Goal: Task Accomplishment & Management: Use online tool/utility

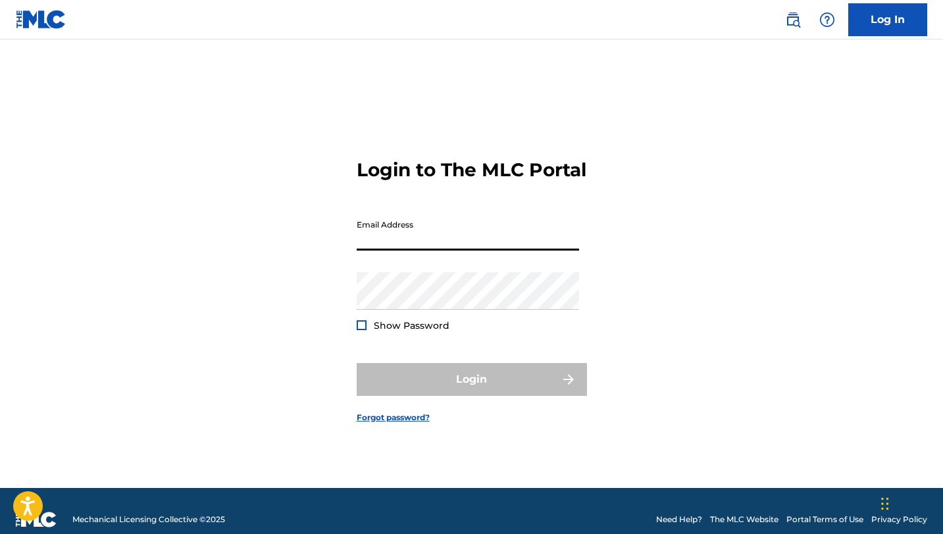
paste input "[EMAIL_ADDRESS][DOMAIN_NAME]"
type input "[EMAIL_ADDRESS][DOMAIN_NAME]"
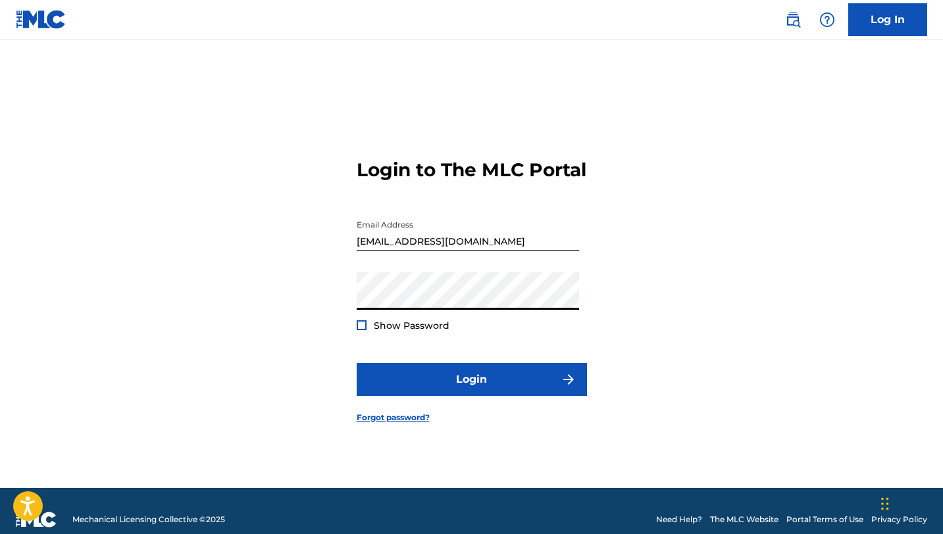
click at [361, 330] on div at bounding box center [362, 325] width 10 height 10
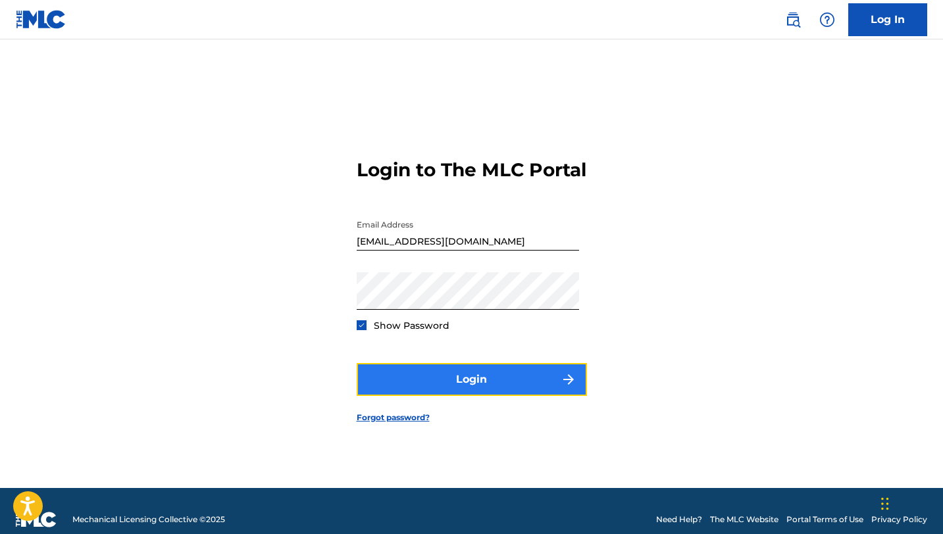
click at [378, 386] on button "Login" at bounding box center [472, 379] width 230 height 33
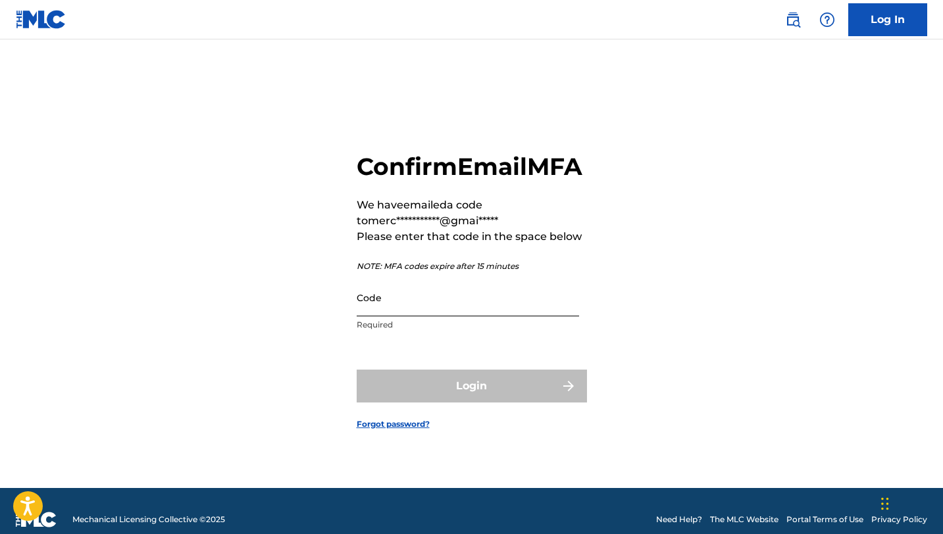
click at [393, 313] on input "Code" at bounding box center [468, 297] width 222 height 37
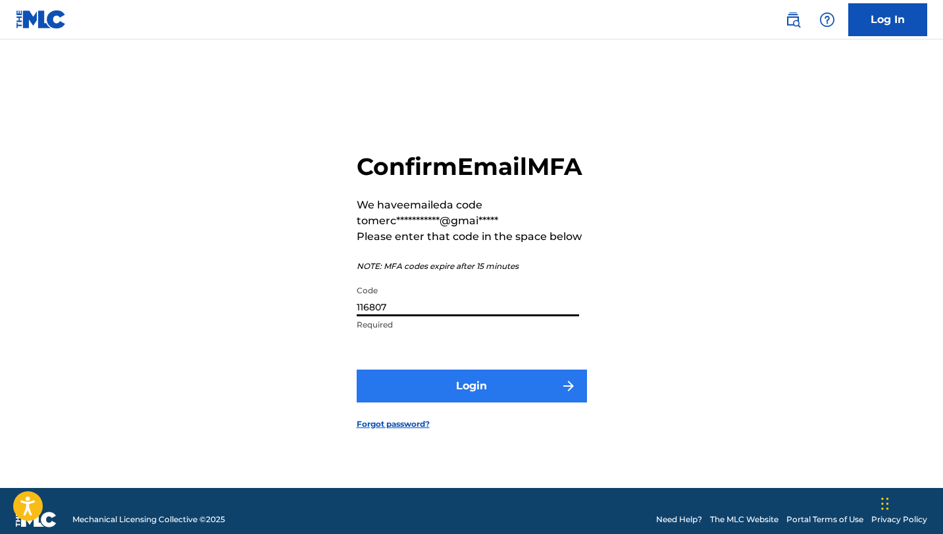
type input "116807"
click at [456, 396] on button "Login" at bounding box center [472, 386] width 230 height 33
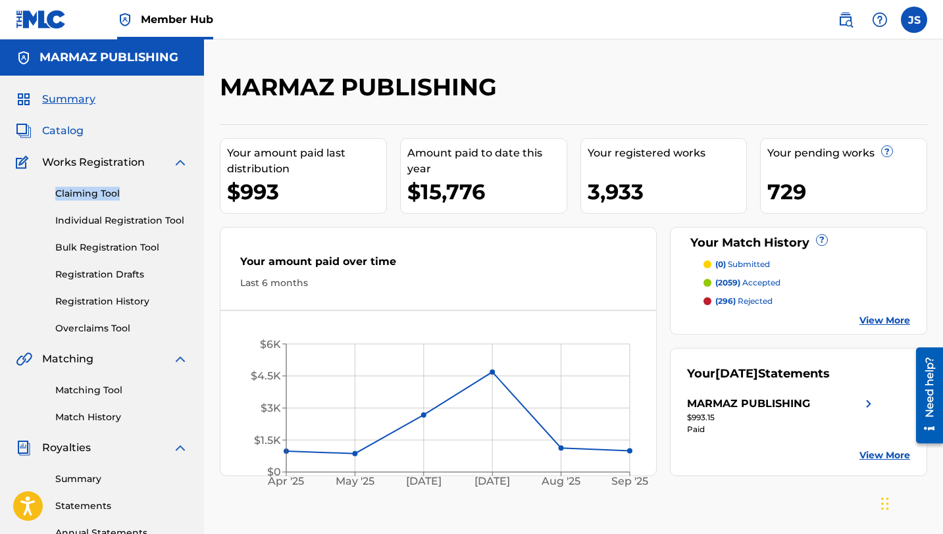
click at [51, 130] on span "Catalog" at bounding box center [62, 131] width 41 height 16
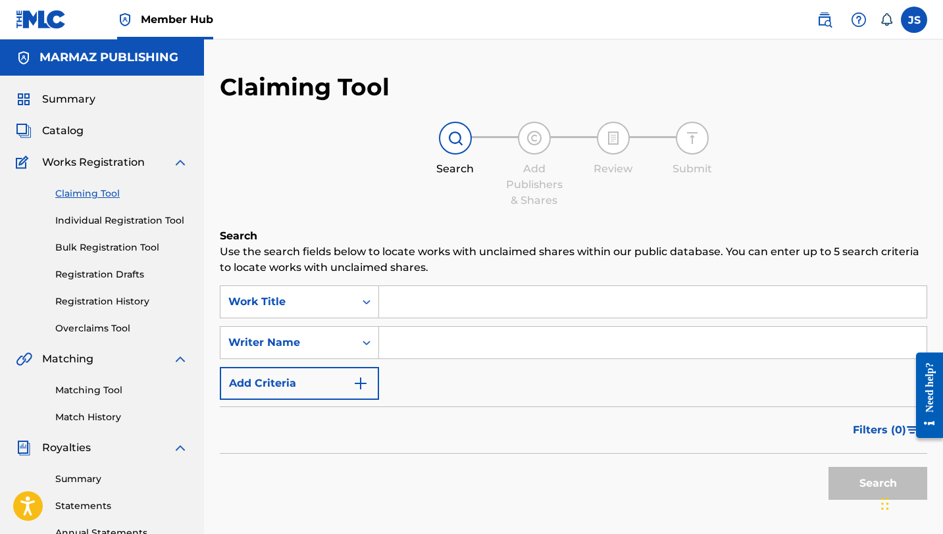
click at [405, 305] on input "Search Form" at bounding box center [652, 302] width 547 height 32
click at [166, 195] on link "Claiming Tool" at bounding box center [121, 194] width 133 height 14
click at [420, 294] on input "Search Form" at bounding box center [652, 302] width 547 height 32
paste input "TRIBUTO A LAS GRANDES DEL LLANO"
click at [844, 478] on button "Search" at bounding box center [877, 483] width 99 height 33
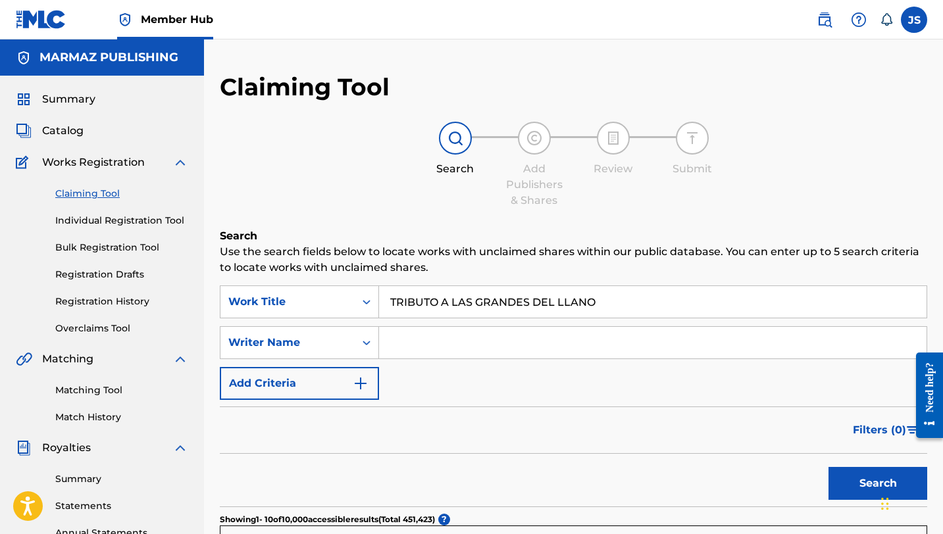
click at [420, 300] on input "TRIBUTO A LAS GRANDES DEL LLANO" at bounding box center [652, 302] width 547 height 32
paste input "U EN EL PUEBLO Y YO EN"
type input "TU EN EL PUEBLO Y YO EN EL LLANO"
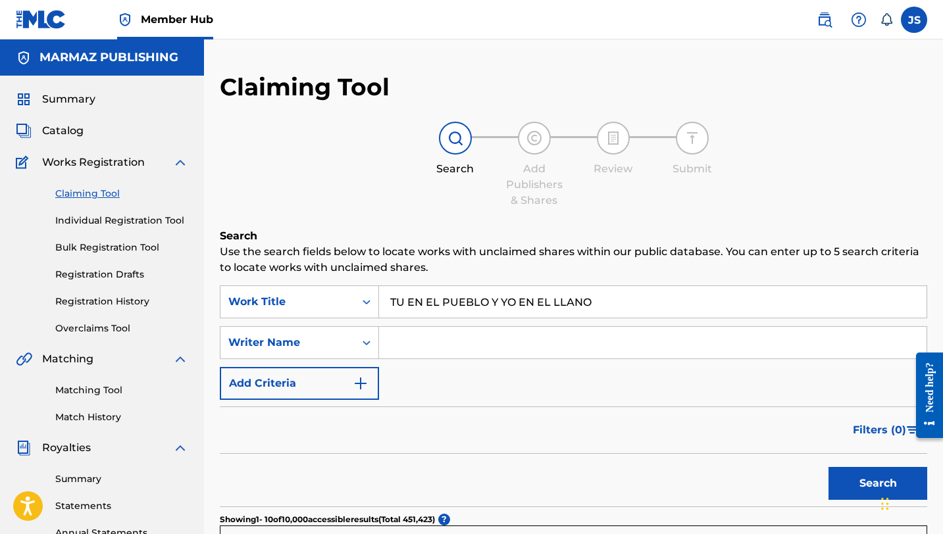
click at [828, 467] on button "Search" at bounding box center [877, 483] width 99 height 33
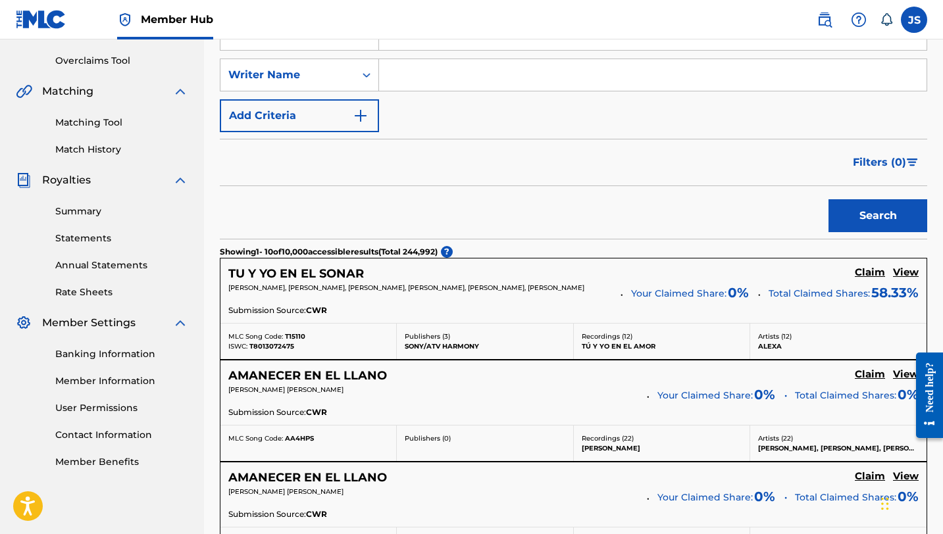
scroll to position [189, 0]
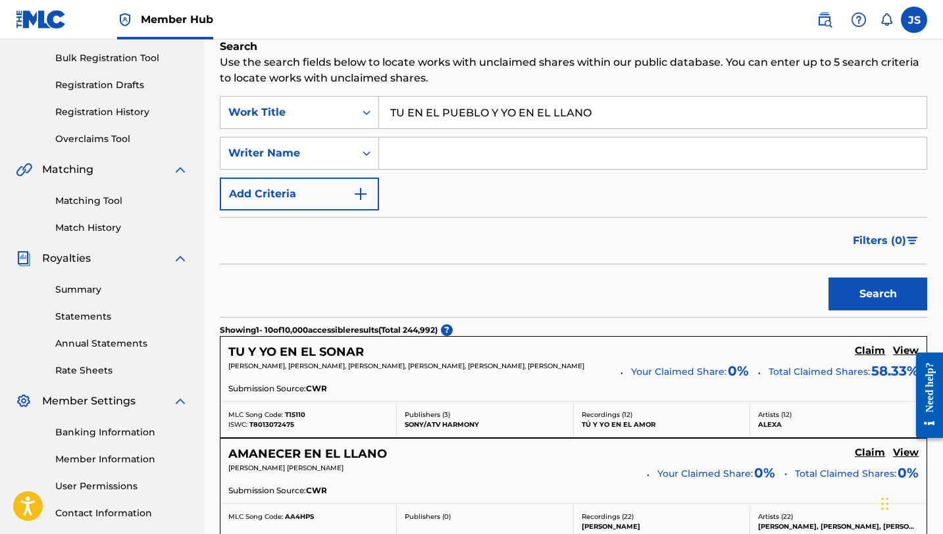
click at [405, 162] on input "Search Form" at bounding box center [652, 153] width 547 height 32
click at [457, 148] on input "Search Form" at bounding box center [652, 153] width 547 height 32
paste input "OLINDO [PERSON_NAME]"
type input "OLINDO [PERSON_NAME]"
click at [853, 289] on button "Search" at bounding box center [877, 294] width 99 height 33
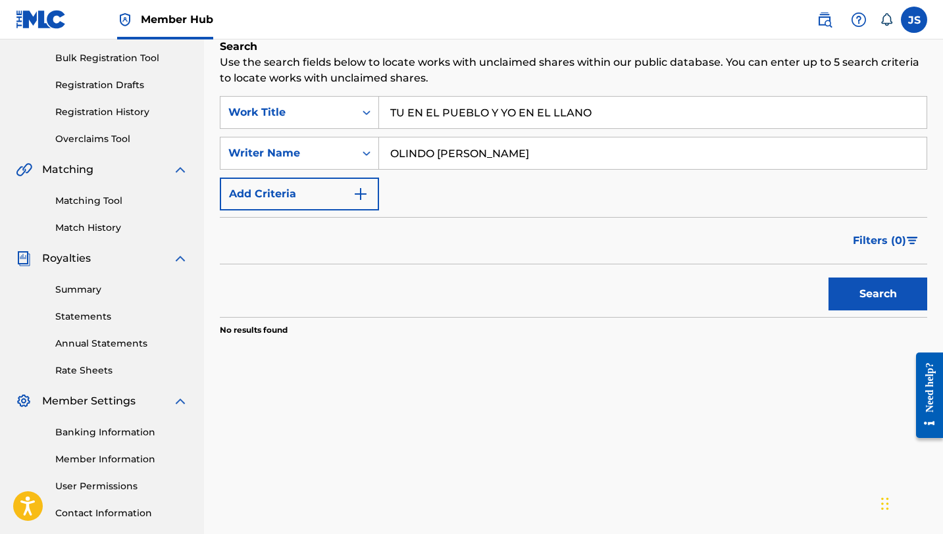
click at [566, 152] on input "OLINDO JOSE RAMIREZ" at bounding box center [652, 153] width 547 height 32
click at [835, 283] on button "Search" at bounding box center [877, 294] width 99 height 33
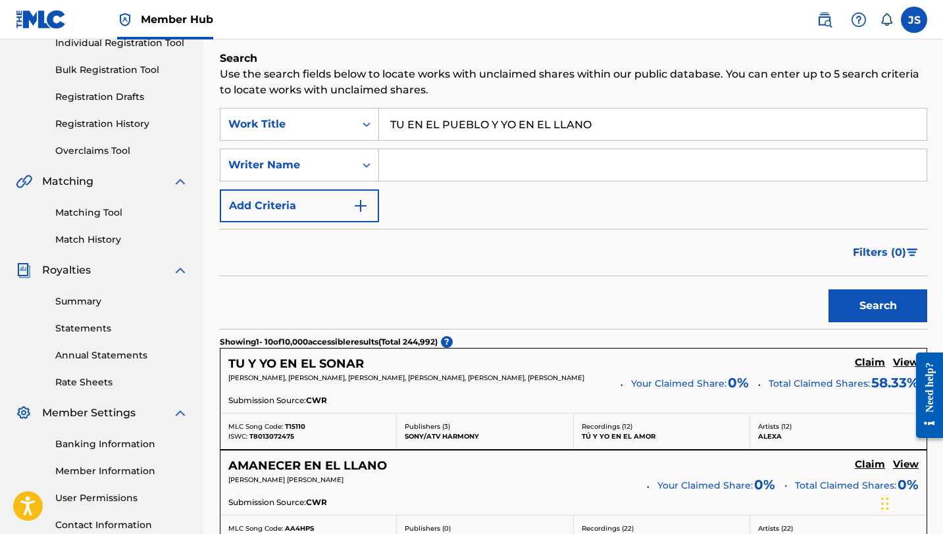
scroll to position [166, 0]
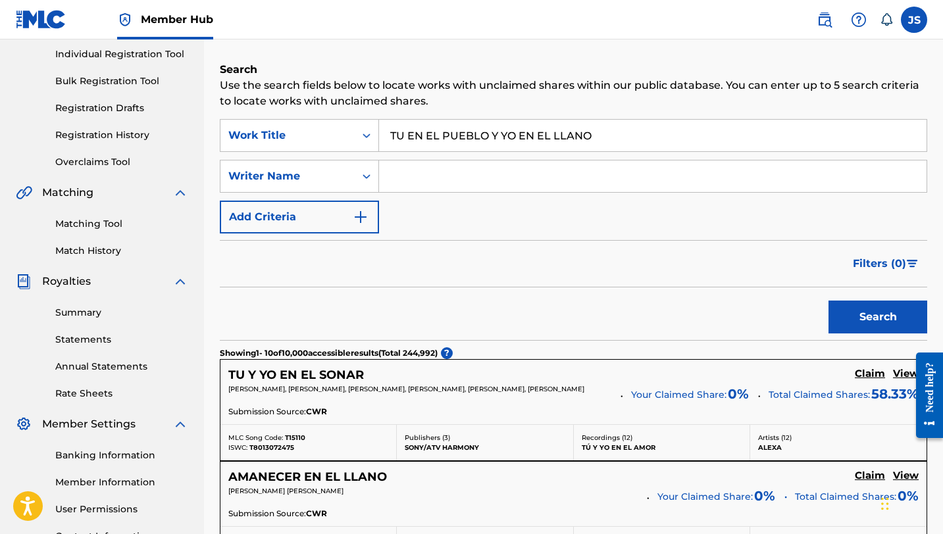
click at [447, 136] on input "TU EN EL PUEBLO Y YO EN EL LLANO" at bounding box center [652, 136] width 547 height 32
paste input "POR ESA CATIRA"
click at [837, 302] on button "Search" at bounding box center [877, 317] width 99 height 33
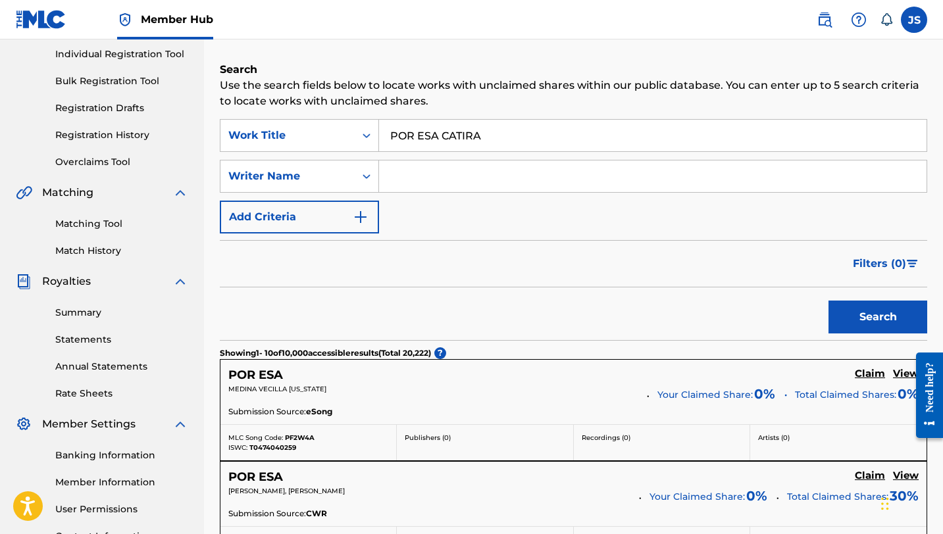
click at [434, 139] on input "POR ESA CATIRA" at bounding box center [652, 136] width 547 height 32
paste input "ELYSIUM"
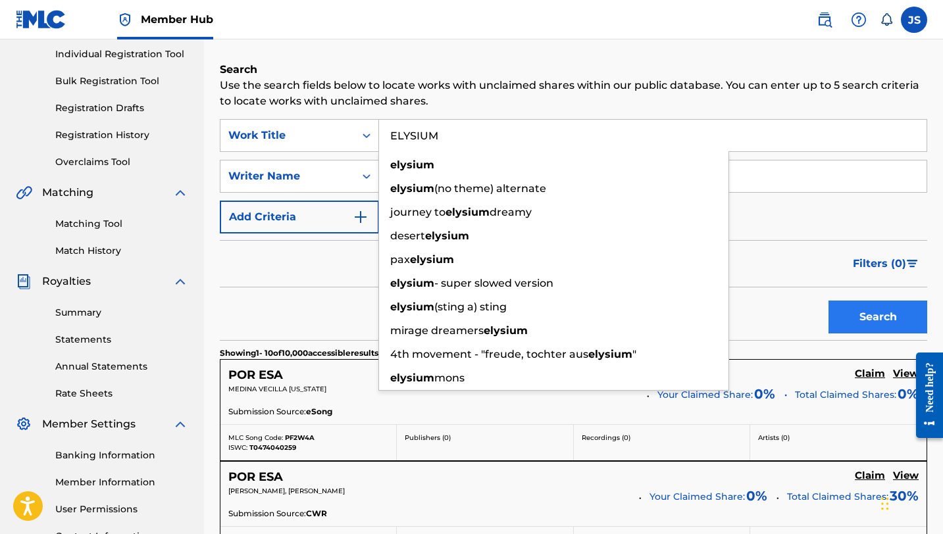
type input "ELYSIUM"
click at [843, 311] on button "Search" at bounding box center [877, 317] width 99 height 33
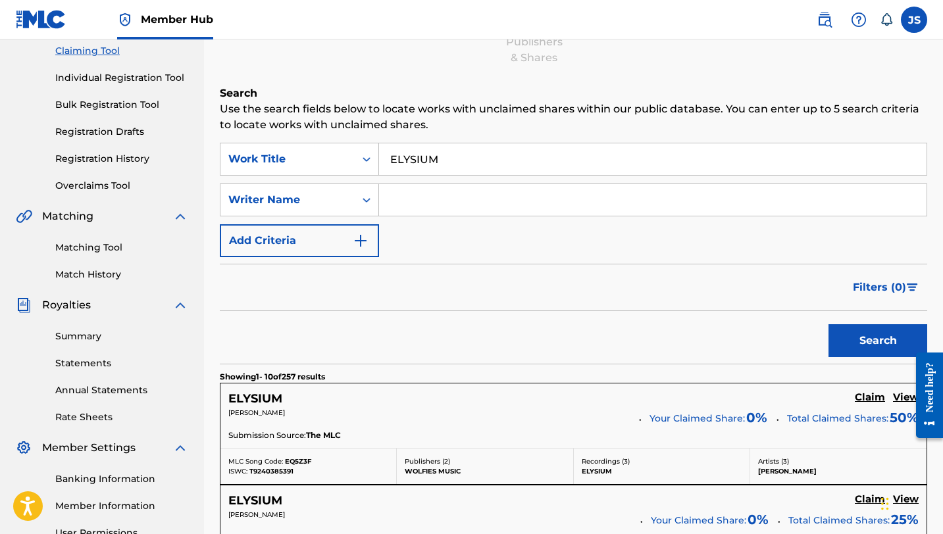
scroll to position [0, 0]
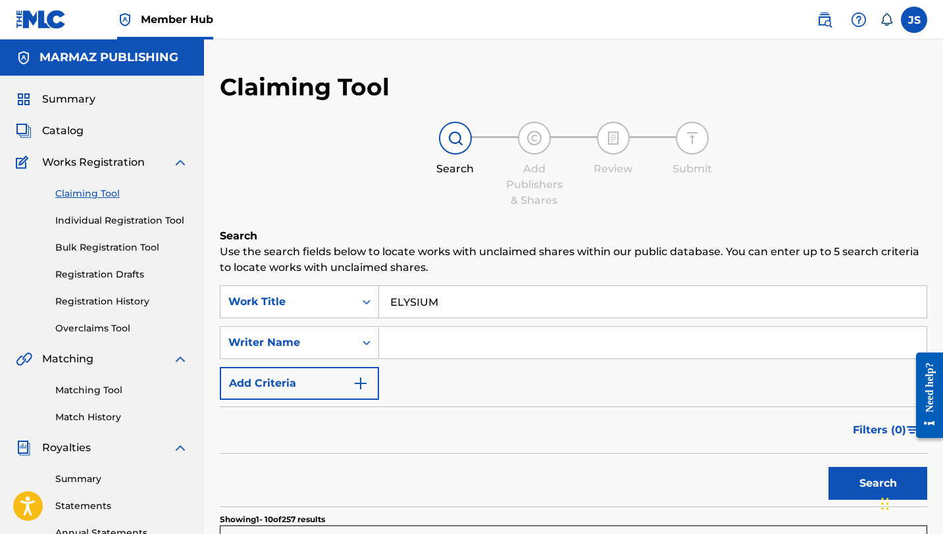
click at [458, 345] on input "Search Form" at bounding box center [652, 343] width 547 height 32
type input "DANIELA DE MARI"
click at [828, 467] on button "Search" at bounding box center [877, 483] width 99 height 33
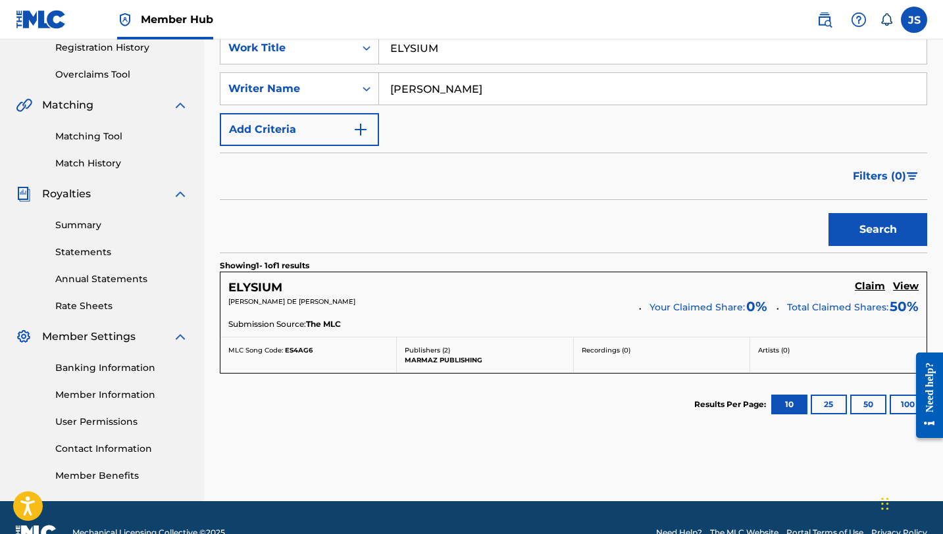
scroll to position [266, 0]
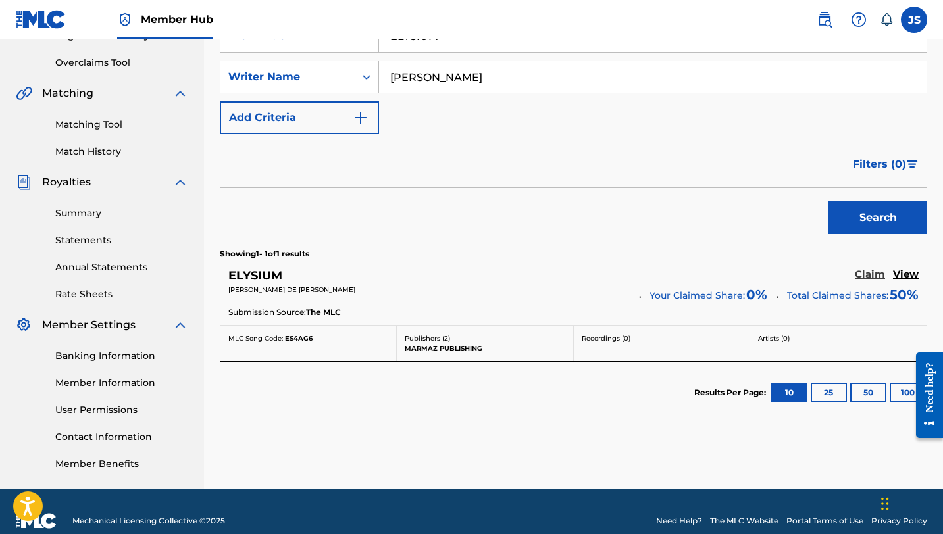
click at [865, 280] on h5 "Claim" at bounding box center [869, 274] width 30 height 12
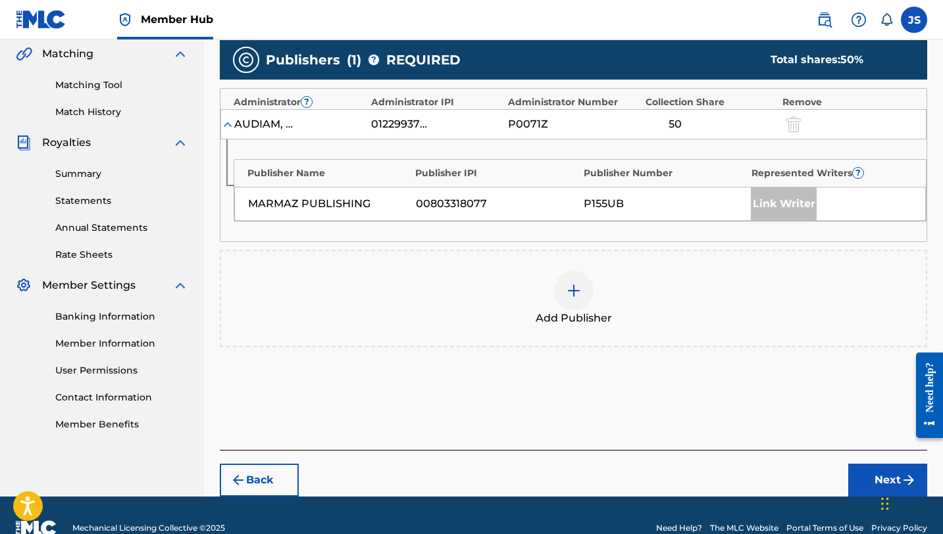
scroll to position [331, 0]
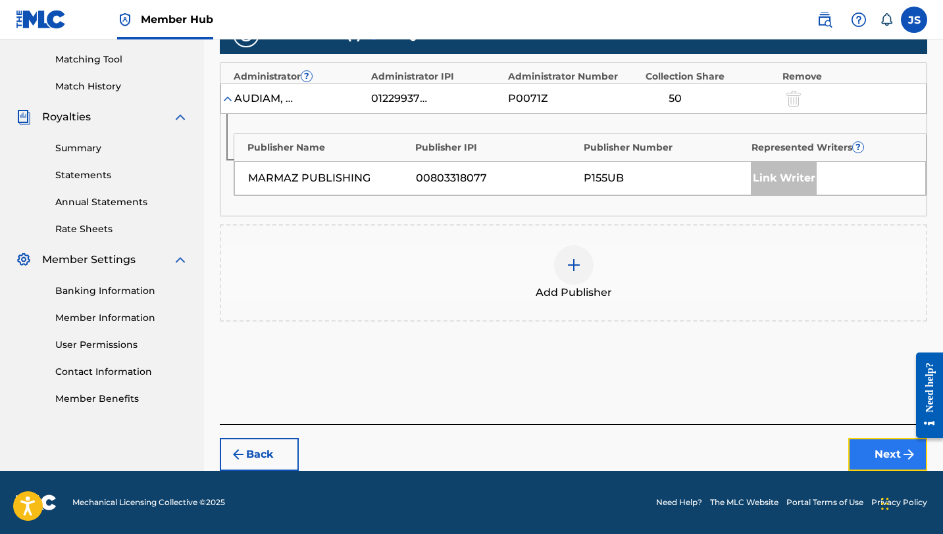
click at [868, 443] on button "Next" at bounding box center [887, 454] width 79 height 33
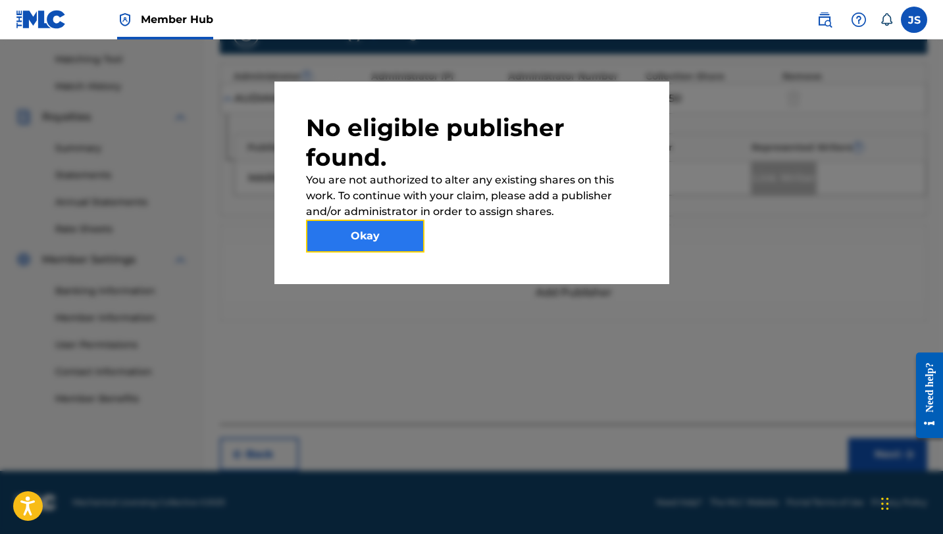
click at [389, 230] on button "Okay" at bounding box center [365, 236] width 118 height 33
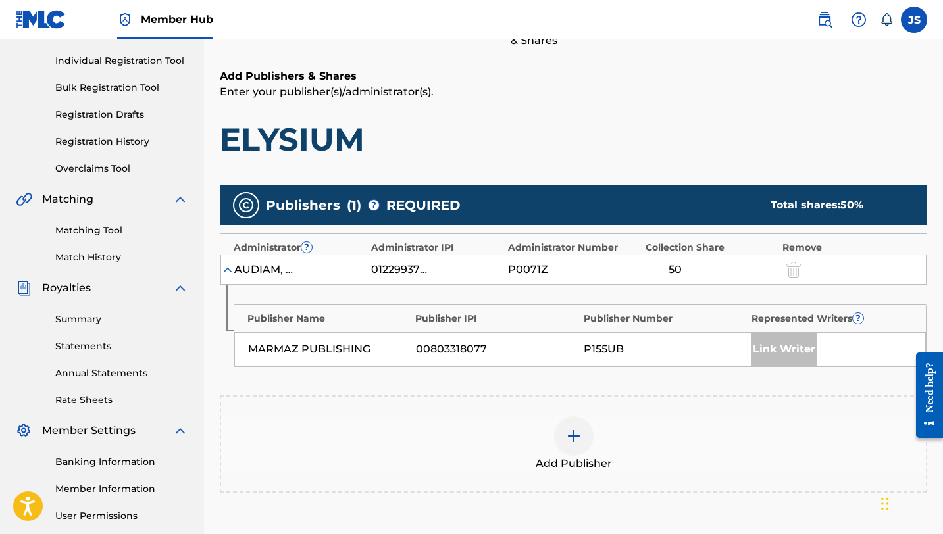
scroll to position [159, 0]
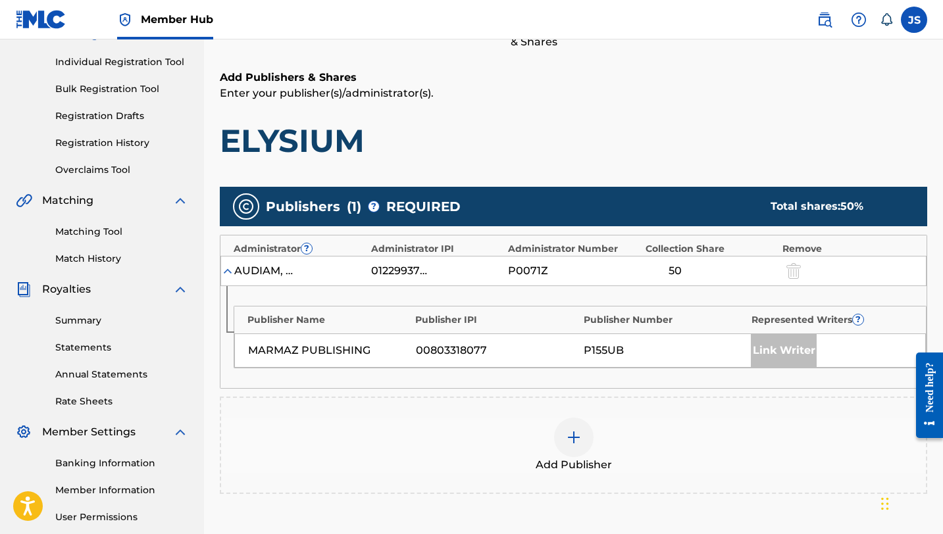
click at [398, 203] on span "REQUIRED" at bounding box center [423, 207] width 74 height 20
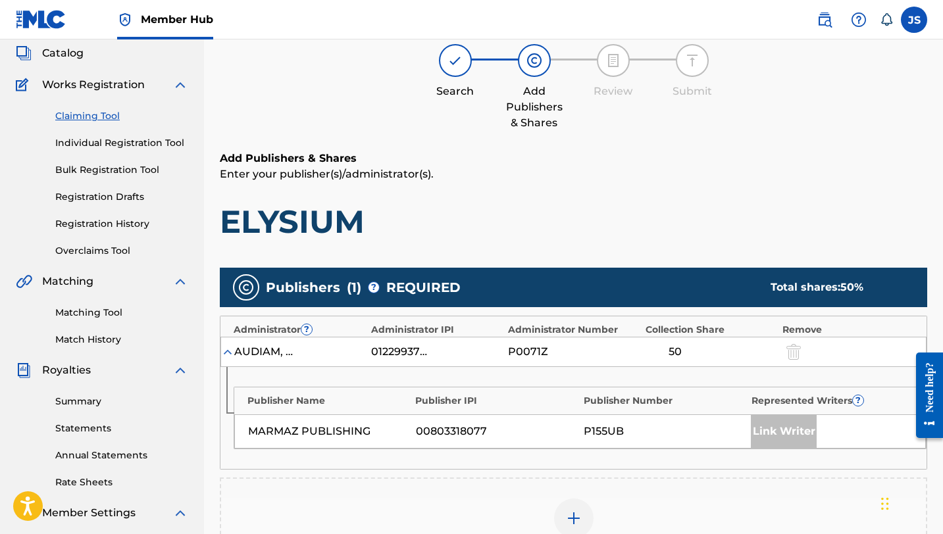
scroll to position [0, 0]
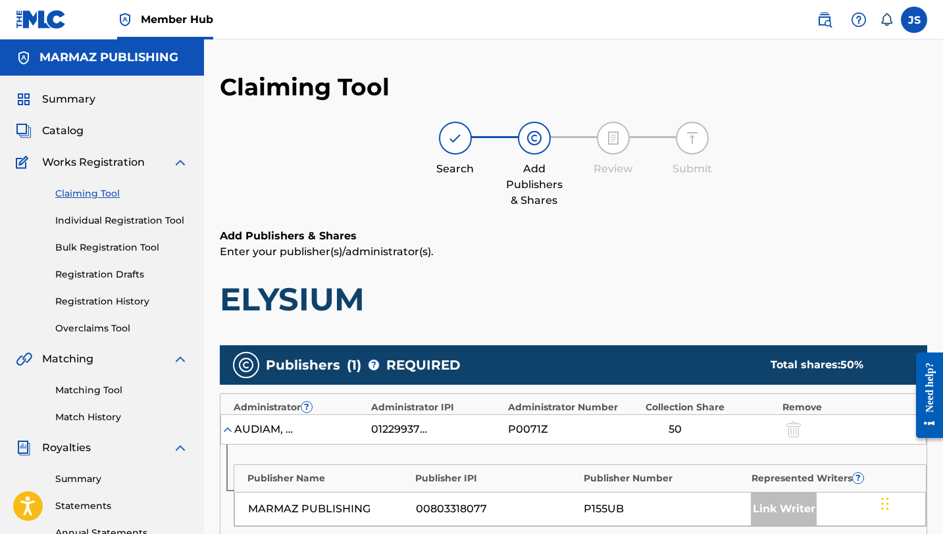
click at [285, 370] on span "Publishers" at bounding box center [303, 365] width 74 height 20
click at [241, 365] on img at bounding box center [246, 365] width 16 height 16
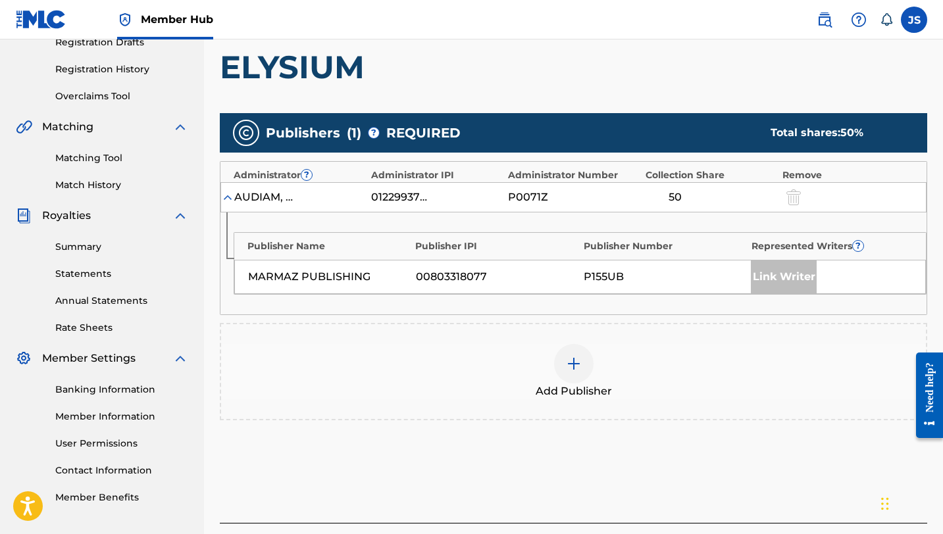
scroll to position [235, 0]
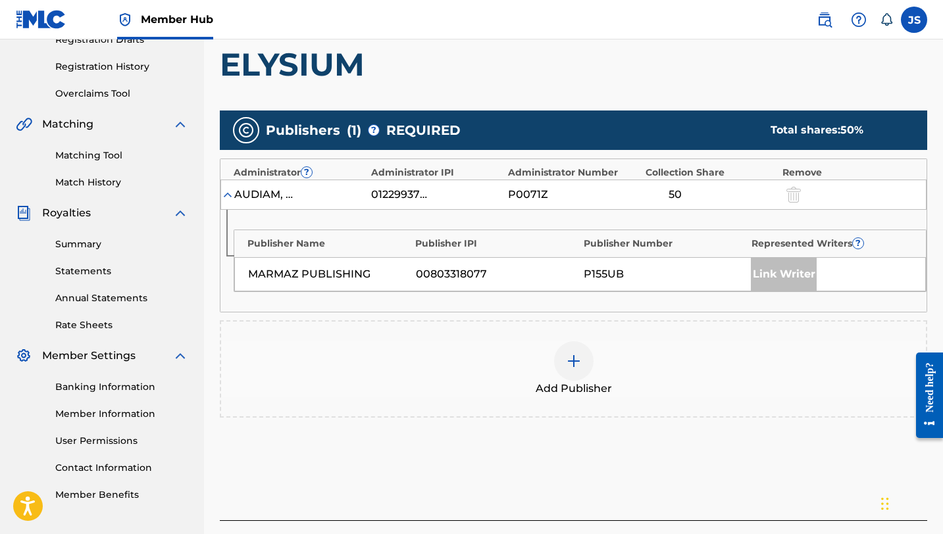
click at [827, 259] on div "Link Writer" at bounding box center [830, 274] width 161 height 33
click at [826, 261] on div "Link Writer" at bounding box center [830, 274] width 161 height 33
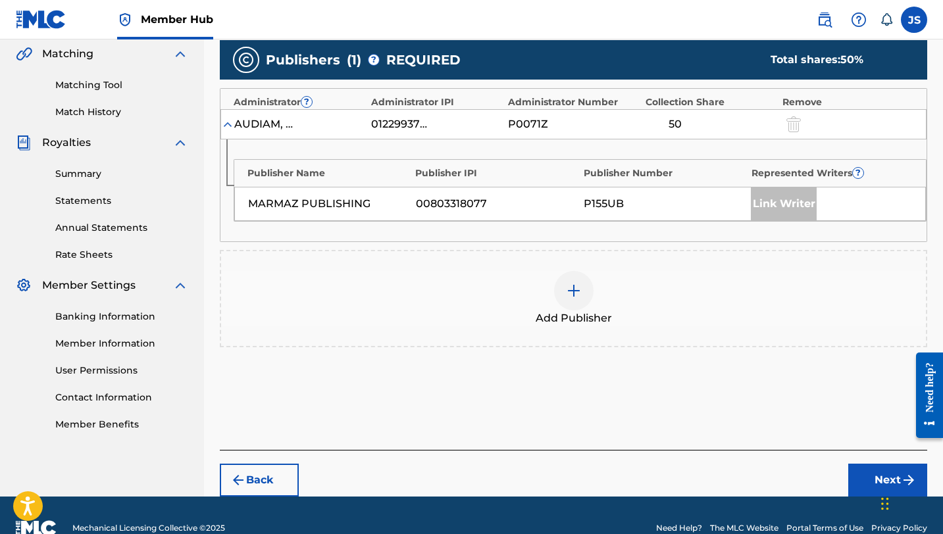
scroll to position [324, 0]
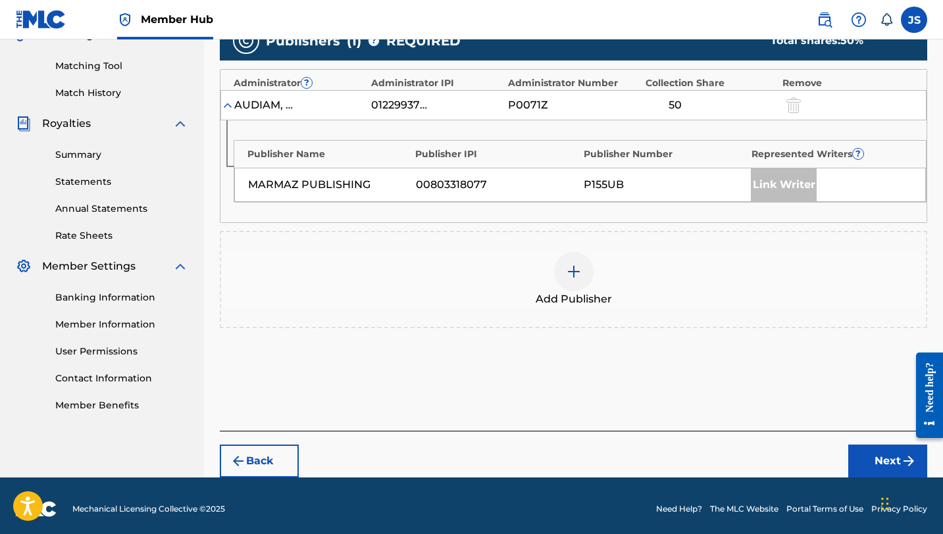
click at [570, 268] on img at bounding box center [574, 272] width 16 height 16
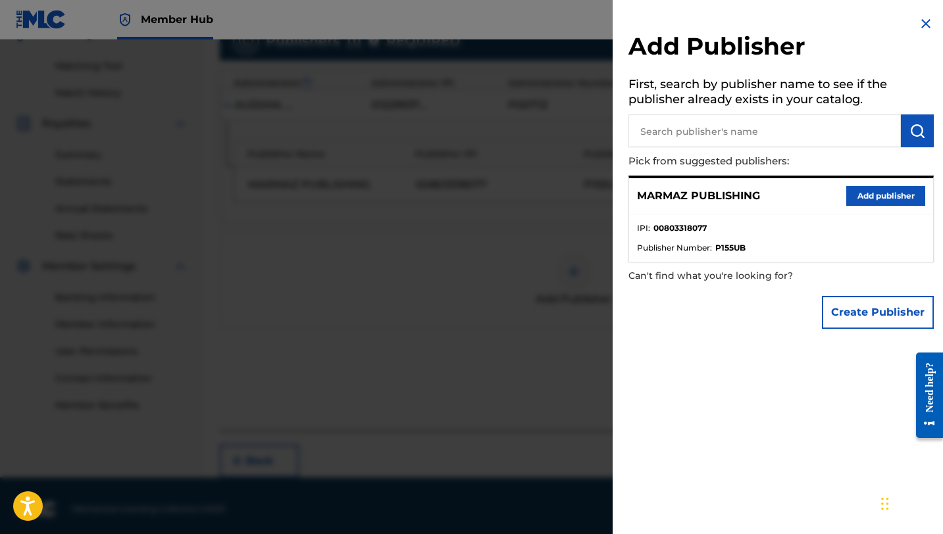
click at [689, 137] on input "text" at bounding box center [764, 130] width 272 height 33
click at [918, 27] on img at bounding box center [926, 24] width 16 height 16
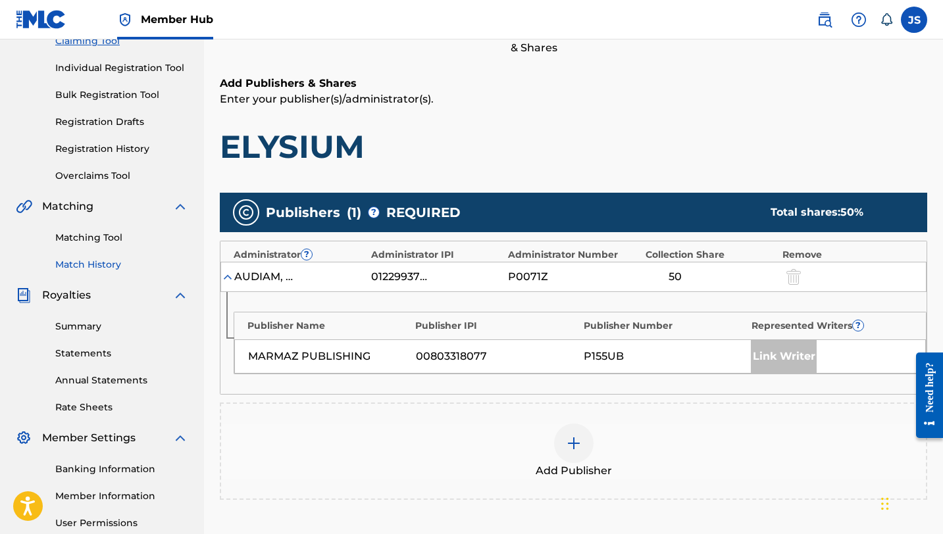
scroll to position [148, 0]
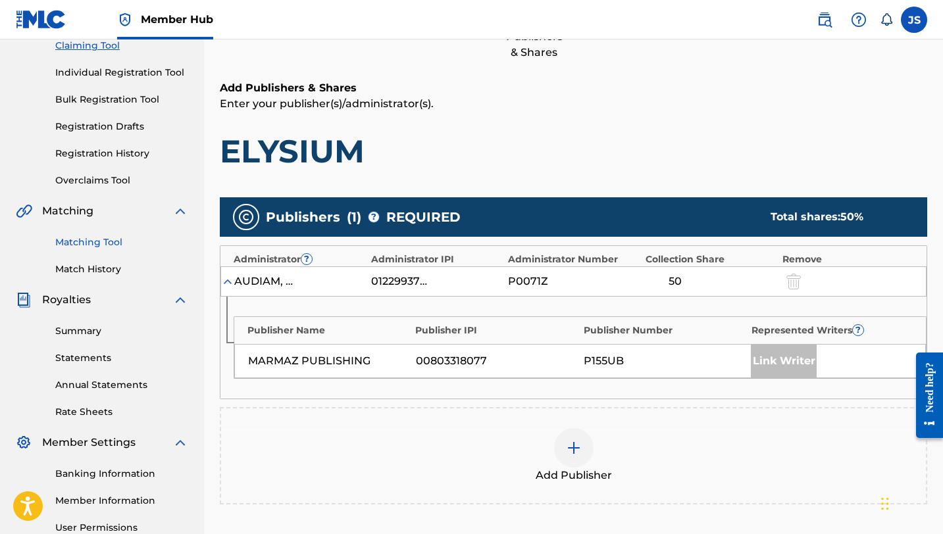
click at [83, 242] on link "Matching Tool" at bounding box center [121, 242] width 133 height 14
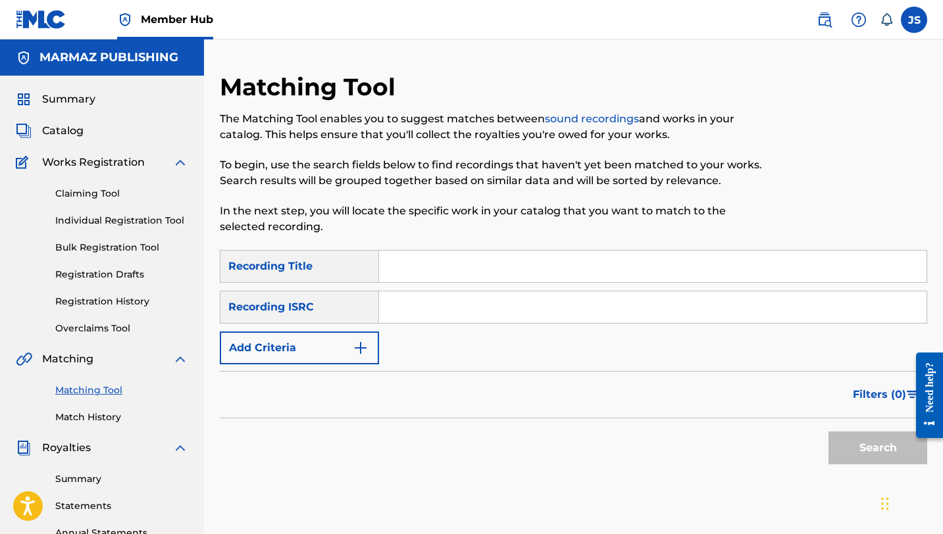
click at [395, 268] on input "Search Form" at bounding box center [652, 267] width 547 height 32
paste input "ELYSIUM"
type input "ELYSIUM"
click at [856, 464] on div "Search" at bounding box center [874, 444] width 105 height 53
click at [856, 451] on button "Search" at bounding box center [877, 447] width 99 height 33
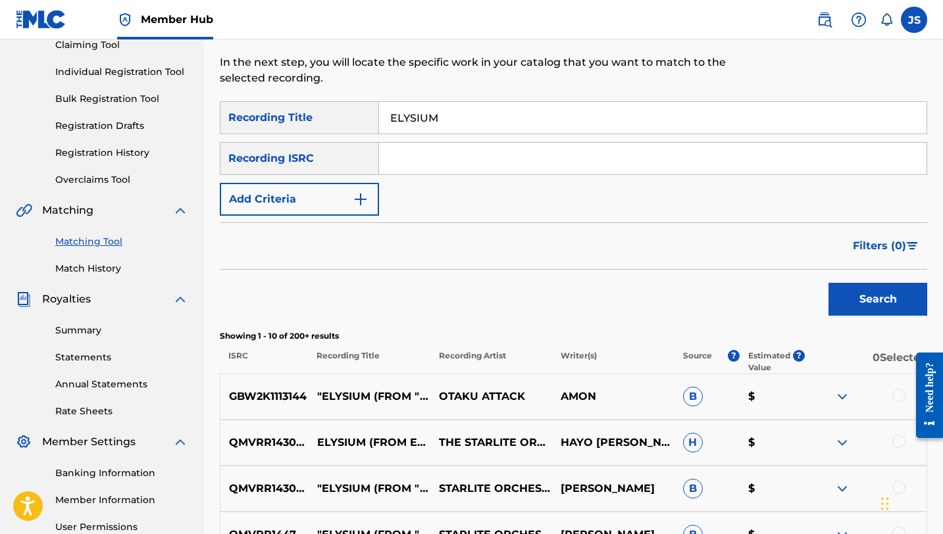
scroll to position [159, 0]
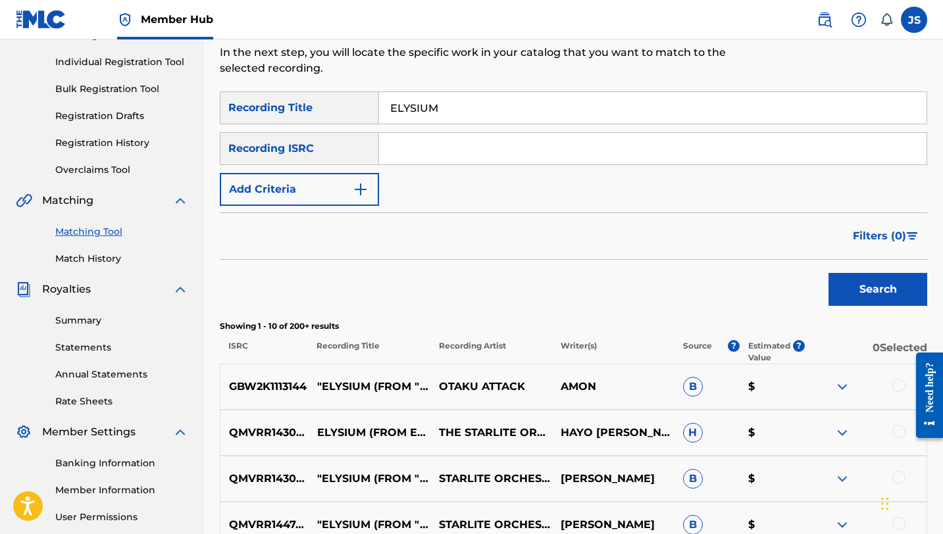
click at [513, 148] on input "Search Form" at bounding box center [652, 149] width 547 height 32
type input "D"
click at [442, 145] on input "Search Form" at bounding box center [652, 149] width 547 height 32
paste input "GXH2J2562184"
type input "GXH2J2562184"
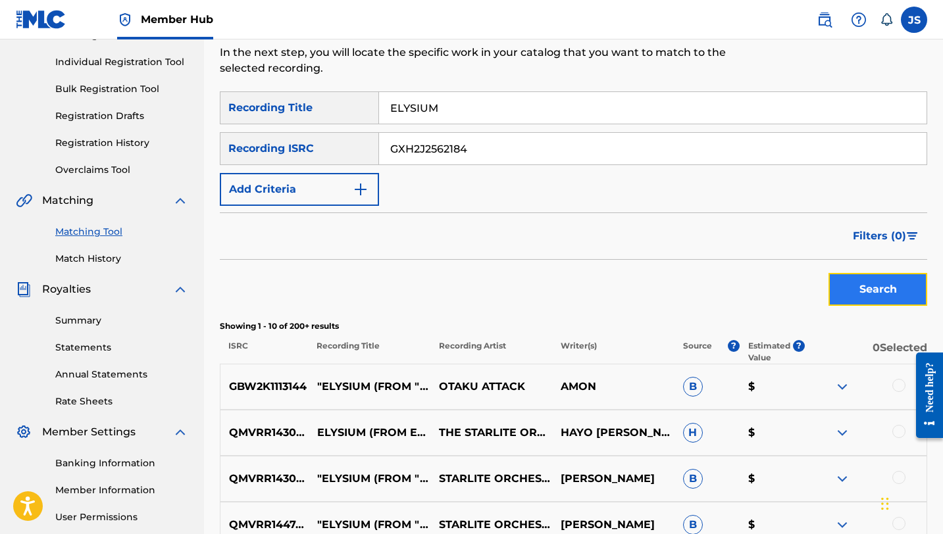
click at [848, 280] on button "Search" at bounding box center [877, 289] width 99 height 33
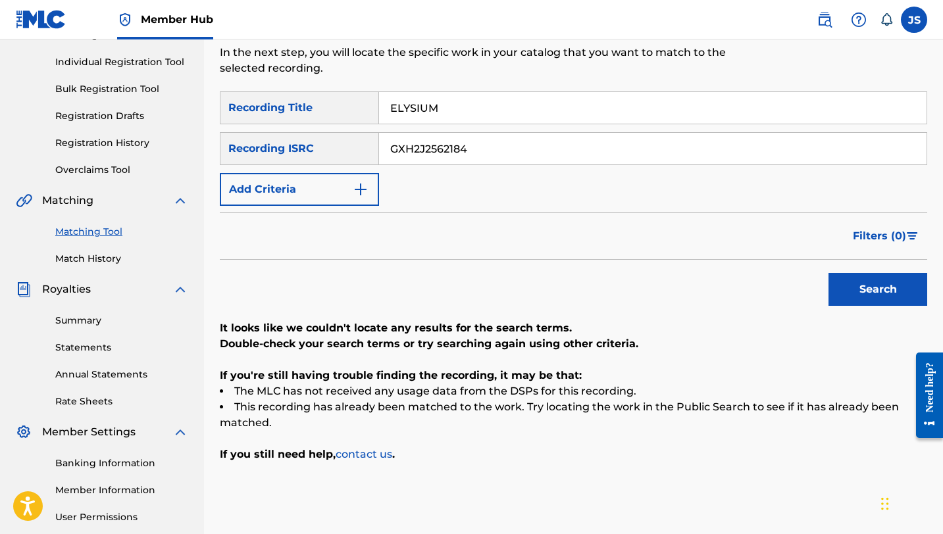
click at [574, 148] on input "GXH2J2562184" at bounding box center [652, 149] width 547 height 32
click at [828, 273] on button "Search" at bounding box center [877, 289] width 99 height 33
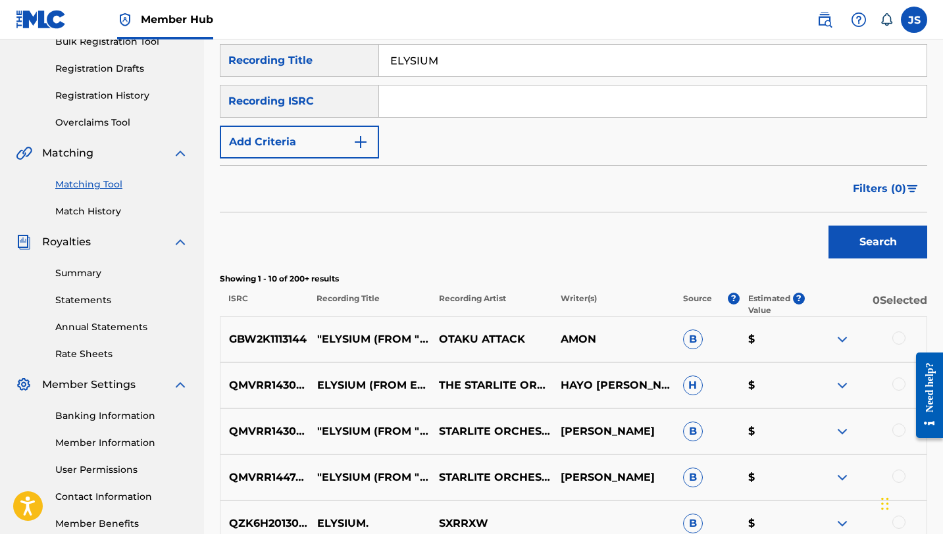
scroll to position [132, 0]
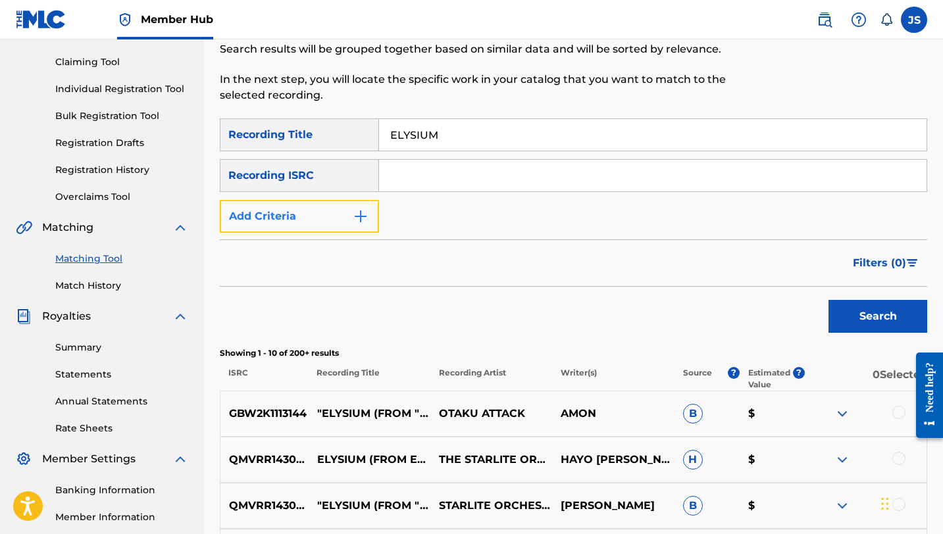
click at [316, 222] on button "Add Criteria" at bounding box center [299, 216] width 159 height 33
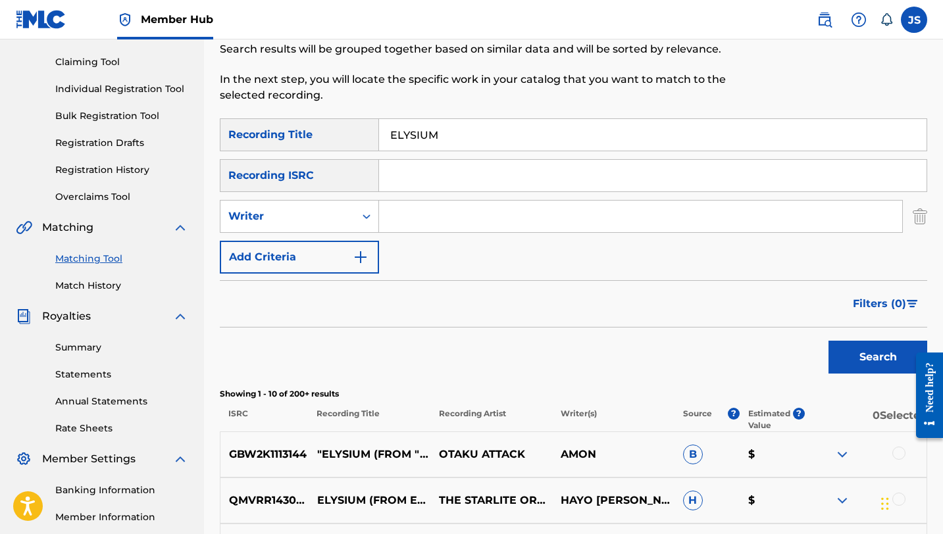
click at [392, 222] on input "Search Form" at bounding box center [640, 217] width 523 height 32
type input "DANIELA DE MARI"
click at [828, 341] on button "Search" at bounding box center [877, 357] width 99 height 33
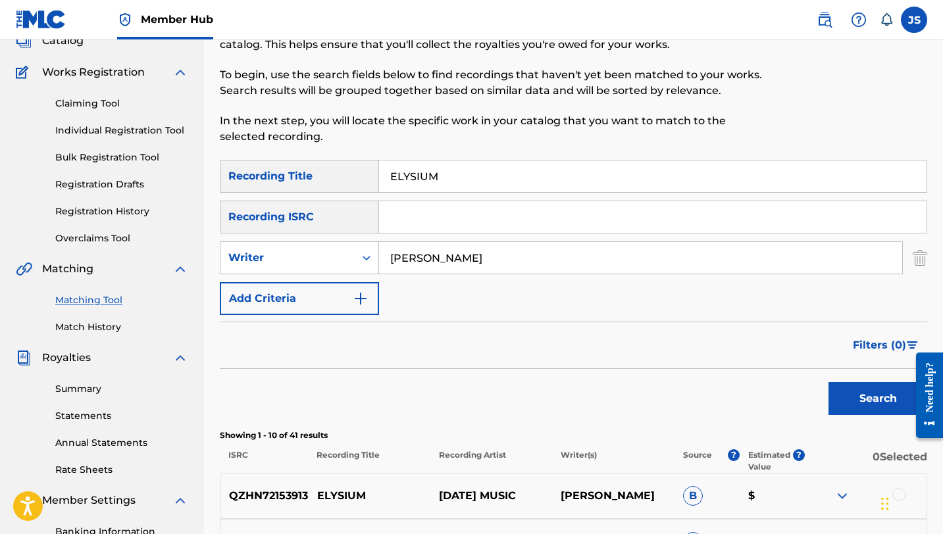
scroll to position [87, 0]
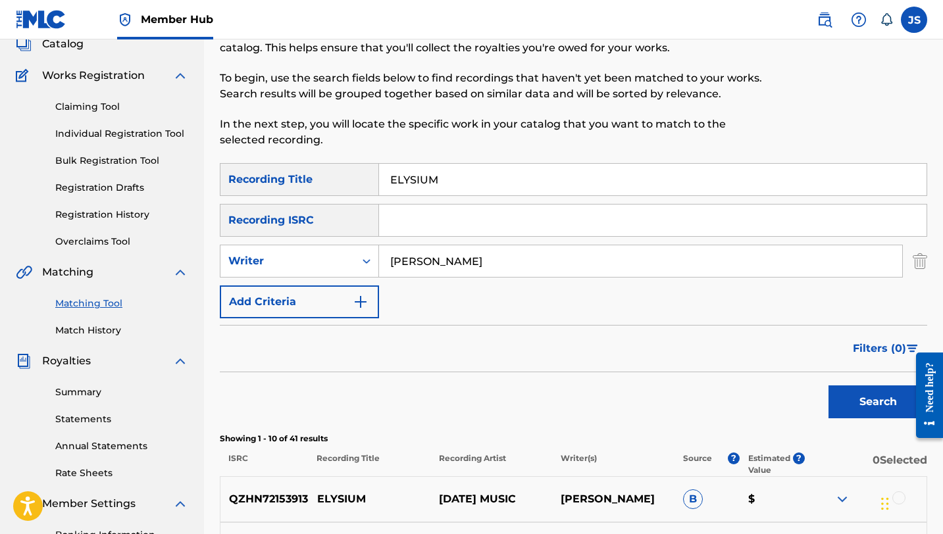
click at [490, 180] on input "ELYSIUM" at bounding box center [652, 180] width 547 height 32
type input "POR ESA CATIRA"
click at [466, 271] on input "DANIELA DE MARI" at bounding box center [640, 261] width 523 height 32
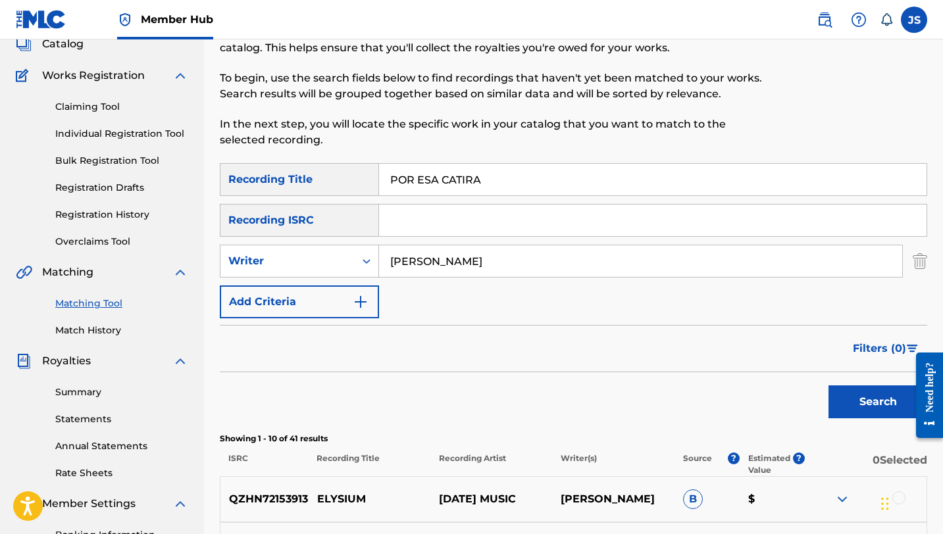
click at [466, 271] on input "DANIELA DE MARI" at bounding box center [640, 261] width 523 height 32
click at [517, 303] on div "SearchWithCriteriab63eeff5-c6e2-436e-8c7e-d0082585d887 Recording Title POR ESA …" at bounding box center [573, 240] width 707 height 155
click at [832, 401] on button "Search" at bounding box center [877, 401] width 99 height 33
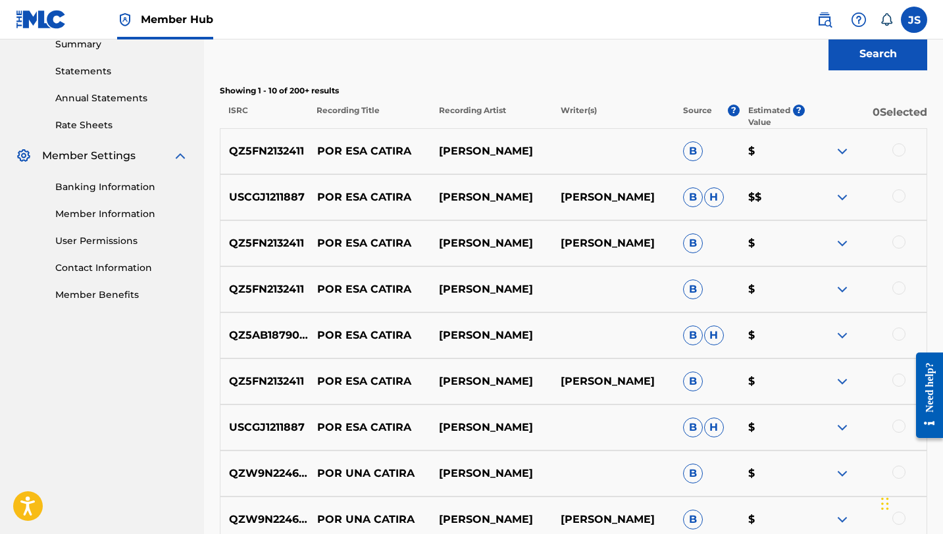
scroll to position [409, 0]
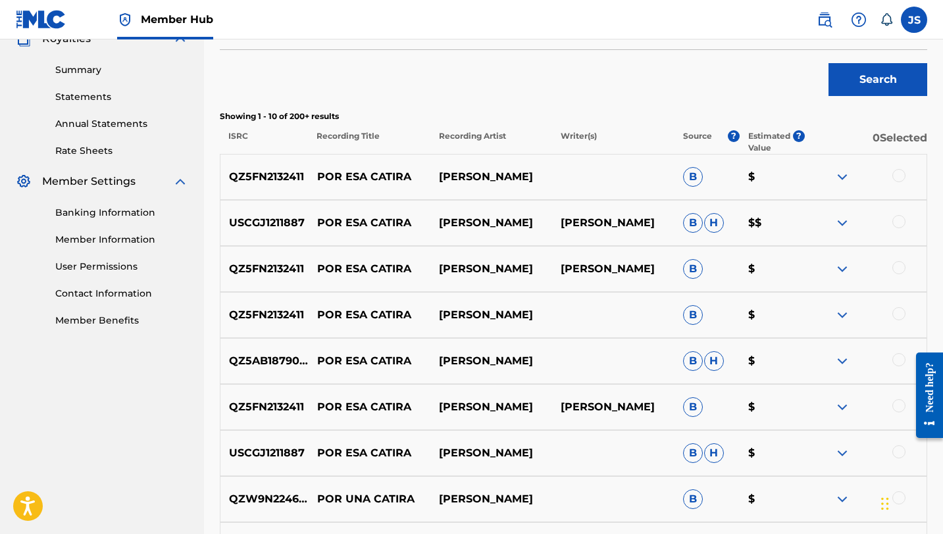
click at [898, 166] on div "QZ5FN2132411 POR ESA CATIRA ALI CABELLO B $" at bounding box center [573, 177] width 707 height 46
click at [898, 172] on div at bounding box center [898, 175] width 13 height 13
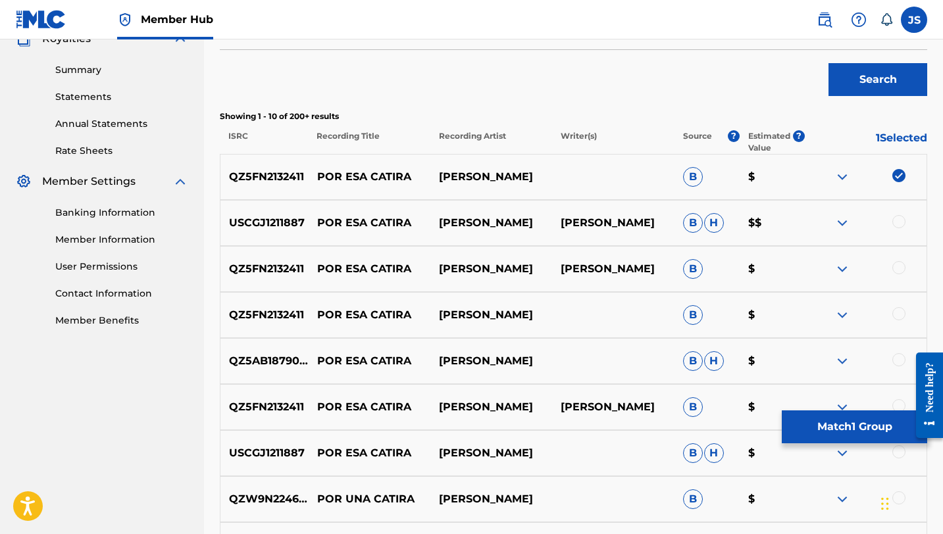
click at [898, 227] on div at bounding box center [898, 221] width 13 height 13
click at [899, 265] on div at bounding box center [898, 267] width 13 height 13
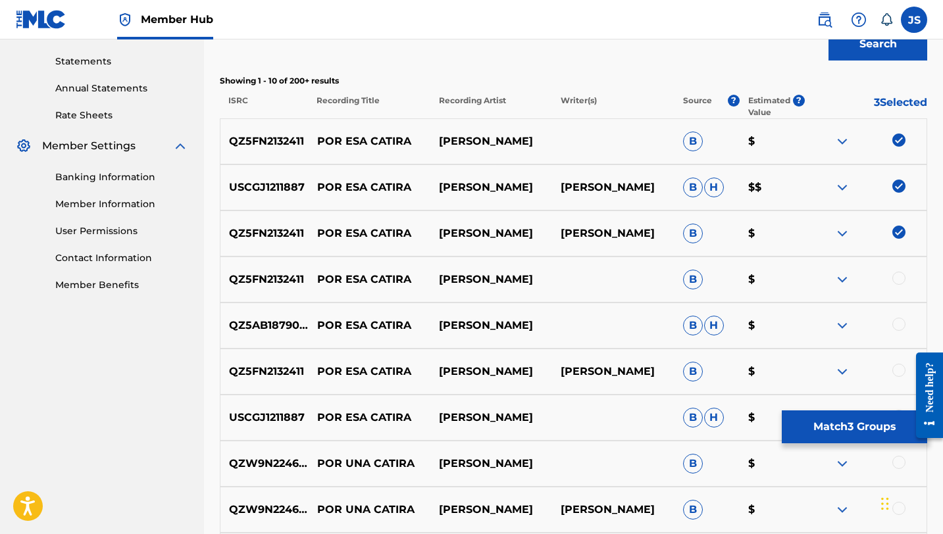
scroll to position [445, 0]
click at [900, 276] on div at bounding box center [898, 277] width 13 height 13
click at [900, 319] on div at bounding box center [898, 323] width 13 height 13
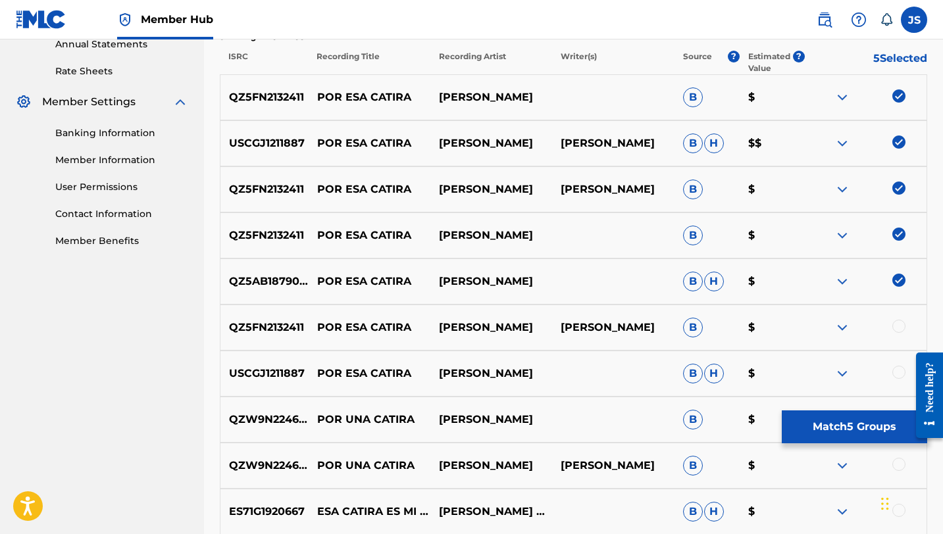
click at [895, 332] on div at bounding box center [865, 328] width 122 height 16
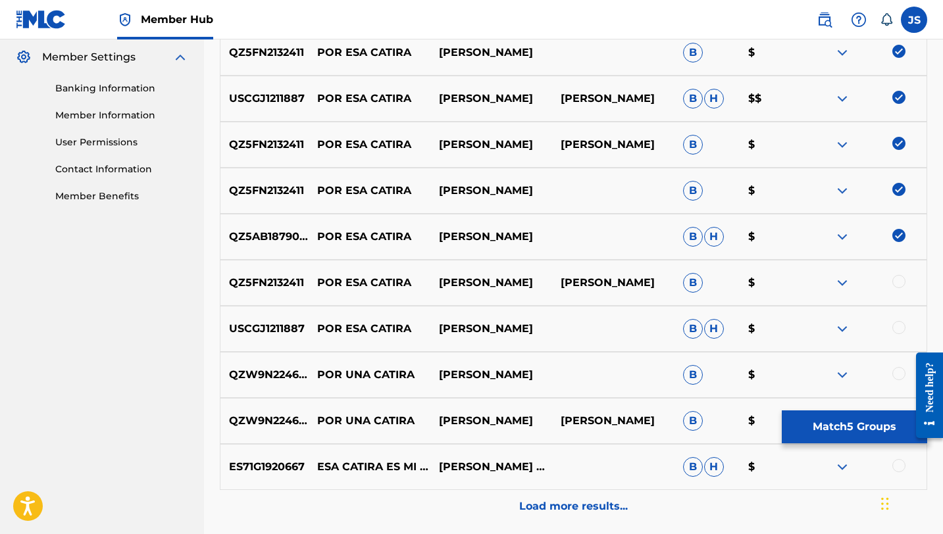
click at [897, 286] on div at bounding box center [898, 281] width 13 height 13
click at [897, 323] on div at bounding box center [898, 327] width 13 height 13
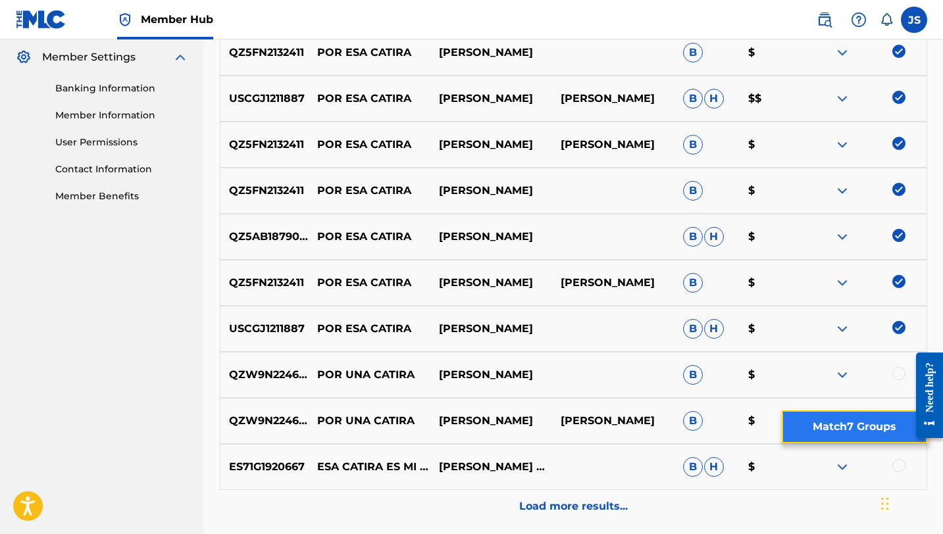
click at [837, 422] on button "Match 7 Groups" at bounding box center [853, 426] width 145 height 33
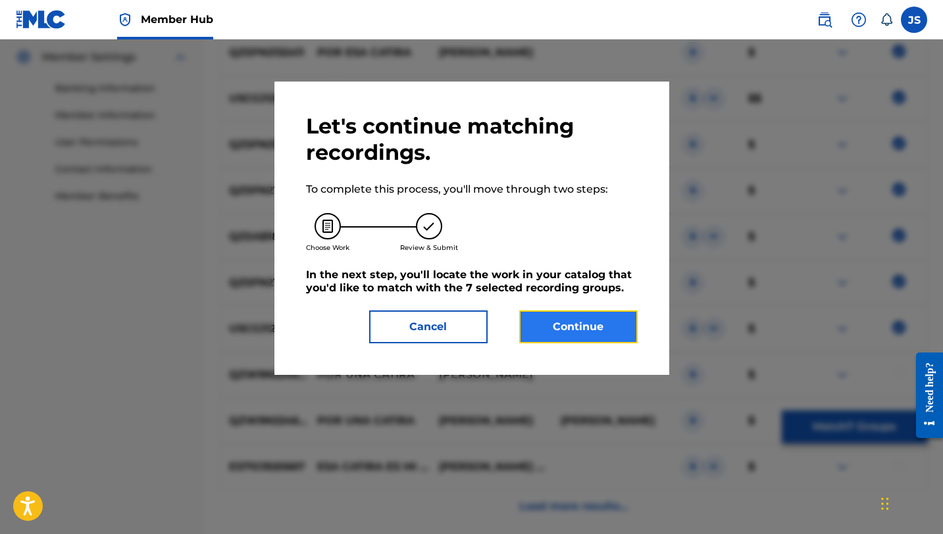
click at [592, 319] on button "Continue" at bounding box center [578, 326] width 118 height 33
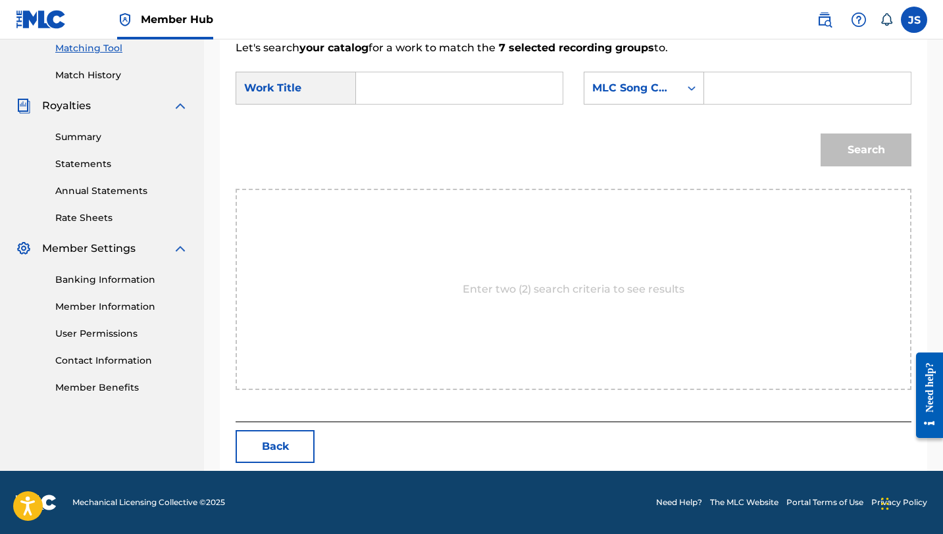
scroll to position [342, 0]
click at [473, 92] on input "Search Form" at bounding box center [459, 88] width 184 height 32
type input "POR ESA CATIRA"
click at [716, 87] on input "Search Form" at bounding box center [807, 88] width 184 height 32
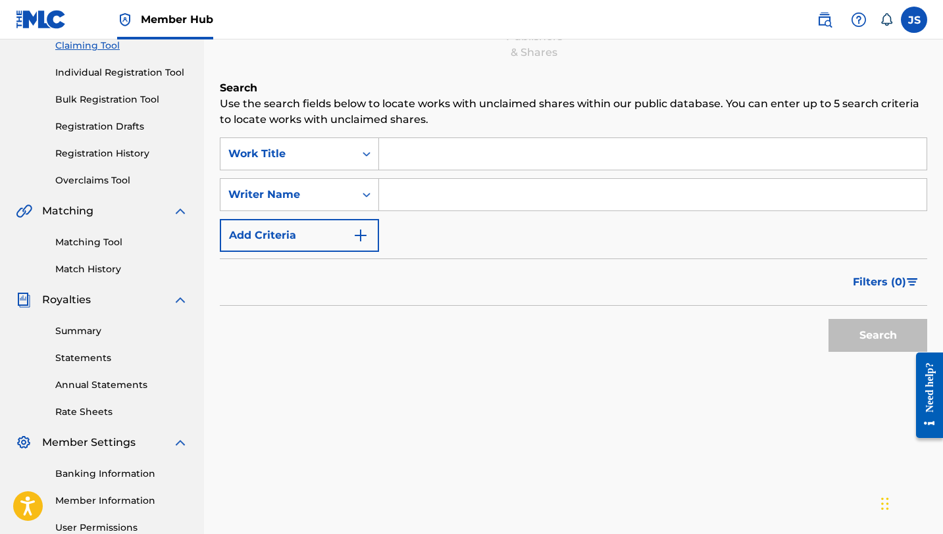
click at [413, 141] on input "Search Form" at bounding box center [652, 154] width 547 height 32
paste input "ALLÁ EN EL ARAGUANEY"
type input "ALLÁ EN EL ARAGUANEY"
click at [828, 319] on button "Search" at bounding box center [877, 335] width 99 height 33
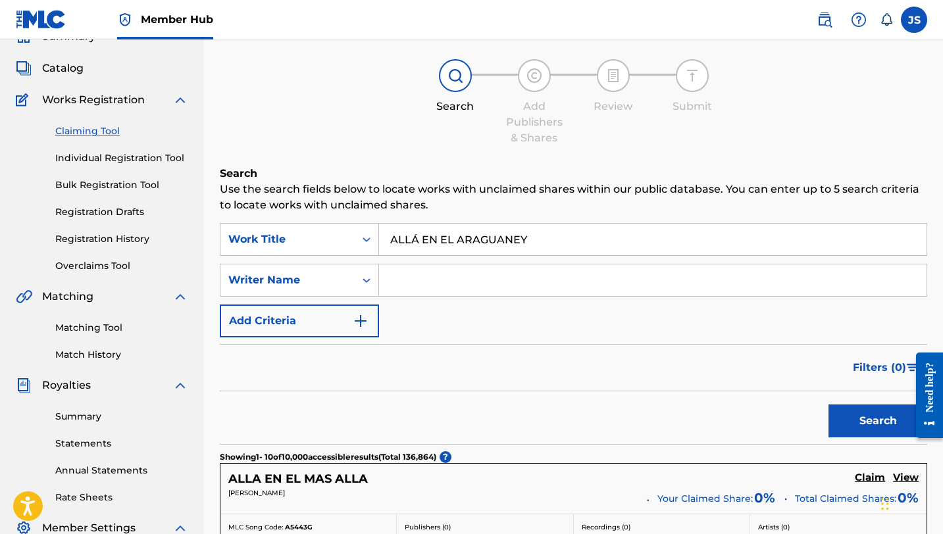
scroll to position [0, 0]
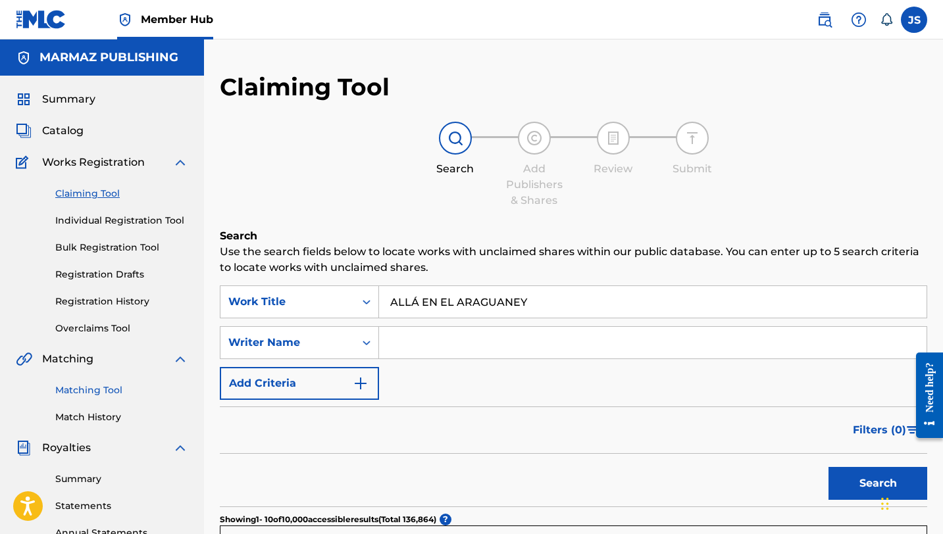
click at [85, 387] on link "Matching Tool" at bounding box center [121, 390] width 133 height 14
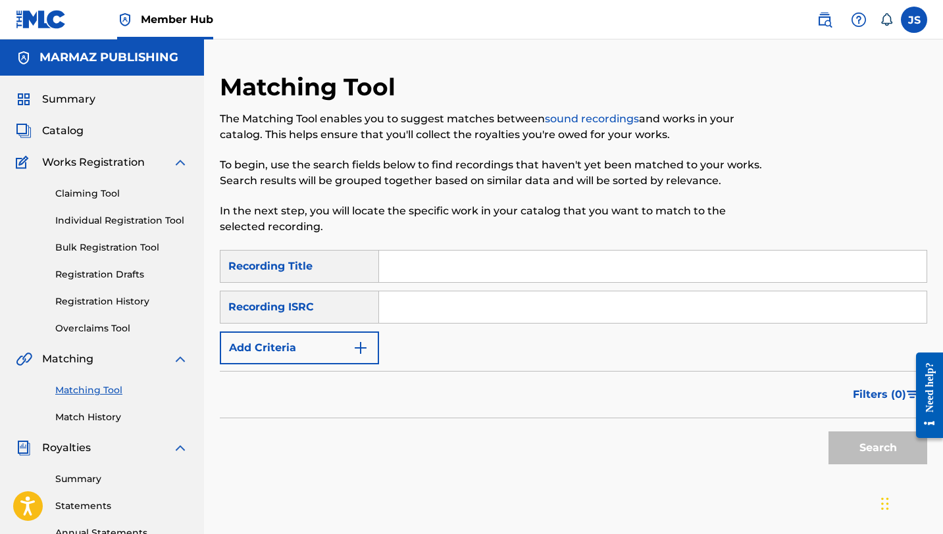
click at [476, 270] on input "Search Form" at bounding box center [652, 267] width 547 height 32
paste input "ALLÁ EN EL ARAGUANEY"
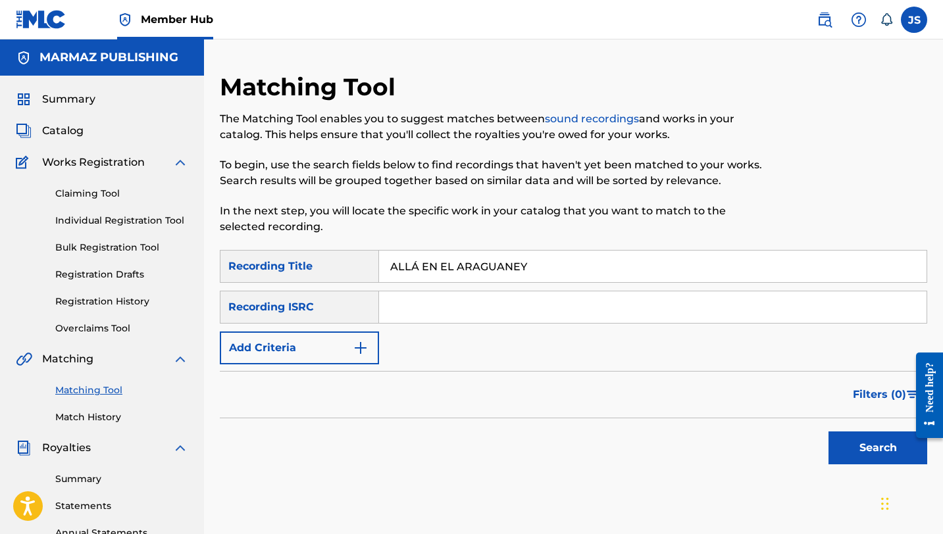
type input "ALLÁ EN EL ARAGUANEY"
click at [828, 431] on button "Search" at bounding box center [877, 447] width 99 height 33
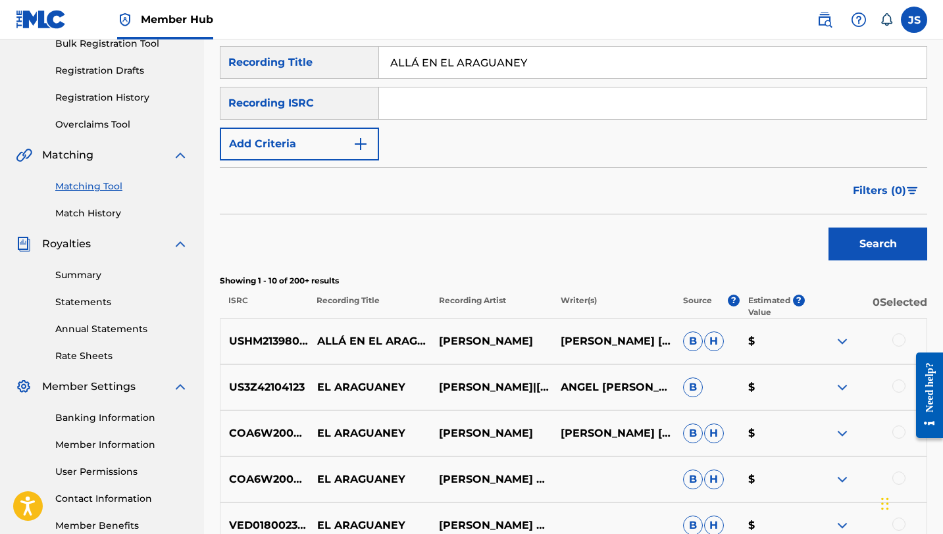
scroll to position [286, 0]
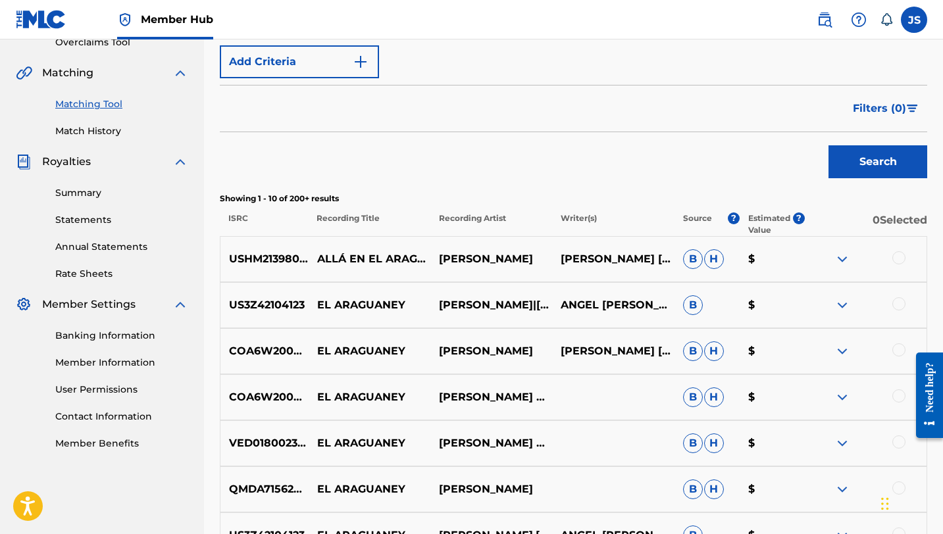
click at [895, 259] on div at bounding box center [898, 257] width 13 height 13
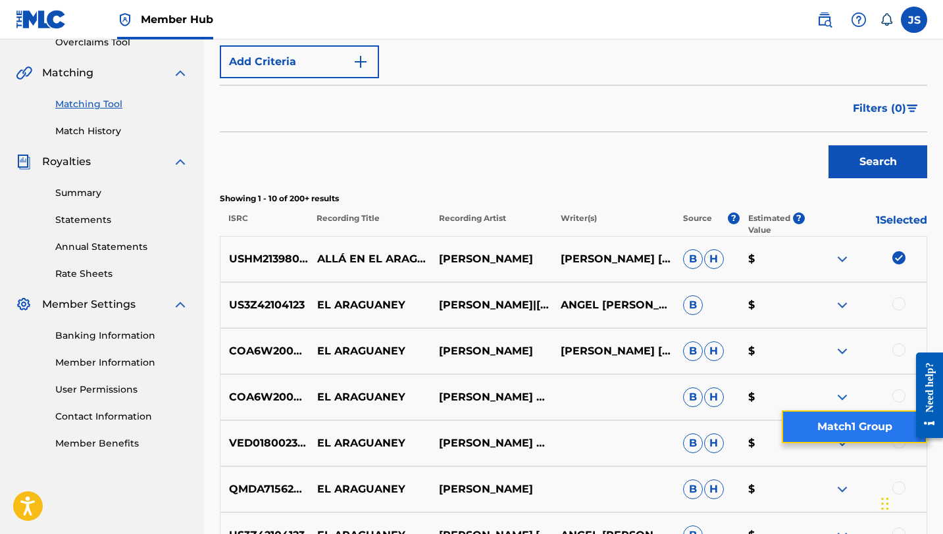
click at [858, 422] on button "Match 1 Group" at bounding box center [853, 426] width 145 height 33
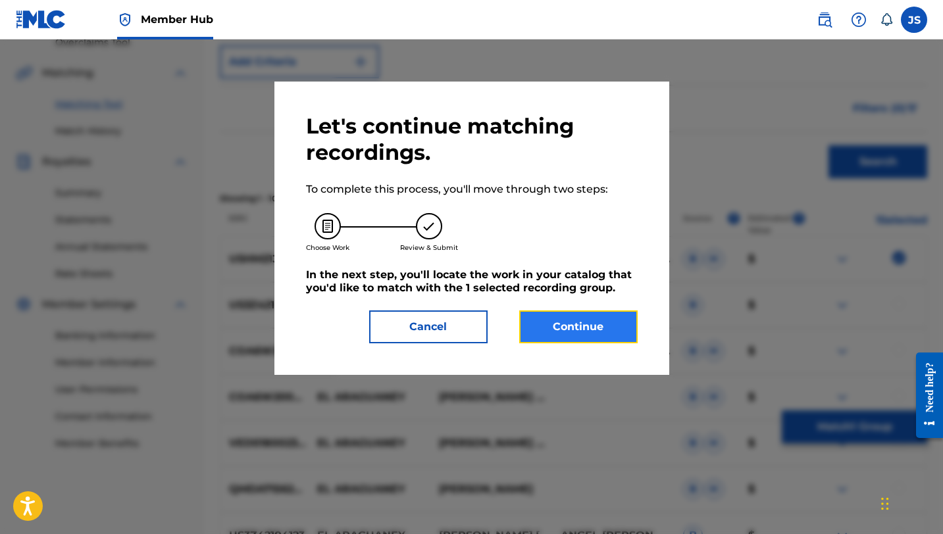
click at [584, 334] on button "Continue" at bounding box center [578, 326] width 118 height 33
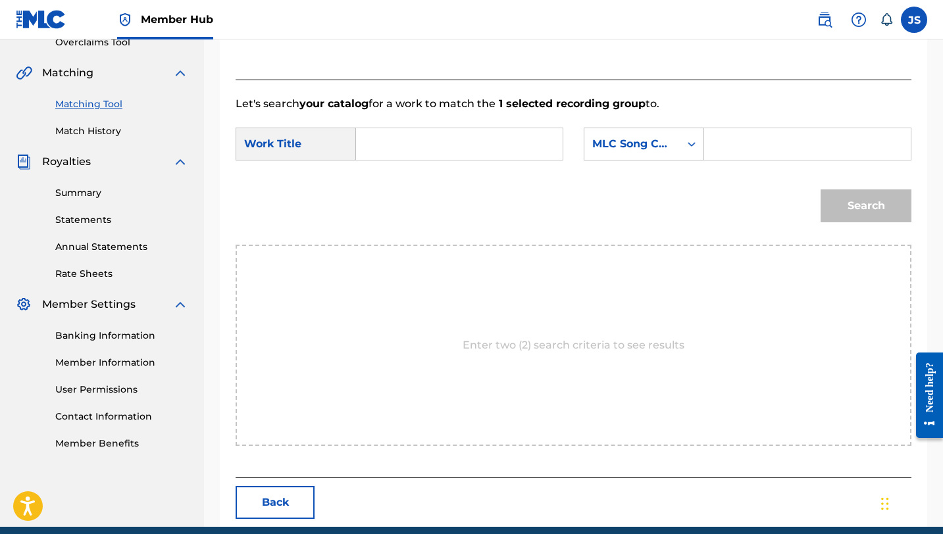
click at [406, 134] on input "Search Form" at bounding box center [459, 144] width 184 height 32
paste input "ALLÁ EN EL ARAGUANEY"
type input "ALLÁ EN EL ARAGUANEY"
click at [701, 141] on div "Search Form" at bounding box center [691, 144] width 24 height 24
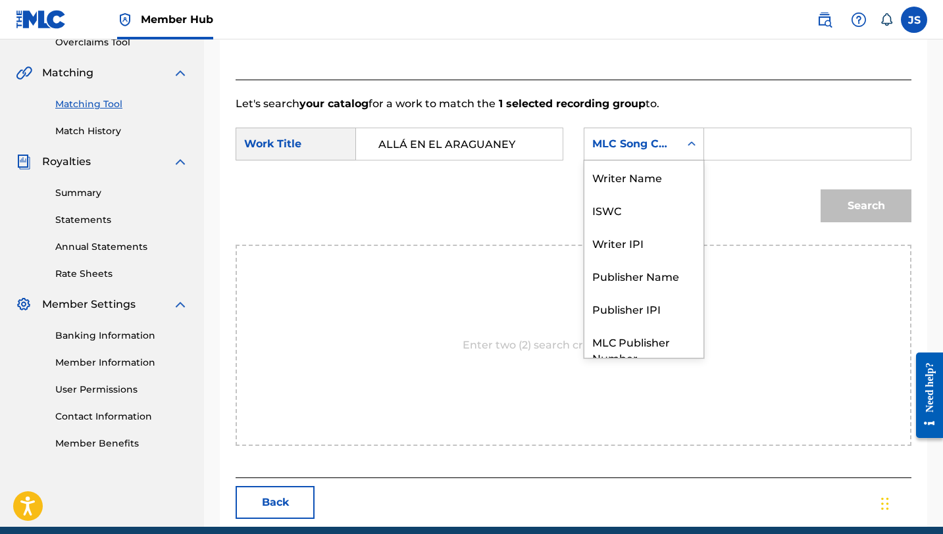
scroll to position [49, 0]
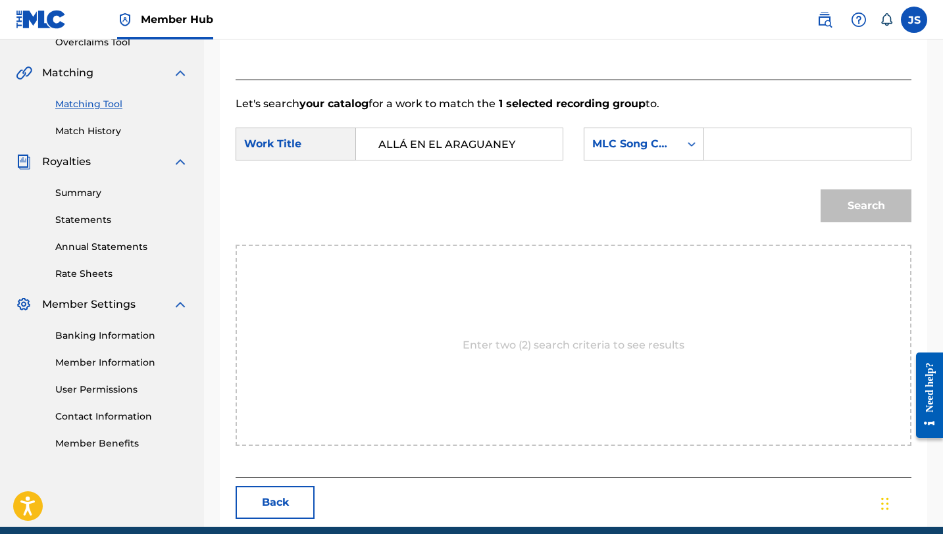
click at [705, 141] on div "Search Form" at bounding box center [807, 144] width 207 height 33
click at [713, 136] on div "Search Form" at bounding box center [807, 144] width 207 height 33
click at [722, 148] on input "Search Form" at bounding box center [807, 144] width 184 height 32
paste input "AY4P4C"
type input "AY4P4C"
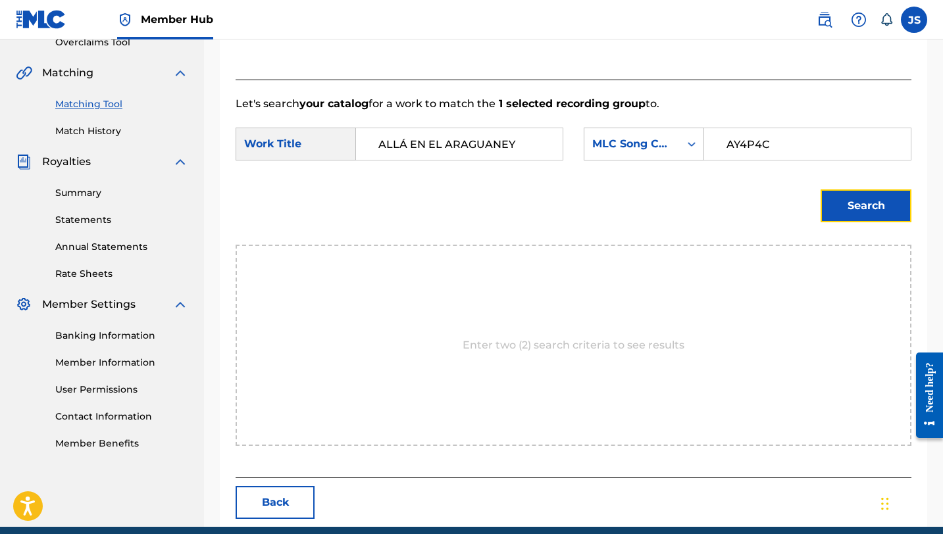
drag, startPoint x: 834, startPoint y: 205, endPoint x: 802, endPoint y: 209, distance: 31.7
click at [834, 205] on button "Search" at bounding box center [865, 205] width 91 height 33
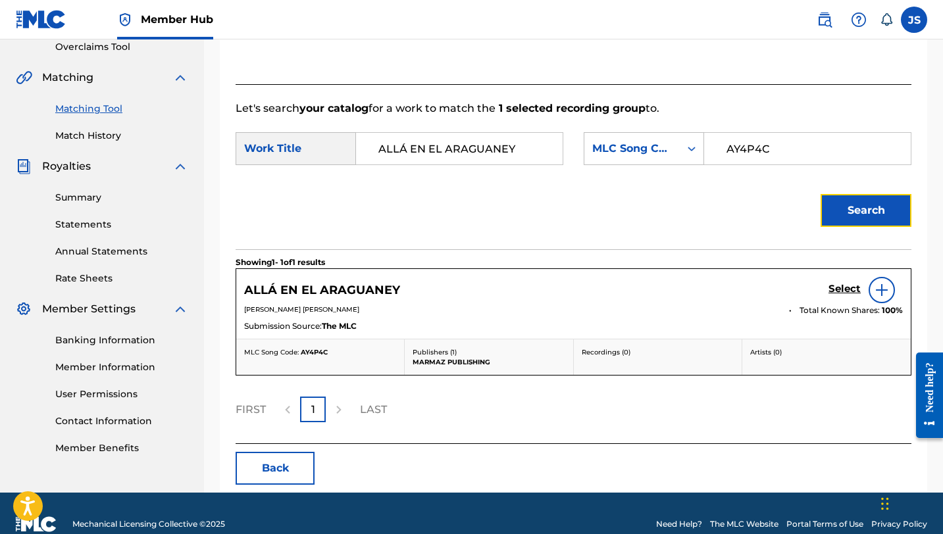
scroll to position [286, 0]
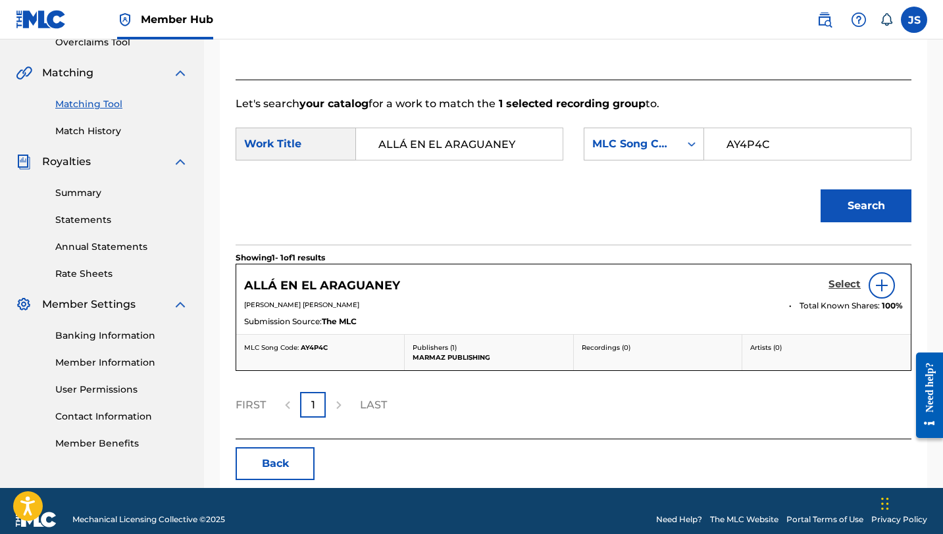
click at [856, 282] on h5 "Select" at bounding box center [844, 284] width 32 height 12
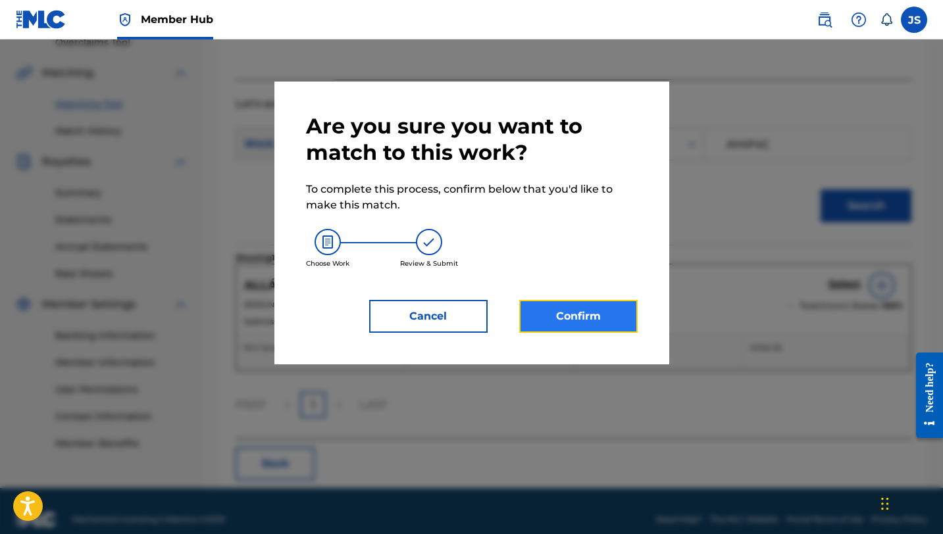
click at [626, 321] on button "Confirm" at bounding box center [578, 316] width 118 height 33
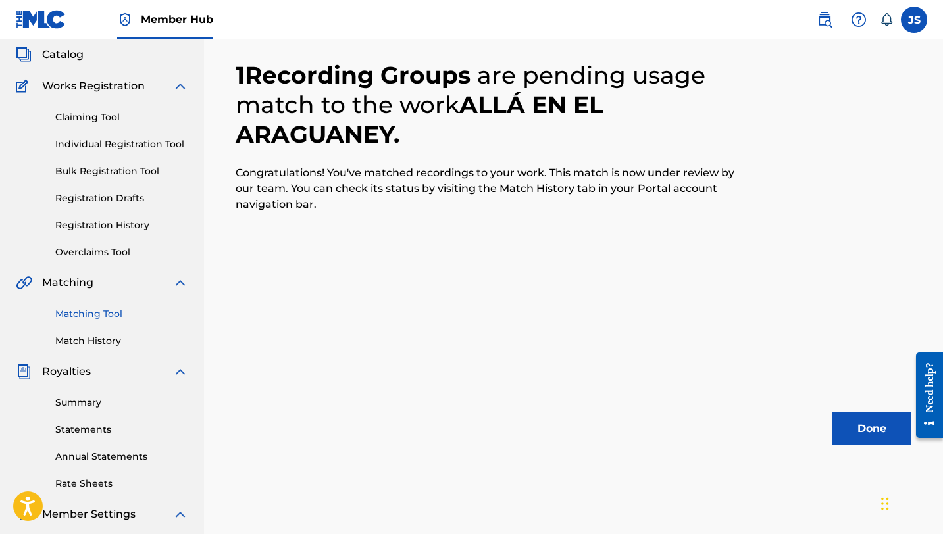
scroll to position [77, 0]
click at [849, 424] on button "Done" at bounding box center [871, 428] width 79 height 33
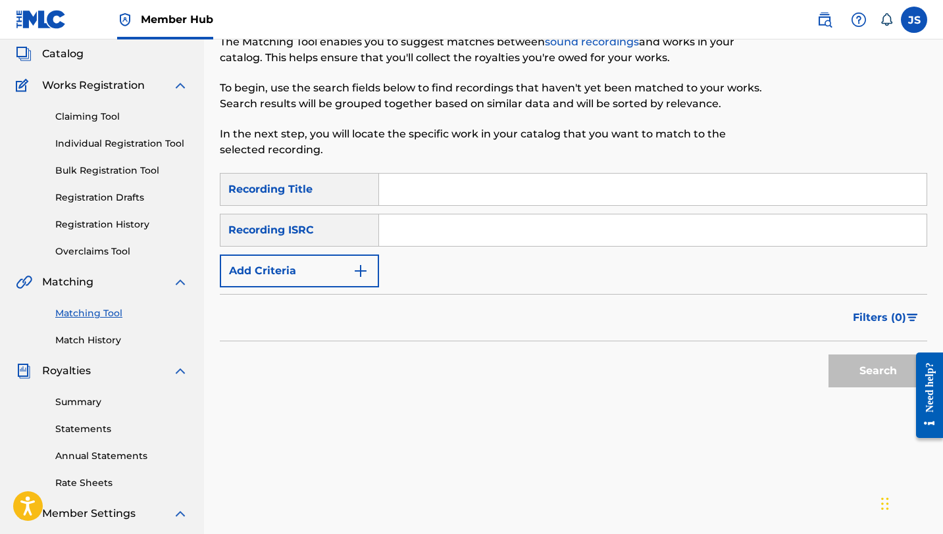
click at [657, 201] on input "Search Form" at bounding box center [652, 190] width 547 height 32
click at [497, 176] on input "Search Form" at bounding box center [652, 190] width 547 height 32
paste input "DIALOGO DE COPLA Y VERSO"
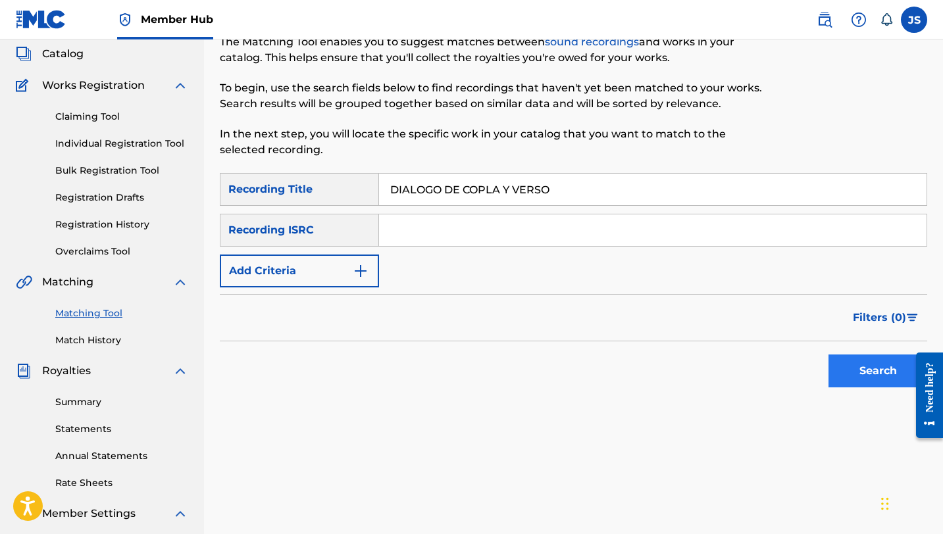
type input "DIALOGO DE COPLA Y VERSO"
click at [891, 368] on button "Search" at bounding box center [877, 371] width 99 height 33
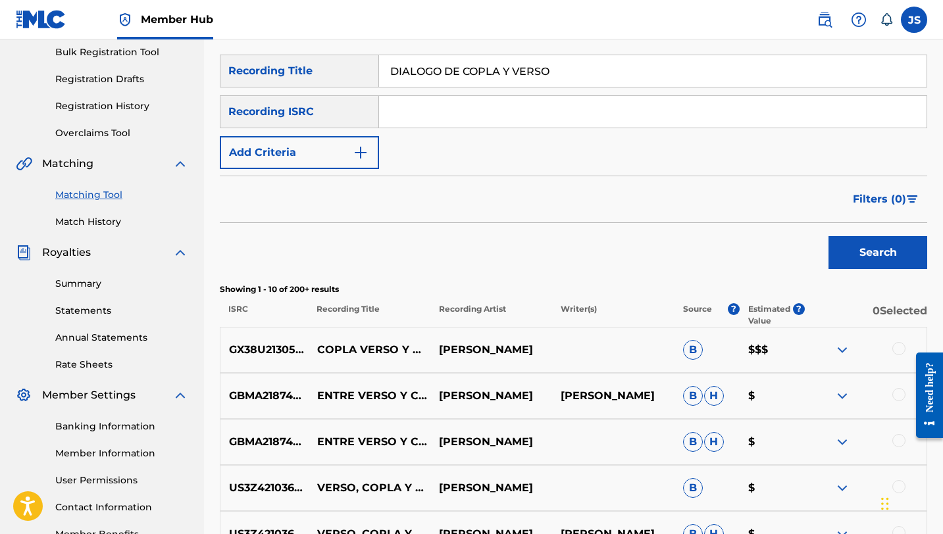
scroll to position [199, 0]
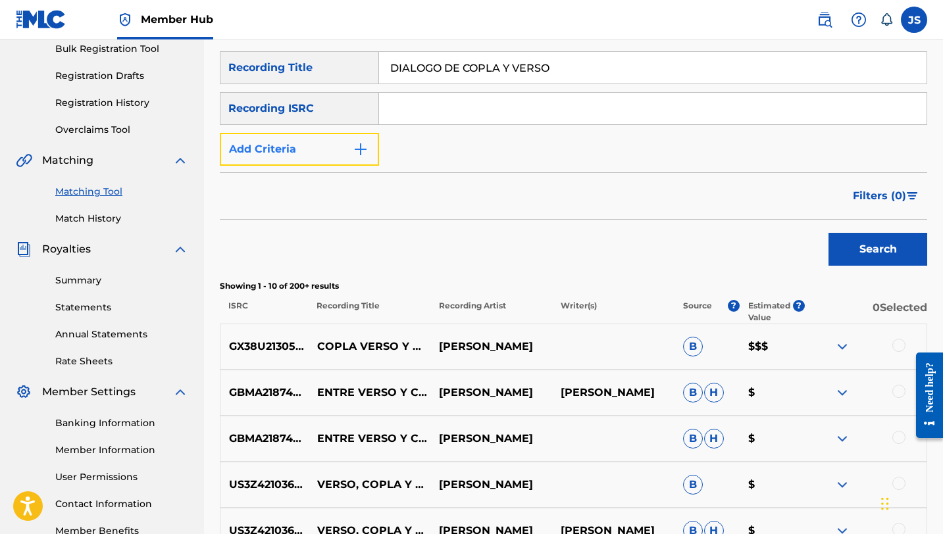
click at [372, 147] on button "Add Criteria" at bounding box center [299, 149] width 159 height 33
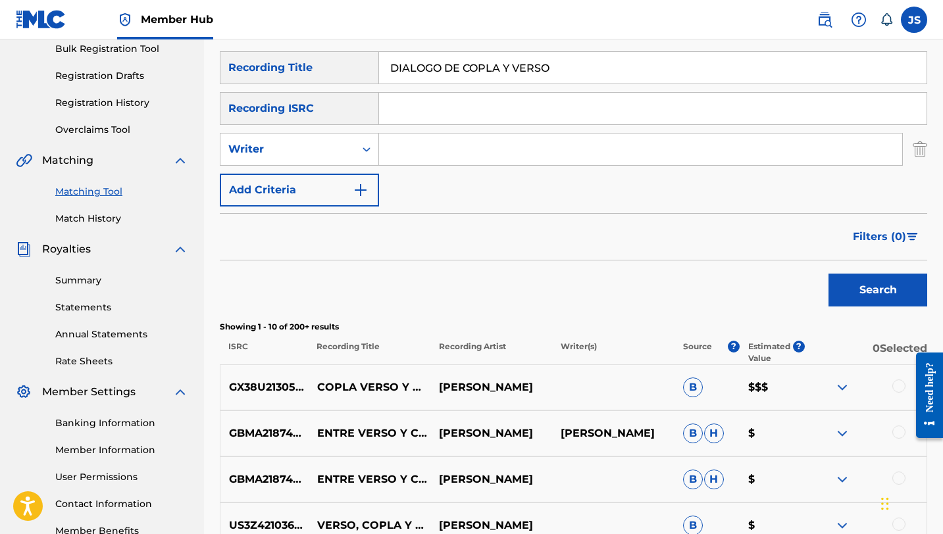
click at [394, 161] on input "Search Form" at bounding box center [640, 150] width 523 height 32
click at [828, 274] on button "Search" at bounding box center [877, 290] width 99 height 33
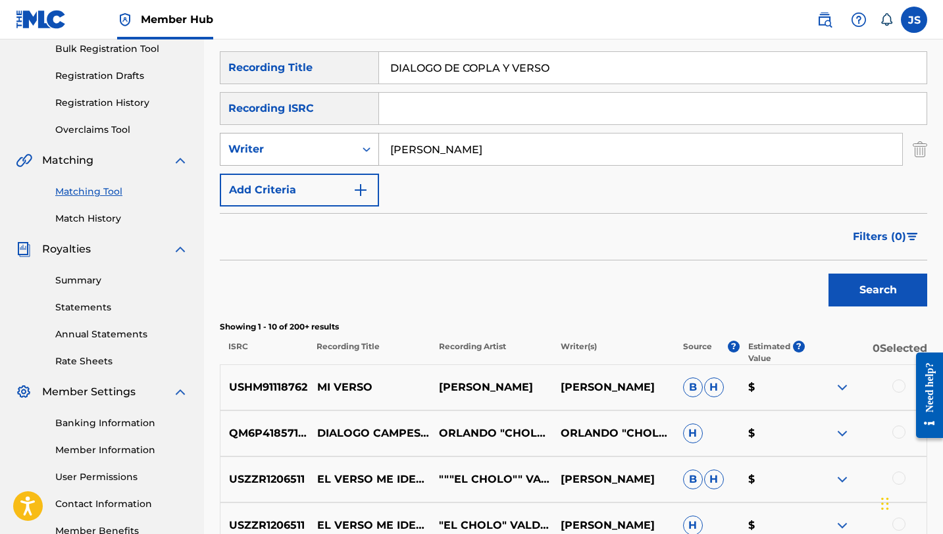
drag, startPoint x: 430, startPoint y: 150, endPoint x: 354, endPoint y: 149, distance: 76.3
click at [354, 149] on div "SearchWithCriteriadf0a2344-1077-460b-bd12-697abc5b625b Writer CHOLO VALDERRAMA" at bounding box center [573, 149] width 707 height 33
type input "ORLANDO VALDERRAMA"
click at [828, 274] on button "Search" at bounding box center [877, 290] width 99 height 33
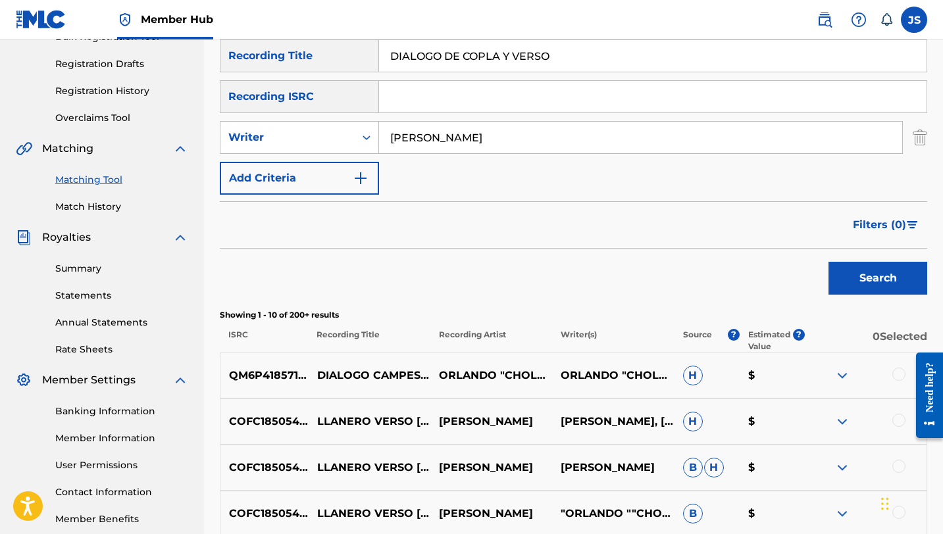
scroll to position [221, 0]
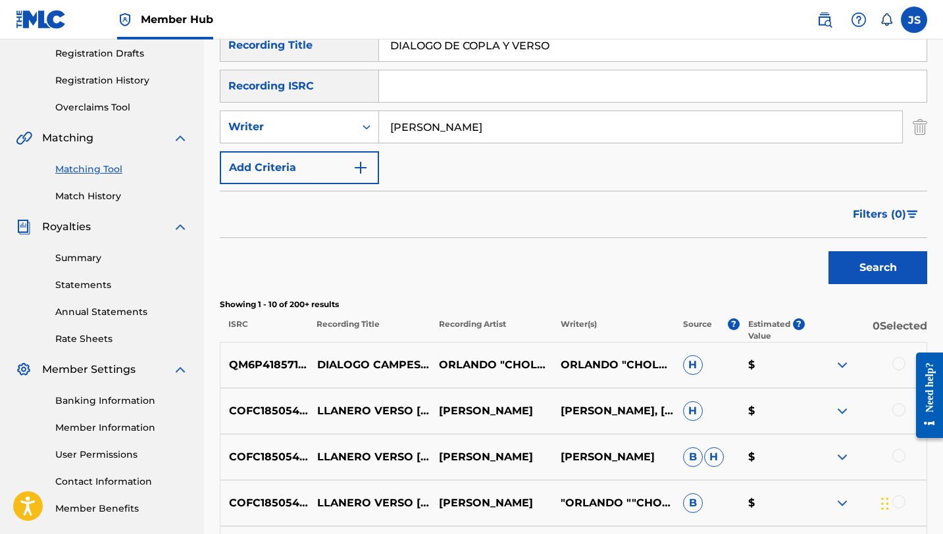
click at [464, 47] on input "DIALOGO DE COPLA Y VERSO" at bounding box center [652, 46] width 547 height 32
paste input "GABÁN CHOLER"
type input "GABÁN CHOLERO"
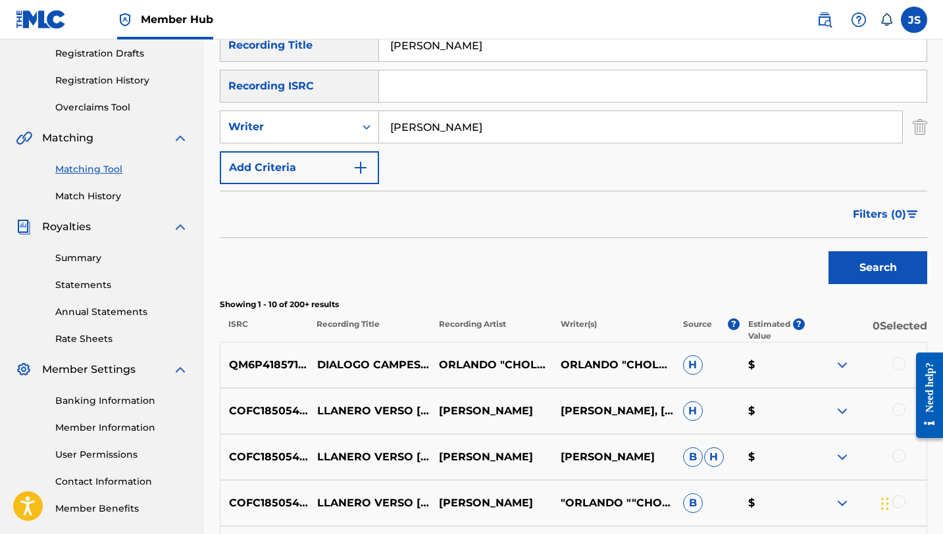
click at [479, 137] on input "ORLANDO VALDERRAMA" at bounding box center [640, 127] width 523 height 32
click at [832, 269] on button "Search" at bounding box center [877, 267] width 99 height 33
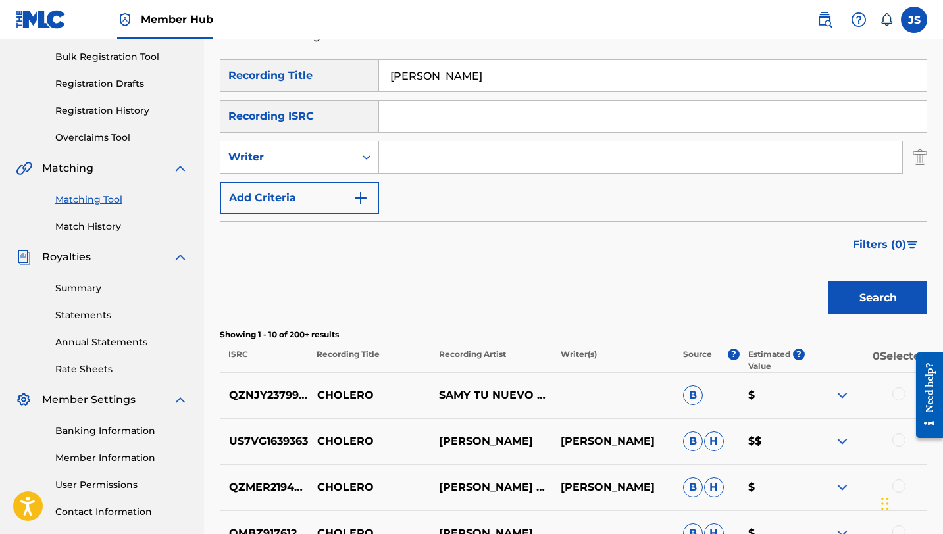
scroll to position [177, 0]
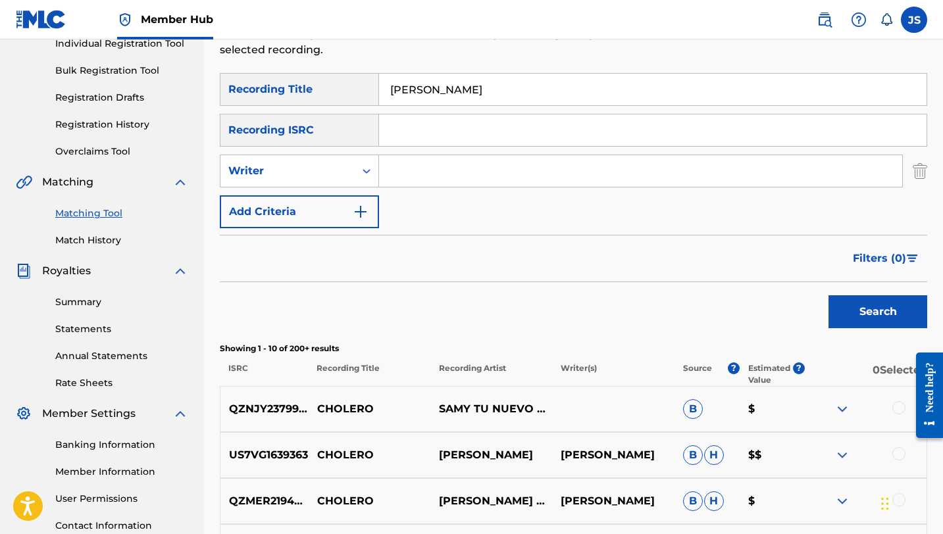
click at [478, 95] on input "GABÁN CHOLERO" at bounding box center [652, 90] width 547 height 32
paste input "ME GUSTA EL CABALLO BUEN"
type input "ME GUSTA EL CABALLO BUENO"
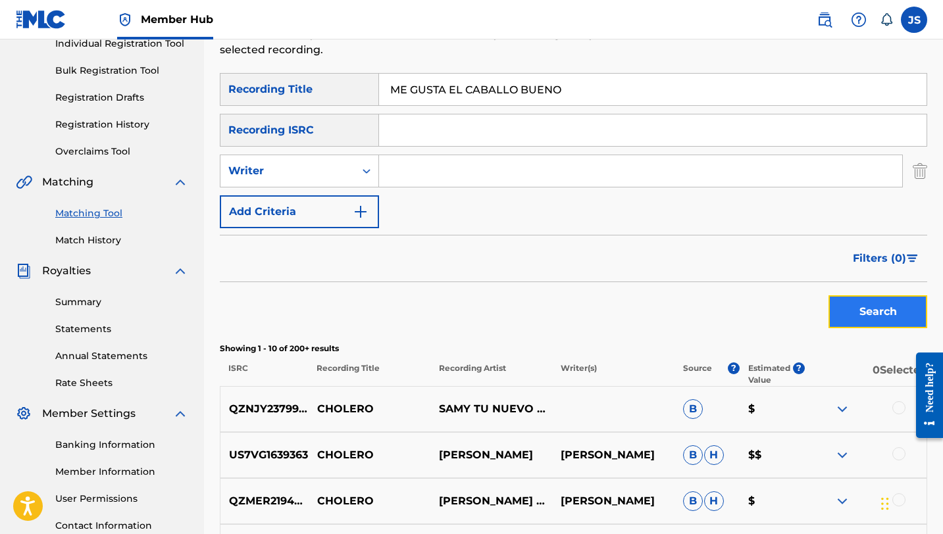
click at [860, 312] on button "Search" at bounding box center [877, 311] width 99 height 33
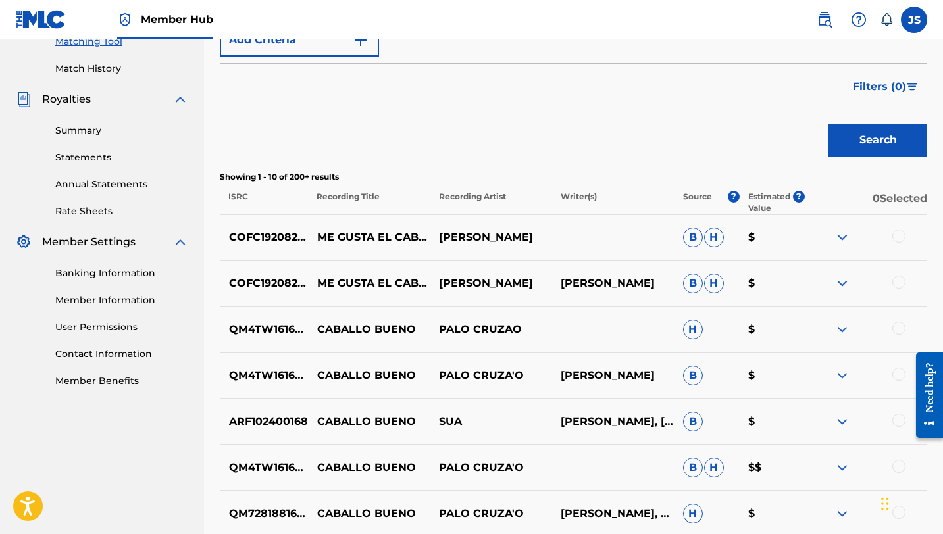
scroll to position [355, 0]
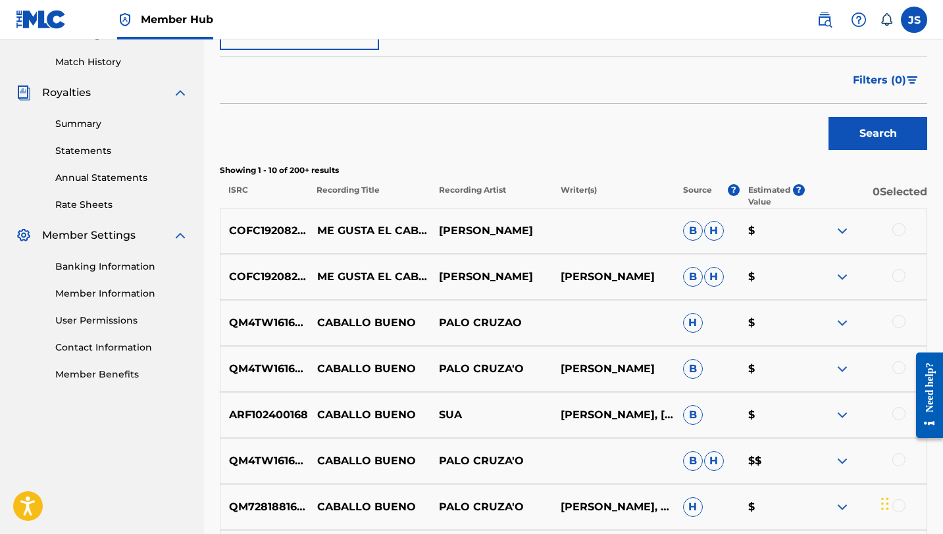
click at [903, 276] on div at bounding box center [898, 275] width 13 height 13
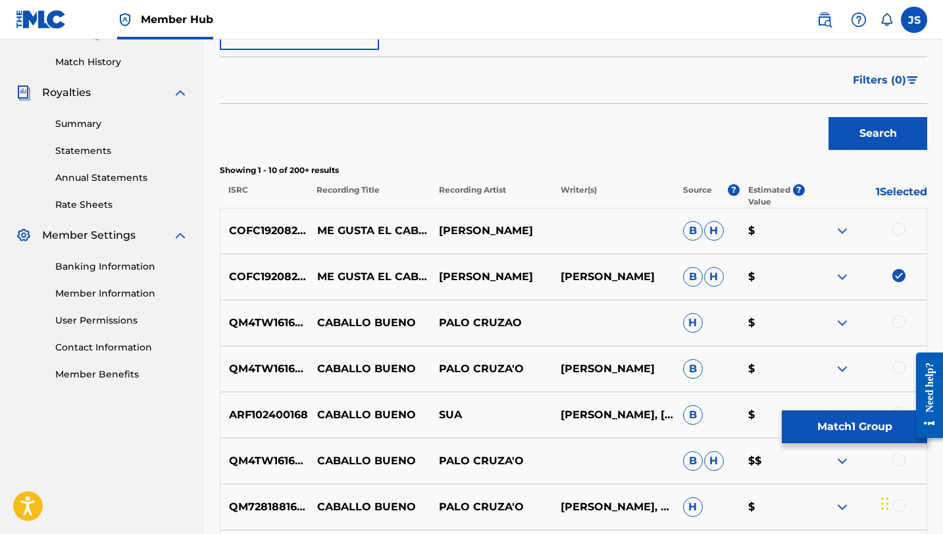
click at [898, 227] on div at bounding box center [898, 229] width 13 height 13
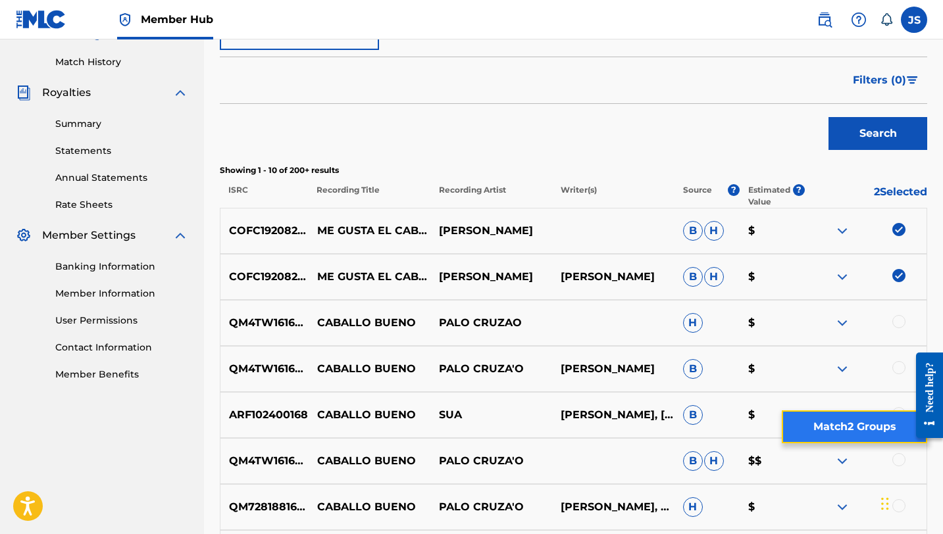
click at [815, 431] on button "Match 2 Groups" at bounding box center [853, 426] width 145 height 33
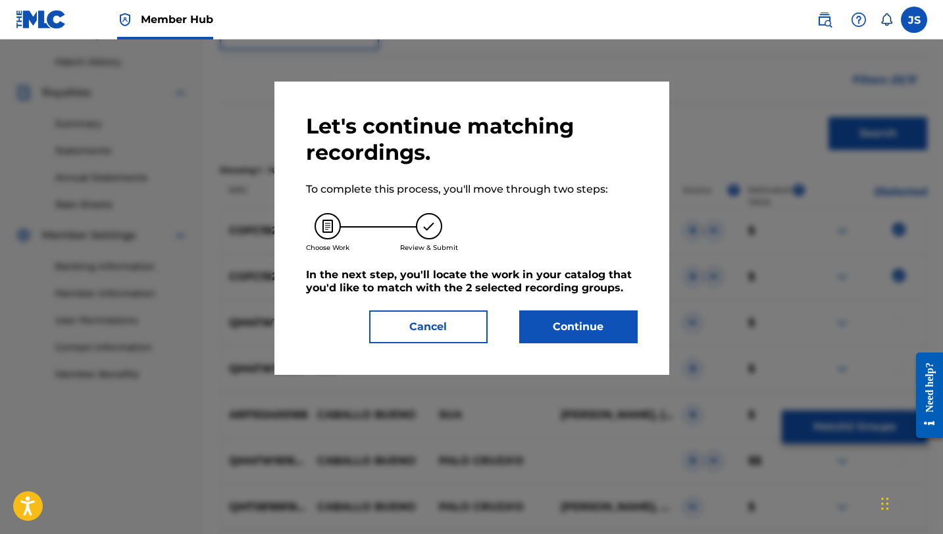
click at [622, 303] on div "Let's continue matching recordings. To complete this process, you'll move throu…" at bounding box center [472, 228] width 332 height 230
click at [622, 315] on button "Continue" at bounding box center [578, 326] width 118 height 33
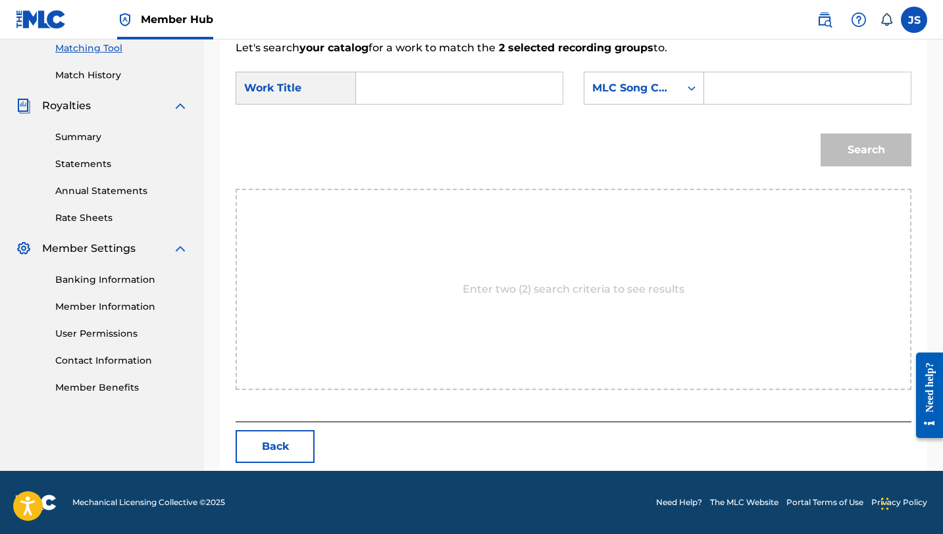
click at [488, 91] on input "Search Form" at bounding box center [459, 88] width 184 height 32
paste input "ME GUSTA EL CABALLO BUENO"
type input "ME GUSTA EL CABALLO BUENO"
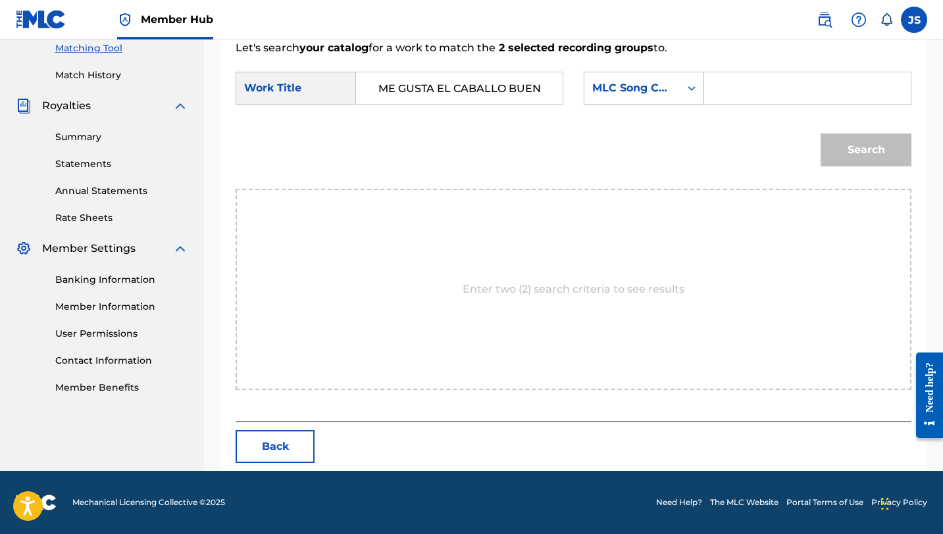
click at [716, 84] on input "Search Form" at bounding box center [807, 88] width 184 height 32
paste input "MW3WPV"
type input "MW3WPV"
click at [850, 145] on button "Search" at bounding box center [865, 150] width 91 height 33
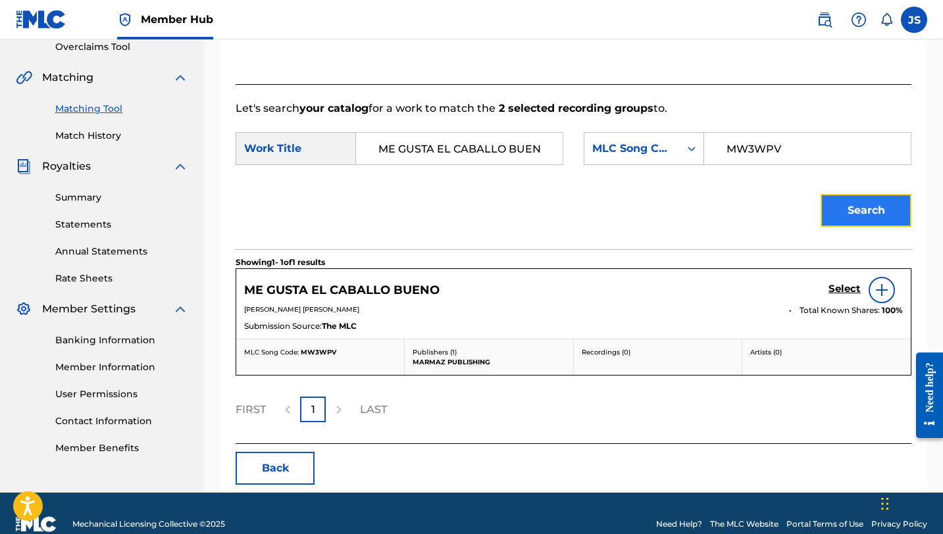
scroll to position [303, 0]
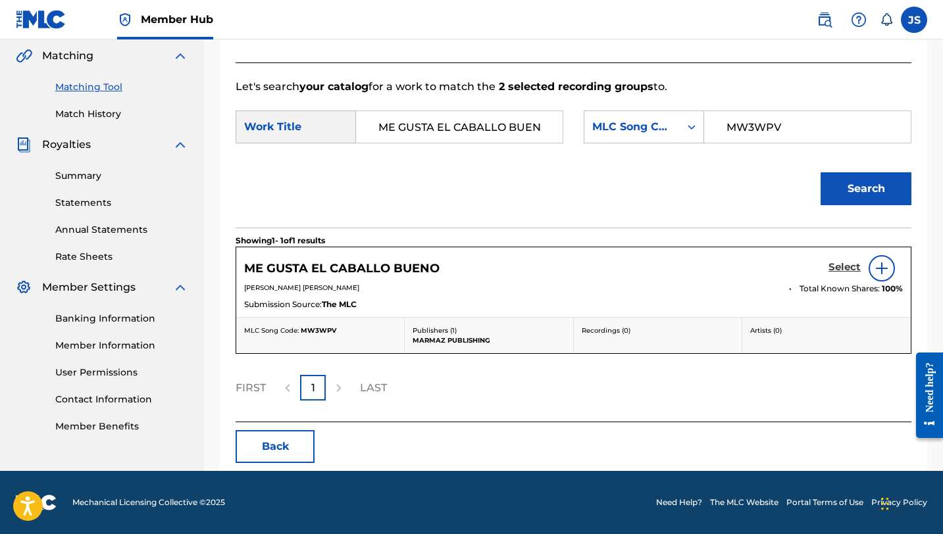
click at [850, 262] on h5 "Select" at bounding box center [844, 267] width 32 height 12
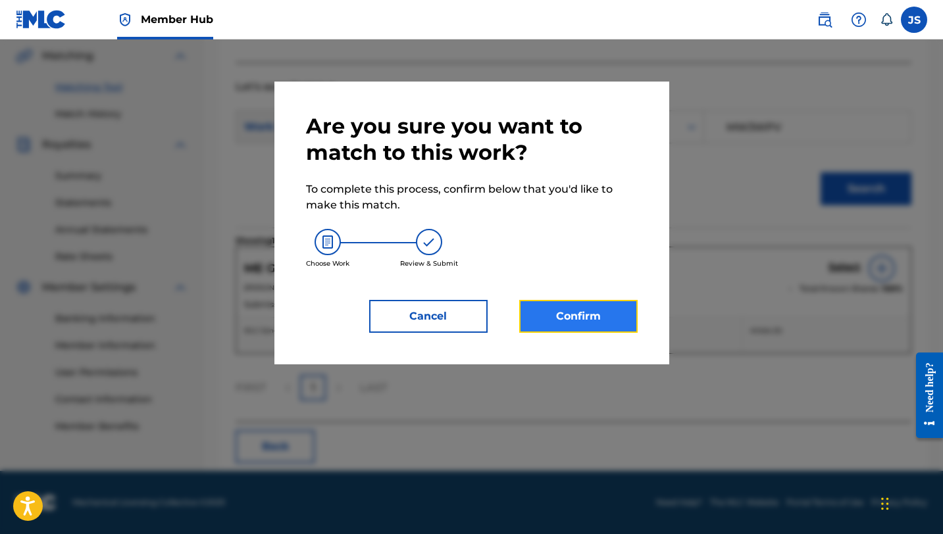
click at [581, 318] on button "Confirm" at bounding box center [578, 316] width 118 height 33
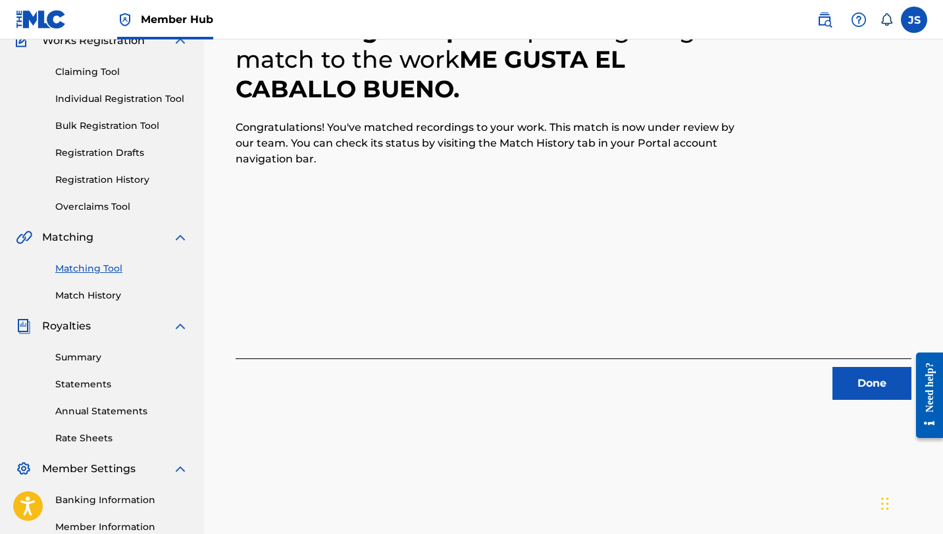
scroll to position [128, 0]
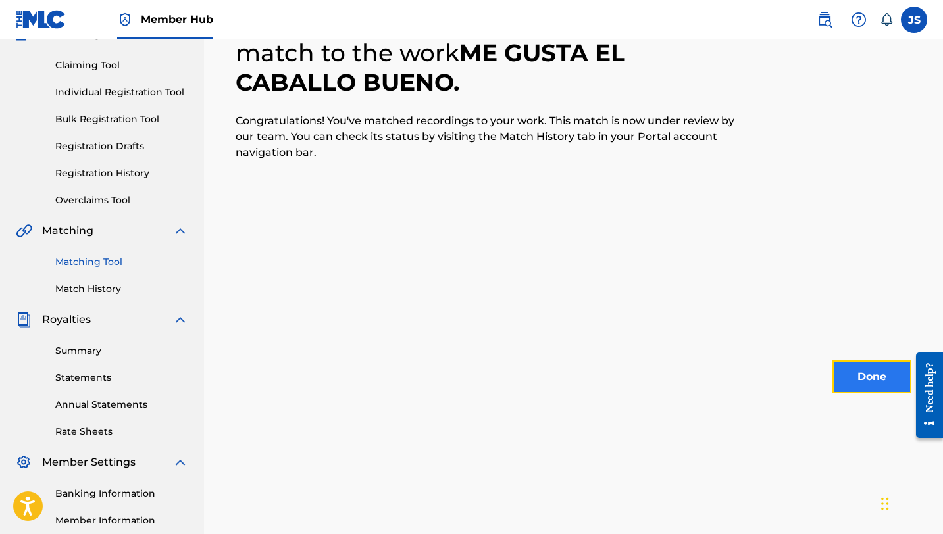
click at [842, 373] on button "Done" at bounding box center [871, 376] width 79 height 33
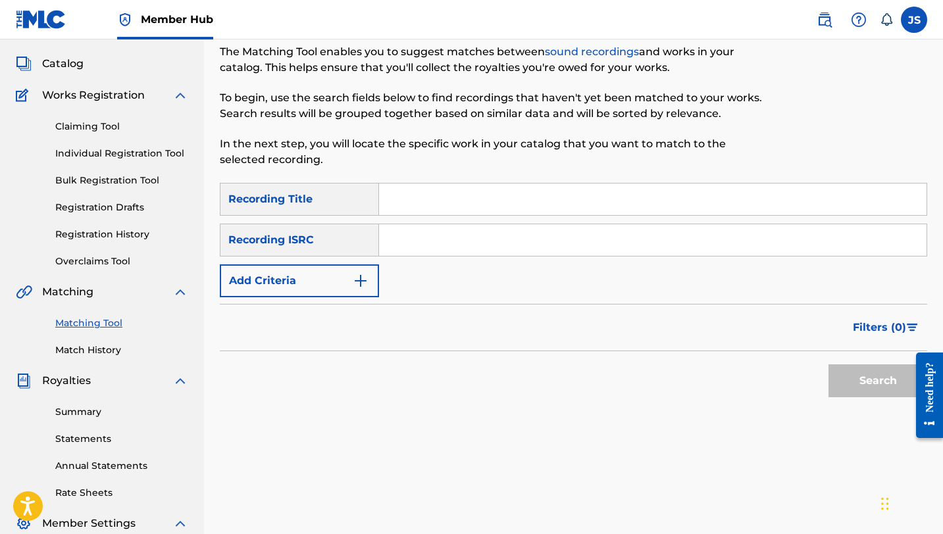
scroll to position [0, 0]
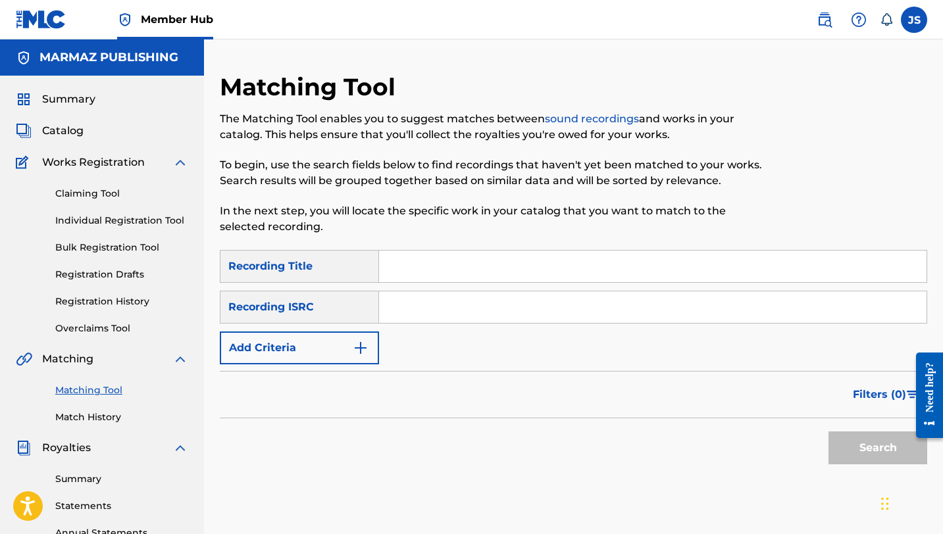
click at [406, 259] on input "Search Form" at bounding box center [652, 267] width 547 height 32
paste input "ME GUSTA LA GENTE PRIMO"
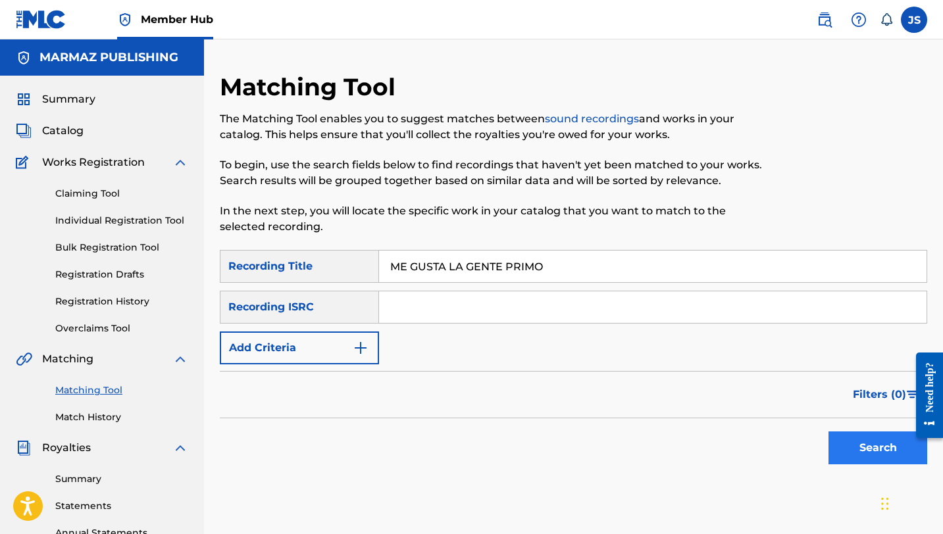
type input "ME GUSTA LA GENTE PRIMO"
click at [831, 444] on button "Search" at bounding box center [877, 447] width 99 height 33
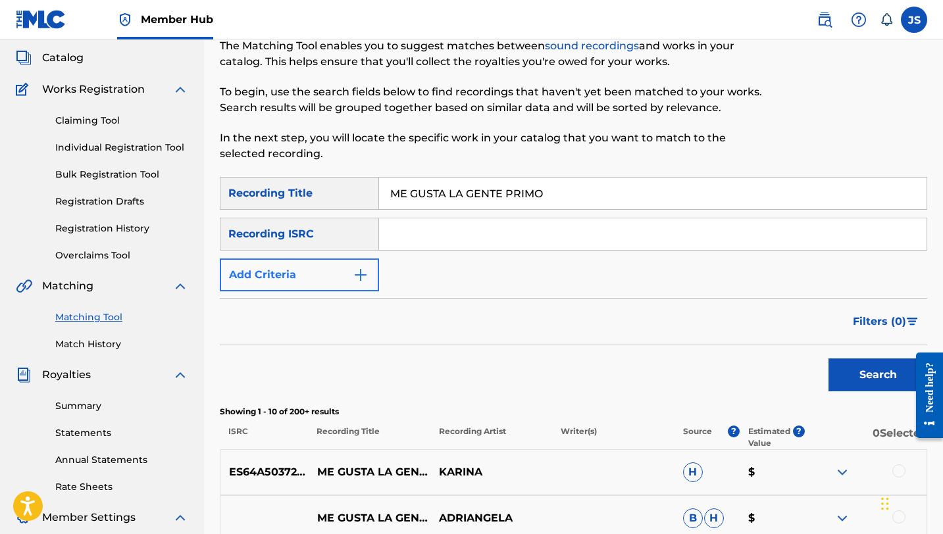
scroll to position [70, 0]
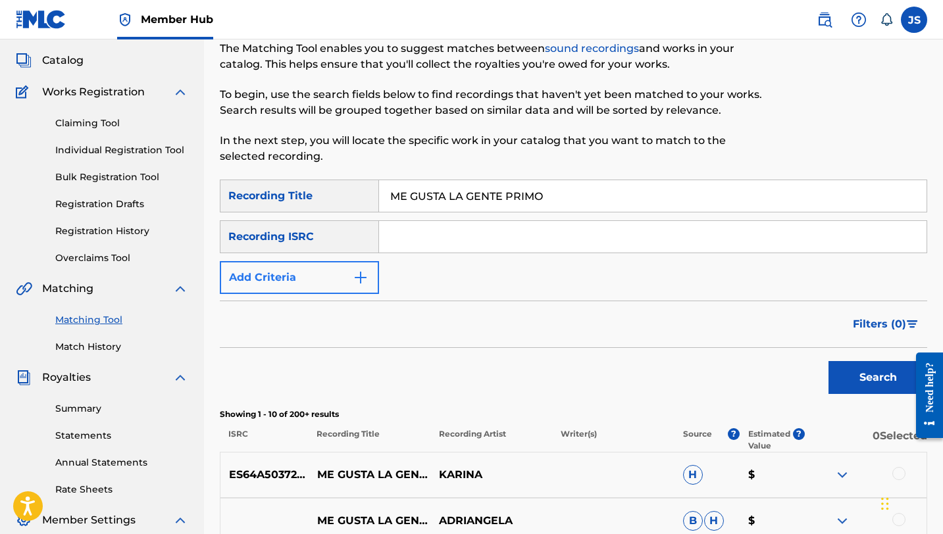
click at [307, 294] on form "SearchWithCriteriab63eeff5-c6e2-436e-8c7e-d0082585d887 Recording Title ME GUSTA…" at bounding box center [573, 290] width 707 height 221
click at [326, 273] on button "Add Criteria" at bounding box center [299, 277] width 159 height 33
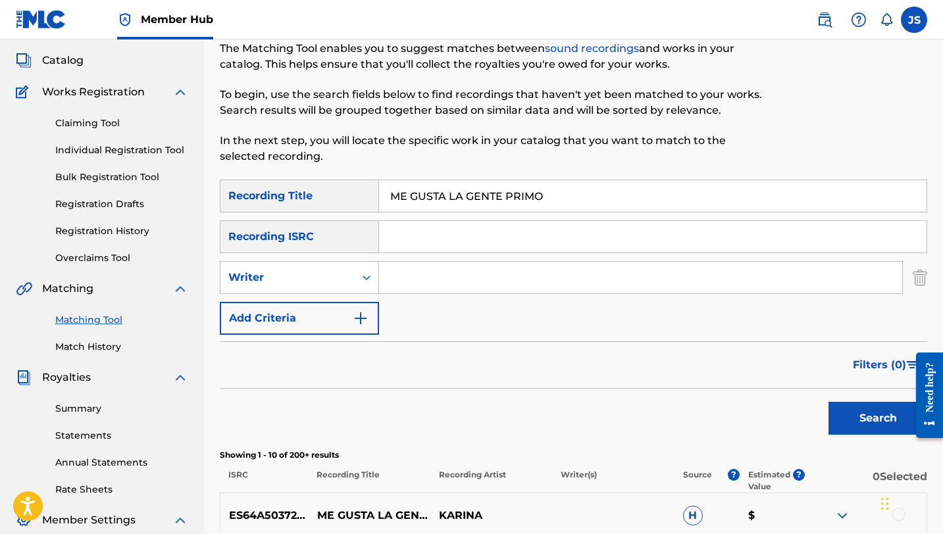
click at [430, 273] on input "Search Form" at bounding box center [640, 278] width 523 height 32
type input "ORLANDO VALDERRAMA"
click at [828, 402] on button "Search" at bounding box center [877, 418] width 99 height 33
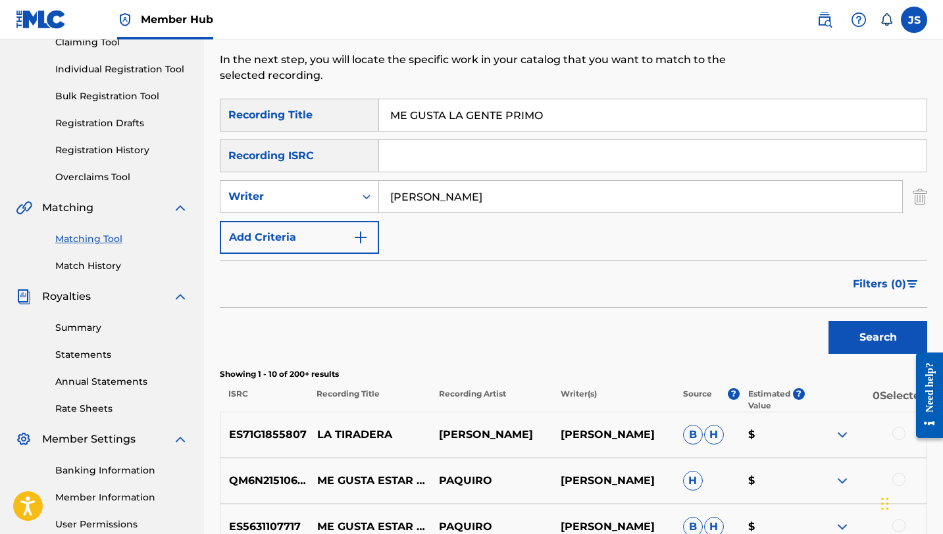
scroll to position [0, 0]
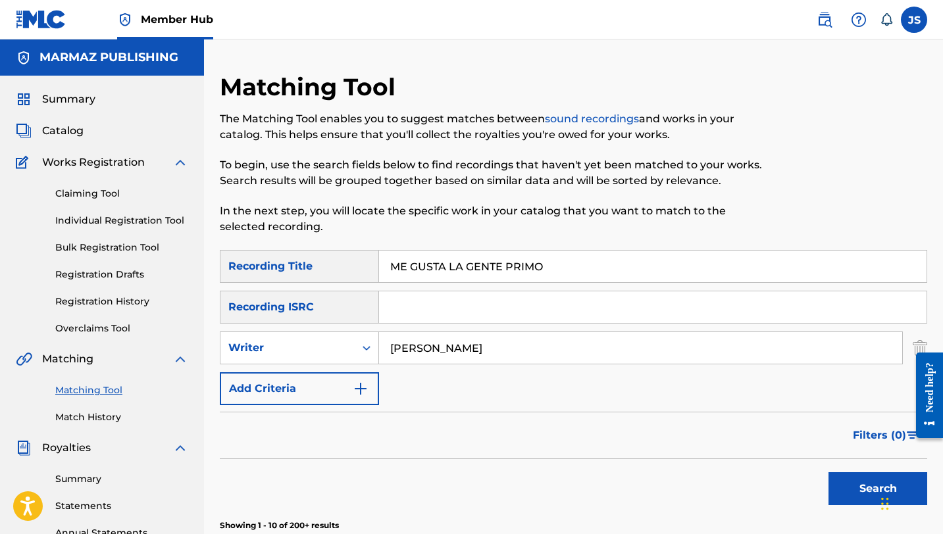
click at [466, 258] on input "ME GUSTA LA GENTE PRIMO" at bounding box center [652, 267] width 547 height 32
paste input "I GRIT"
type input "MI GRITO"
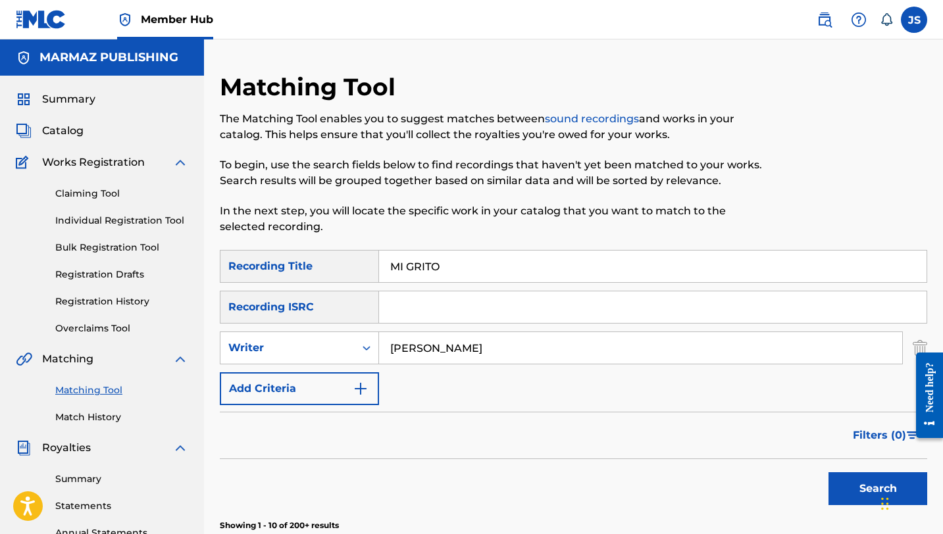
click at [828, 472] on button "Search" at bounding box center [877, 488] width 99 height 33
click at [443, 353] on input "ORLANDO VALDERRAMA" at bounding box center [640, 348] width 523 height 32
click at [828, 472] on button "Search" at bounding box center [877, 488] width 99 height 33
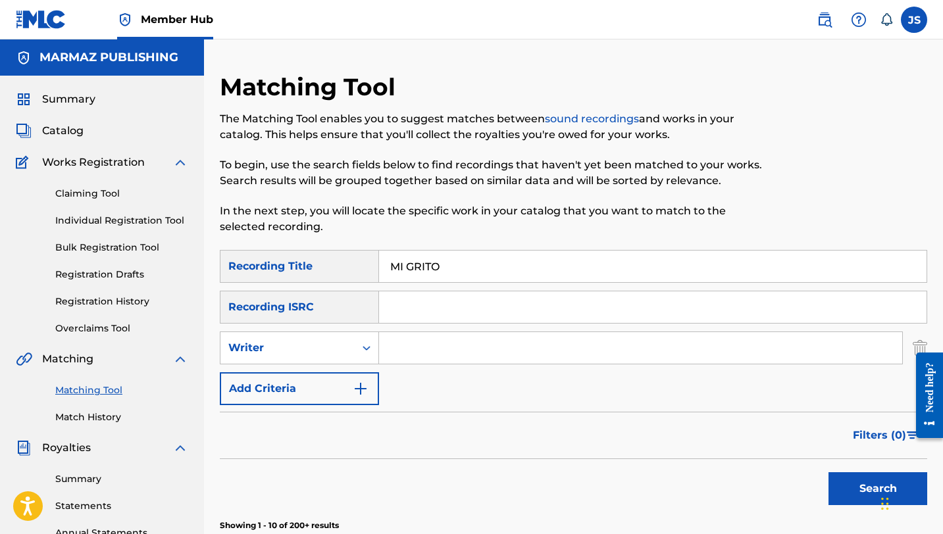
click at [416, 261] on input "MI GRITO" at bounding box center [652, 267] width 547 height 32
paste input "POTRANCA FLOR DE CAÑA"
type input "MI POTRANCA FLOR DE CAÑA"
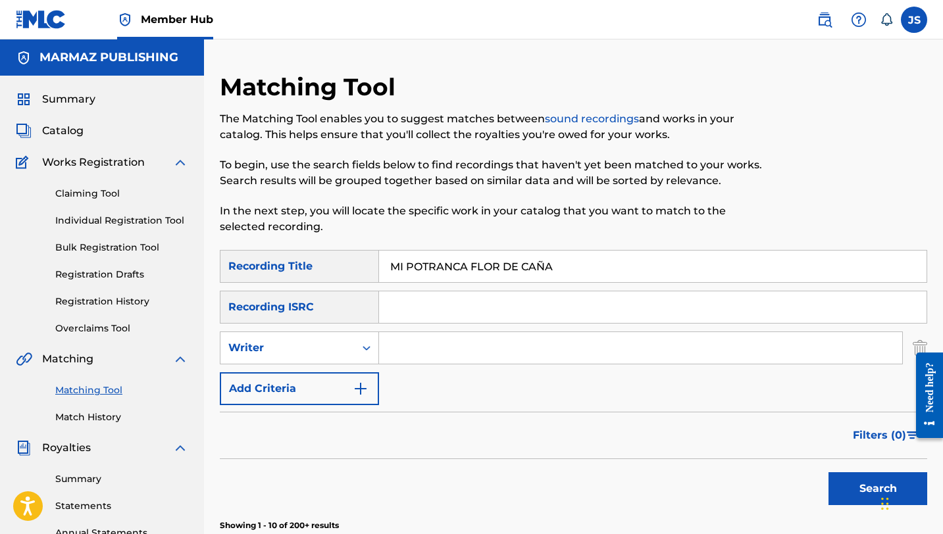
click at [828, 472] on button "Search" at bounding box center [877, 488] width 99 height 33
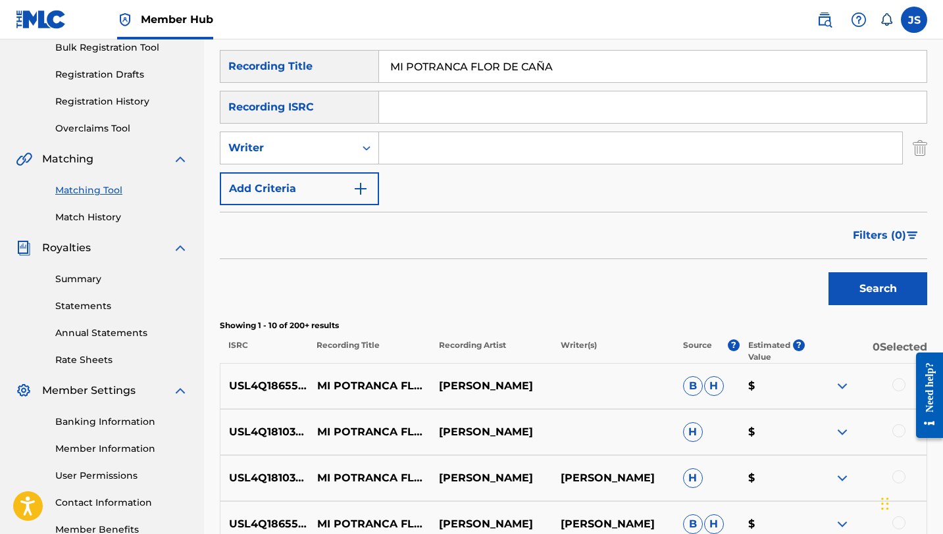
scroll to position [212, 0]
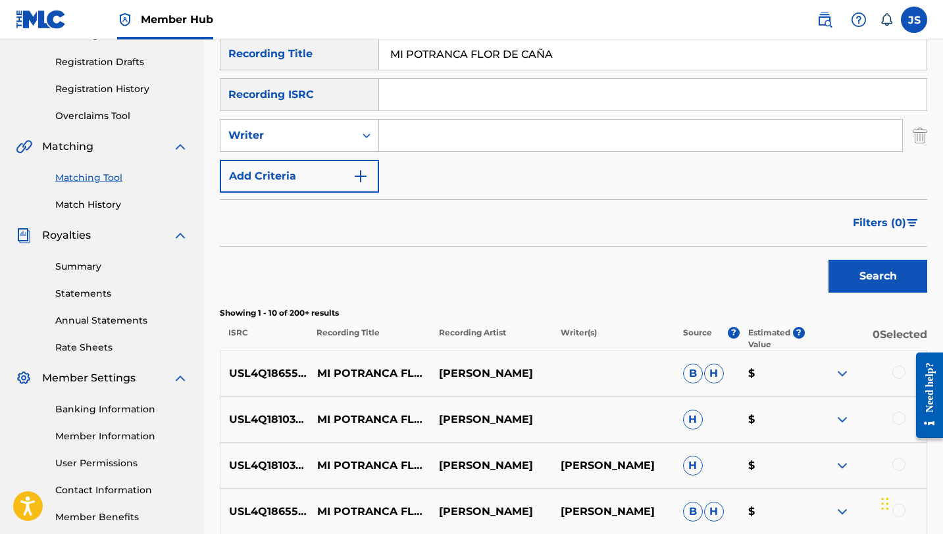
click at [894, 372] on div at bounding box center [898, 372] width 13 height 13
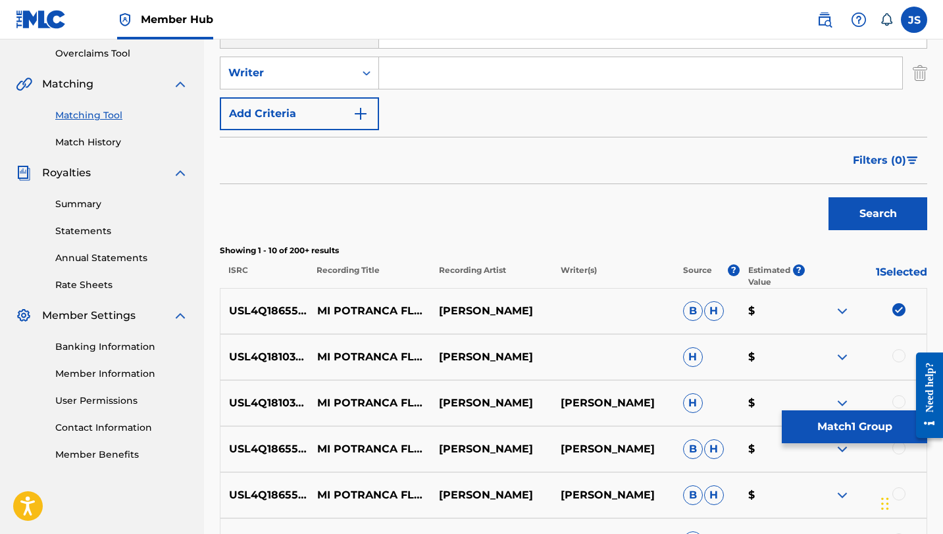
scroll to position [287, 0]
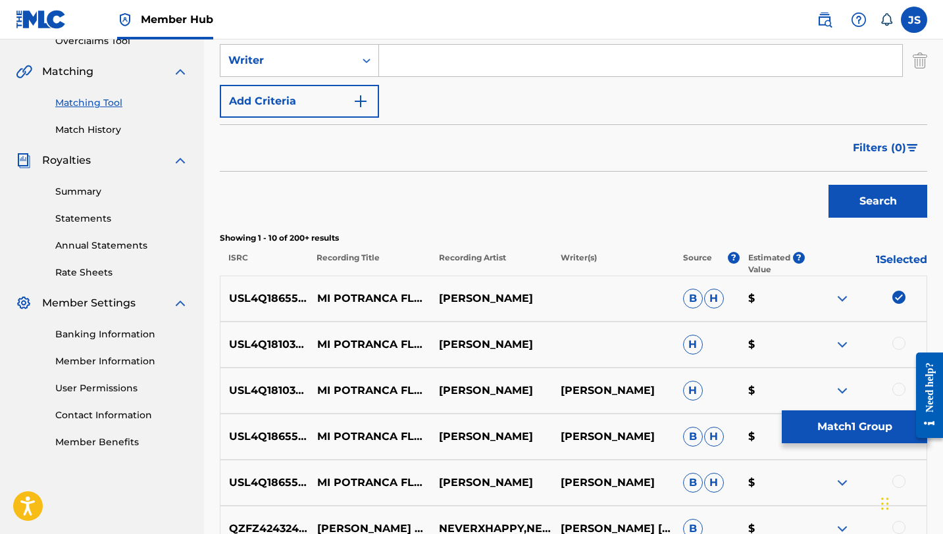
click at [900, 340] on div at bounding box center [898, 343] width 13 height 13
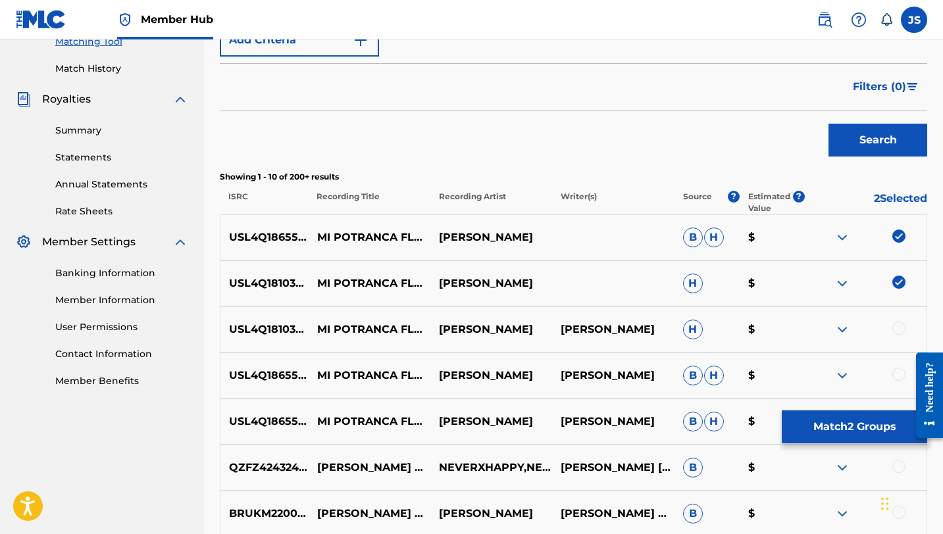
scroll to position [357, 0]
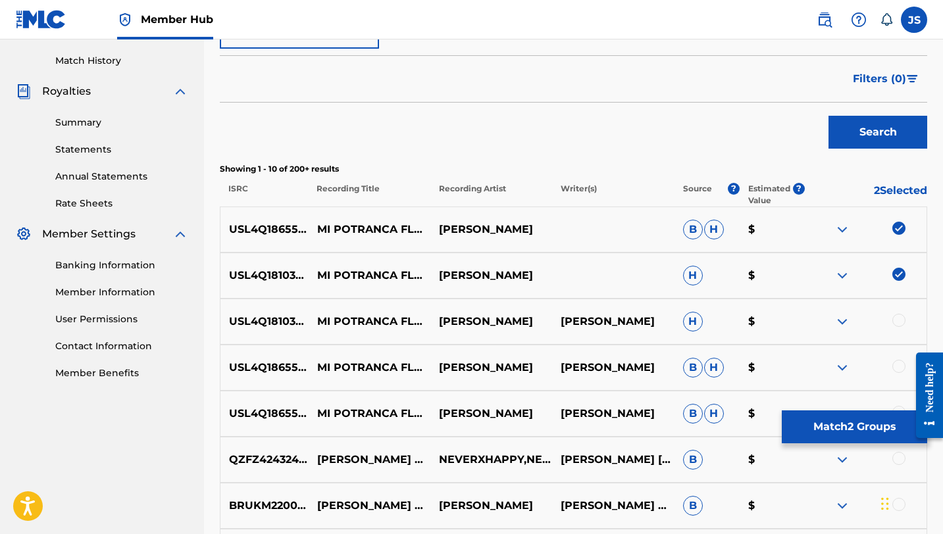
click at [900, 320] on div at bounding box center [898, 320] width 13 height 13
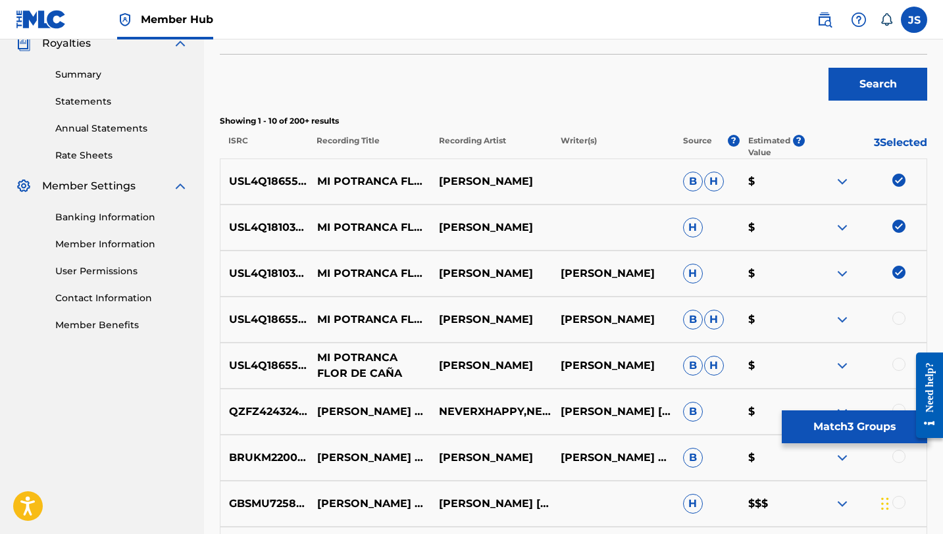
scroll to position [405, 0]
click at [897, 315] on div at bounding box center [898, 317] width 13 height 13
click at [897, 360] on div at bounding box center [898, 363] width 13 height 13
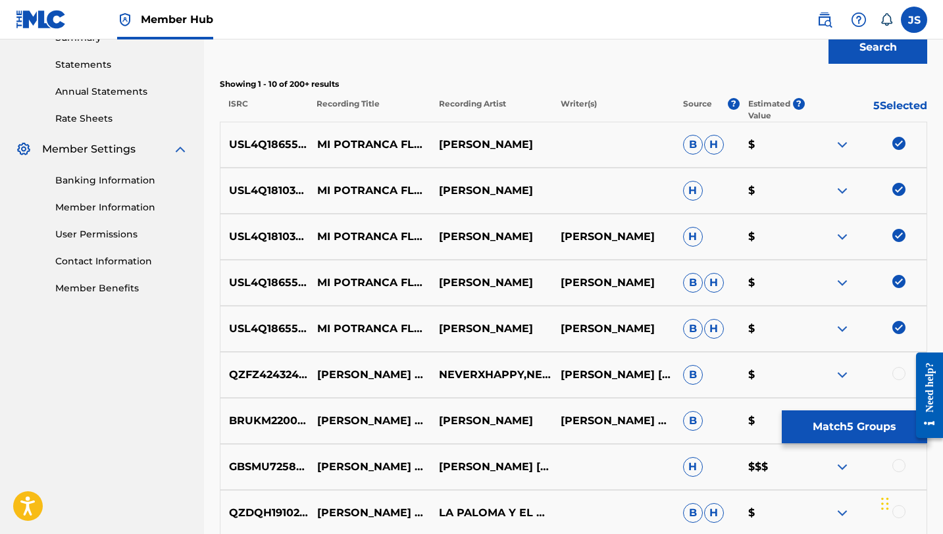
scroll to position [446, 0]
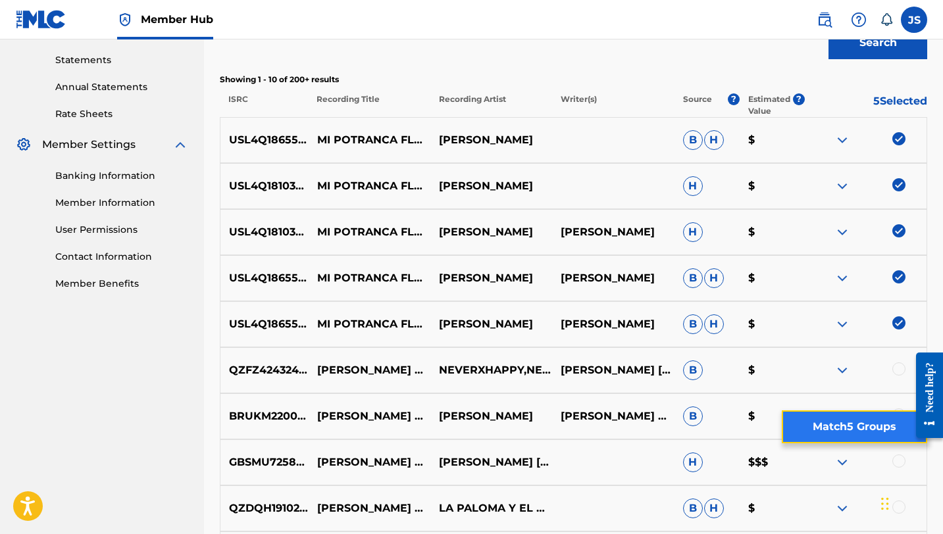
click at [802, 431] on button "Match 5 Groups" at bounding box center [853, 426] width 145 height 33
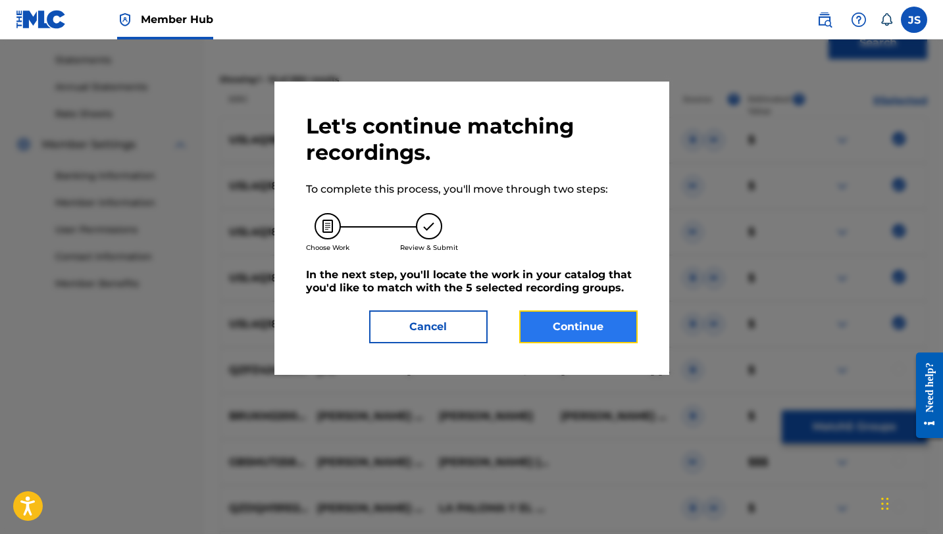
click at [552, 318] on button "Continue" at bounding box center [578, 326] width 118 height 33
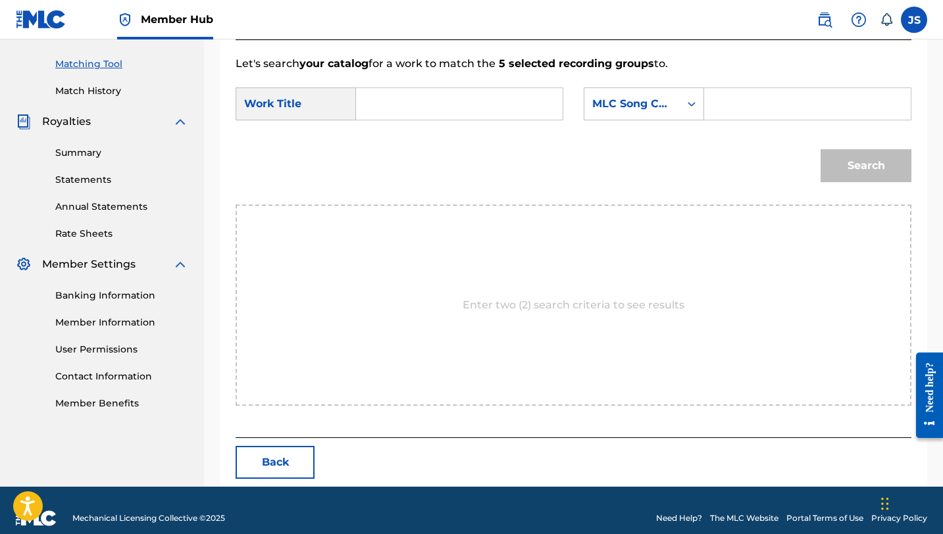
scroll to position [342, 0]
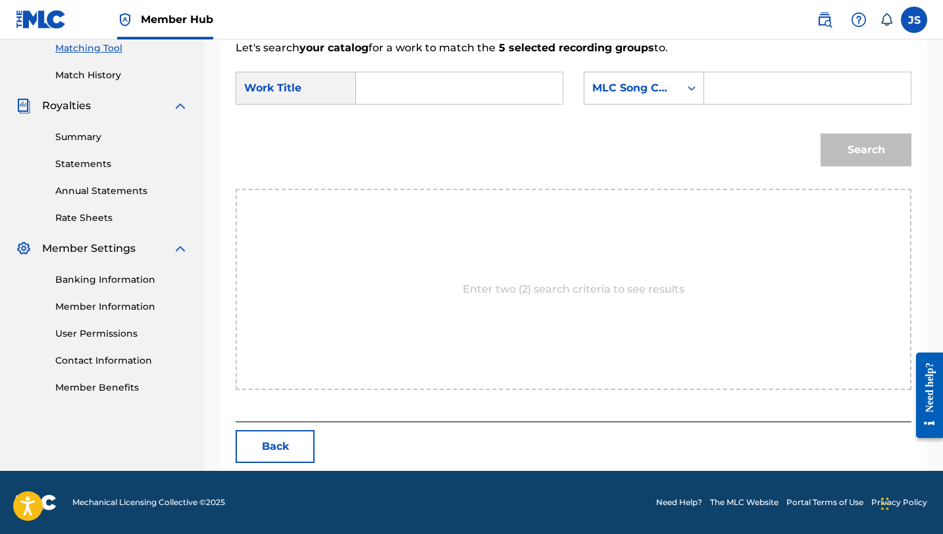
click at [358, 91] on div "Search Form" at bounding box center [459, 88] width 207 height 33
click at [371, 84] on input "Search Form" at bounding box center [459, 88] width 184 height 32
paste input "MI POTRANCA FLOR DE CAÑA"
type input "MI POTRANCA FLOR DE CAÑA"
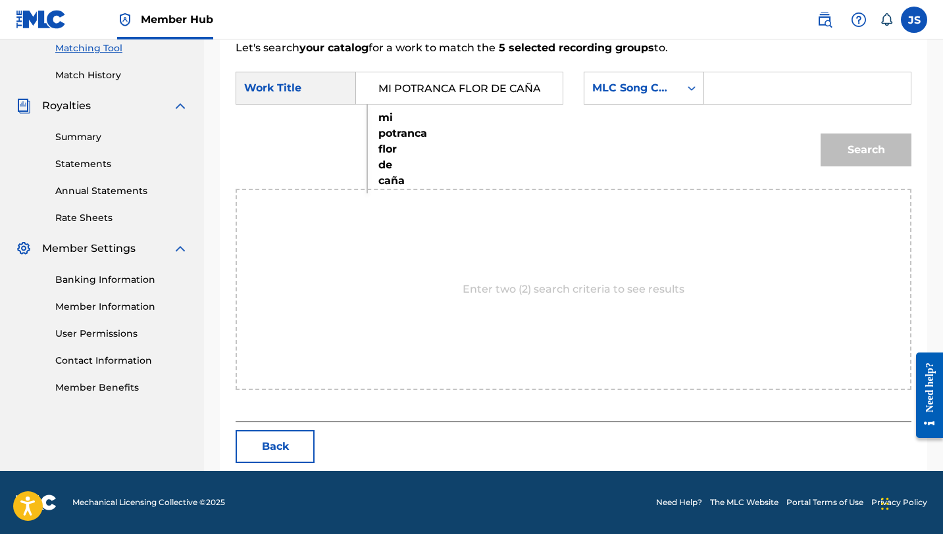
click at [717, 83] on input "Search Form" at bounding box center [807, 88] width 184 height 32
paste input "MW3W2S"
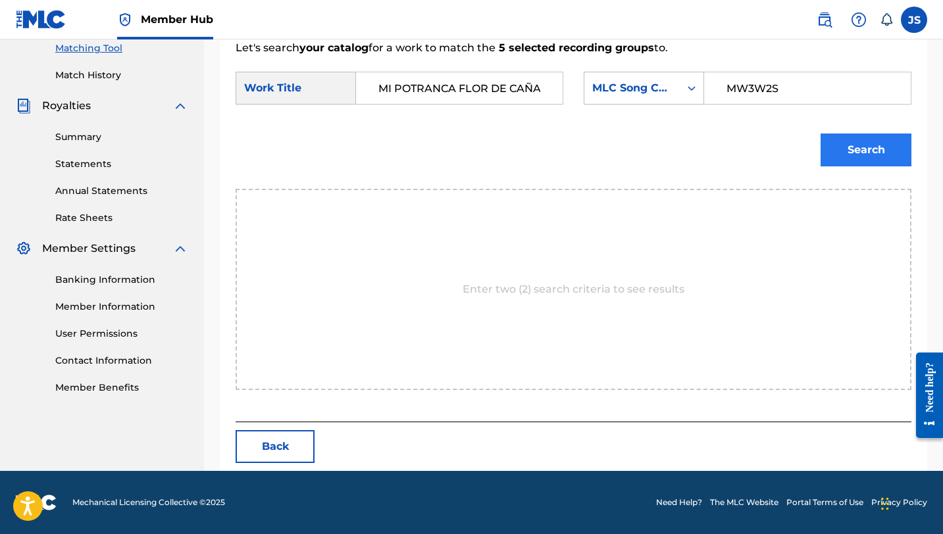
type input "MW3W2S"
click at [841, 145] on button "Search" at bounding box center [865, 150] width 91 height 33
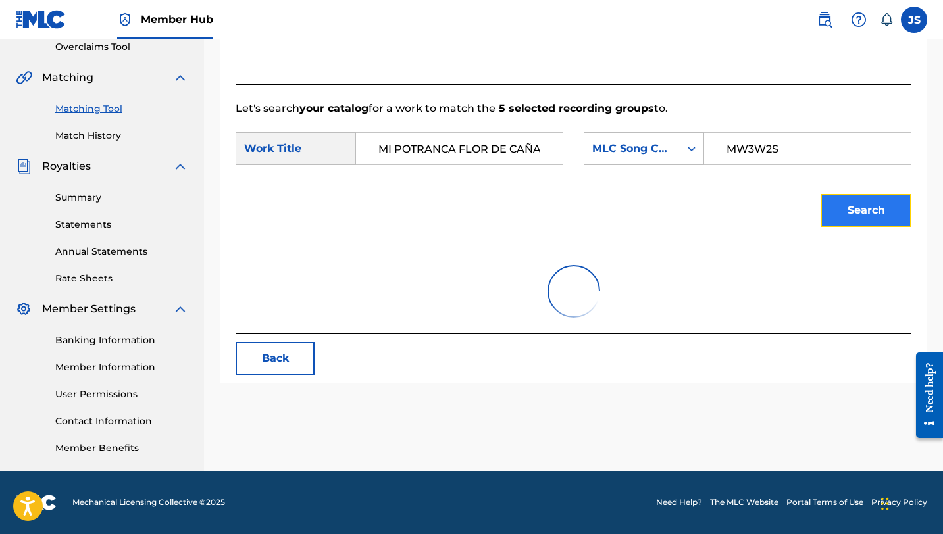
scroll to position [303, 0]
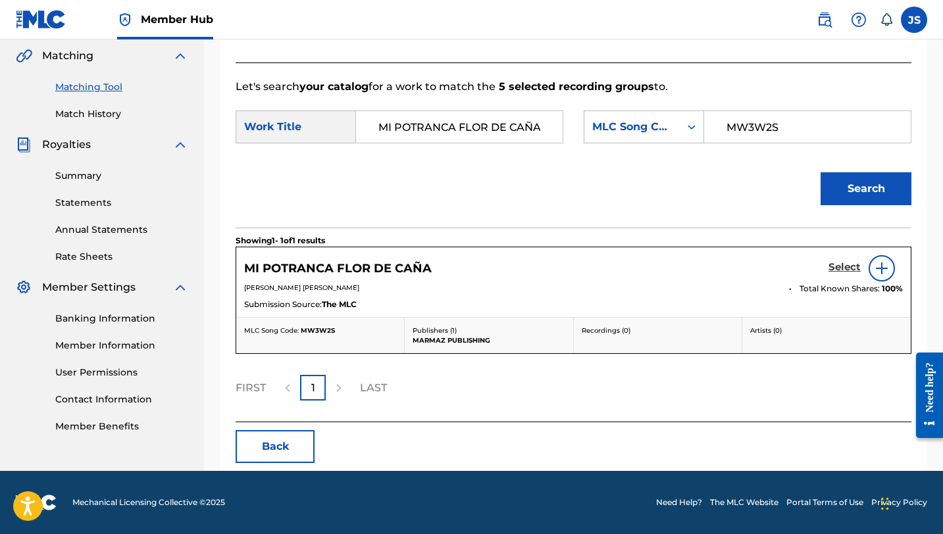
click at [837, 261] on h5 "Select" at bounding box center [844, 267] width 32 height 12
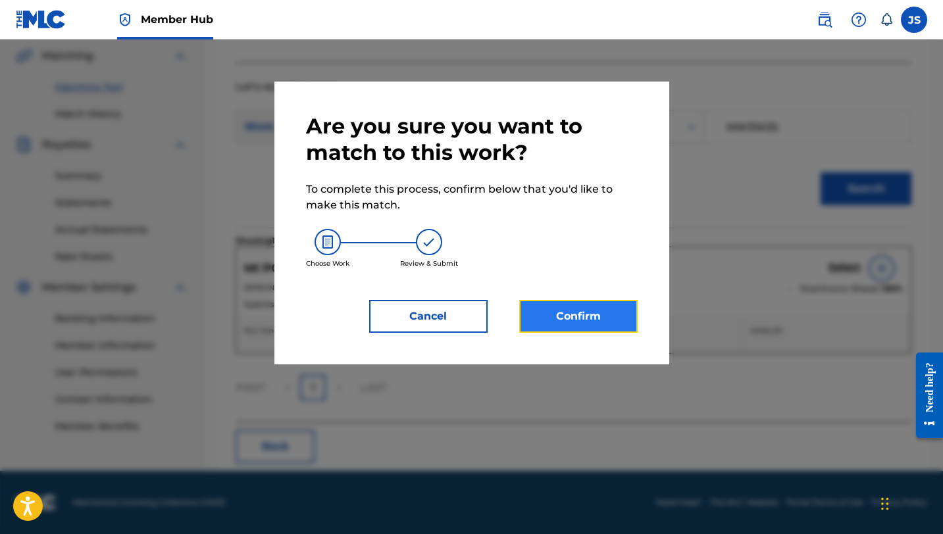
click at [586, 311] on button "Confirm" at bounding box center [578, 316] width 118 height 33
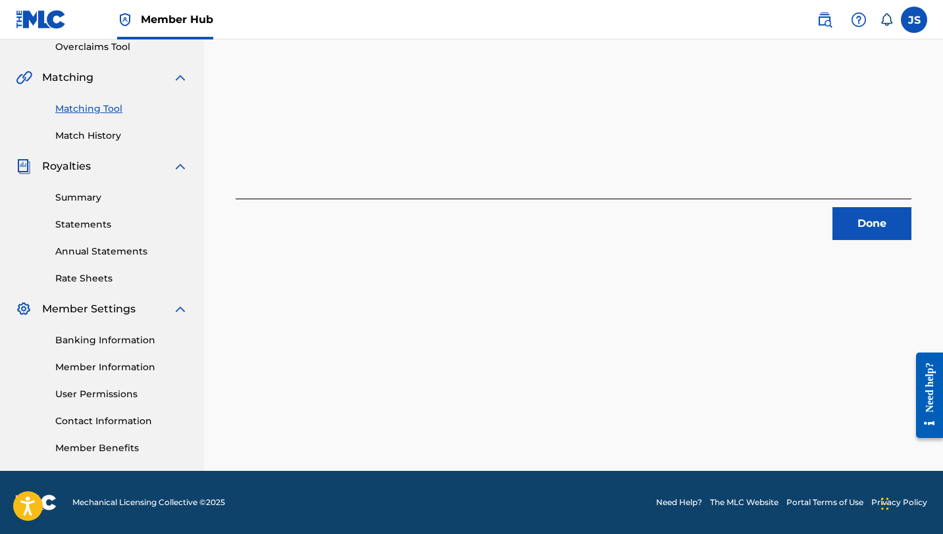
click at [877, 243] on div "5 Recording Groups are pending usage match to the work MI POTRANCA FLOR DE CAÑA…" at bounding box center [573, 131] width 739 height 680
click at [875, 230] on button "Done" at bounding box center [871, 223] width 79 height 33
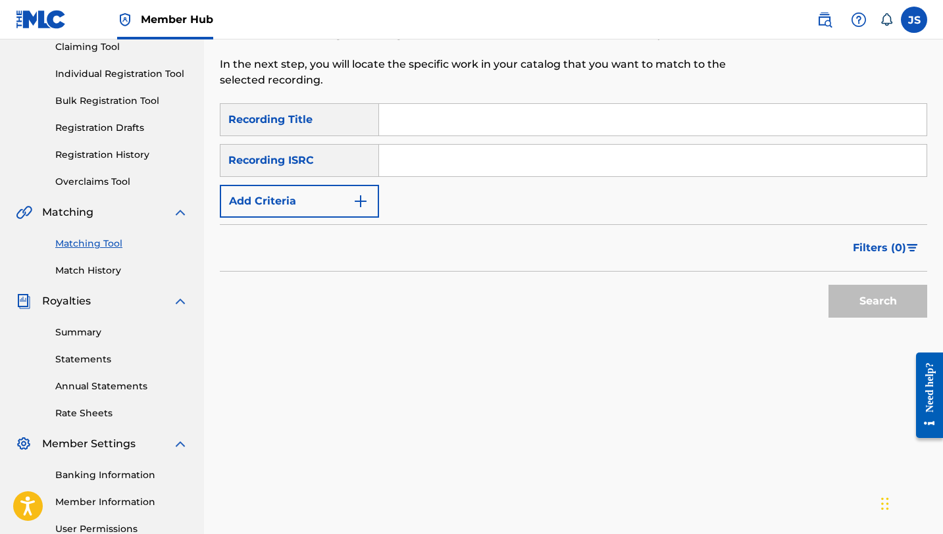
scroll to position [0, 0]
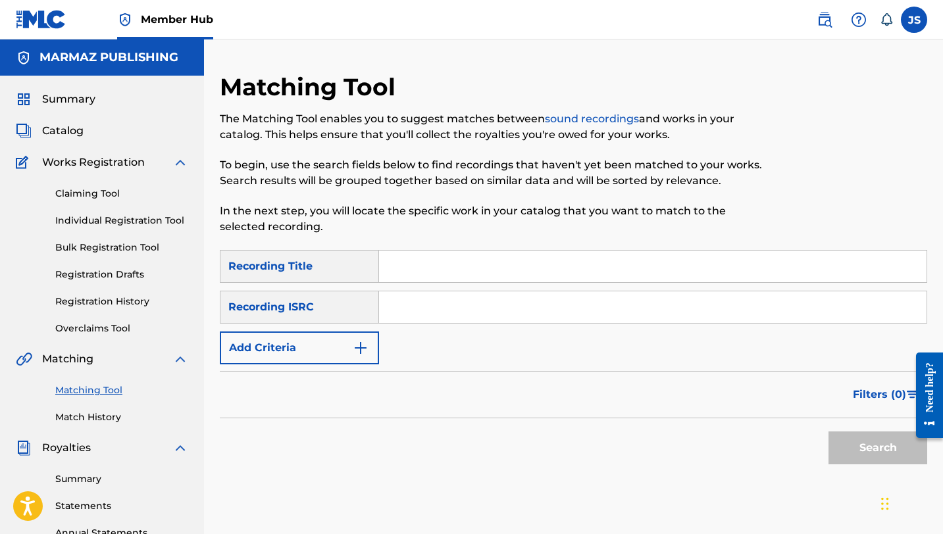
click at [408, 262] on input "Search Form" at bounding box center [652, 267] width 547 height 32
paste input "PASAJE TRISTE"
type input "PASAJE TRISTE"
click at [828, 431] on button "Search" at bounding box center [877, 447] width 99 height 33
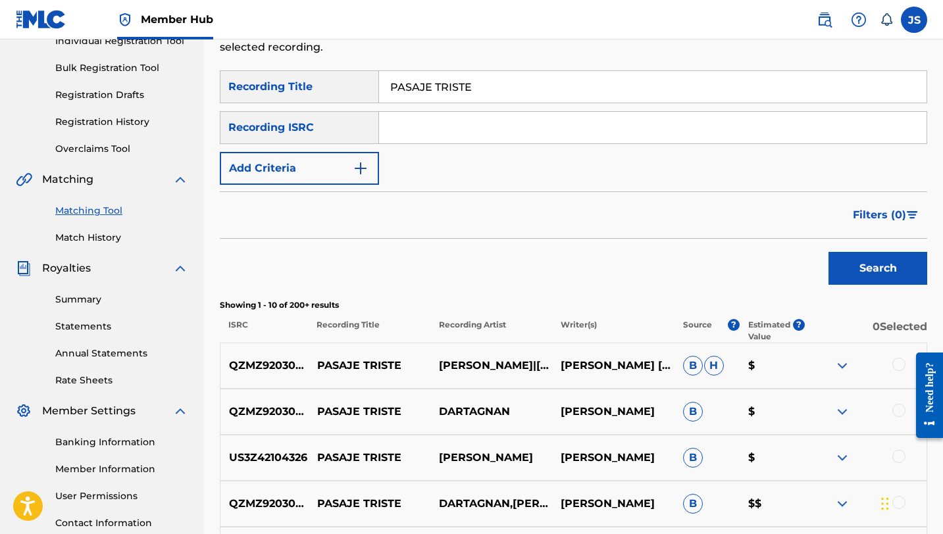
scroll to position [189, 0]
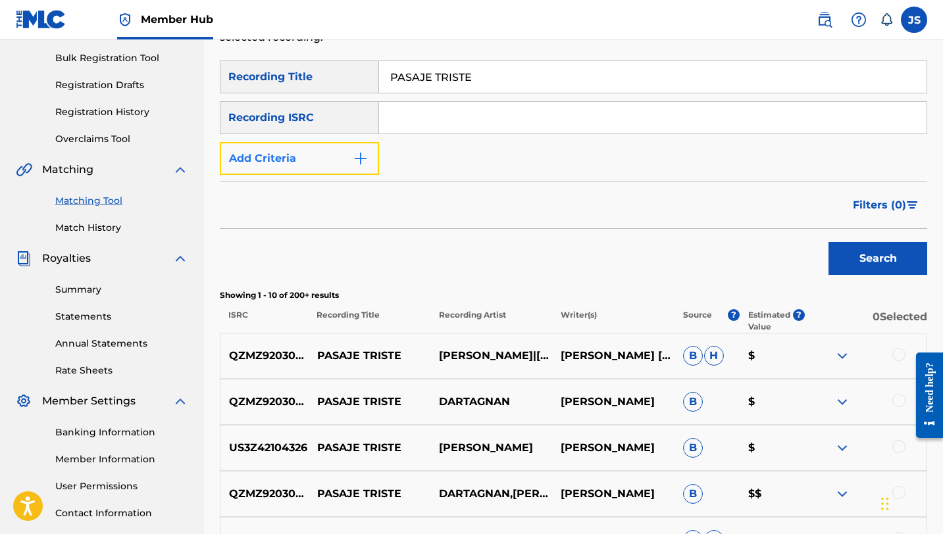
click at [366, 163] on img "Search Form" at bounding box center [361, 159] width 16 height 16
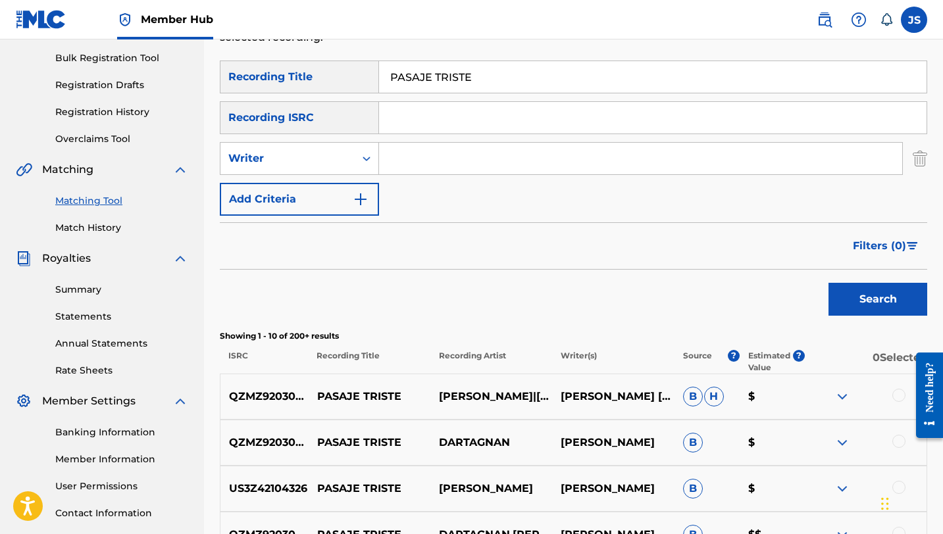
click at [409, 166] on input "Search Form" at bounding box center [640, 159] width 523 height 32
type input "o"
click at [828, 283] on button "Search" at bounding box center [877, 299] width 99 height 33
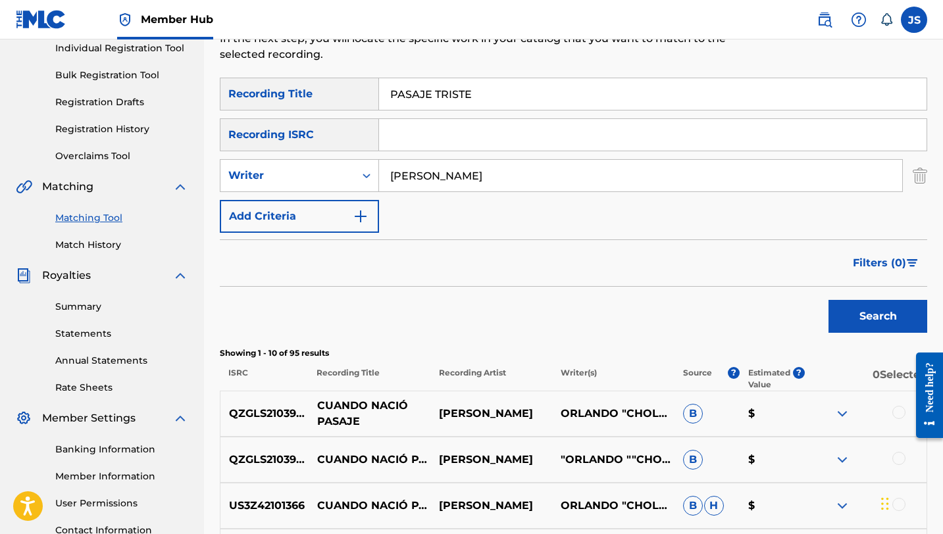
scroll to position [0, 0]
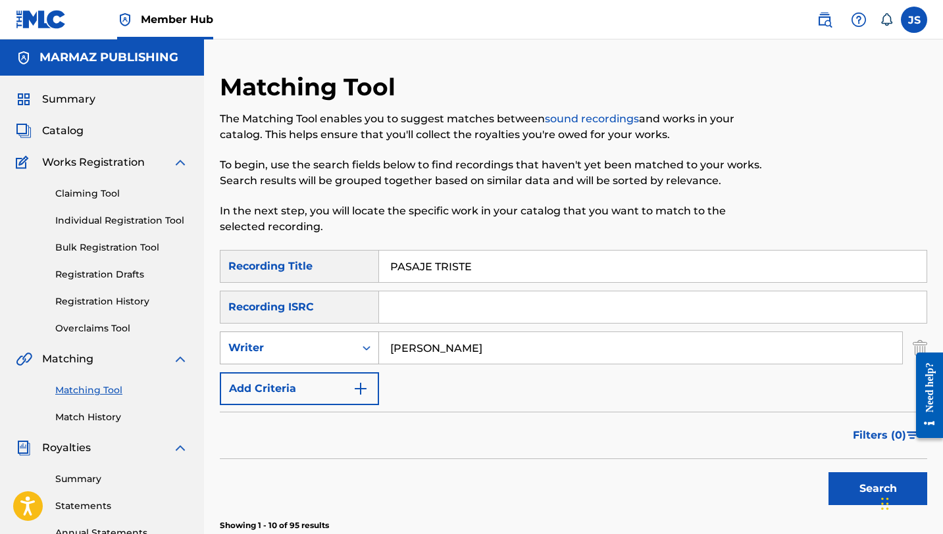
drag, startPoint x: 445, startPoint y: 349, endPoint x: 328, endPoint y: 344, distance: 117.2
click at [328, 344] on div "SearchWithCriteriadf0a2344-1077-460b-bd12-697abc5b625b Writer ORLANDO VALDERRAMA" at bounding box center [573, 348] width 707 height 33
type input "CHOLO VALDERRAMA"
click at [828, 472] on button "Search" at bounding box center [877, 488] width 99 height 33
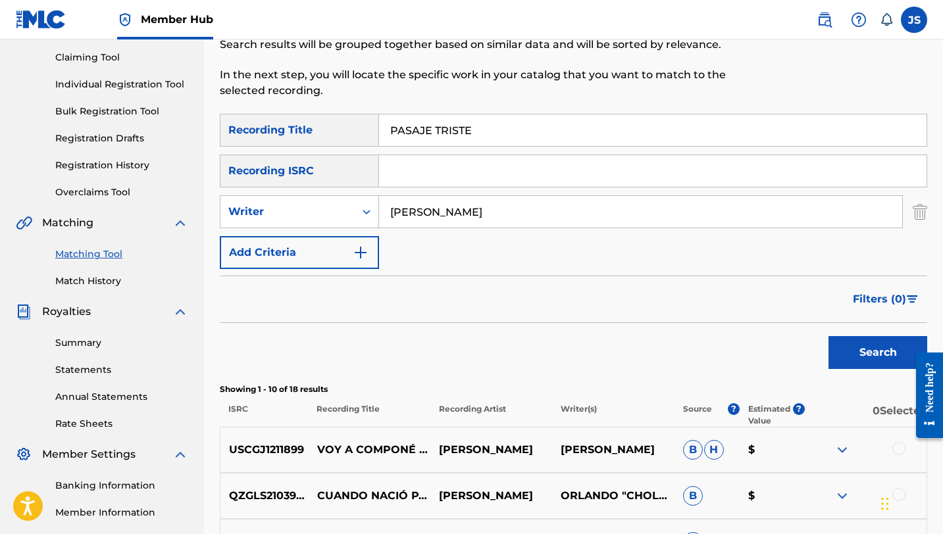
scroll to position [137, 0]
click at [439, 134] on input "PASAJE TRISTE" at bounding box center [652, 130] width 547 height 32
paste input "ALPARGATAS REBELDES"
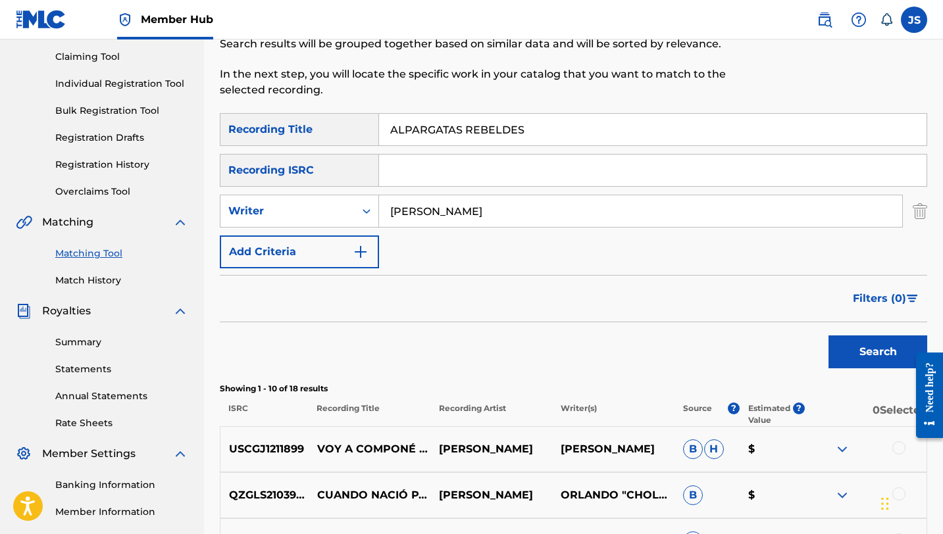
type input "ALPARGATAS REBELDES"
click at [828, 335] on button "Search" at bounding box center [877, 351] width 99 height 33
click at [453, 210] on input "CHOLO VALDERRAMA" at bounding box center [640, 211] width 523 height 32
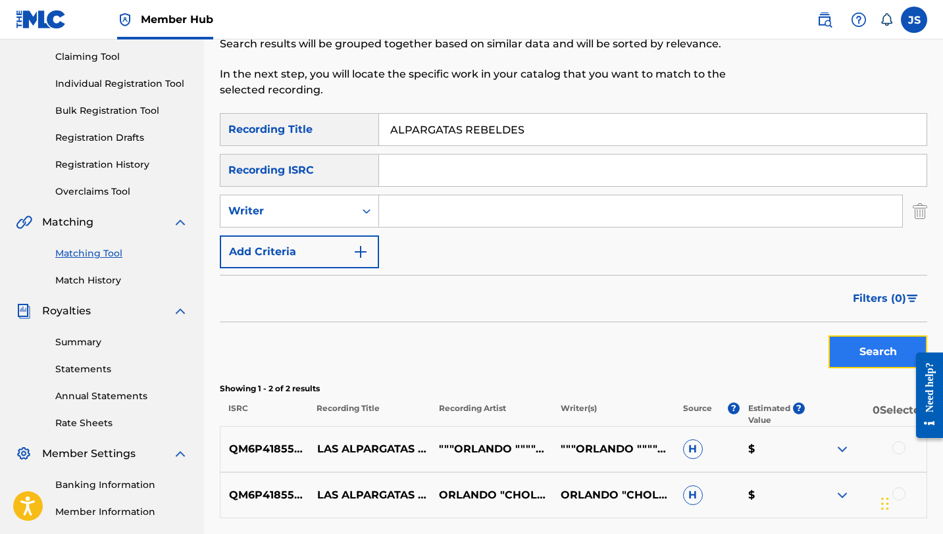
click at [850, 345] on button "Search" at bounding box center [877, 351] width 99 height 33
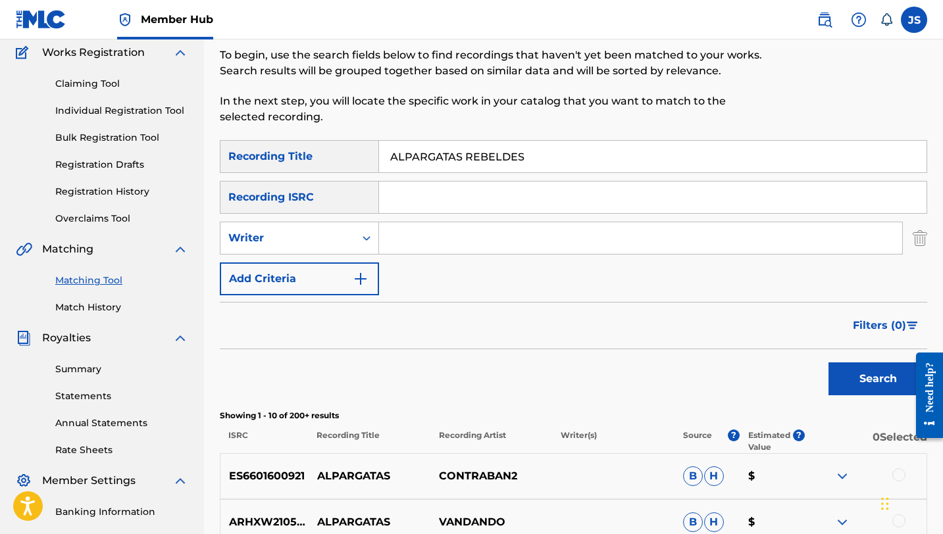
scroll to position [0, 0]
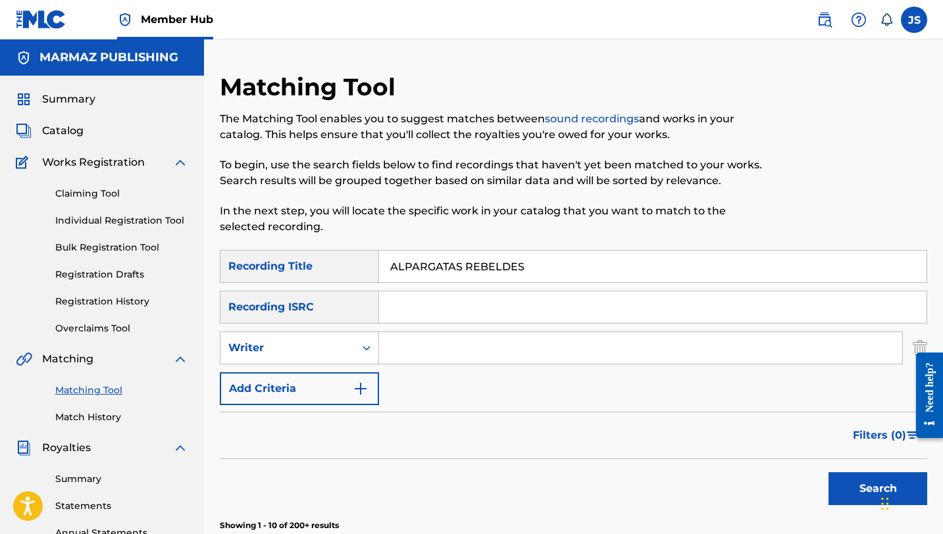
click at [466, 275] on input "ALPARGATAS REBELDES" at bounding box center [652, 267] width 547 height 32
paste input "MALAYA"
type input "AMALAYA"
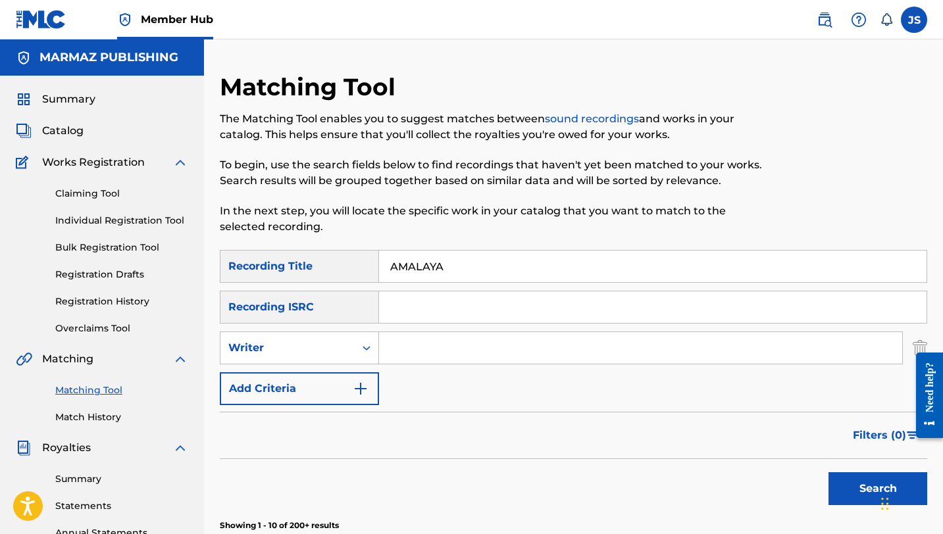
click at [828, 472] on button "Search" at bounding box center [877, 488] width 99 height 33
click at [856, 484] on button "Search" at bounding box center [877, 488] width 99 height 33
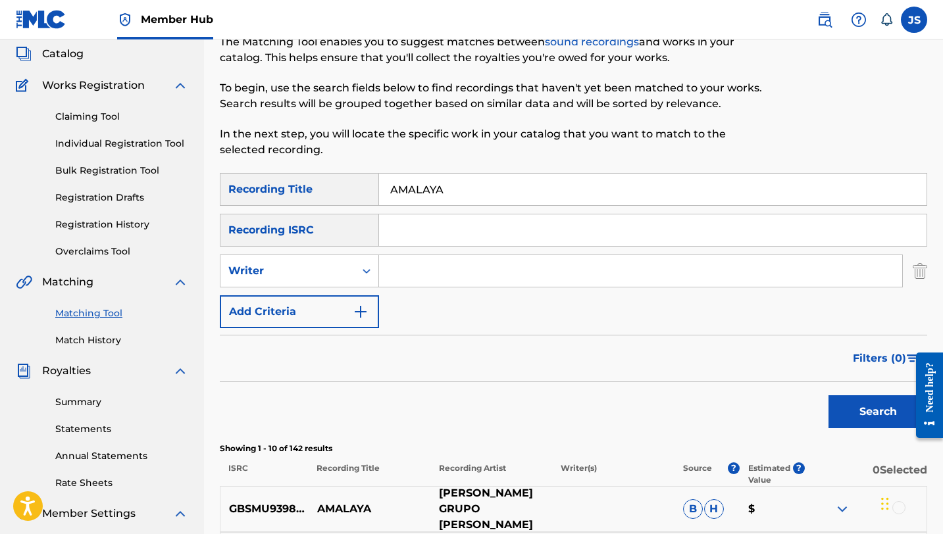
scroll to position [78, 0]
click at [431, 272] on input "Search Form" at bounding box center [640, 271] width 523 height 32
click at [428, 285] on input "Search Form" at bounding box center [640, 271] width 523 height 32
paste input "PABLO DANIEL CARDOZA MÉNDEZ & JOSÉ REINALDO RIVAS MEJIAS"
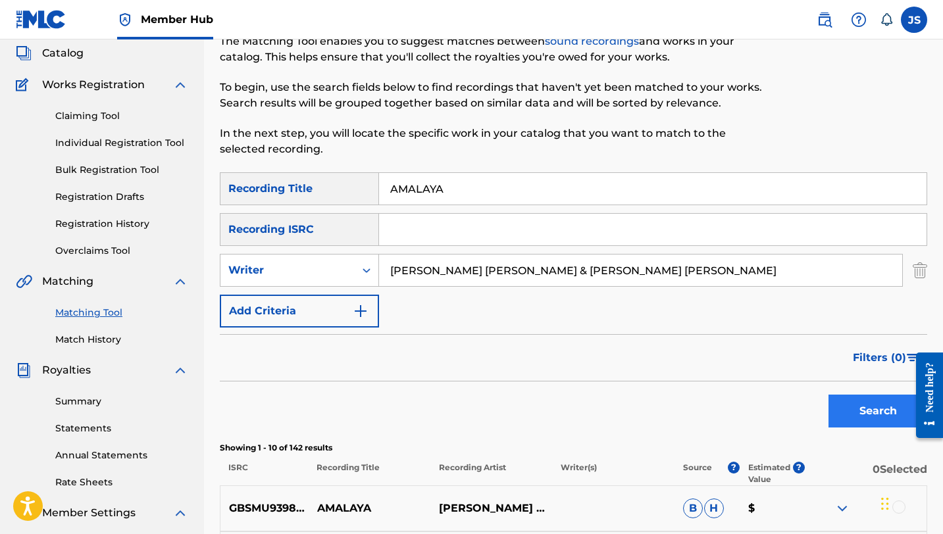
type input "PABLO DANIEL CARDOZA MÉNDEZ & JOSÉ REINALDO RIVAS MEJIAS"
click at [850, 424] on button "Search" at bounding box center [877, 411] width 99 height 33
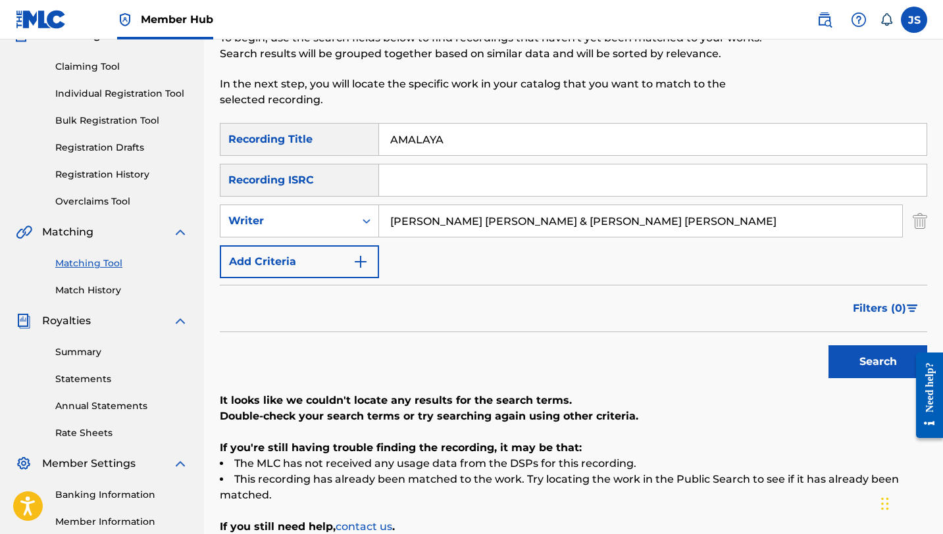
scroll to position [131, 0]
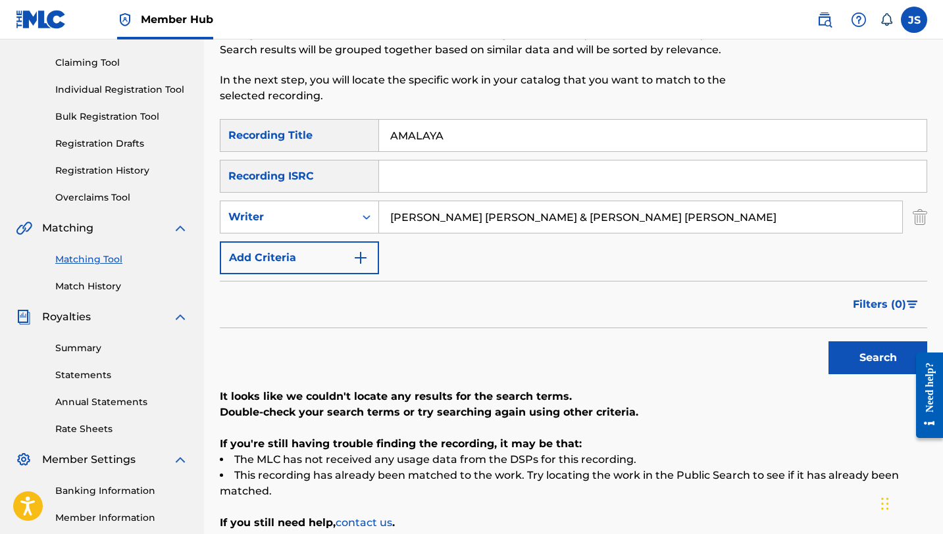
click at [443, 221] on input "PABLO DANIEL CARDOZA MÉNDEZ & JOSÉ REINALDO RIVAS MEJIAS" at bounding box center [640, 217] width 523 height 32
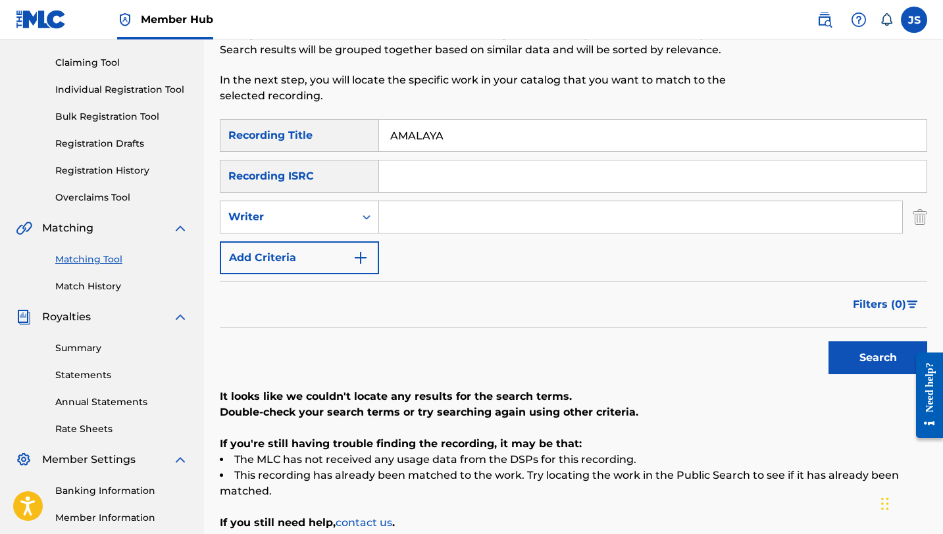
click at [433, 133] on input "AMALAYA" at bounding box center [652, 136] width 547 height 32
paste input "OR LLANERO"
type input "AMOR LLANERO"
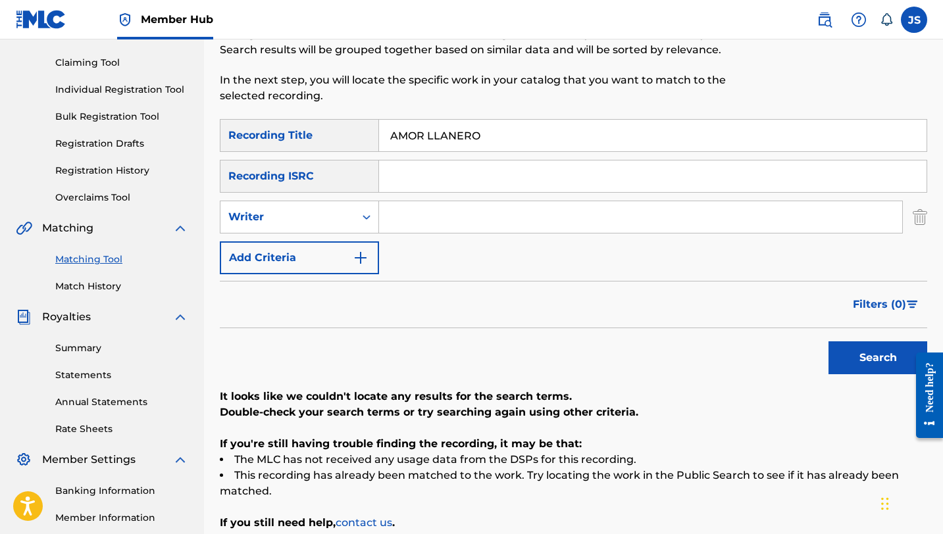
click at [828, 341] on button "Search" at bounding box center [877, 357] width 99 height 33
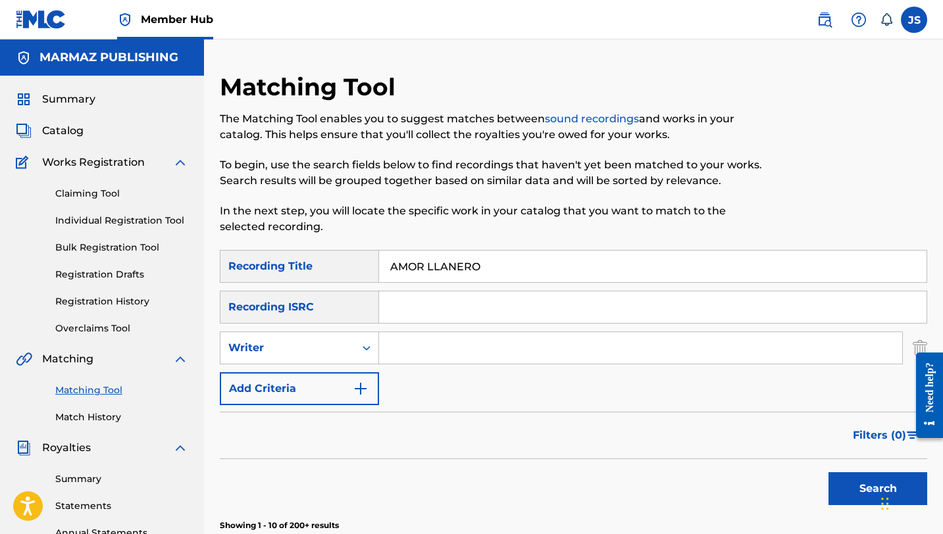
scroll to position [24, 0]
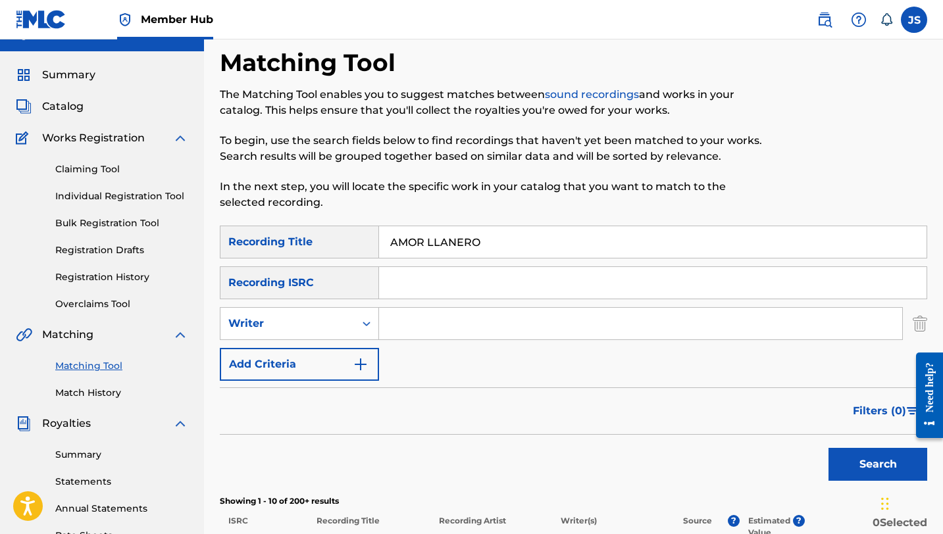
click at [416, 326] on input "Search Form" at bounding box center [640, 324] width 523 height 32
paste input "PABLO DANIEL CARDOZA MÉNDEZ & JOSÉ REINALDO RIVAS MEJIAS"
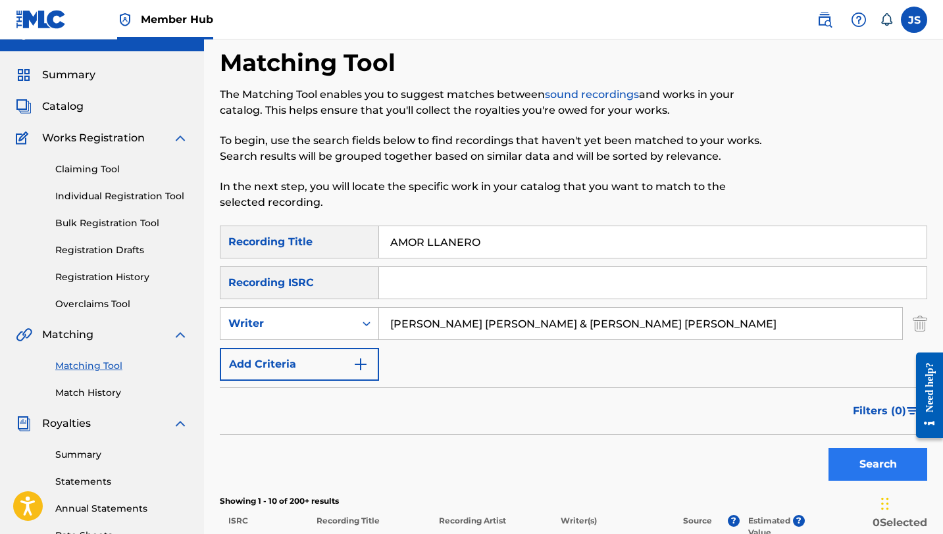
type input "PABLO DANIEL CARDOZA MÉNDEZ & JOSÉ REINALDO RIVAS MEJIAS"
click at [850, 456] on button "Search" at bounding box center [877, 464] width 99 height 33
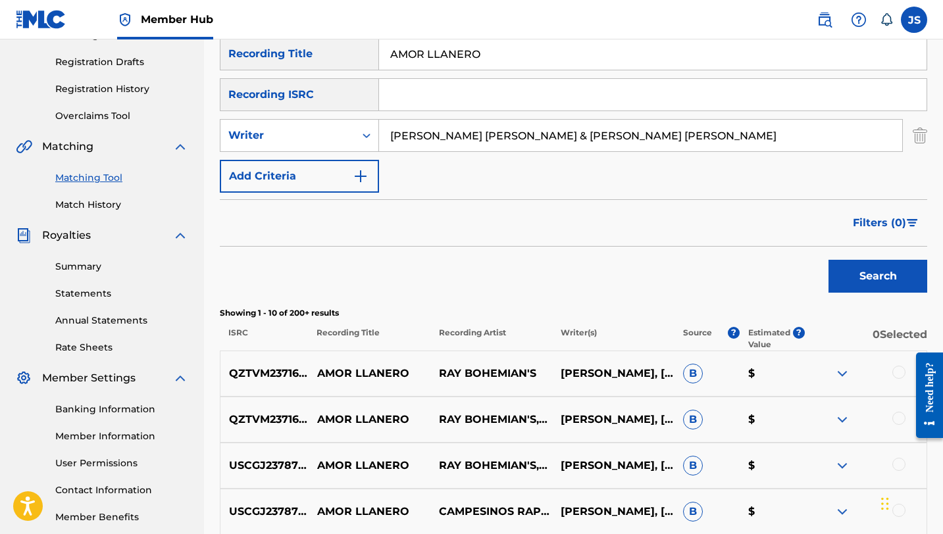
scroll to position [209, 0]
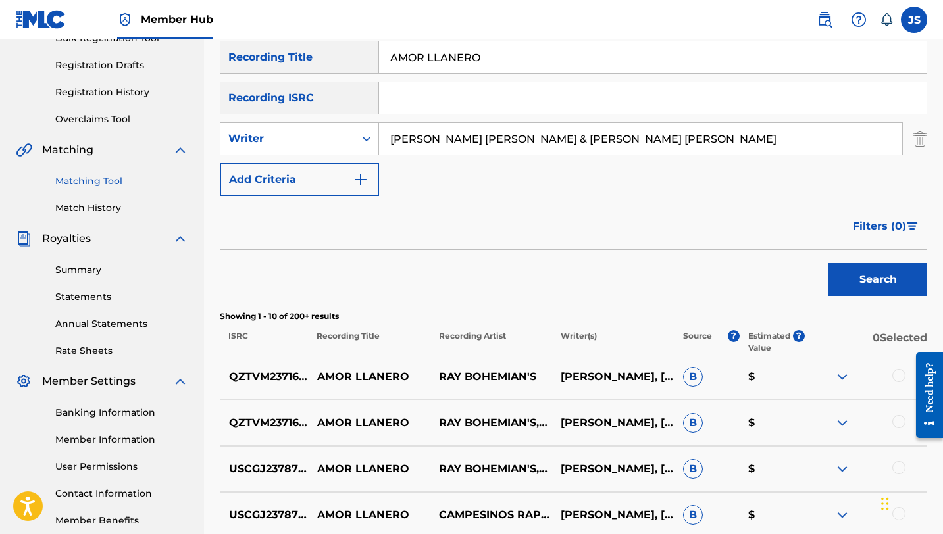
click at [425, 53] on input "AMOR LLANERO" at bounding box center [652, 57] width 547 height 32
paste input "CASOS DE LA VIDA REAL 2"
click at [828, 263] on button "Search" at bounding box center [877, 279] width 99 height 33
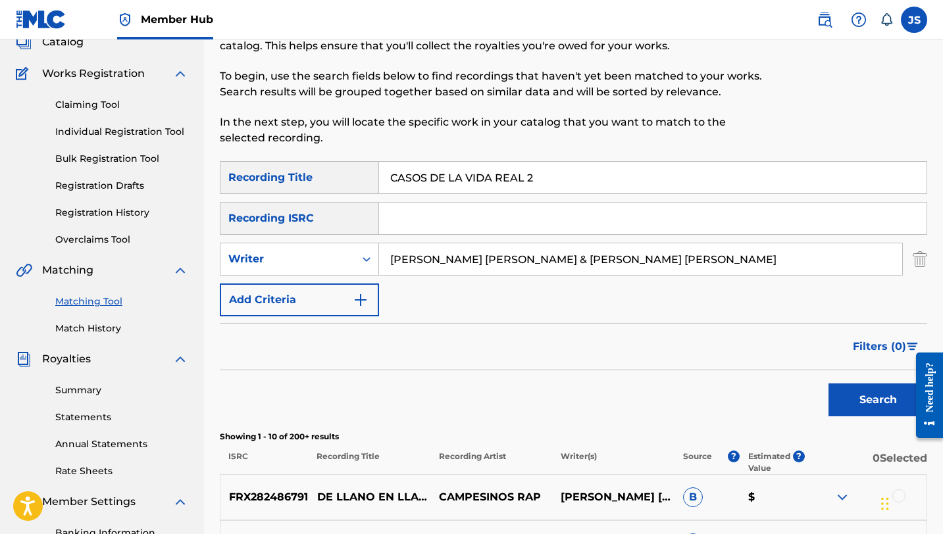
scroll to position [81, 0]
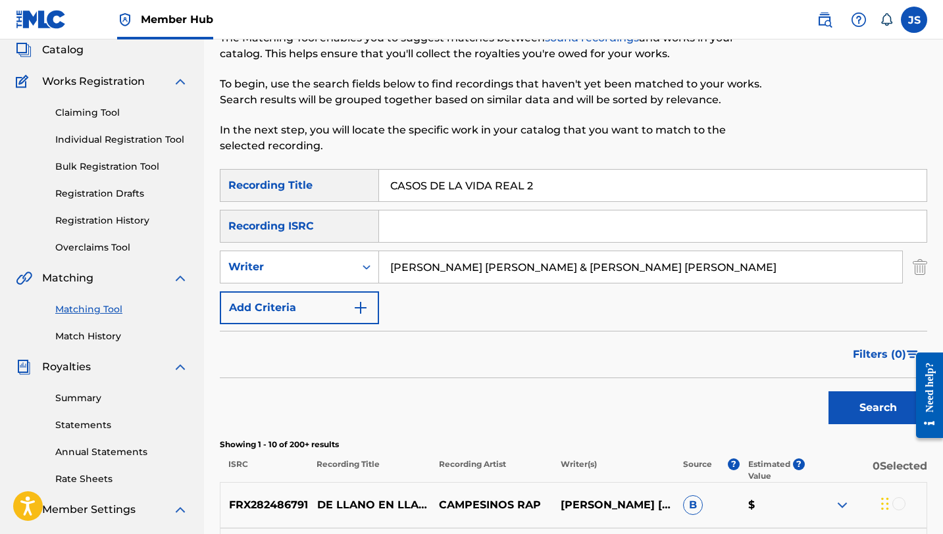
click at [472, 177] on input "CASOS DE LA VIDA REAL 2" at bounding box center [652, 186] width 547 height 32
paste input "OPLA SABANERA"
type input "COPLA SABANERA"
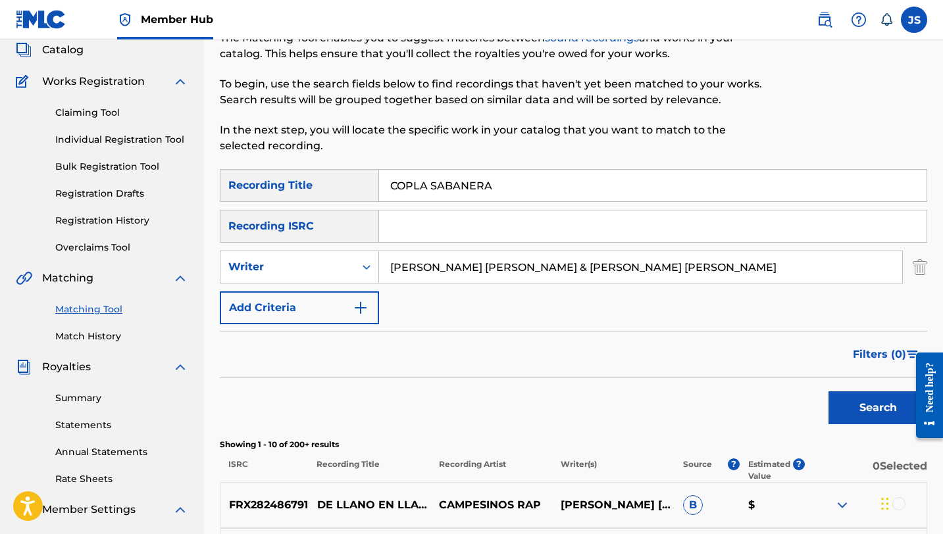
click at [481, 271] on input "PABLO DANIEL CARDOZA MÉNDEZ & JOSÉ REINALDO RIVAS MEJIAS" at bounding box center [640, 267] width 523 height 32
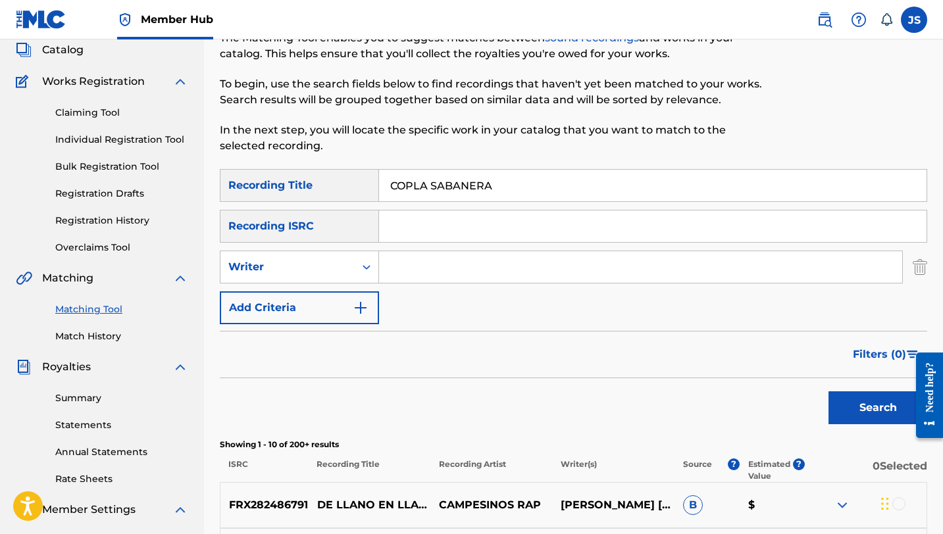
click at [828, 391] on button "Search" at bounding box center [877, 407] width 99 height 33
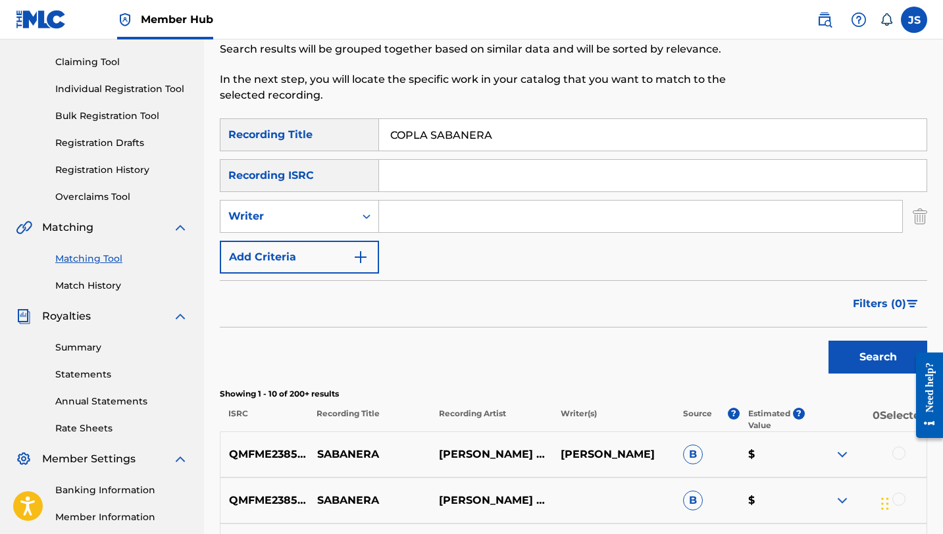
scroll to position [21, 0]
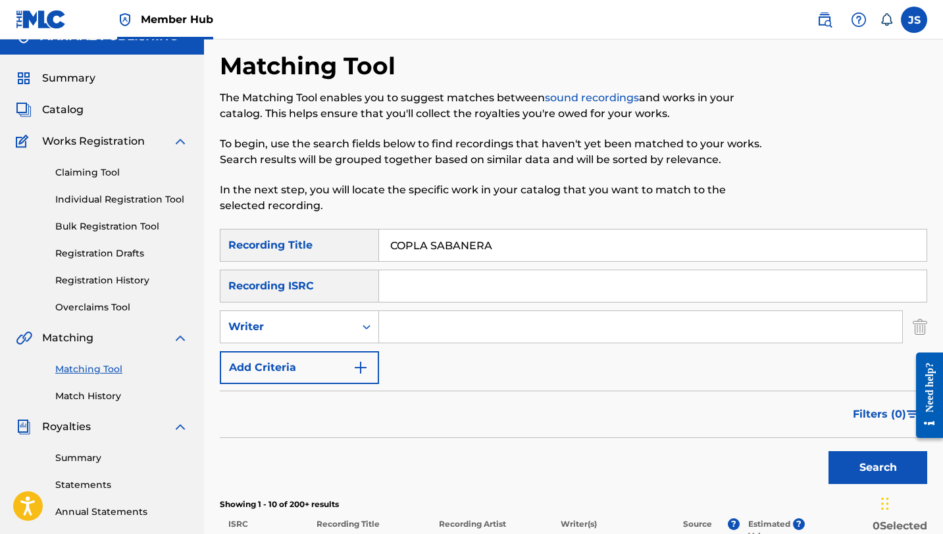
click at [447, 245] on input "COPLA SABANERA" at bounding box center [652, 246] width 547 height 32
paste input "DALE TALÓN"
type input "DALE TALÓN"
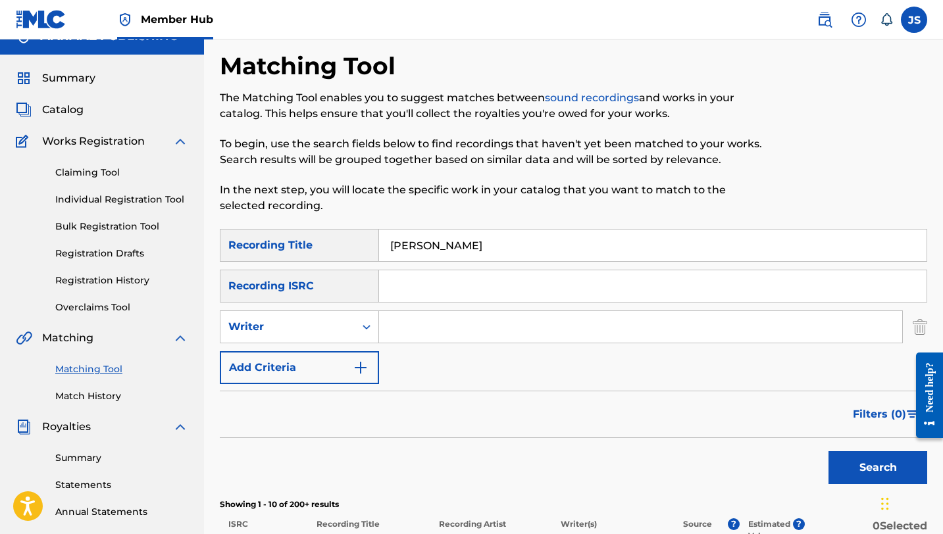
click at [828, 451] on button "Search" at bounding box center [877, 467] width 99 height 33
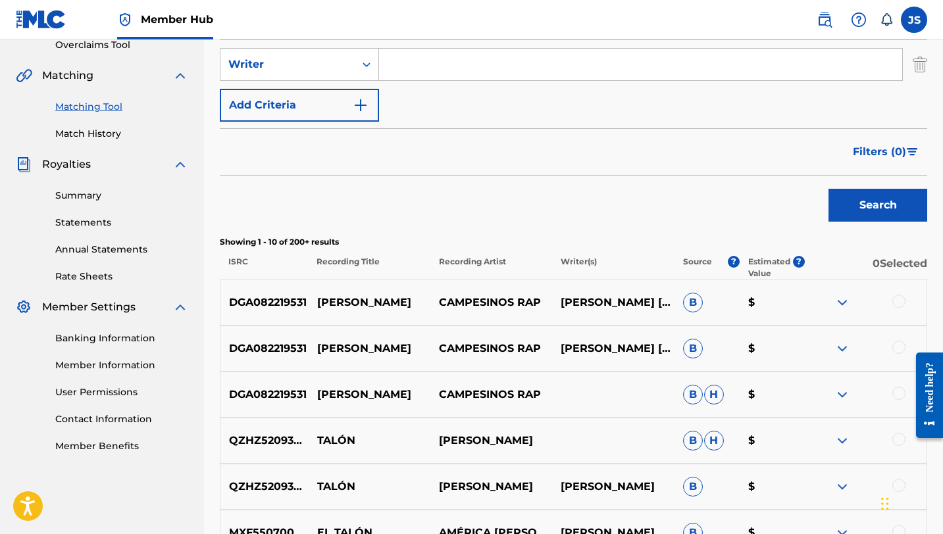
scroll to position [323, 0]
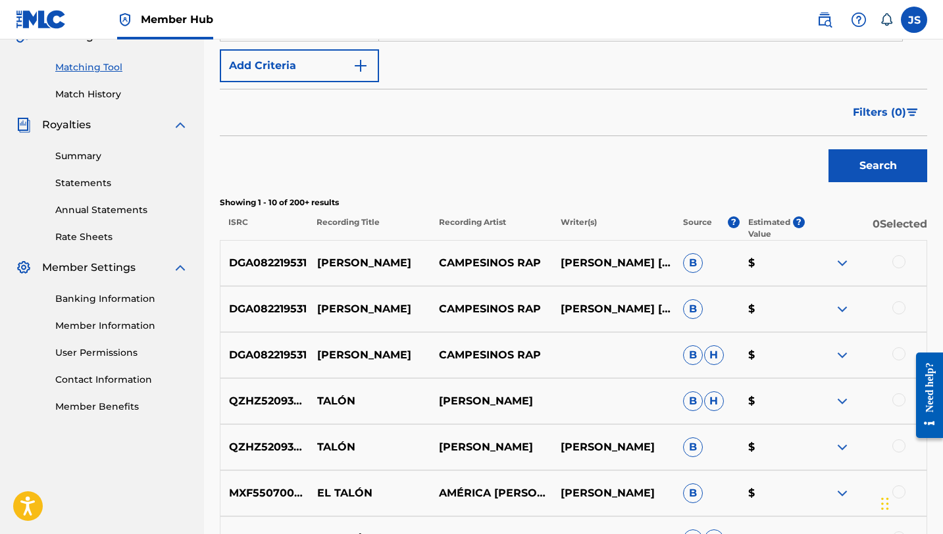
click at [897, 261] on div at bounding box center [898, 261] width 13 height 13
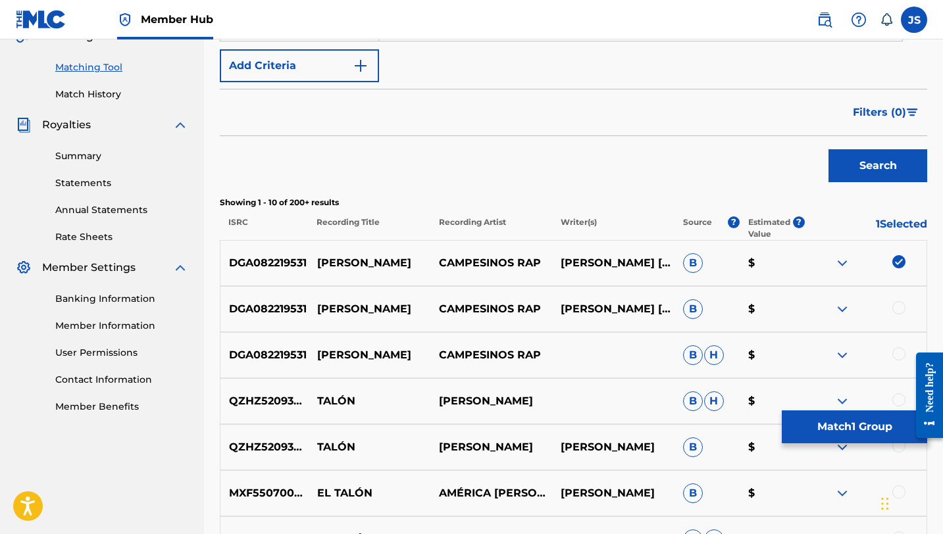
click at [898, 305] on div at bounding box center [898, 307] width 13 height 13
click at [897, 351] on div at bounding box center [898, 353] width 13 height 13
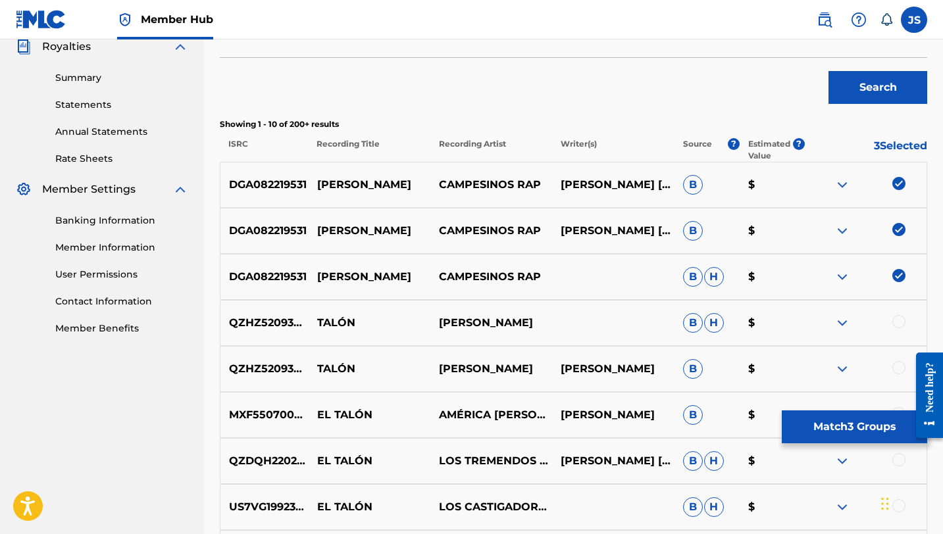
scroll to position [405, 0]
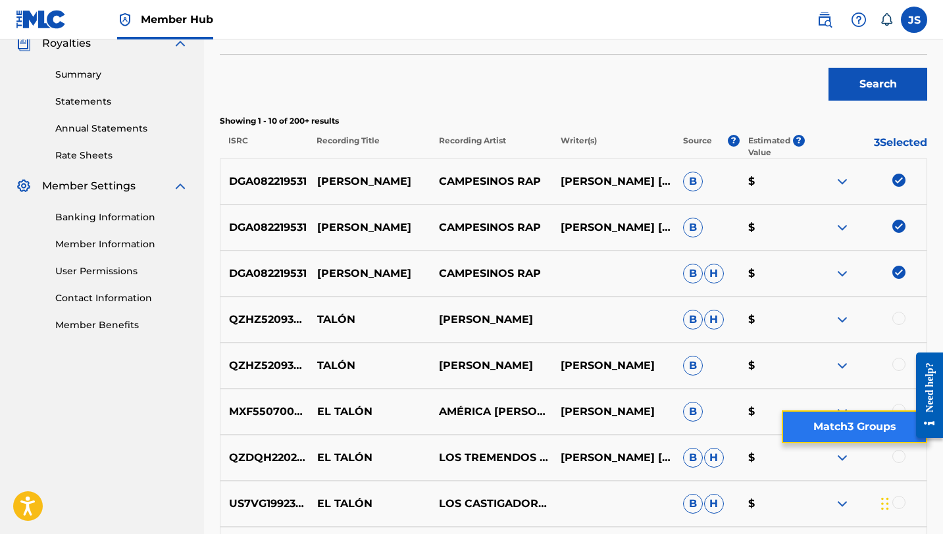
click at [869, 428] on button "Match 3 Groups" at bounding box center [853, 426] width 145 height 33
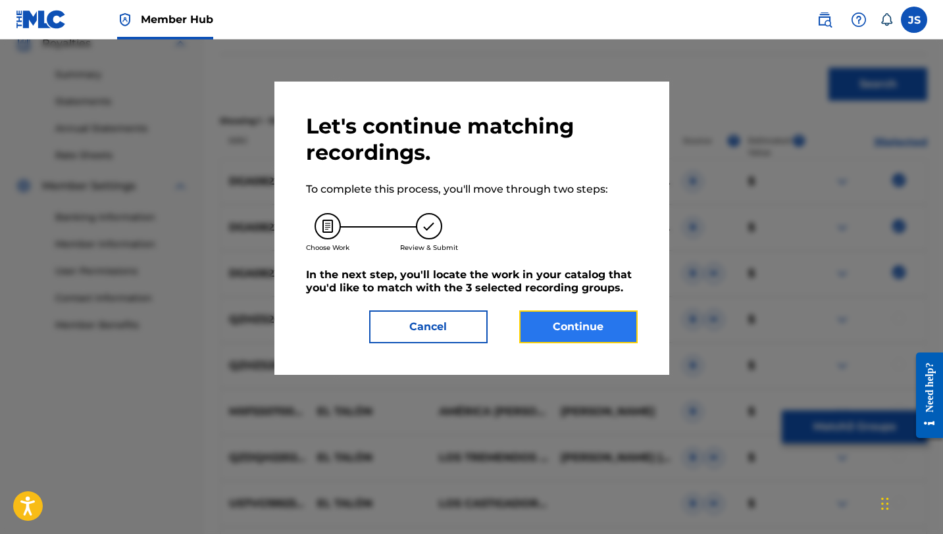
click at [613, 338] on button "Continue" at bounding box center [578, 326] width 118 height 33
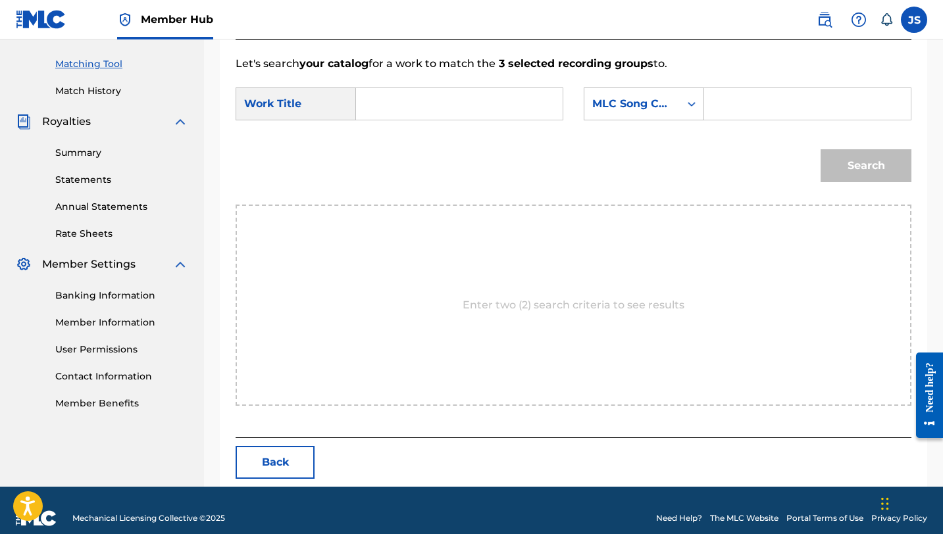
scroll to position [309, 0]
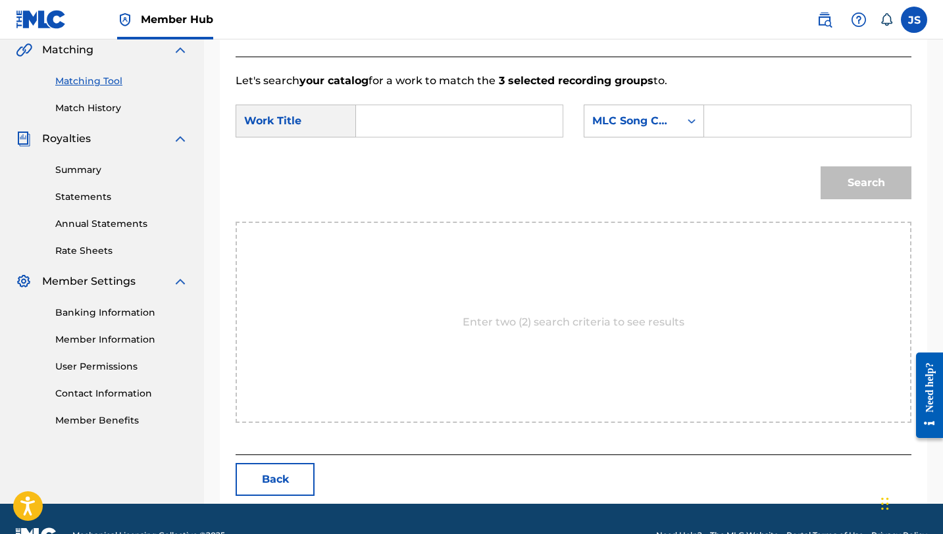
click at [495, 122] on input "Search Form" at bounding box center [459, 121] width 184 height 32
paste input "DALE TALÓN"
type input "DALE TALÓN"
click at [724, 129] on input "Search Form" at bounding box center [807, 121] width 184 height 32
paste input "DS2T82"
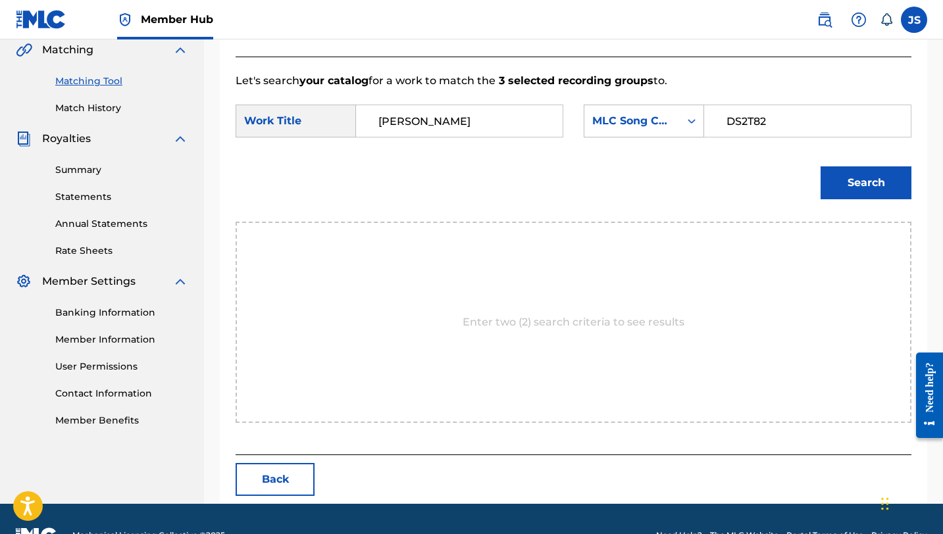
type input "DS2T82"
click at [820, 166] on button "Search" at bounding box center [865, 182] width 91 height 33
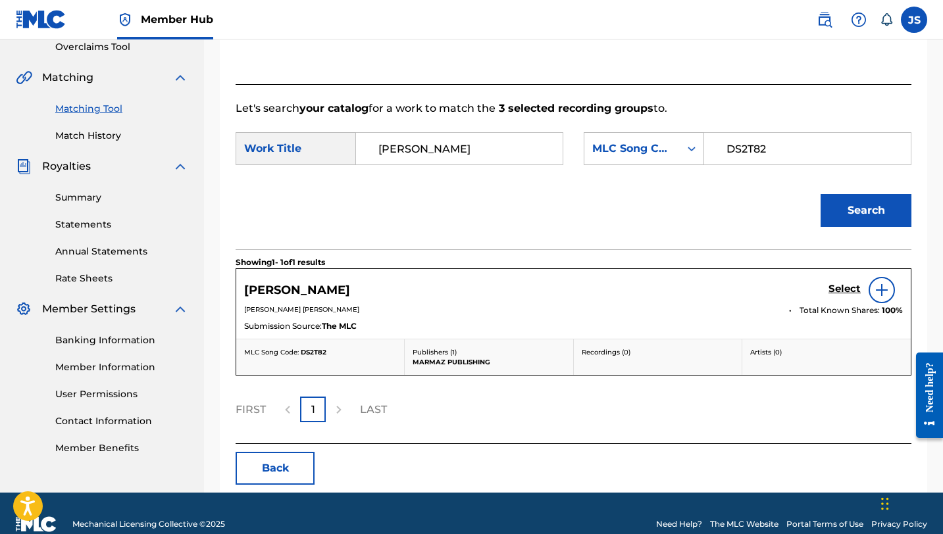
scroll to position [303, 0]
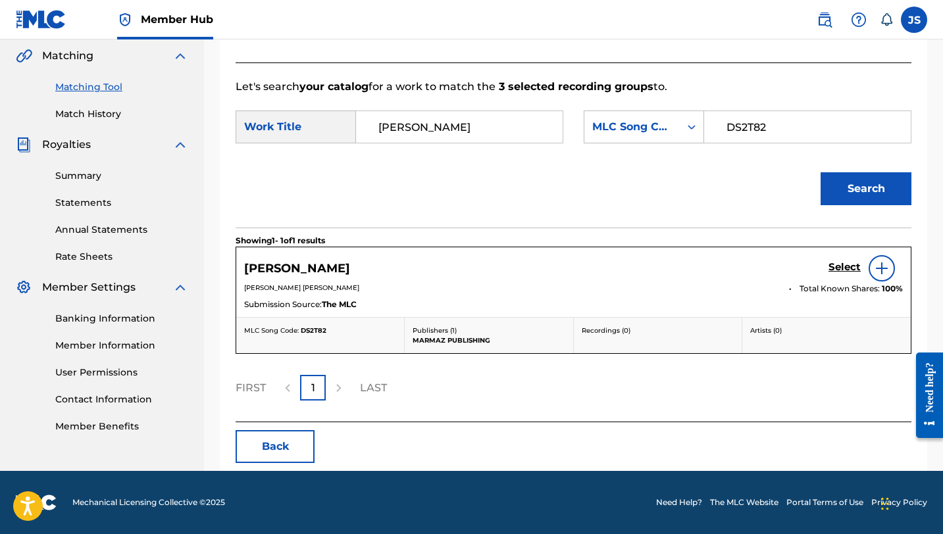
click at [860, 270] on div "Select" at bounding box center [865, 268] width 74 height 26
click at [883, 269] on img at bounding box center [881, 268] width 16 height 16
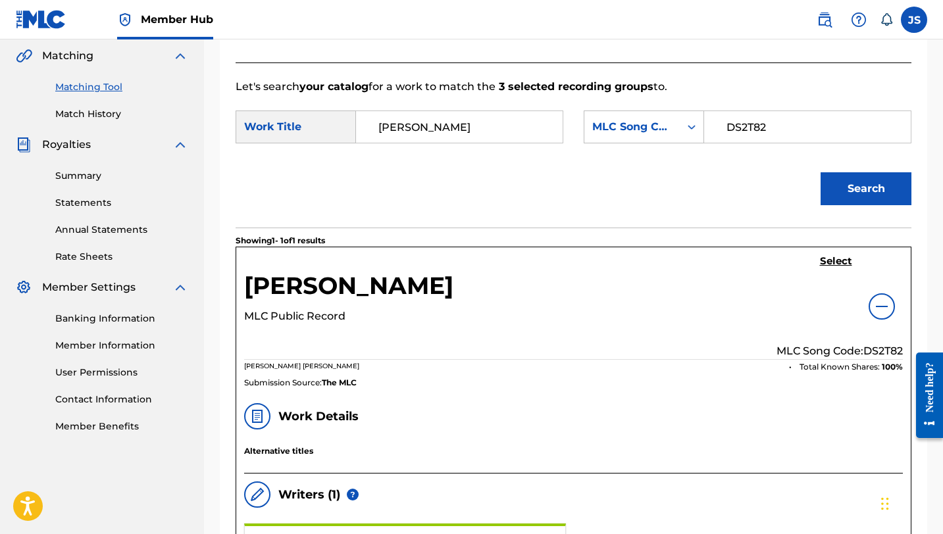
click at [839, 272] on div "Select MLC Song Code: DS2T82" at bounding box center [839, 307] width 126 height 104
click at [839, 257] on h5 "Select" at bounding box center [836, 261] width 32 height 12
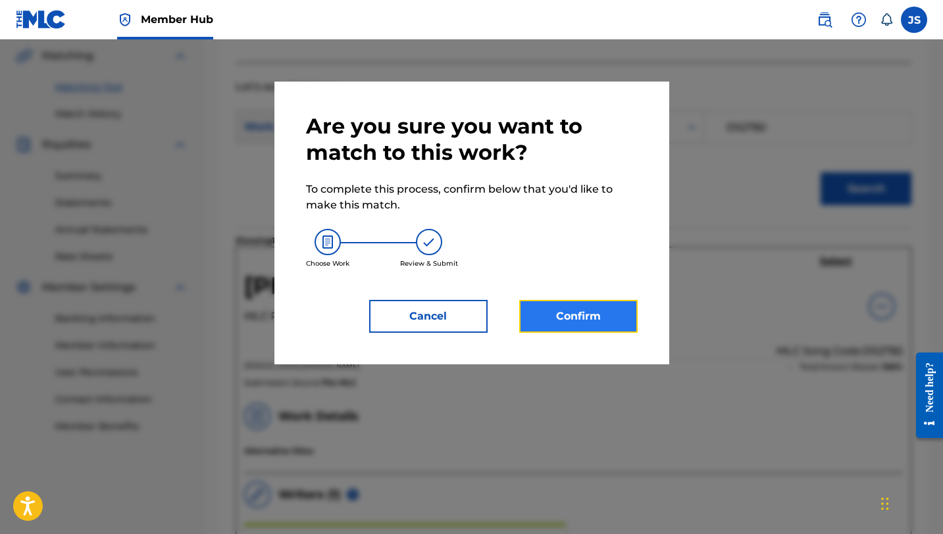
click at [631, 320] on button "Confirm" at bounding box center [578, 316] width 118 height 33
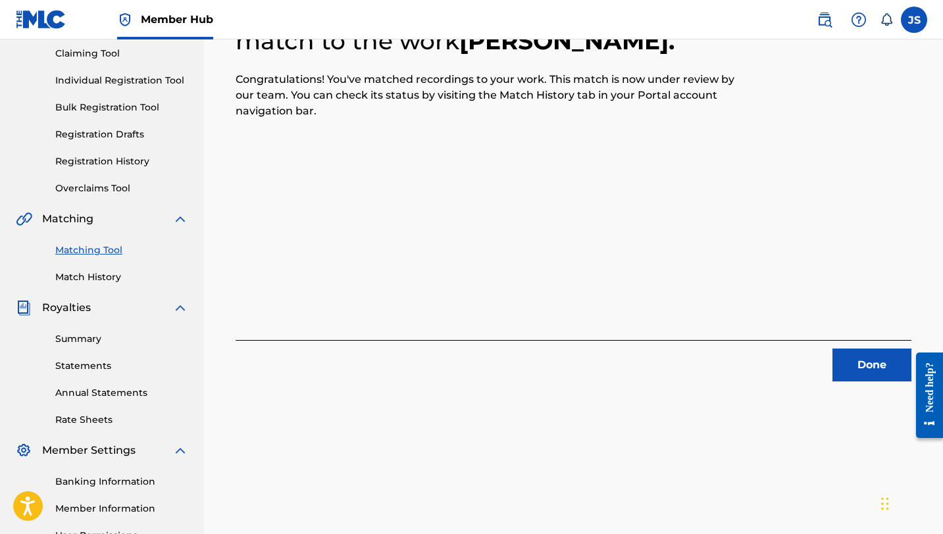
scroll to position [149, 0]
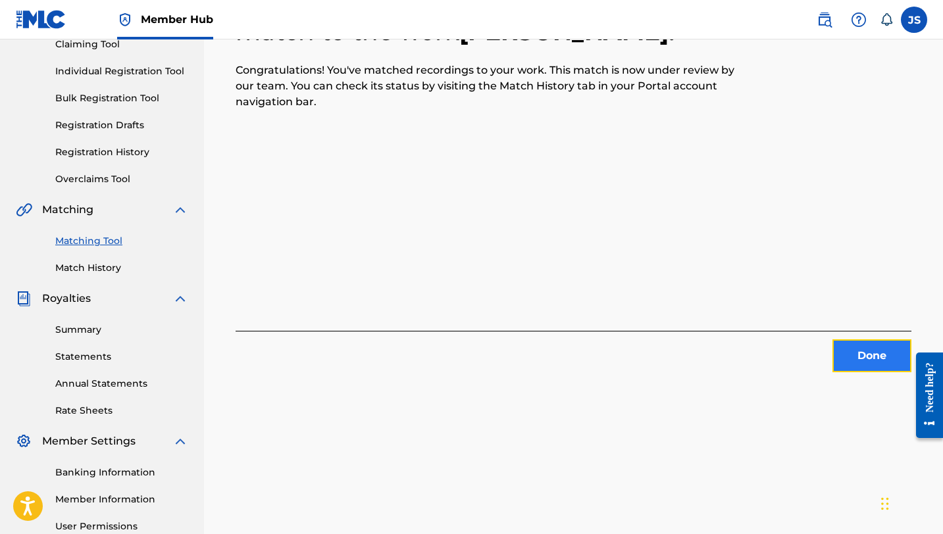
click at [857, 349] on button "Done" at bounding box center [871, 355] width 79 height 33
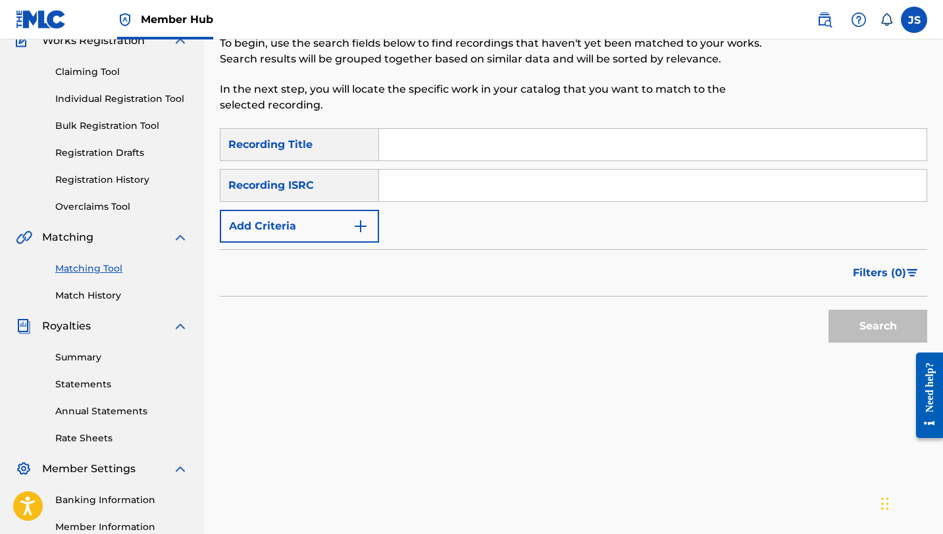
scroll to position [118, 0]
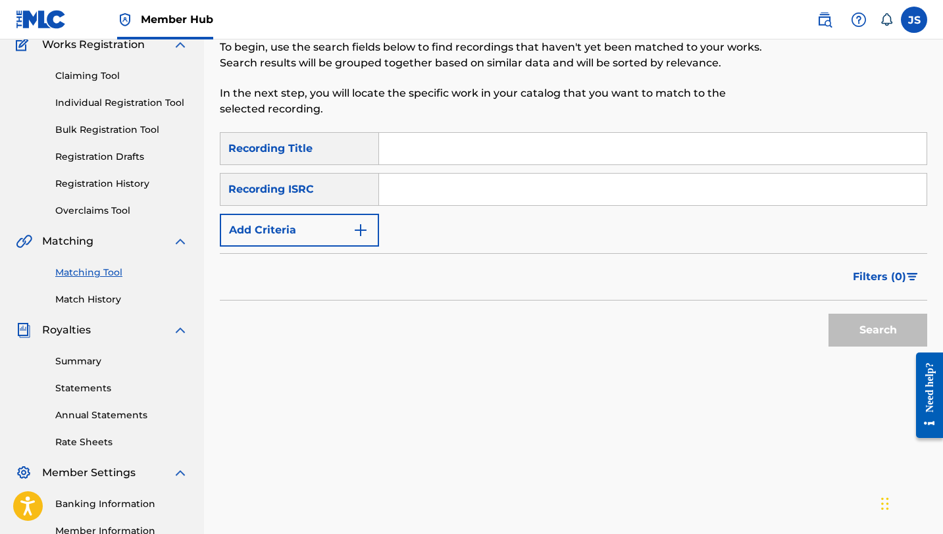
click at [510, 163] on input "Search Form" at bounding box center [652, 149] width 547 height 32
paste input "DE AQUÍ NO NOS VAMOS"
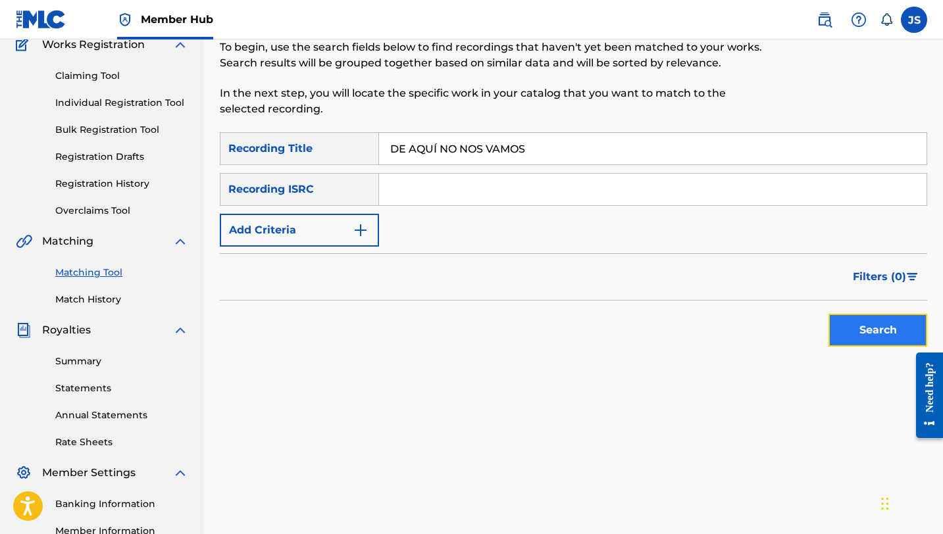
click at [862, 337] on button "Search" at bounding box center [877, 330] width 99 height 33
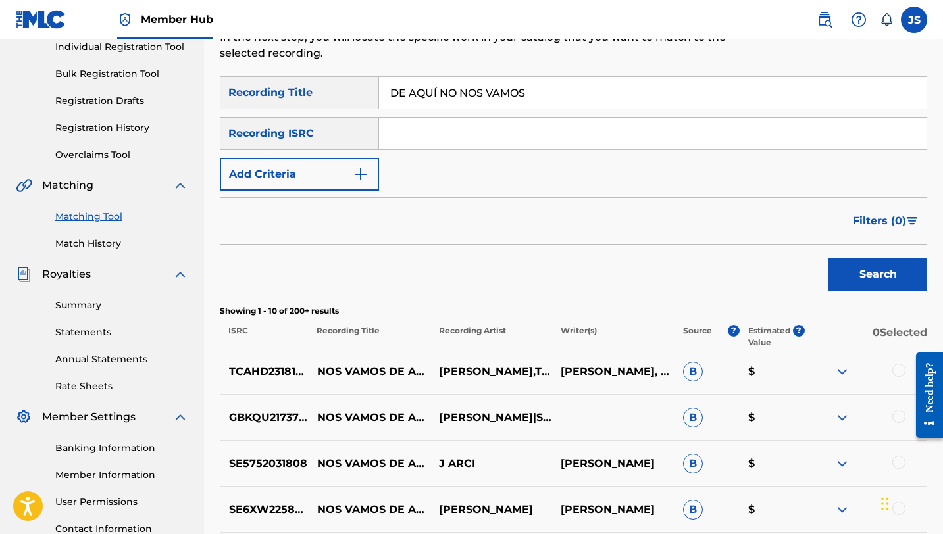
scroll to position [178, 0]
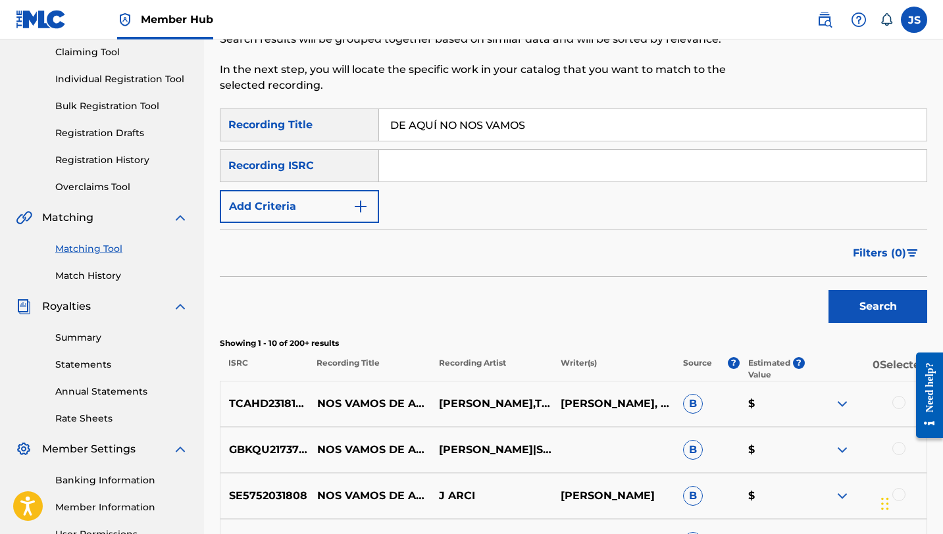
scroll to position [66, 0]
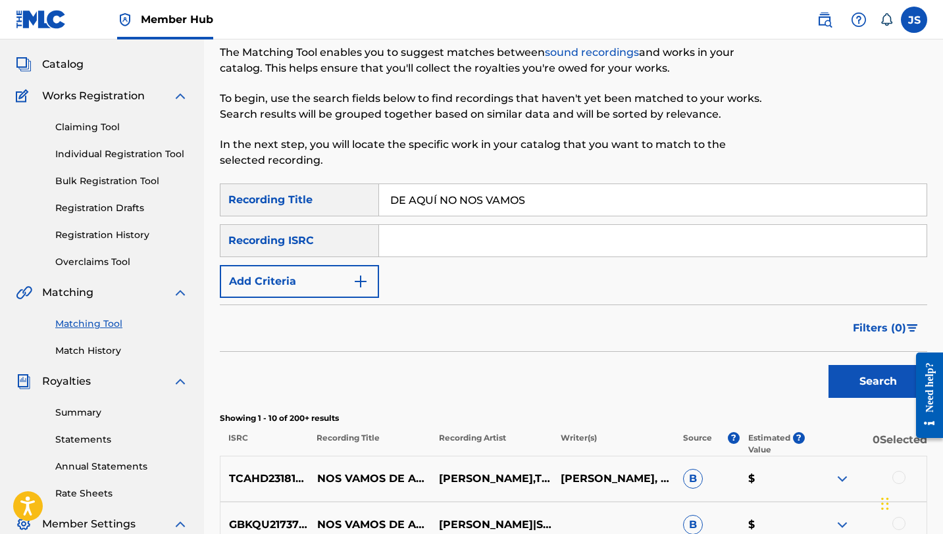
click at [437, 192] on input "DE AQUÍ NO NOS VAMOS" at bounding box center [652, 200] width 547 height 32
paste input "LLANO EN LLANO"
type input "DE LLANO EN LLANO"
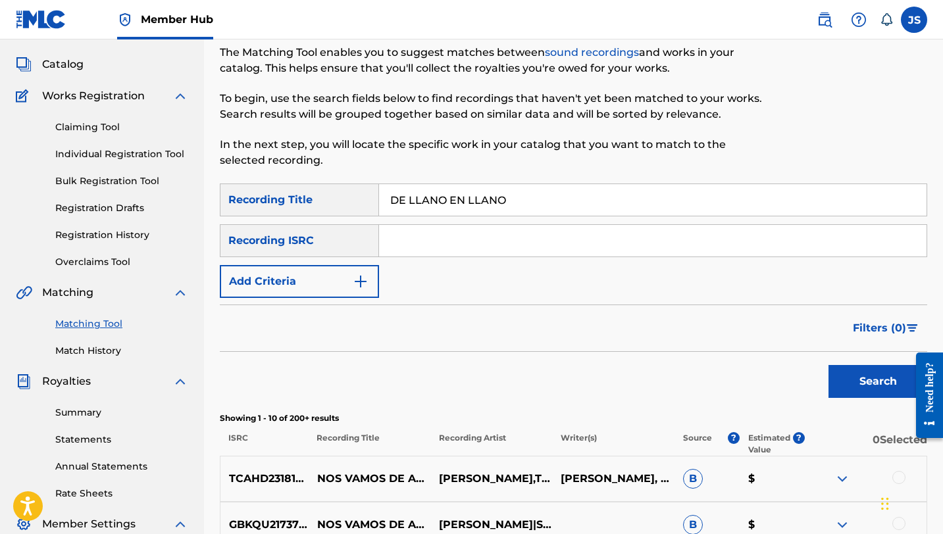
click at [828, 365] on button "Search" at bounding box center [877, 381] width 99 height 33
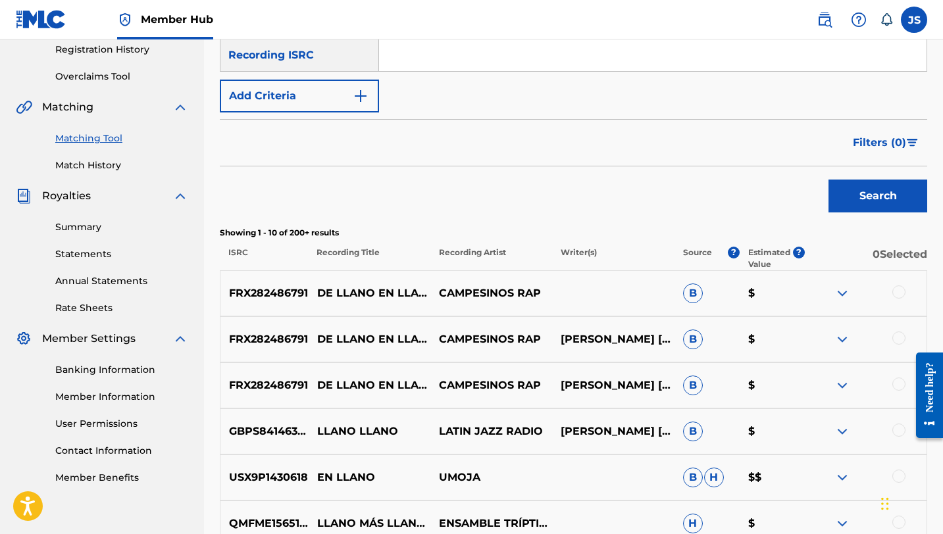
scroll to position [255, 0]
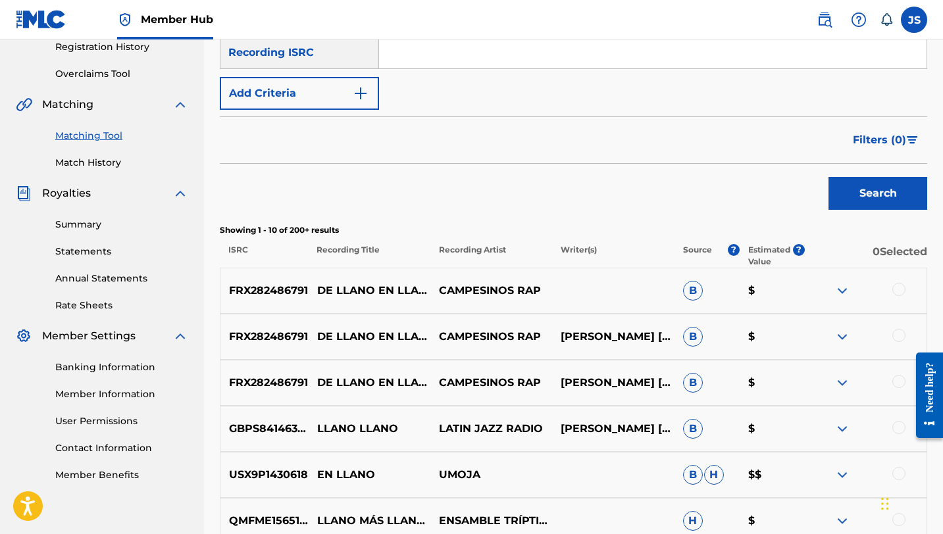
click at [893, 287] on div at bounding box center [898, 289] width 13 height 13
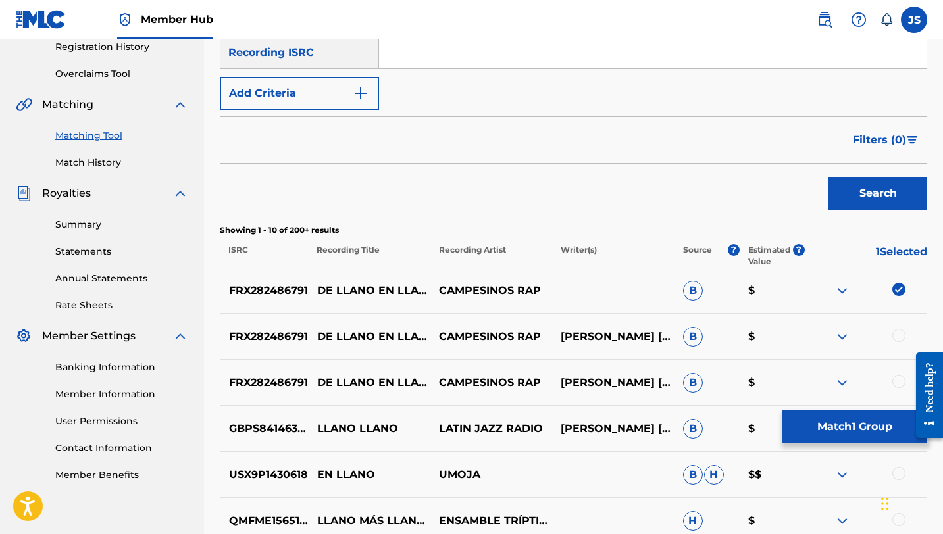
click at [896, 337] on div at bounding box center [898, 335] width 13 height 13
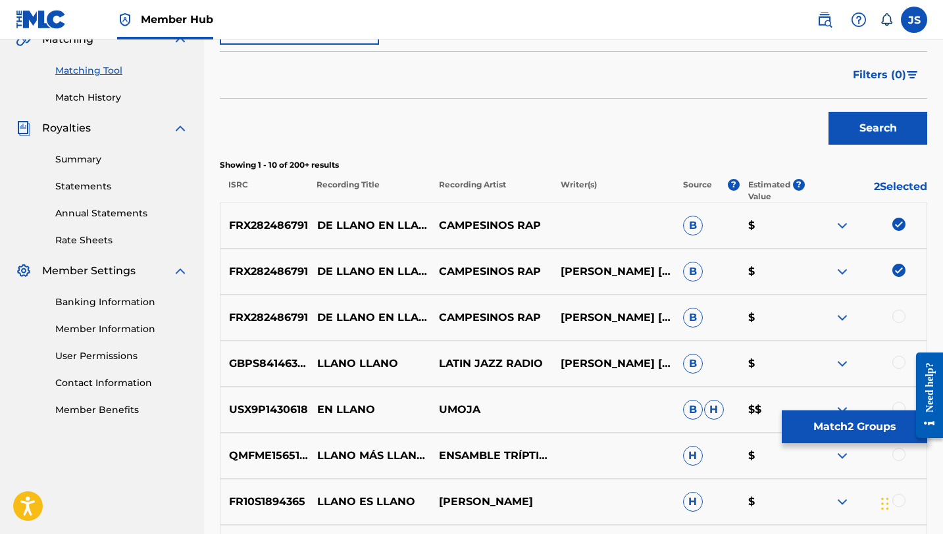
scroll to position [332, 0]
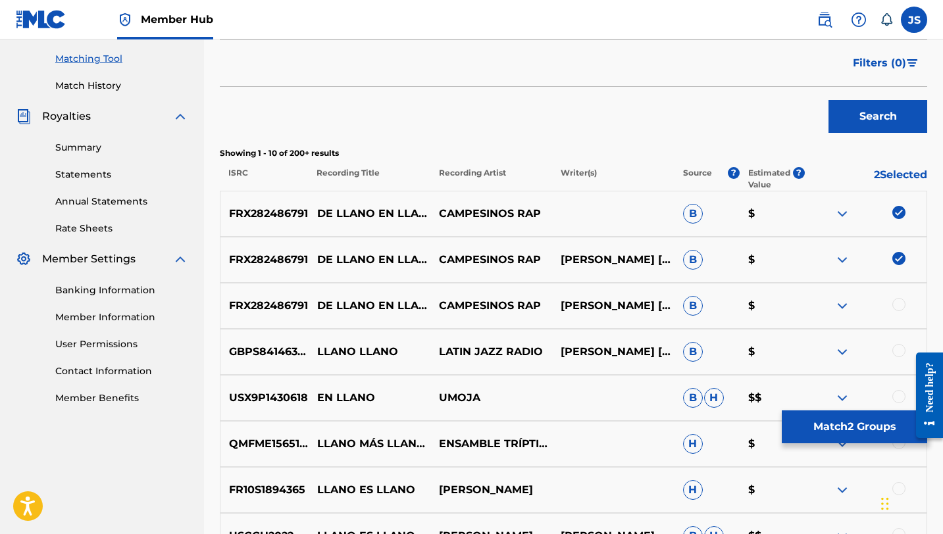
click at [898, 303] on div at bounding box center [898, 304] width 13 height 13
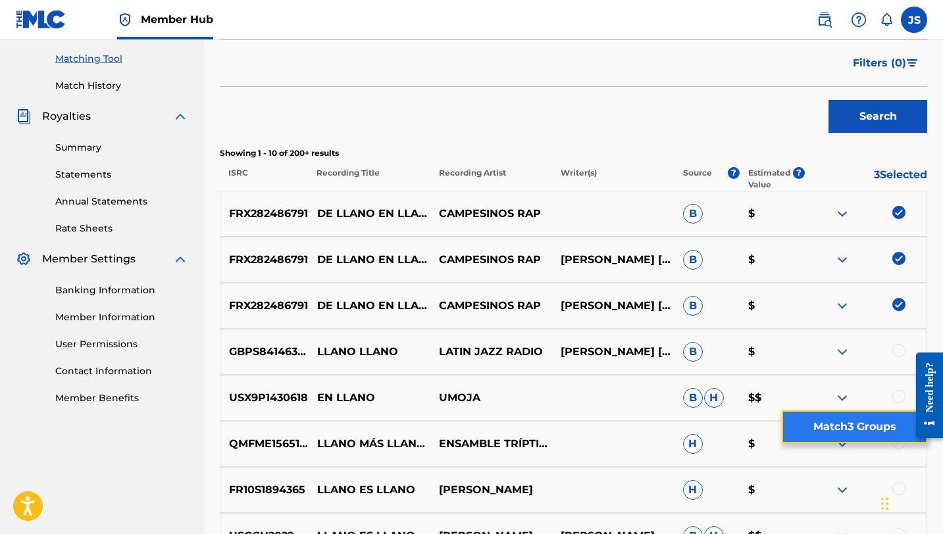
click at [815, 425] on button "Match 3 Groups" at bounding box center [853, 426] width 145 height 33
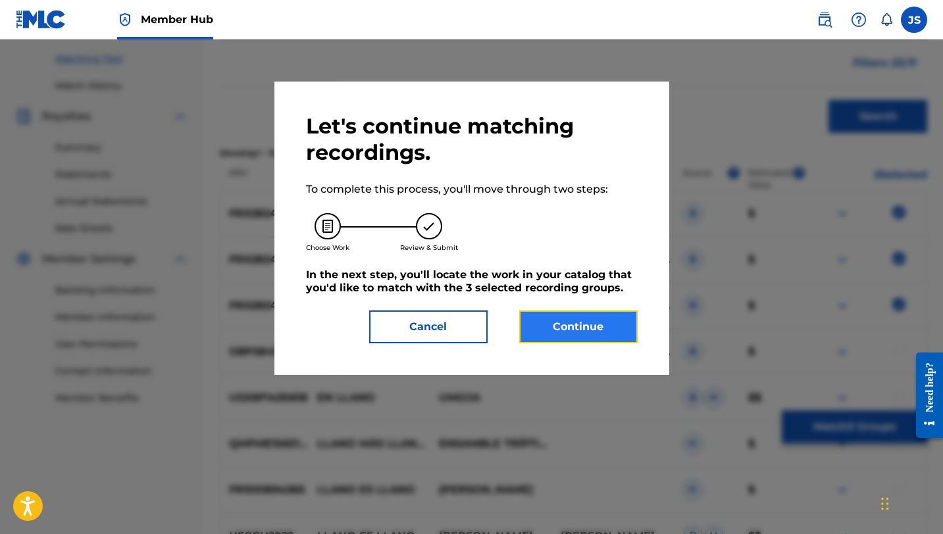
click at [543, 317] on button "Continue" at bounding box center [578, 326] width 118 height 33
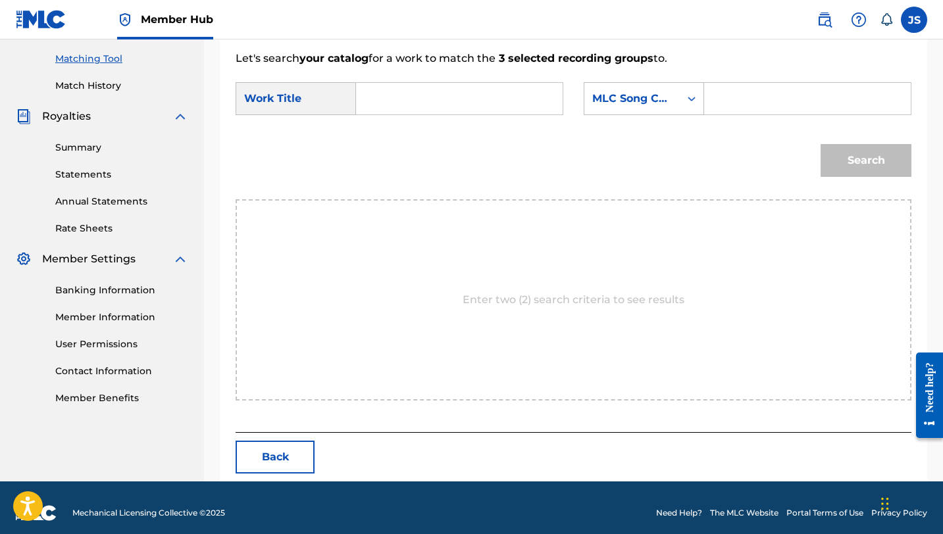
click at [381, 96] on input "Search Form" at bounding box center [459, 99] width 184 height 32
paste input "DE LLANO EN LLANO"
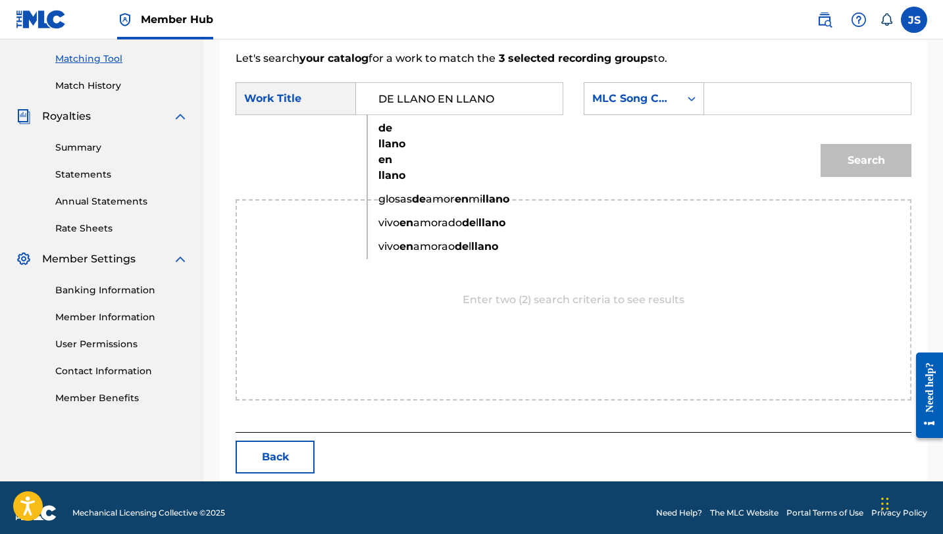
type input "DE LLANO EN LLANO"
click at [714, 94] on div "Search Form" at bounding box center [807, 98] width 207 height 33
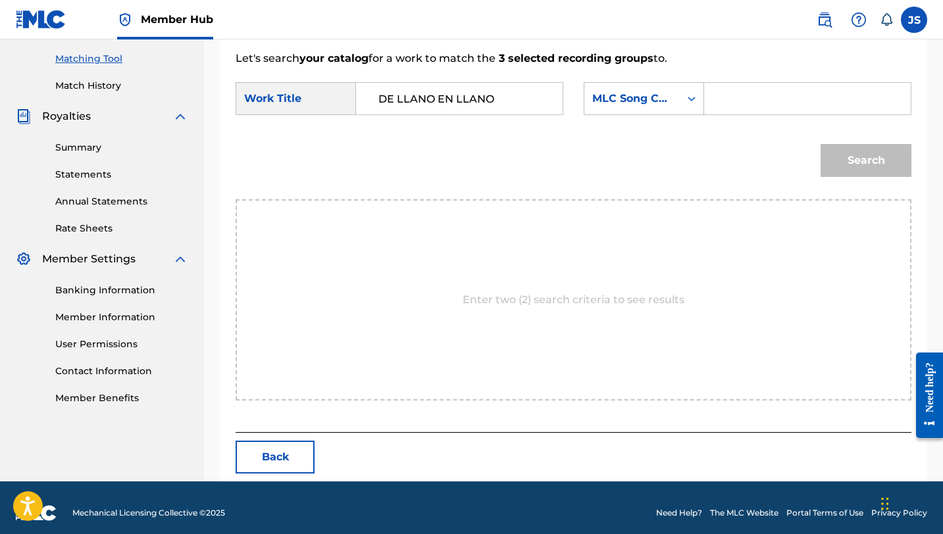
click at [723, 105] on input "Search Form" at bounding box center [807, 99] width 184 height 32
paste input "DS2T5G"
type input "DS2T5G"
click at [820, 144] on button "Search" at bounding box center [865, 160] width 91 height 33
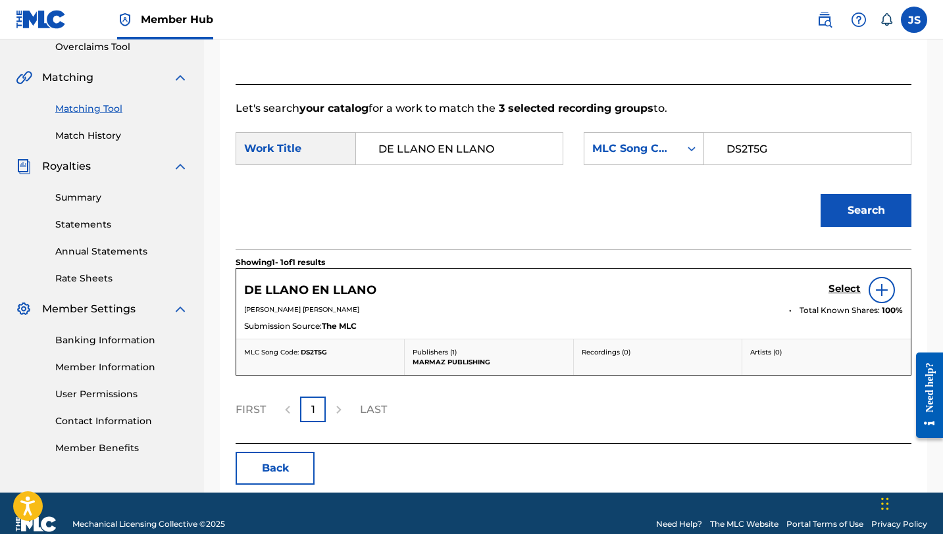
scroll to position [303, 0]
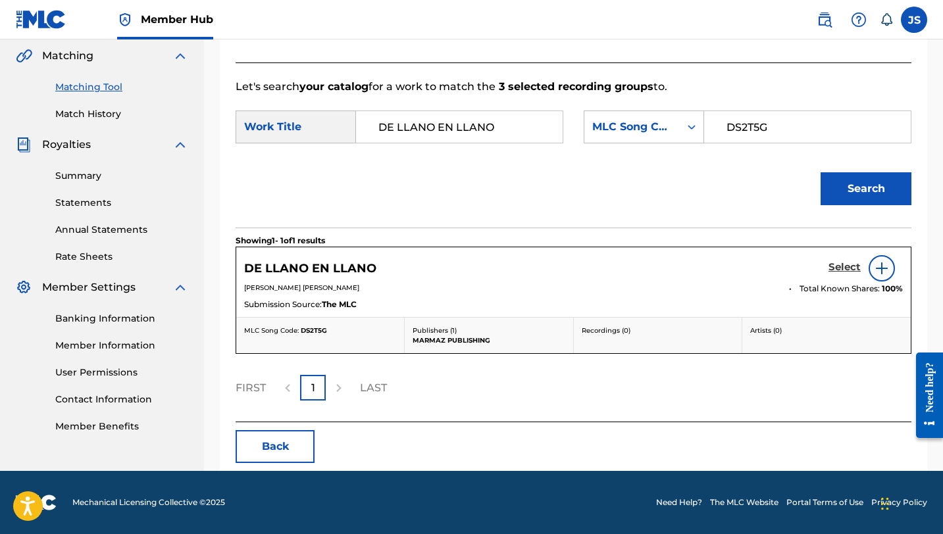
click at [840, 264] on h5 "Select" at bounding box center [844, 267] width 32 height 12
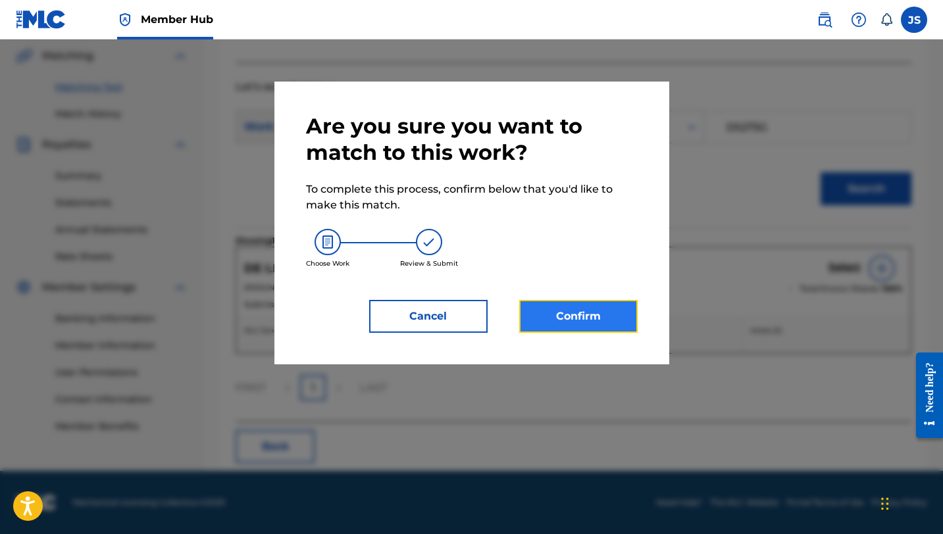
click at [599, 324] on button "Confirm" at bounding box center [578, 316] width 118 height 33
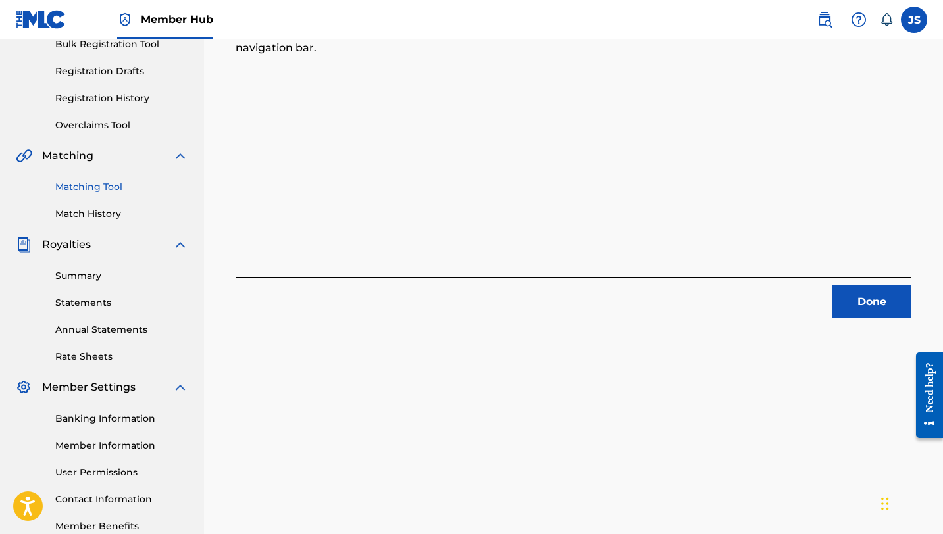
scroll to position [150, 0]
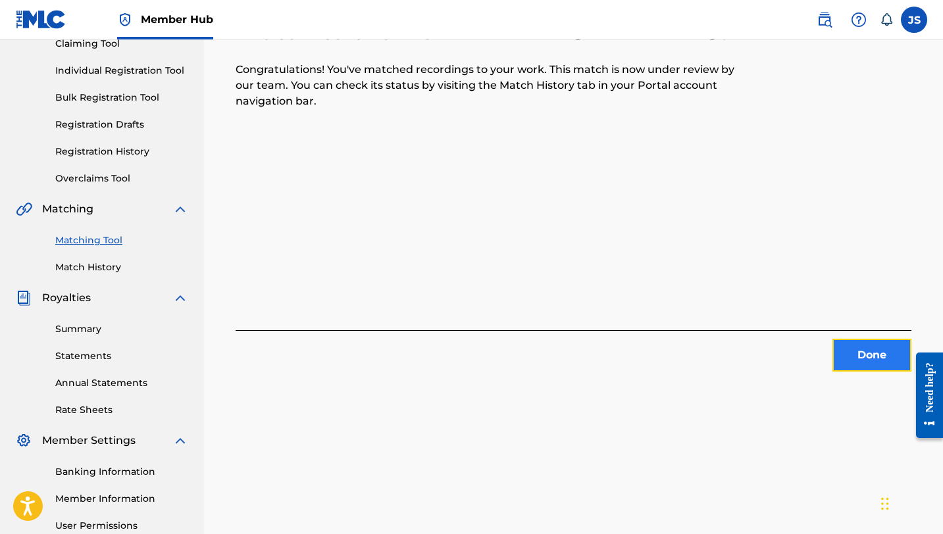
click at [853, 353] on button "Done" at bounding box center [871, 355] width 79 height 33
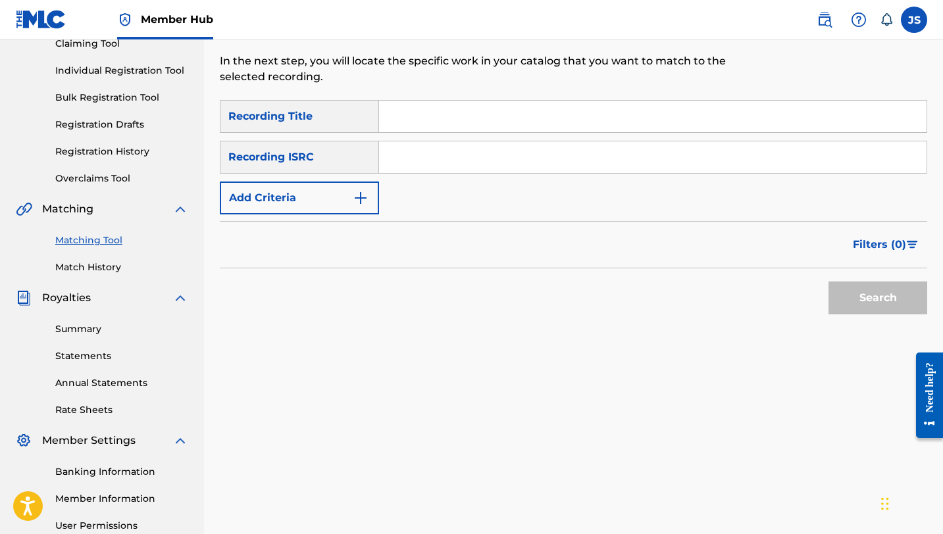
click at [456, 130] on input "Search Form" at bounding box center [652, 117] width 547 height 32
paste input "DELIRIO"
click at [844, 282] on button "Search" at bounding box center [877, 298] width 99 height 33
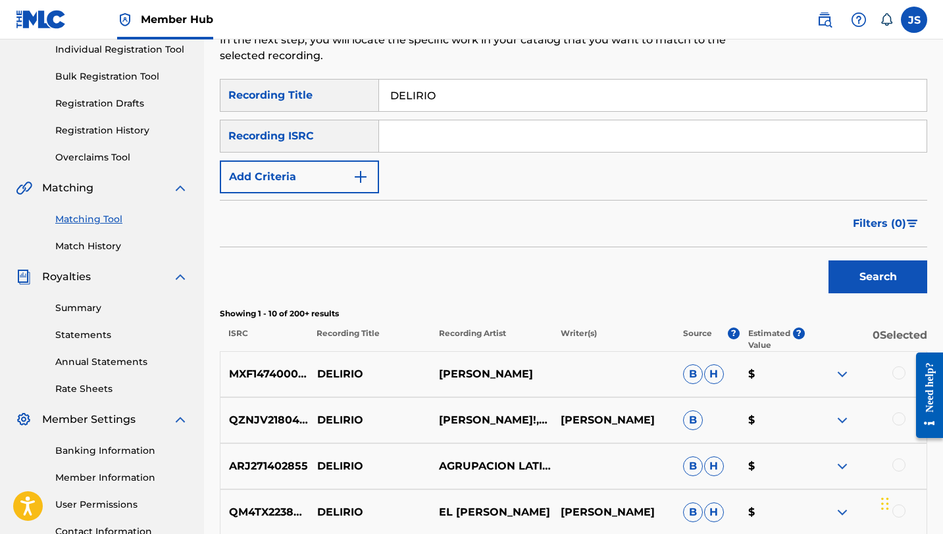
scroll to position [162, 0]
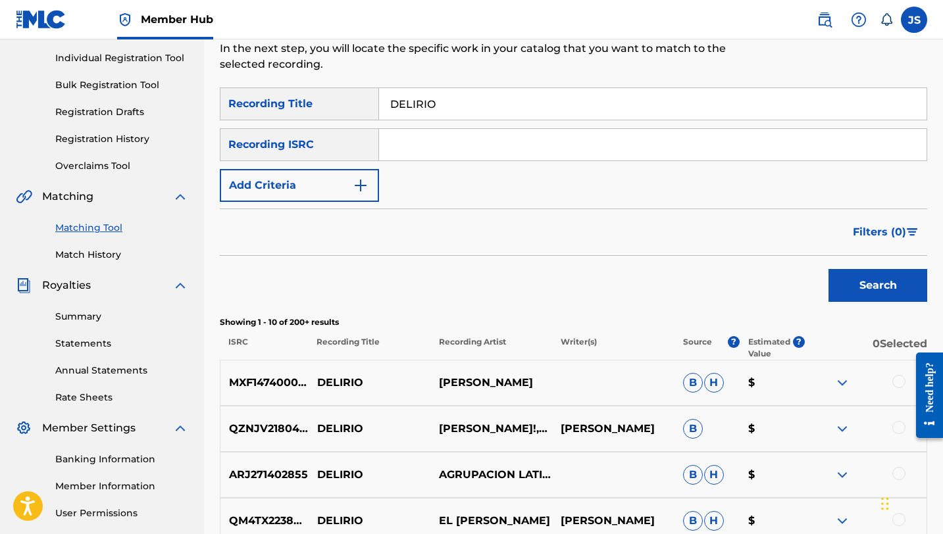
click at [413, 102] on input "DELIRIO" at bounding box center [652, 104] width 547 height 32
paste input "MBOW CAMPESIN"
type input "DEMBOW CAMPESINO"
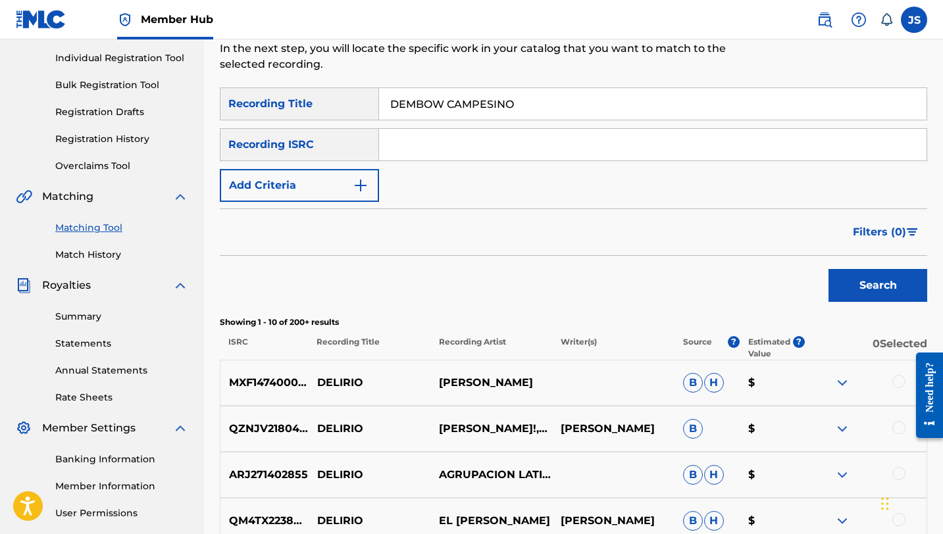
click at [828, 269] on button "Search" at bounding box center [877, 285] width 99 height 33
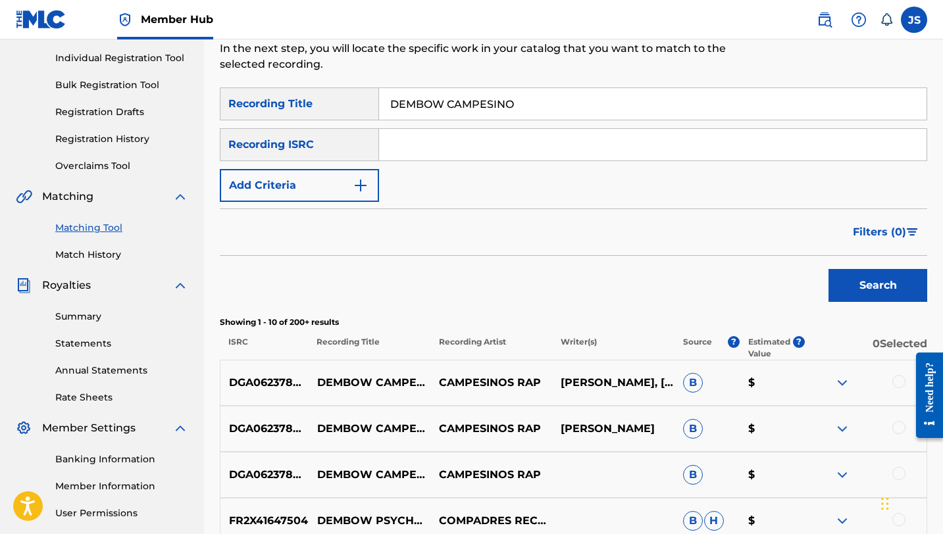
click at [897, 378] on div at bounding box center [898, 381] width 13 height 13
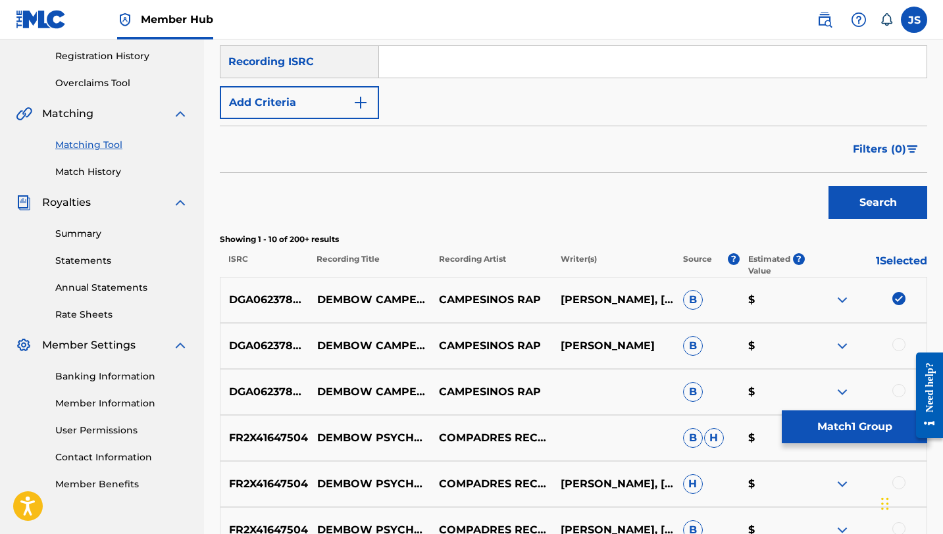
scroll to position [249, 0]
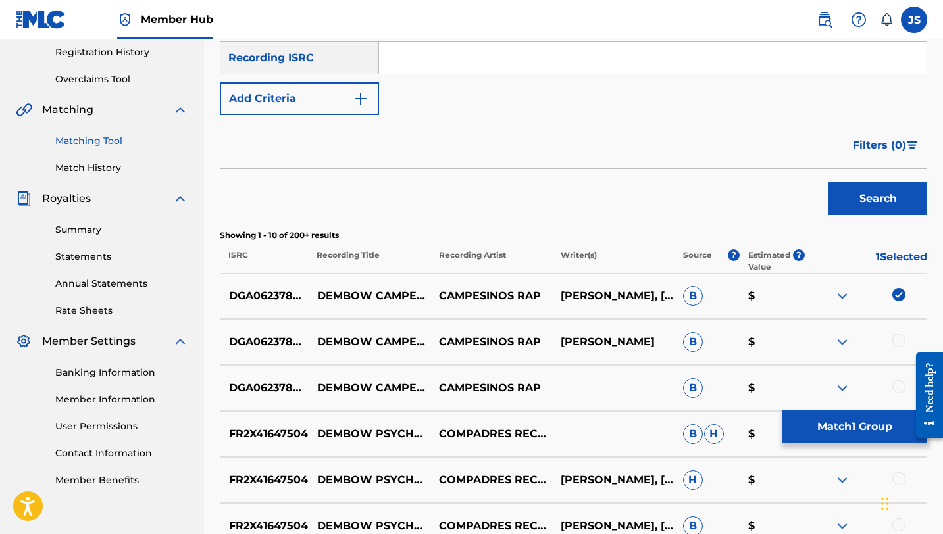
click at [898, 338] on div at bounding box center [898, 340] width 13 height 13
click at [895, 384] on div at bounding box center [898, 386] width 13 height 13
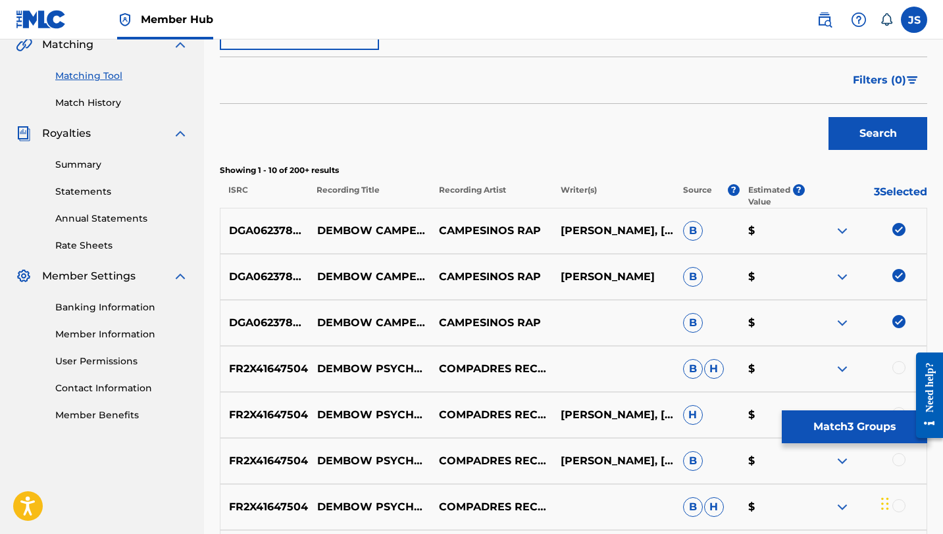
scroll to position [316, 0]
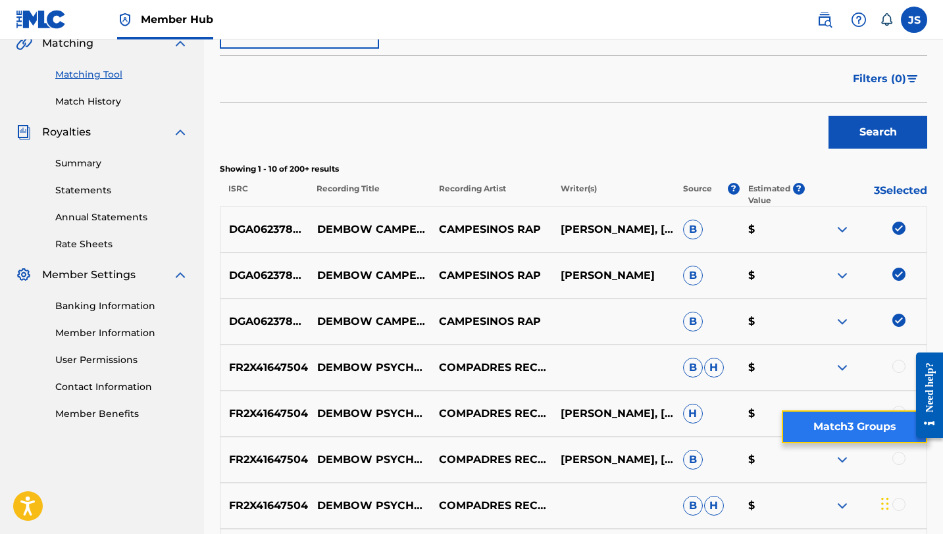
click at [852, 435] on button "Match 3 Groups" at bounding box center [853, 426] width 145 height 33
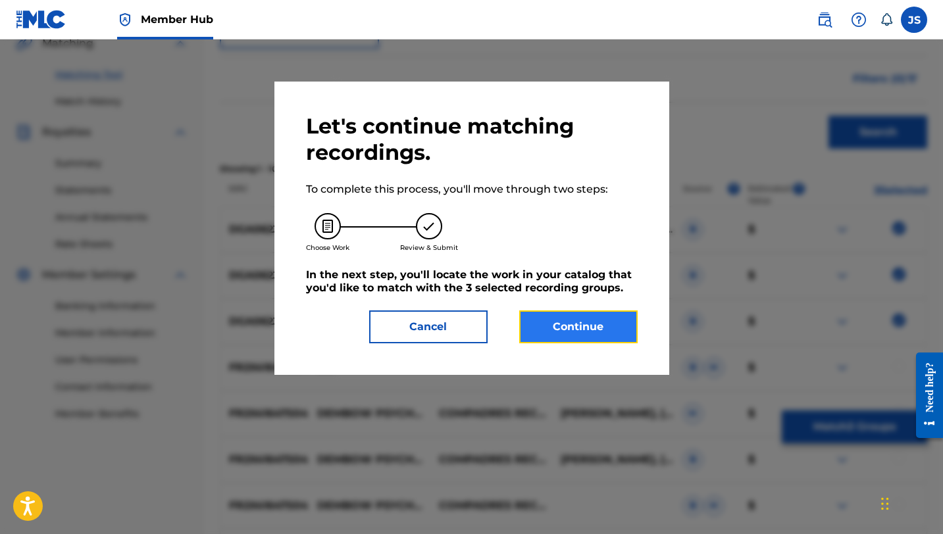
click at [605, 343] on button "Continue" at bounding box center [578, 326] width 118 height 33
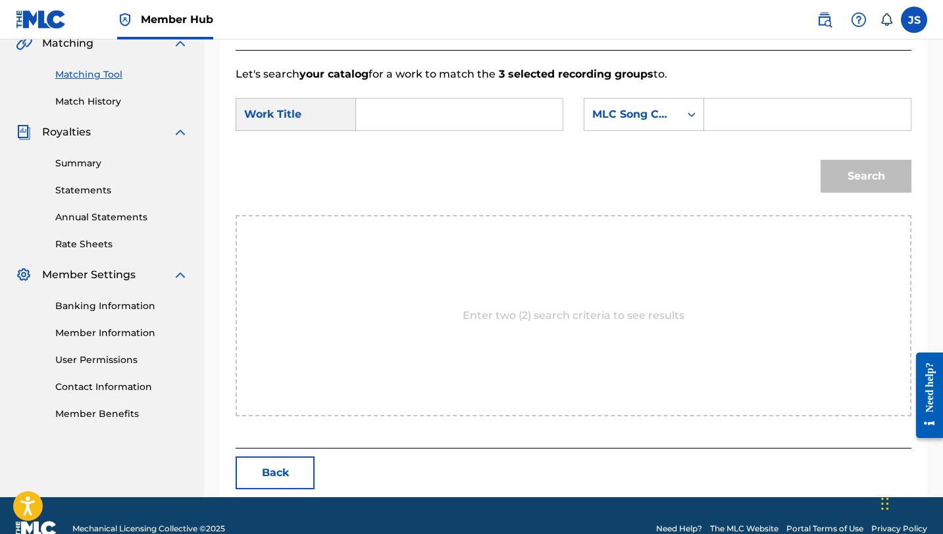
click at [424, 113] on input "Search Form" at bounding box center [459, 115] width 184 height 32
paste input "DEMBOW CAMPESINO"
type input "DEMBOW CAMPESINO"
click at [728, 114] on input "Search Form" at bounding box center [807, 115] width 184 height 32
paste input "DS2T2S"
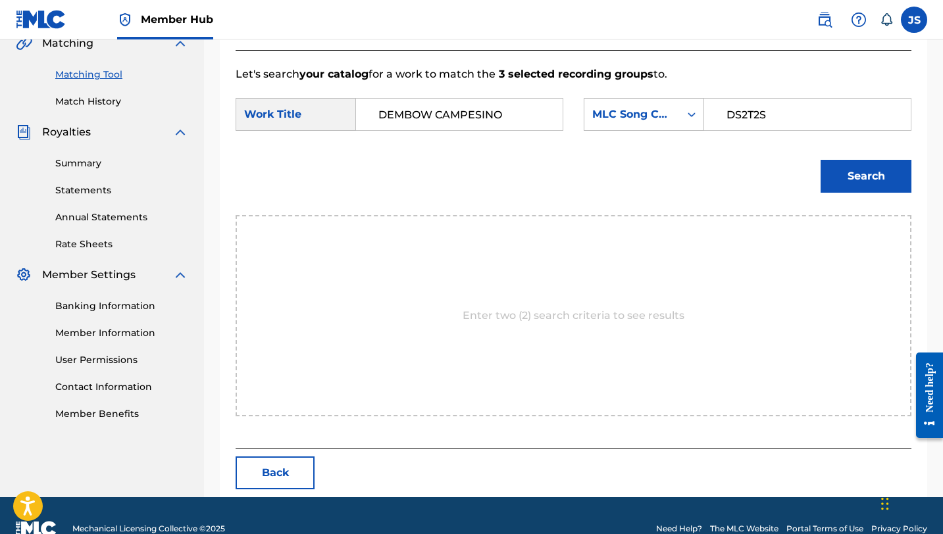
type input "DS2T2S"
click at [820, 160] on button "Search" at bounding box center [865, 176] width 91 height 33
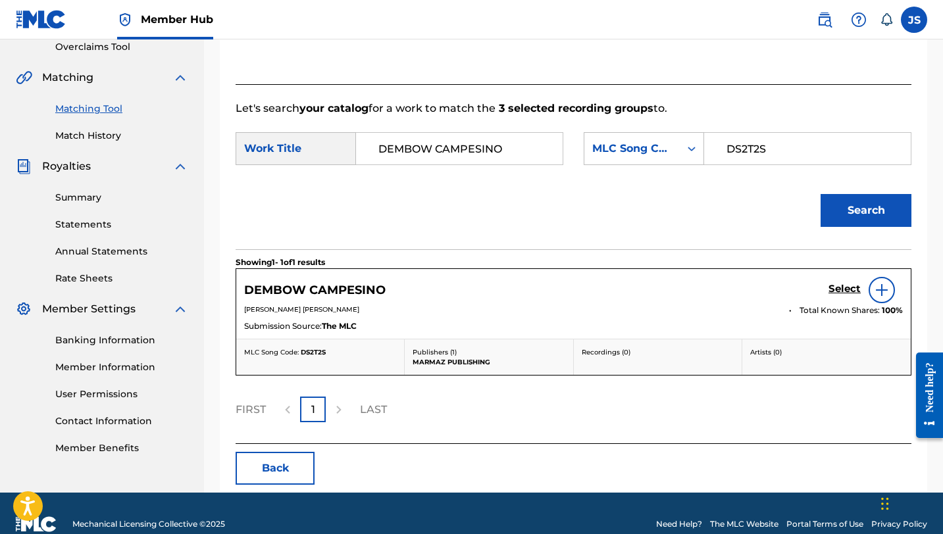
scroll to position [303, 0]
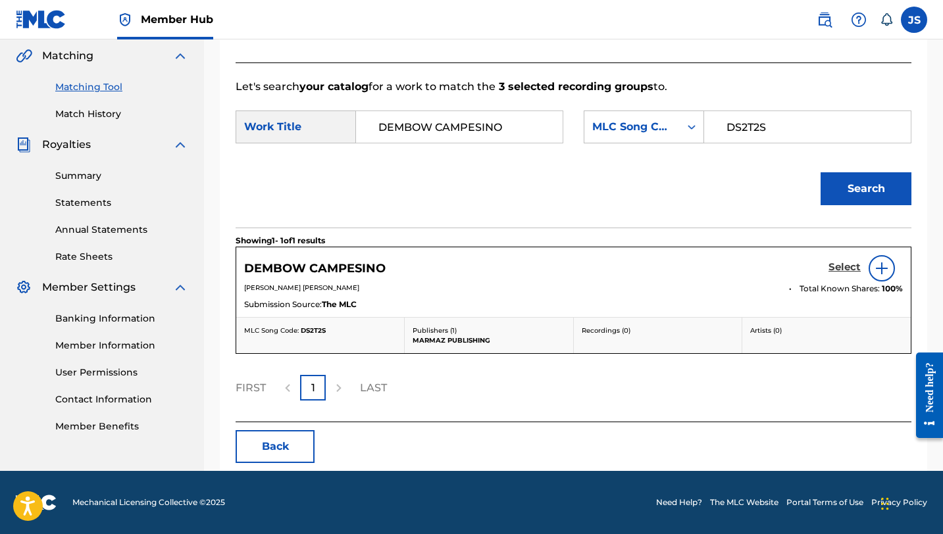
click at [847, 270] on h5 "Select" at bounding box center [844, 267] width 32 height 12
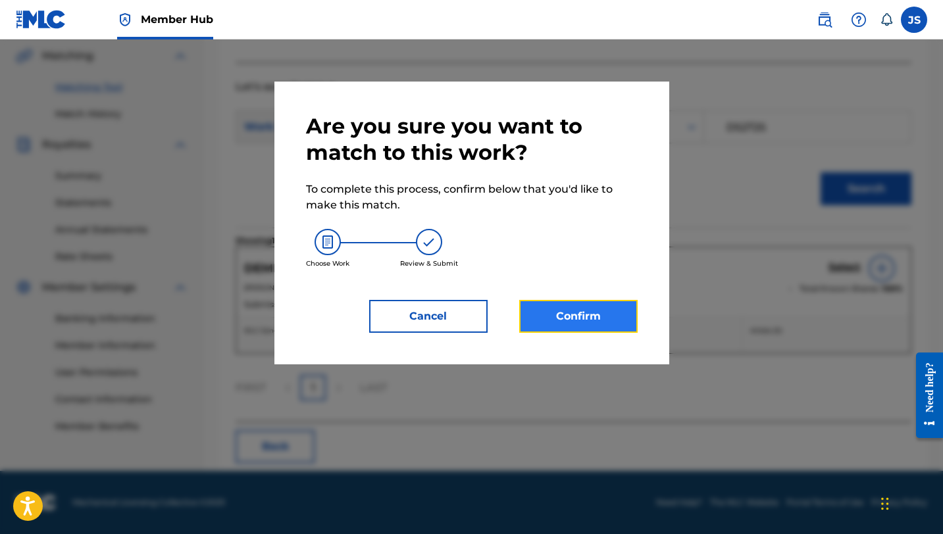
click at [603, 304] on button "Confirm" at bounding box center [578, 316] width 118 height 33
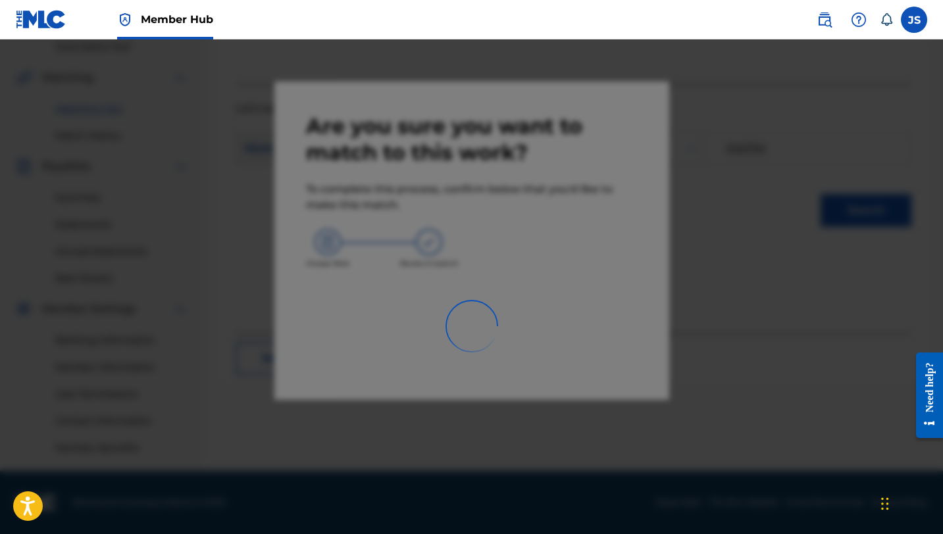
scroll to position [282, 0]
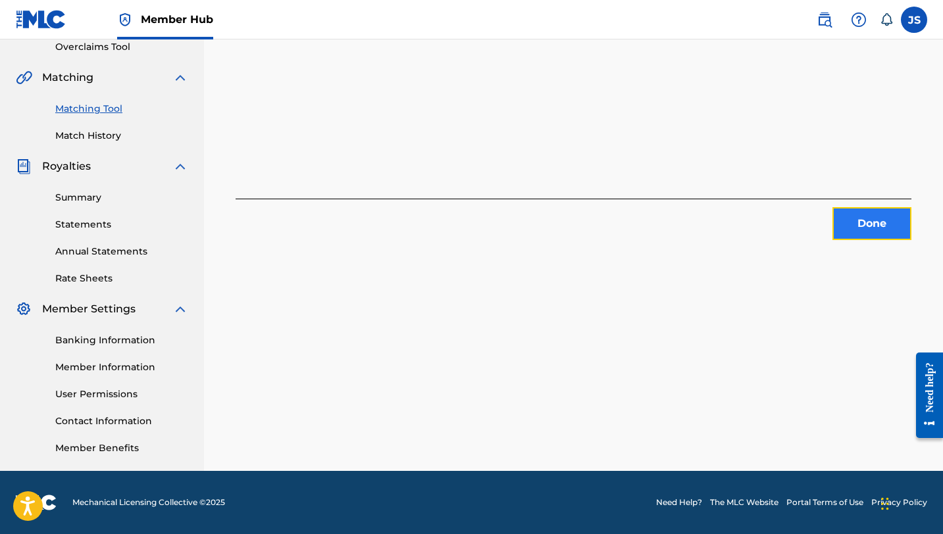
click at [847, 228] on button "Done" at bounding box center [871, 223] width 79 height 33
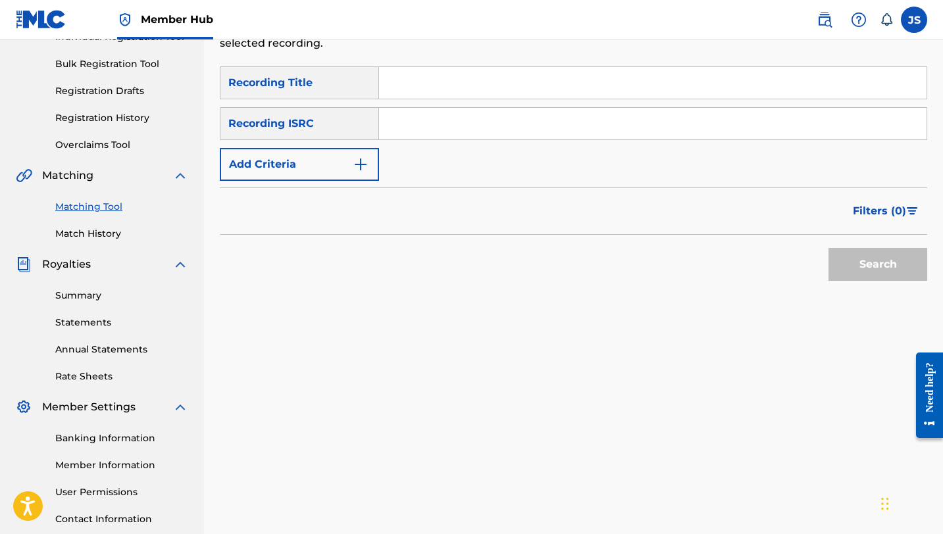
scroll to position [0, 0]
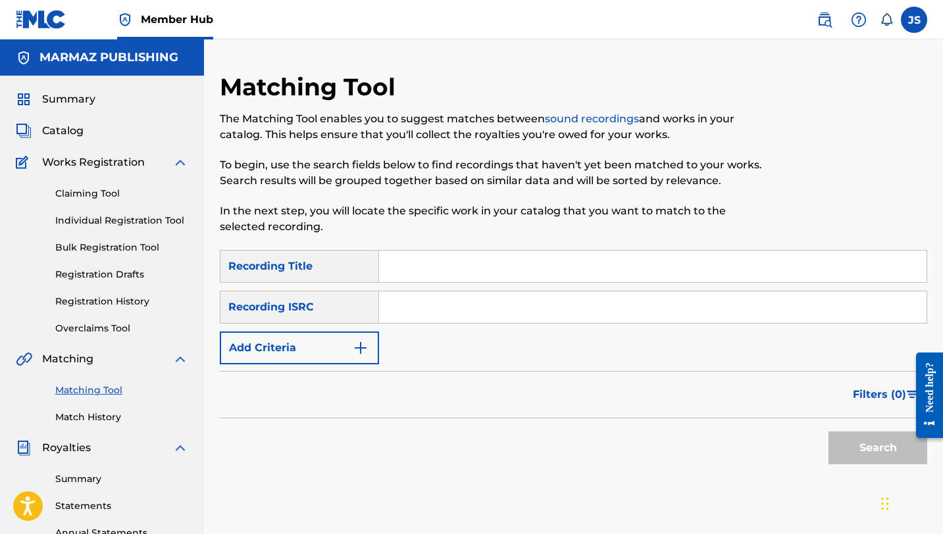
click at [414, 278] on input "Search Form" at bounding box center [652, 267] width 547 height 32
paste input "EL BAILE DEL TUKEKE"
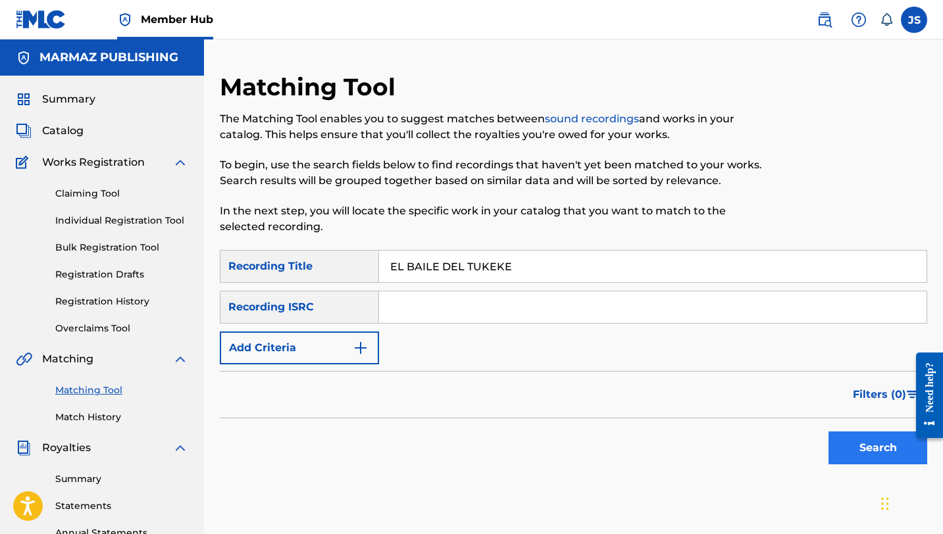
type input "EL BAILE DEL TUKEKE"
click at [871, 453] on button "Search" at bounding box center [877, 447] width 99 height 33
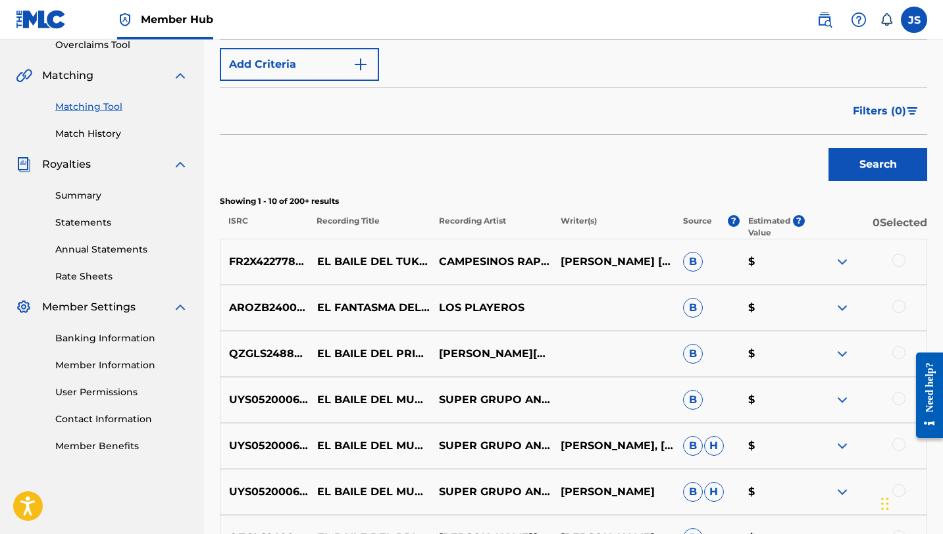
scroll to position [381, 0]
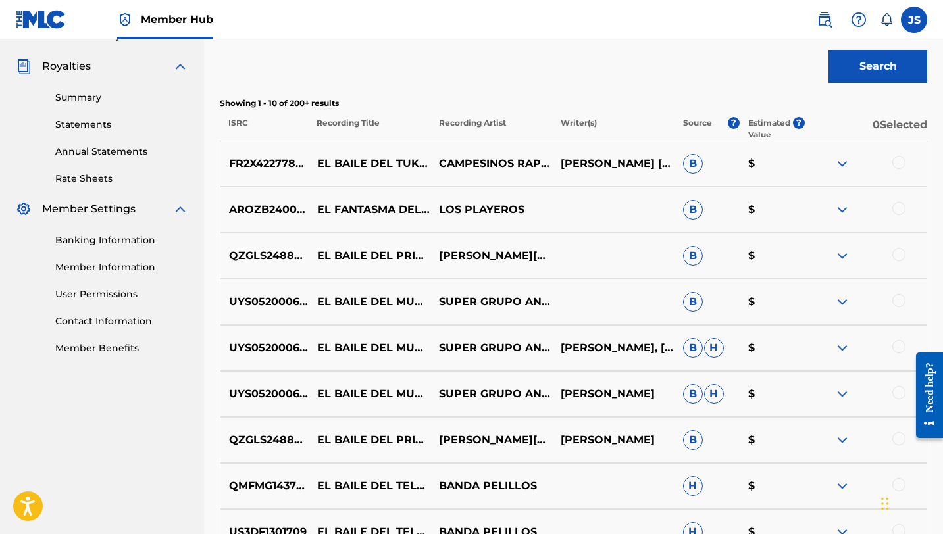
click at [893, 165] on div at bounding box center [898, 162] width 13 height 13
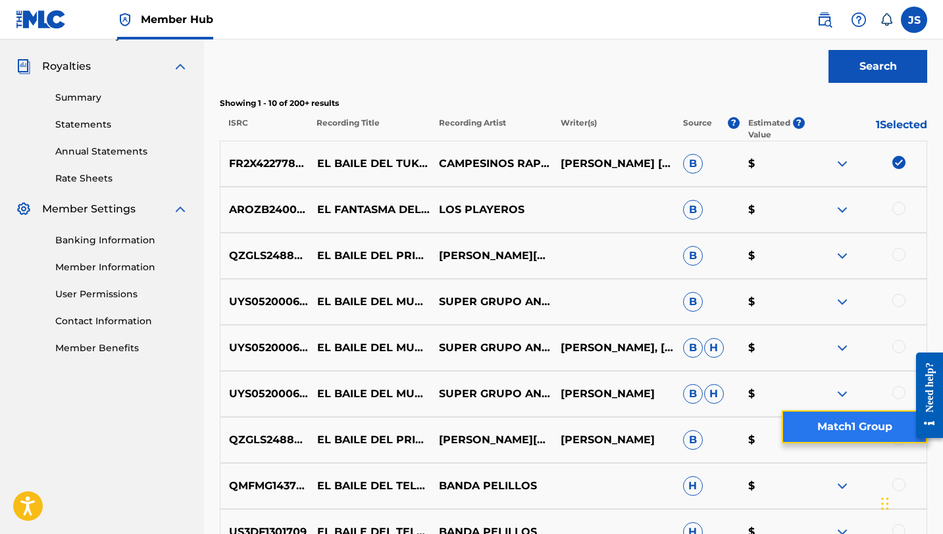
click at [797, 424] on button "Match 1 Group" at bounding box center [853, 426] width 145 height 33
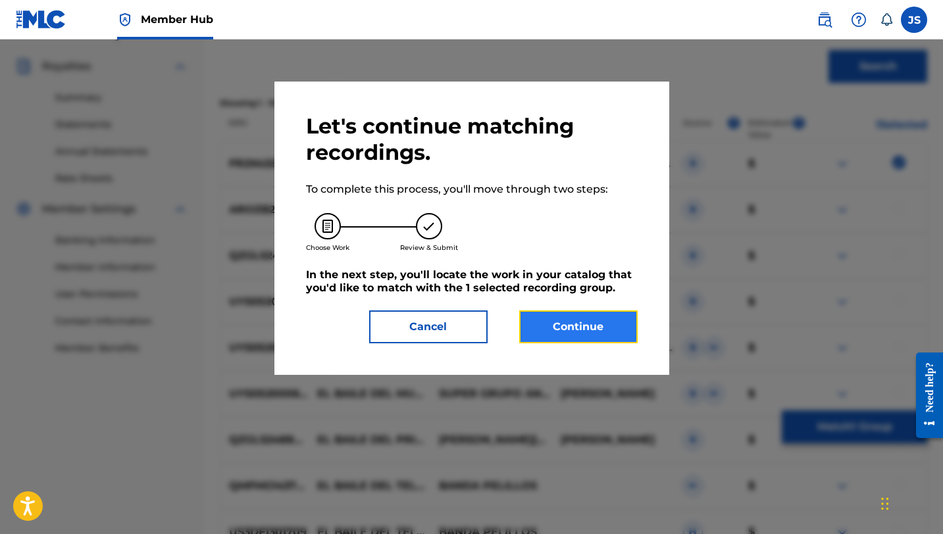
click at [553, 339] on button "Continue" at bounding box center [578, 326] width 118 height 33
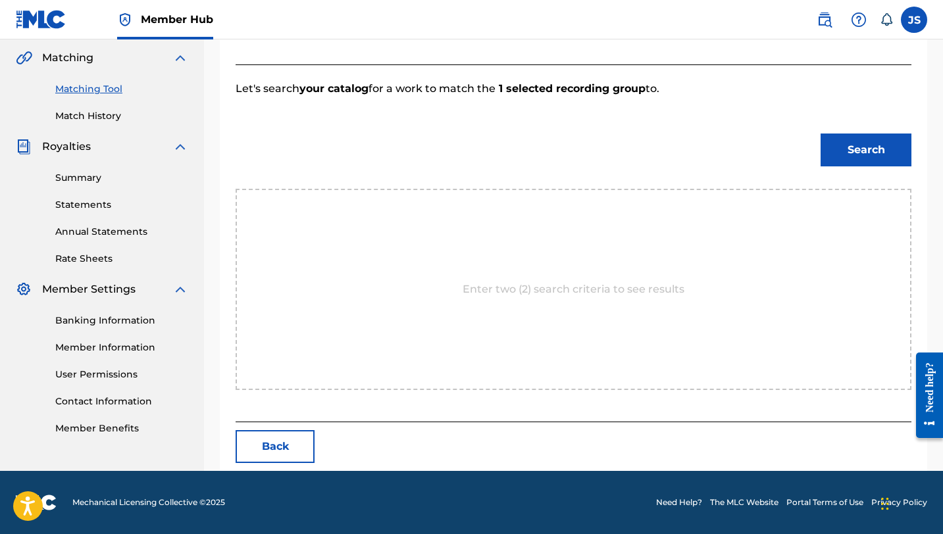
scroll to position [342, 0]
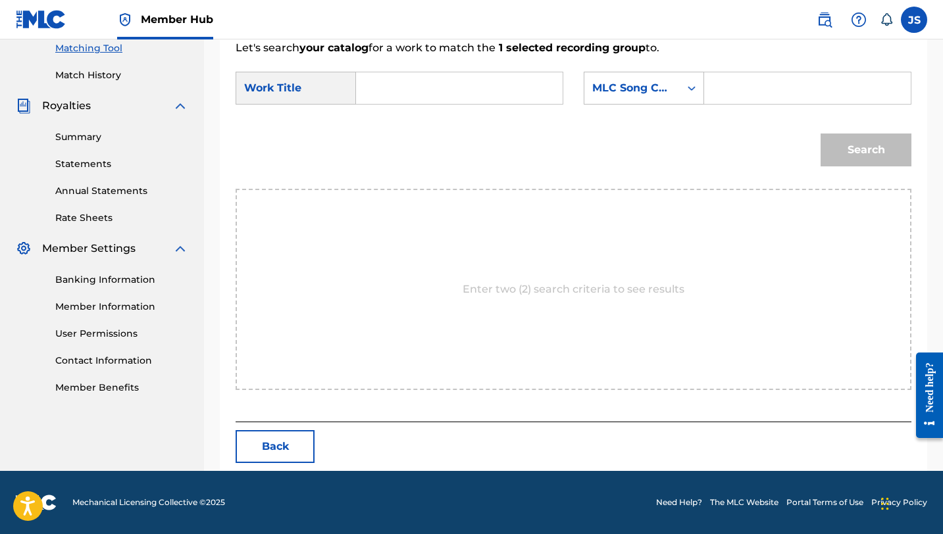
click at [395, 88] on input "Search Form" at bounding box center [459, 88] width 184 height 32
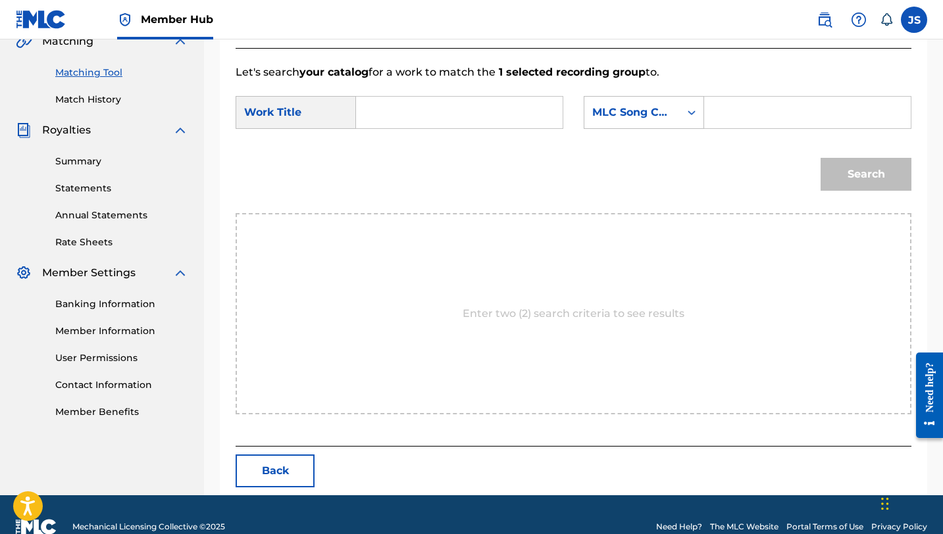
paste input "EL BAILE DEL TUKEKE"
type input "EL BAILE DEL TUKEKE"
click at [713, 111] on div "Search Form" at bounding box center [807, 112] width 207 height 33
click at [729, 109] on input "Search Form" at bounding box center [807, 113] width 184 height 32
paste input "EA5FDZ"
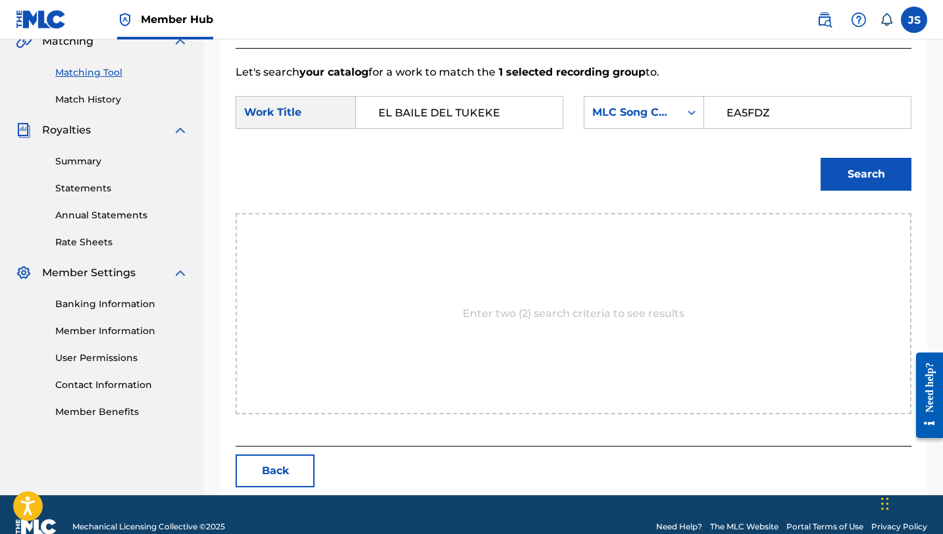
type input "EA5FDZ"
click at [820, 158] on button "Search" at bounding box center [865, 174] width 91 height 33
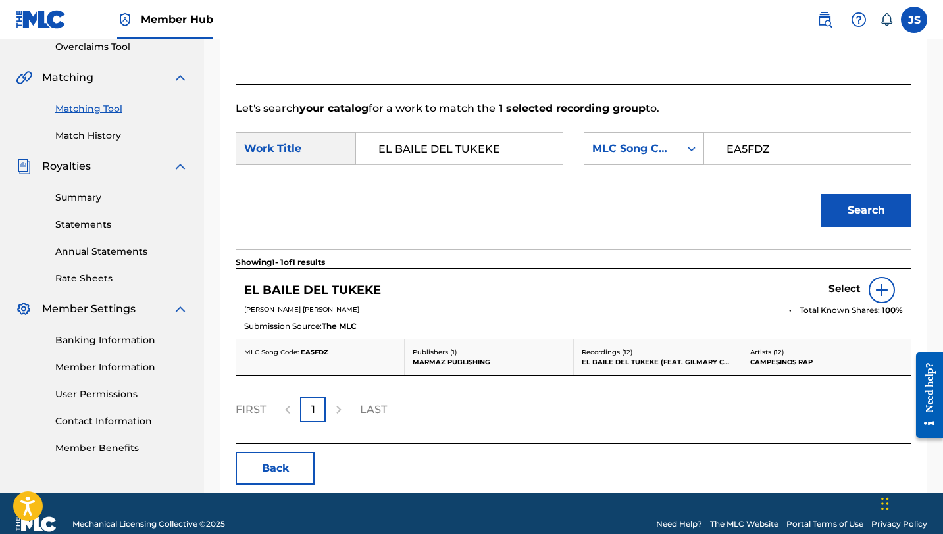
scroll to position [303, 0]
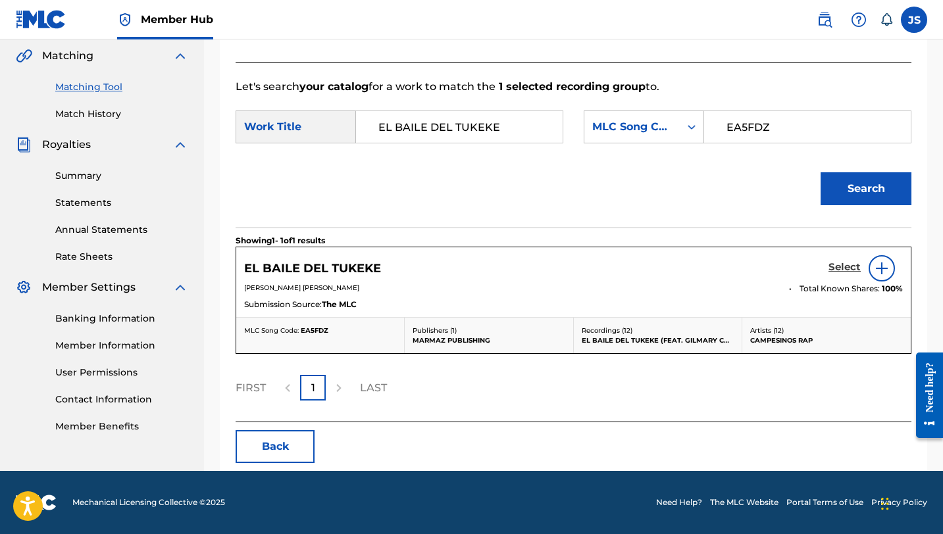
click at [848, 268] on h5 "Select" at bounding box center [844, 267] width 32 height 12
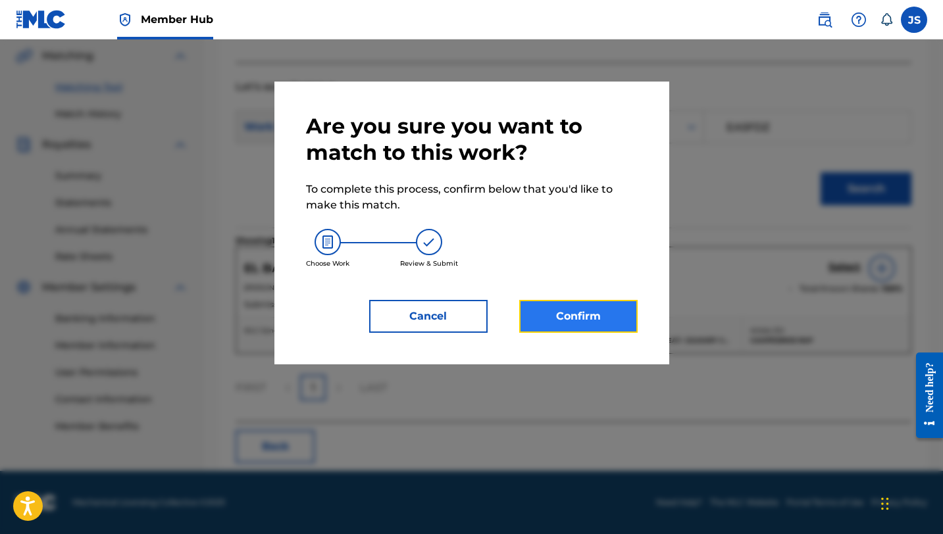
click at [551, 322] on button "Confirm" at bounding box center [578, 316] width 118 height 33
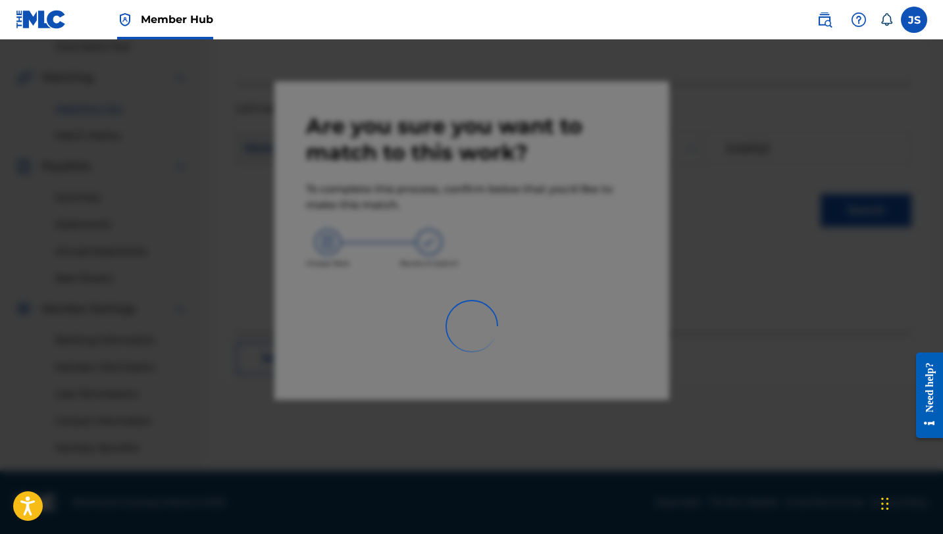
scroll to position [282, 0]
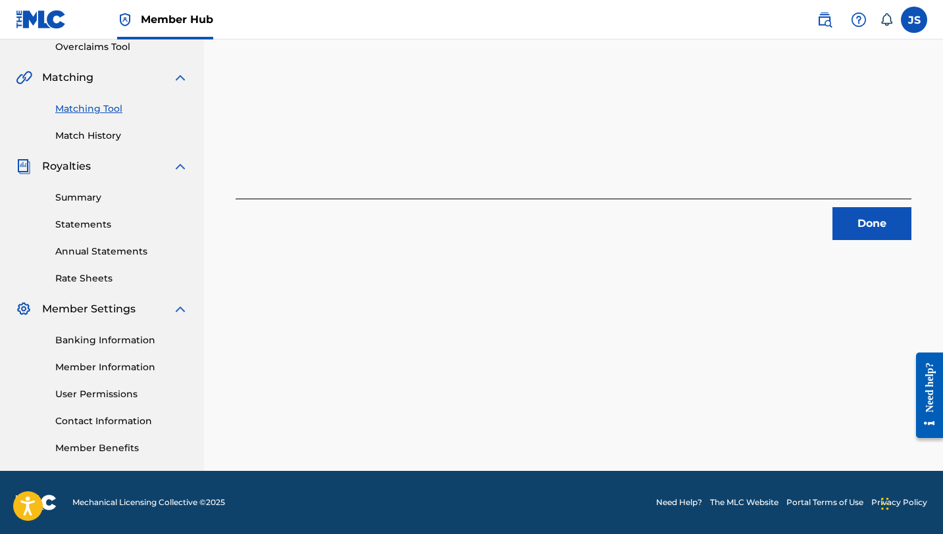
click at [841, 206] on div "Done" at bounding box center [573, 219] width 676 height 41
click at [842, 223] on button "Done" at bounding box center [871, 223] width 79 height 33
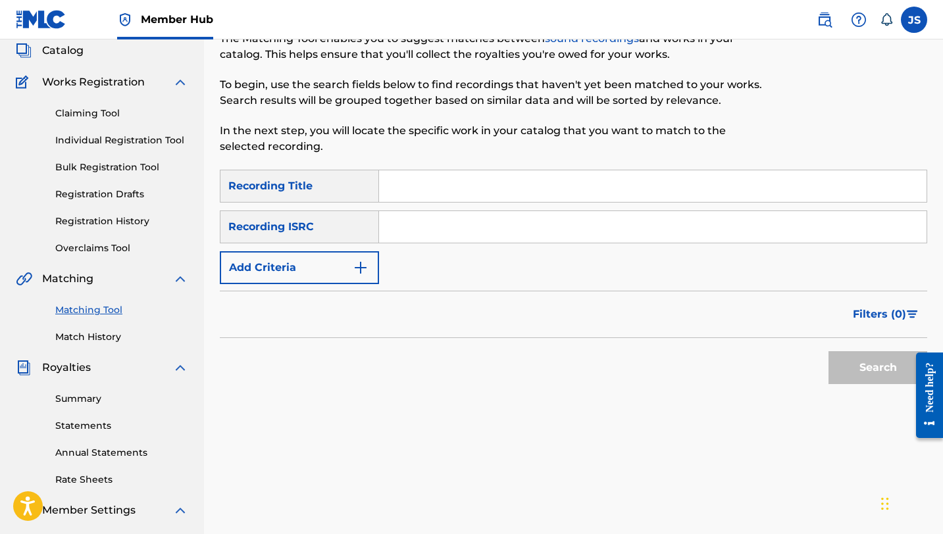
scroll to position [30, 0]
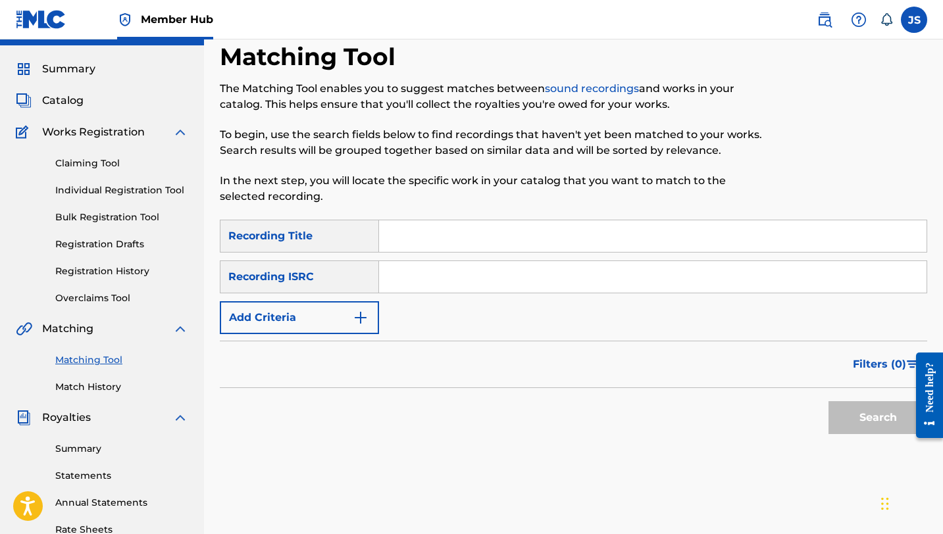
click at [414, 237] on input "Search Form" at bounding box center [652, 236] width 547 height 32
paste input "EL PUEBLO"
type input "EL PUEBLO"
click at [828, 401] on button "Search" at bounding box center [877, 417] width 99 height 33
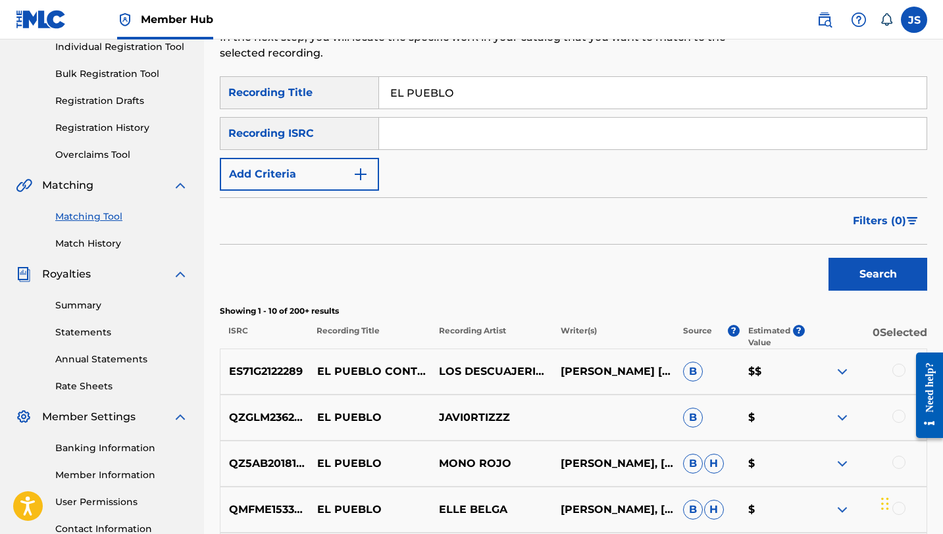
scroll to position [191, 0]
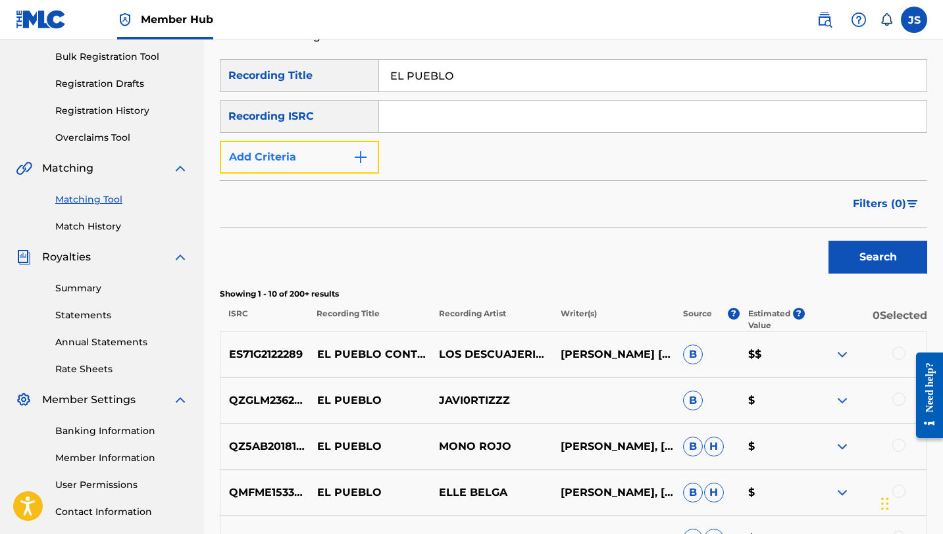
click at [358, 164] on img "Search Form" at bounding box center [361, 157] width 16 height 16
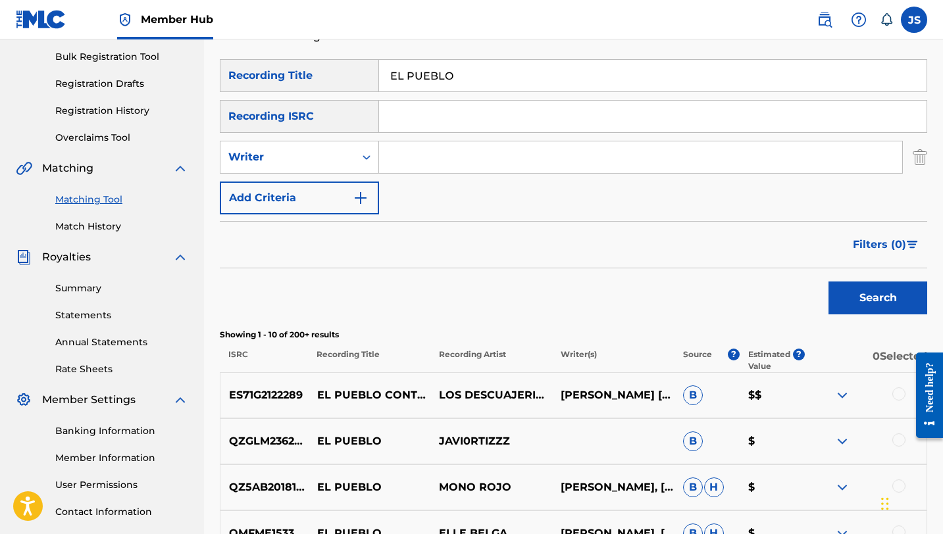
click at [419, 159] on input "Search Form" at bounding box center [640, 157] width 523 height 32
type input "PABLO DANIEL CARDOZA MÉNDEZ"
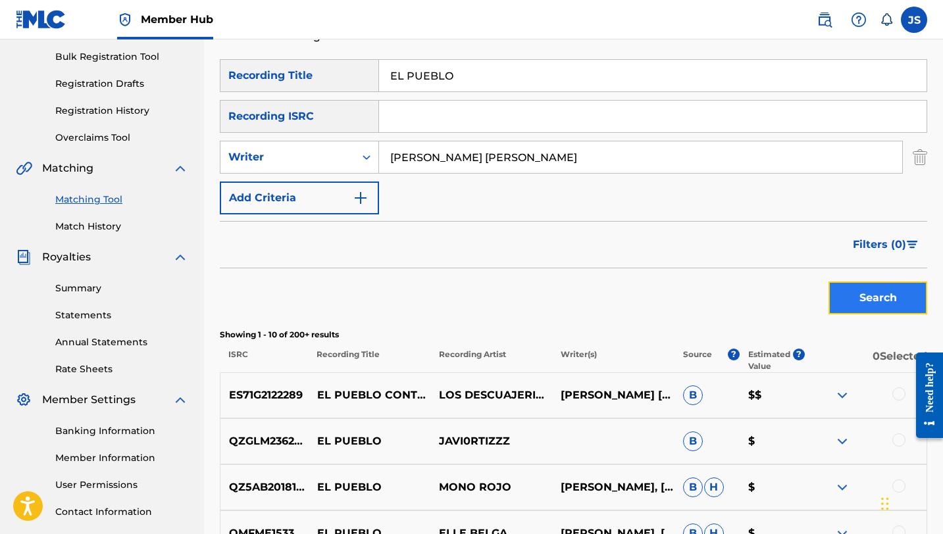
click at [883, 298] on button "Search" at bounding box center [877, 298] width 99 height 33
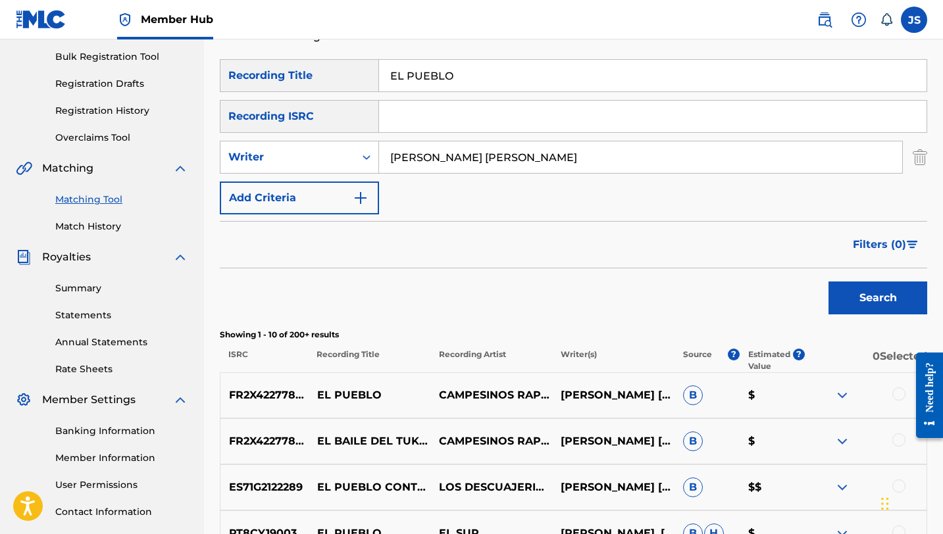
click at [898, 392] on div at bounding box center [898, 393] width 13 height 13
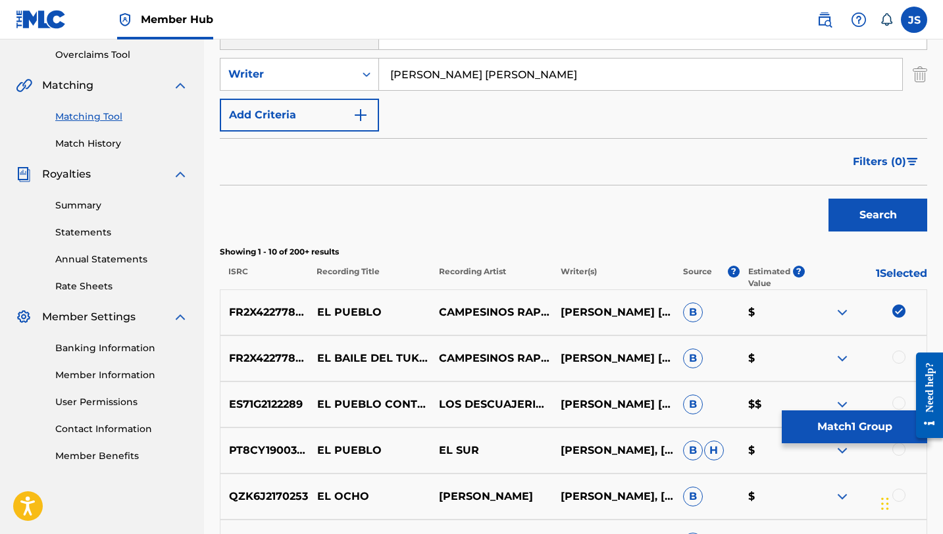
scroll to position [276, 0]
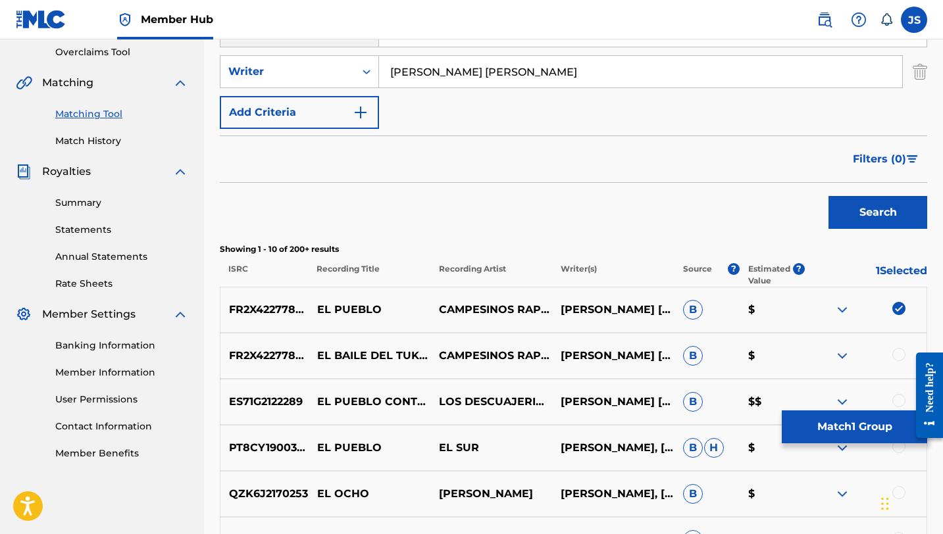
click at [900, 358] on div at bounding box center [898, 354] width 13 height 13
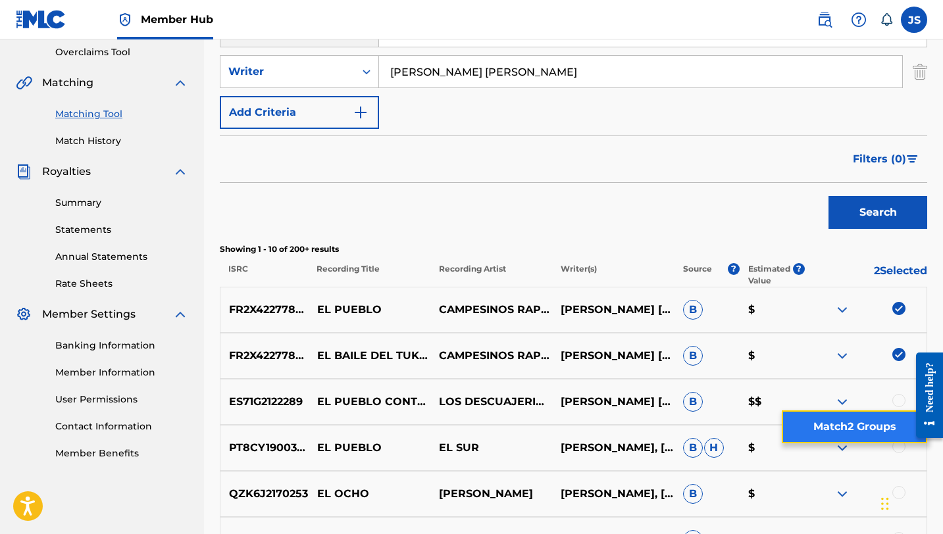
click at [834, 429] on button "Match 2 Groups" at bounding box center [853, 426] width 145 height 33
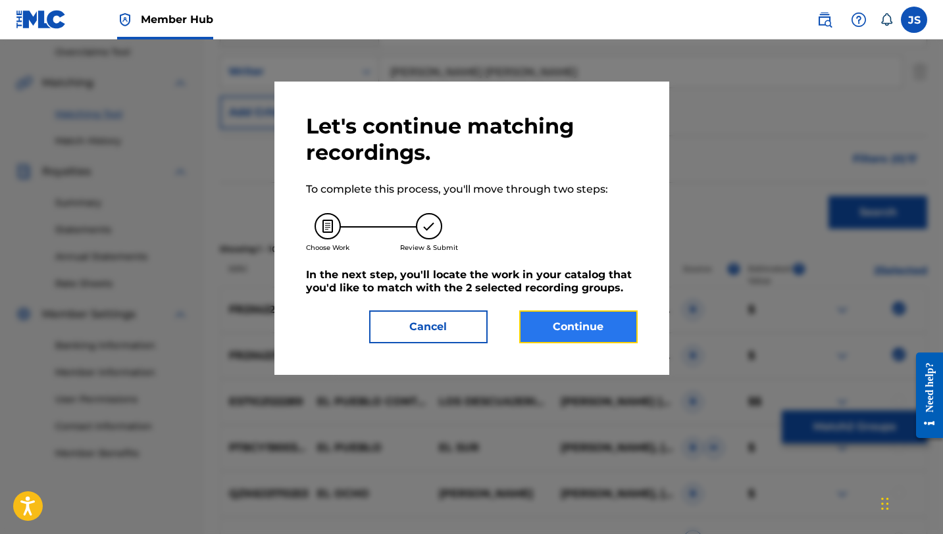
click at [558, 314] on button "Continue" at bounding box center [578, 326] width 118 height 33
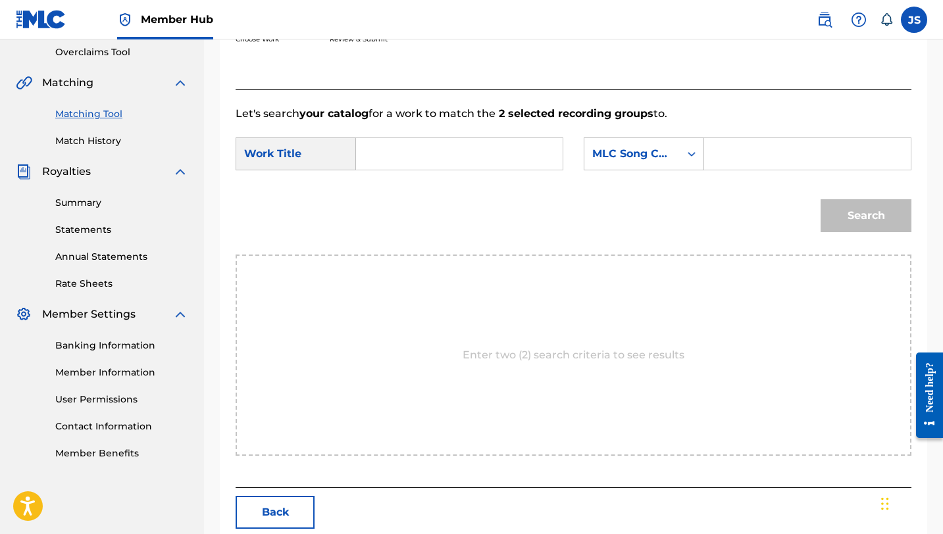
click at [424, 149] on input "Search Form" at bounding box center [459, 154] width 184 height 32
paste input "EL PUEBLO"
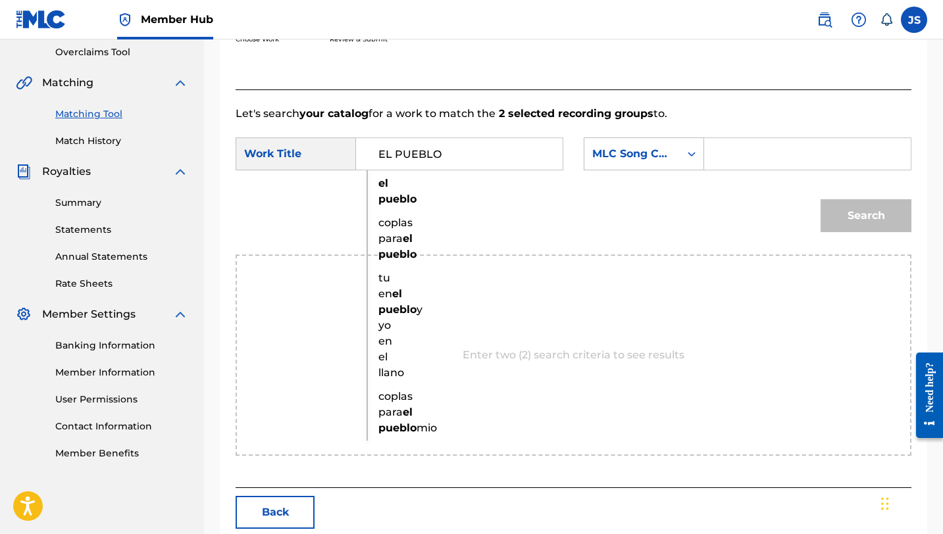
type input "EL PUEBLO"
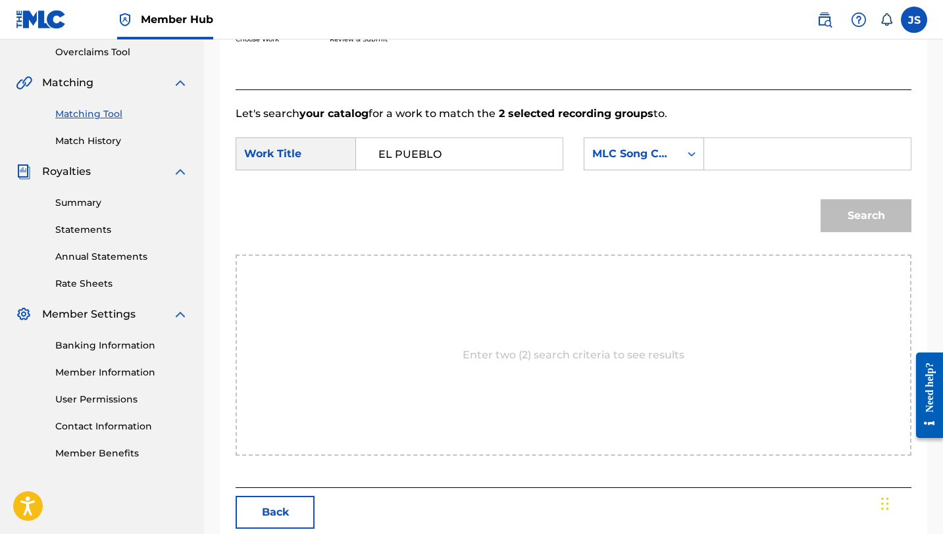
click at [720, 155] on input "Search Form" at bounding box center [807, 154] width 184 height 32
paste input "EA62YH"
type input "EA62YH"
click at [820, 199] on button "Search" at bounding box center [865, 215] width 91 height 33
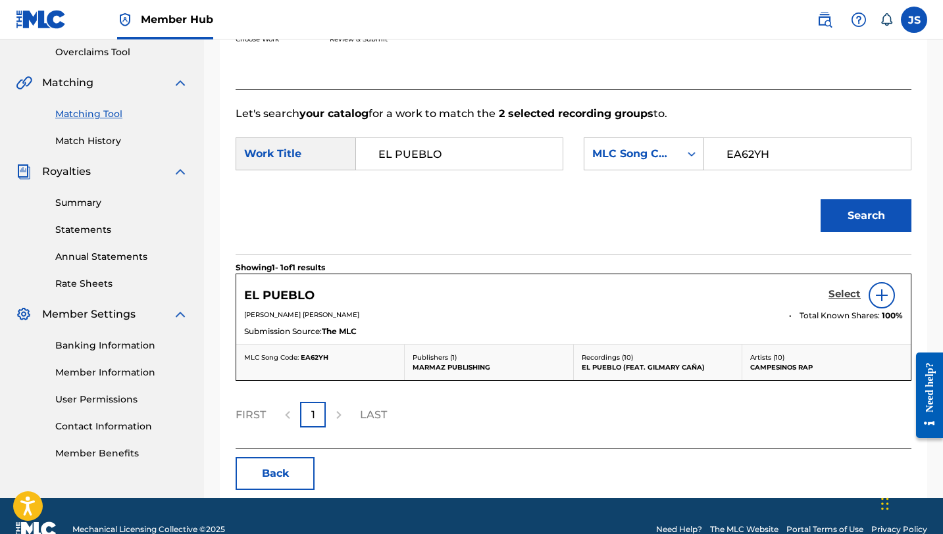
click at [849, 297] on h5 "Select" at bounding box center [844, 294] width 32 height 12
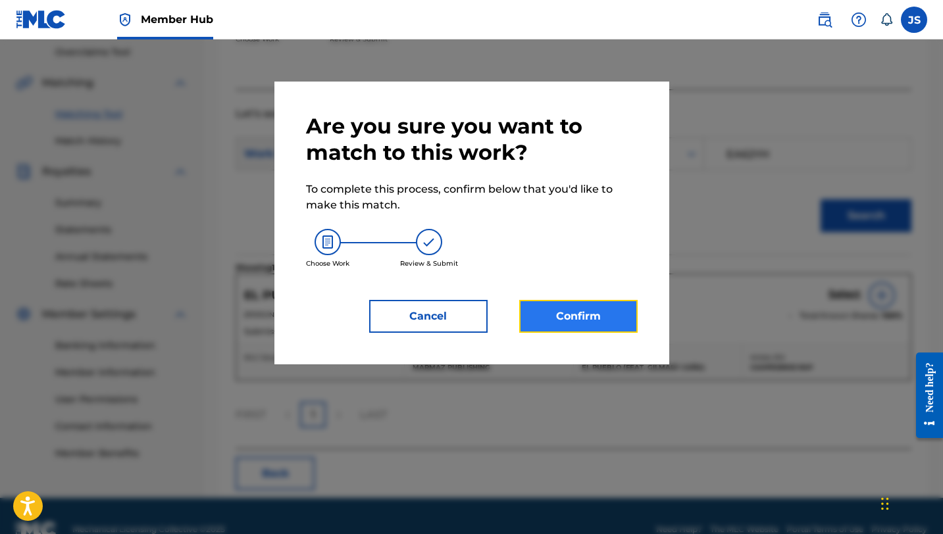
click at [607, 310] on button "Confirm" at bounding box center [578, 316] width 118 height 33
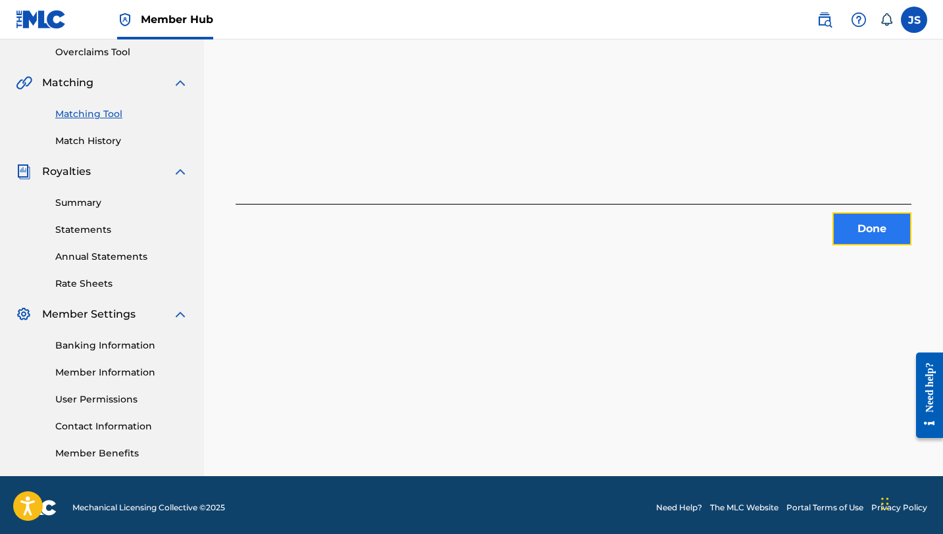
click at [868, 237] on button "Done" at bounding box center [871, 228] width 79 height 33
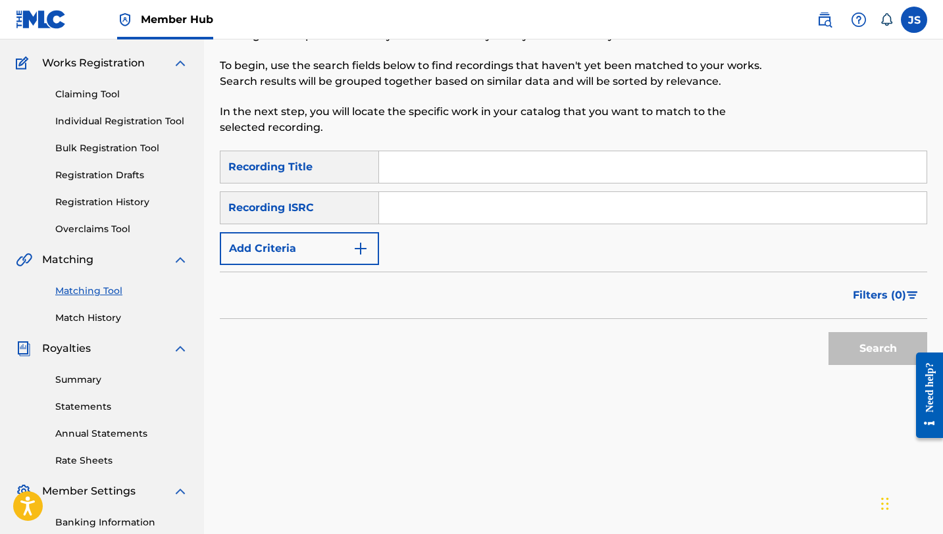
scroll to position [64, 0]
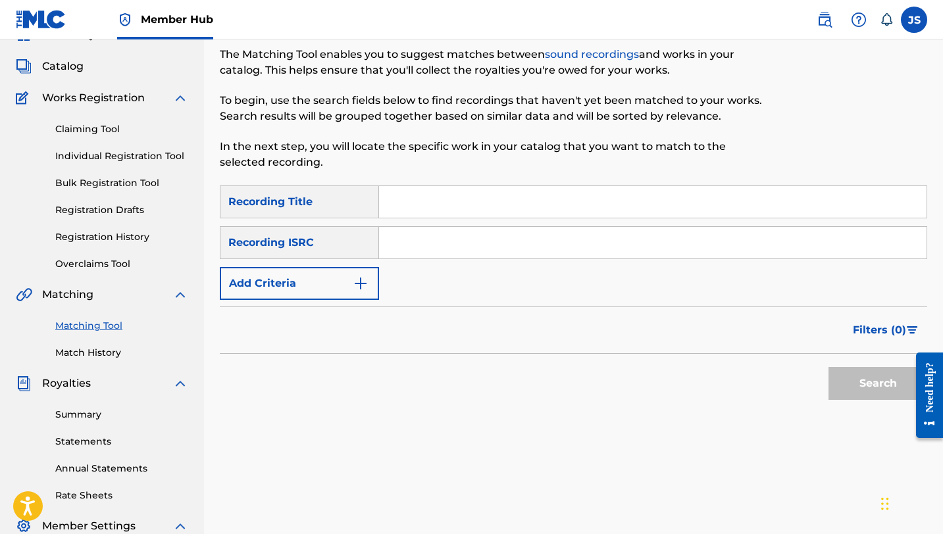
click at [401, 200] on input "Search Form" at bounding box center [652, 202] width 547 height 32
paste input "ELORZA, LLANO Y POESIA"
click at [828, 367] on button "Search" at bounding box center [877, 383] width 99 height 33
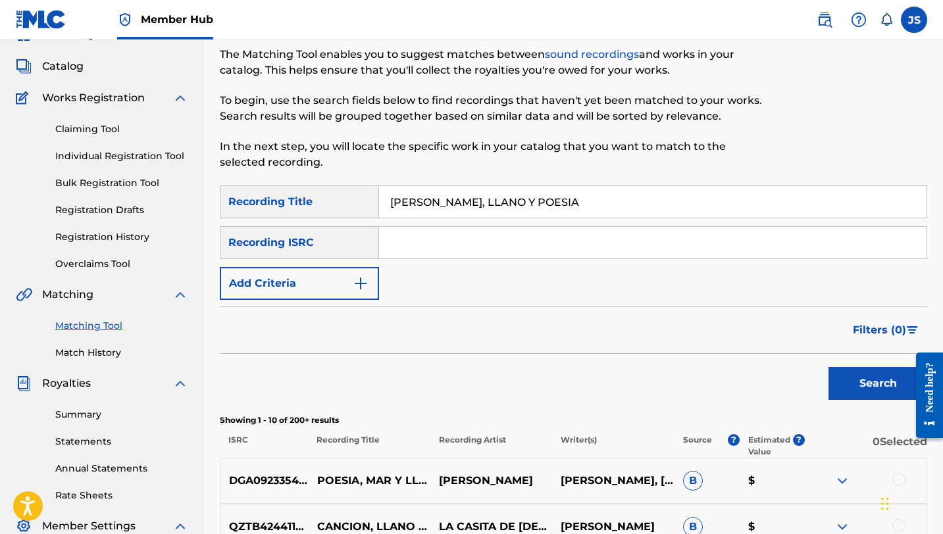
click at [401, 200] on input "ELORZA, LLANO Y POESIA" at bounding box center [652, 202] width 547 height 32
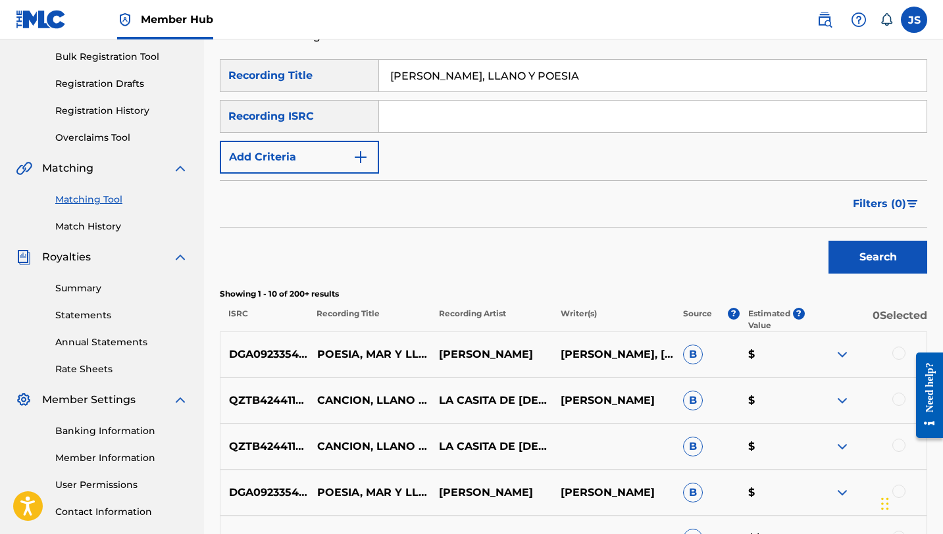
scroll to position [187, 0]
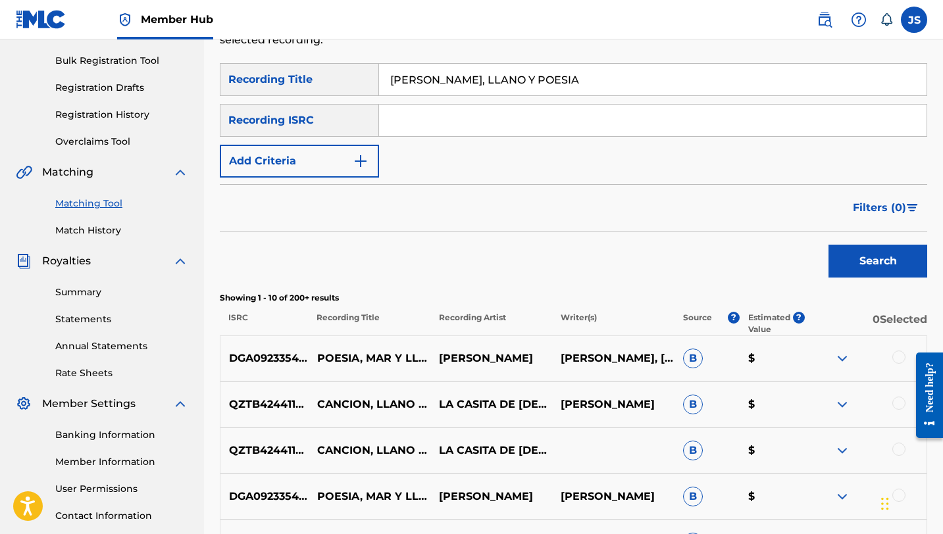
click at [481, 82] on input "ELORZA, LLANO Y POESIA" at bounding box center [652, 80] width 547 height 32
paste input "MBUSTEROS"
type input "EMBUSTEROS"
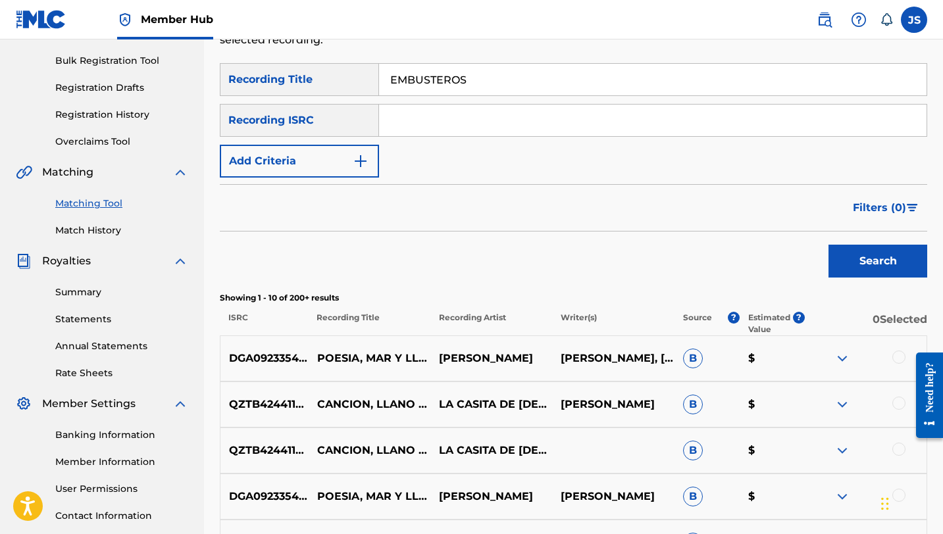
click at [828, 245] on button "Search" at bounding box center [877, 261] width 99 height 33
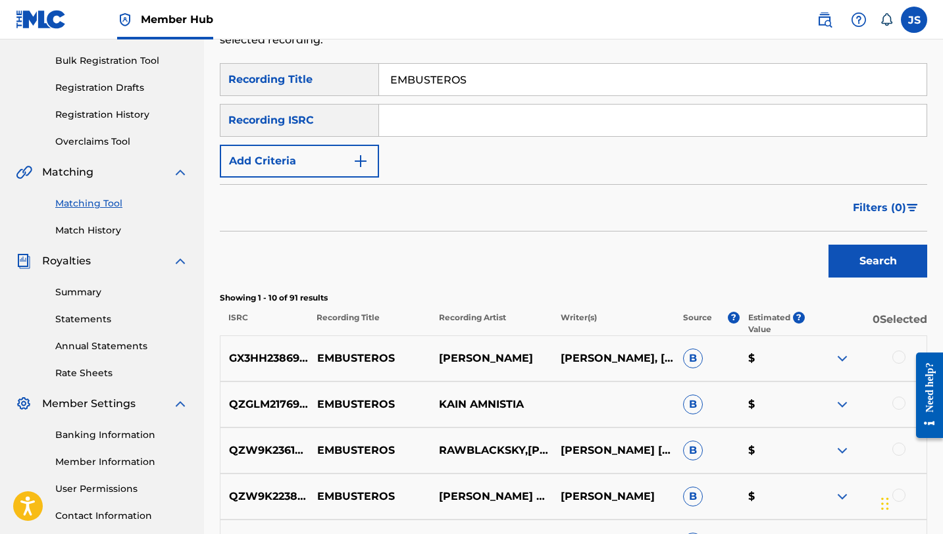
click at [347, 139] on div "SearchWithCriteriab63eeff5-c6e2-436e-8c7e-d0082585d887 Recording Title EMBUSTER…" at bounding box center [573, 120] width 707 height 114
click at [347, 160] on button "Add Criteria" at bounding box center [299, 161] width 159 height 33
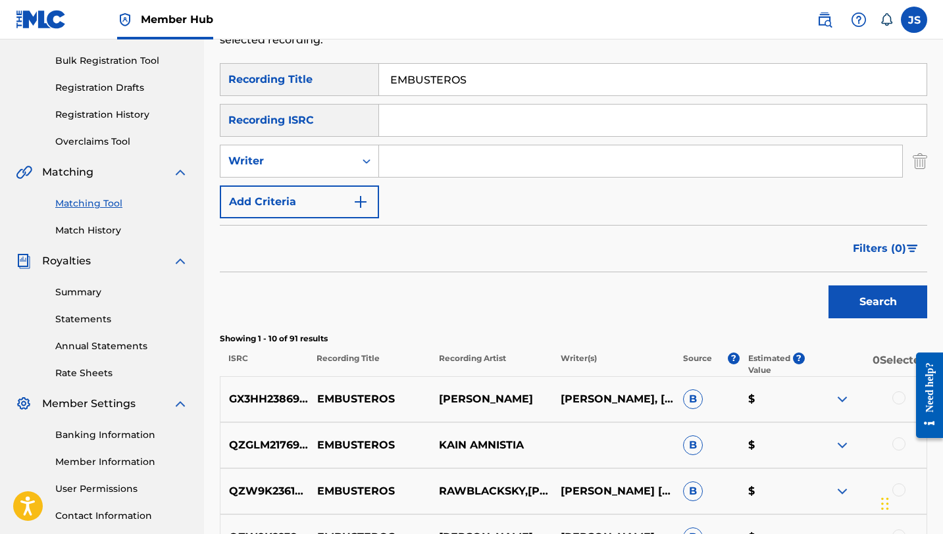
click at [399, 160] on input "Search Form" at bounding box center [640, 161] width 523 height 32
type input "CAMPESINOS RAP"
click at [828, 285] on button "Search" at bounding box center [877, 301] width 99 height 33
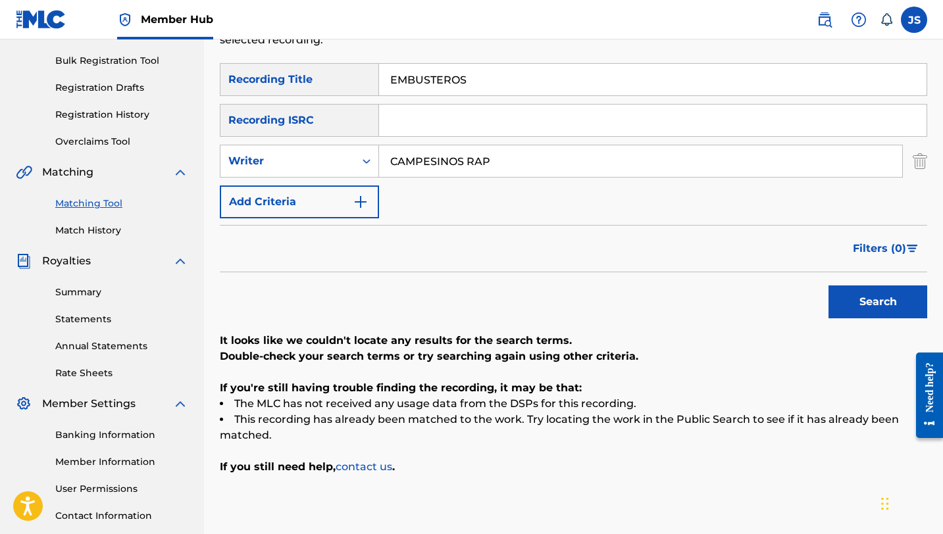
click at [433, 76] on input "EMBUSTEROS" at bounding box center [652, 80] width 547 height 32
paste input "SPANT"
type input "ESPANTOS"
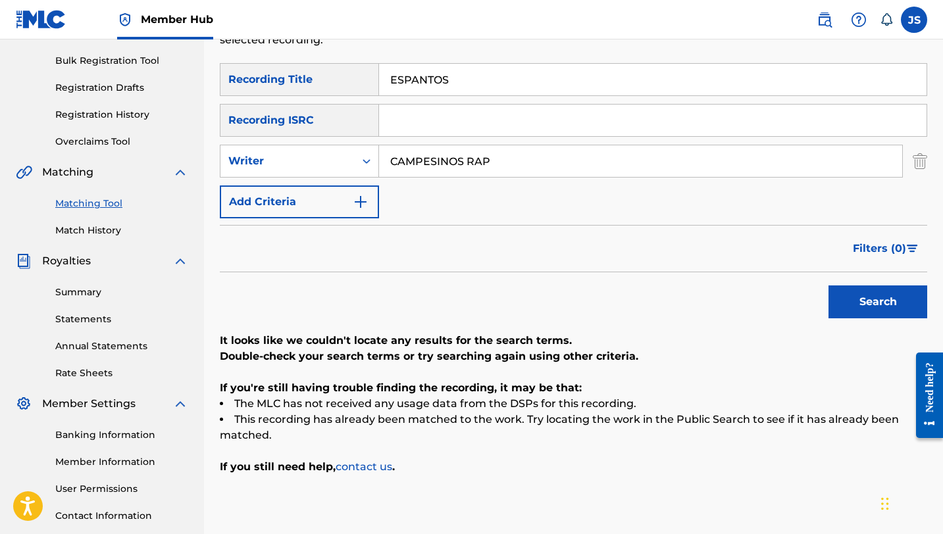
click at [828, 285] on button "Search" at bounding box center [877, 301] width 99 height 33
click at [449, 164] on input "CAMPESINOS RAP" at bounding box center [640, 161] width 523 height 32
click at [828, 285] on button "Search" at bounding box center [877, 301] width 99 height 33
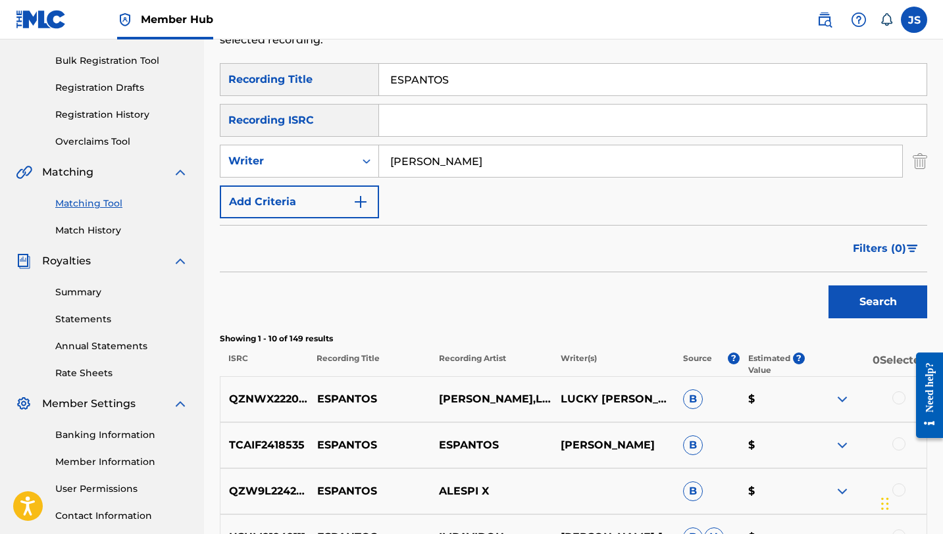
type input "PABLO DANIEL CARDOZA MÉNDEZ"
click at [828, 285] on button "Search" at bounding box center [877, 301] width 99 height 33
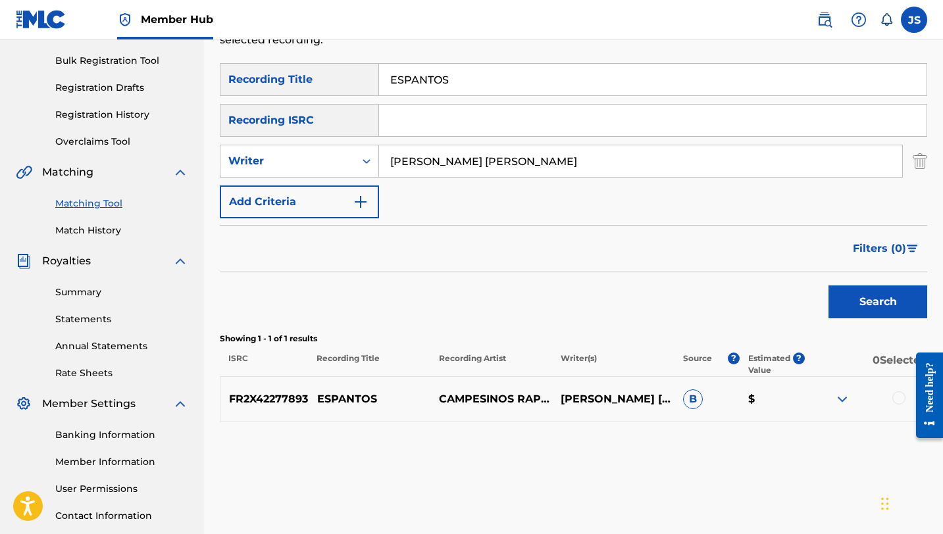
click at [893, 397] on div at bounding box center [898, 397] width 13 height 13
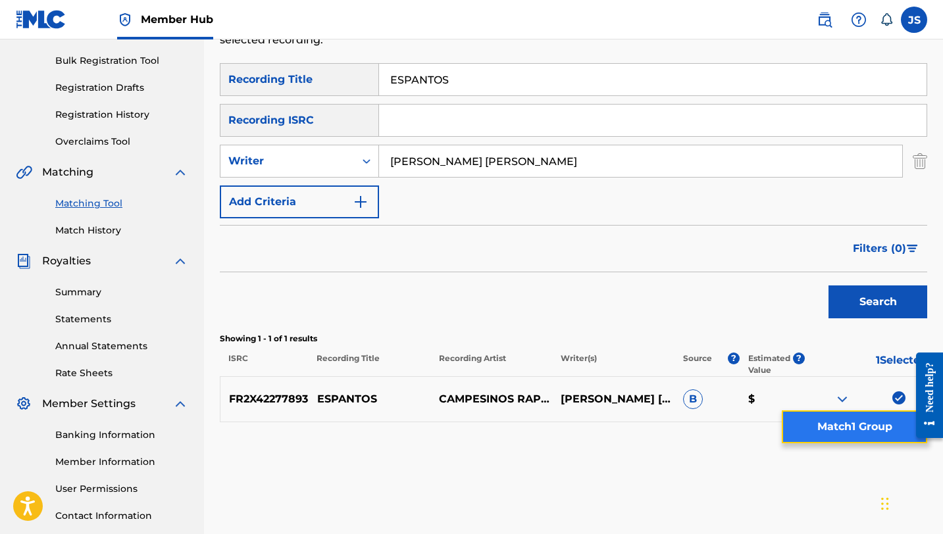
click at [859, 433] on button "Match 1 Group" at bounding box center [853, 426] width 145 height 33
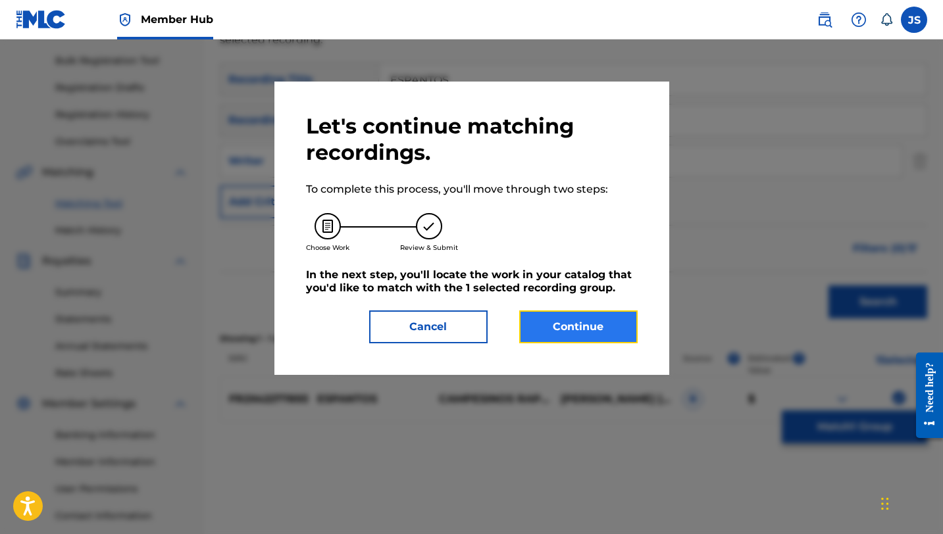
click at [587, 316] on button "Continue" at bounding box center [578, 326] width 118 height 33
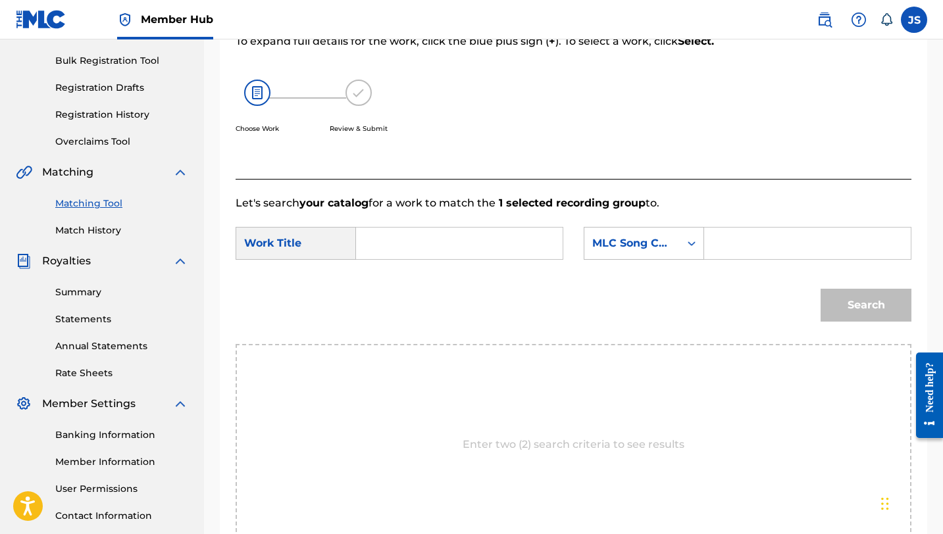
click at [484, 240] on input "Search Form" at bounding box center [459, 244] width 184 height 32
paste input "ESPANTOS"
type input "ESPANTOS"
click at [743, 240] on input "Search Form" at bounding box center [807, 244] width 184 height 32
paste input "EA5FE9"
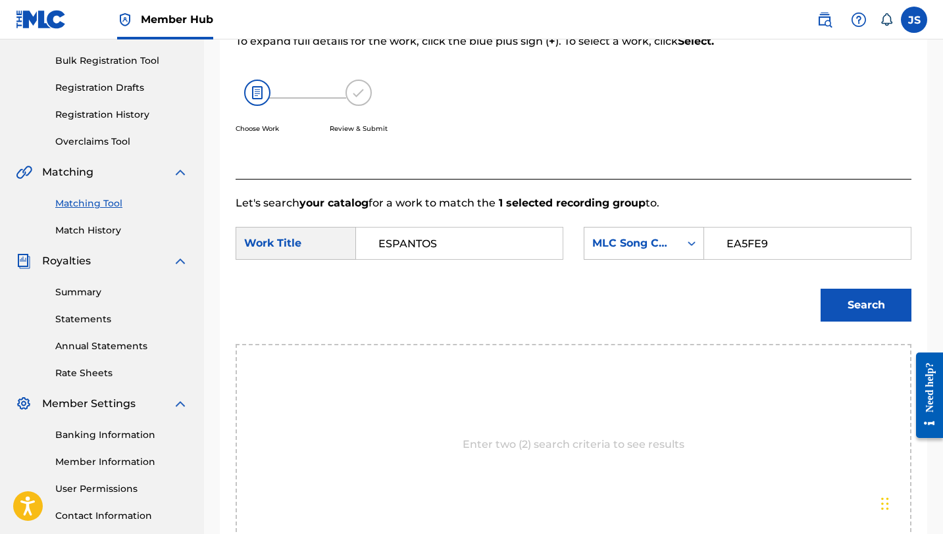
type input "EA5FE9"
click at [820, 289] on button "Search" at bounding box center [865, 305] width 91 height 33
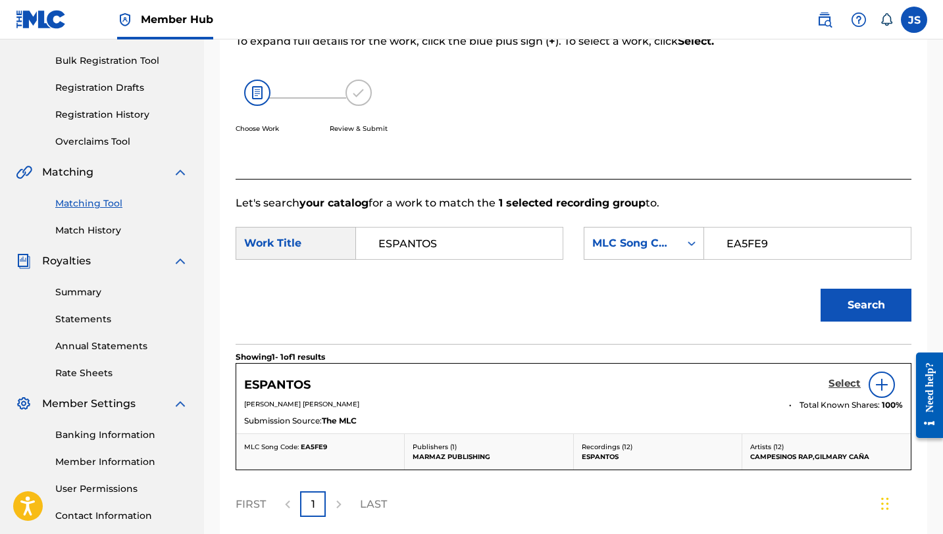
click at [849, 380] on h5 "Select" at bounding box center [844, 384] width 32 height 12
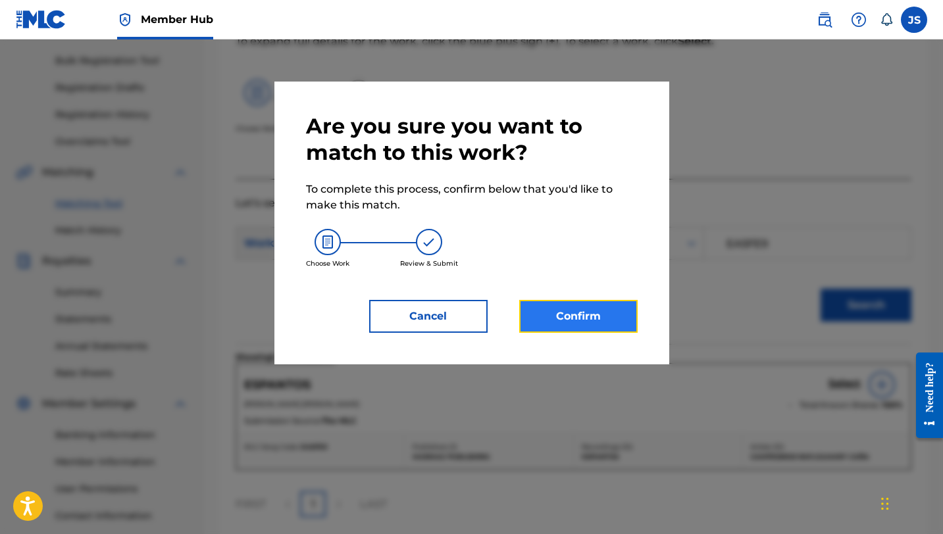
click at [624, 315] on button "Confirm" at bounding box center [578, 316] width 118 height 33
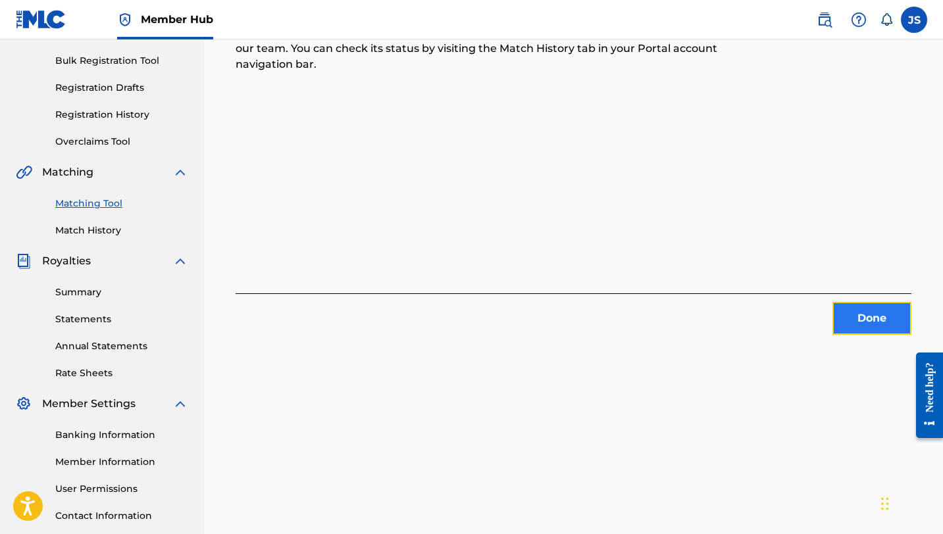
click at [844, 313] on button "Done" at bounding box center [871, 318] width 79 height 33
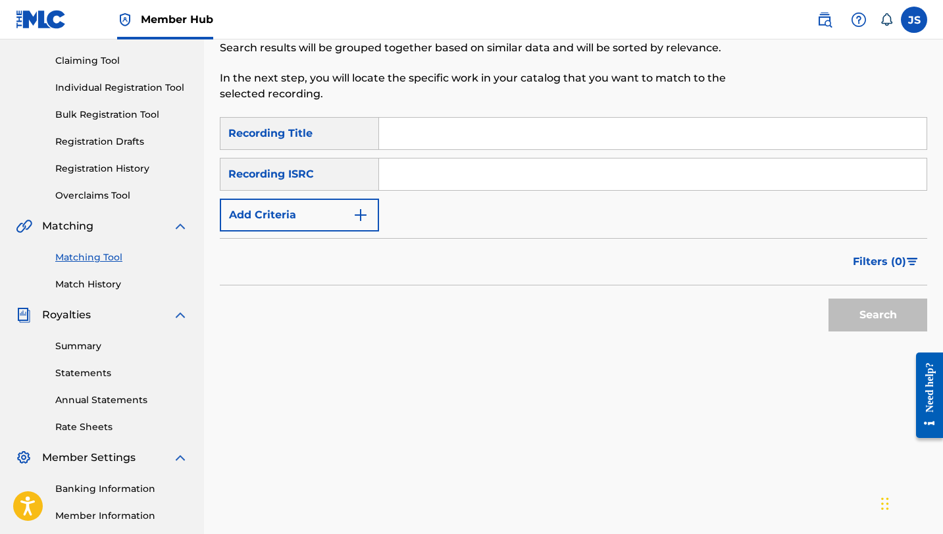
scroll to position [132, 0]
click at [418, 128] on input "Search Form" at bounding box center [652, 135] width 547 height 32
paste input "IDENTIDAD"
type input "IDENTIDAD"
click at [828, 300] on button "Search" at bounding box center [877, 316] width 99 height 33
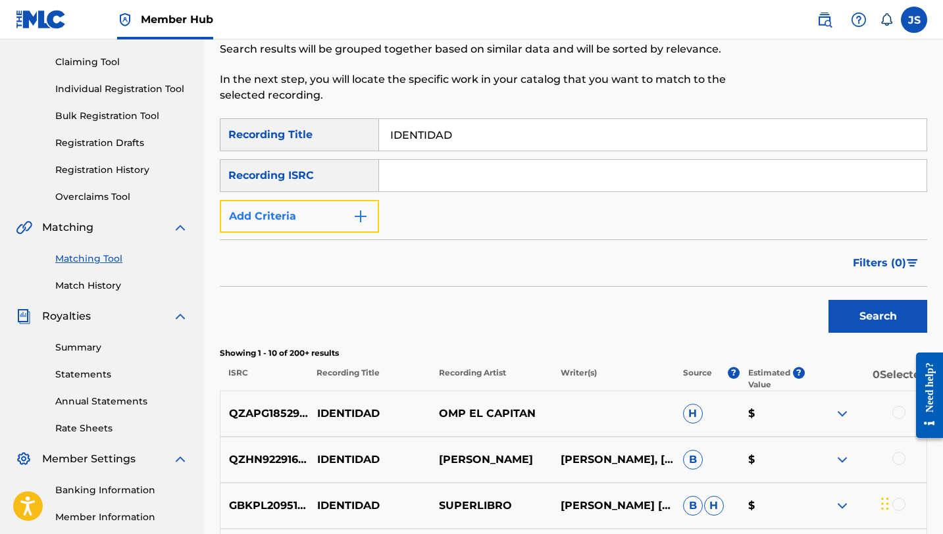
click at [373, 218] on button "Add Criteria" at bounding box center [299, 216] width 159 height 33
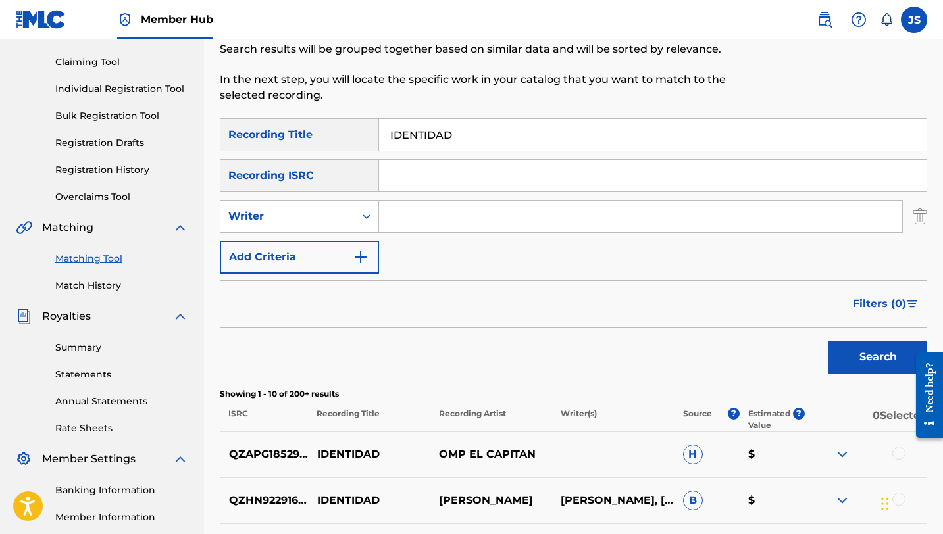
click at [403, 218] on input "Search Form" at bounding box center [640, 217] width 523 height 32
click at [828, 341] on button "Search" at bounding box center [877, 357] width 99 height 33
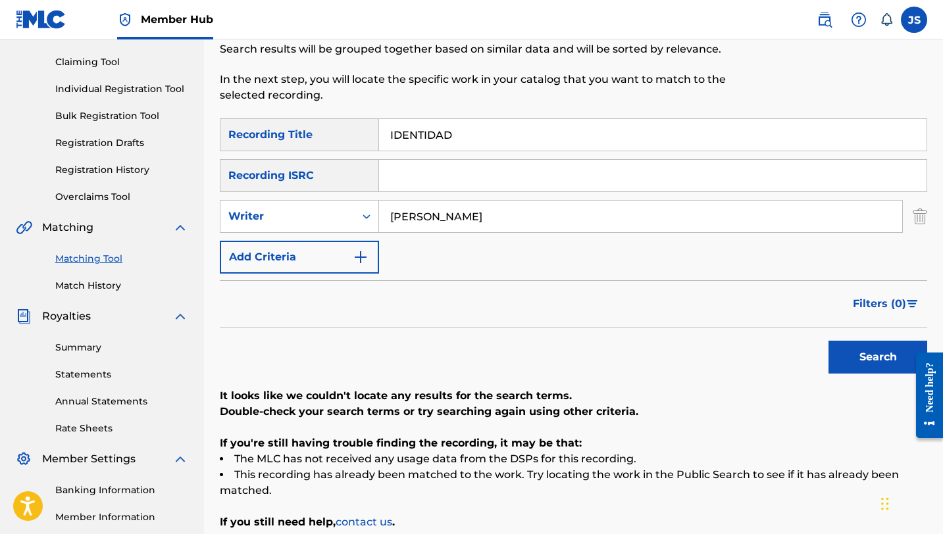
type input "PABLO DANIEL CARDOZA MÉNDEZ"
click at [888, 359] on button "Search" at bounding box center [877, 357] width 99 height 33
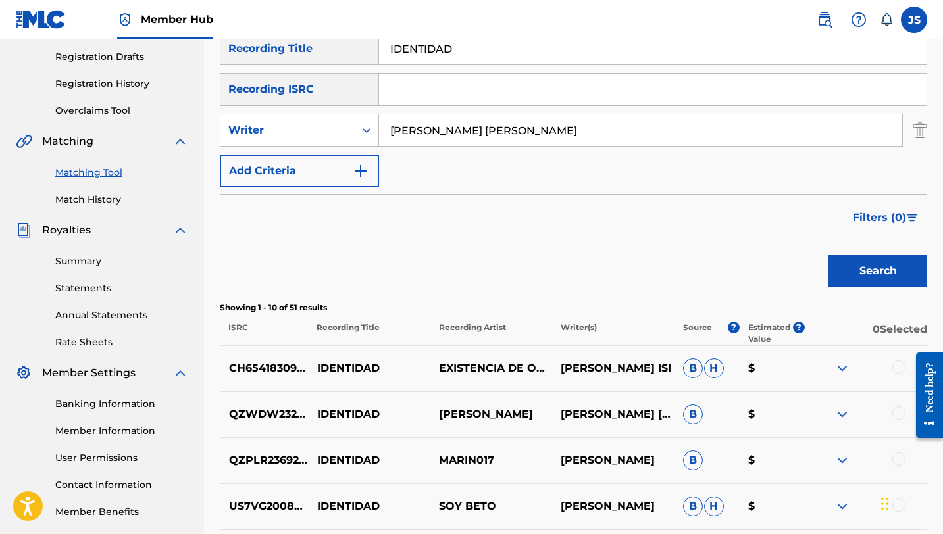
scroll to position [110, 0]
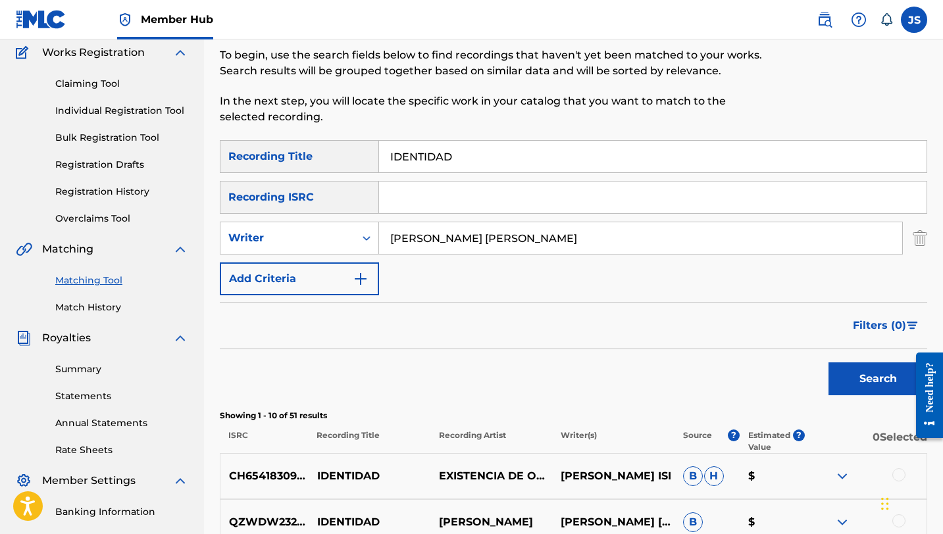
click at [403, 150] on input "IDENTIDAD" at bounding box center [652, 157] width 547 height 32
paste input "LA TIERRA ES PA´SEMBRAR"
type input "LA TIERRA ES PA´SEMBRAR"
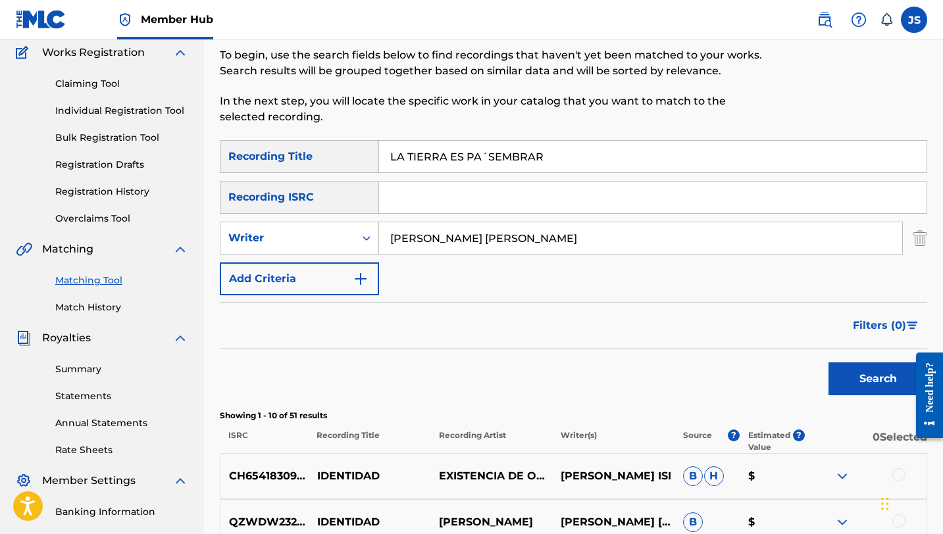
click at [828, 362] on button "Search" at bounding box center [877, 378] width 99 height 33
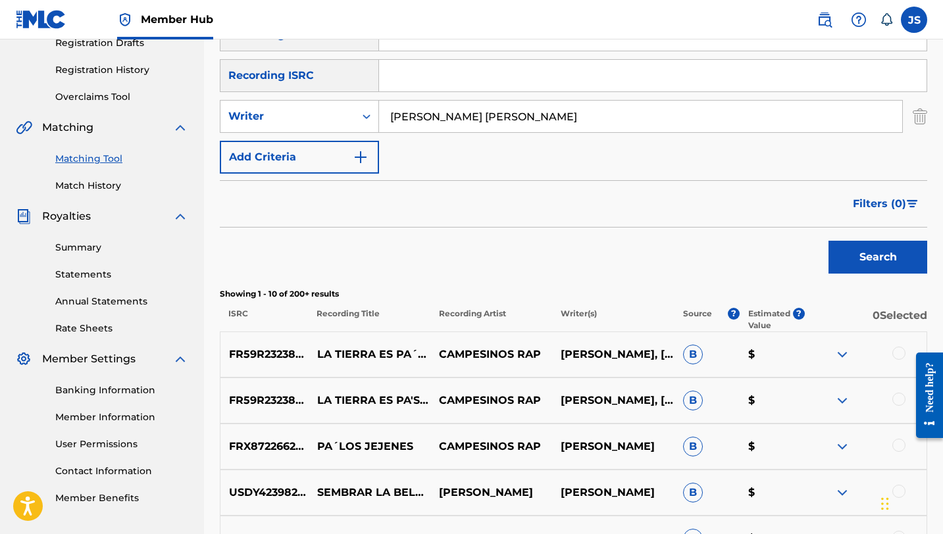
scroll to position [249, 0]
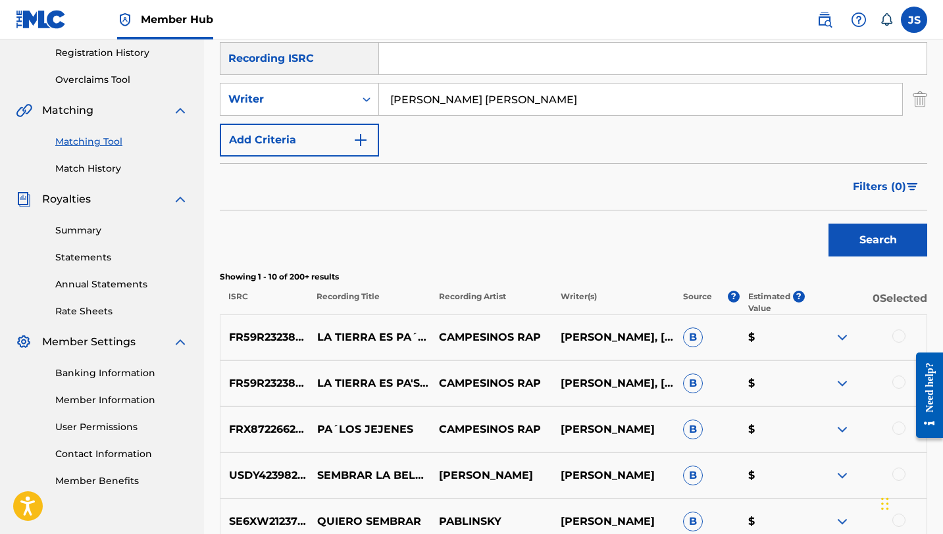
click at [900, 336] on div at bounding box center [898, 336] width 13 height 13
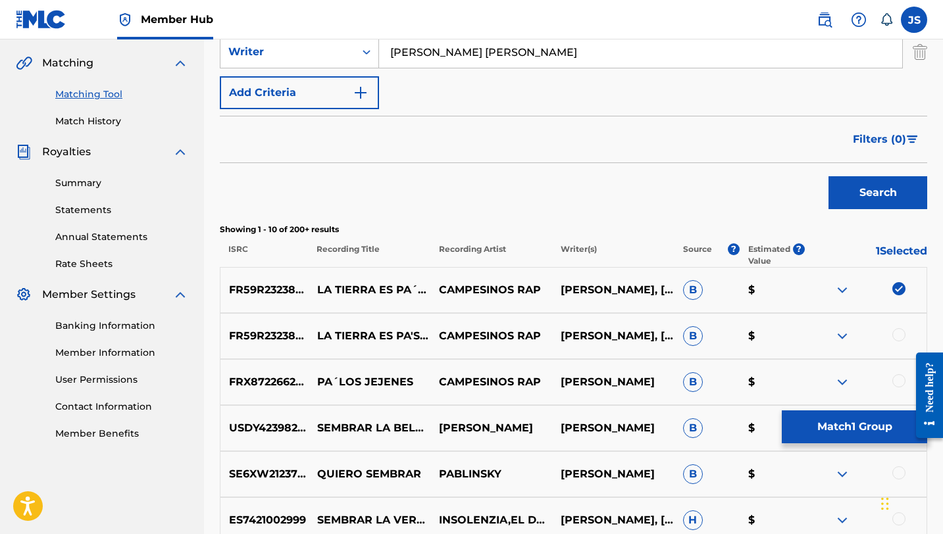
scroll to position [318, 0]
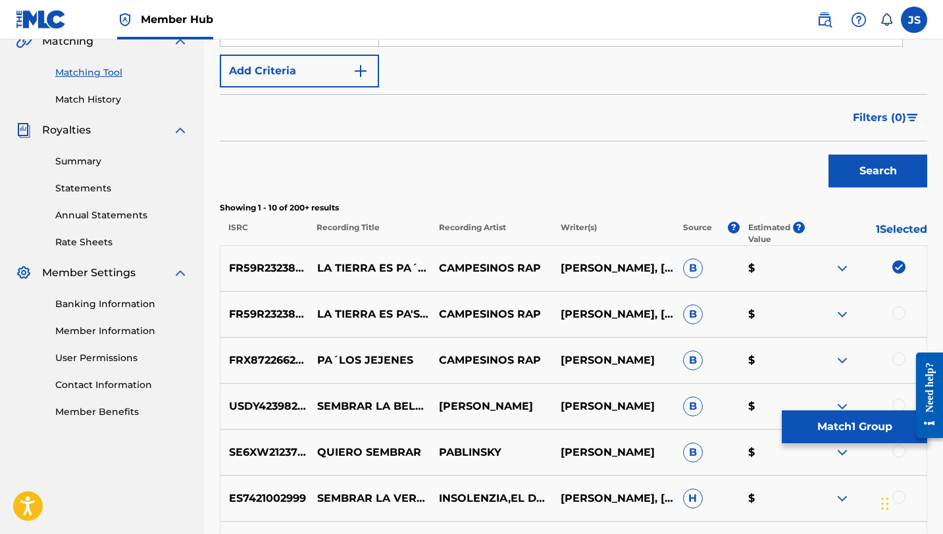
click at [896, 314] on div at bounding box center [898, 313] width 13 height 13
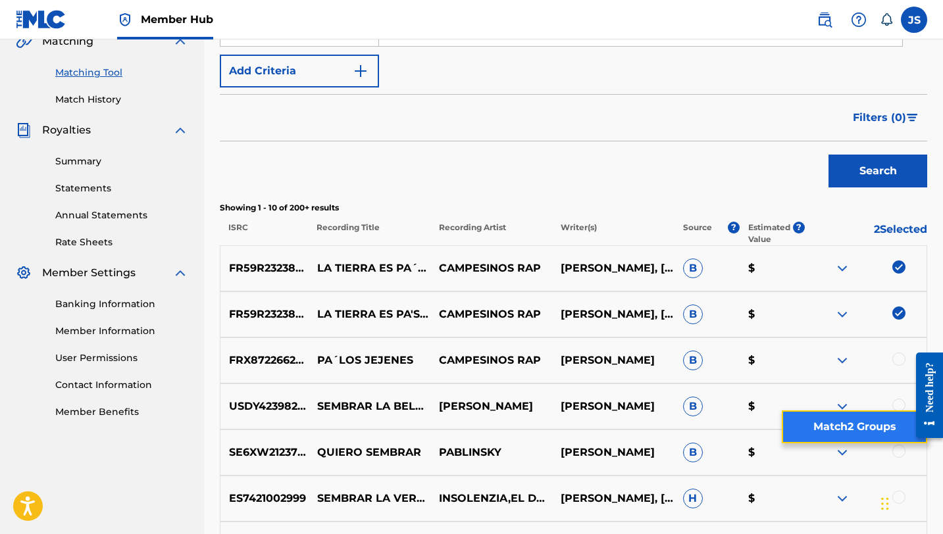
click at [817, 431] on button "Match 2 Groups" at bounding box center [853, 426] width 145 height 33
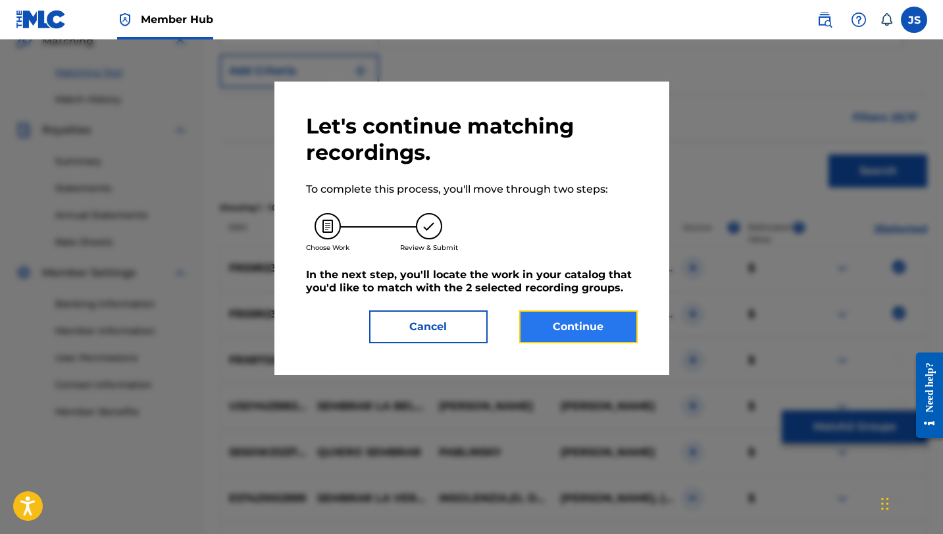
click at [536, 312] on button "Continue" at bounding box center [578, 326] width 118 height 33
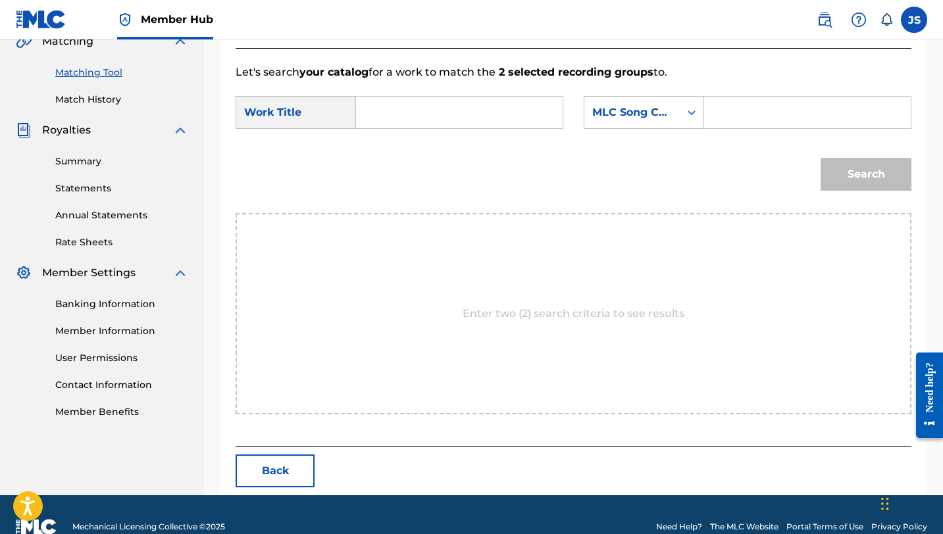
click at [446, 117] on input "Search Form" at bounding box center [459, 113] width 184 height 32
paste input "LA TIERRA ES PA´SEMBRAR"
type input "LA TIERRA ES PA´SEMBRAR"
click at [730, 109] on input "Search Form" at bounding box center [807, 113] width 184 height 32
paste input "LS9IKI"
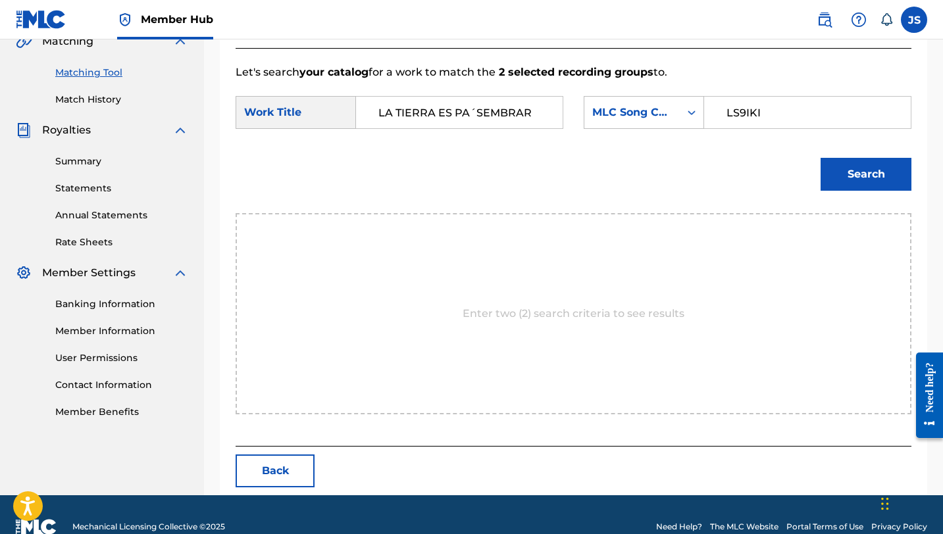
type input "LS9IKI"
click at [820, 158] on button "Search" at bounding box center [865, 174] width 91 height 33
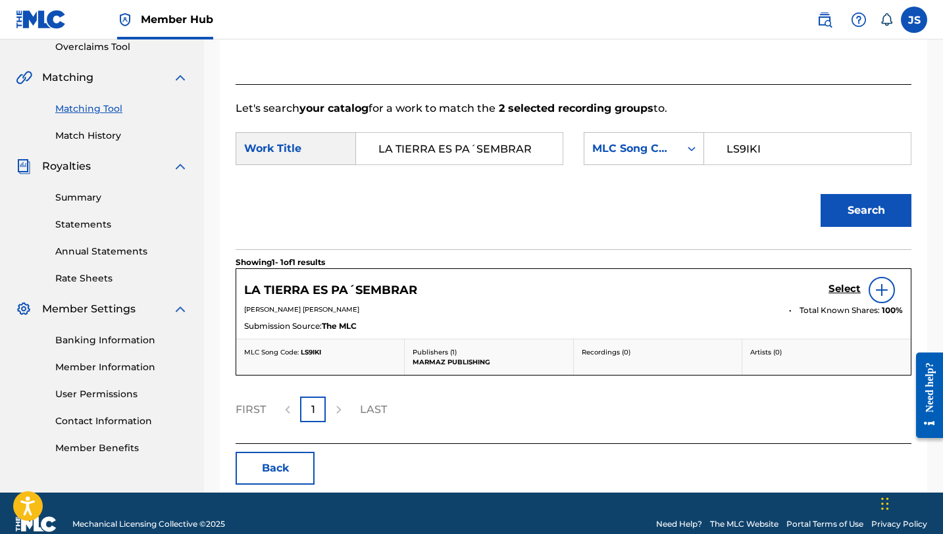
scroll to position [303, 0]
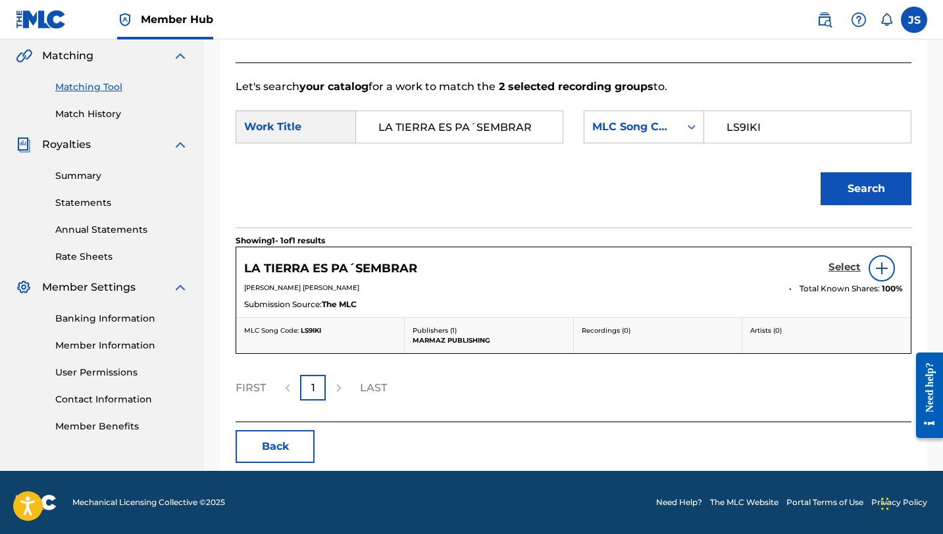
click at [848, 266] on h5 "Select" at bounding box center [844, 267] width 32 height 12
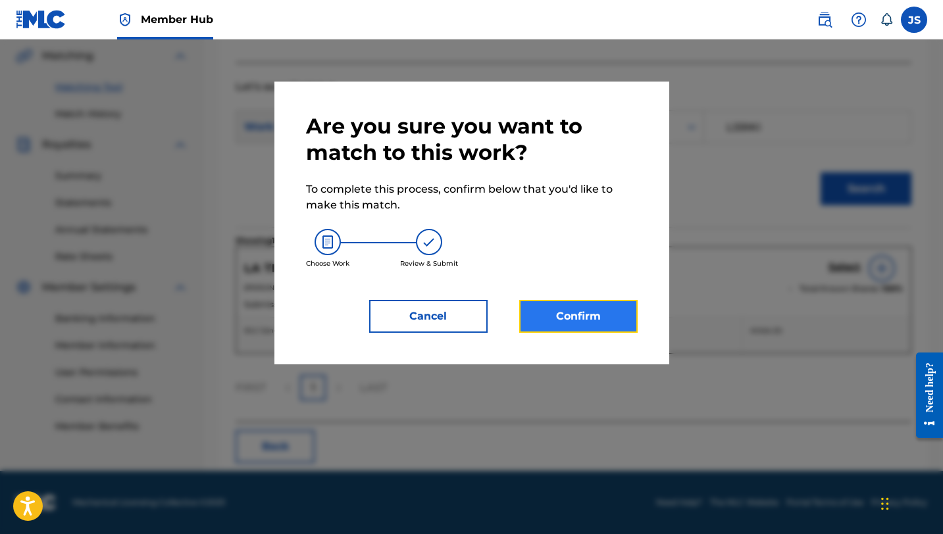
click at [614, 321] on button "Confirm" at bounding box center [578, 316] width 118 height 33
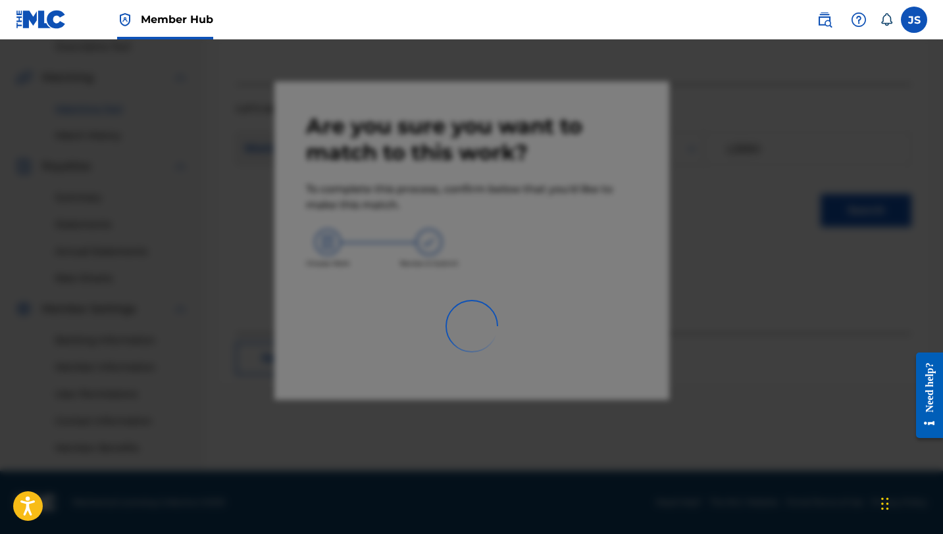
scroll to position [282, 0]
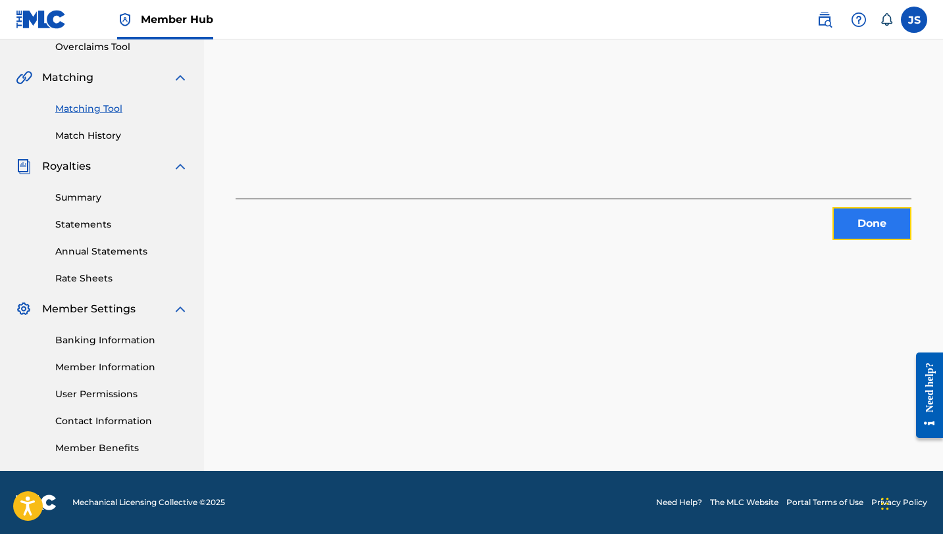
click at [848, 218] on button "Done" at bounding box center [871, 223] width 79 height 33
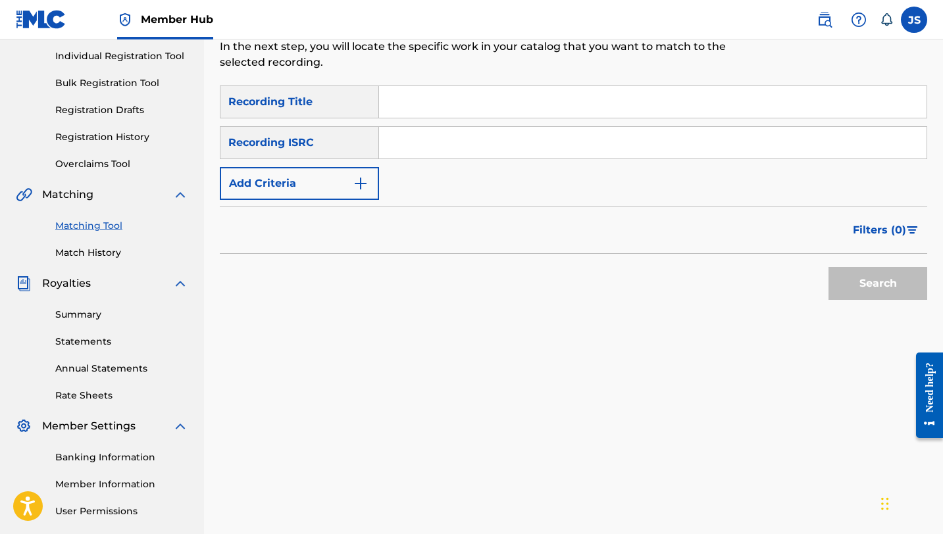
scroll to position [159, 0]
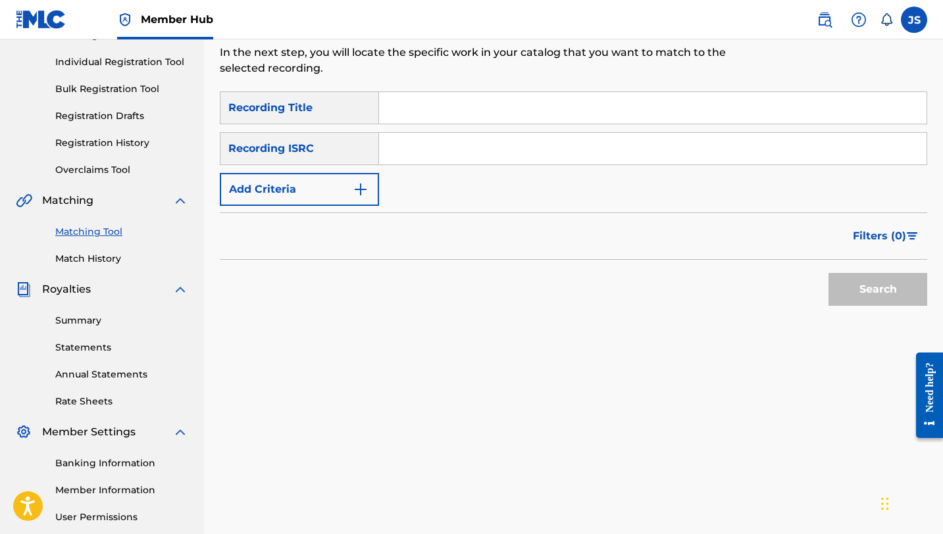
click at [488, 107] on input "Search Form" at bounding box center [652, 108] width 547 height 32
paste input "LLANO Y TRAP"
type input "LLANO Y TRAP"
click at [828, 273] on button "Search" at bounding box center [877, 289] width 99 height 33
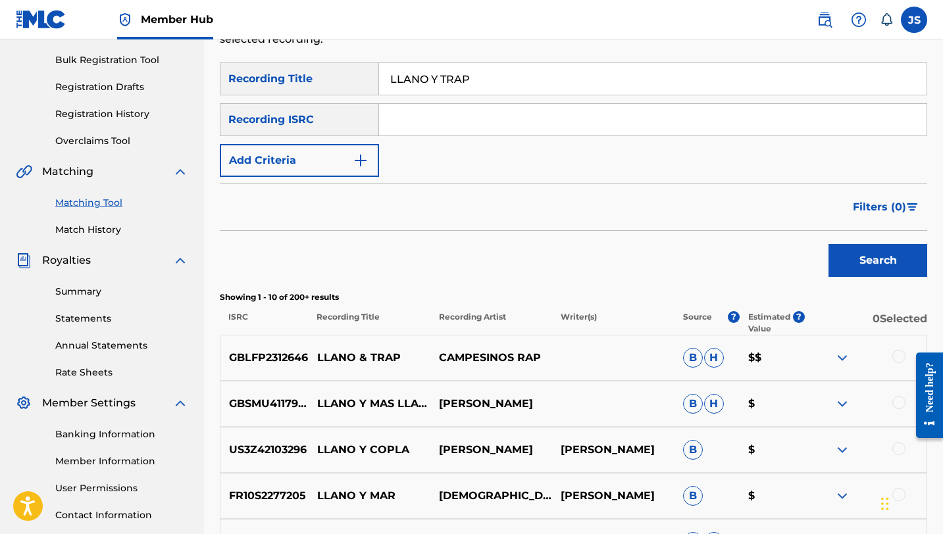
scroll to position [186, 0]
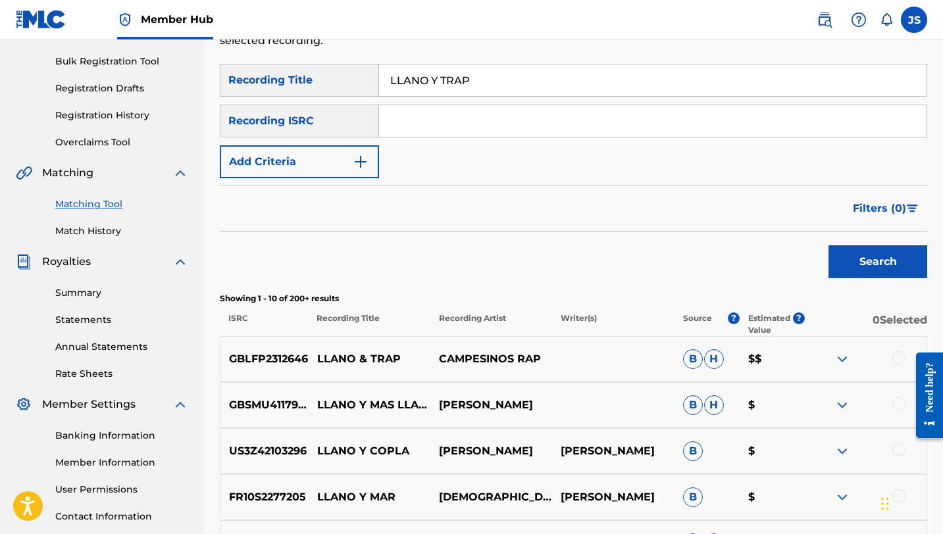
click at [900, 360] on div at bounding box center [898, 357] width 13 height 13
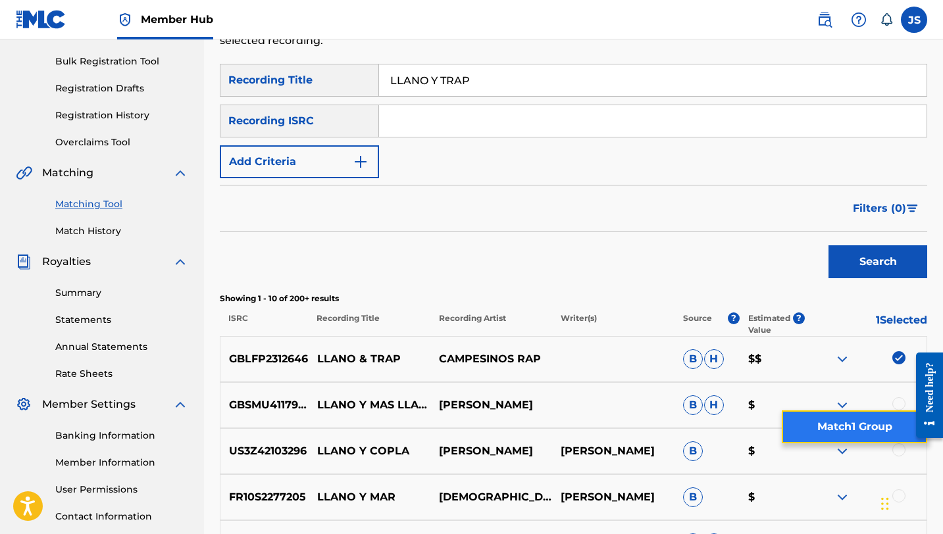
click at [860, 428] on button "Match 1 Group" at bounding box center [853, 426] width 145 height 33
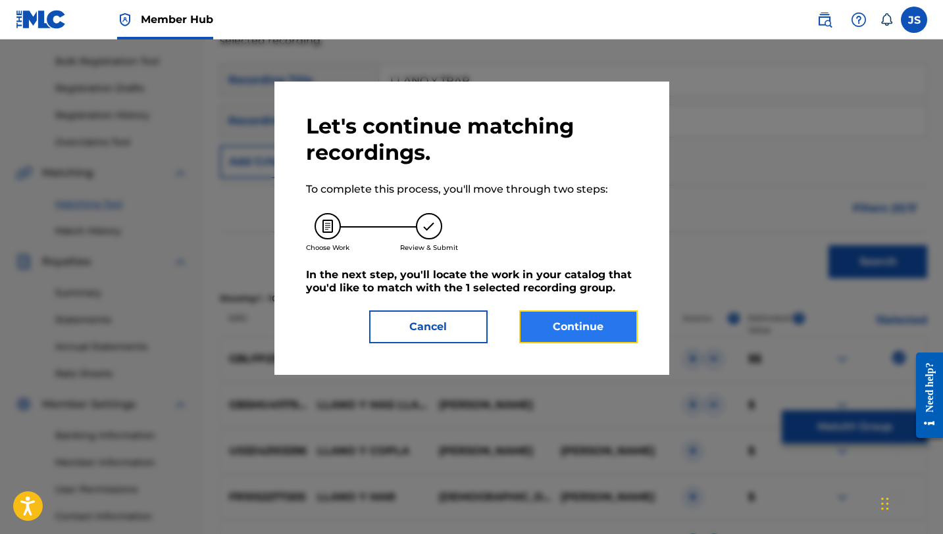
click at [595, 330] on button "Continue" at bounding box center [578, 326] width 118 height 33
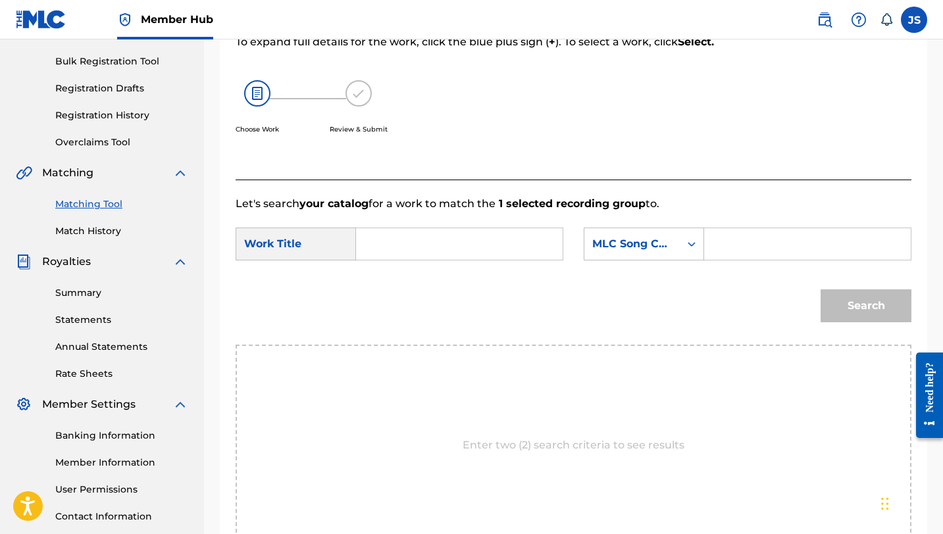
click at [523, 243] on input "Search Form" at bounding box center [459, 244] width 184 height 32
paste input "LLANO Y TRAP"
type input "LLANO Y TRAP"
click at [740, 244] on input "Search Form" at bounding box center [807, 244] width 184 height 32
paste input "LS9A87"
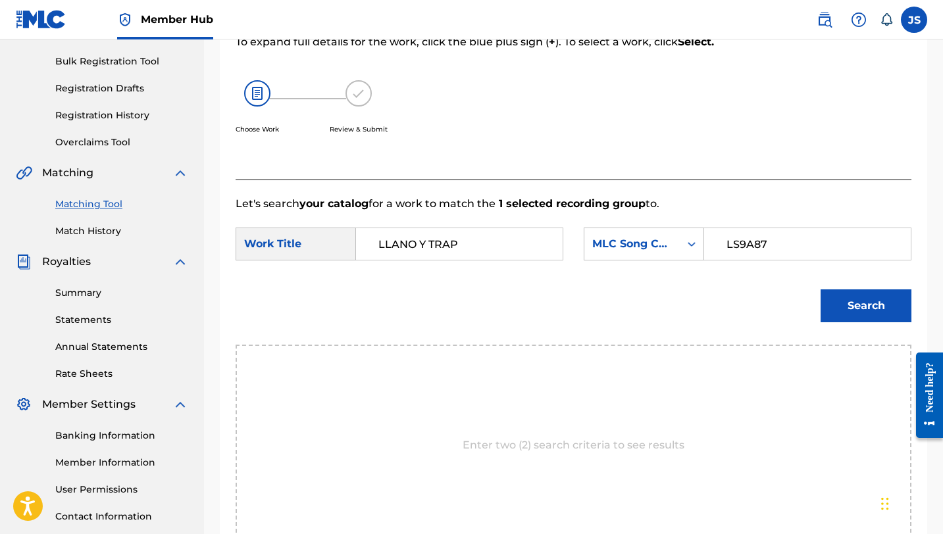
type input "LS9A87"
click at [820, 289] on button "Search" at bounding box center [865, 305] width 91 height 33
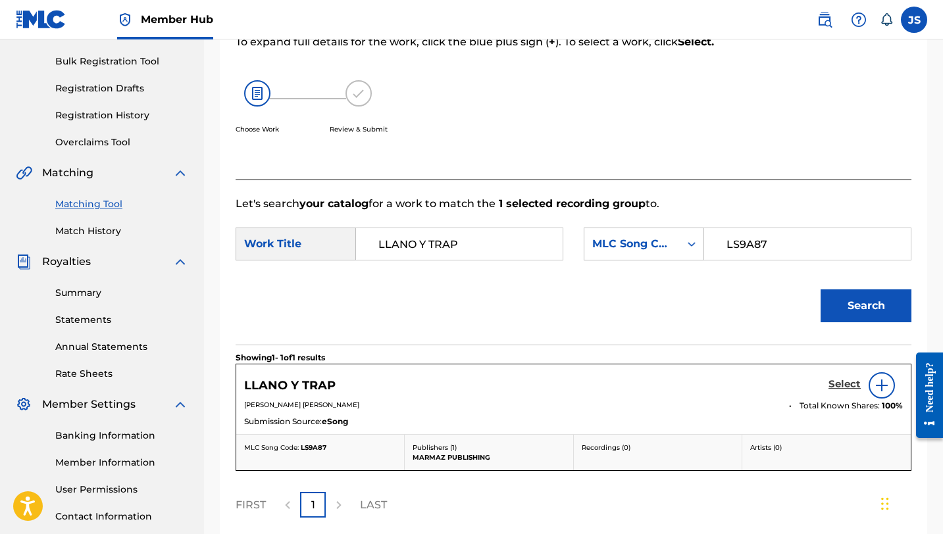
click at [833, 381] on h5 "Select" at bounding box center [844, 384] width 32 height 12
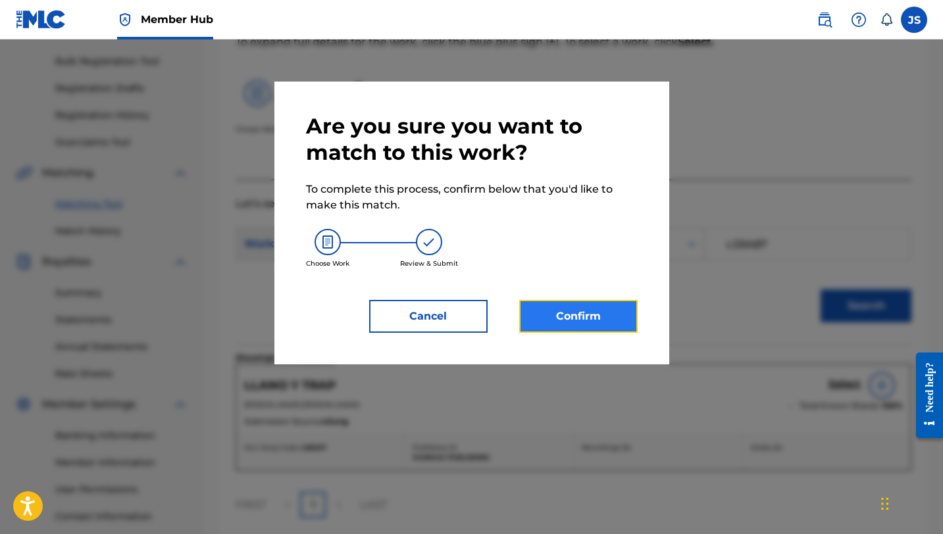
click at [590, 325] on button "Confirm" at bounding box center [578, 316] width 118 height 33
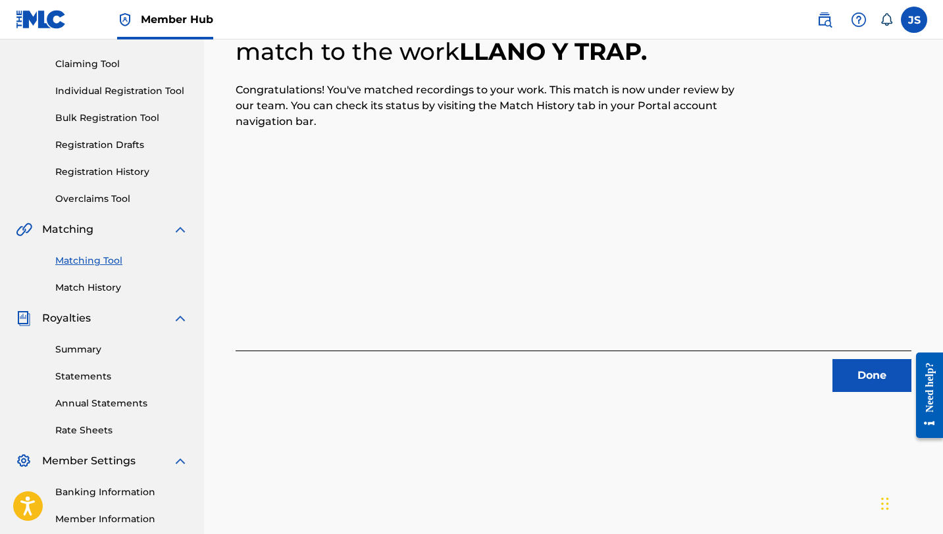
scroll to position [125, 0]
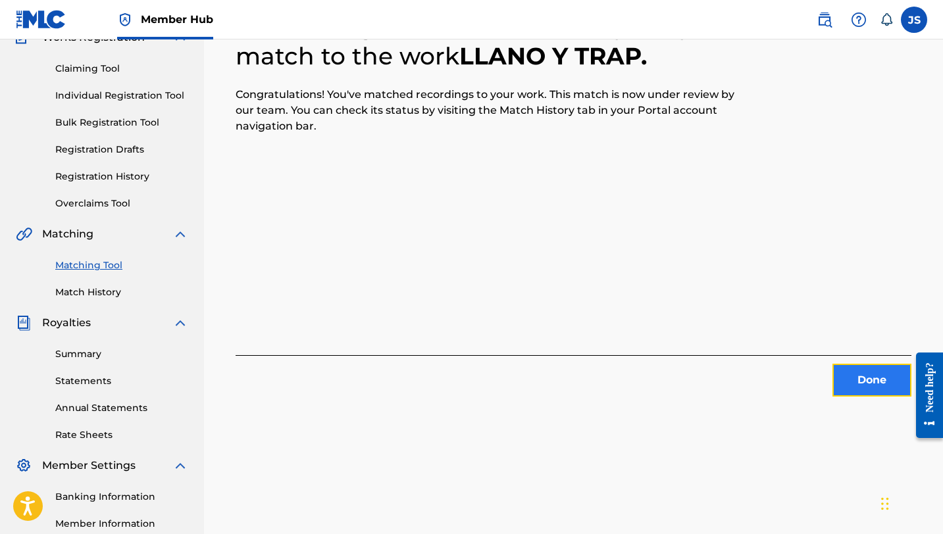
click at [845, 386] on button "Done" at bounding box center [871, 380] width 79 height 33
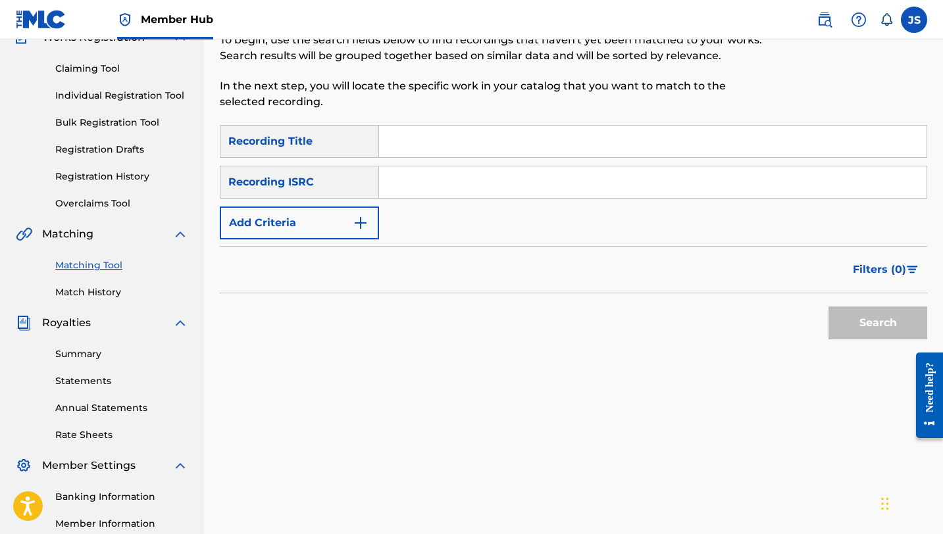
click at [428, 145] on input "Search Form" at bounding box center [652, 142] width 547 height 32
paste input "ME REGRESO PAL LLANO"
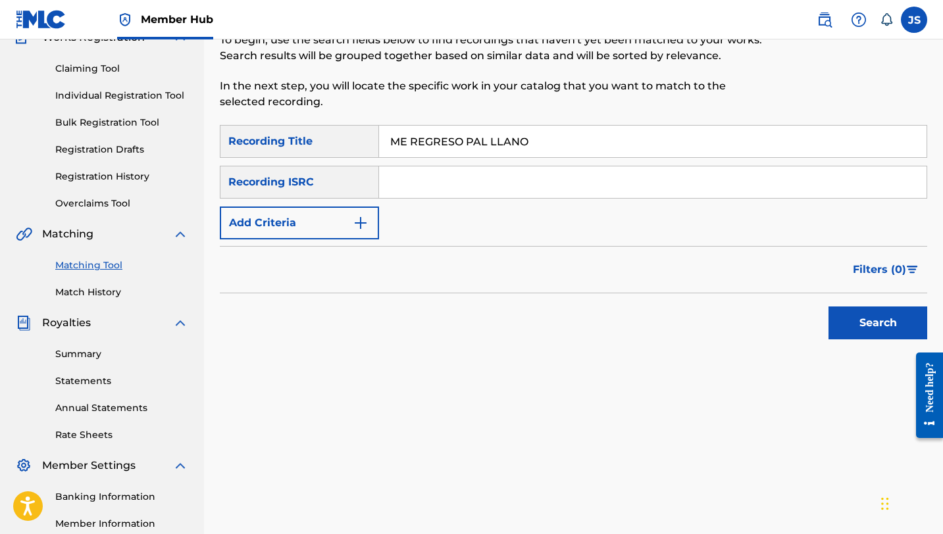
type input "ME REGRESO PAL LLANO"
click at [828, 307] on button "Search" at bounding box center [877, 323] width 99 height 33
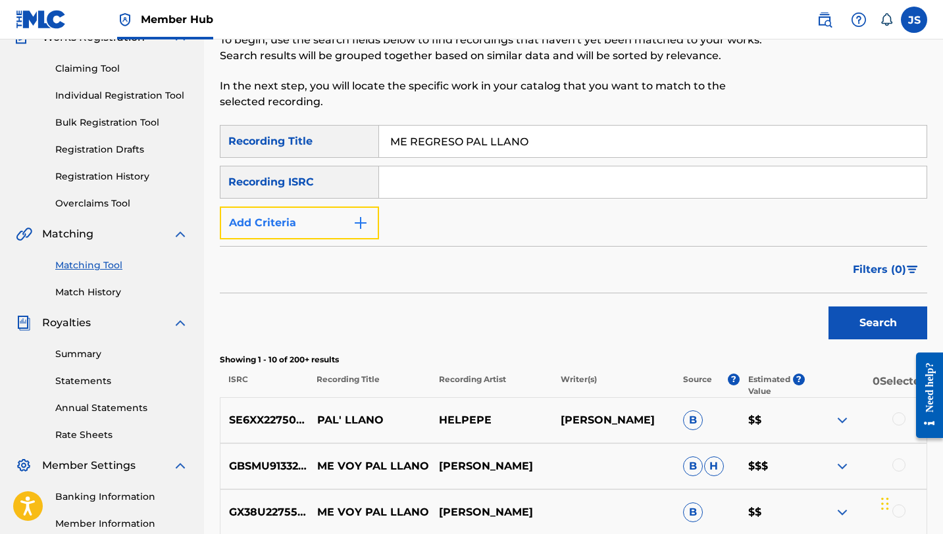
click at [343, 216] on button "Add Criteria" at bounding box center [299, 223] width 159 height 33
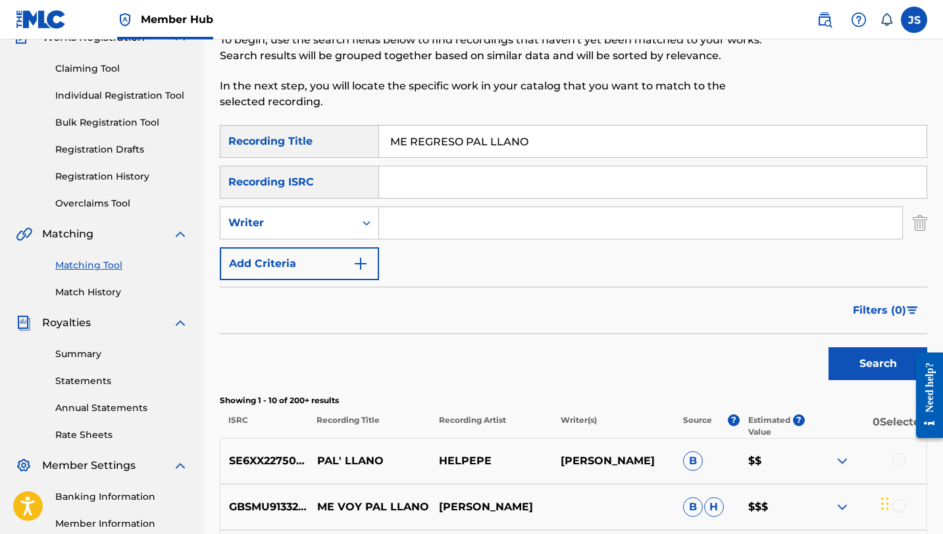
click at [412, 218] on input "Search Form" at bounding box center [640, 223] width 523 height 32
type input "CAMPESINOS RAP"
click at [828, 347] on button "Search" at bounding box center [877, 363] width 99 height 33
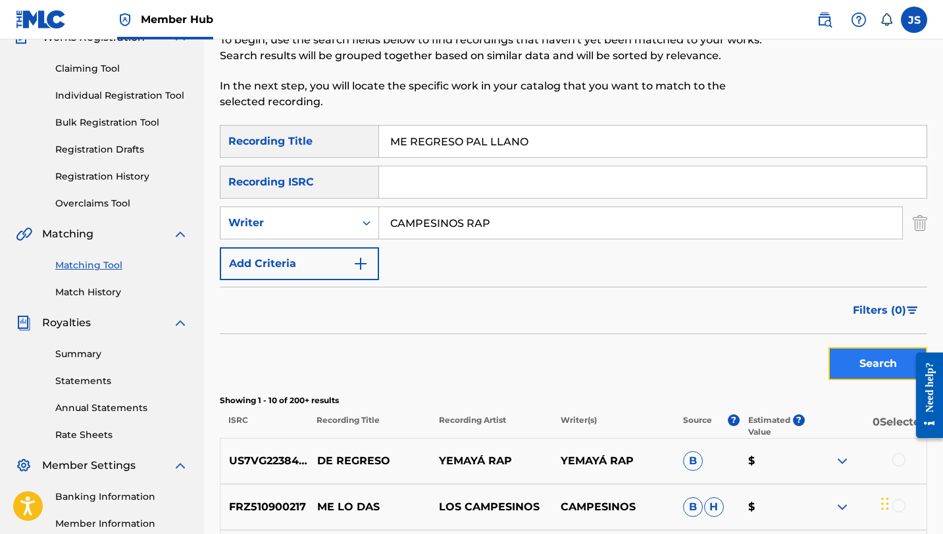
click at [851, 349] on button "Search" at bounding box center [877, 363] width 99 height 33
click at [411, 143] on input "ME REGRESO PAL LLANO" at bounding box center [652, 142] width 547 height 32
click at [468, 146] on input "ME REGRESO PAL LLANO" at bounding box center [652, 142] width 547 height 32
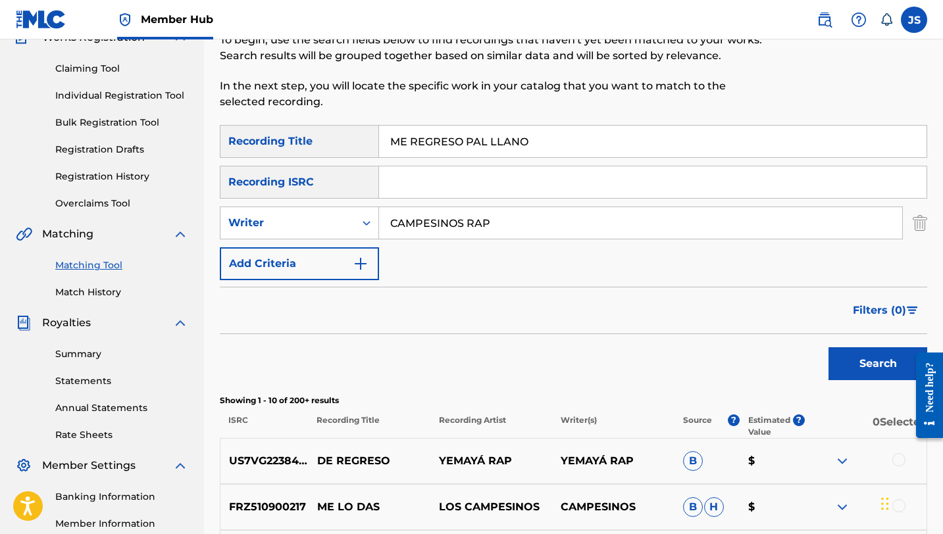
click at [468, 146] on input "ME REGRESO PAL LLANO" at bounding box center [652, 142] width 547 height 32
paste input "NO COMPARES"
click at [886, 355] on button "Search" at bounding box center [877, 363] width 99 height 33
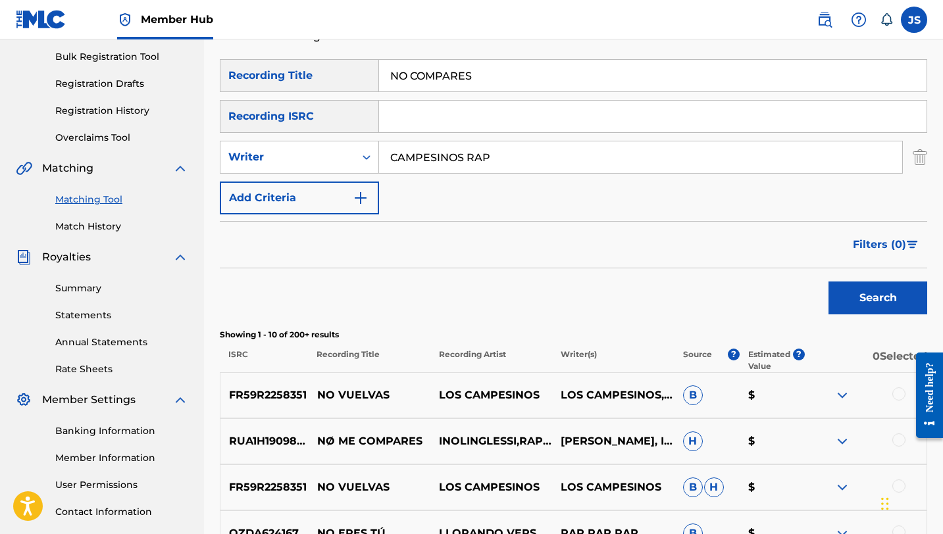
scroll to position [193, 0]
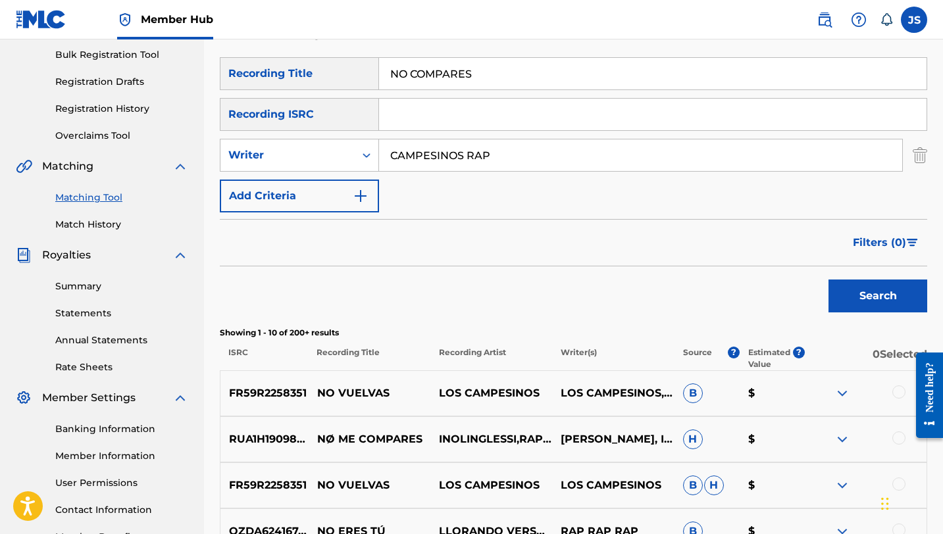
click at [424, 68] on input "NO COMPARES" at bounding box center [652, 74] width 547 height 32
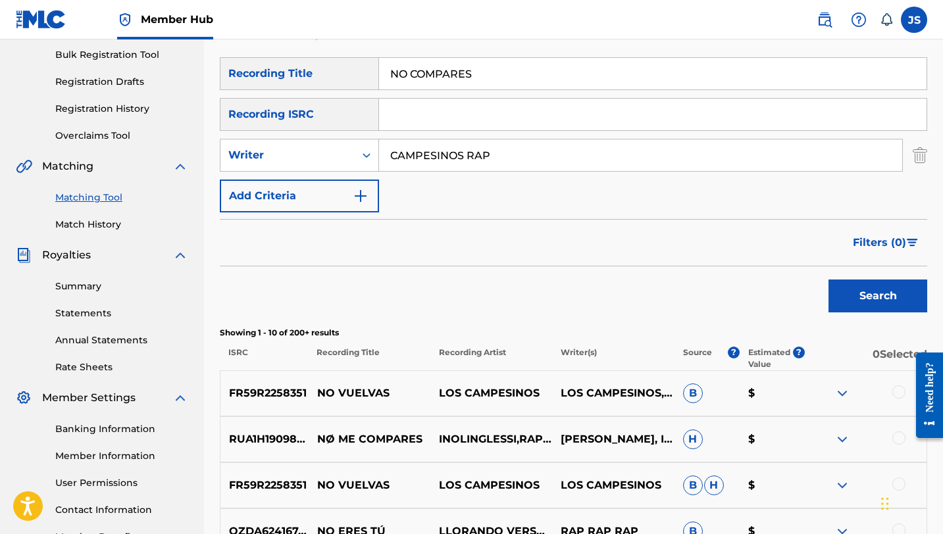
paste input "PA´LOS JEJEN"
type input "PA´LOS JEJENES"
click at [828, 280] on button "Search" at bounding box center [877, 296] width 99 height 33
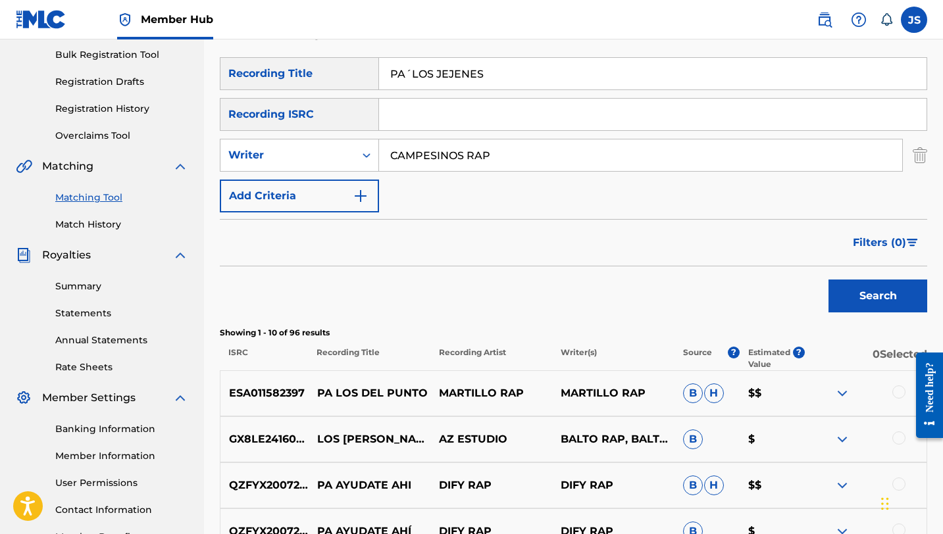
click at [484, 153] on input "CAMPESINOS RAP" at bounding box center [640, 155] width 523 height 32
click at [499, 153] on input "CAMPESINOS RAP" at bounding box center [640, 155] width 523 height 32
click at [828, 280] on button "Search" at bounding box center [877, 296] width 99 height 33
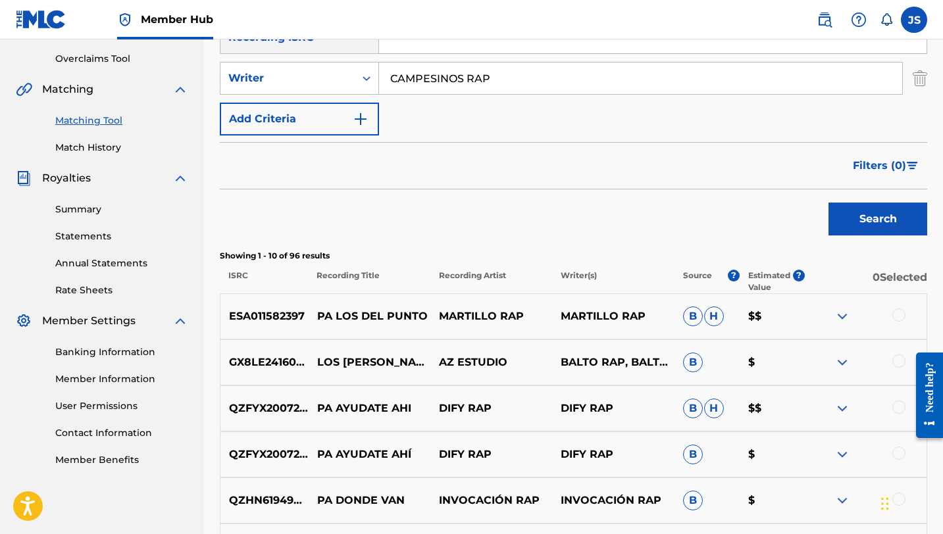
scroll to position [267, 0]
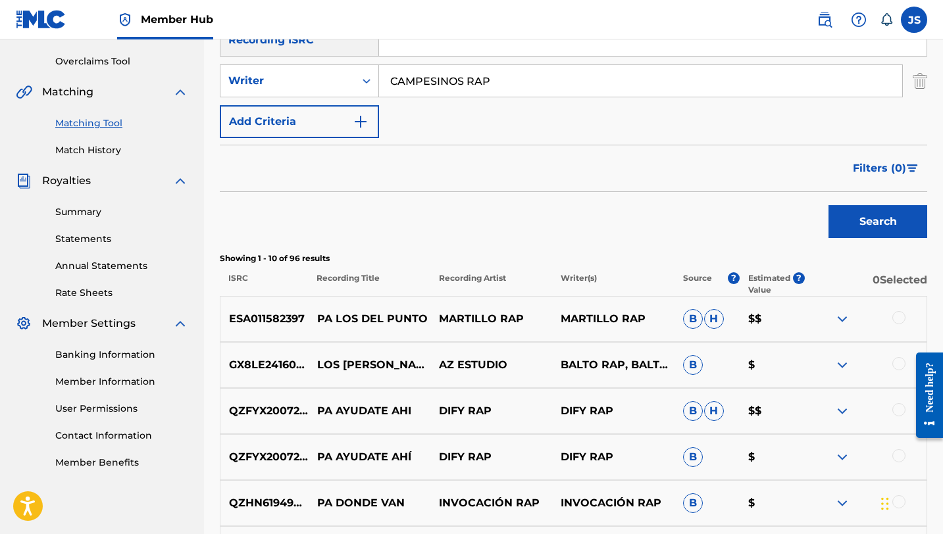
click at [547, 357] on p "AZ ESTUDIO" at bounding box center [491, 365] width 122 height 16
click at [456, 92] on input "CAMPESINOS RAP" at bounding box center [640, 81] width 523 height 32
click at [456, 96] on input "CAMPESINOS RAP" at bounding box center [640, 81] width 523 height 32
click at [454, 92] on input "CAMPESINOS RAP" at bounding box center [640, 81] width 523 height 32
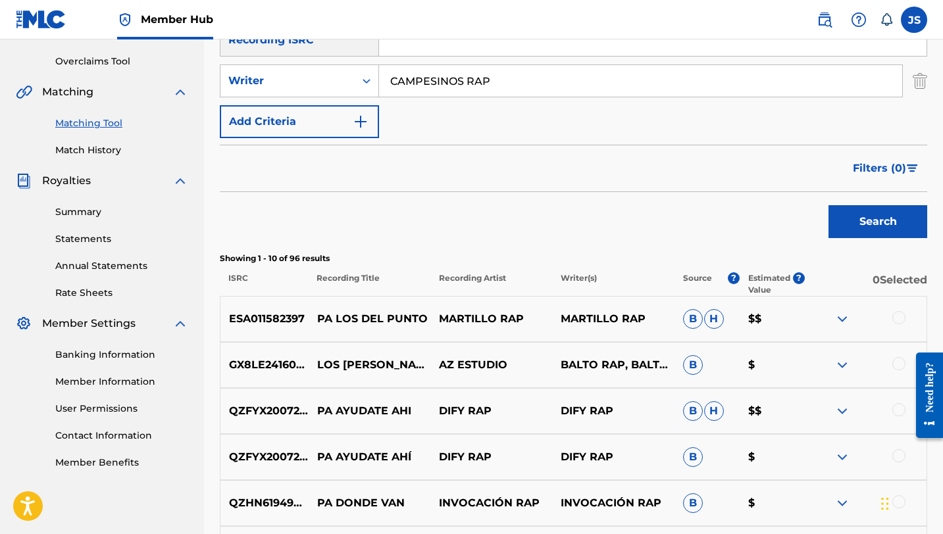
click at [454, 92] on input "CAMPESINOS RAP" at bounding box center [640, 81] width 523 height 32
type input "PABLO DANIEL CARDOZA MÉNDEZ"
click at [847, 214] on button "Search" at bounding box center [877, 221] width 99 height 33
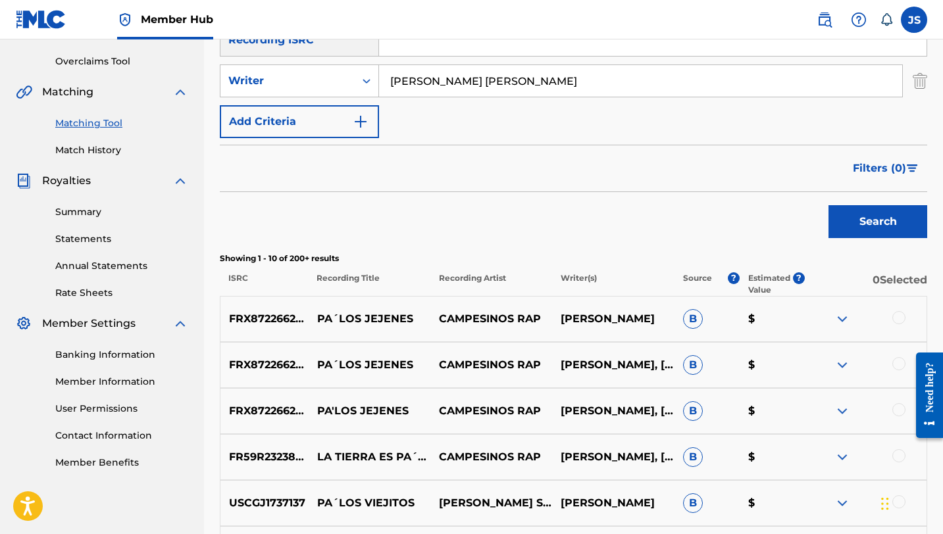
click at [897, 316] on div at bounding box center [898, 317] width 13 height 13
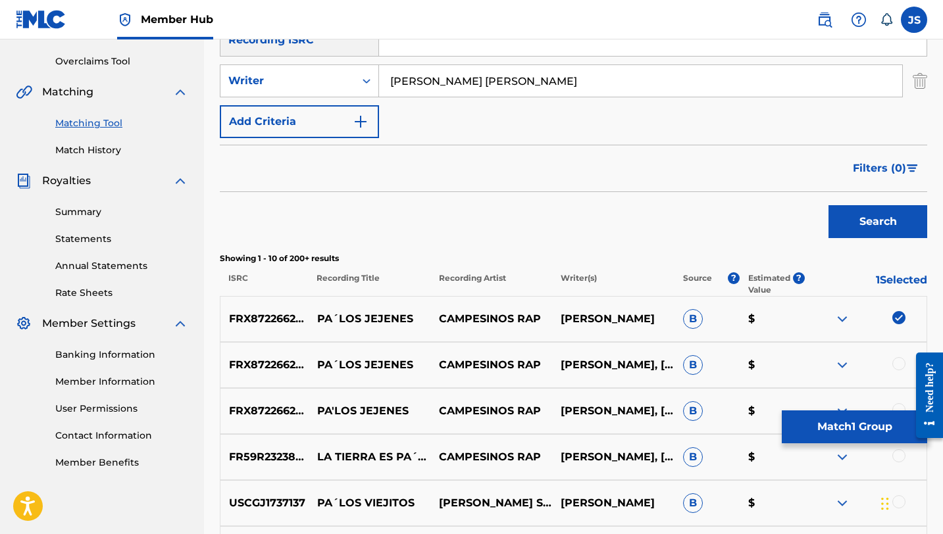
click at [896, 360] on div at bounding box center [898, 363] width 13 height 13
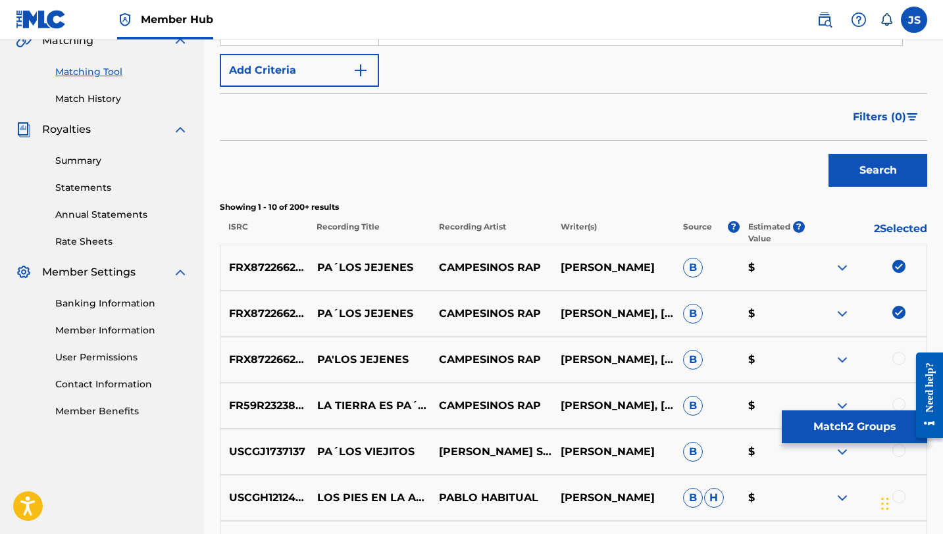
scroll to position [329, 0]
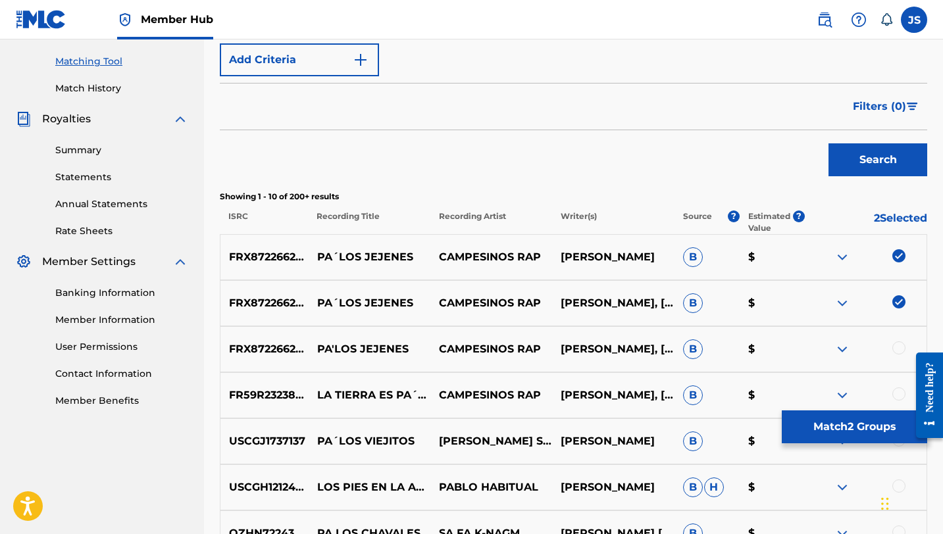
click at [896, 345] on div at bounding box center [898, 347] width 13 height 13
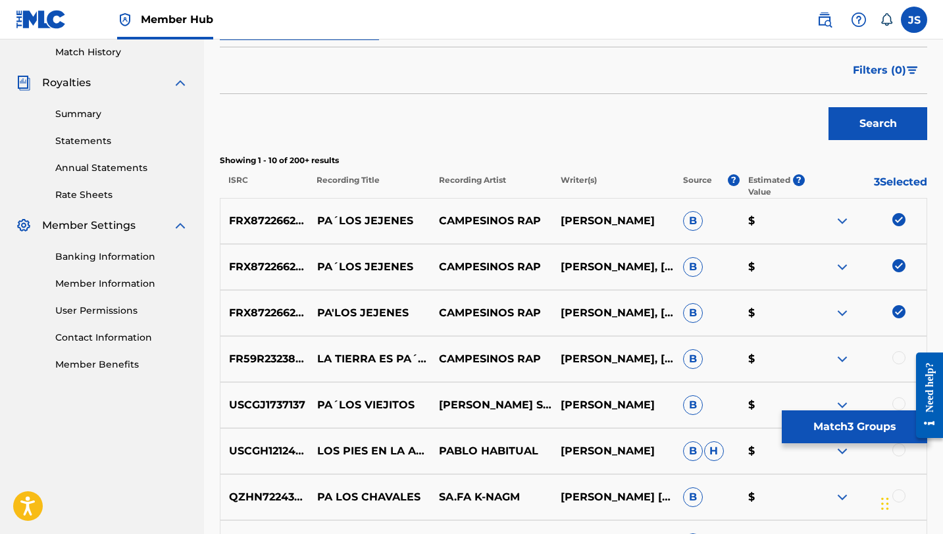
scroll to position [368, 0]
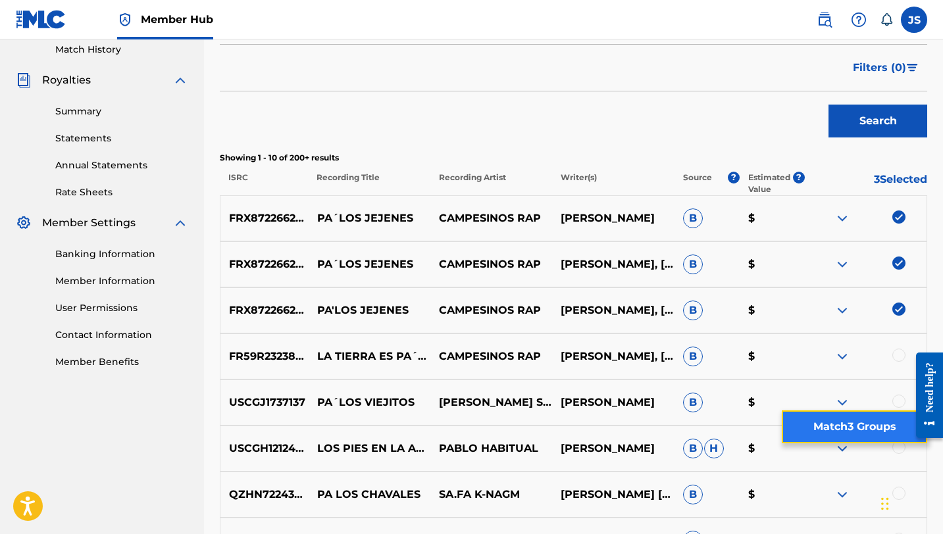
click at [804, 430] on button "Match 3 Groups" at bounding box center [853, 426] width 145 height 33
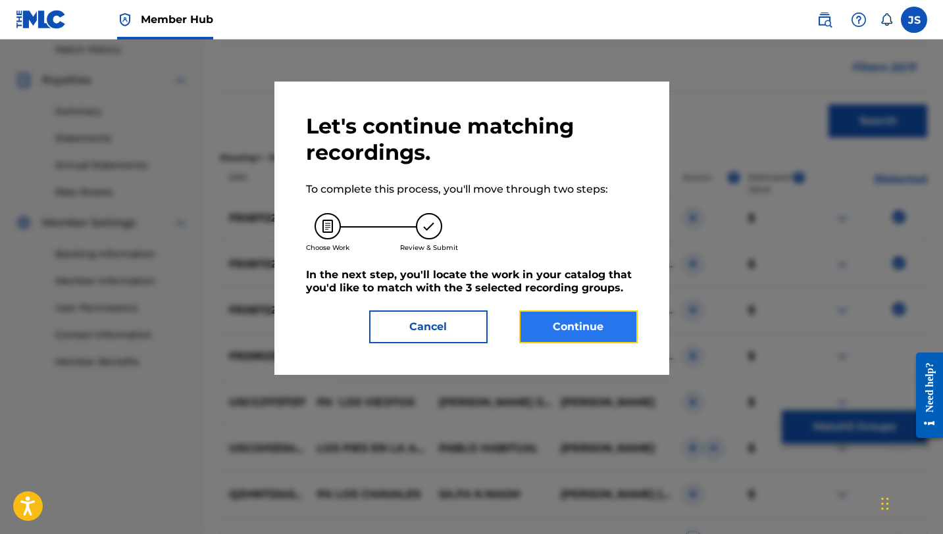
click at [549, 328] on button "Continue" at bounding box center [578, 326] width 118 height 33
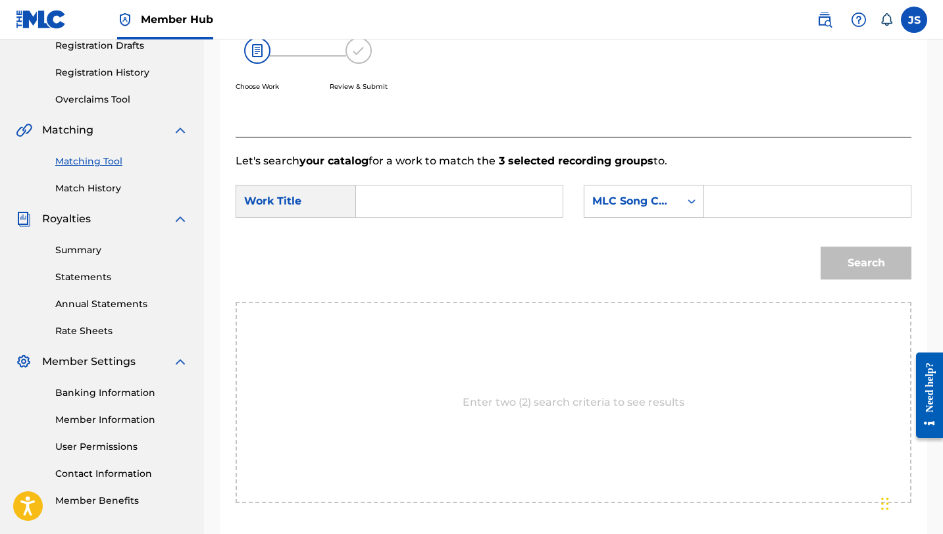
scroll to position [210, 0]
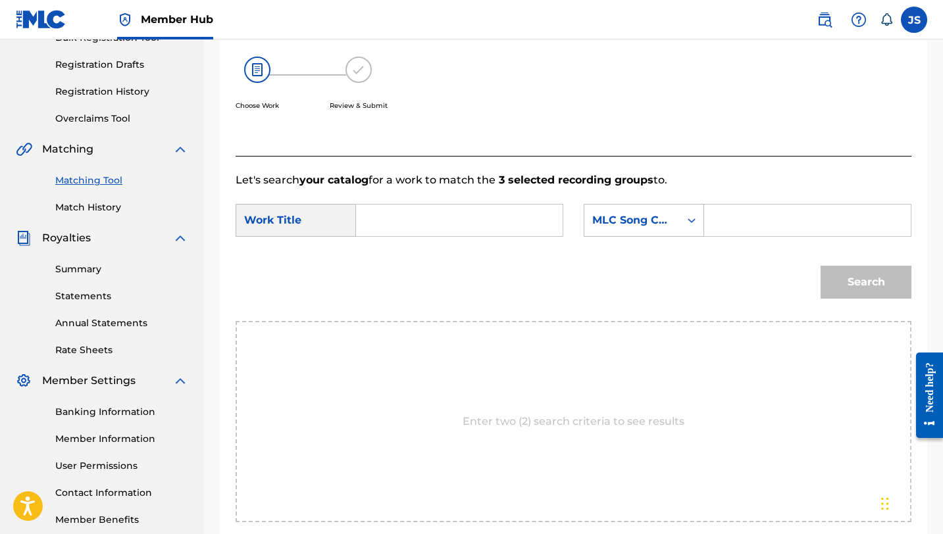
click at [439, 220] on input "Search Form" at bounding box center [459, 221] width 184 height 32
paste input "PA´LOS JEJENES"
type input "PA´LOS JEJENES"
click at [720, 212] on input "Search Form" at bounding box center [807, 221] width 184 height 32
paste input "PM815B"
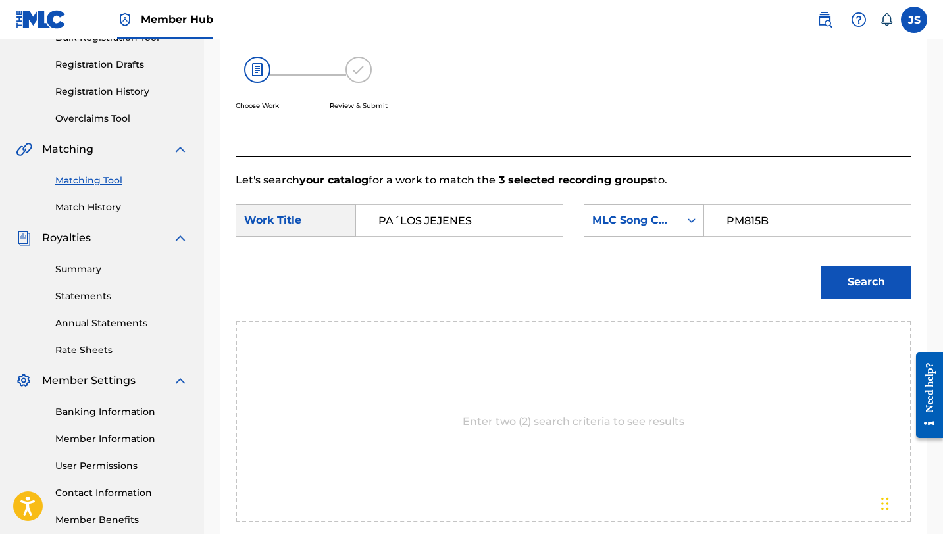
type input "PM815B"
click at [820, 266] on button "Search" at bounding box center [865, 282] width 91 height 33
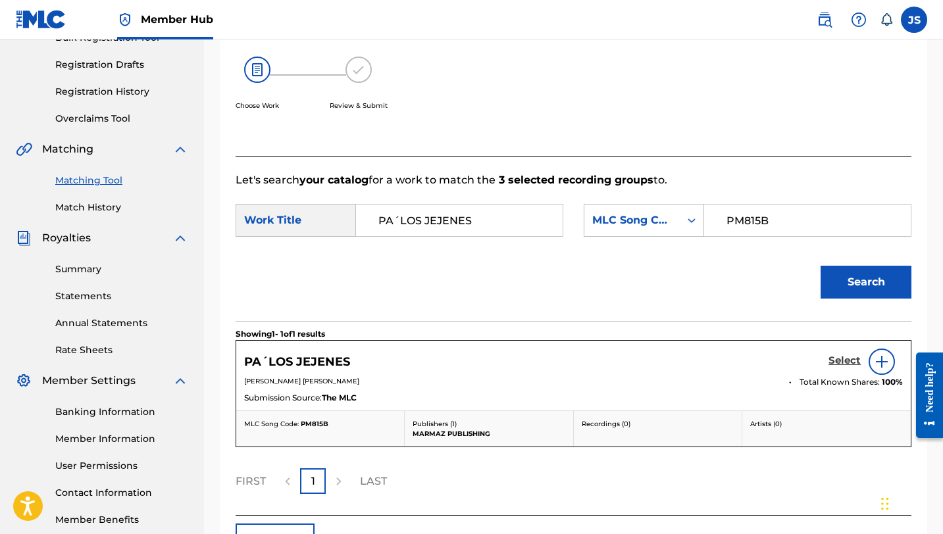
click at [845, 362] on h5 "Select" at bounding box center [844, 361] width 32 height 12
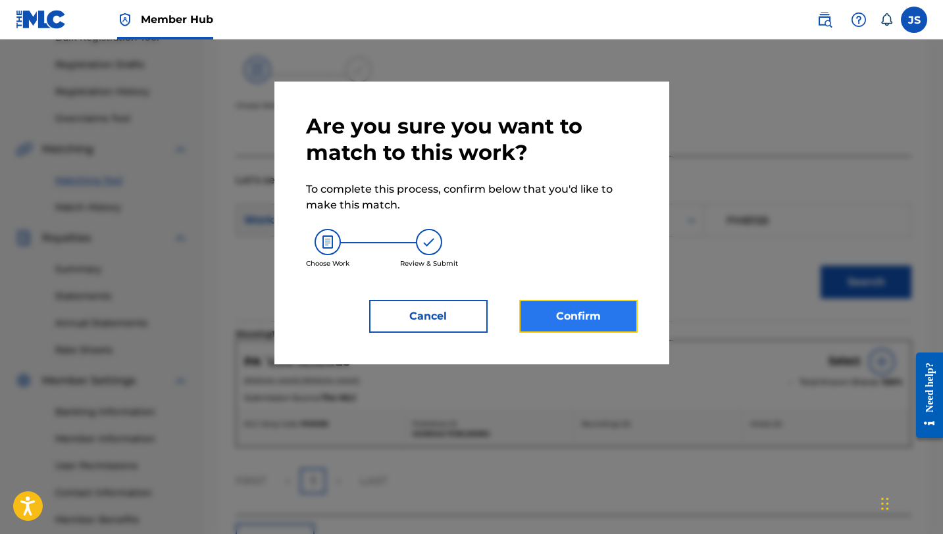
click at [620, 320] on button "Confirm" at bounding box center [578, 316] width 118 height 33
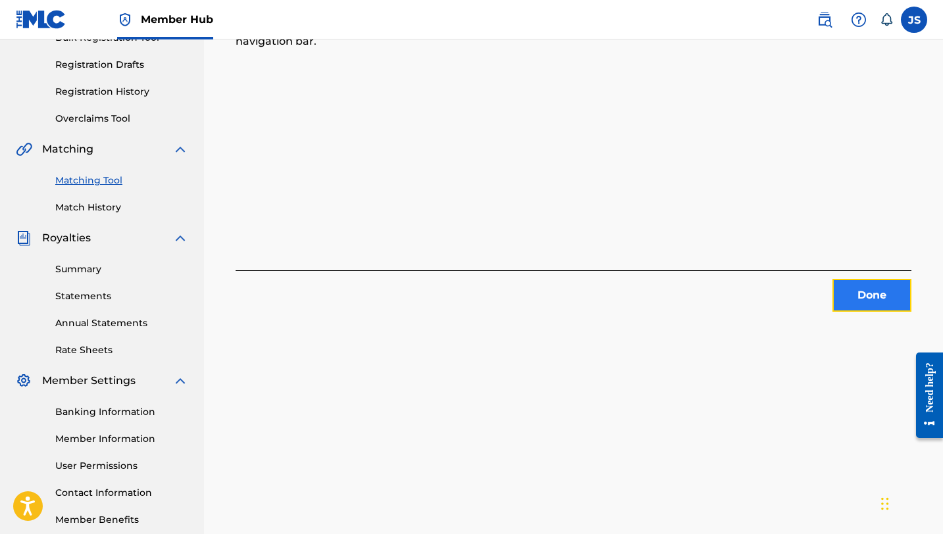
click at [854, 289] on button "Done" at bounding box center [871, 295] width 79 height 33
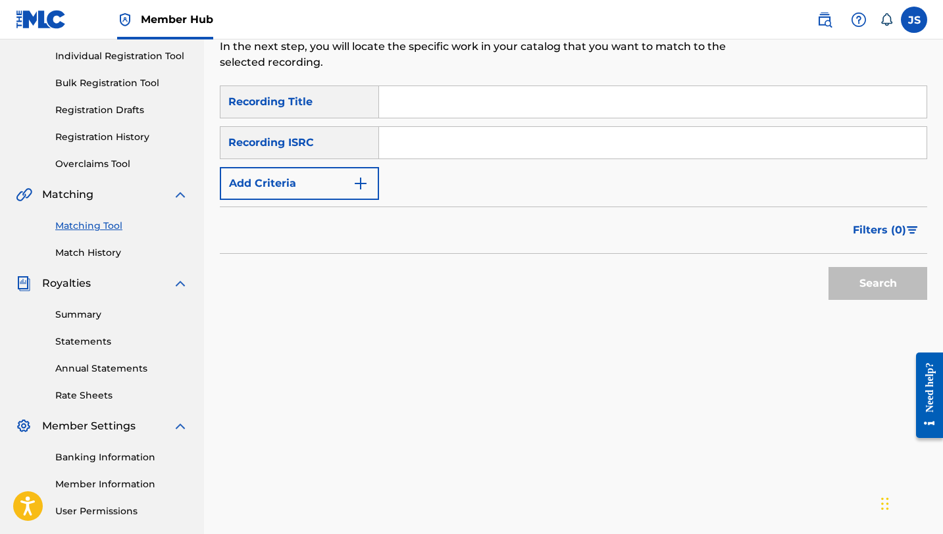
scroll to position [86, 0]
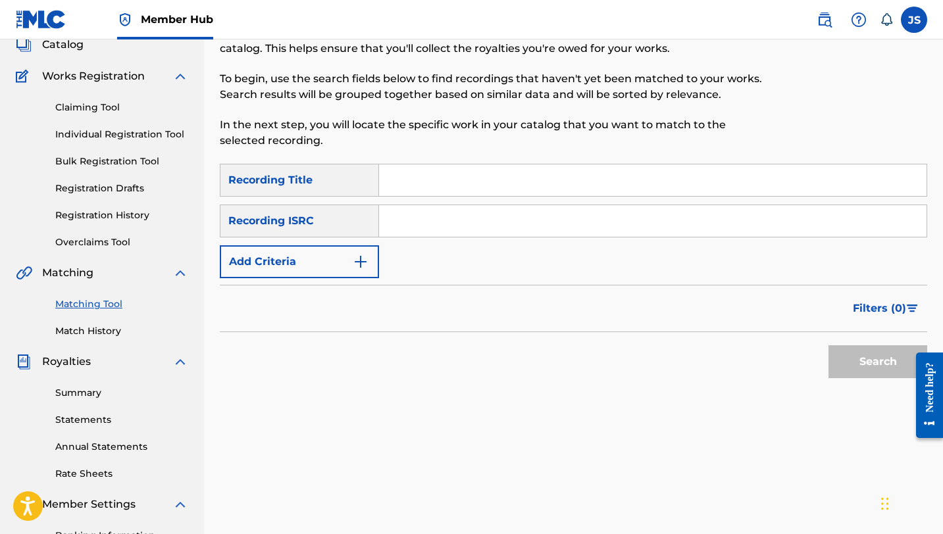
click at [422, 177] on input "Search Form" at bounding box center [652, 180] width 547 height 32
paste input "QUE VAINA ES"
type input "QUE VAINA ES"
click at [828, 345] on button "Search" at bounding box center [877, 361] width 99 height 33
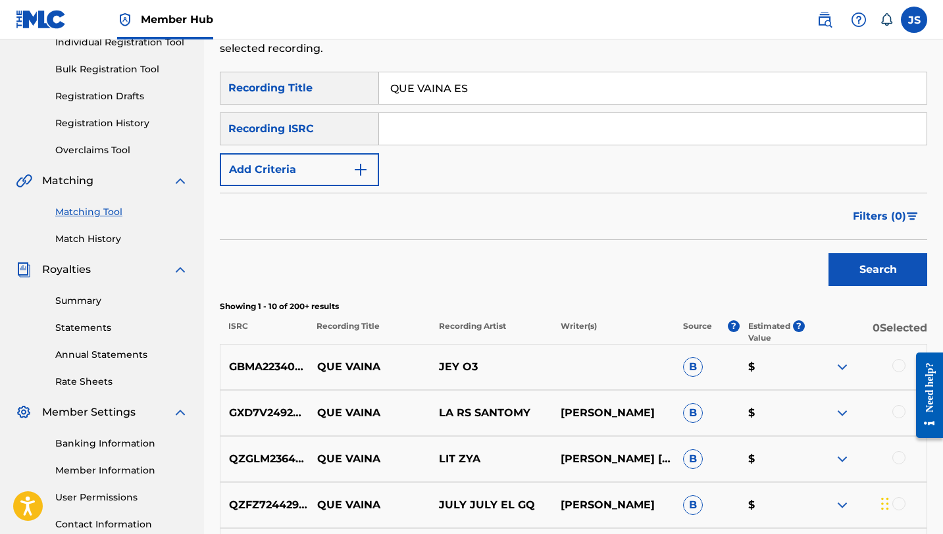
scroll to position [175, 0]
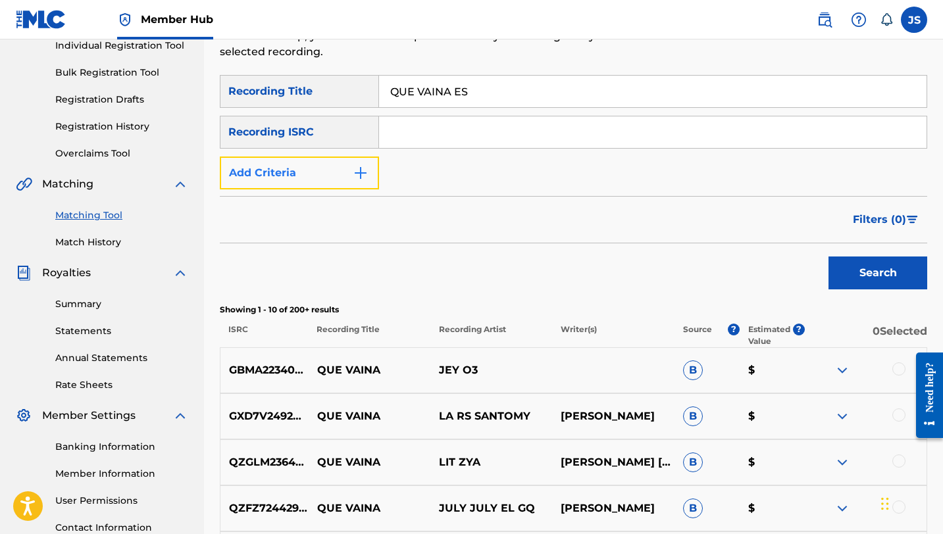
click at [343, 160] on button "Add Criteria" at bounding box center [299, 173] width 159 height 33
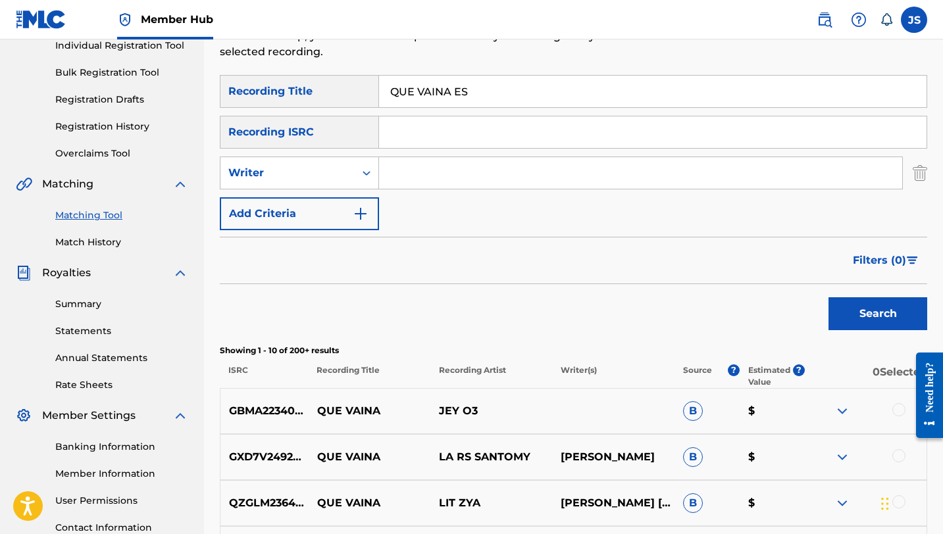
click at [393, 173] on input "Search Form" at bounding box center [640, 173] width 523 height 32
type input "PABLO DANIEL CARDOZA MÉNDEZ"
click at [835, 343] on div "SearchWithCriteriab63eeff5-c6e2-436e-8c7e-d0082585d887 Recording Title QUE VAIN…" at bounding box center [573, 478] width 707 height 806
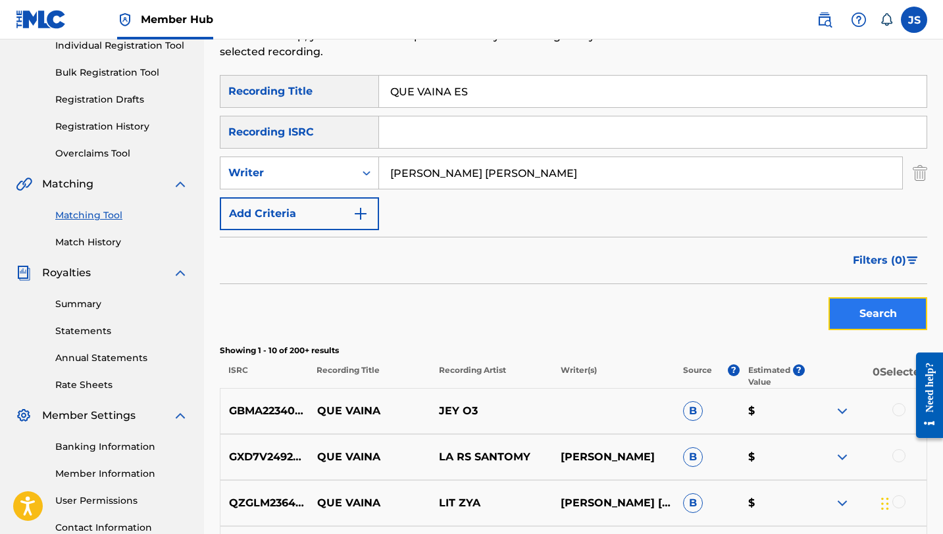
click at [835, 324] on button "Search" at bounding box center [877, 313] width 99 height 33
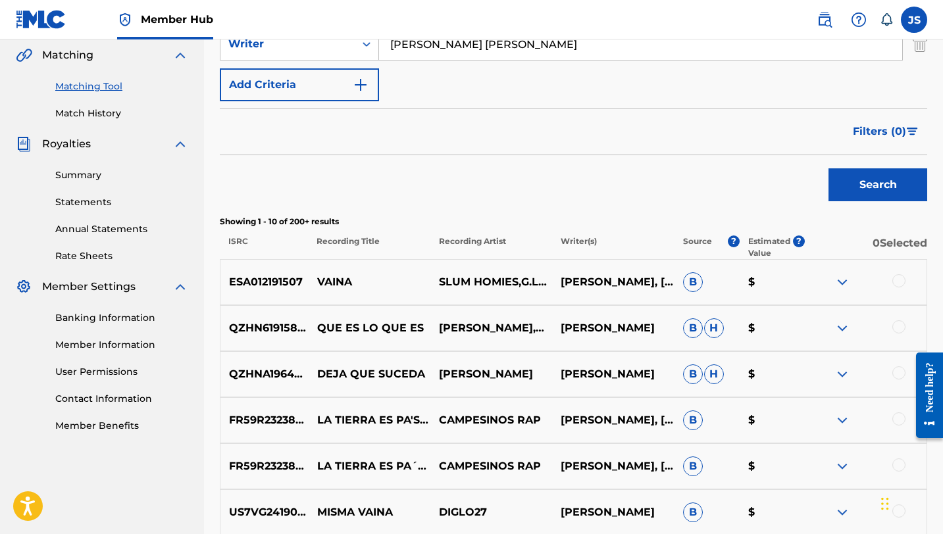
scroll to position [15, 0]
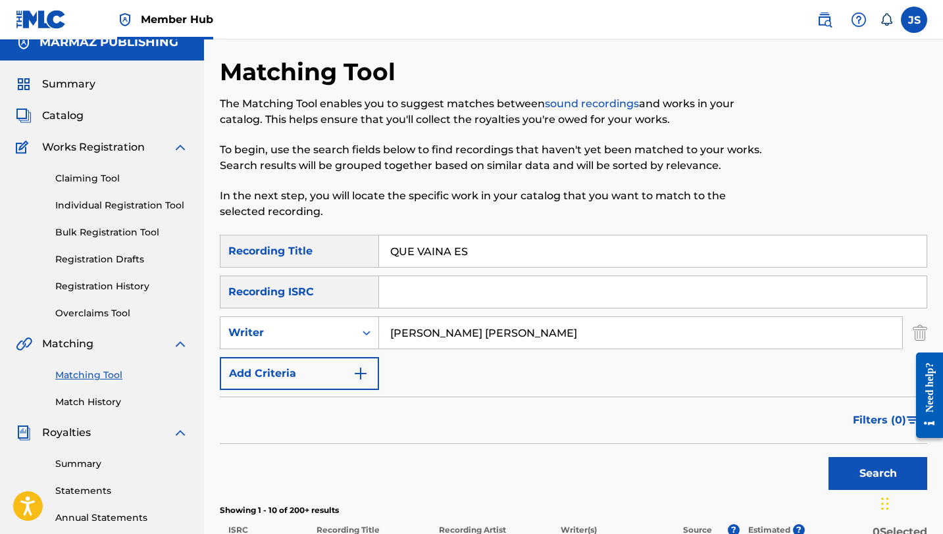
click at [414, 247] on input "QUE VAINA ES" at bounding box center [652, 251] width 547 height 32
click at [414, 246] on input "QUE VAINA ES" at bounding box center [652, 251] width 547 height 32
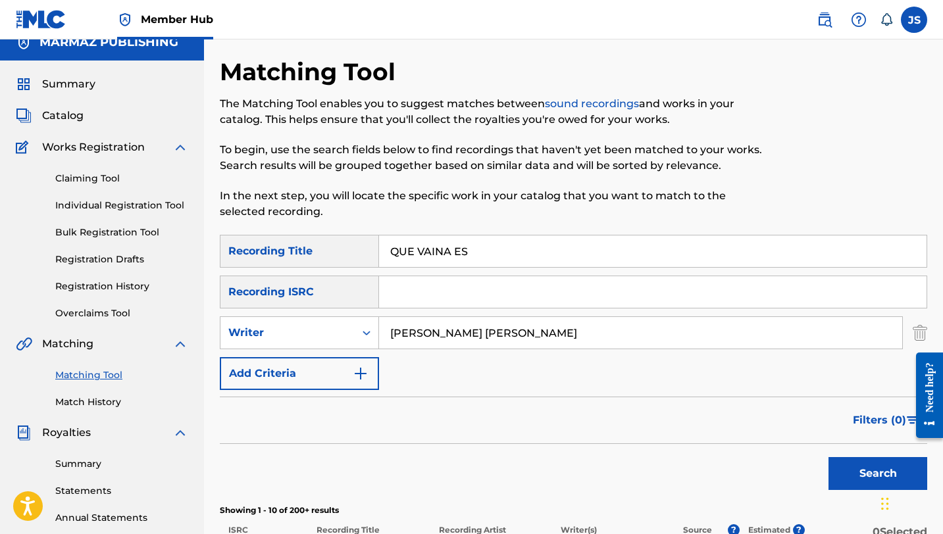
click at [414, 246] on input "QUE VAINA ES" at bounding box center [652, 251] width 547 height 32
paste input "IENES SON"
type input "QUIENES SON"
click at [828, 457] on button "Search" at bounding box center [877, 473] width 99 height 33
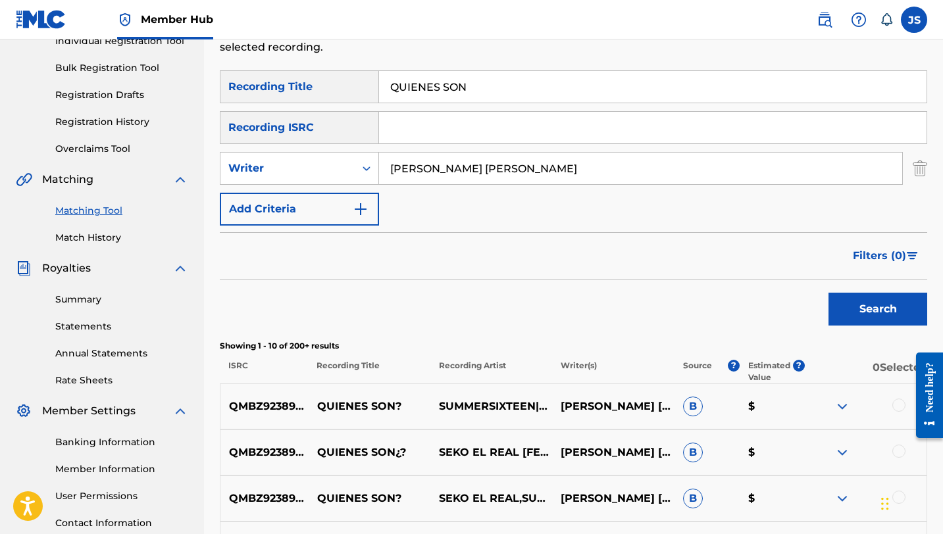
scroll to position [180, 0]
click at [462, 173] on input "PABLO DANIEL CARDOZA MÉNDEZ" at bounding box center [640, 168] width 523 height 32
type input "CAMPESINOS RAP"
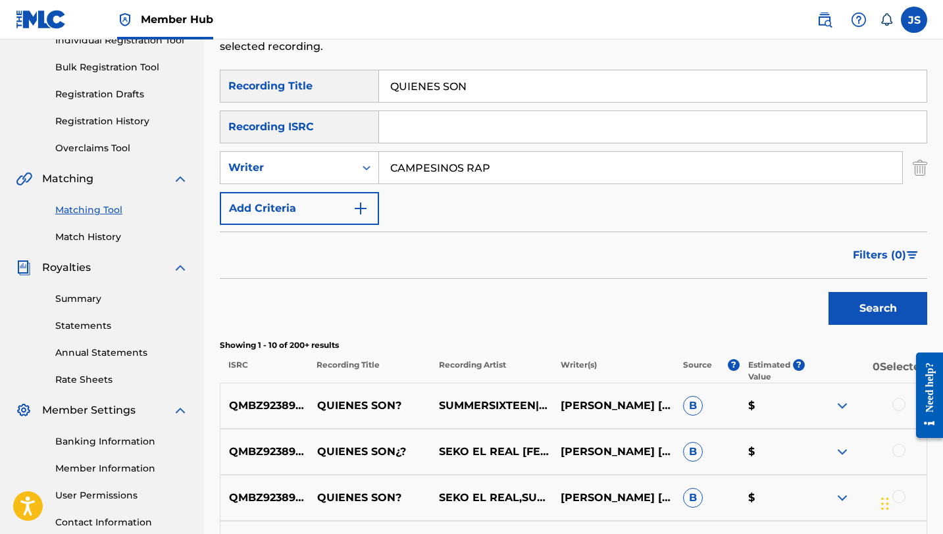
click at [828, 292] on button "Search" at bounding box center [877, 308] width 99 height 33
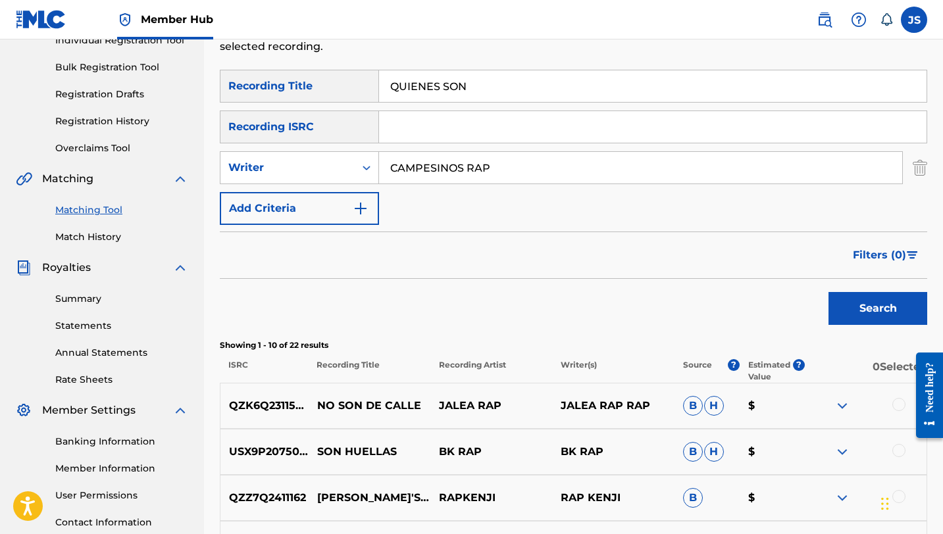
click at [442, 75] on input "QUIENES SON" at bounding box center [652, 86] width 547 height 32
paste input "RAZA CAMPESINA"
type input "RAZA CAMPESINA"
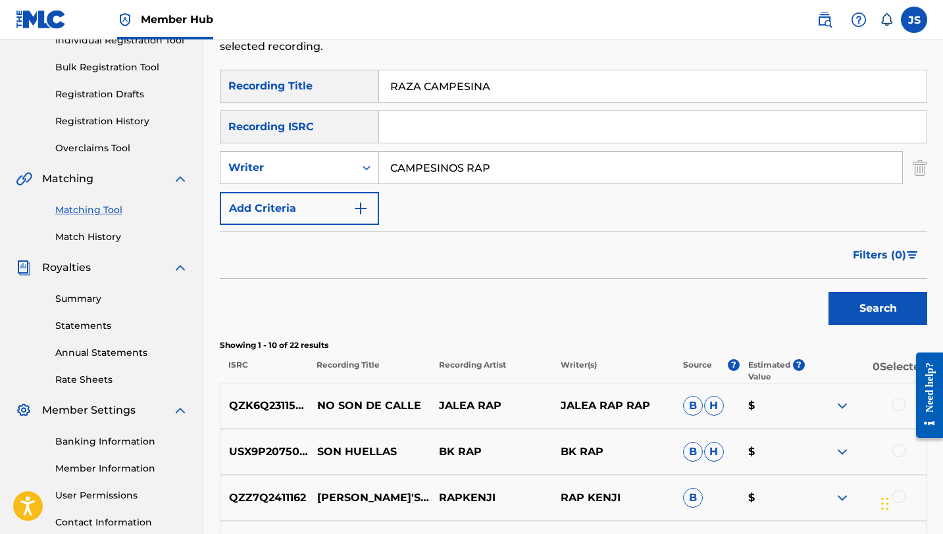
click at [828, 292] on button "Search" at bounding box center [877, 308] width 99 height 33
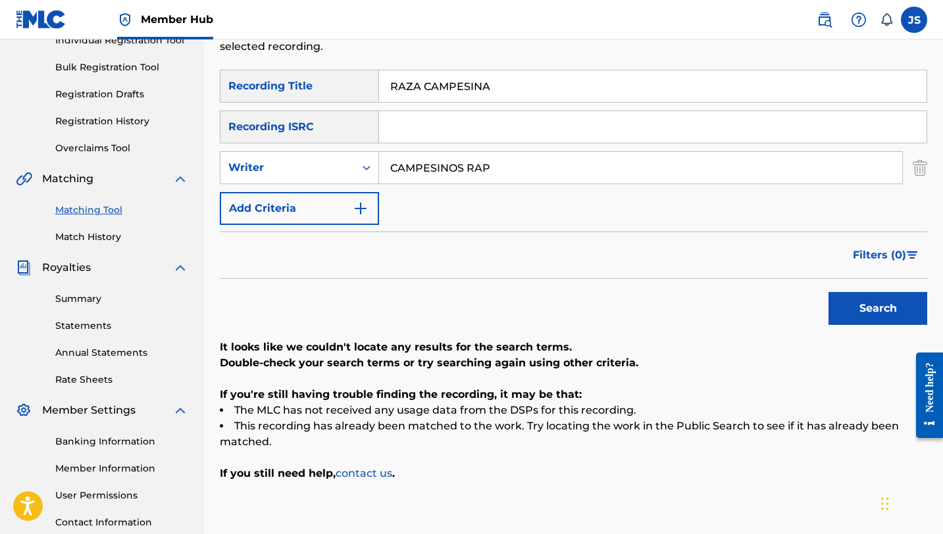
click at [480, 158] on input "CAMPESINOS RAP" at bounding box center [640, 168] width 523 height 32
type input "PABLO DANIEL CARDOZA MÉNDEZ"
click at [828, 292] on button "Search" at bounding box center [877, 308] width 99 height 33
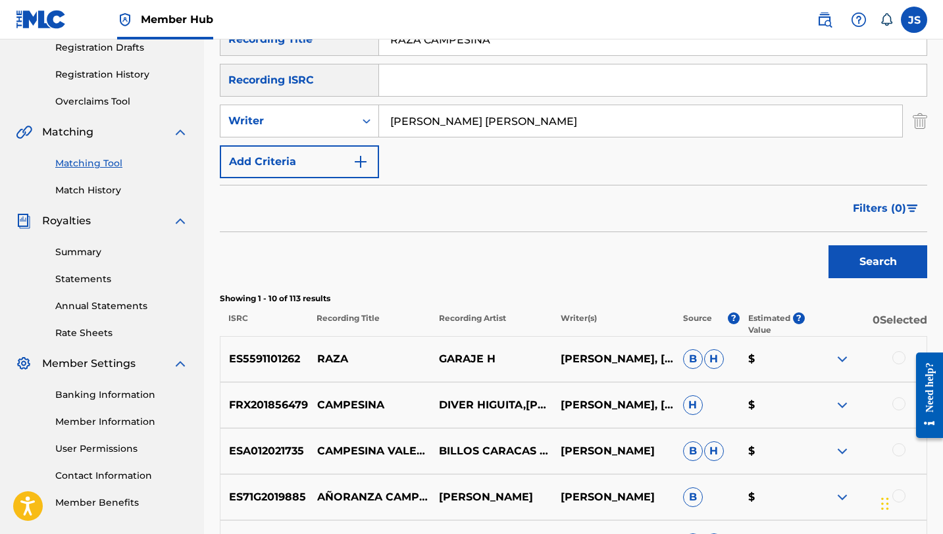
scroll to position [196, 0]
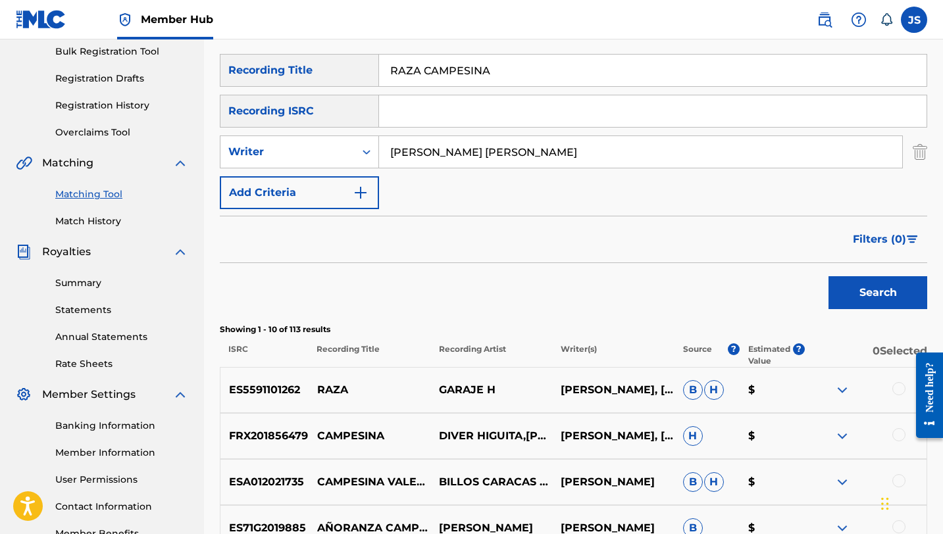
click at [453, 70] on input "RAZA CAMPESINA" at bounding box center [652, 71] width 547 height 32
paste input "UBIERAS"
type input "RUBIERAS"
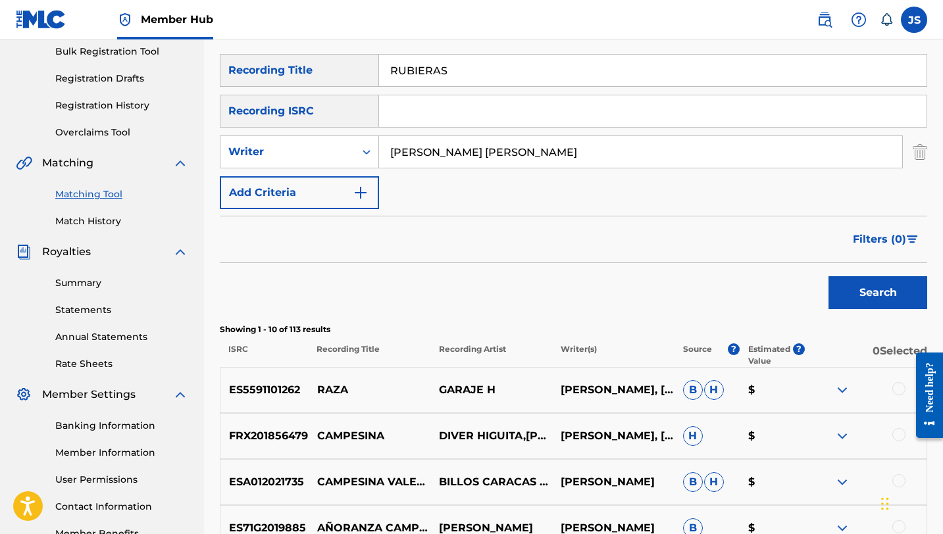
click at [828, 276] on button "Search" at bounding box center [877, 292] width 99 height 33
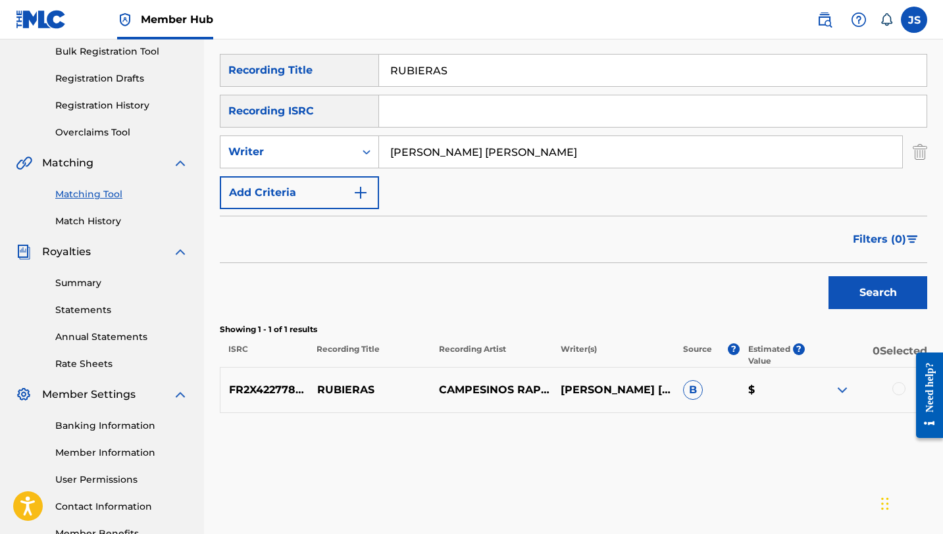
click at [893, 386] on div at bounding box center [898, 388] width 13 height 13
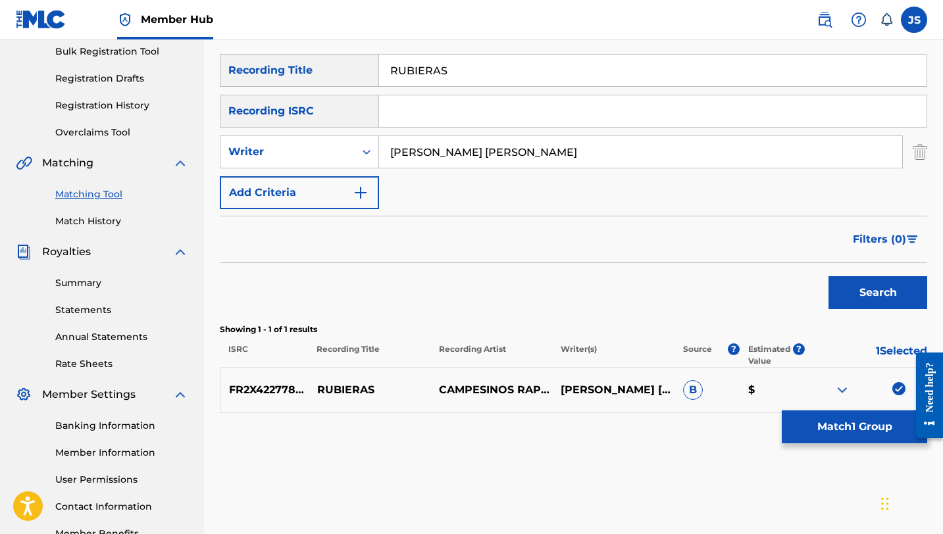
click at [491, 147] on input "PABLO DANIEL CARDOZA MÉNDEZ" at bounding box center [640, 152] width 523 height 32
type input "CAMPESINOS RAP"
click at [828, 276] on button "Search" at bounding box center [877, 292] width 99 height 33
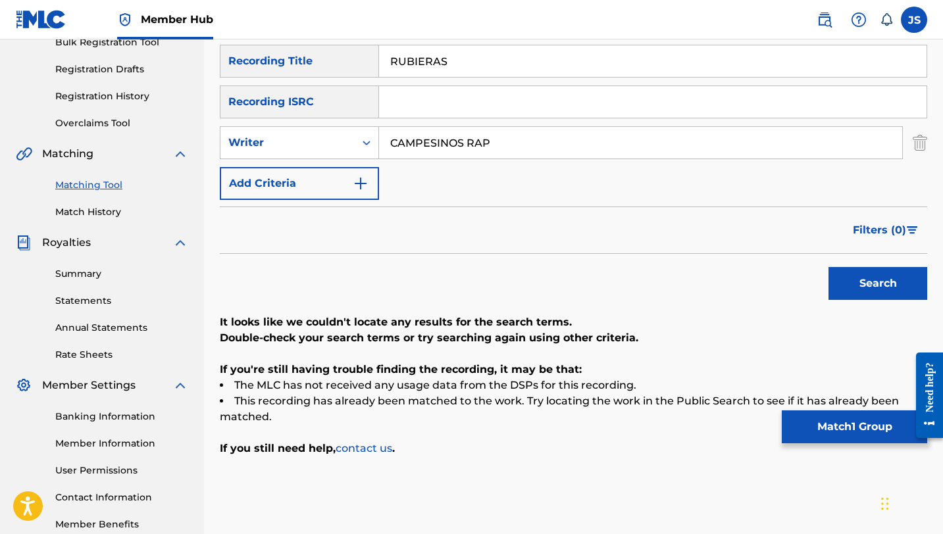
scroll to position [206, 0]
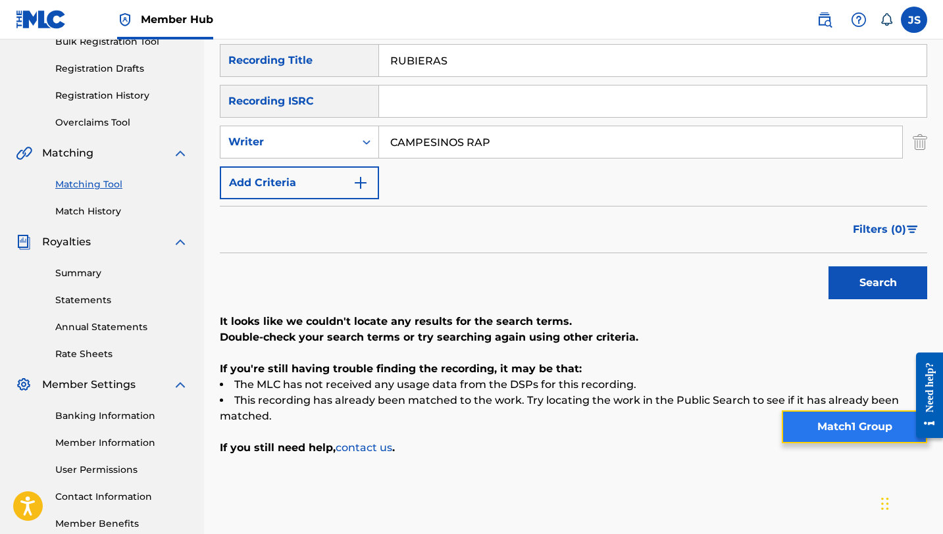
click at [811, 424] on button "Match 1 Group" at bounding box center [853, 426] width 145 height 33
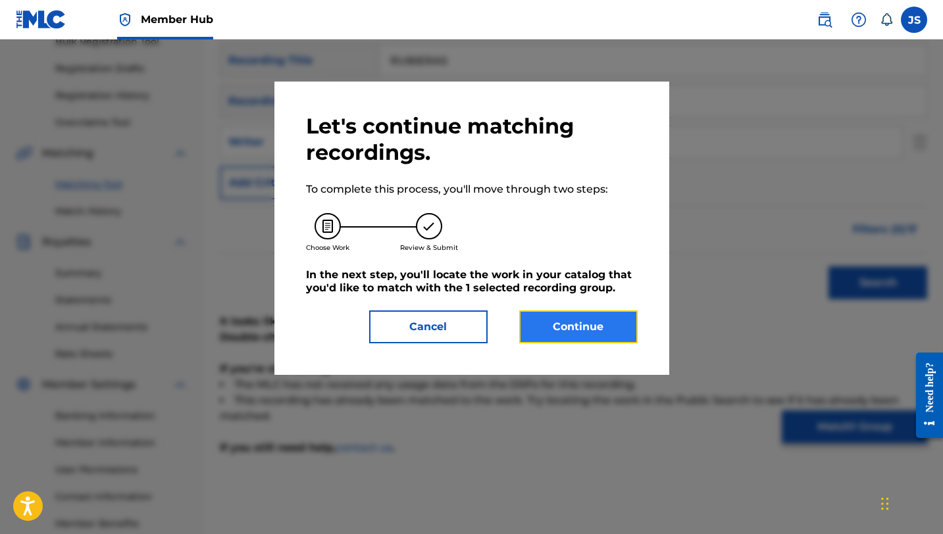
click at [576, 330] on button "Continue" at bounding box center [578, 326] width 118 height 33
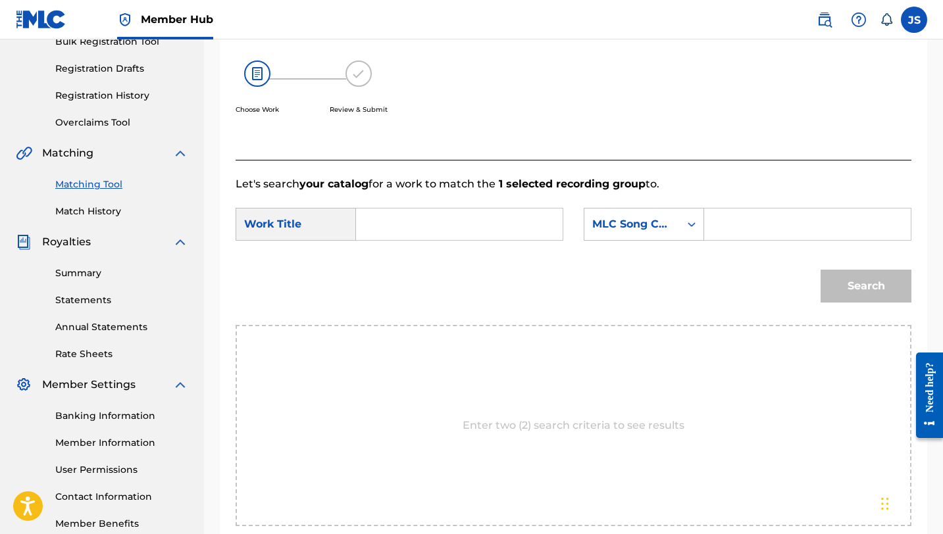
click at [419, 218] on input "Search Form" at bounding box center [459, 225] width 184 height 32
paste input "RUBIERAS"
type input "RUBIERAS"
click at [719, 225] on input "Search Form" at bounding box center [807, 225] width 184 height 32
paste input "RB5WXT"
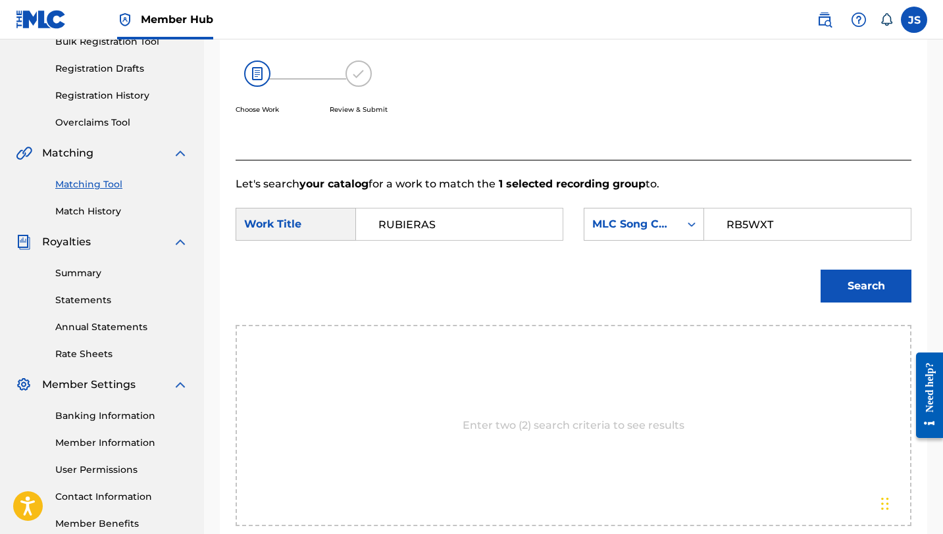
type input "RB5WXT"
click at [820, 270] on button "Search" at bounding box center [865, 286] width 91 height 33
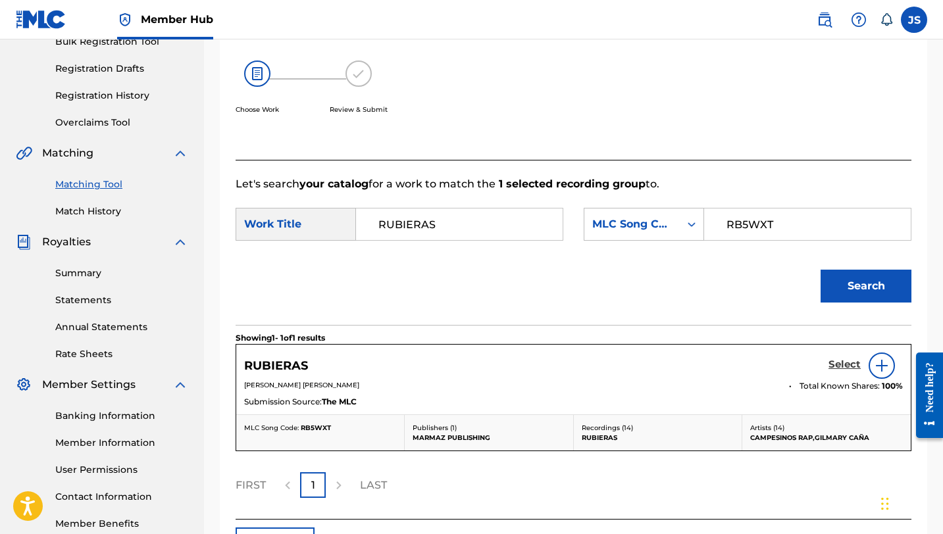
click at [841, 361] on h5 "Select" at bounding box center [844, 364] width 32 height 12
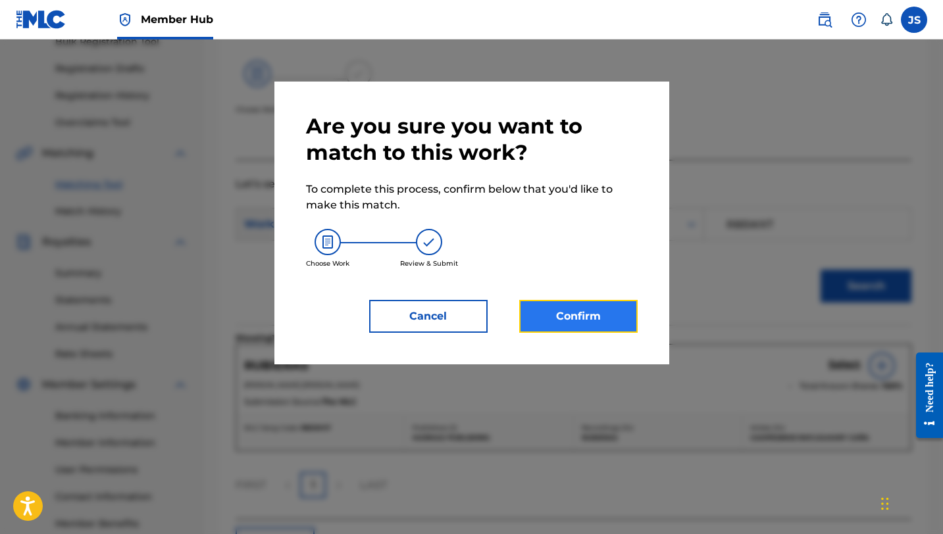
click at [591, 324] on button "Confirm" at bounding box center [578, 316] width 118 height 33
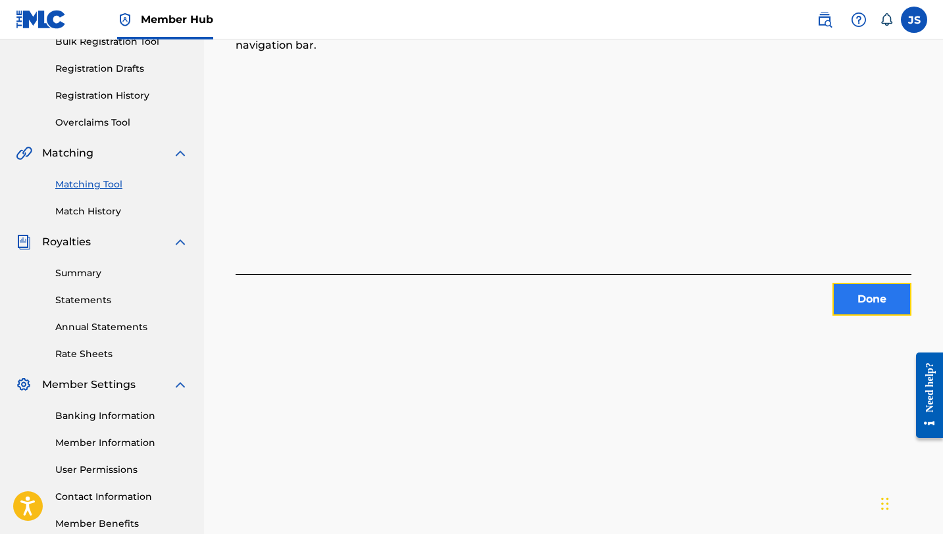
click at [857, 301] on button "Done" at bounding box center [871, 299] width 79 height 33
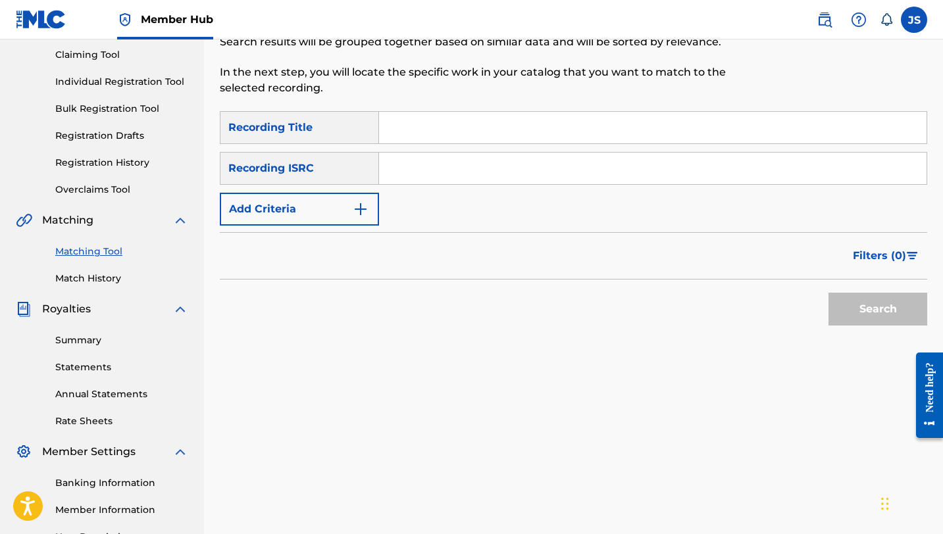
scroll to position [77, 0]
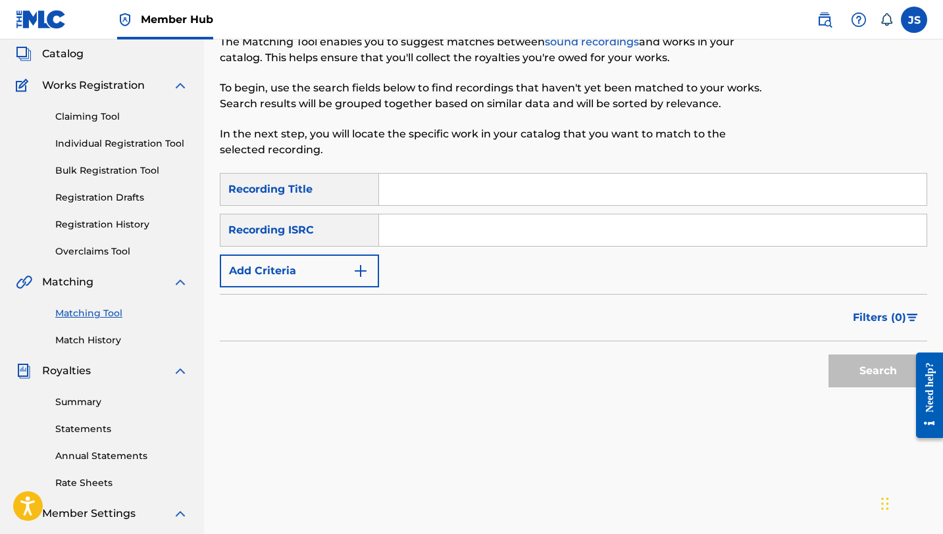
click at [487, 189] on input "Search Form" at bounding box center [652, 190] width 547 height 32
paste input "RB5WXT"
type input "RB5WXT"
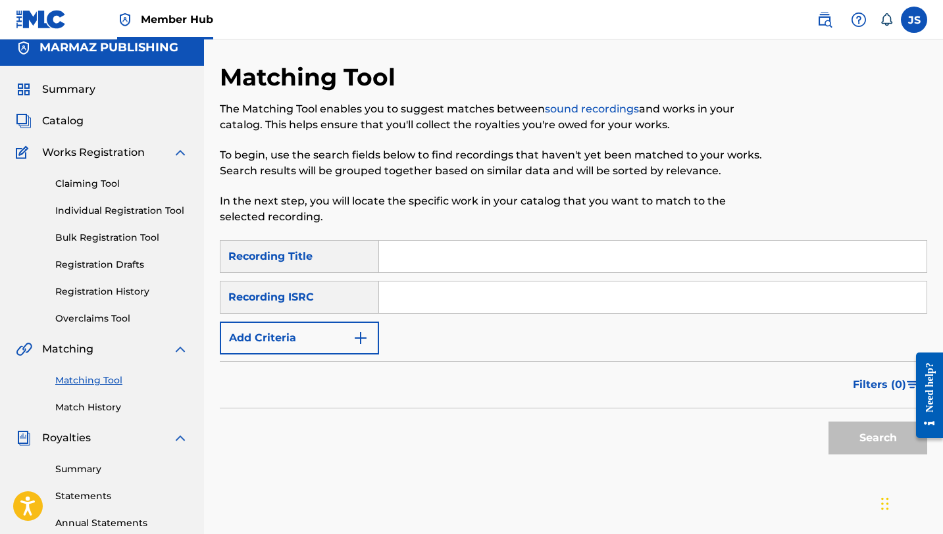
scroll to position [0, 0]
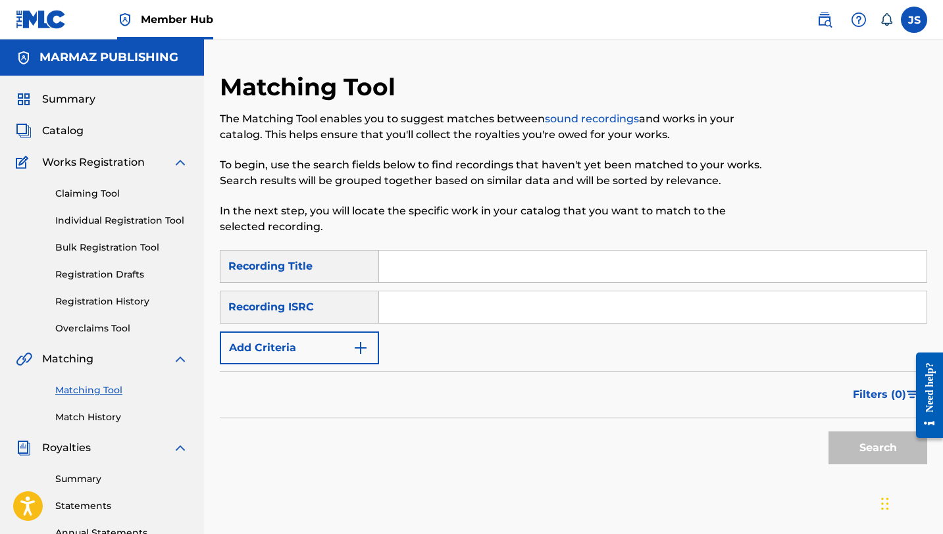
paste input "SEMILLA - EN VIVO"
type input "SEMILLA - EN VIVO"
click at [828, 431] on button "Search" at bounding box center [877, 447] width 99 height 33
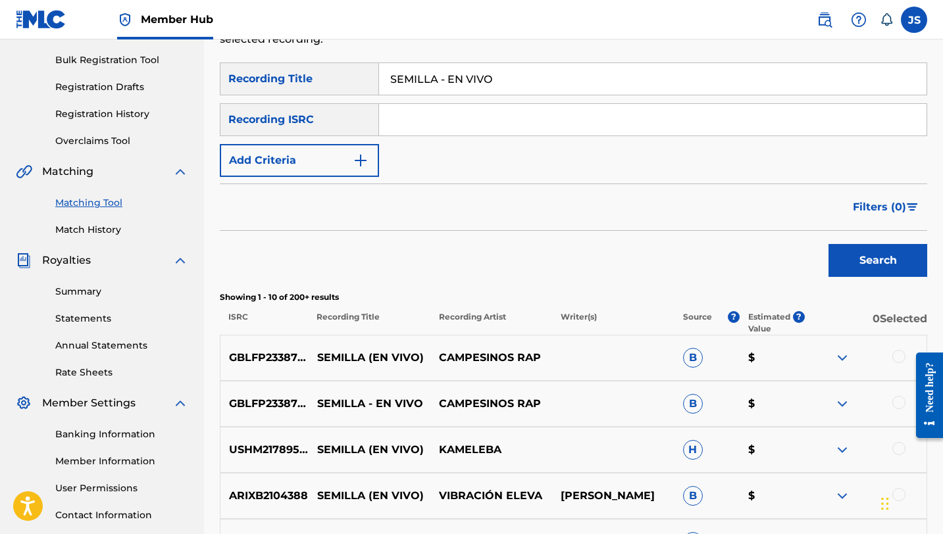
scroll to position [195, 0]
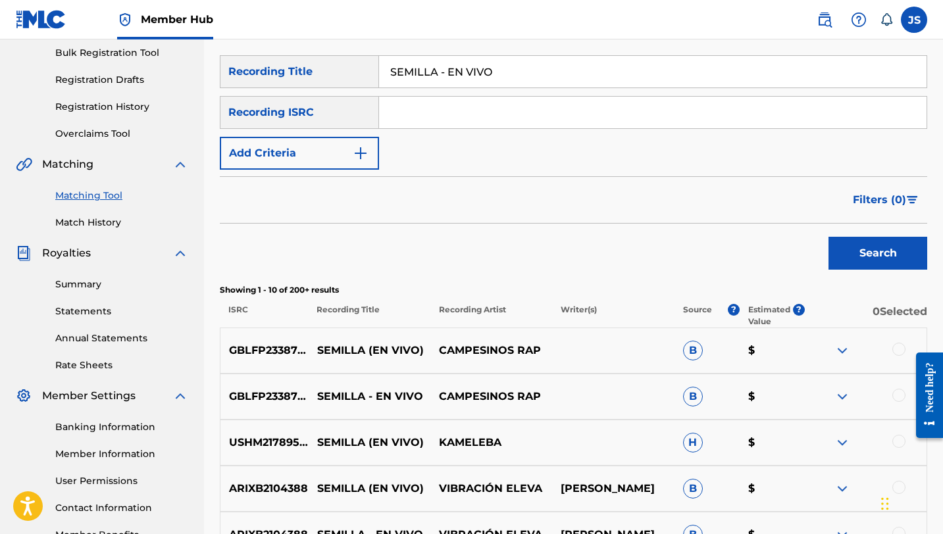
click at [899, 348] on div at bounding box center [898, 349] width 13 height 13
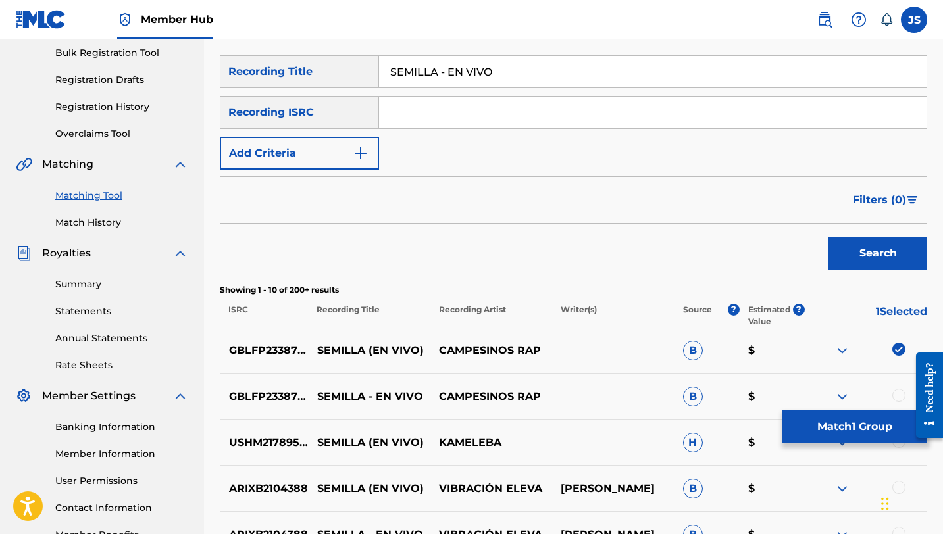
click at [895, 393] on div at bounding box center [898, 395] width 13 height 13
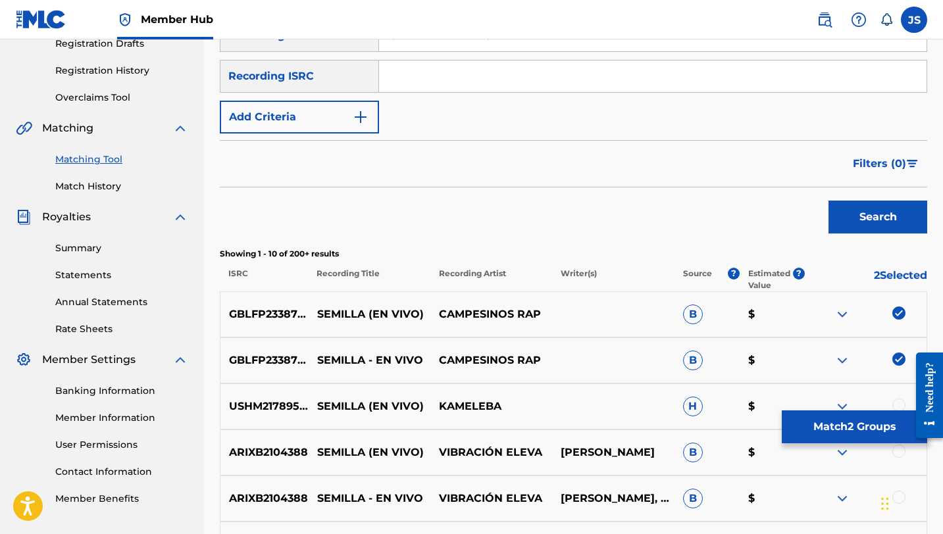
scroll to position [235, 0]
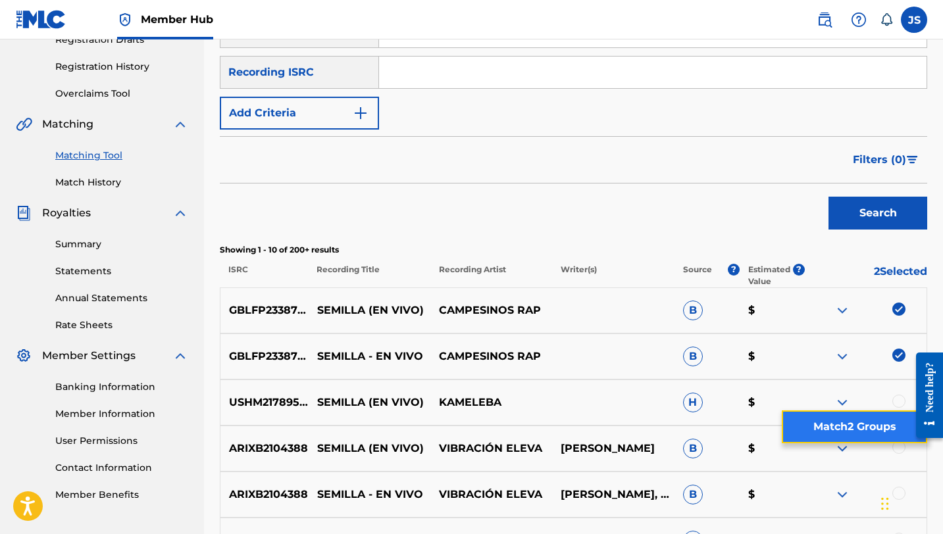
click at [856, 433] on button "Match 2 Groups" at bounding box center [853, 426] width 145 height 33
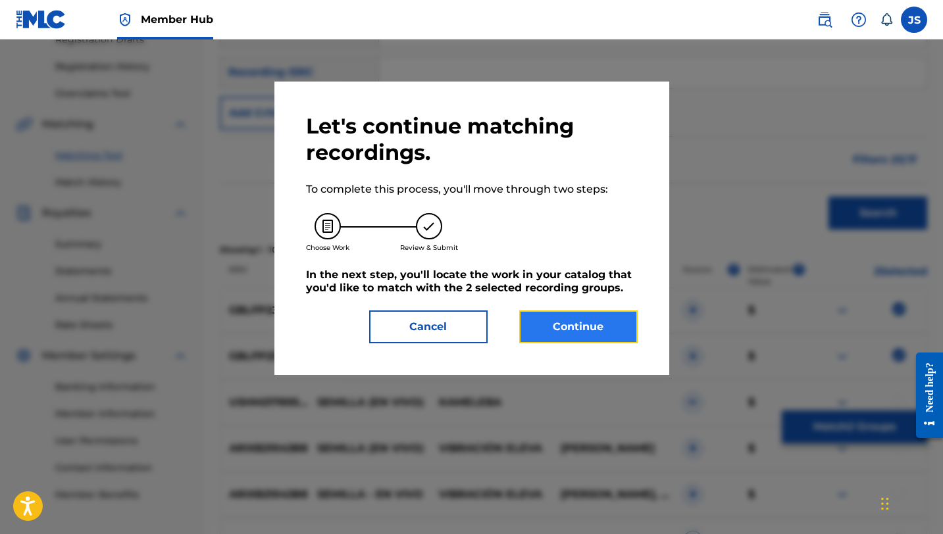
click at [605, 326] on button "Continue" at bounding box center [578, 326] width 118 height 33
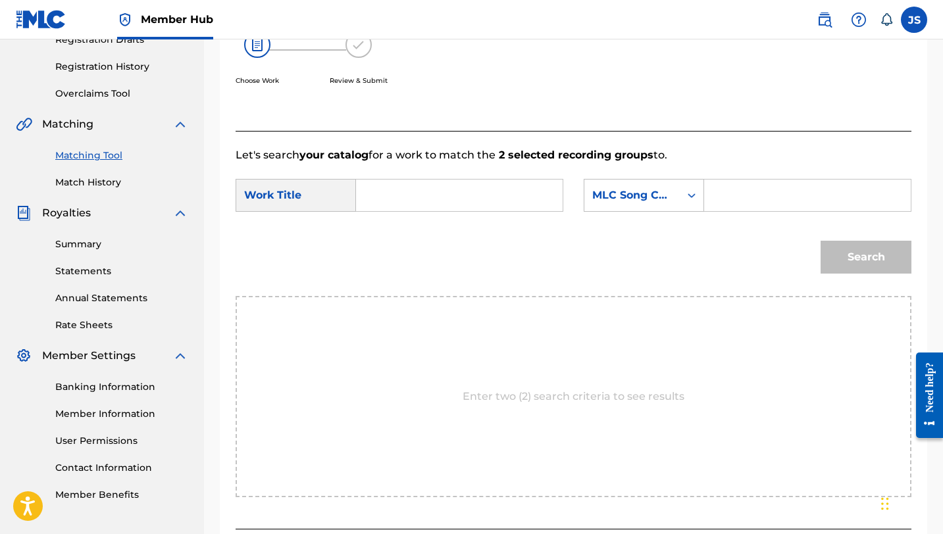
click at [495, 197] on input "Search Form" at bounding box center [459, 196] width 184 height 32
paste input "SEMILLA - EN VIVO"
type input "SEMILLA - EN VIVO"
click at [722, 194] on input "Search Form" at bounding box center [807, 196] width 184 height 32
click at [733, 212] on div "SearchWithCriteria0df45021-7d59-42dd-ad0b-ac50417f8147 Work Title SEMILLA - EN …" at bounding box center [573, 199] width 676 height 41
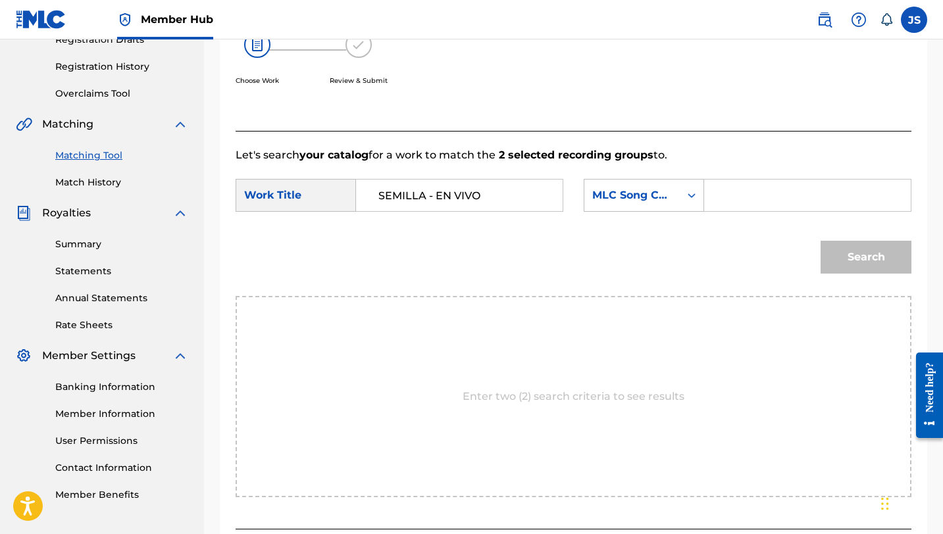
click at [729, 184] on input "Search Form" at bounding box center [807, 196] width 184 height 32
paste input "S602LB"
type input "S602LB"
click at [820, 241] on button "Search" at bounding box center [865, 257] width 91 height 33
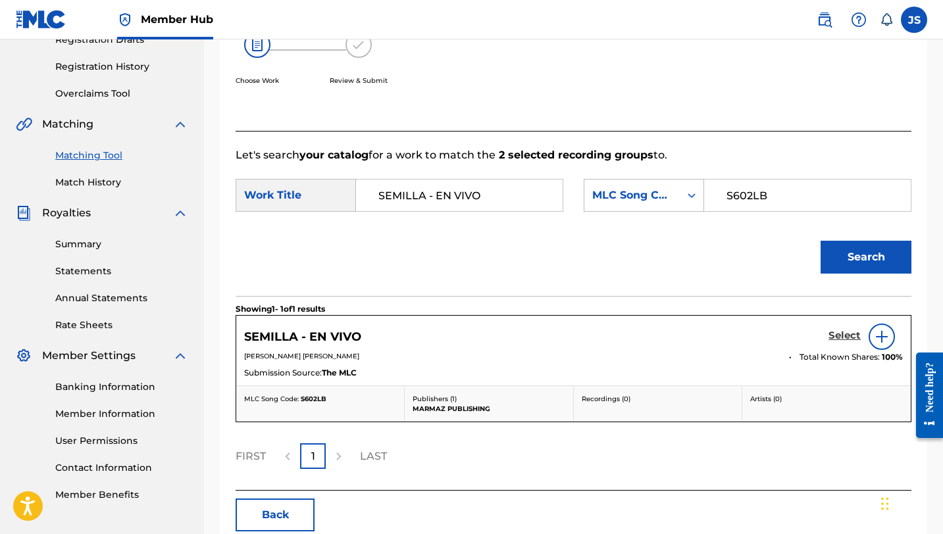
click at [850, 335] on h5 "Select" at bounding box center [844, 336] width 32 height 12
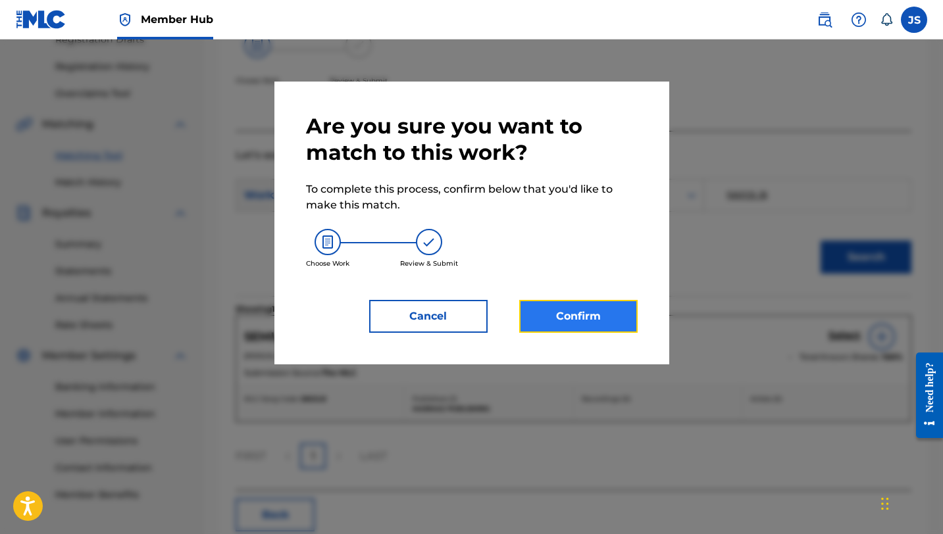
click at [621, 323] on button "Confirm" at bounding box center [578, 316] width 118 height 33
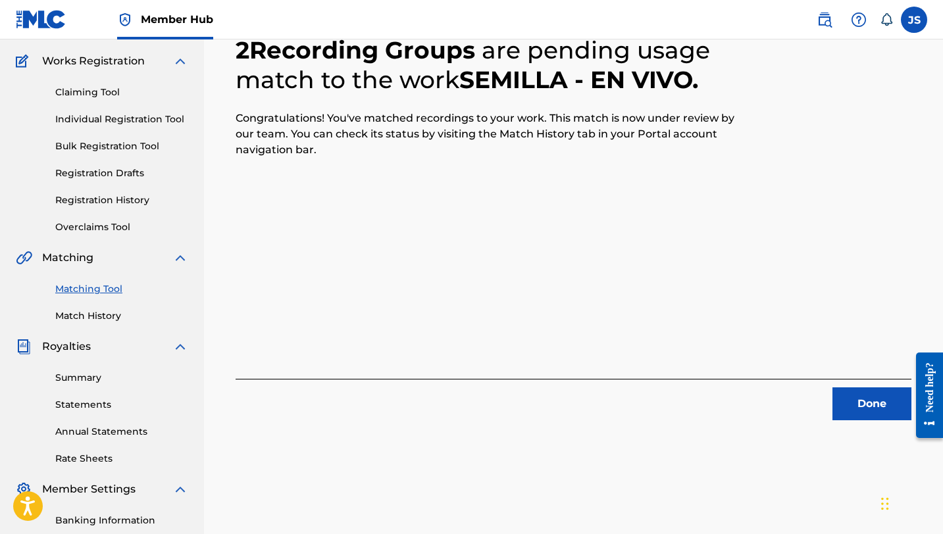
scroll to position [103, 0]
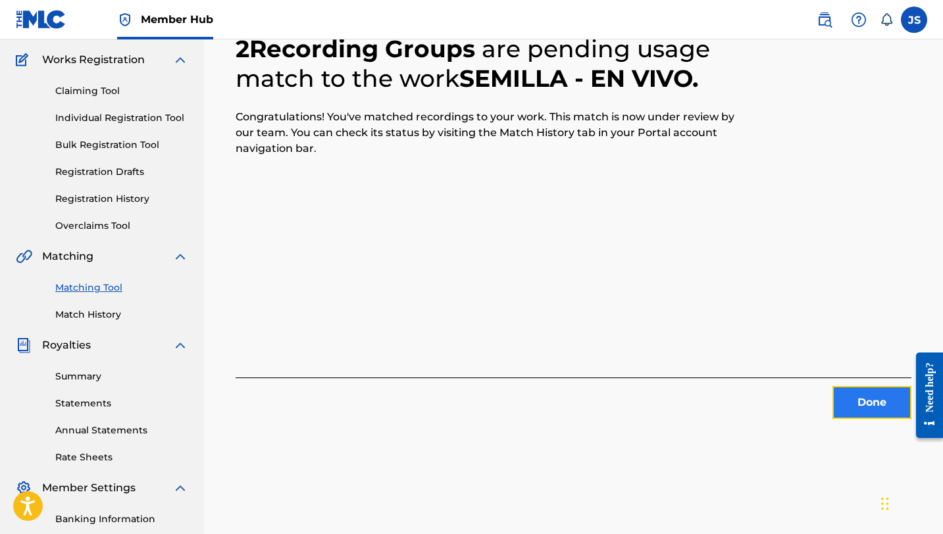
click at [849, 393] on button "Done" at bounding box center [871, 402] width 79 height 33
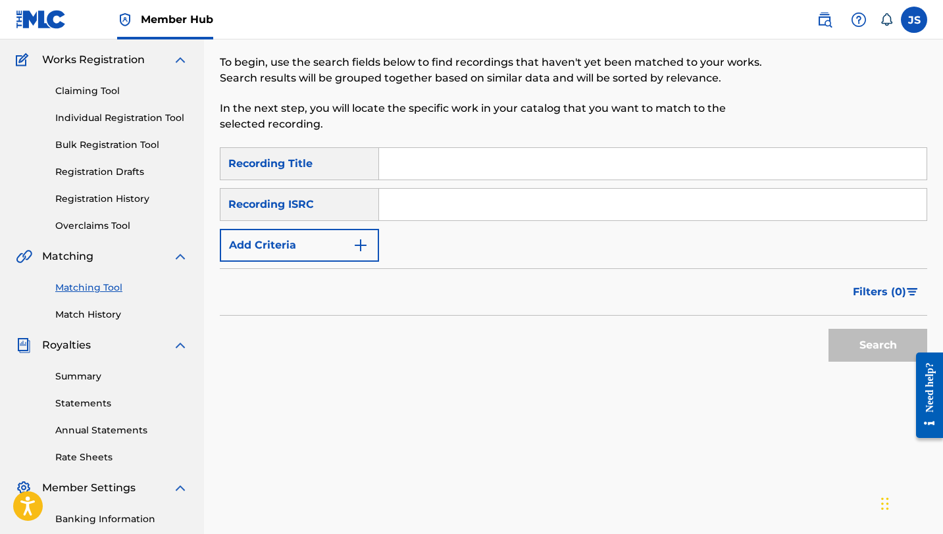
click at [597, 161] on input "Search Form" at bounding box center [652, 164] width 547 height 32
paste input "TA CALIDA"
type input "TA CALIDA"
click at [828, 329] on button "Search" at bounding box center [877, 345] width 99 height 33
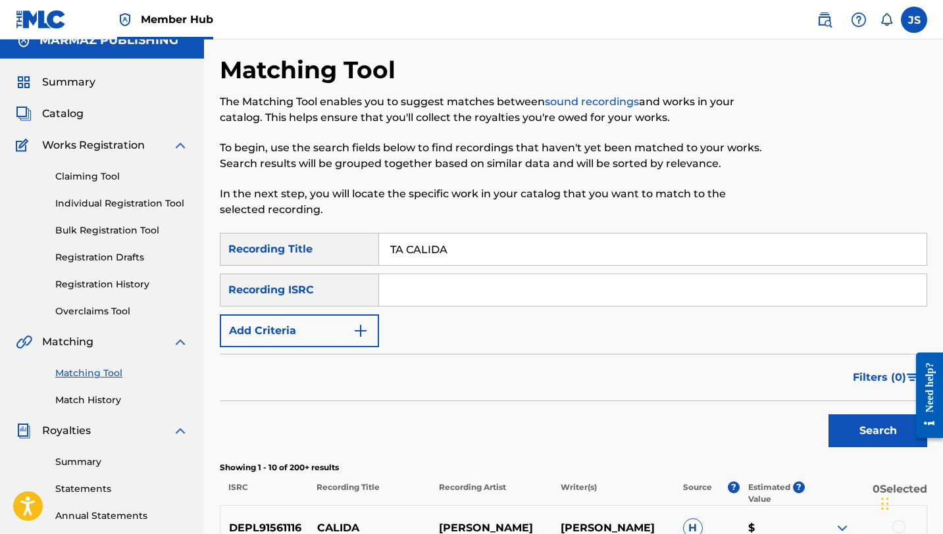
scroll to position [0, 0]
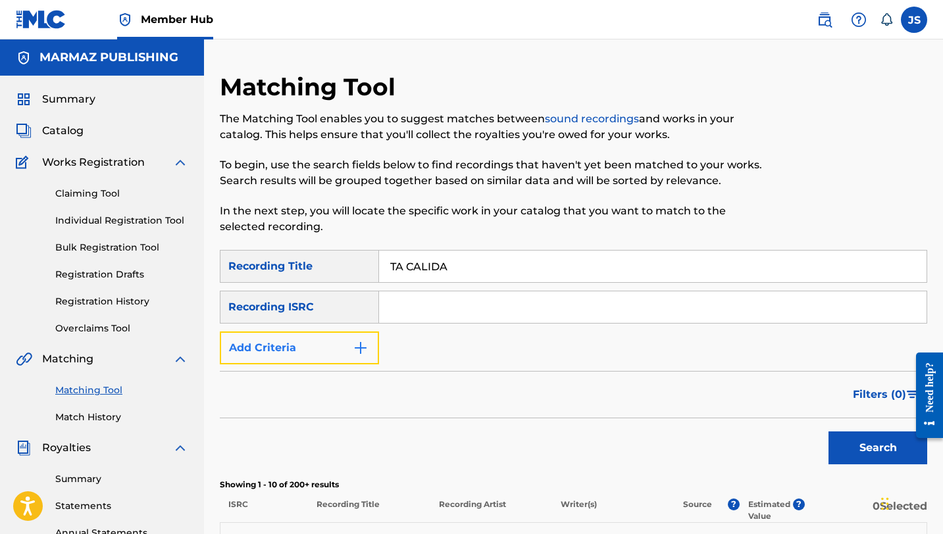
click at [339, 359] on button "Add Criteria" at bounding box center [299, 348] width 159 height 33
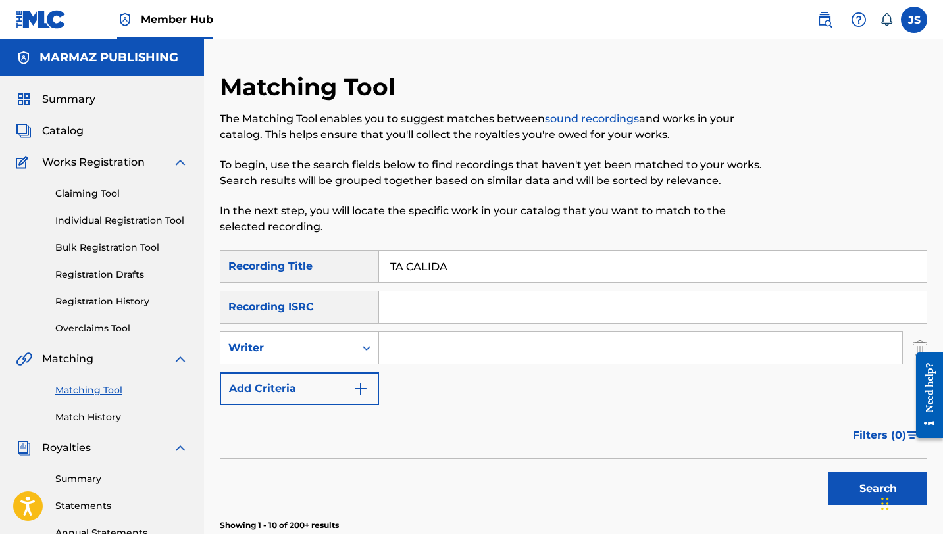
click at [408, 332] on input "Search Form" at bounding box center [640, 348] width 523 height 32
click at [828, 472] on button "Search" at bounding box center [877, 488] width 99 height 33
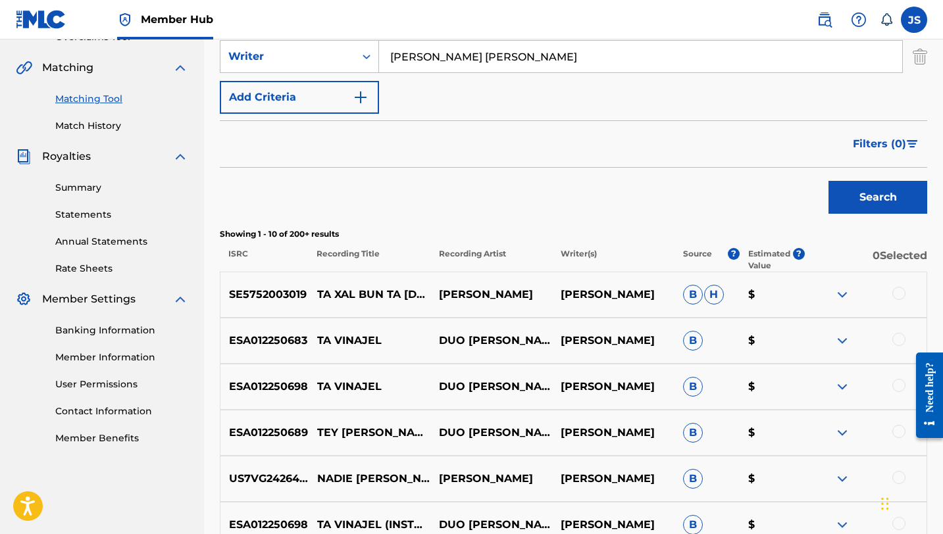
scroll to position [102, 0]
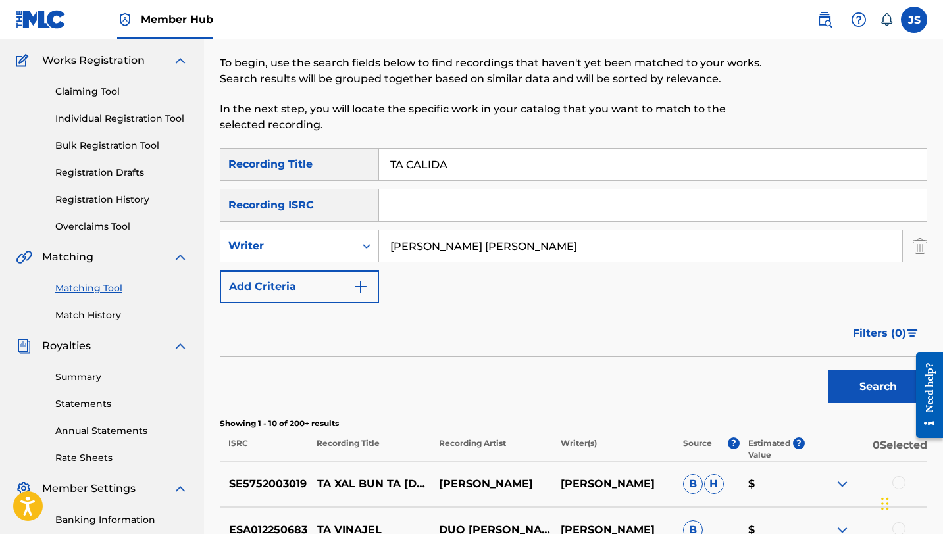
click at [479, 246] on input "PABLO DANIEL CARDOZA MÉNDEZ" at bounding box center [640, 246] width 523 height 32
type input "CAMPESINOS RAP"
click at [828, 370] on button "Search" at bounding box center [877, 386] width 99 height 33
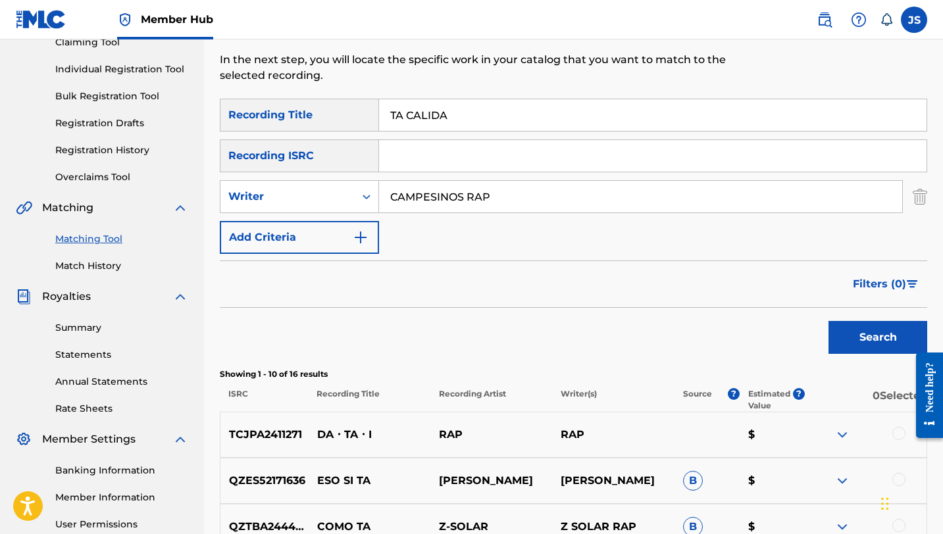
scroll to position [137, 0]
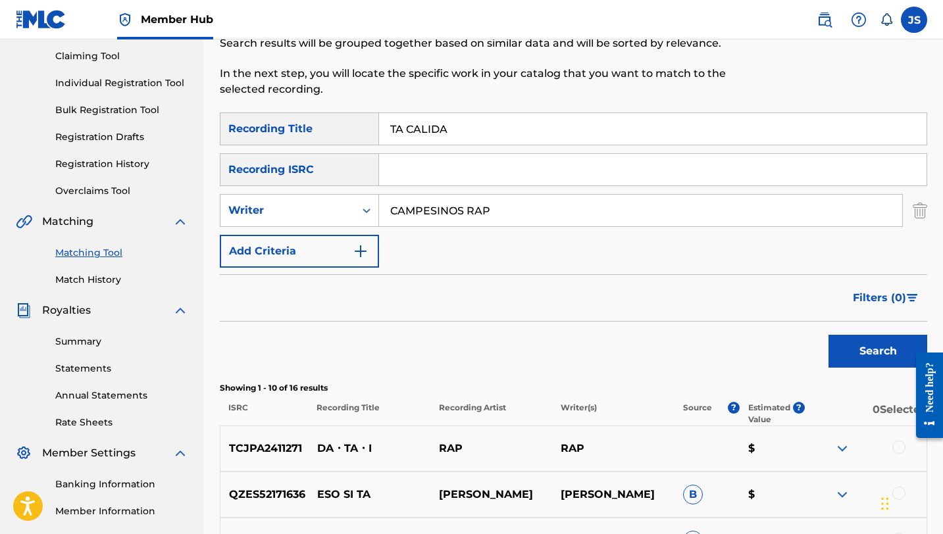
click at [432, 131] on input "TA CALIDA" at bounding box center [652, 129] width 547 height 32
paste input "VIVA VENEZUEL"
type input "VIVA VENEZUELA"
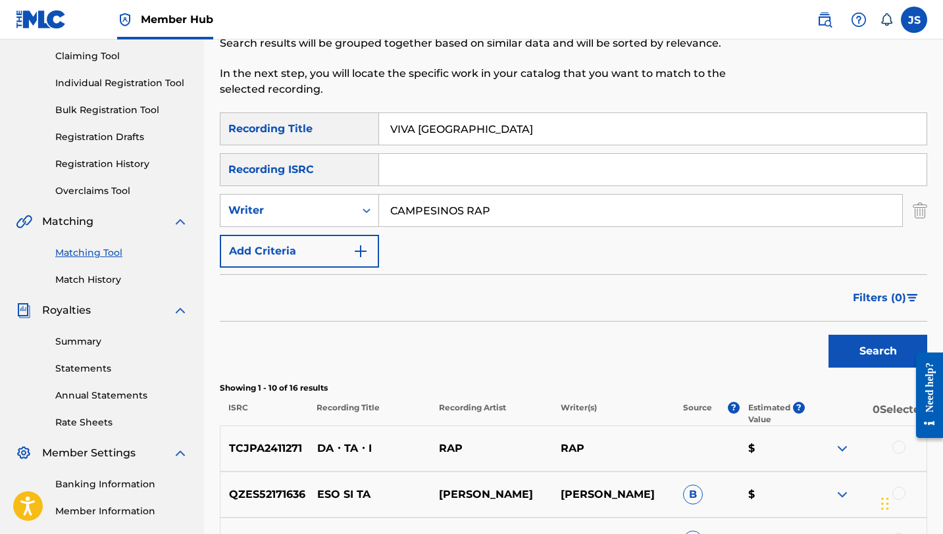
click at [828, 335] on button "Search" at bounding box center [877, 351] width 99 height 33
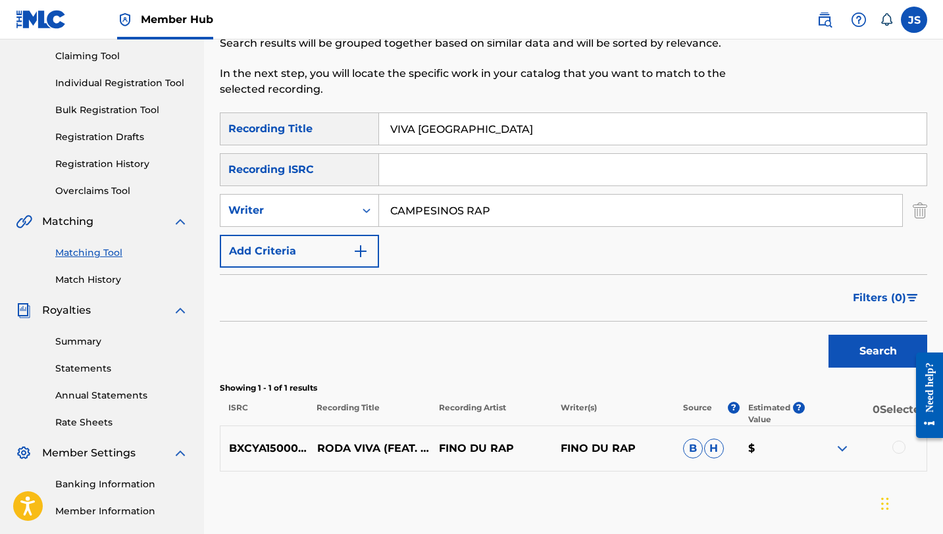
click at [432, 213] on input "CAMPESINOS RAP" at bounding box center [640, 211] width 523 height 32
type input "PABLO DANIEL CARDOZA MÉNDEZ"
click at [862, 351] on button "Search" at bounding box center [877, 351] width 99 height 33
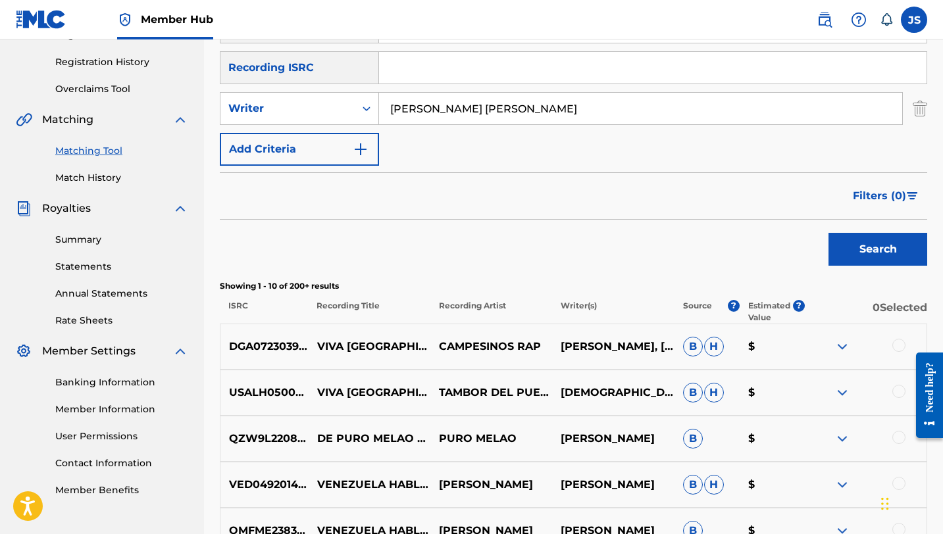
scroll to position [249, 0]
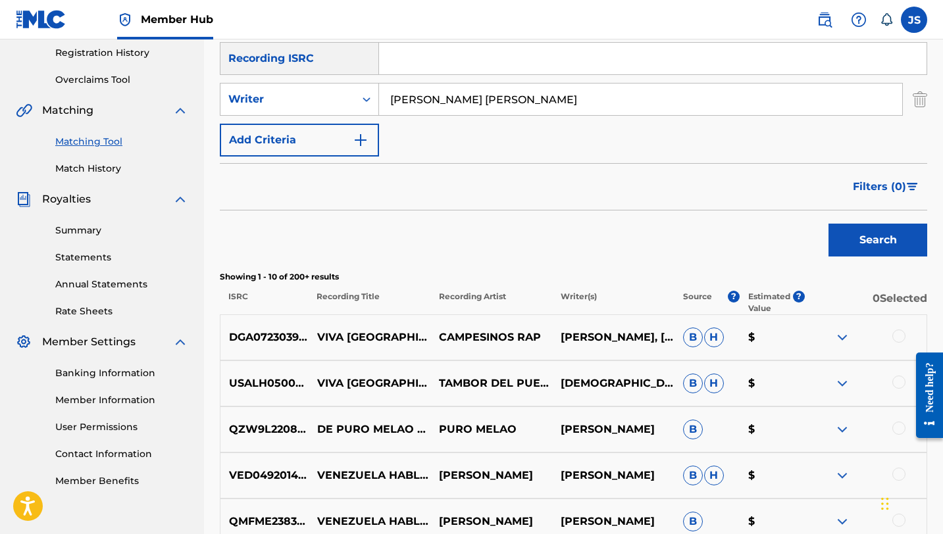
click at [901, 337] on div at bounding box center [898, 336] width 13 height 13
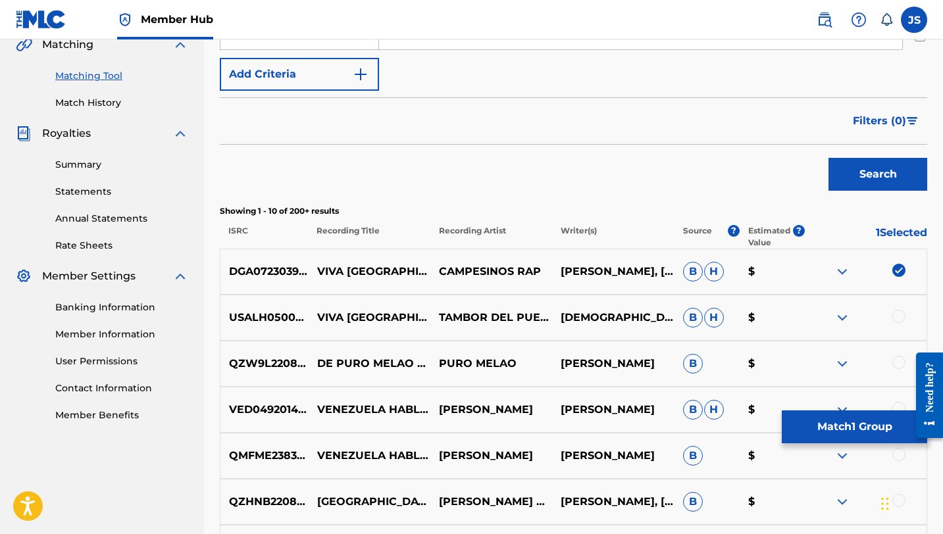
scroll to position [318, 0]
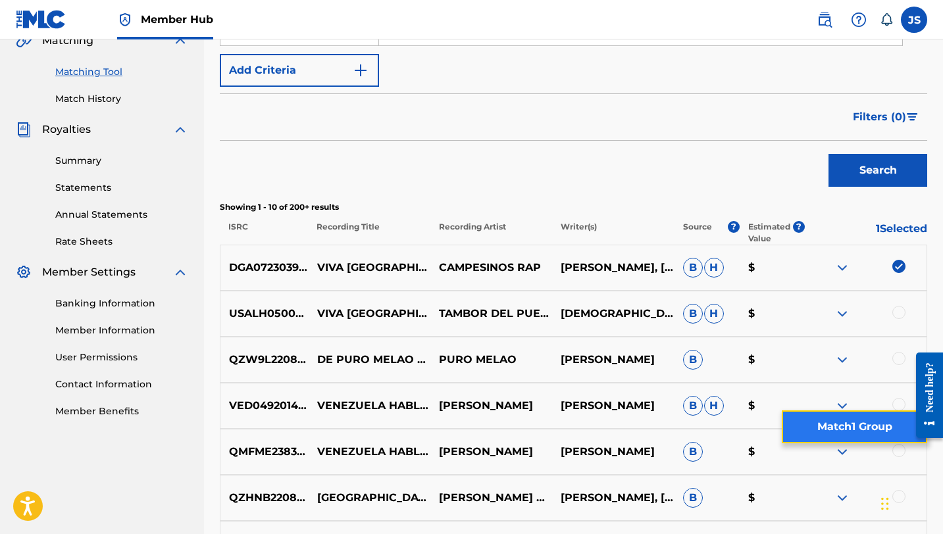
click at [837, 419] on button "Match 1 Group" at bounding box center [853, 426] width 145 height 33
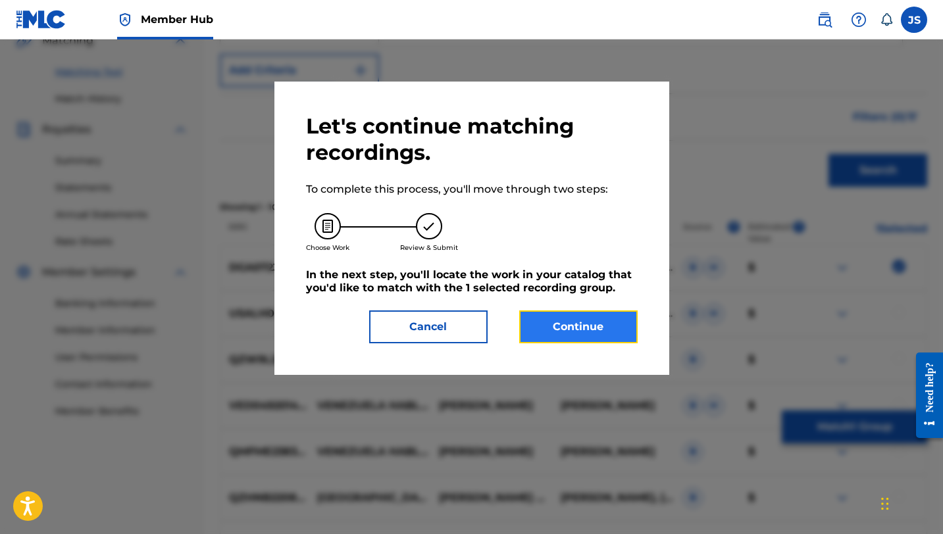
click at [622, 332] on button "Continue" at bounding box center [578, 326] width 118 height 33
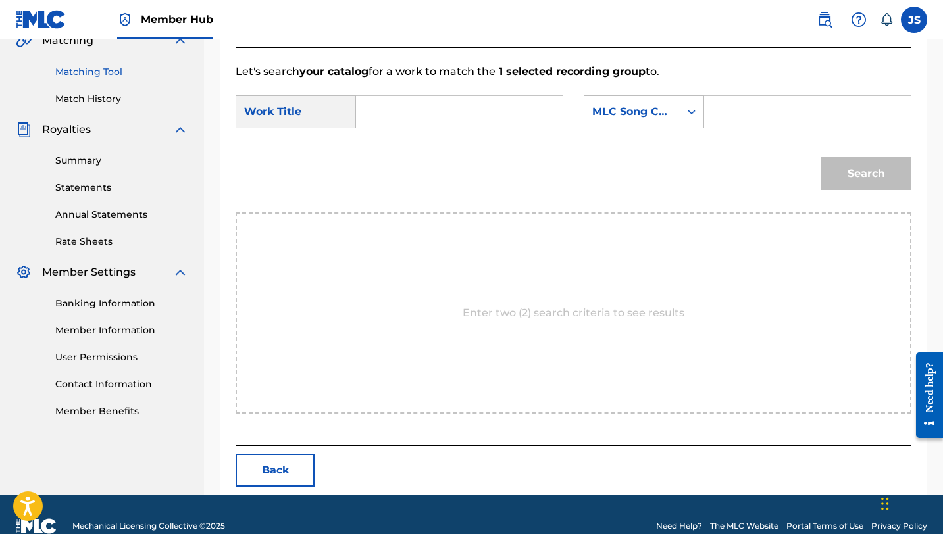
click at [483, 109] on input "Search Form" at bounding box center [459, 112] width 184 height 32
paste input "VIVA VENEZUELA"
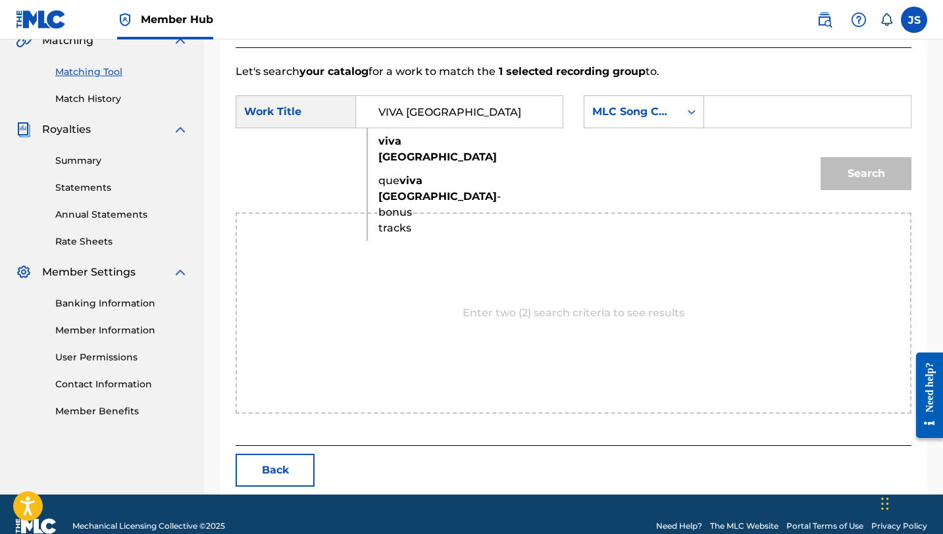
type input "VIVA VENEZUELA"
click at [716, 103] on input "Search Form" at bounding box center [807, 112] width 184 height 32
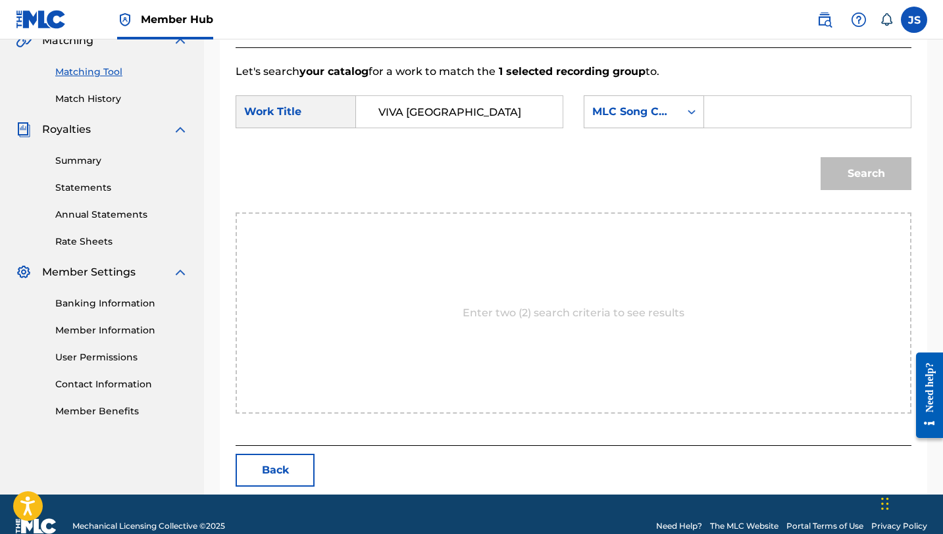
paste input "VW9PVI"
type input "VW9PVI"
click at [828, 161] on button "Search" at bounding box center [865, 173] width 91 height 33
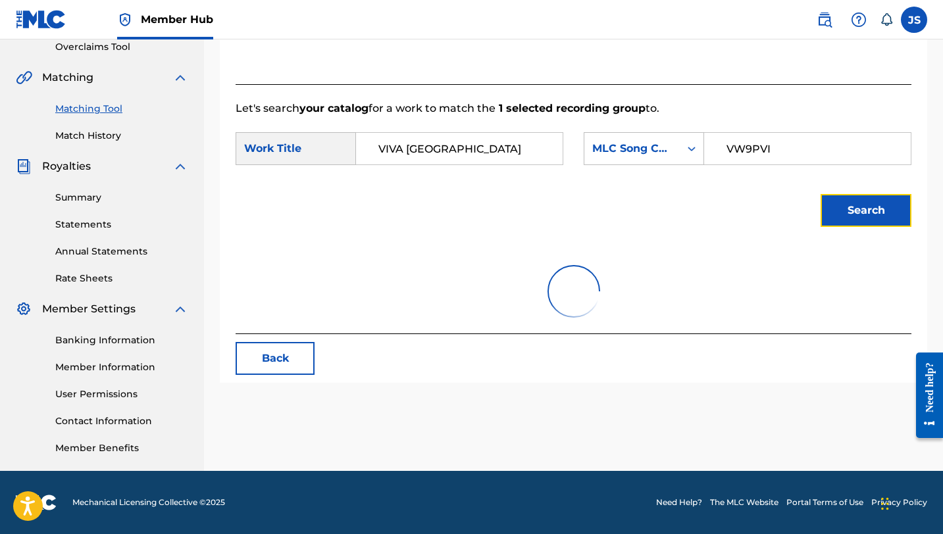
scroll to position [303, 0]
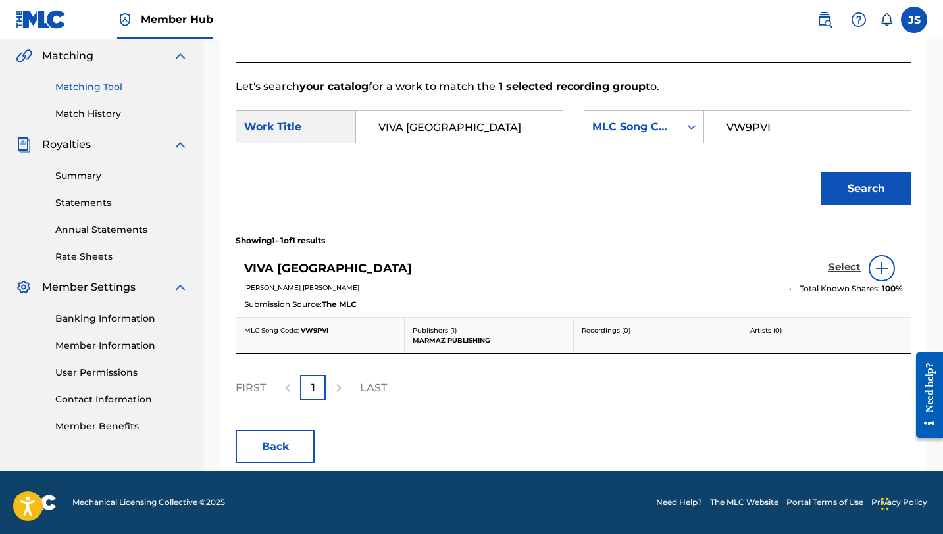
click at [843, 262] on h5 "Select" at bounding box center [844, 267] width 32 height 12
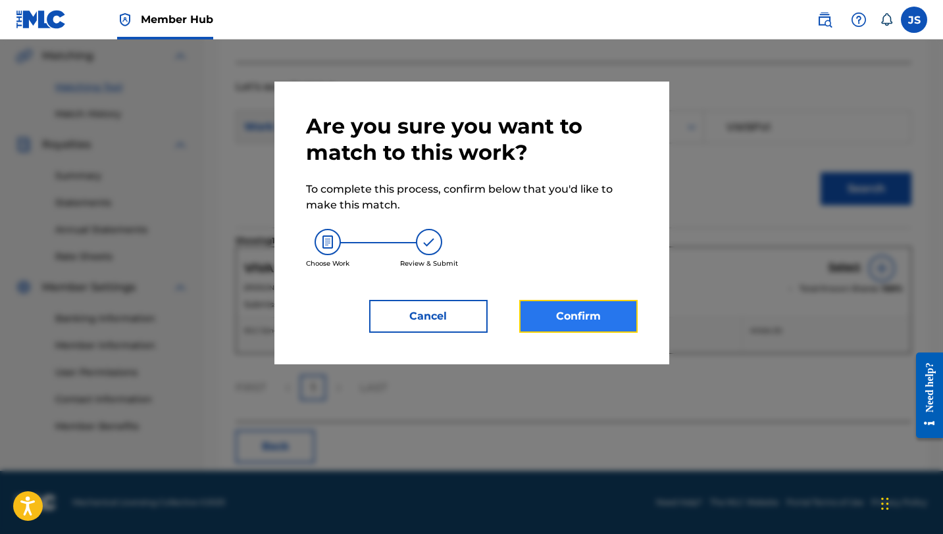
click at [624, 310] on button "Confirm" at bounding box center [578, 316] width 118 height 33
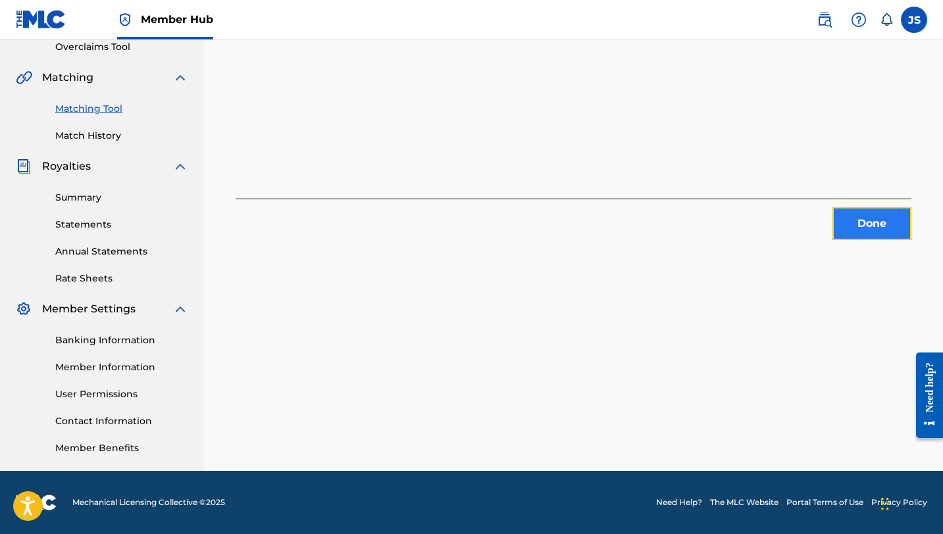
click at [848, 220] on button "Done" at bounding box center [871, 223] width 79 height 33
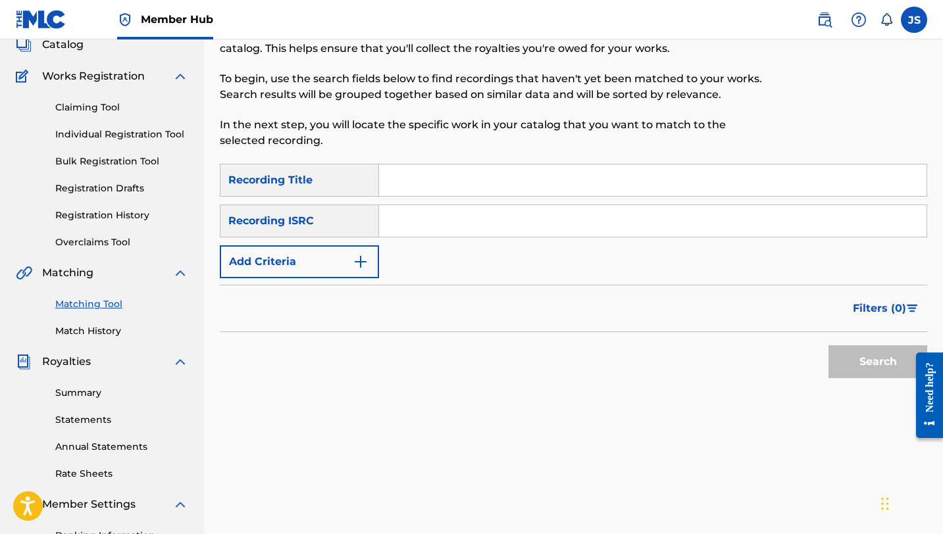
scroll to position [0, 0]
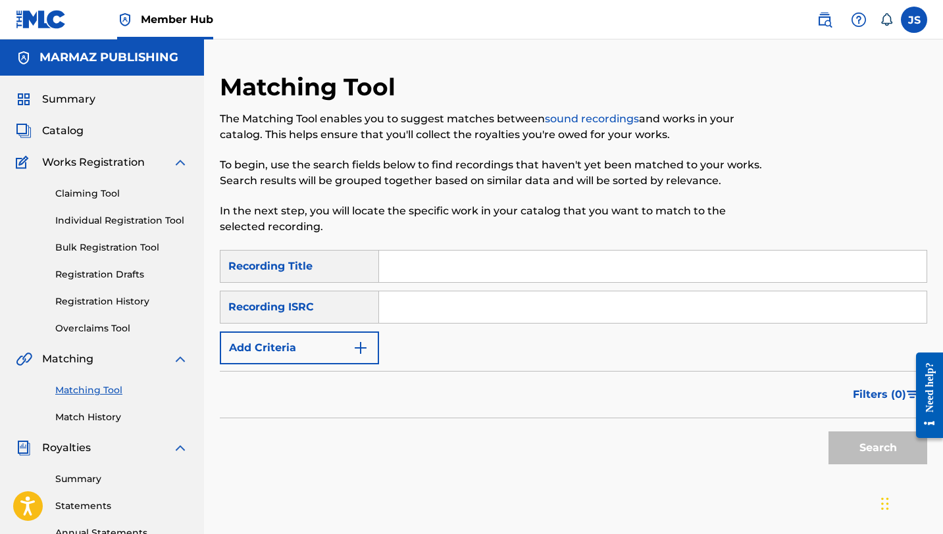
click at [485, 272] on input "Search Form" at bounding box center [652, 267] width 547 height 32
paste input "YERBATERO"
type input "YERBATERO"
click at [828, 431] on button "Search" at bounding box center [877, 447] width 99 height 33
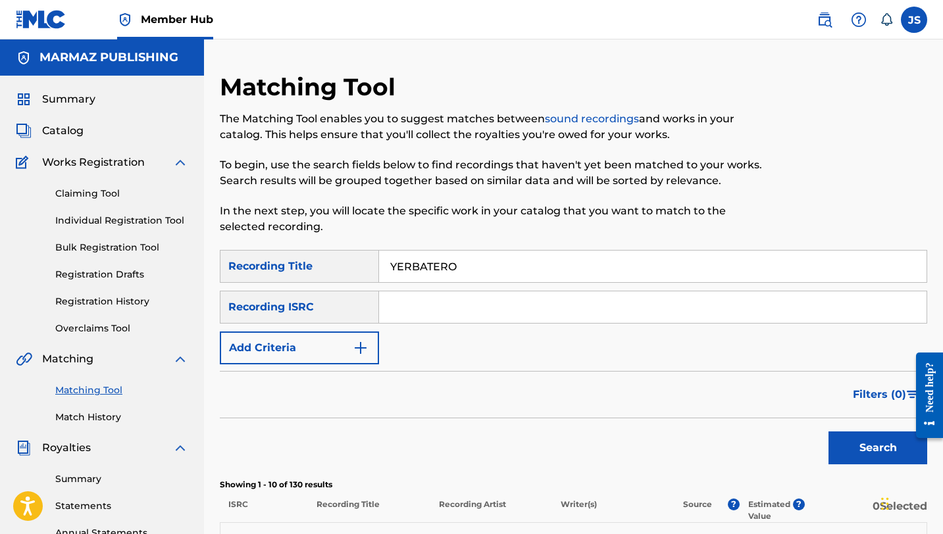
scroll to position [138, 0]
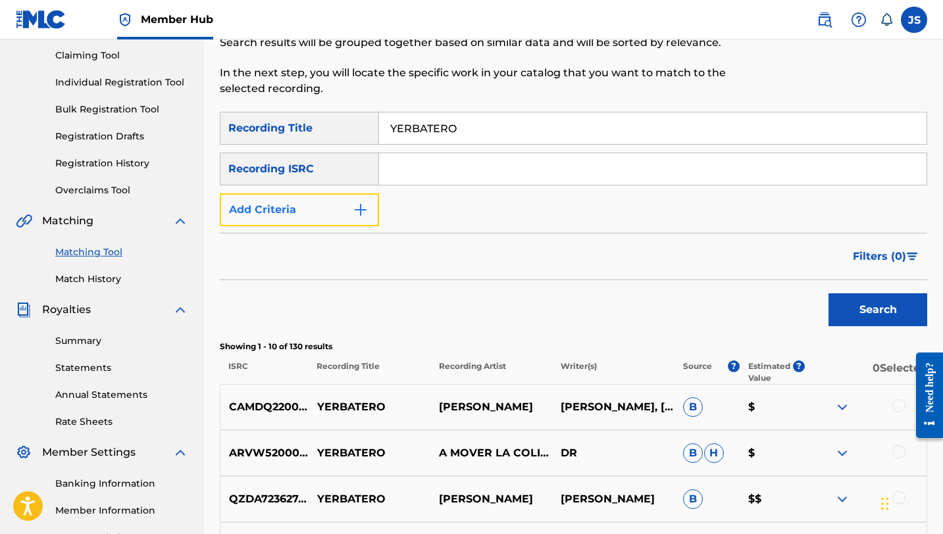
click at [349, 209] on button "Add Criteria" at bounding box center [299, 209] width 159 height 33
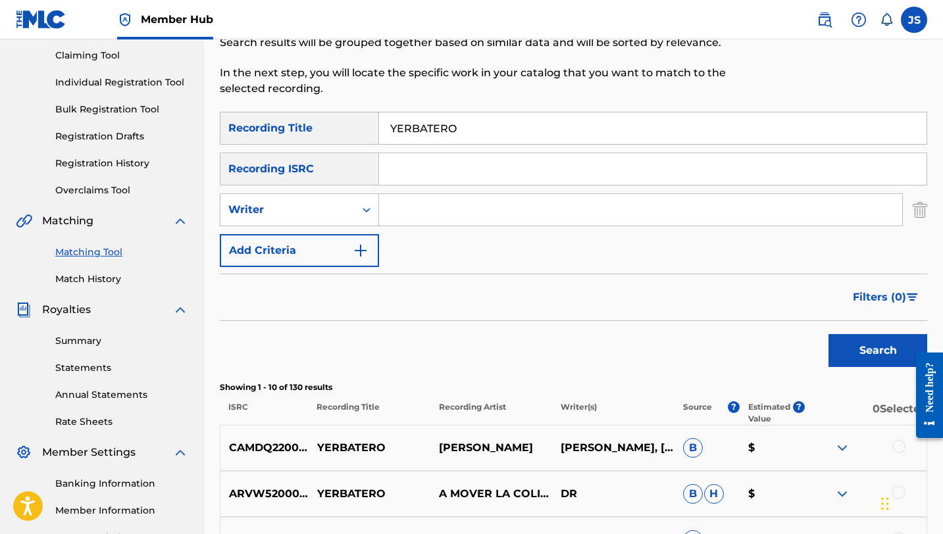
click at [408, 203] on input "Search Form" at bounding box center [640, 210] width 523 height 32
type input "PABLO DANIEL CARDOZA MÉNDEZ"
click at [828, 334] on button "Search" at bounding box center [877, 350] width 99 height 33
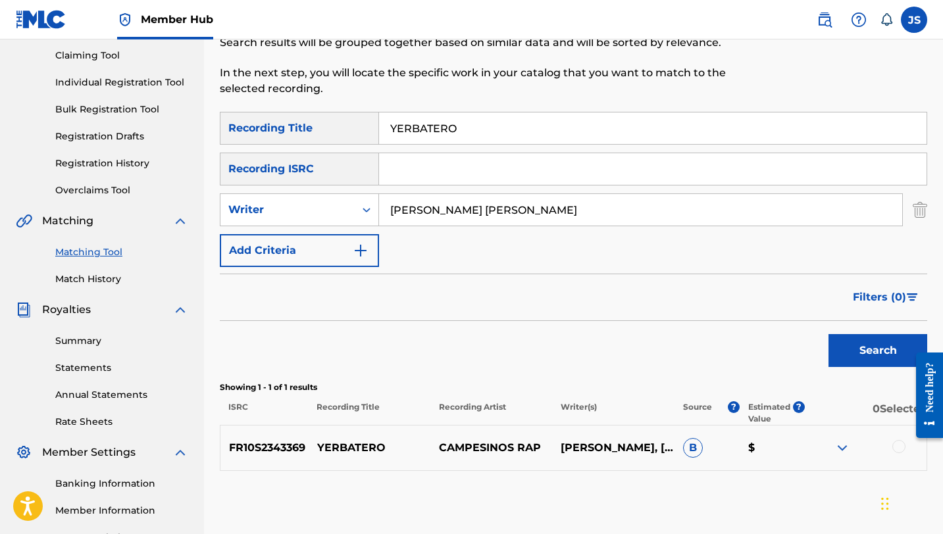
click at [529, 433] on div "FR10S2343369 YERBATERO CAMPESINOS RAP PABLO CARDOZA, REINALDO RIVAS B $" at bounding box center [573, 448] width 707 height 46
click at [895, 451] on div at bounding box center [898, 446] width 13 height 13
click at [849, 433] on button "Match 1 Group" at bounding box center [853, 426] width 145 height 33
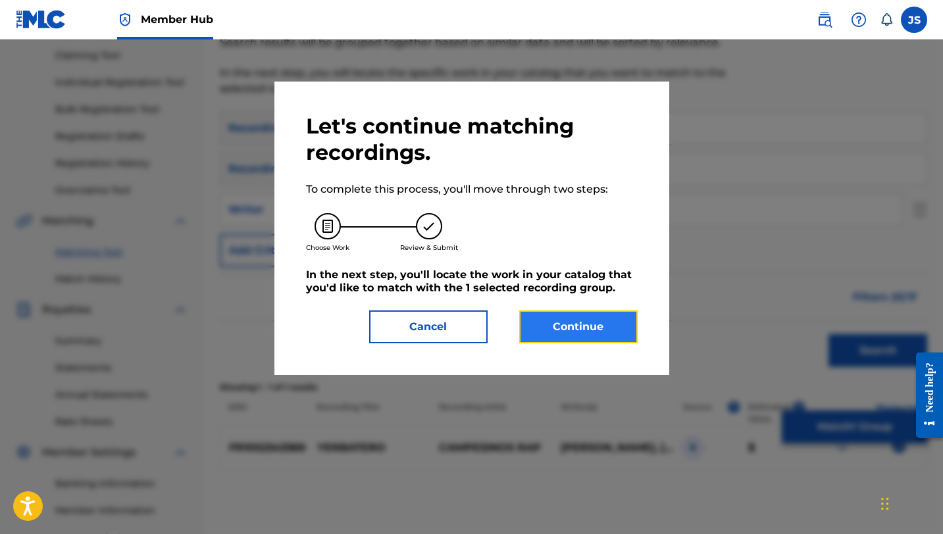
click at [545, 312] on button "Continue" at bounding box center [578, 326] width 118 height 33
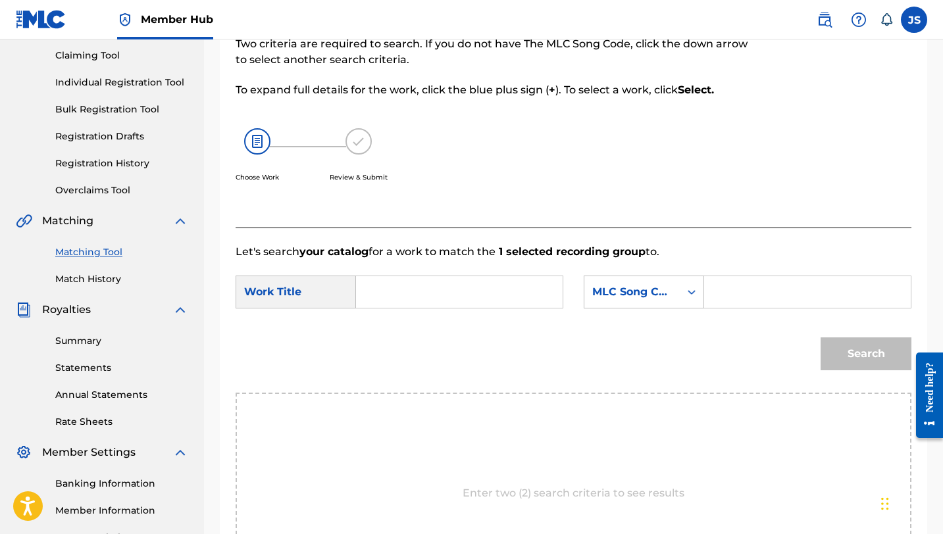
click at [394, 298] on input "Search Form" at bounding box center [459, 292] width 184 height 32
paste input "YERBATERO"
type input "YERBATERO"
click at [786, 280] on input "Search Form" at bounding box center [807, 292] width 184 height 32
click at [722, 286] on input "Search Form" at bounding box center [807, 292] width 184 height 32
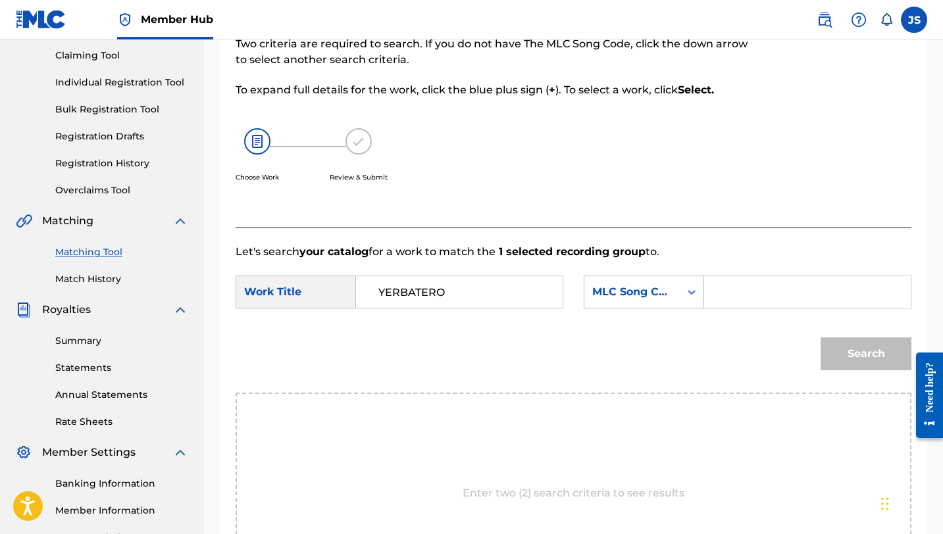
paste input "YO93A0"
type input "YO93A0"
click at [820, 337] on button "Search" at bounding box center [865, 353] width 91 height 33
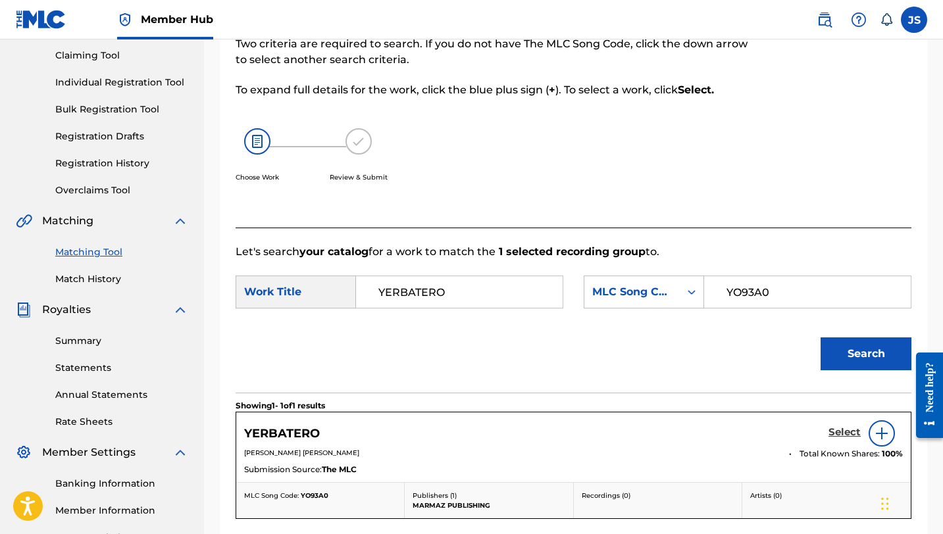
click at [837, 430] on h5 "Select" at bounding box center [844, 432] width 32 height 12
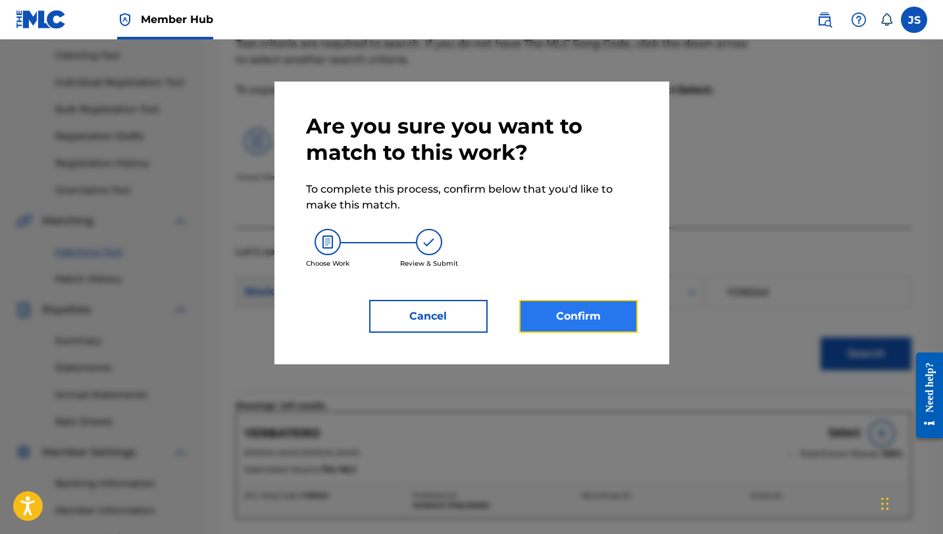
click at [597, 314] on button "Confirm" at bounding box center [578, 316] width 118 height 33
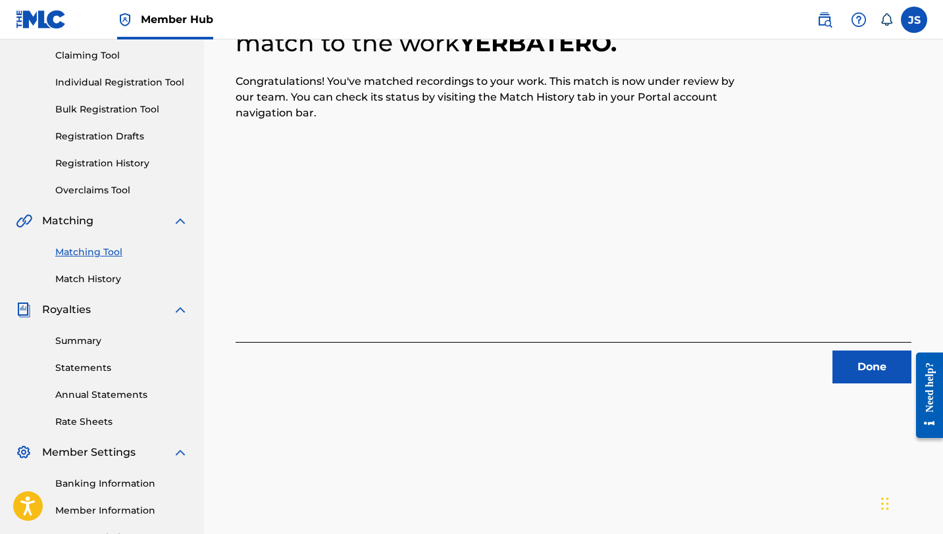
click at [870, 387] on div "1 Recording Groups are pending usage match to the work YERBATERO . Congratulati…" at bounding box center [573, 274] width 739 height 680
click at [849, 362] on button "Done" at bounding box center [871, 367] width 79 height 33
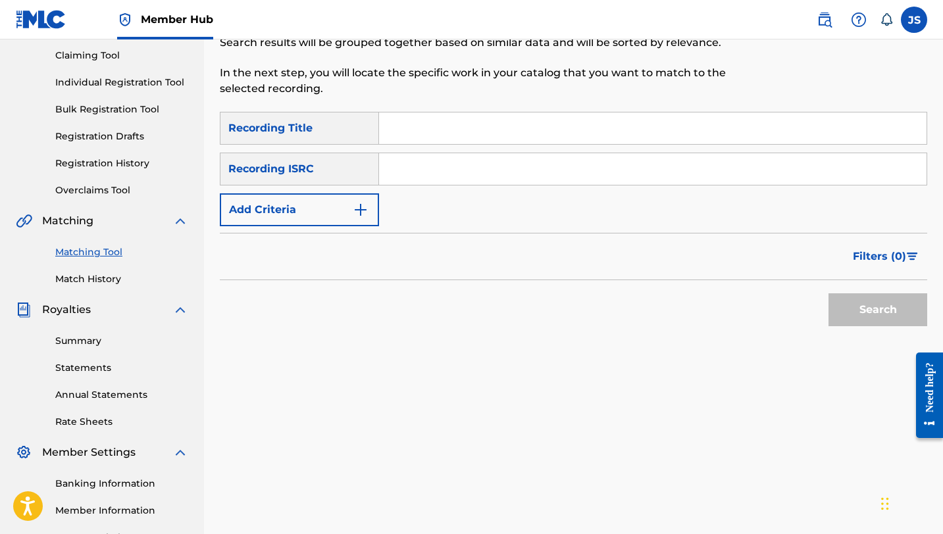
click at [417, 135] on input "Search Form" at bounding box center [652, 128] width 547 height 32
paste input "YO TENGO EL ALMA LLANERA"
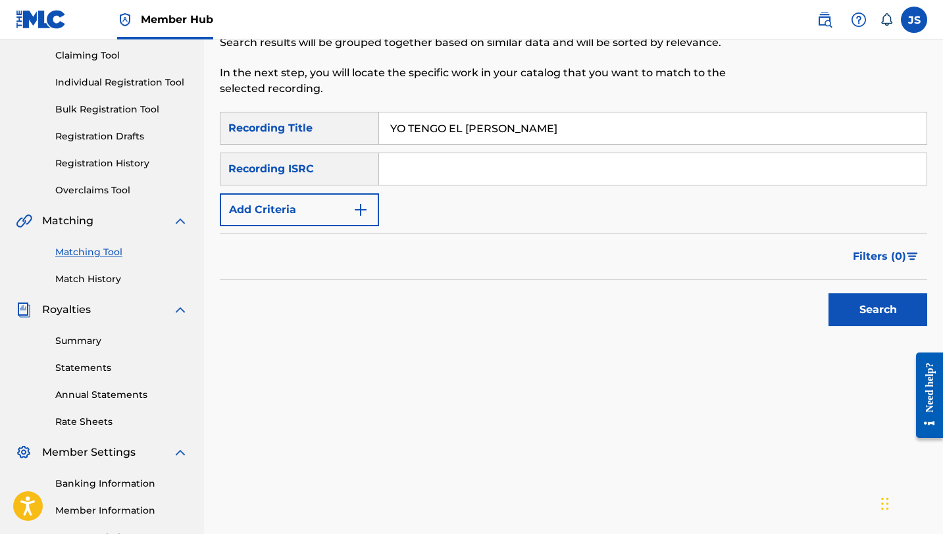
type input "YO TENGO EL ALMA LLANERA"
click at [828, 293] on button "Search" at bounding box center [877, 309] width 99 height 33
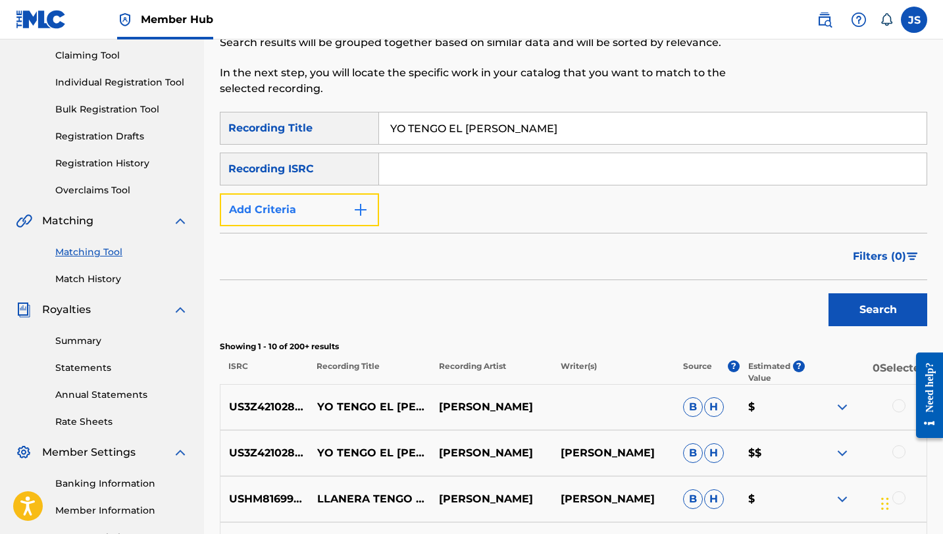
click at [349, 214] on button "Add Criteria" at bounding box center [299, 209] width 159 height 33
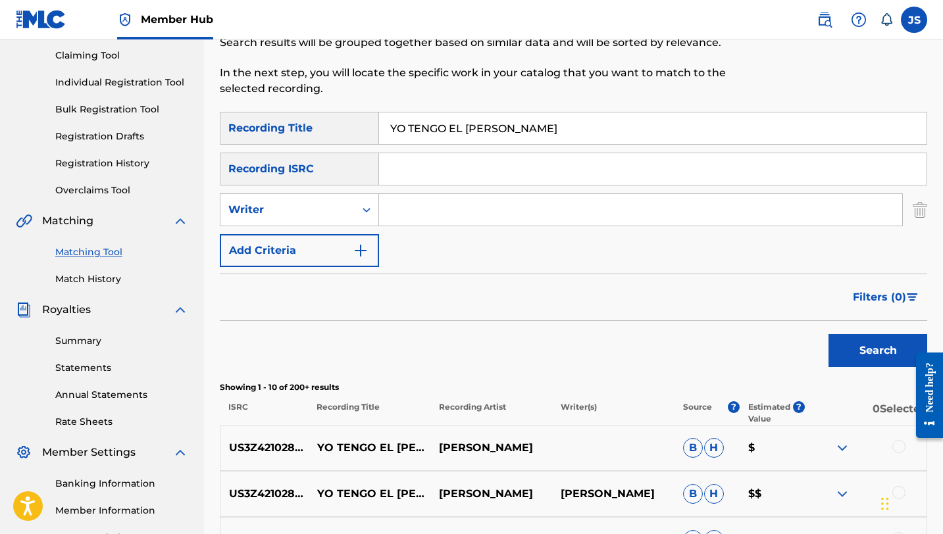
click at [403, 201] on input "Search Form" at bounding box center [640, 210] width 523 height 32
click at [828, 334] on button "Search" at bounding box center [877, 350] width 99 height 33
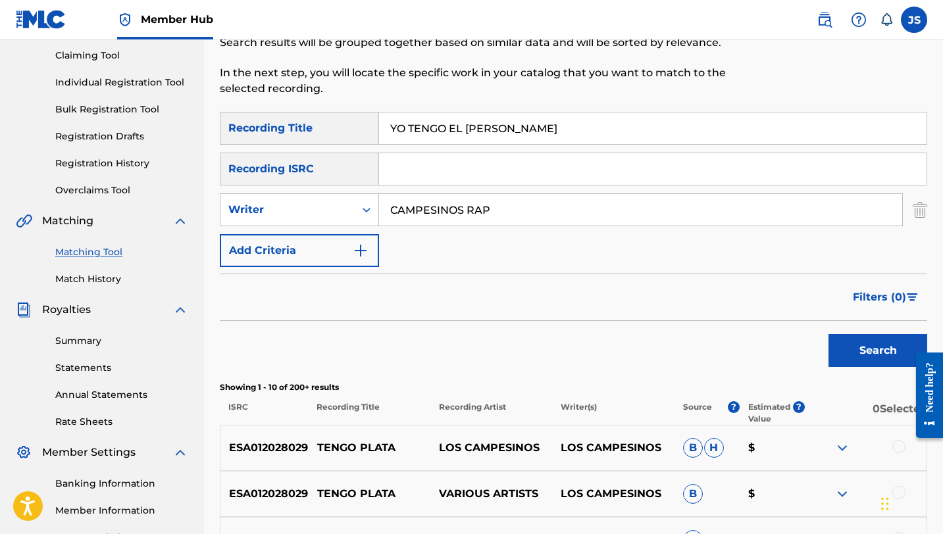
click at [426, 203] on input "CAMPESINOS RAP" at bounding box center [640, 210] width 523 height 32
type input "PABLO DANIEL CARDOZA MÉNDEZ"
click at [828, 334] on button "Search" at bounding box center [877, 350] width 99 height 33
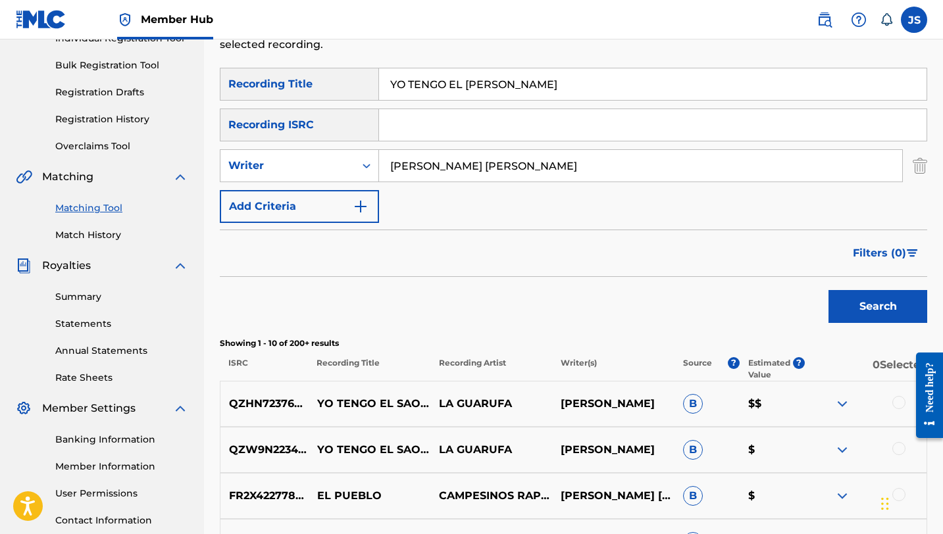
scroll to position [183, 0]
click at [437, 73] on input "YO TENGO EL ALMA LLANERA" at bounding box center [652, 84] width 547 height 32
paste input "SERENATA EN EL FOGÓN"
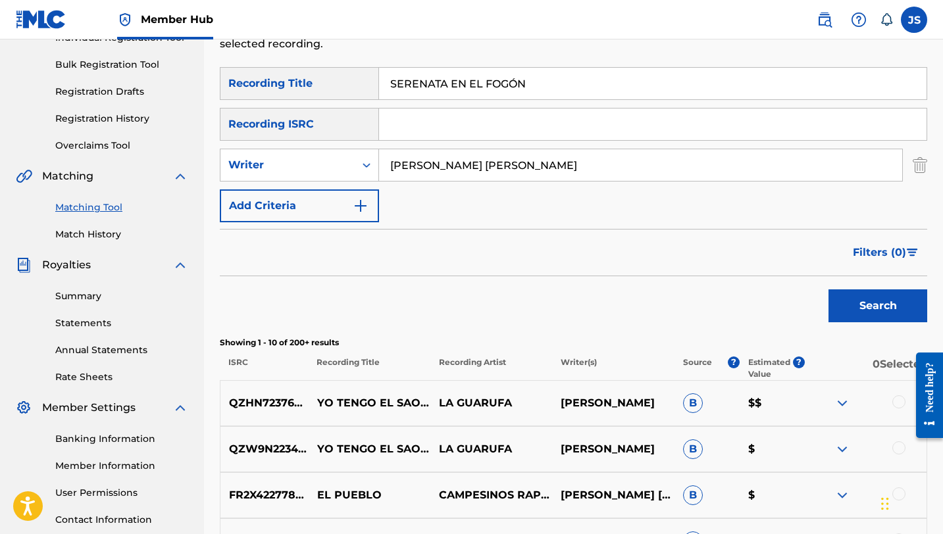
type input "SERENATA EN EL FOGÓN"
click at [828, 289] on button "Search" at bounding box center [877, 305] width 99 height 33
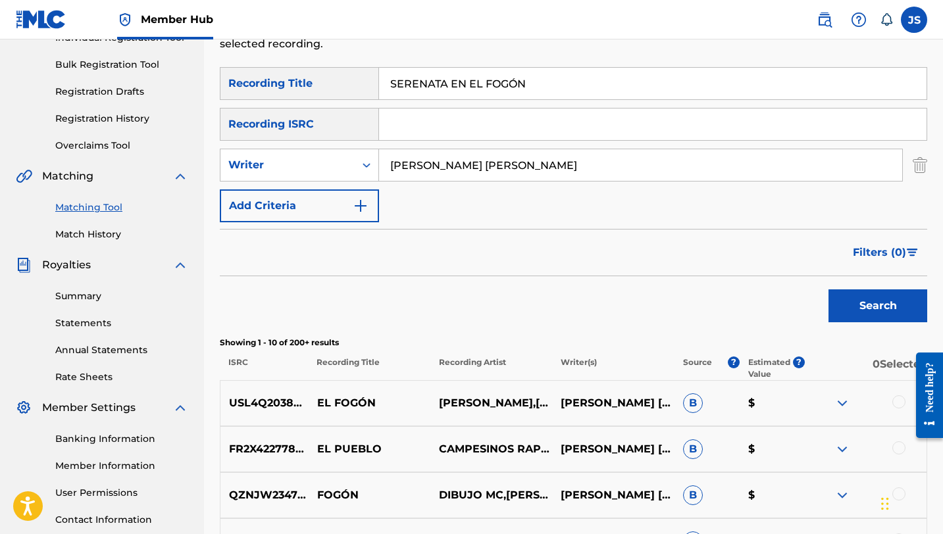
click at [828, 289] on button "Search" at bounding box center [877, 305] width 99 height 33
click at [477, 159] on input "PABLO DANIEL CARDOZA MÉNDEZ" at bounding box center [640, 165] width 523 height 32
paste input "[PERSON_NAME]"
click at [477, 159] on input "PABLO DANIEL RAFAEL GARRIDO MÉNDEZ" at bounding box center [640, 165] width 523 height 32
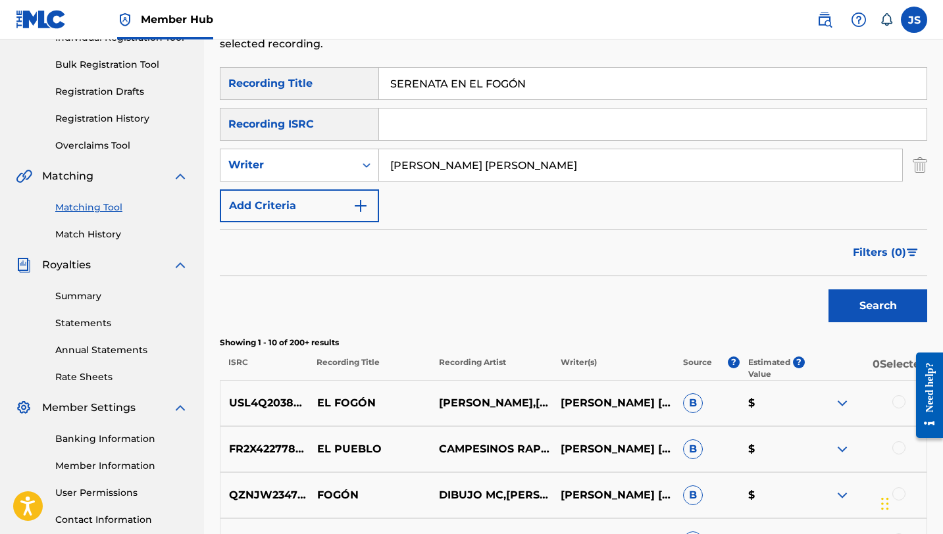
click at [477, 159] on input "PABLO DANIEL RAFAEL GARRIDO MÉNDEZ" at bounding box center [640, 165] width 523 height 32
paste input "[PERSON_NAME]"
type input "[PERSON_NAME]"
click at [828, 289] on button "Search" at bounding box center [877, 305] width 99 height 33
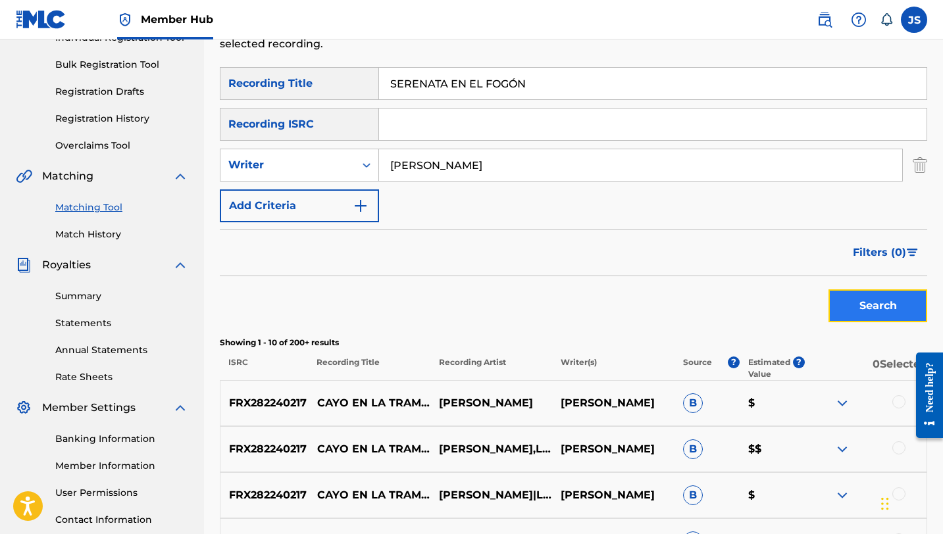
click at [853, 311] on button "Search" at bounding box center [877, 305] width 99 height 33
click at [445, 170] on input "[PERSON_NAME]" at bounding box center [640, 165] width 523 height 32
click at [828, 289] on button "Search" at bounding box center [877, 305] width 99 height 33
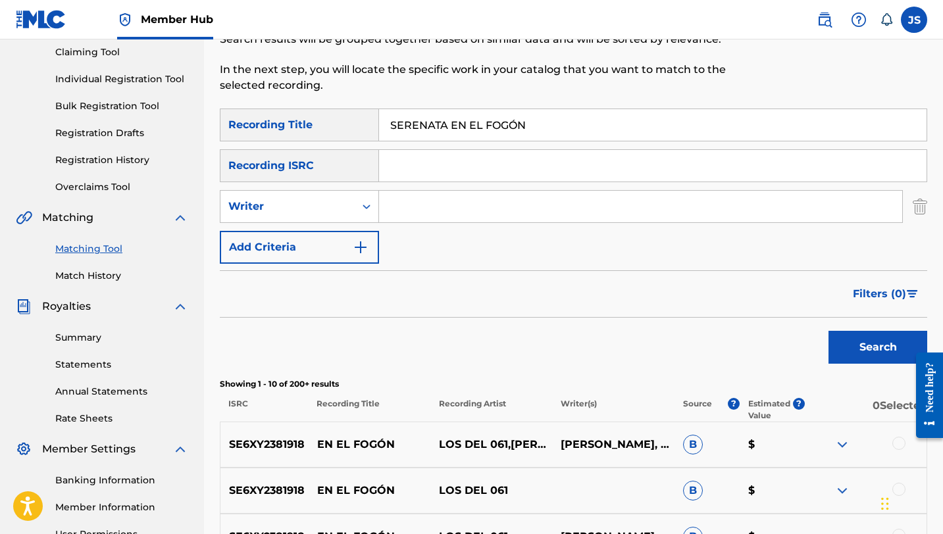
scroll to position [0, 0]
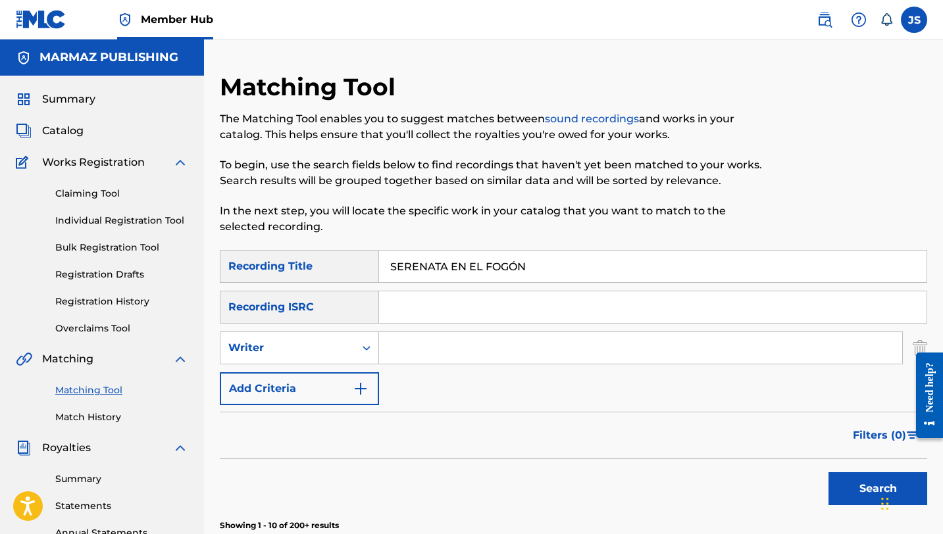
click at [514, 160] on p "To begin, use the search fields below to find recordings that haven't yet been …" at bounding box center [492, 173] width 545 height 32
click at [466, 355] on input "Search Form" at bounding box center [640, 348] width 523 height 32
click at [828, 472] on button "Search" at bounding box center [877, 488] width 99 height 33
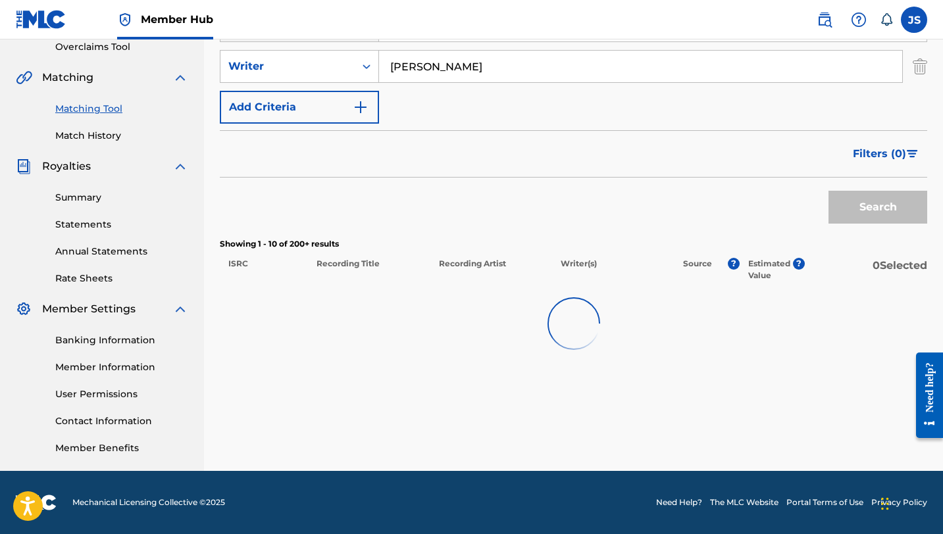
scroll to position [28, 0]
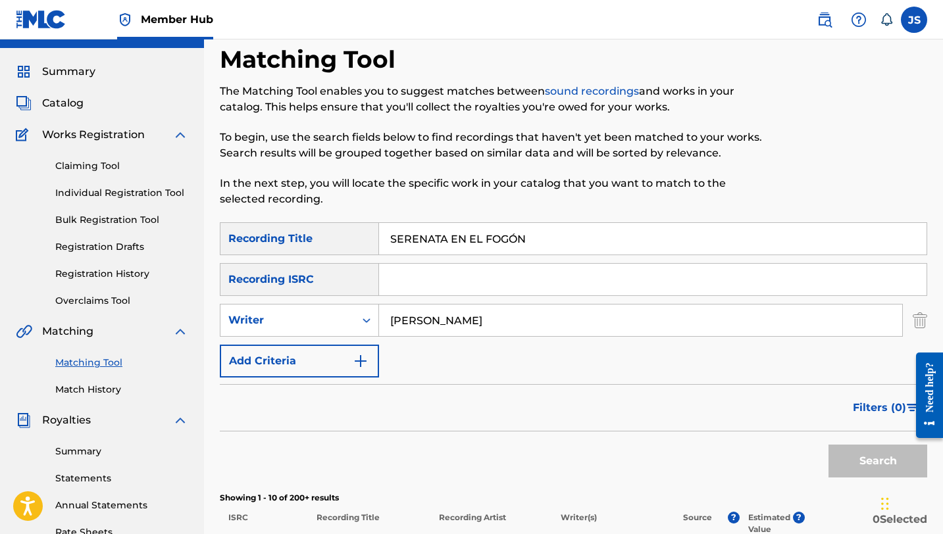
click at [438, 316] on input "[PERSON_NAME]" at bounding box center [640, 321] width 523 height 32
type input "NORELKYS"
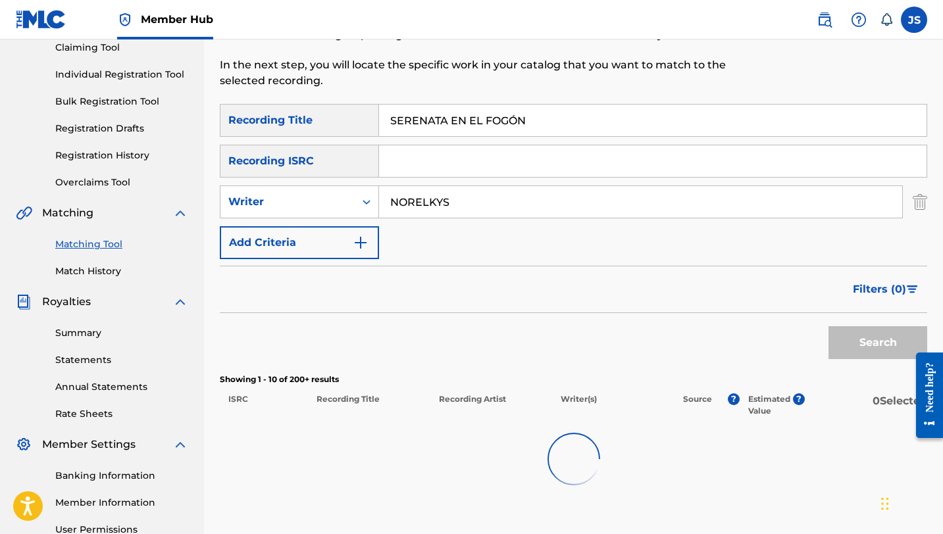
scroll to position [147, 0]
click at [481, 191] on input "NORELKYS" at bounding box center [640, 201] width 523 height 32
click at [486, 201] on input "NORELKYS" at bounding box center [640, 201] width 523 height 32
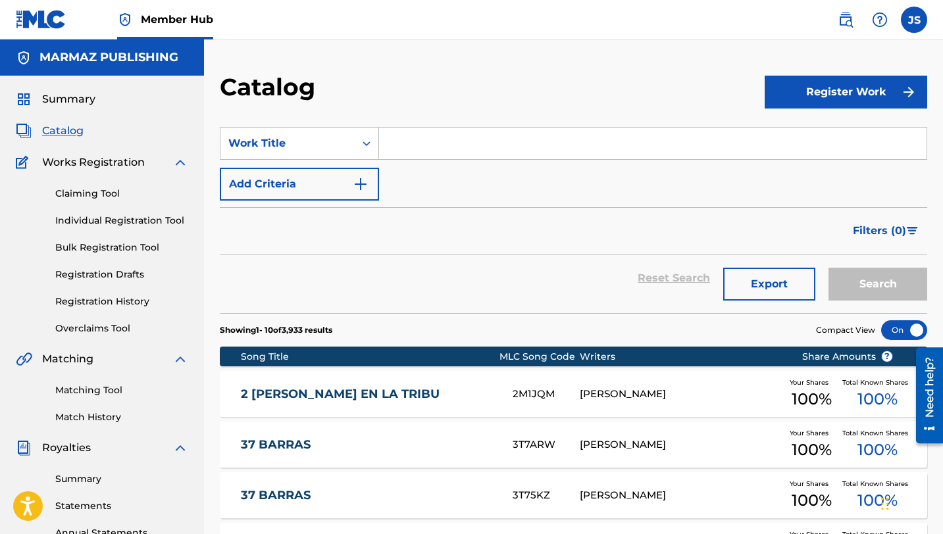
click at [464, 146] on input "Search Form" at bounding box center [652, 144] width 547 height 32
paste input "POR ESA CATIRA"
click at [856, 287] on button "Search" at bounding box center [877, 284] width 99 height 33
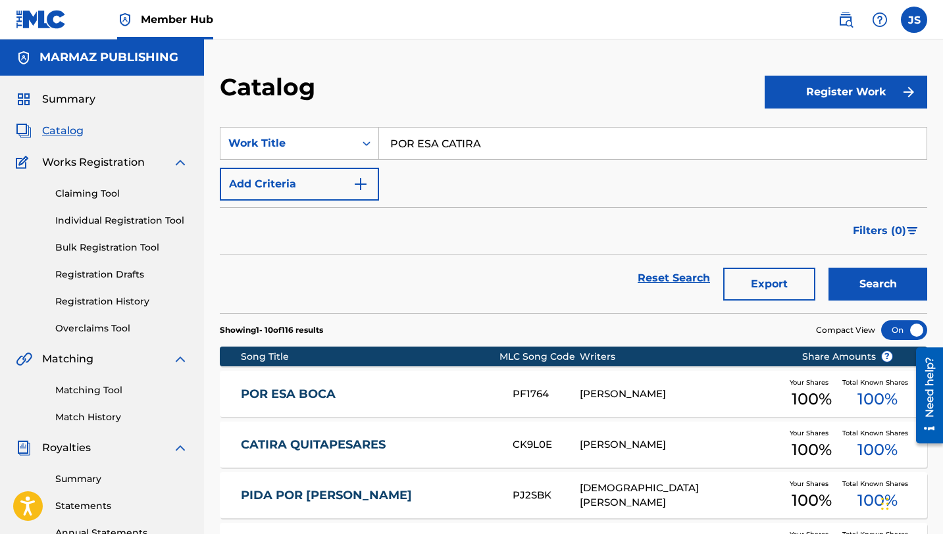
click at [421, 140] on input "POR ESA CATIRA" at bounding box center [652, 144] width 547 height 32
paste input "ELYSIUM"
type input "ELYSIUM"
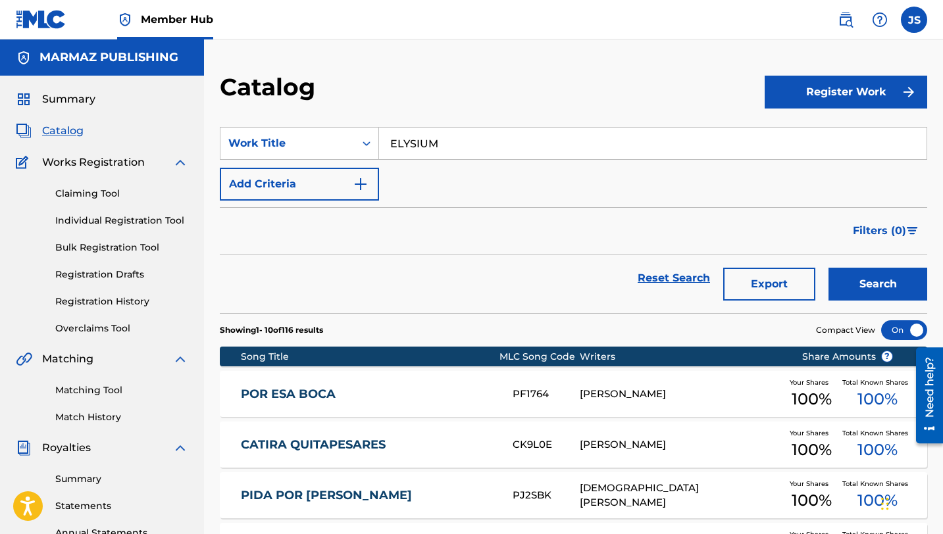
click at [828, 268] on button "Search" at bounding box center [877, 284] width 99 height 33
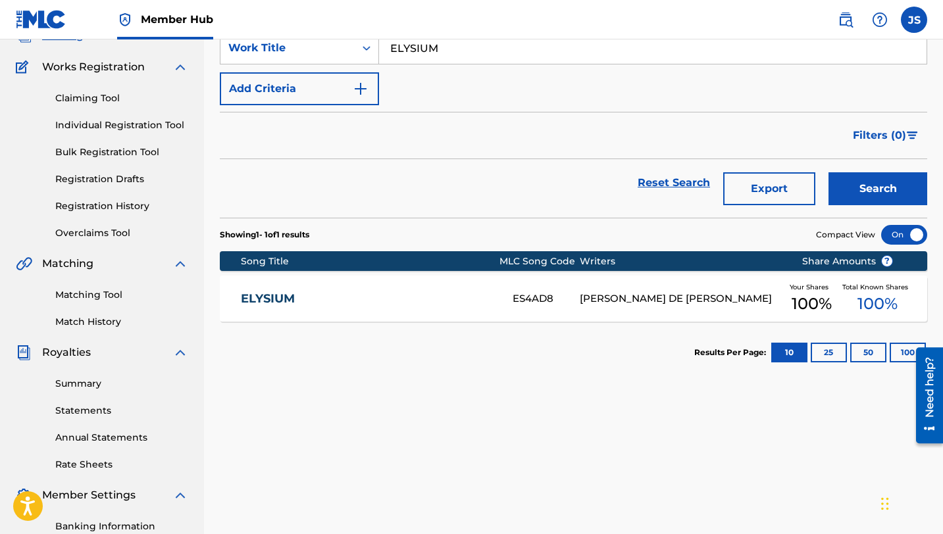
scroll to position [96, 0]
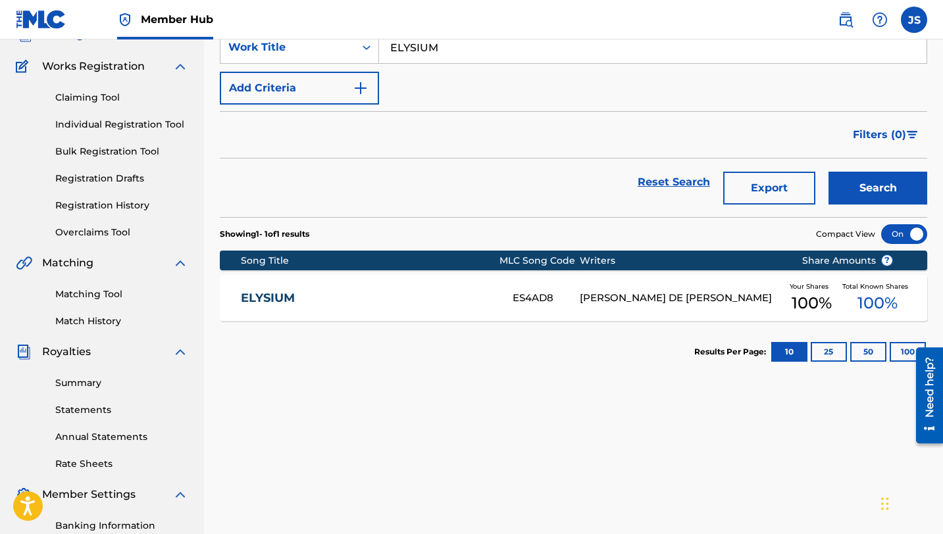
click at [656, 296] on div "[PERSON_NAME] DE [PERSON_NAME]" at bounding box center [679, 298] width 201 height 15
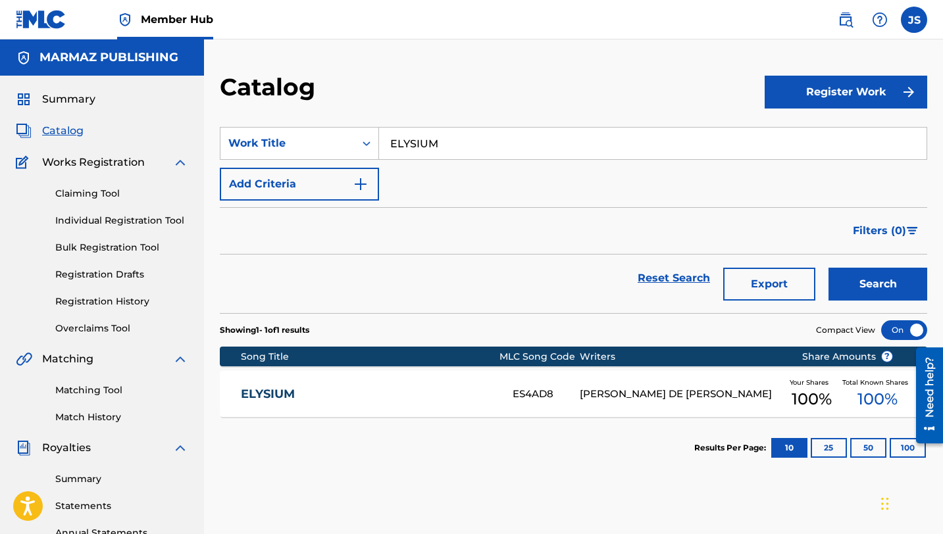
click at [395, 136] on input "ELYSIUM" at bounding box center [652, 144] width 547 height 32
click at [828, 268] on button "Search" at bounding box center [877, 284] width 99 height 33
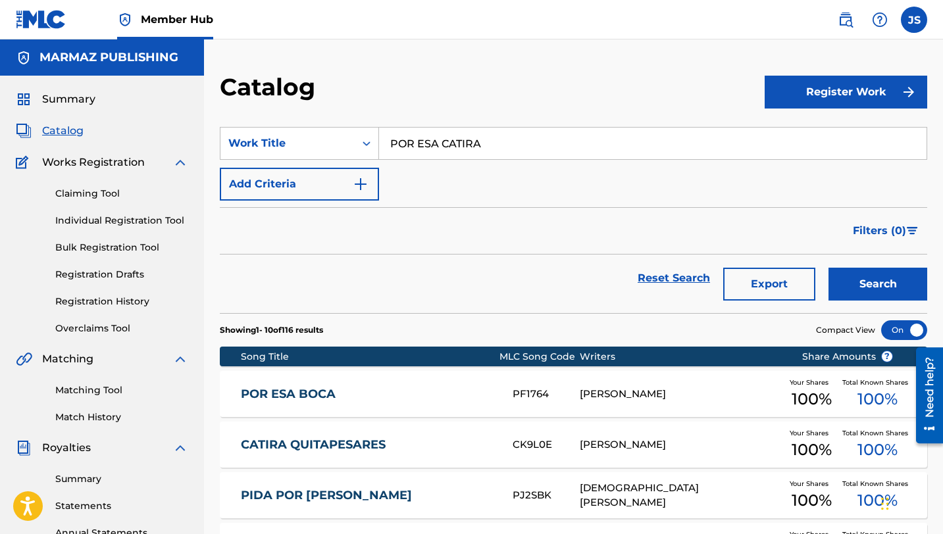
click at [420, 147] on input "POR ESA CATIRA" at bounding box center [652, 144] width 547 height 32
paste input "ALLÁ EN EL ARAGUANEY"
type input "ALLÁ EN EL ARAGUANEY"
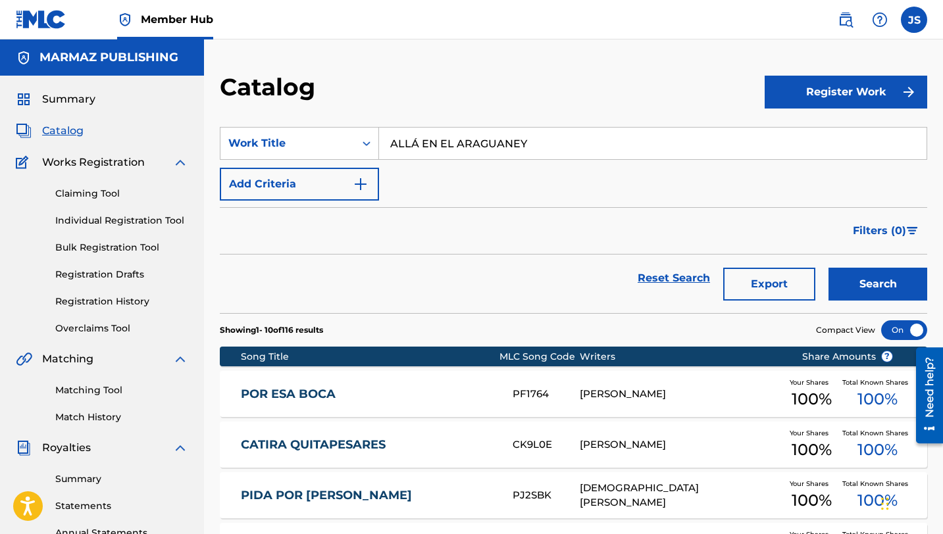
click at [828, 268] on button "Search" at bounding box center [877, 284] width 99 height 33
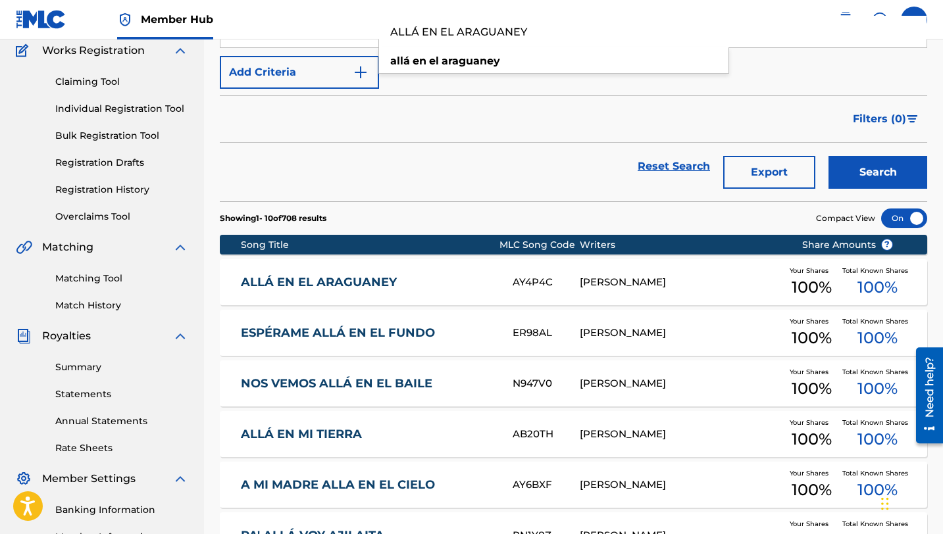
scroll to position [114, 0]
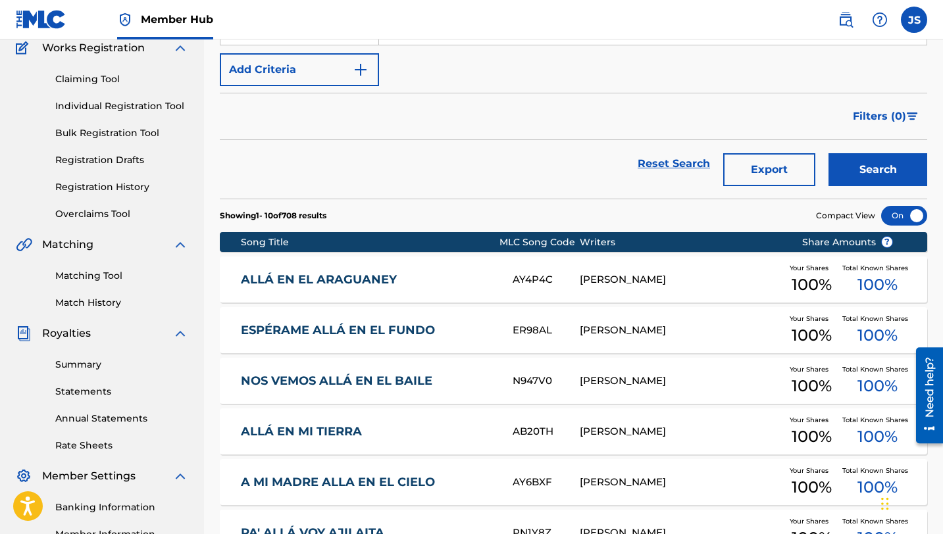
click at [483, 270] on div "ALLÁ EN EL ARAGUANEY AY4P4C WILSON ORLANDO VALDERRAMA AGUILAR Your Shares 100 %…" at bounding box center [573, 280] width 707 height 46
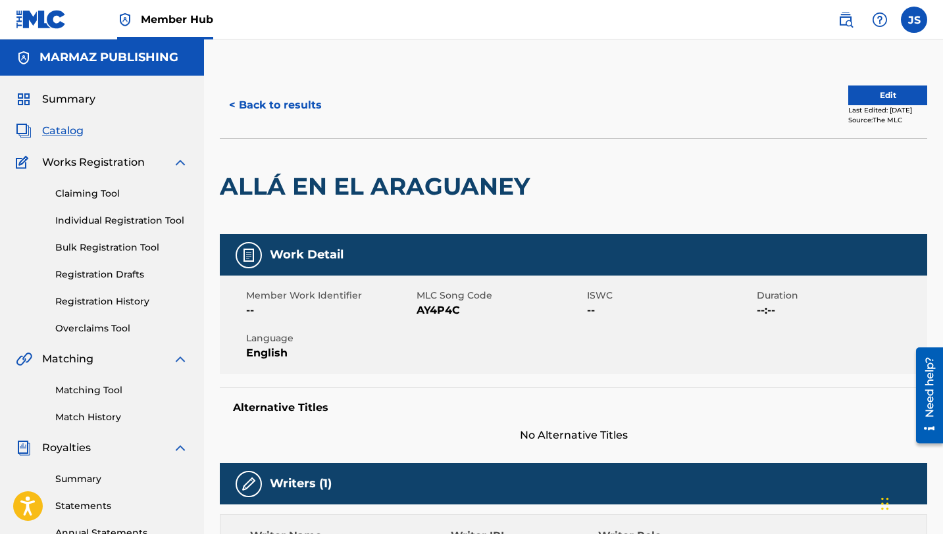
click at [431, 314] on span "AY4P4C" at bounding box center [499, 311] width 167 height 16
click at [308, 104] on button "< Back to results" at bounding box center [275, 105] width 111 height 33
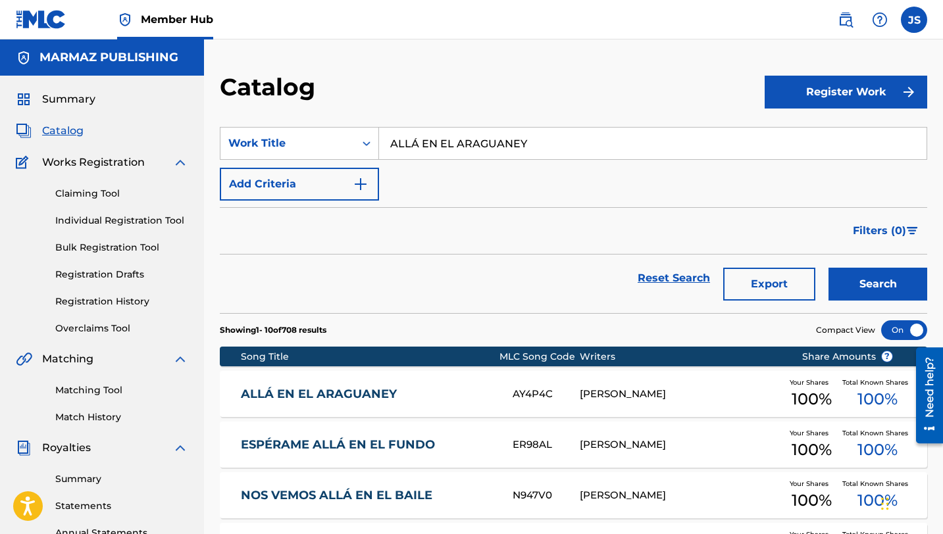
click at [431, 147] on input "ALLÁ EN EL ARAGUANEY" at bounding box center [652, 144] width 547 height 32
paste input "ME GUSTA EL CABALLO BUENO"
type input "ME GUSTA EL CABALLO BUENO"
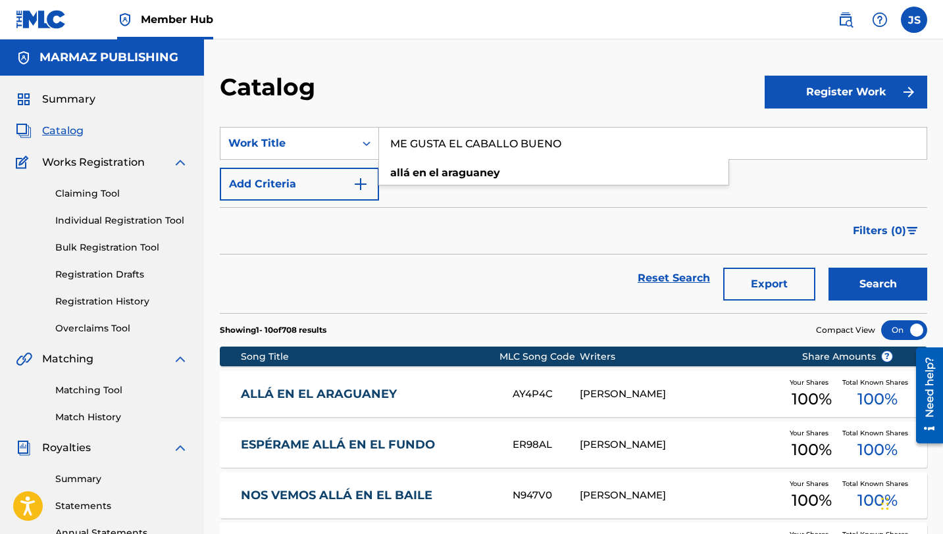
click at [828, 268] on button "Search" at bounding box center [877, 284] width 99 height 33
click at [399, 391] on link "ME GUSTA EL CABALLO BUENO" at bounding box center [368, 394] width 254 height 15
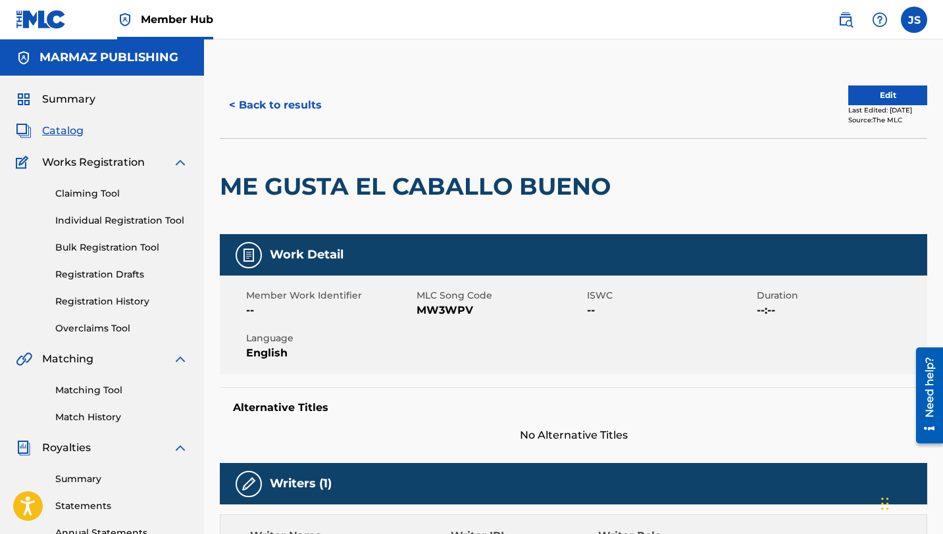
click at [447, 307] on span "MW3WPV" at bounding box center [499, 311] width 167 height 16
copy span "MW3WPV"
click at [289, 87] on div "< Back to results Edit Last Edited: July 15, 2025 Source: The MLC" at bounding box center [573, 105] width 707 height 66
click at [287, 91] on button "< Back to results" at bounding box center [275, 105] width 111 height 33
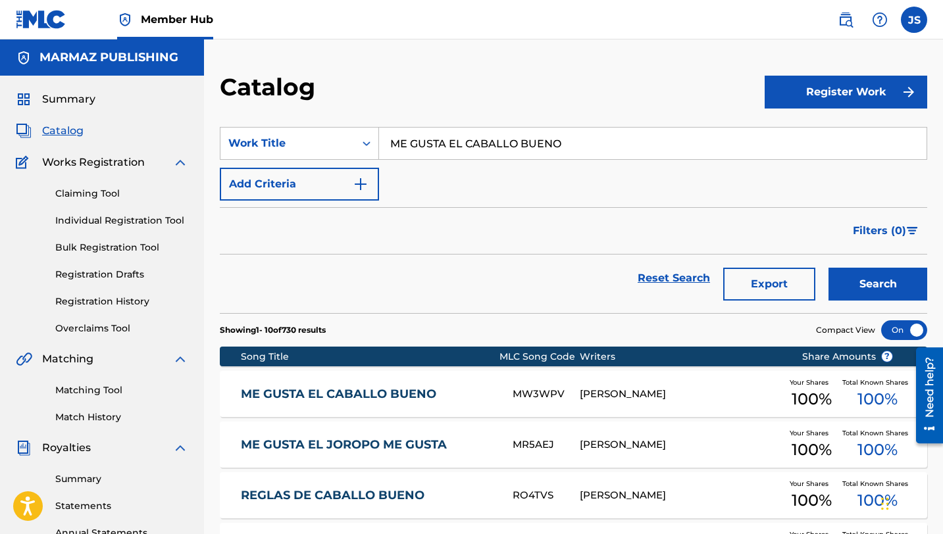
click at [410, 139] on input "ME GUSTA EL CABALLO BUENO" at bounding box center [652, 144] width 547 height 32
paste input "I POTRANCA FLOR DE CAÑA"
type input "MI POTRANCA FLOR DE CAÑA"
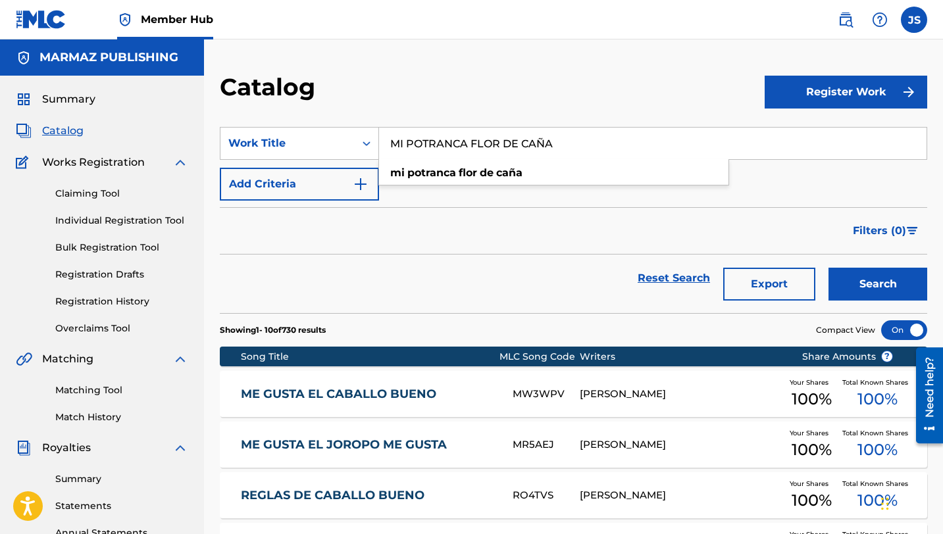
click at [828, 268] on button "Search" at bounding box center [877, 284] width 99 height 33
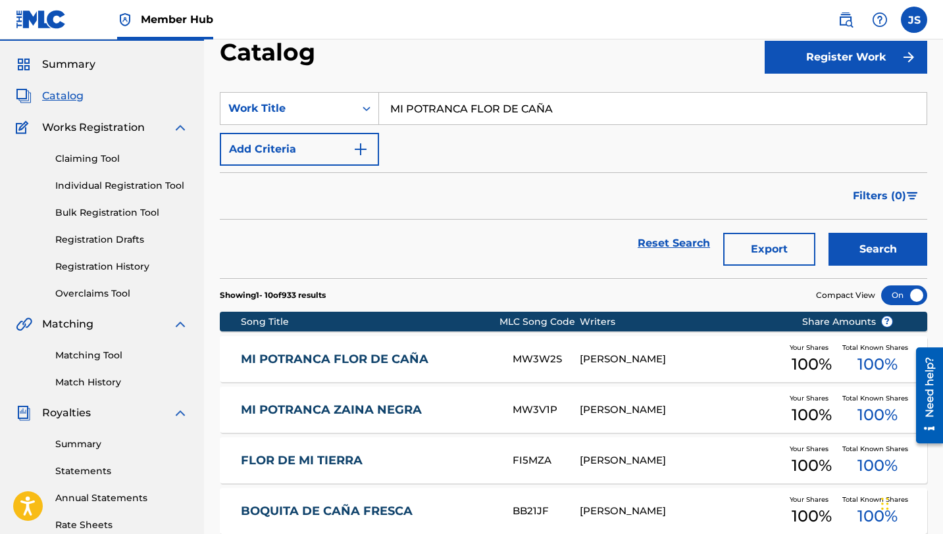
scroll to position [38, 0]
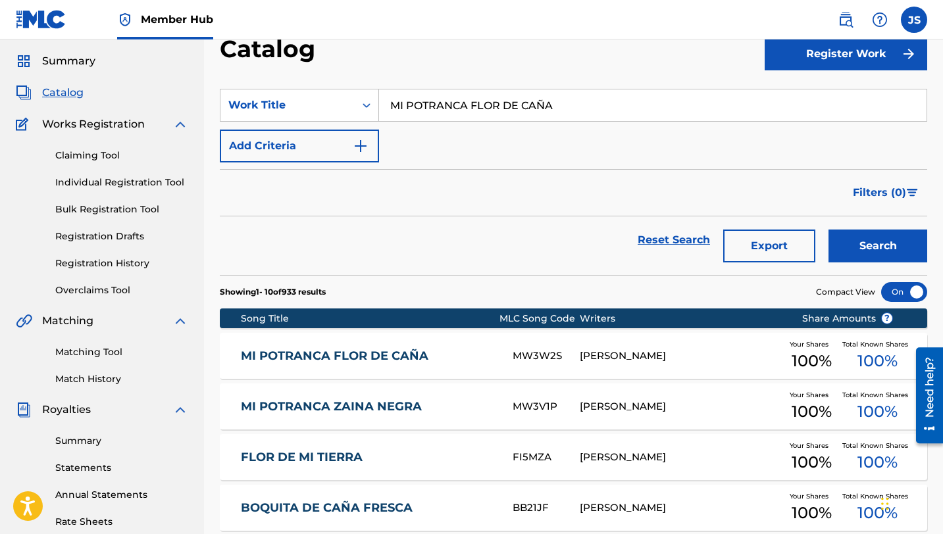
click at [824, 342] on span "Your Shares" at bounding box center [811, 344] width 44 height 10
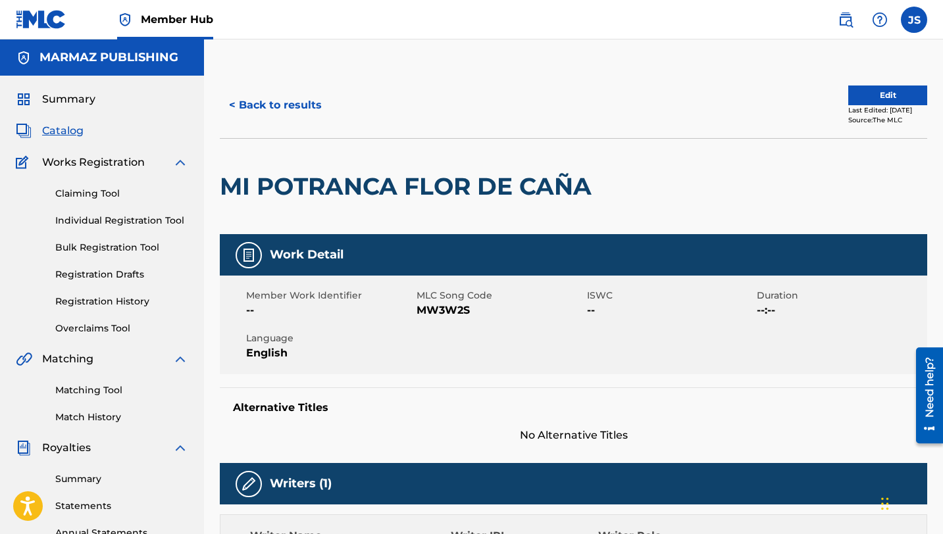
click at [435, 312] on span "MW3W2S" at bounding box center [499, 311] width 167 height 16
copy span "MW3W2S"
click at [290, 112] on button "< Back to results" at bounding box center [275, 105] width 111 height 33
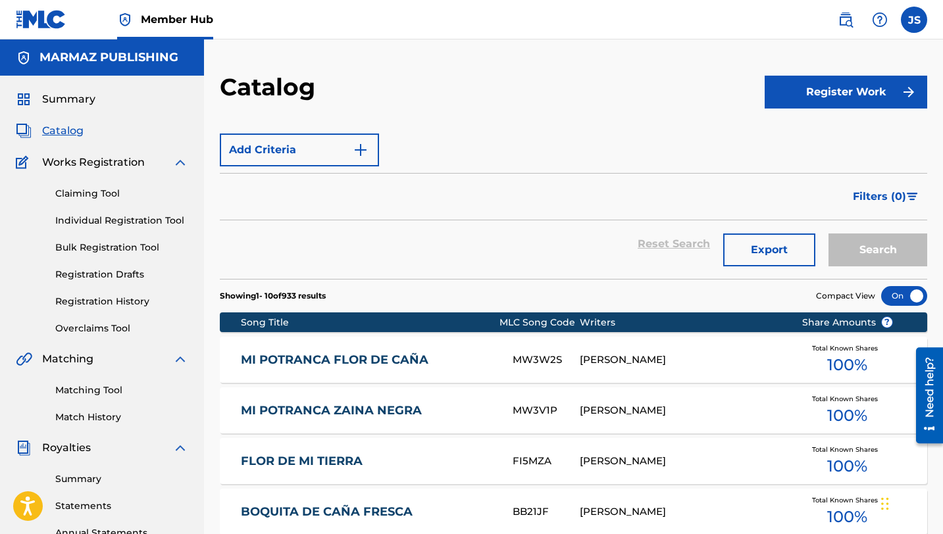
scroll to position [38, 0]
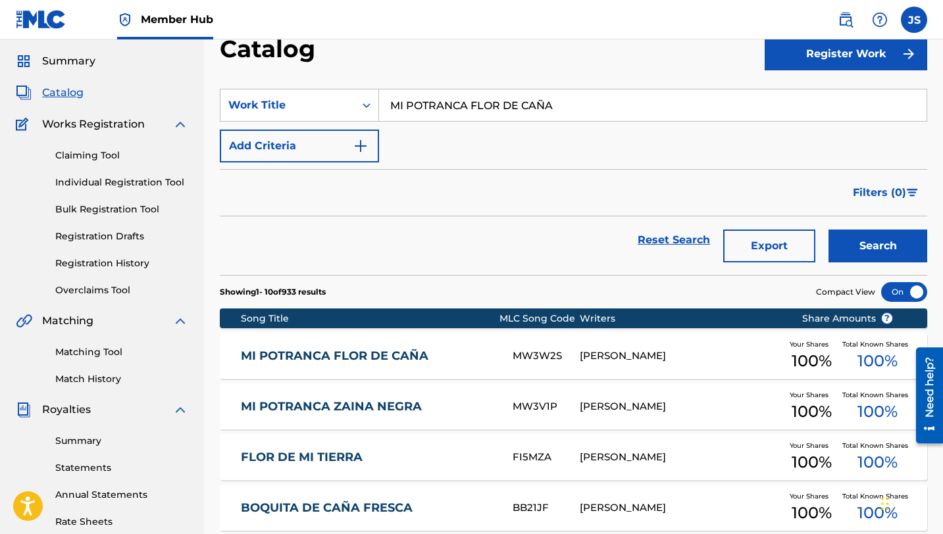
click at [454, 111] on input "MI POTRANCA FLOR DE CAÑA" at bounding box center [652, 105] width 547 height 32
paste input "PASAJE TRISTE"
type input "PASAJE TRISTE"
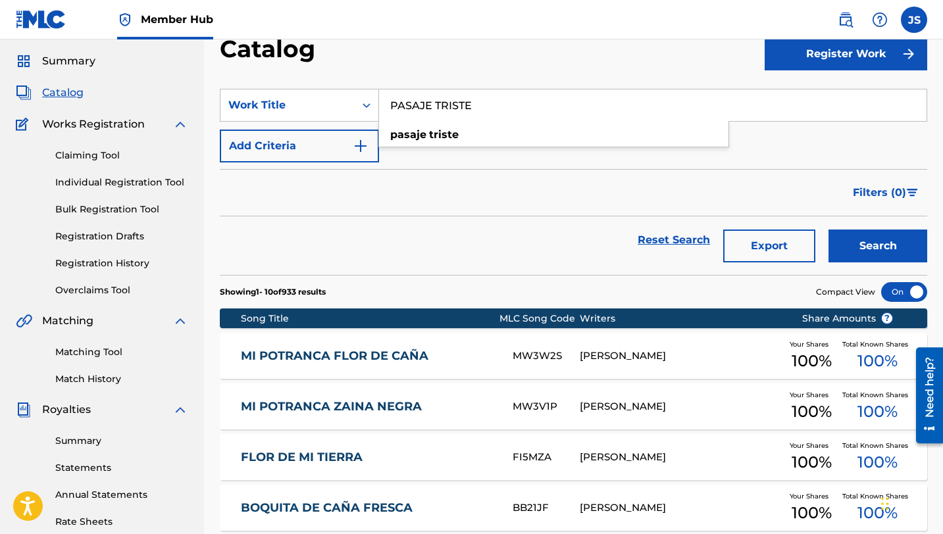
click at [828, 230] on button "Search" at bounding box center [877, 246] width 99 height 33
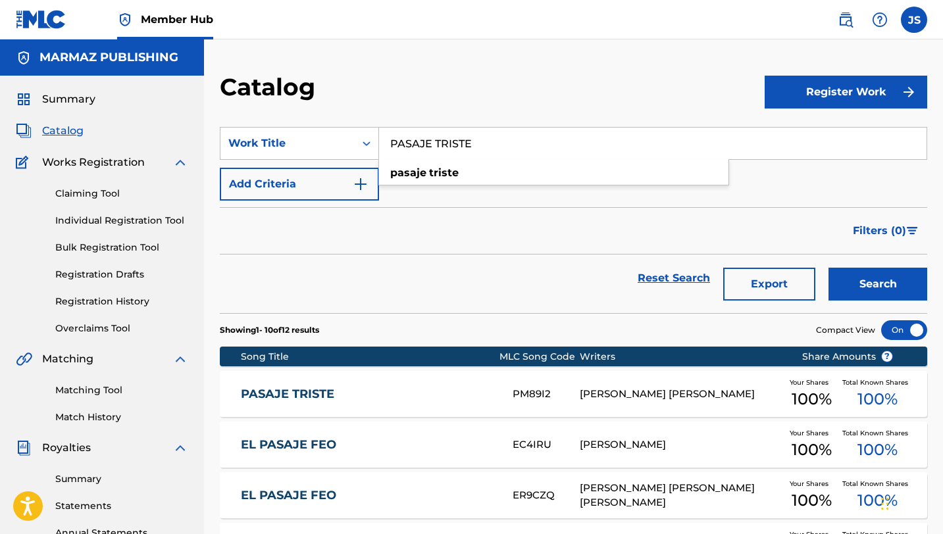
click at [424, 128] on input "PASAJE TRISTE" at bounding box center [652, 144] width 547 height 32
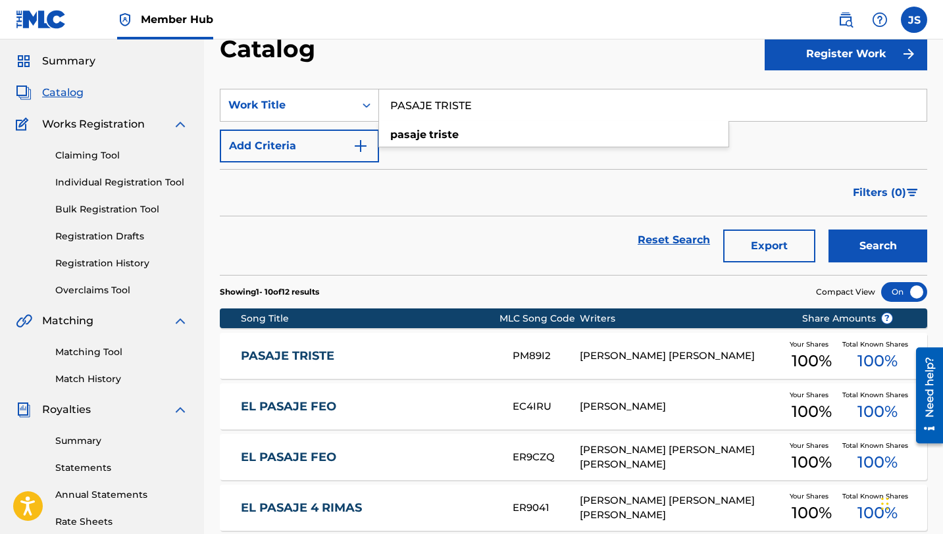
click at [424, 105] on input "PASAJE TRISTE" at bounding box center [652, 105] width 547 height 32
type input "[PERSON_NAME]"
click at [828, 230] on button "Search" at bounding box center [877, 246] width 99 height 33
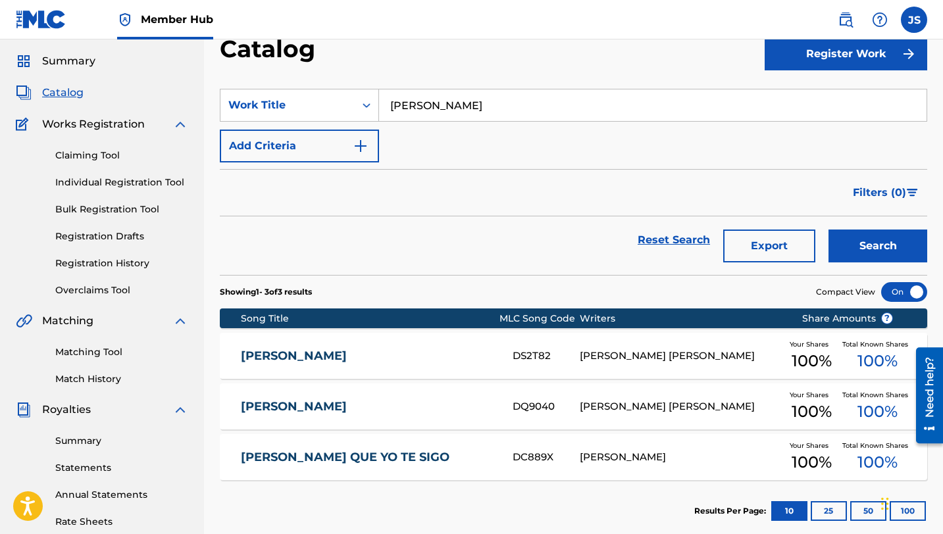
click at [726, 349] on div "[PERSON_NAME] [PERSON_NAME]" at bounding box center [679, 356] width 201 height 15
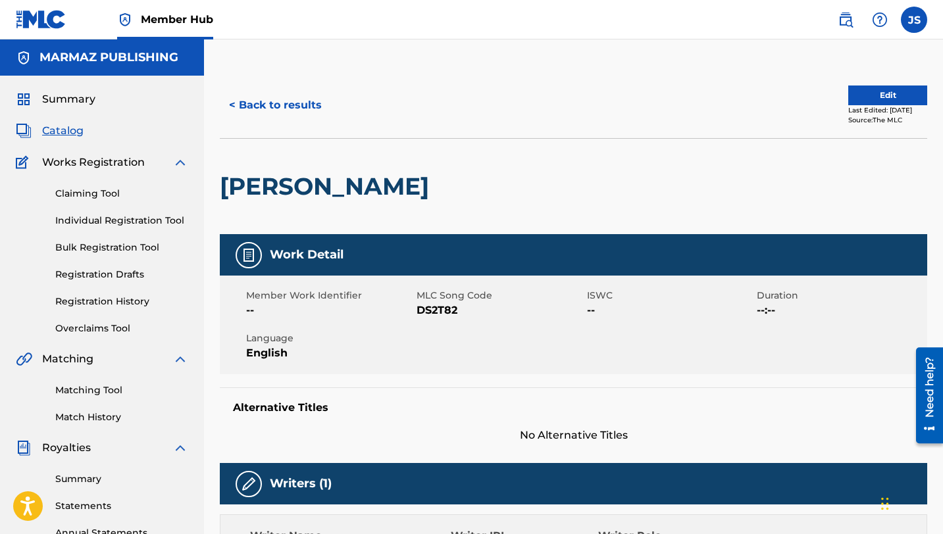
click at [435, 311] on span "DS2T82" at bounding box center [499, 311] width 167 height 16
copy span "DS2T82"
click at [294, 109] on button "< Back to results" at bounding box center [275, 105] width 111 height 33
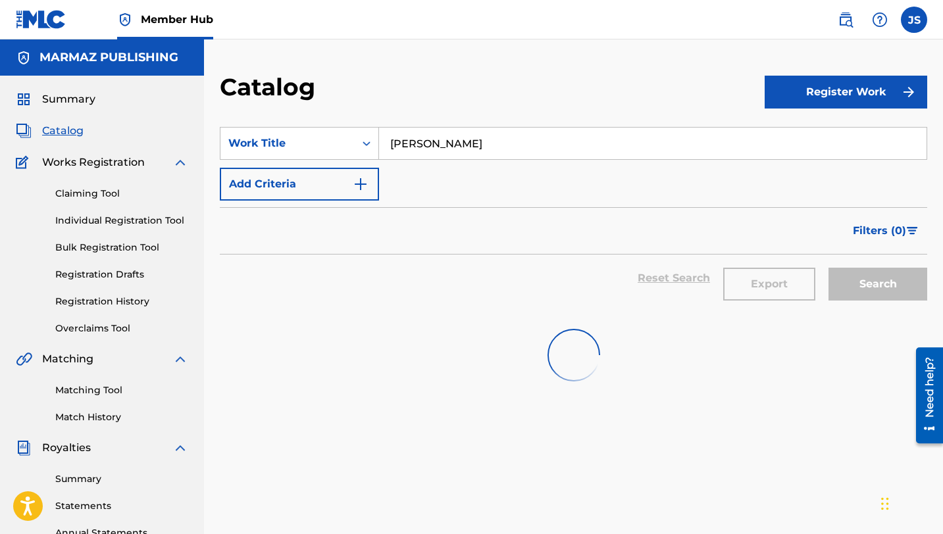
scroll to position [38, 0]
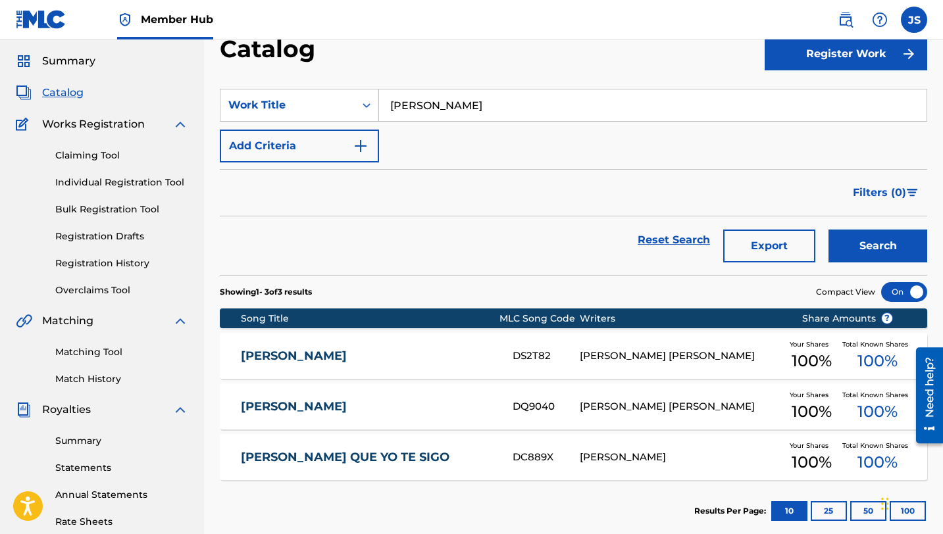
click at [400, 107] on input "[PERSON_NAME]" at bounding box center [652, 105] width 547 height 32
paste input "E LLANO EN LLANO"
type input "DE LLANO EN LLANO"
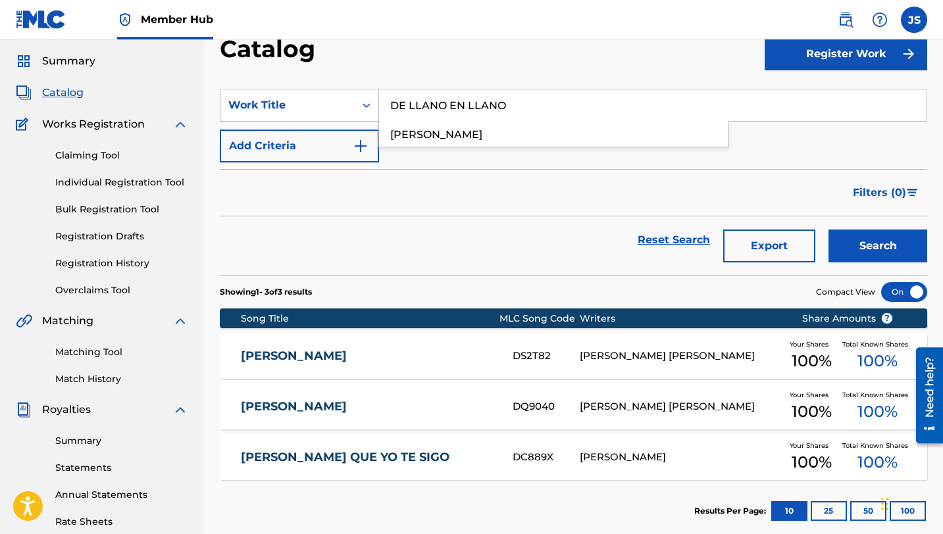
click at [828, 230] on button "Search" at bounding box center [877, 246] width 99 height 33
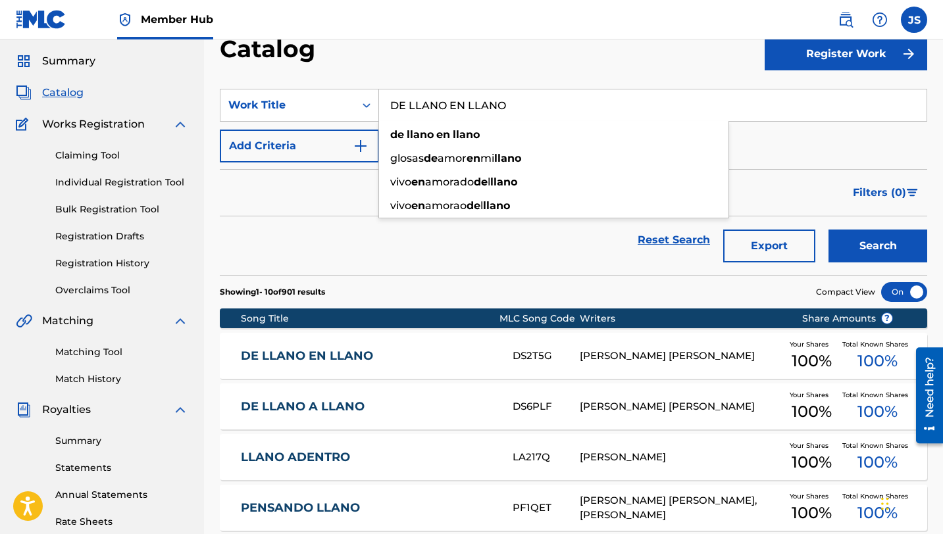
click at [325, 274] on div "Reset Search Export Search" at bounding box center [573, 245] width 707 height 59
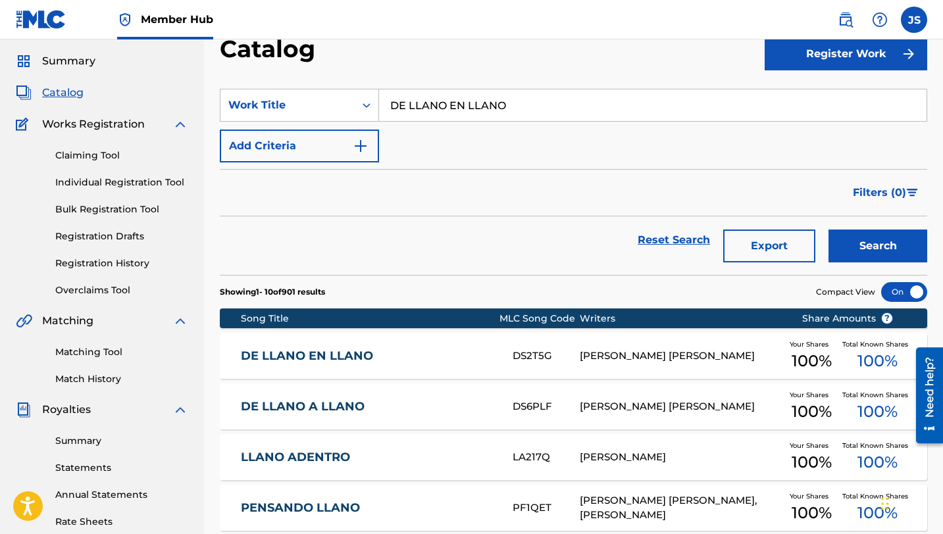
click at [710, 350] on div "[PERSON_NAME] [PERSON_NAME]" at bounding box center [679, 356] width 201 height 15
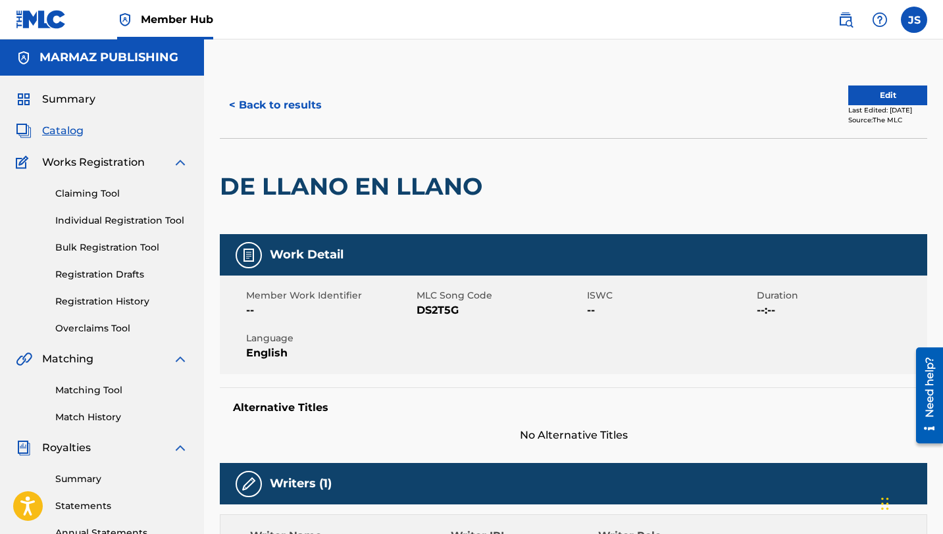
click at [444, 310] on span "DS2T5G" at bounding box center [499, 311] width 167 height 16
copy span "DS2T5G"
click at [260, 116] on button "< Back to results" at bounding box center [275, 105] width 111 height 33
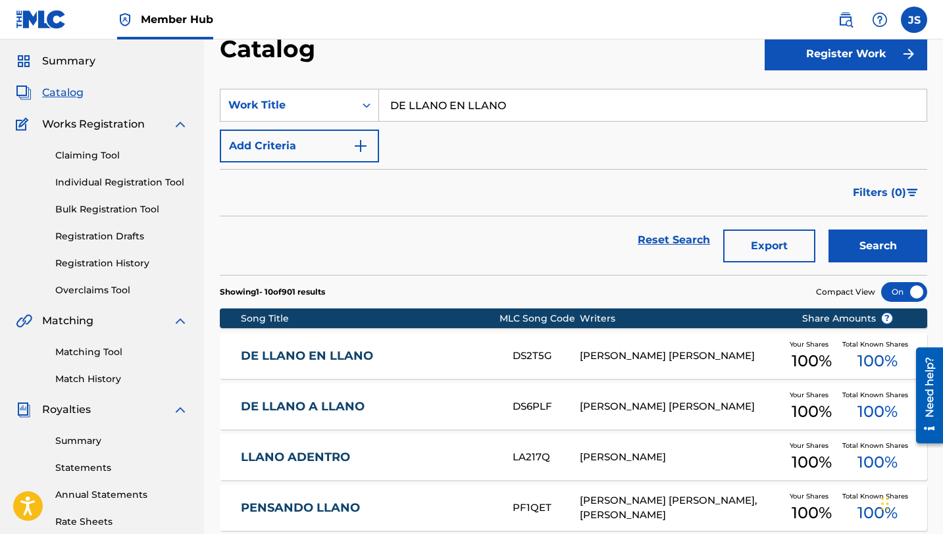
click at [437, 105] on input "DE LLANO EN LLANO" at bounding box center [652, 105] width 547 height 32
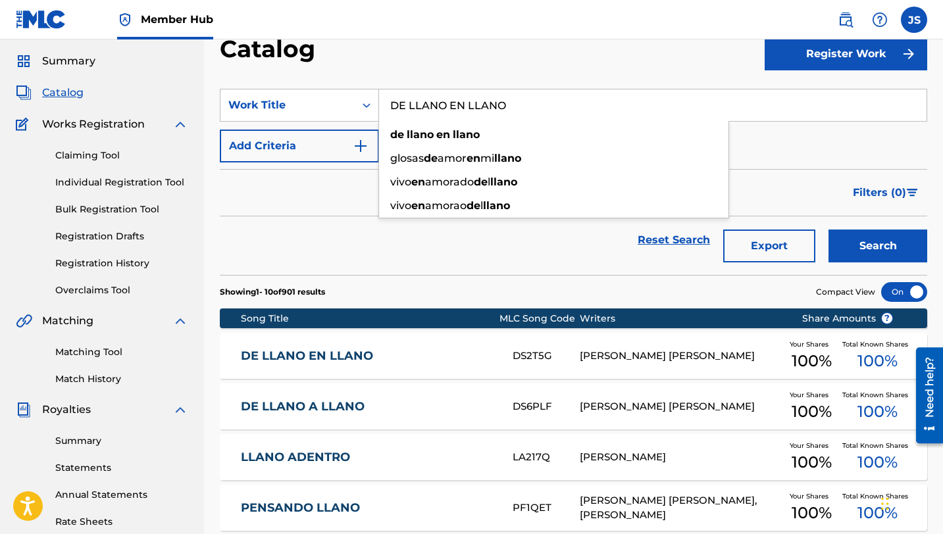
click at [437, 105] on input "DE LLANO EN LLANO" at bounding box center [652, 105] width 547 height 32
paste input "MBOW CAMPESI"
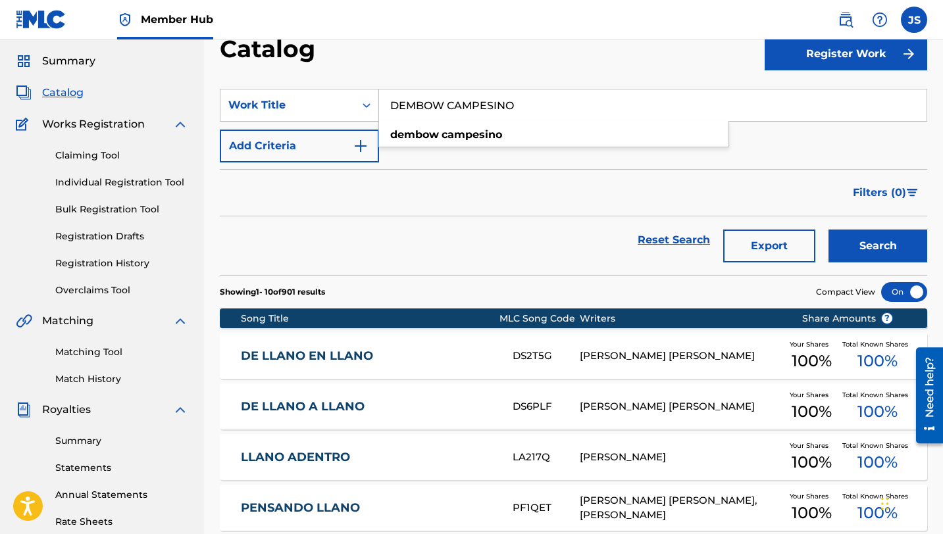
type input "DEMBOW CAMPESINO"
click at [828, 230] on button "Search" at bounding box center [877, 246] width 99 height 33
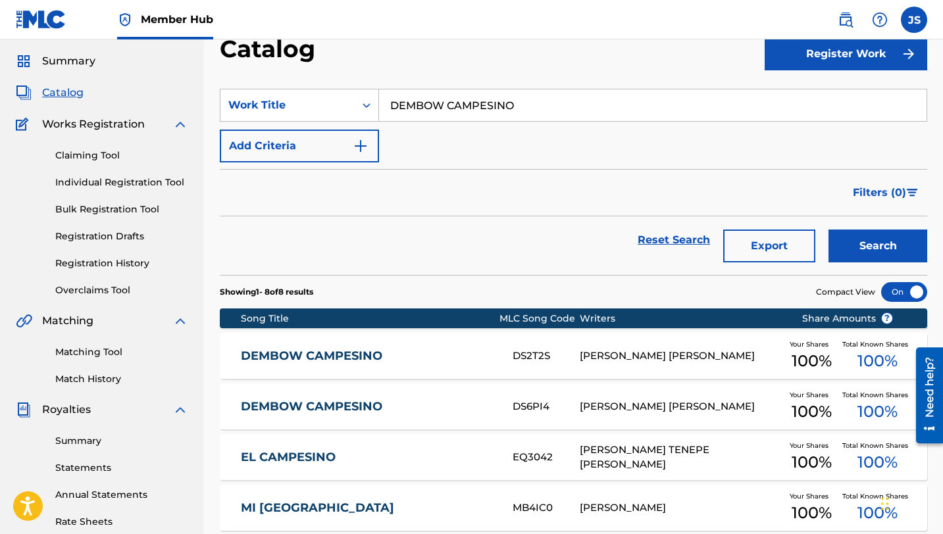
click at [433, 356] on link "DEMBOW CAMPESINO" at bounding box center [368, 356] width 254 height 15
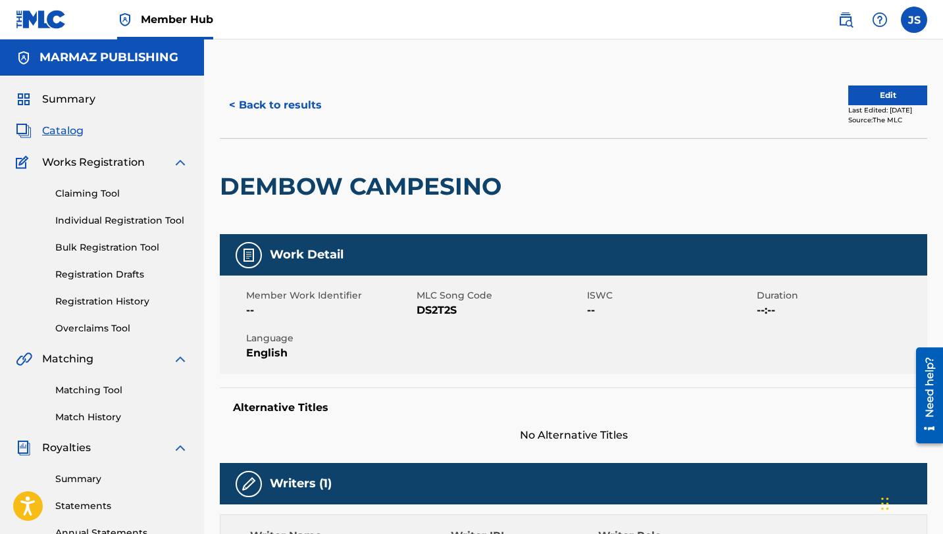
click at [445, 314] on span "DS2T2S" at bounding box center [499, 311] width 167 height 16
copy span "DS2T2S"
click at [262, 96] on button "< Back to results" at bounding box center [275, 105] width 111 height 33
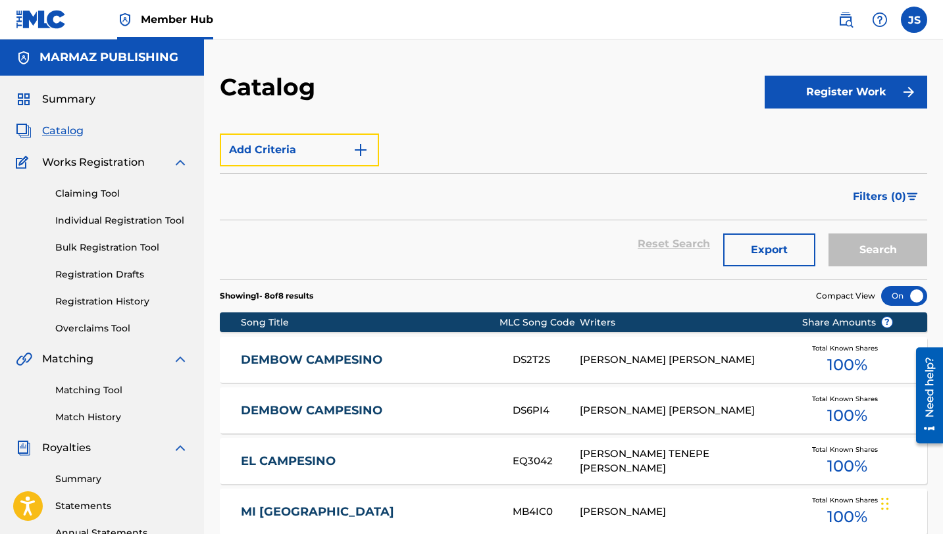
click at [265, 134] on button "Add Criteria" at bounding box center [299, 150] width 159 height 33
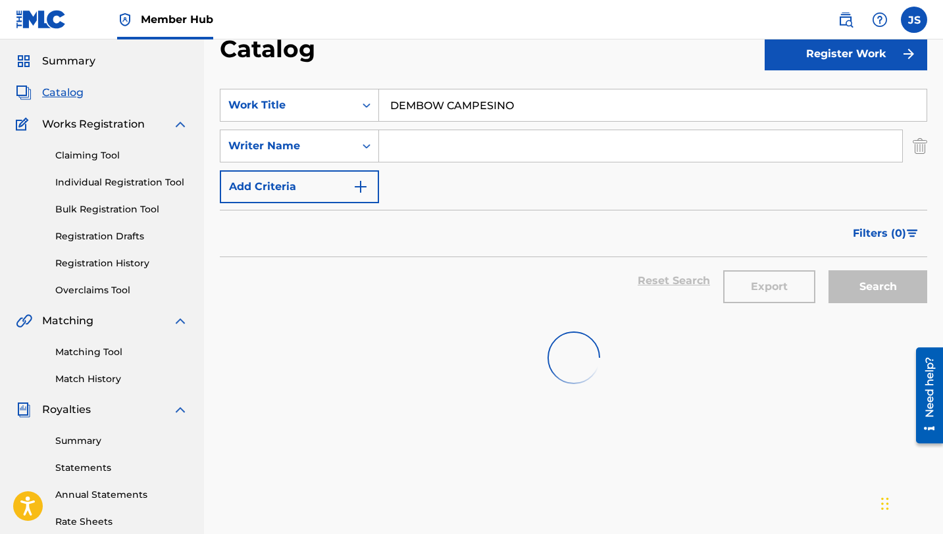
click at [397, 109] on input "DEMBOW CAMPESINO" at bounding box center [652, 105] width 547 height 32
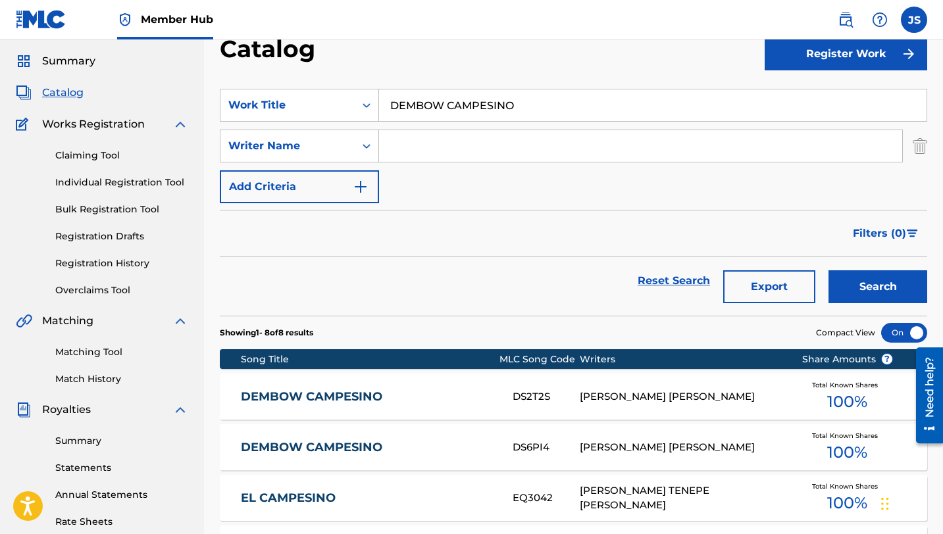
click at [397, 109] on input "DEMBOW CAMPESINO" at bounding box center [652, 105] width 547 height 32
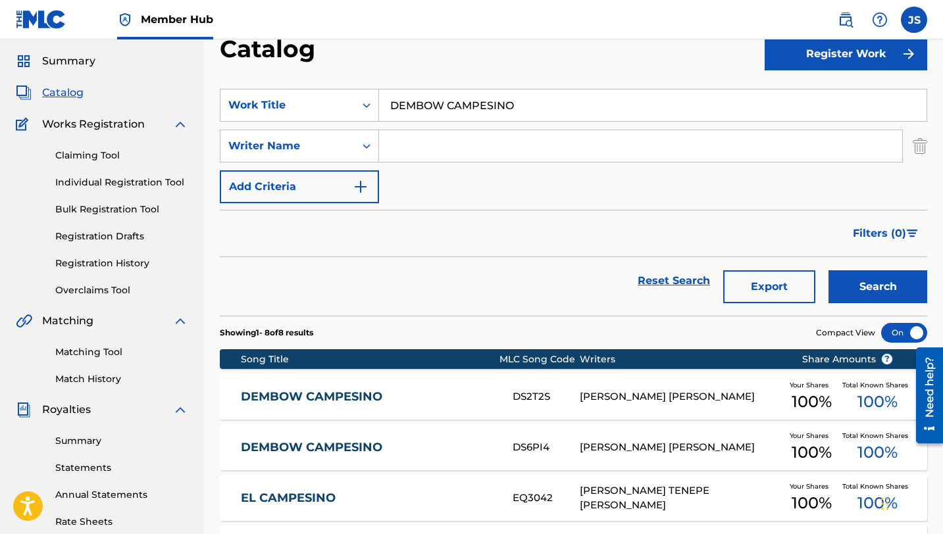
paste input "EL BAILE DEL TUKEKE"
type input "EL BAILE DEL TUKEKE"
click at [829, 287] on button "Search" at bounding box center [877, 286] width 99 height 33
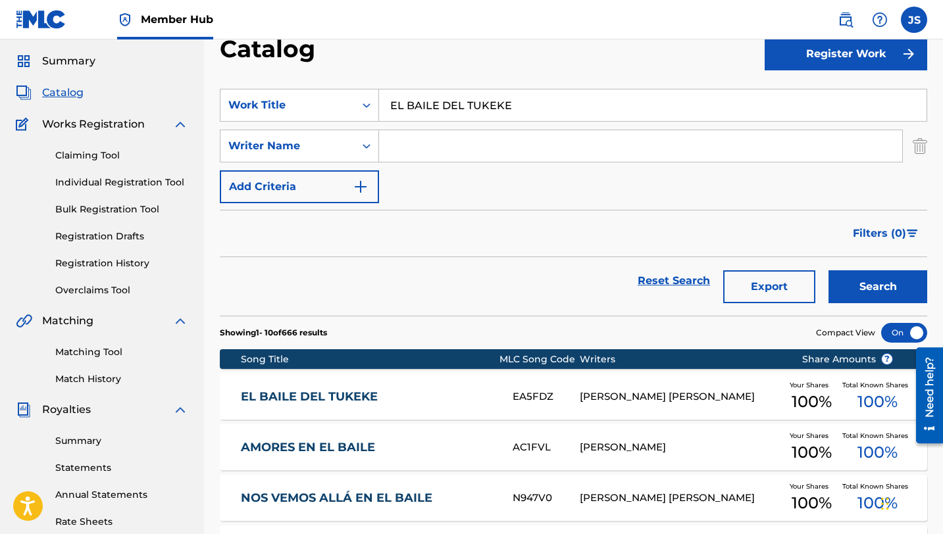
click at [351, 402] on link "EL BAILE DEL TUKEKE" at bounding box center [368, 396] width 254 height 15
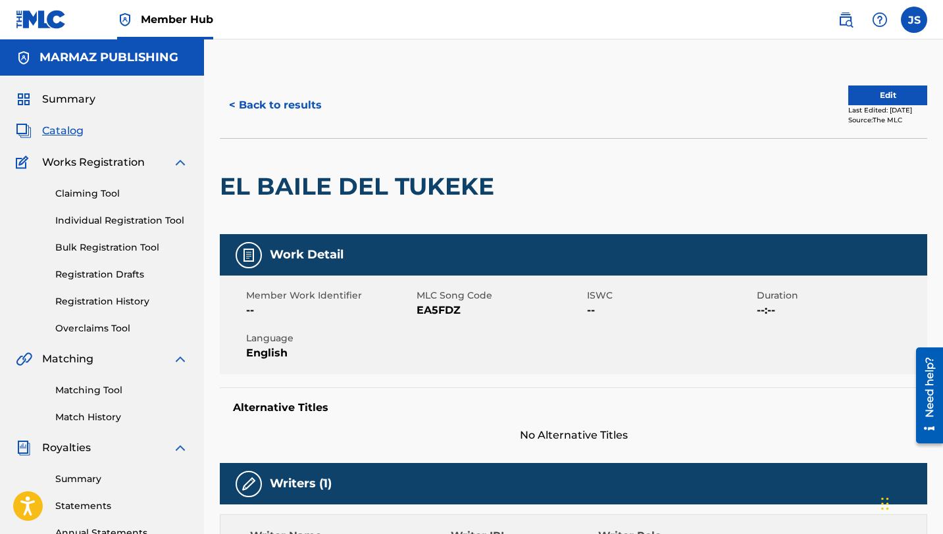
click at [431, 314] on span "EA5FDZ" at bounding box center [499, 311] width 167 height 16
click at [270, 95] on button "< Back to results" at bounding box center [275, 105] width 111 height 33
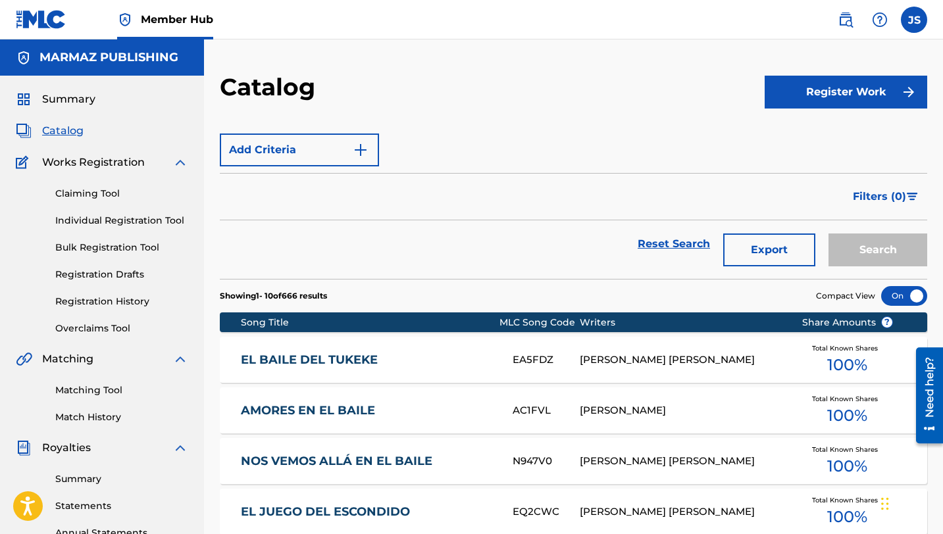
scroll to position [38, 0]
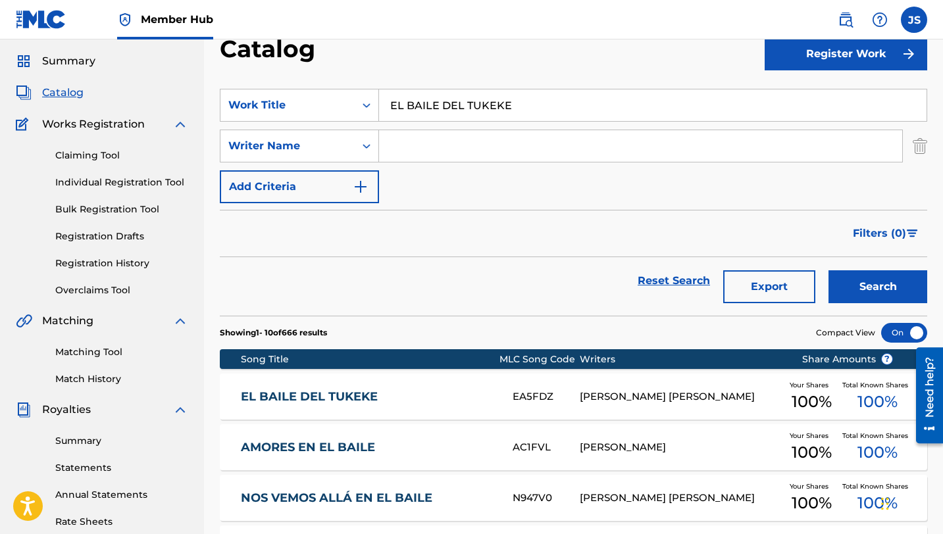
click at [481, 113] on input "EL BAILE DEL TUKEKE" at bounding box center [652, 105] width 547 height 32
paste input "PUEBLO"
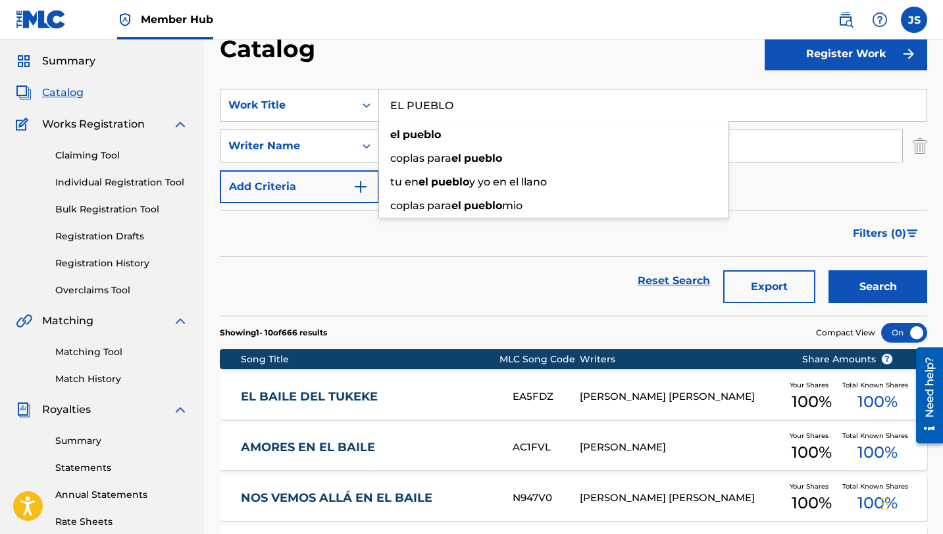
type input "EL PUEBLO"
click at [828, 270] on button "Search" at bounding box center [877, 286] width 99 height 33
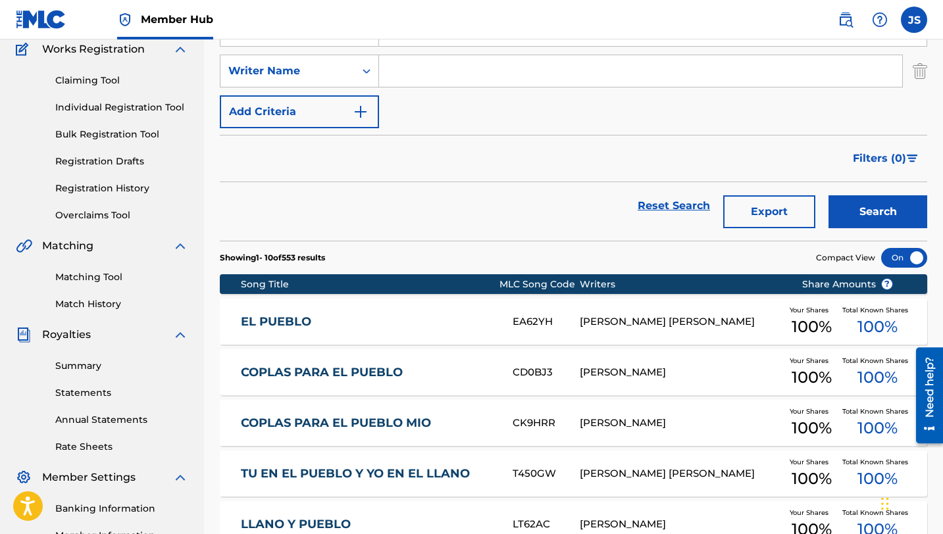
scroll to position [122, 0]
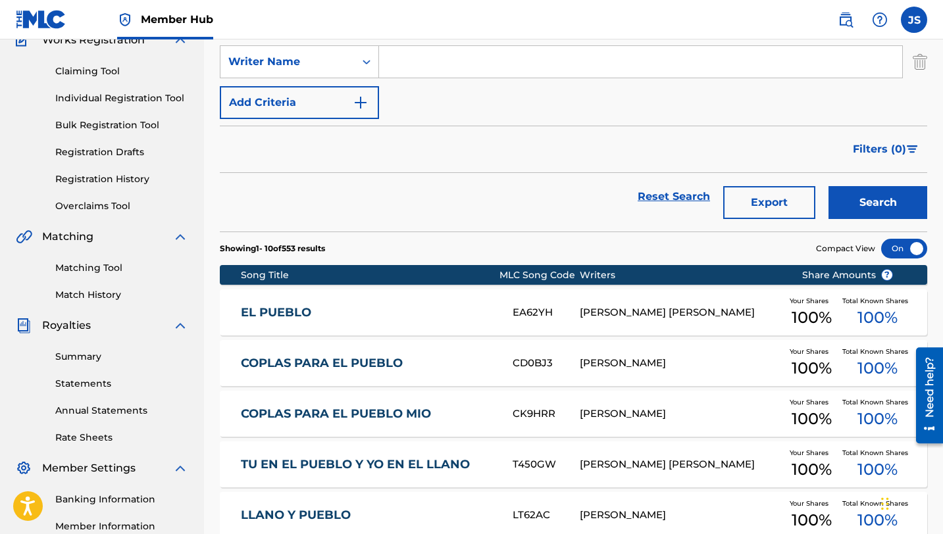
click at [601, 299] on div "EL PUEBLO EA62YH PABLO JOSÉ CARDOZA RIVAS Your Shares 100 % Total Known Shares …" at bounding box center [573, 312] width 707 height 46
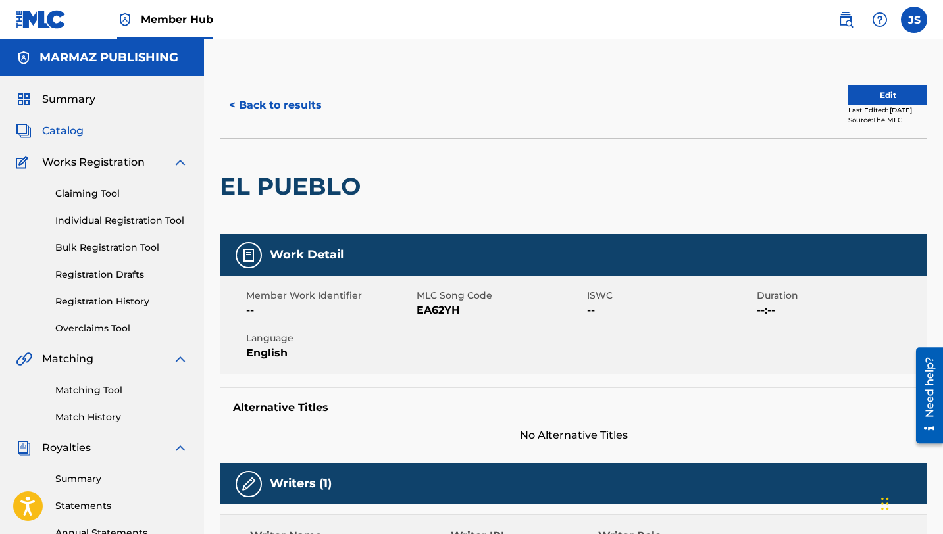
click at [443, 308] on span "EA62YH" at bounding box center [499, 311] width 167 height 16
copy span "EA62YH"
click at [307, 108] on button "< Back to results" at bounding box center [275, 105] width 111 height 33
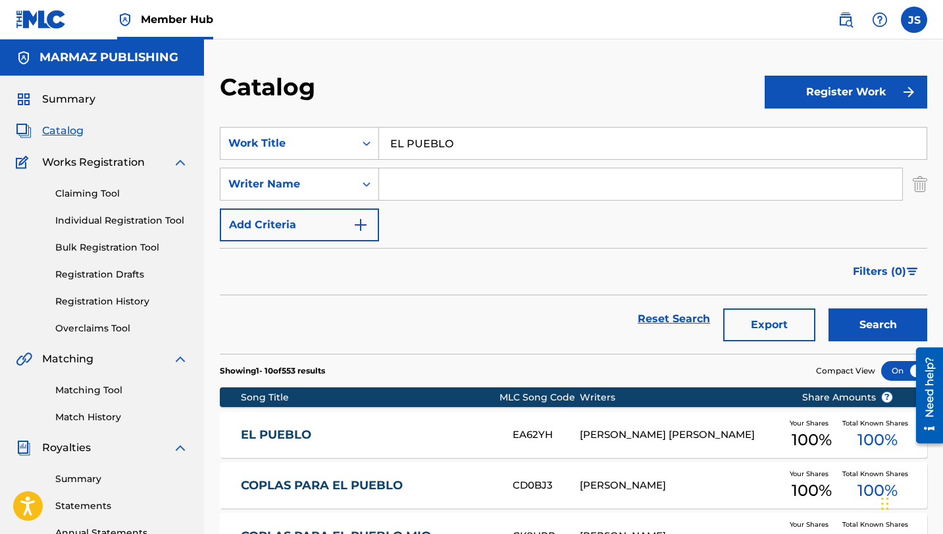
click at [410, 151] on input "EL PUEBLO" at bounding box center [652, 144] width 547 height 32
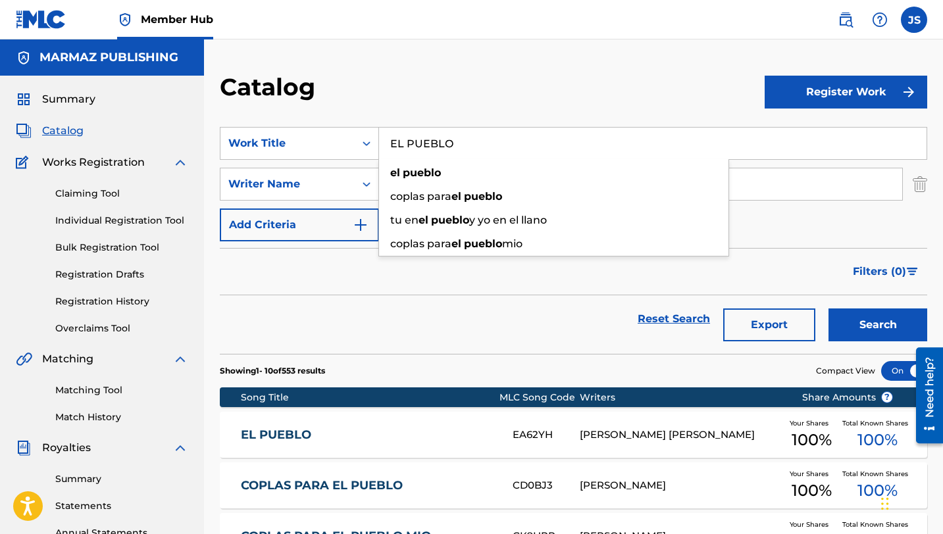
paste input "SPANTOS"
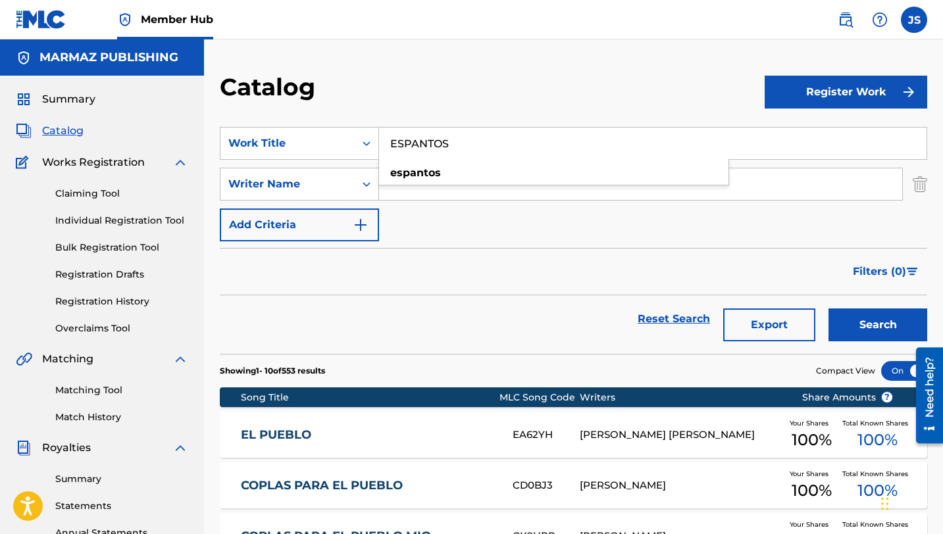
type input "ESPANTOS"
click at [828, 308] on button "Search" at bounding box center [877, 324] width 99 height 33
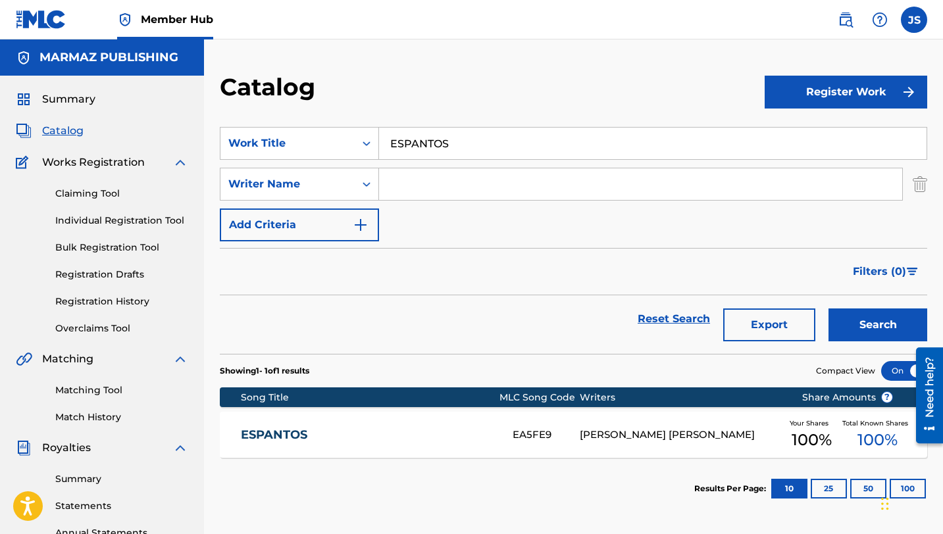
click at [499, 439] on div "ESPANTOS" at bounding box center [377, 435] width 272 height 15
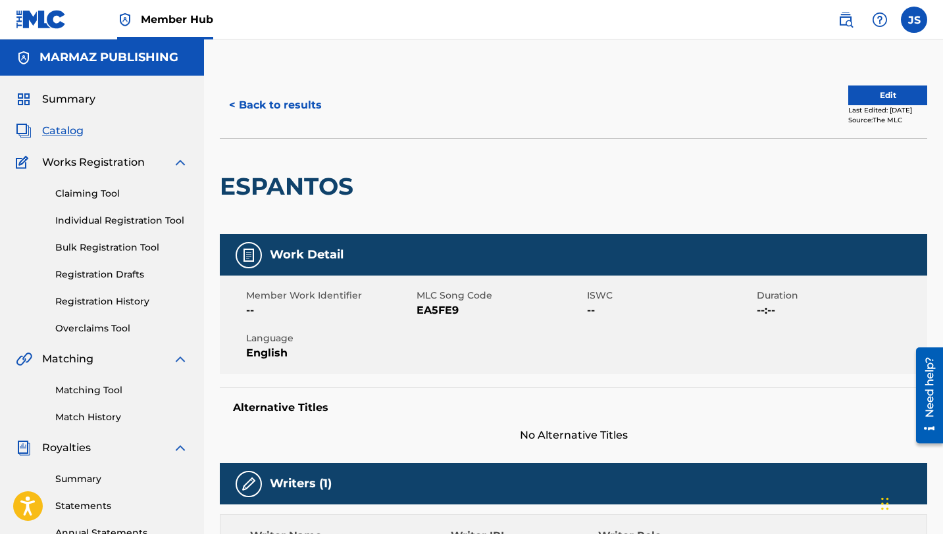
click at [449, 311] on span "EA5FE9" at bounding box center [499, 311] width 167 height 16
copy span "EA5FE9"
click at [272, 98] on button "< Back to results" at bounding box center [275, 105] width 111 height 33
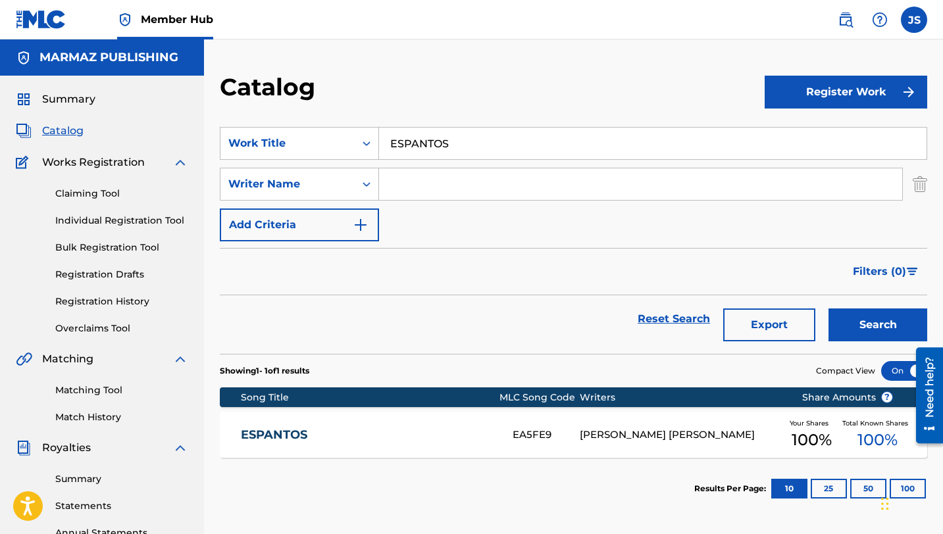
click at [437, 147] on input "ESPANTOS" at bounding box center [652, 144] width 547 height 32
paste input "LA TIERRA ES PA´SEMBRAR"
type input "LA TIERRA ES PA´SEMBRAR"
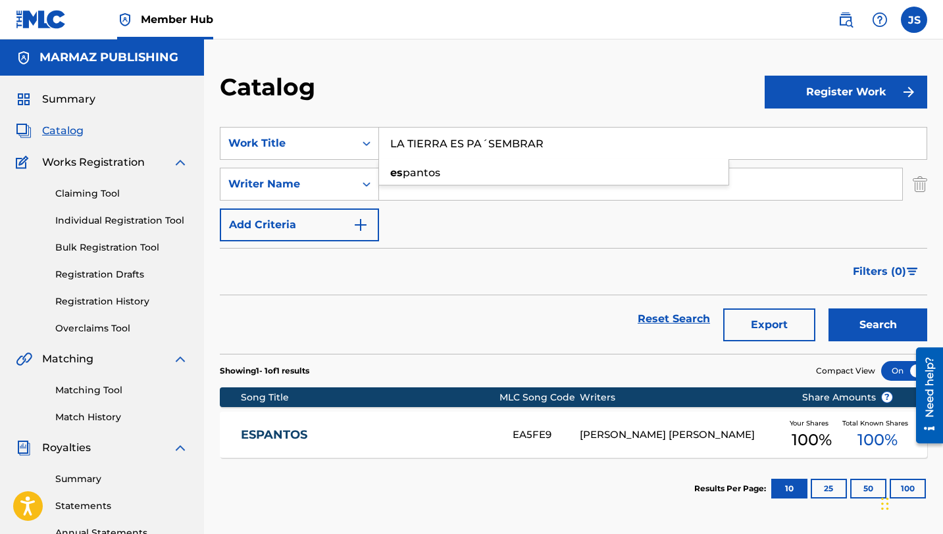
click at [828, 308] on button "Search" at bounding box center [877, 324] width 99 height 33
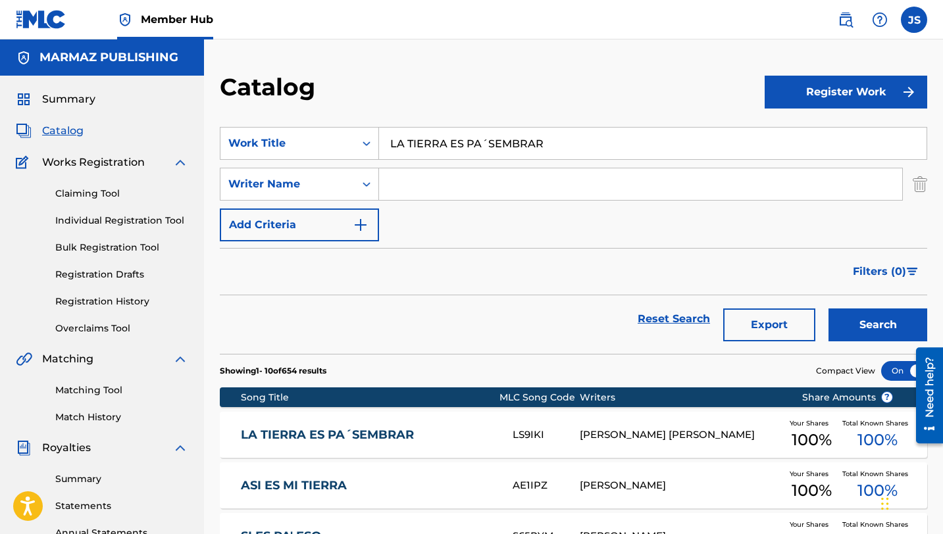
click at [694, 431] on div "PABLO DANIEL CARDOZA MÉNDEZ" at bounding box center [679, 435] width 201 height 15
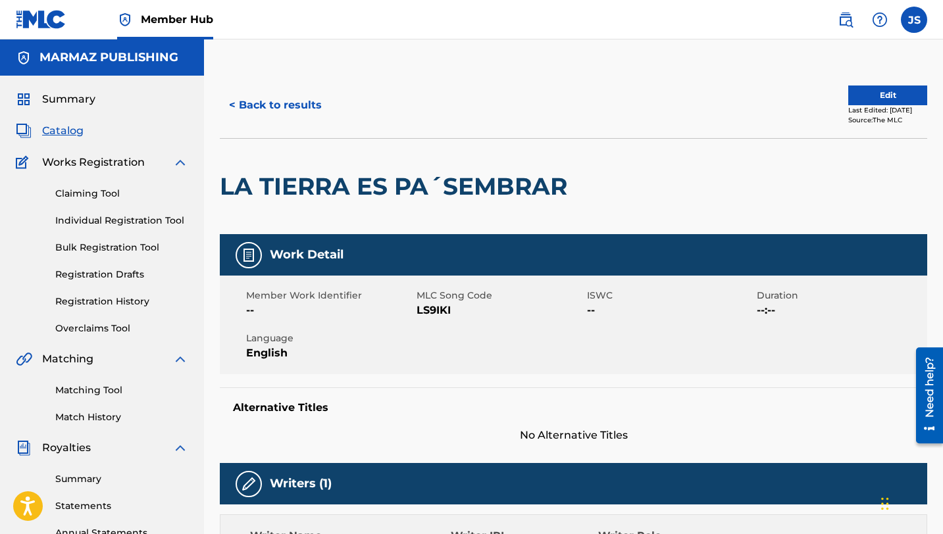
click at [430, 309] on span "LS9IKI" at bounding box center [499, 311] width 167 height 16
copy span "LS9IKI"
click at [314, 99] on button "< Back to results" at bounding box center [275, 105] width 111 height 33
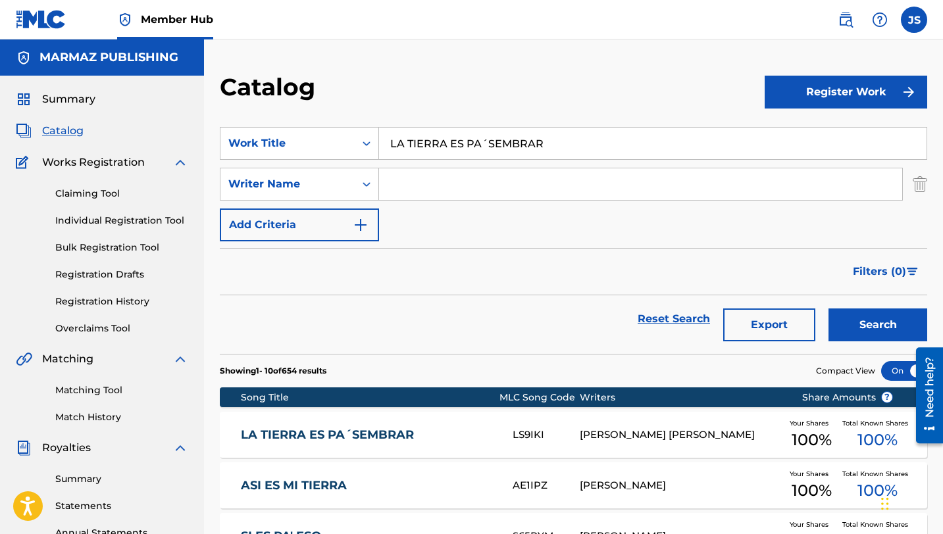
click at [433, 139] on input "LA TIERRA ES PA´SEMBRAR" at bounding box center [652, 144] width 547 height 32
paste input "LANO Y TRAP"
type input "LLANO Y TRAP"
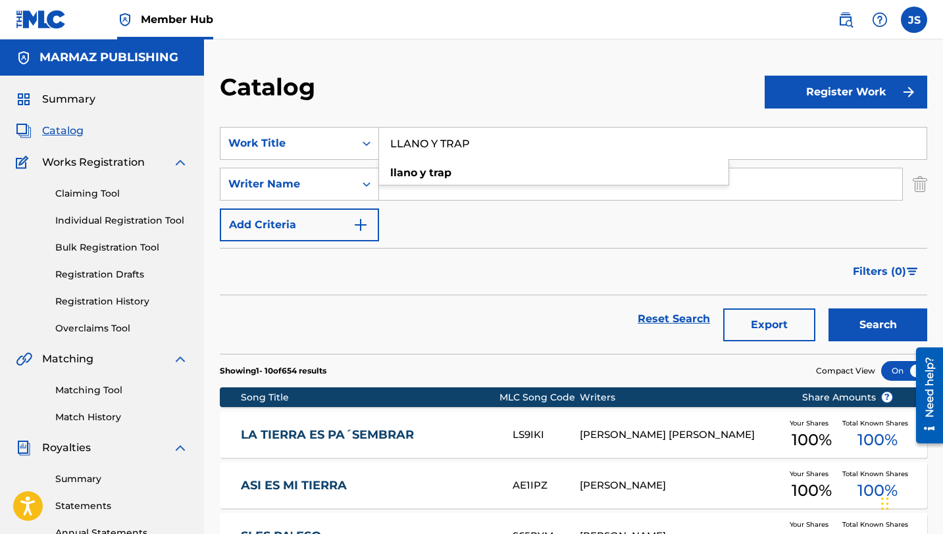
click at [828, 308] on button "Search" at bounding box center [877, 324] width 99 height 33
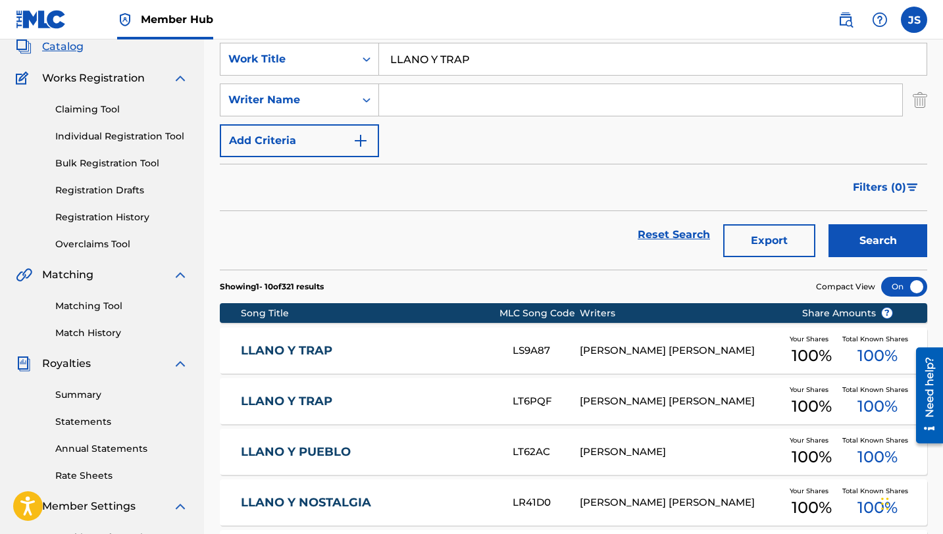
click at [443, 341] on div "LLANO Y TRAP LS9A87 PABLO DANIEL CARDOZA MÉNDEZ Your Shares 100 % Total Known S…" at bounding box center [573, 351] width 707 height 46
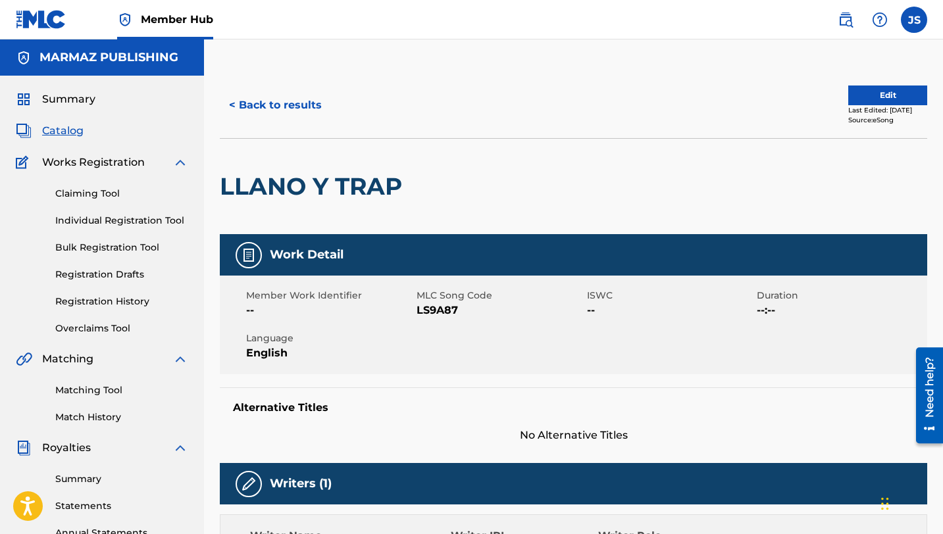
click at [453, 308] on span "LS9A87" at bounding box center [499, 311] width 167 height 16
copy span "LS9A87"
click at [283, 98] on button "< Back to results" at bounding box center [275, 105] width 111 height 33
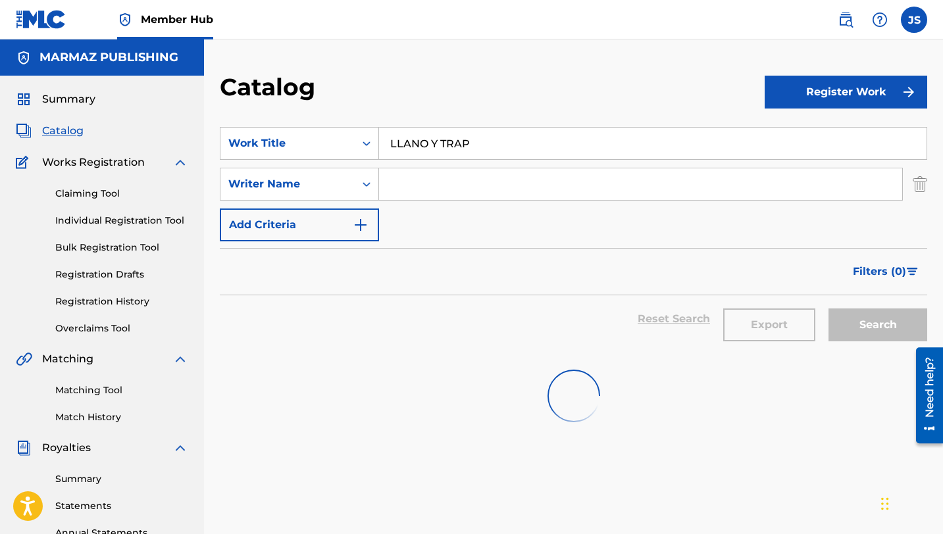
scroll to position [84, 0]
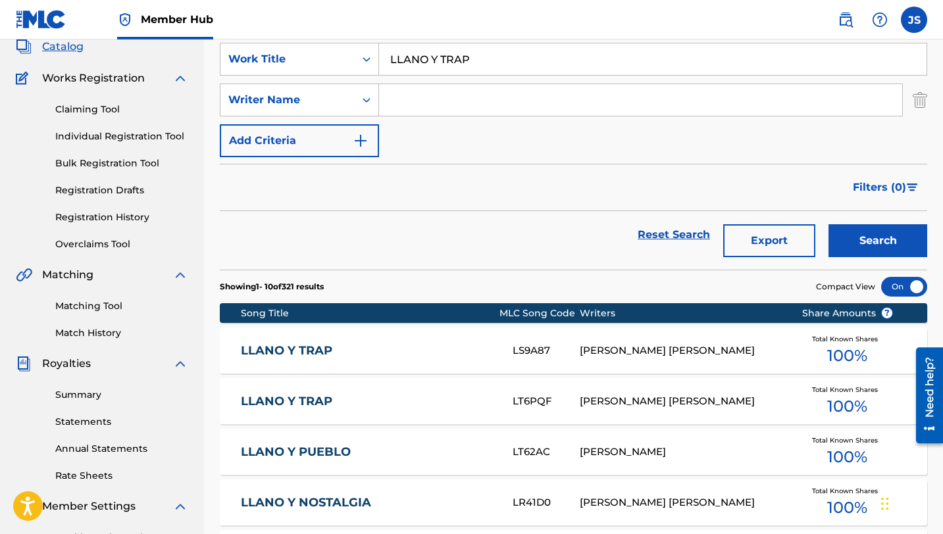
click at [438, 52] on input "LLANO Y TRAP" at bounding box center [652, 59] width 547 height 32
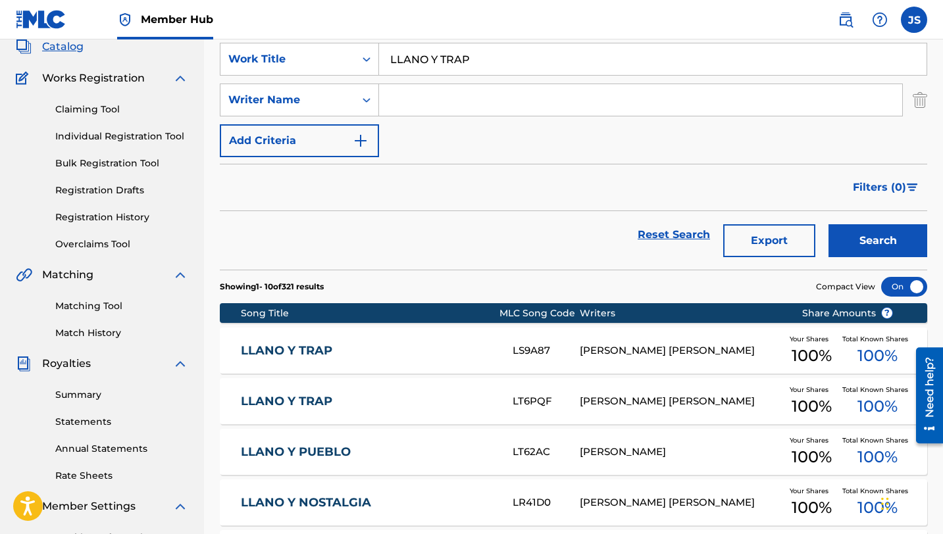
click at [438, 52] on input "LLANO Y TRAP" at bounding box center [652, 59] width 547 height 32
paste input "PA´LOS JEJENES"
type input "PA´LOS JEJENES"
click at [828, 224] on button "Search" at bounding box center [877, 240] width 99 height 33
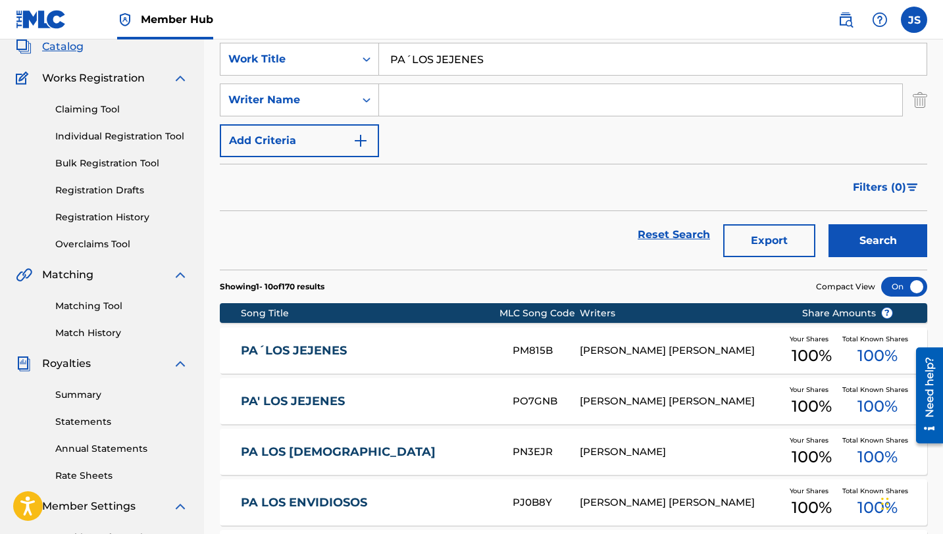
click at [770, 343] on div "PA´LOS JEJENES PM815B PABLO DANIEL CARDOZA MÉNDEZ Your Shares 100 % Total Known…" at bounding box center [573, 351] width 707 height 46
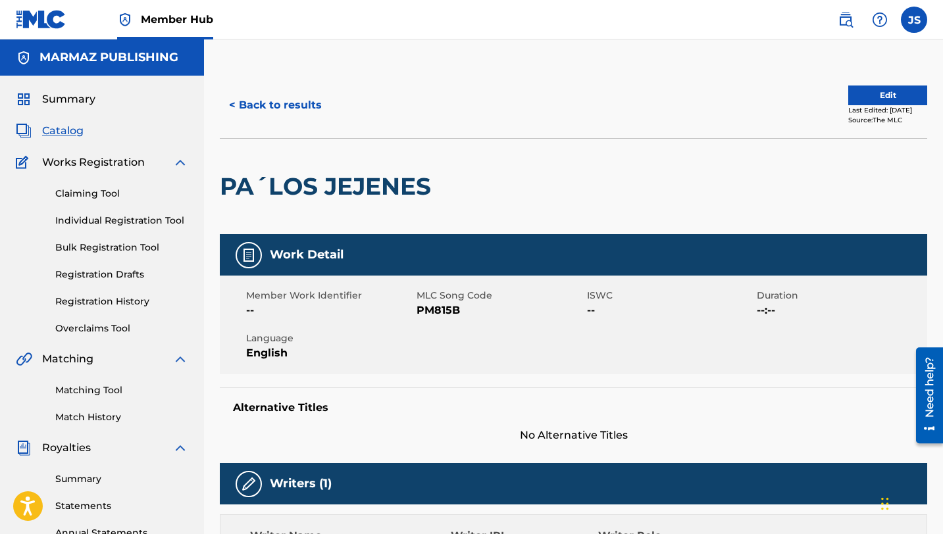
click at [433, 311] on span "PM815B" at bounding box center [499, 311] width 167 height 16
copy span "PM815B"
click at [269, 95] on button "< Back to results" at bounding box center [275, 105] width 111 height 33
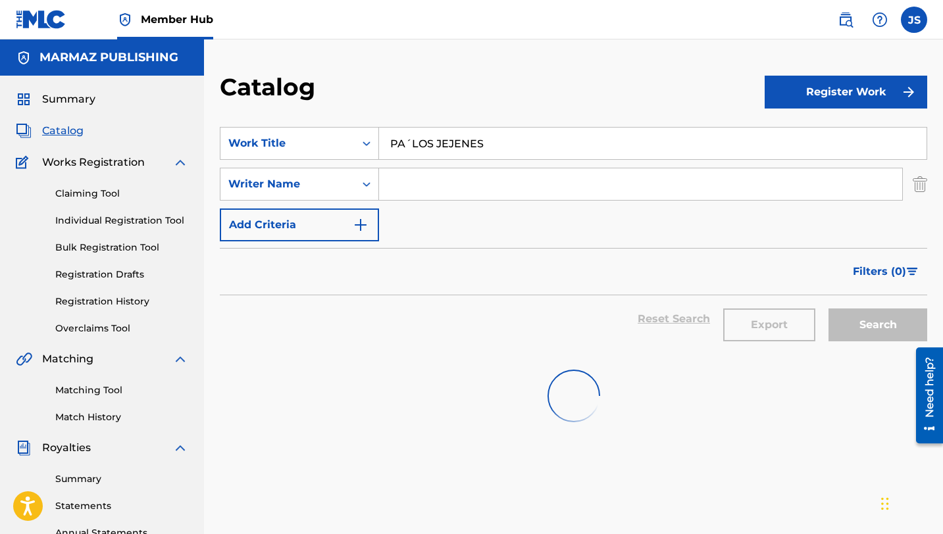
scroll to position [84, 0]
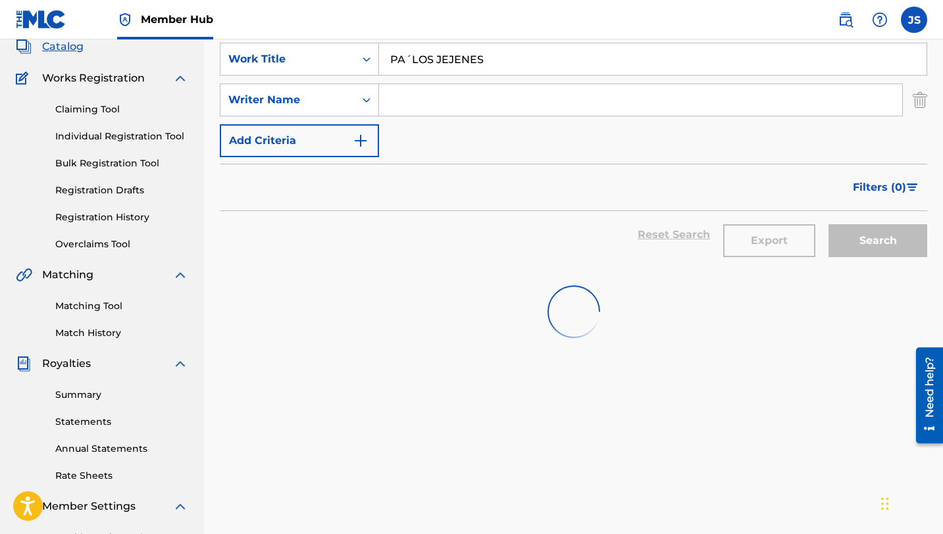
click at [426, 54] on input "PA´LOS JEJENES" at bounding box center [652, 59] width 547 height 32
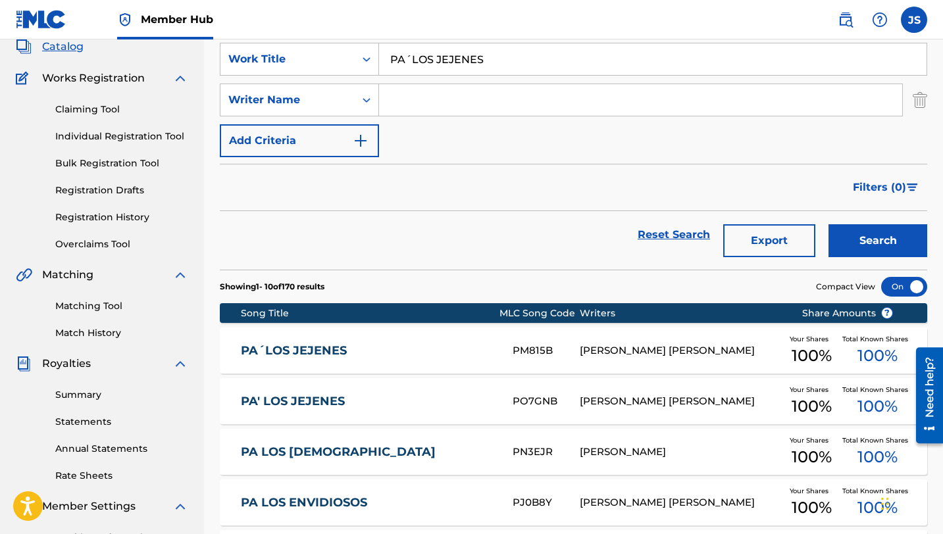
click at [426, 54] on input "PA´LOS JEJENES" at bounding box center [652, 59] width 547 height 32
paste input "RUBIERA"
type input "RUBIERAS"
click at [828, 224] on button "Search" at bounding box center [877, 240] width 99 height 33
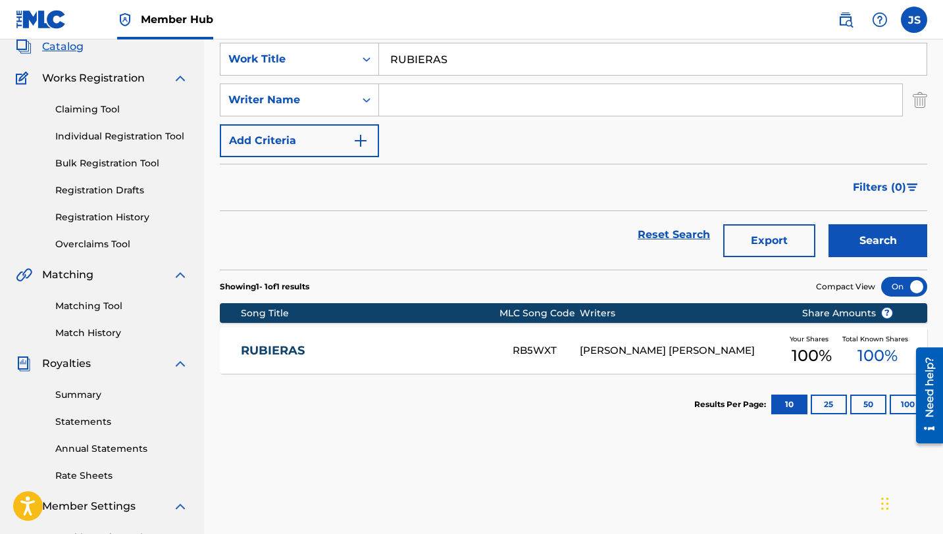
click at [620, 337] on div "RUBIERAS RB5WXT PABLO JOSÉ CARDOZA RIVAS Your Shares 100 % Total Known Shares 1…" at bounding box center [573, 351] width 707 height 46
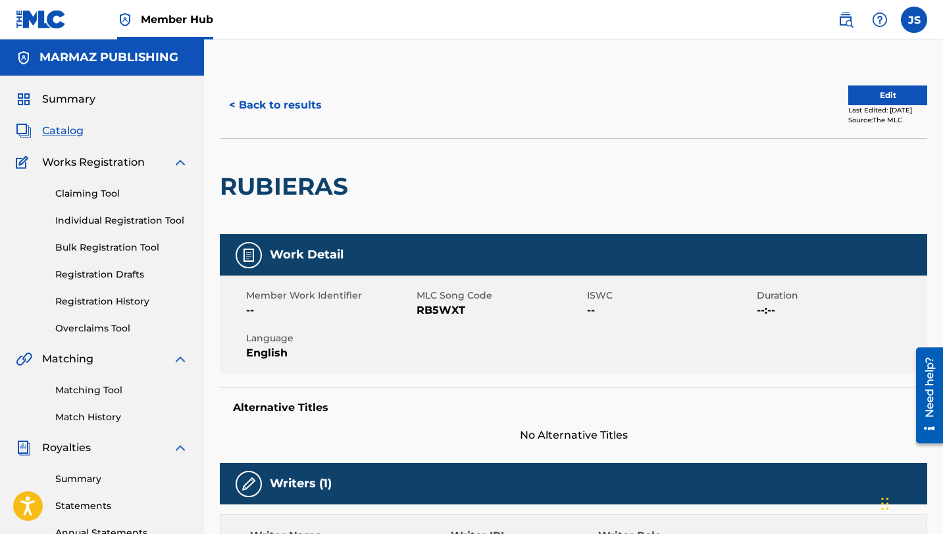
click at [445, 310] on span "RB5WXT" at bounding box center [499, 311] width 167 height 16
click at [285, 103] on button "< Back to results" at bounding box center [275, 105] width 111 height 33
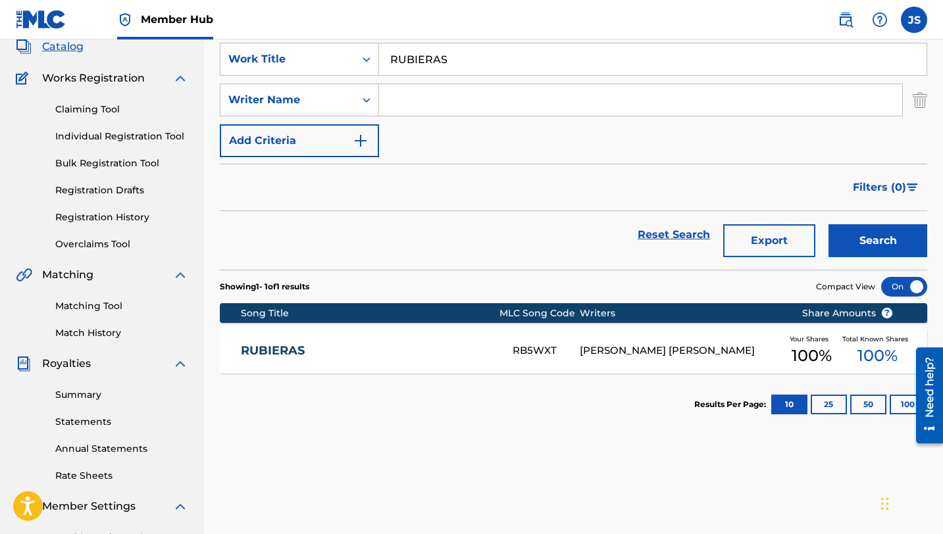
click at [447, 69] on input "RUBIERAS" at bounding box center [652, 59] width 547 height 32
paste input "SEMILLA - EN VIVO"
type input "SEMILLA - EN VIVO"
click at [828, 224] on button "Search" at bounding box center [877, 240] width 99 height 33
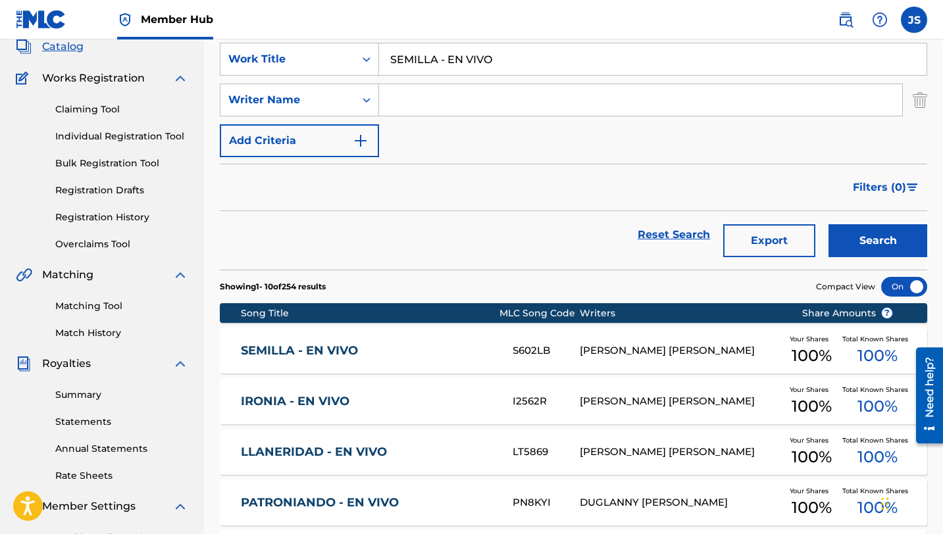
click at [481, 343] on link "SEMILLA - EN VIVO" at bounding box center [368, 350] width 254 height 15
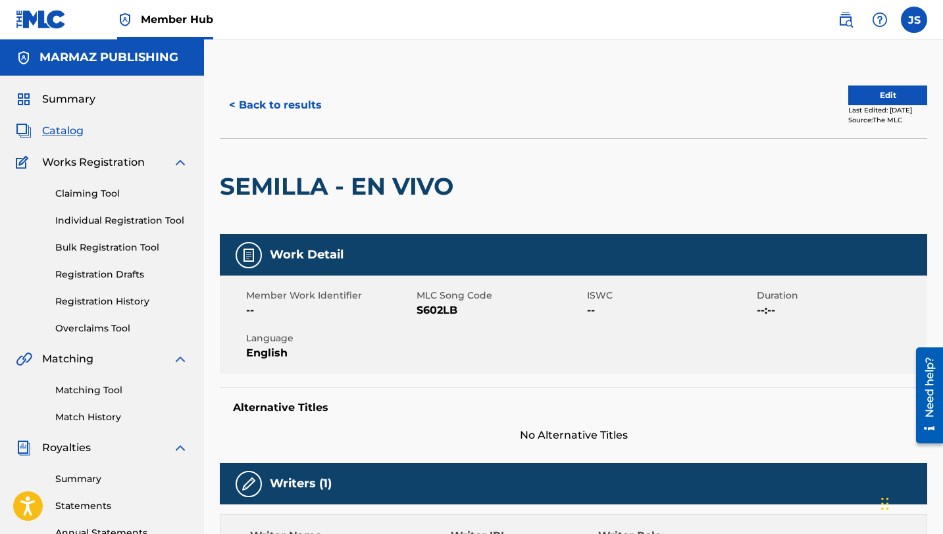
click at [446, 308] on span "S602LB" at bounding box center [499, 311] width 167 height 16
copy span "S602LB"
click at [300, 107] on button "< Back to results" at bounding box center [275, 105] width 111 height 33
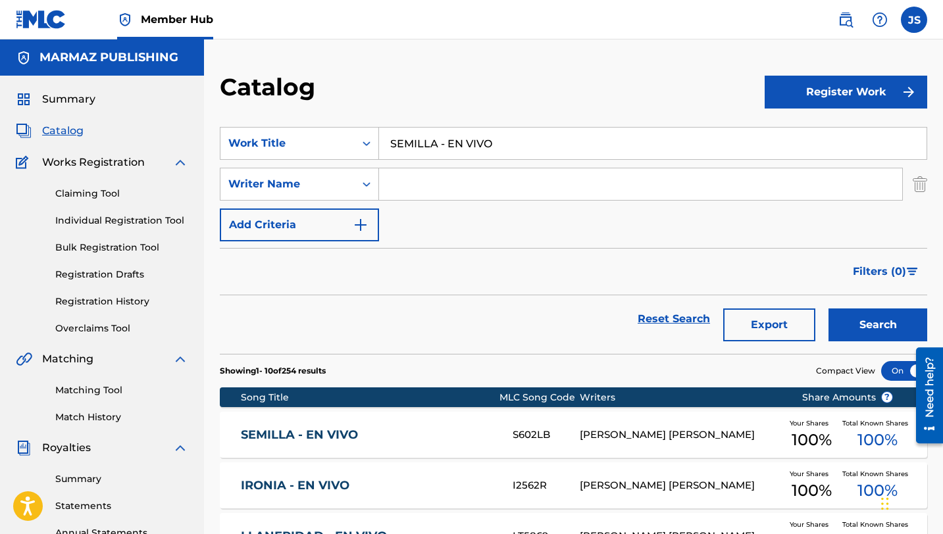
click at [402, 146] on input "SEMILLA - EN VIVO" at bounding box center [652, 144] width 547 height 32
paste input "VIVA VENEZUELA"
type input "VIVA VENEZUELA"
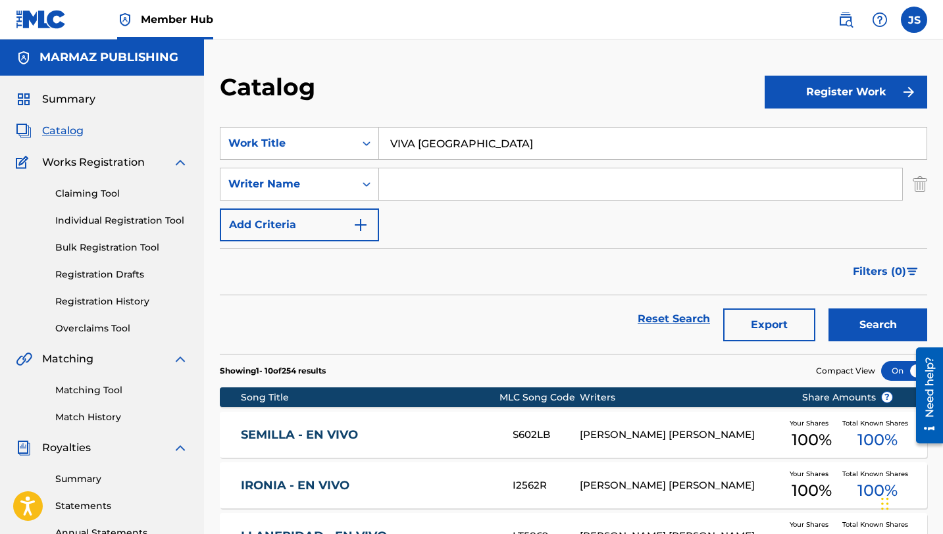
click at [828, 308] on button "Search" at bounding box center [877, 324] width 99 height 33
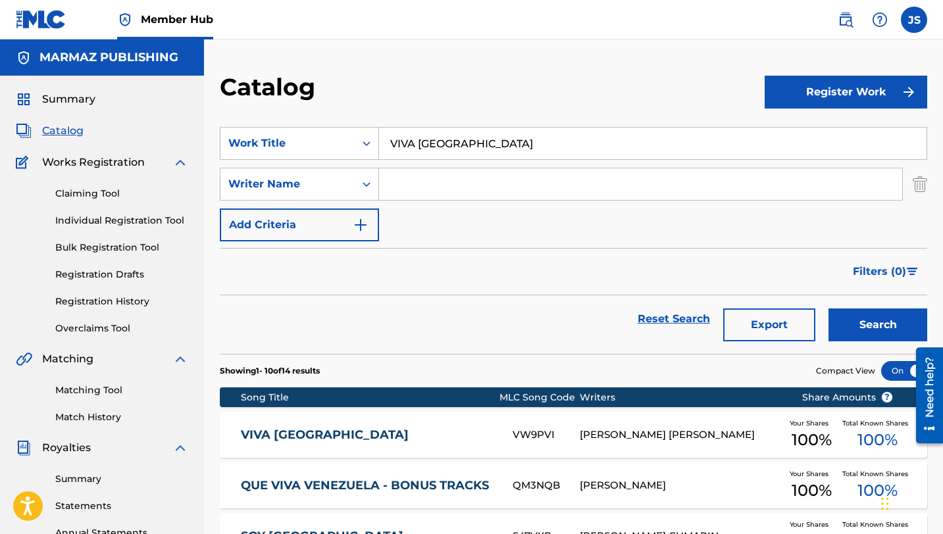
click at [412, 421] on div "VIVA VENEZUELA VW9PVI PABLO DANIEL CARDOZA MÉNDEZ Your Shares 100 % Total Known…" at bounding box center [573, 435] width 707 height 46
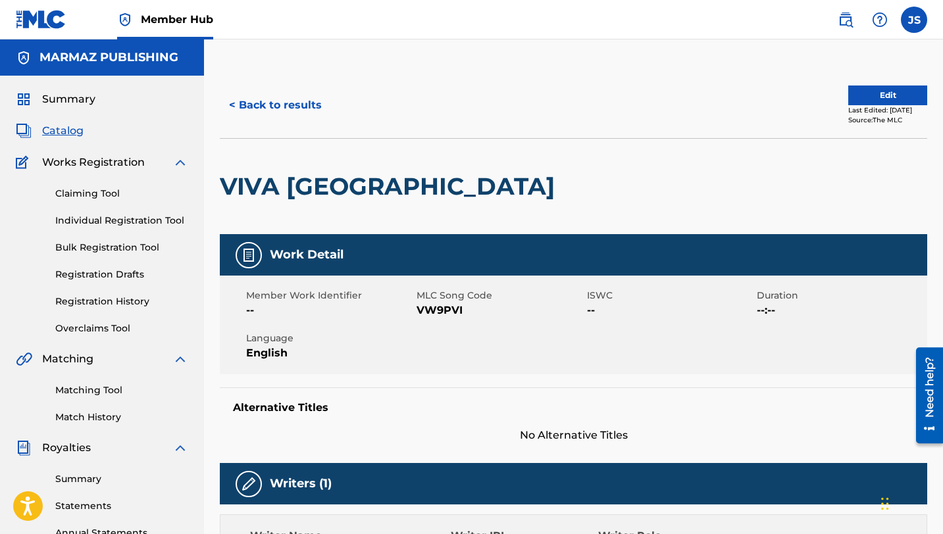
click at [433, 312] on span "VW9PVI" at bounding box center [499, 311] width 167 height 16
copy span "VW9PVI"
click at [250, 114] on button "< Back to results" at bounding box center [275, 105] width 111 height 33
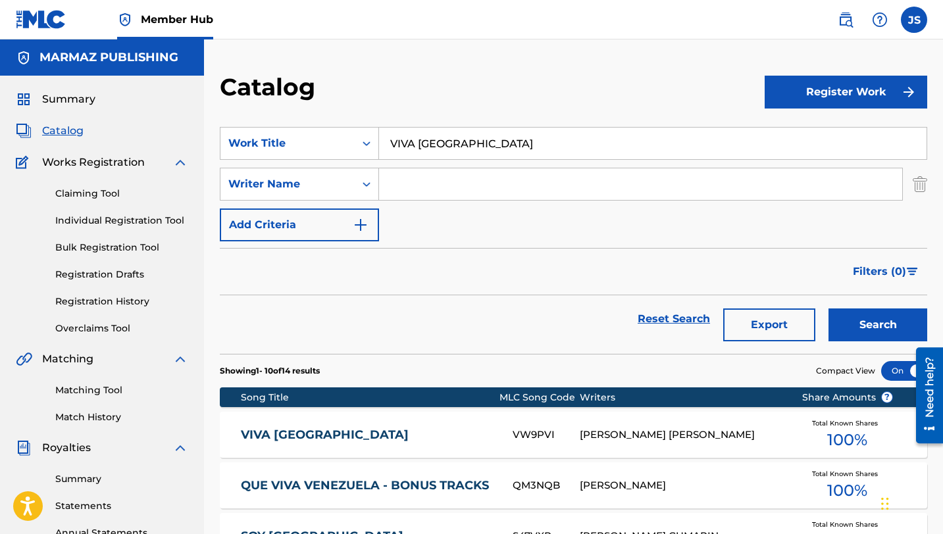
click at [412, 155] on input "VIVA VENEZUELA" at bounding box center [652, 144] width 547 height 32
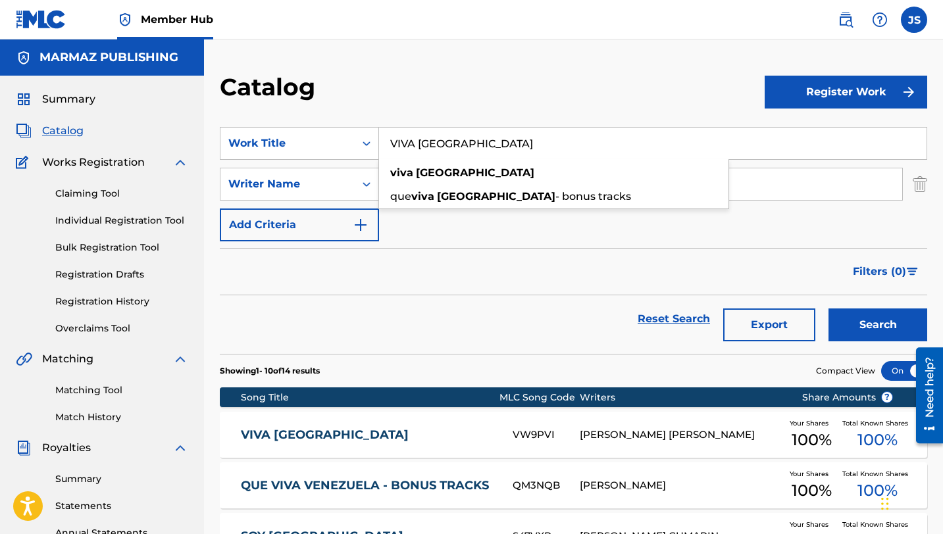
click at [412, 155] on input "VIVA VENEZUELA" at bounding box center [652, 144] width 547 height 32
paste input "YERBATERO"
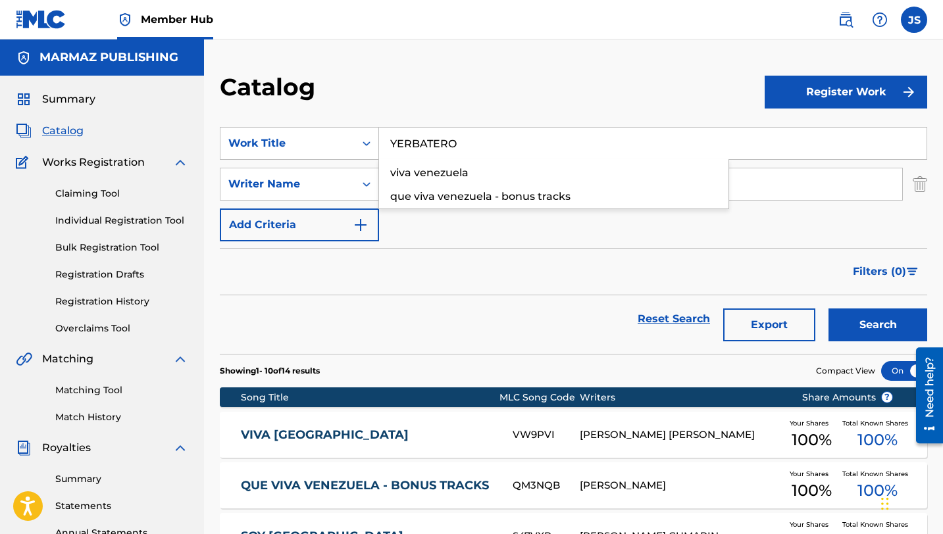
type input "YERBATERO"
click at [828, 308] on button "Search" at bounding box center [877, 324] width 99 height 33
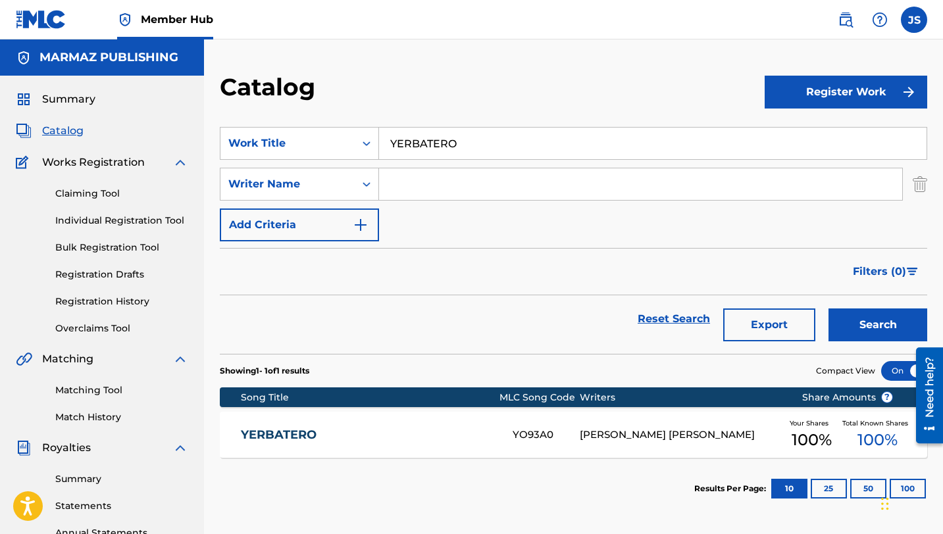
click at [532, 428] on div "YO93A0" at bounding box center [545, 435] width 67 height 15
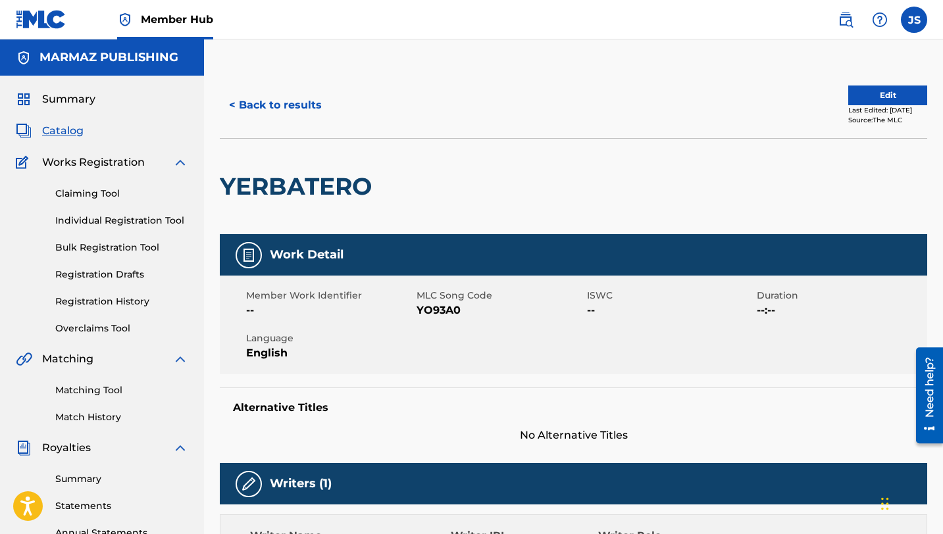
click at [455, 312] on span "YO93A0" at bounding box center [499, 311] width 167 height 16
click at [285, 101] on button "< Back to results" at bounding box center [275, 105] width 111 height 33
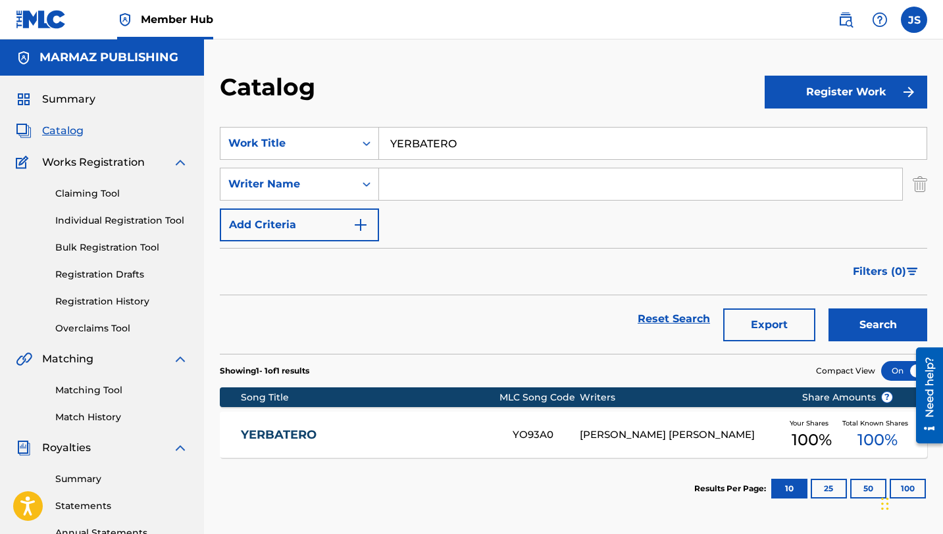
click at [451, 145] on input "YERBATERO" at bounding box center [652, 144] width 547 height 32
paste input "CHIKITA"
click at [828, 308] on button "Search" at bounding box center [877, 324] width 99 height 33
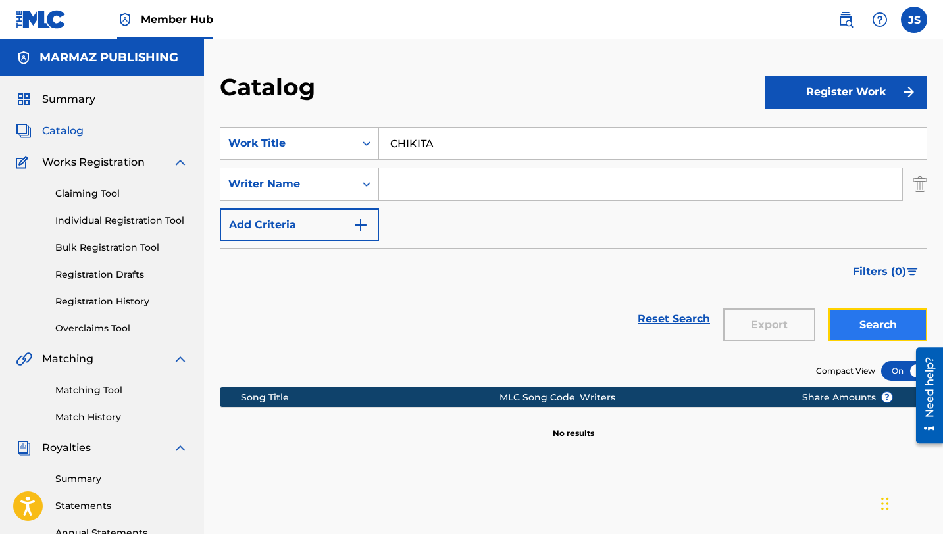
click at [877, 315] on button "Search" at bounding box center [877, 324] width 99 height 33
click at [418, 144] on input "CHIKITA" at bounding box center [652, 144] width 547 height 32
paste input "ELLA TAN BELL"
type input "[PERSON_NAME]"
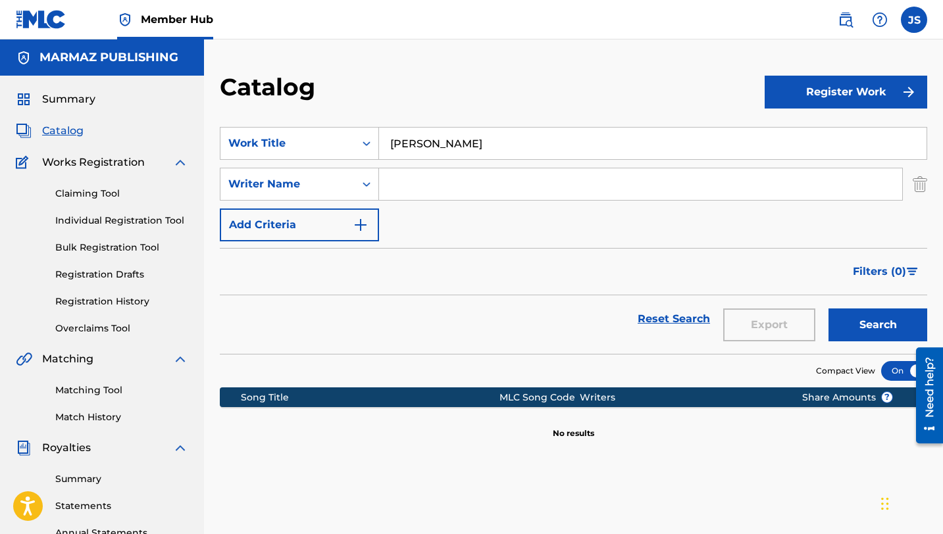
click at [828, 308] on button "Search" at bounding box center [877, 324] width 99 height 33
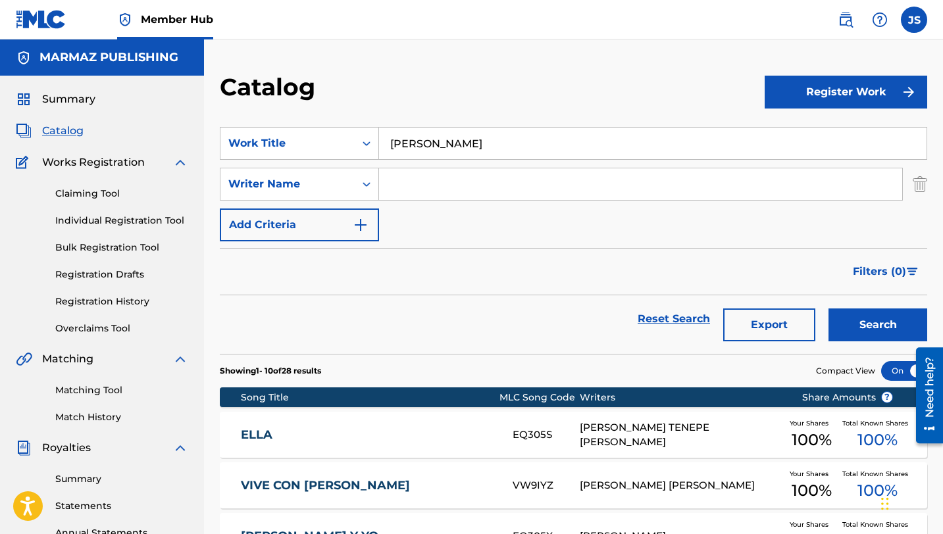
click at [401, 187] on input "Search Form" at bounding box center [640, 184] width 523 height 32
type input "[PERSON_NAME]"
click at [828, 308] on button "Search" at bounding box center [877, 324] width 99 height 33
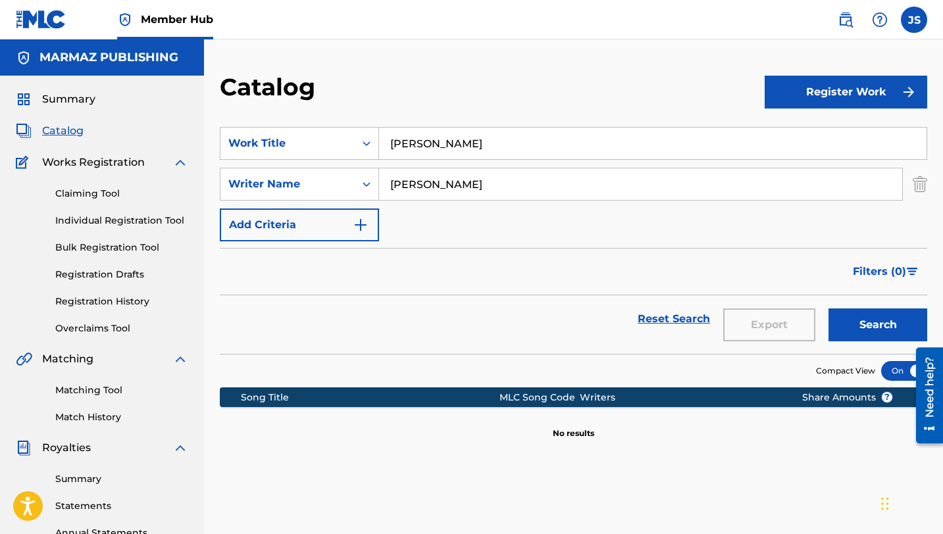
click at [449, 140] on input "[PERSON_NAME]" at bounding box center [652, 144] width 547 height 32
paste input "LINDA QUINCEAÑER"
type input "[PERSON_NAME]"
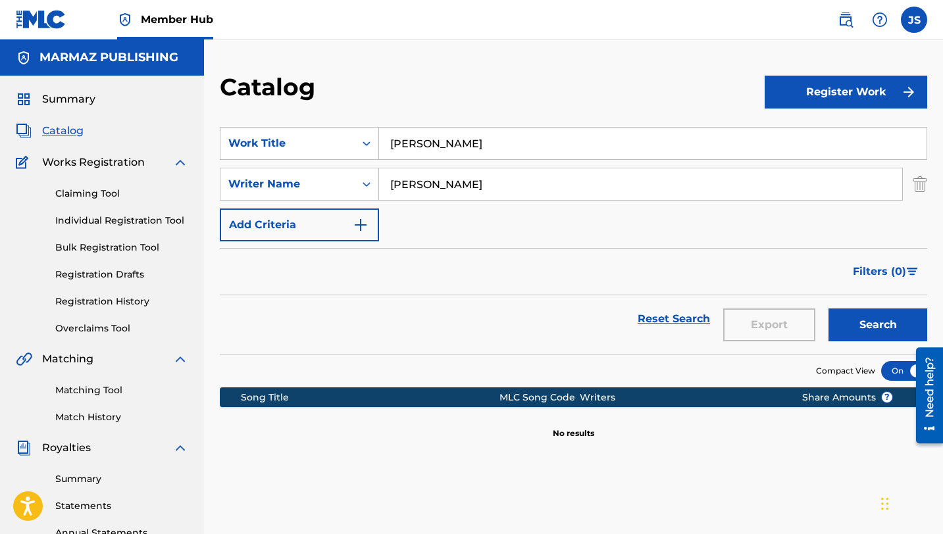
click at [828, 308] on button "Search" at bounding box center [877, 324] width 99 height 33
click at [435, 152] on input "[PERSON_NAME]" at bounding box center [652, 144] width 547 height 32
click at [828, 308] on button "Search" at bounding box center [877, 324] width 99 height 33
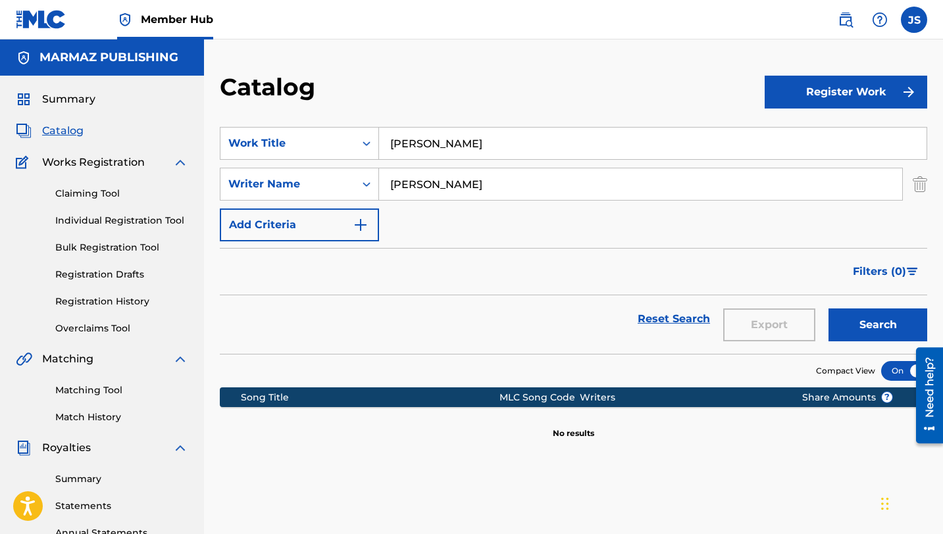
scroll to position [28, 0]
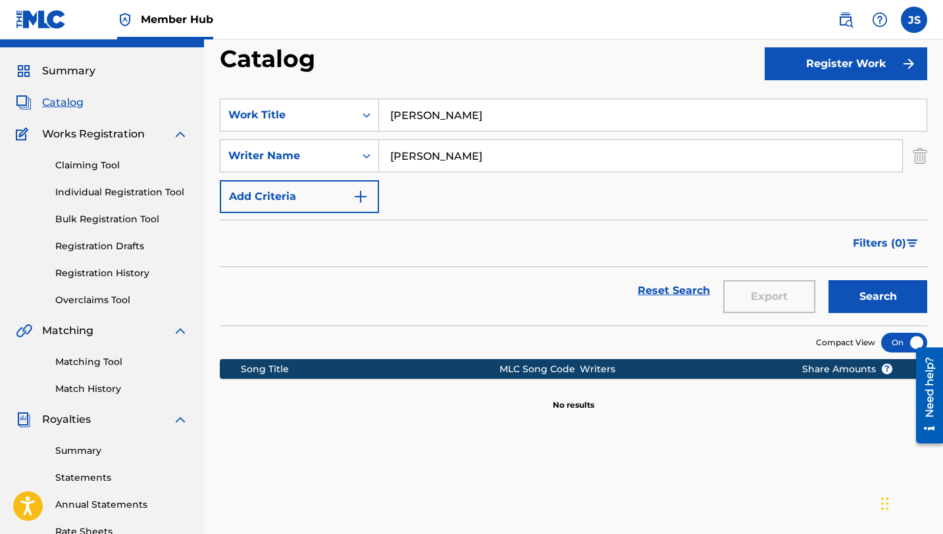
click at [590, 157] on input "[PERSON_NAME]" at bounding box center [640, 156] width 523 height 32
type input "R"
click at [828, 280] on button "Search" at bounding box center [877, 296] width 99 height 33
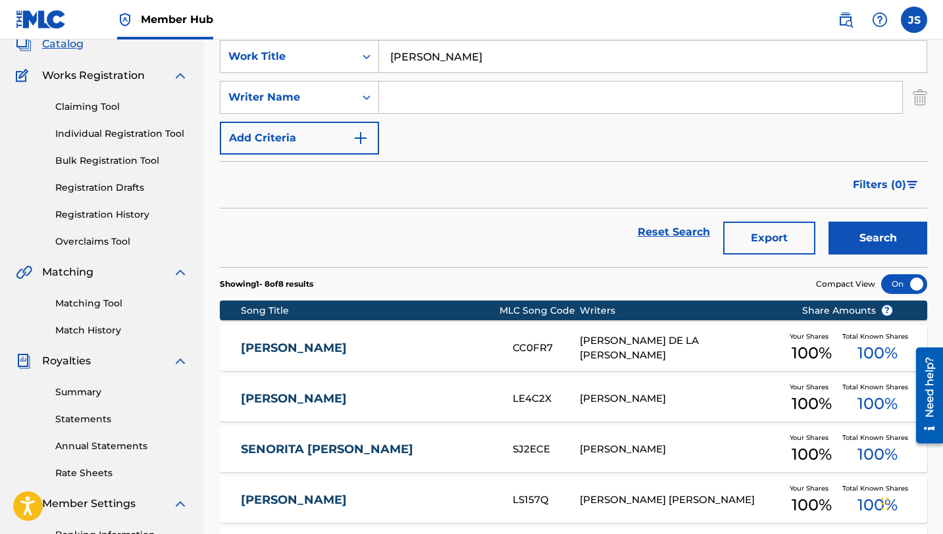
scroll to position [22, 0]
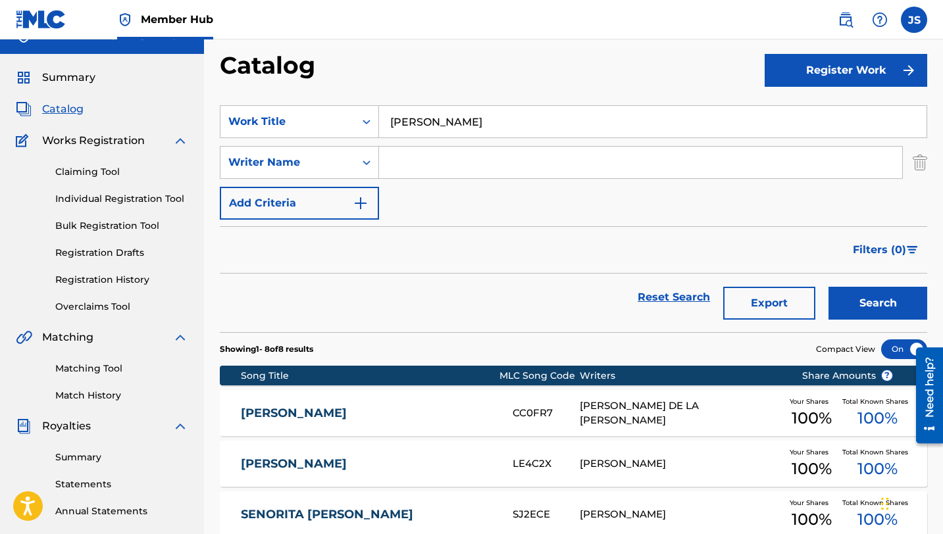
click at [443, 123] on input "[PERSON_NAME]" at bounding box center [652, 122] width 547 height 32
paste input "MOREN"
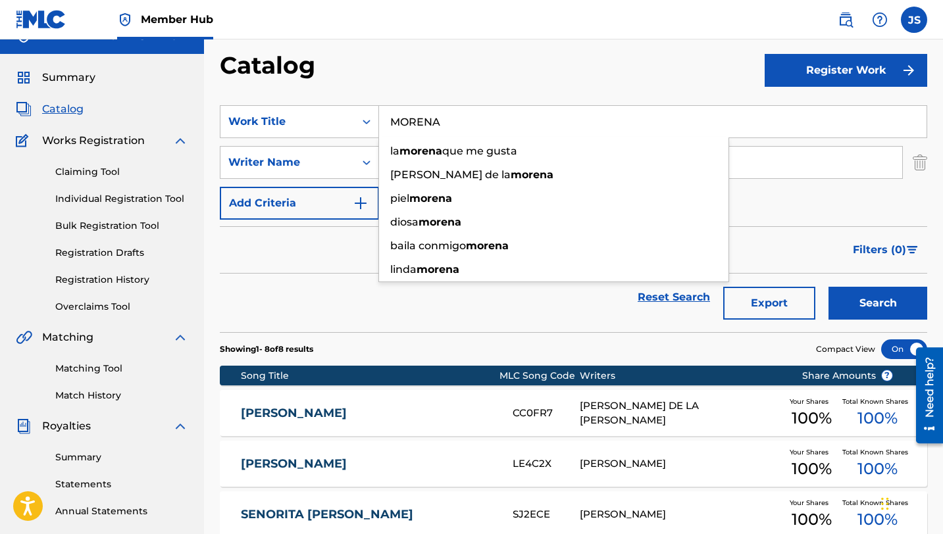
type input "MORENA"
click at [828, 287] on button "Search" at bounding box center [877, 303] width 99 height 33
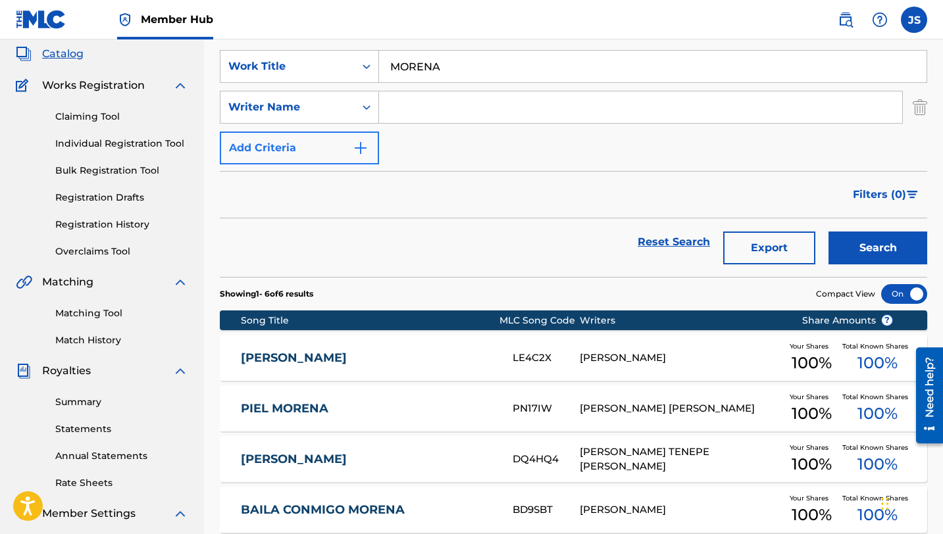
scroll to position [78, 0]
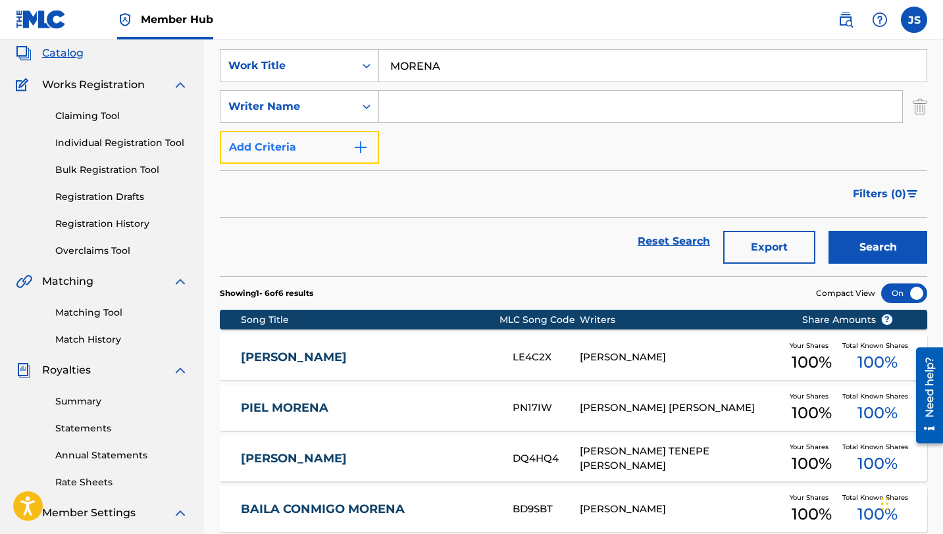
drag, startPoint x: 320, startPoint y: 156, endPoint x: 349, endPoint y: 144, distance: 31.9
click at [320, 156] on button "Add Criteria" at bounding box center [299, 147] width 159 height 33
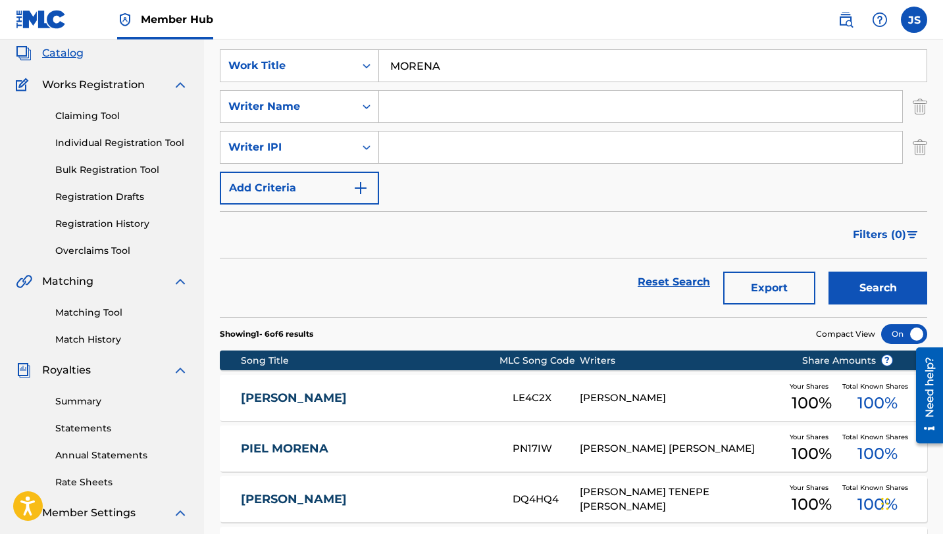
click at [401, 135] on input "Search Form" at bounding box center [640, 148] width 523 height 32
click at [919, 143] on img "Search Form" at bounding box center [919, 147] width 14 height 33
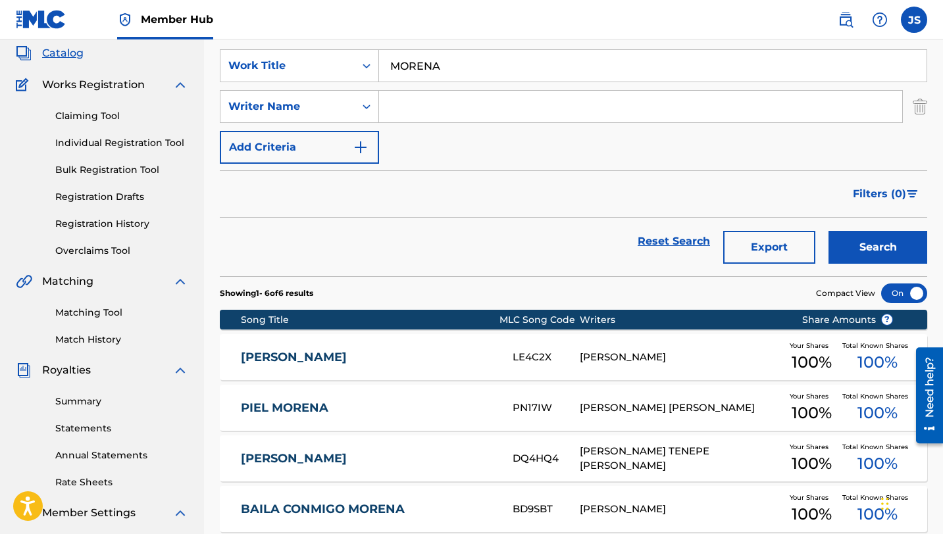
click at [631, 101] on input "Search Form" at bounding box center [640, 107] width 523 height 32
click at [828, 231] on button "Search" at bounding box center [877, 247] width 99 height 33
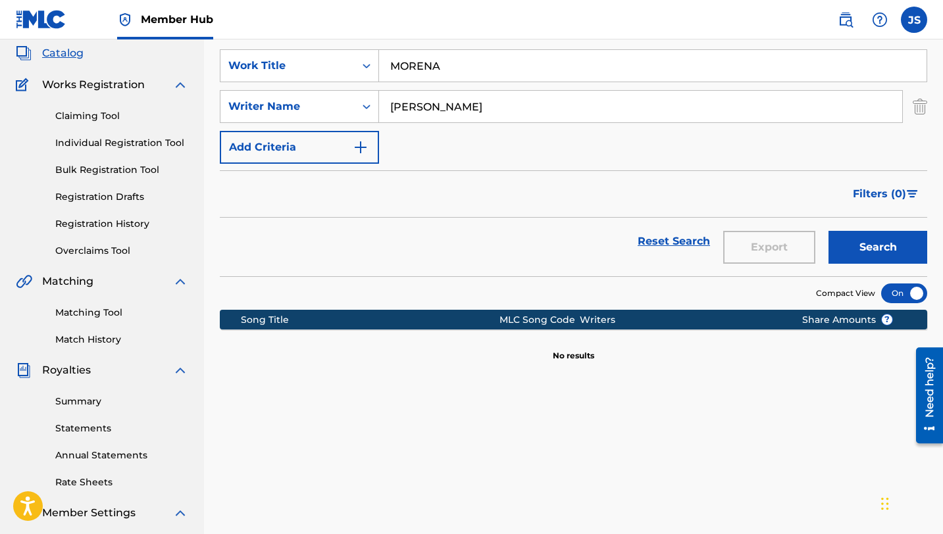
click at [583, 112] on input "[PERSON_NAME]" at bounding box center [640, 107] width 523 height 32
type input "LEGAZY"
click at [828, 231] on button "Search" at bounding box center [877, 247] width 99 height 33
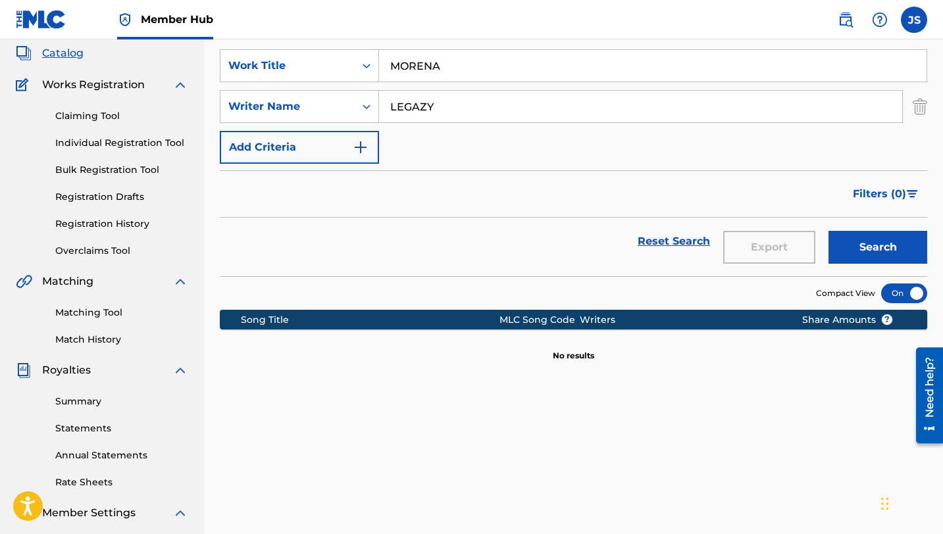
click at [415, 68] on input "MORENA" at bounding box center [652, 66] width 547 height 32
click at [415, 66] on input "MORENA" at bounding box center [652, 66] width 547 height 32
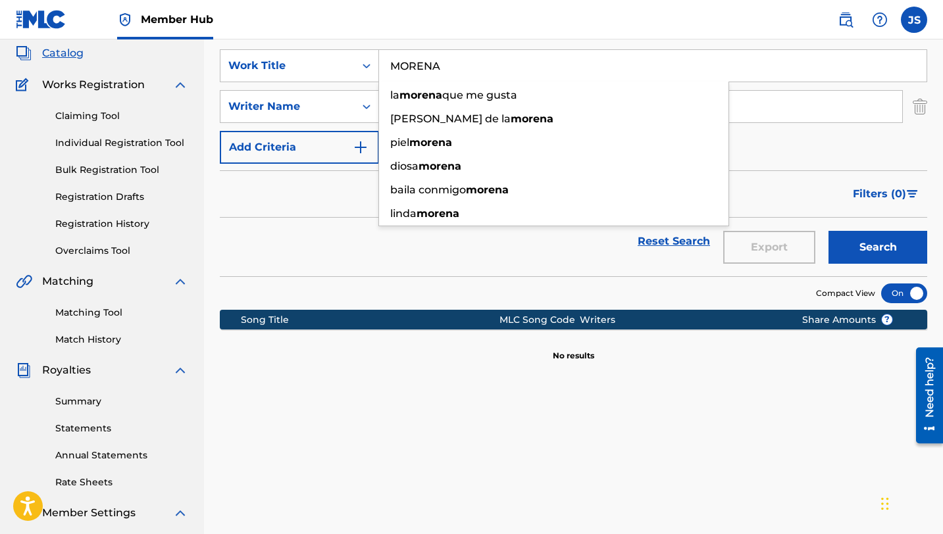
click at [415, 66] on input "MORENA" at bounding box center [652, 66] width 547 height 32
paste input "OYE"
type input "OYE"
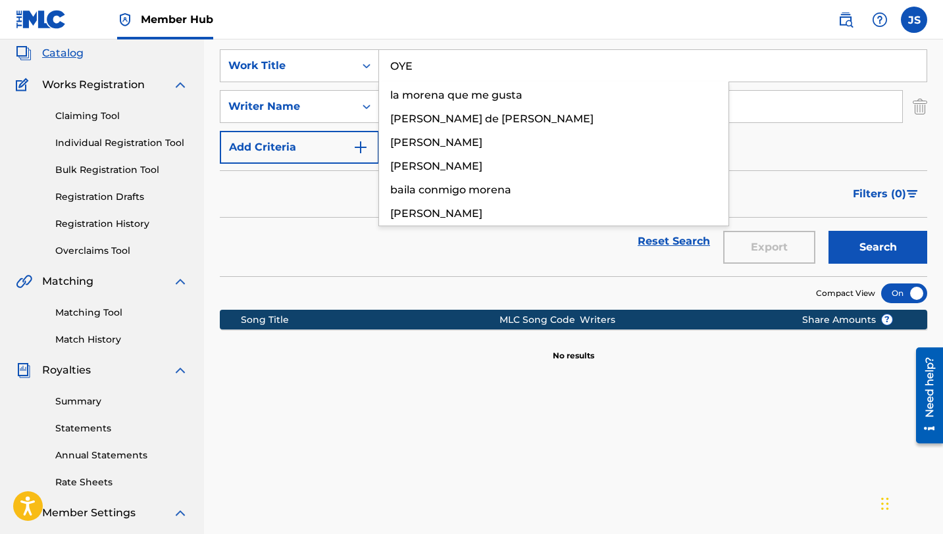
click at [828, 231] on button "Search" at bounding box center [877, 247] width 99 height 33
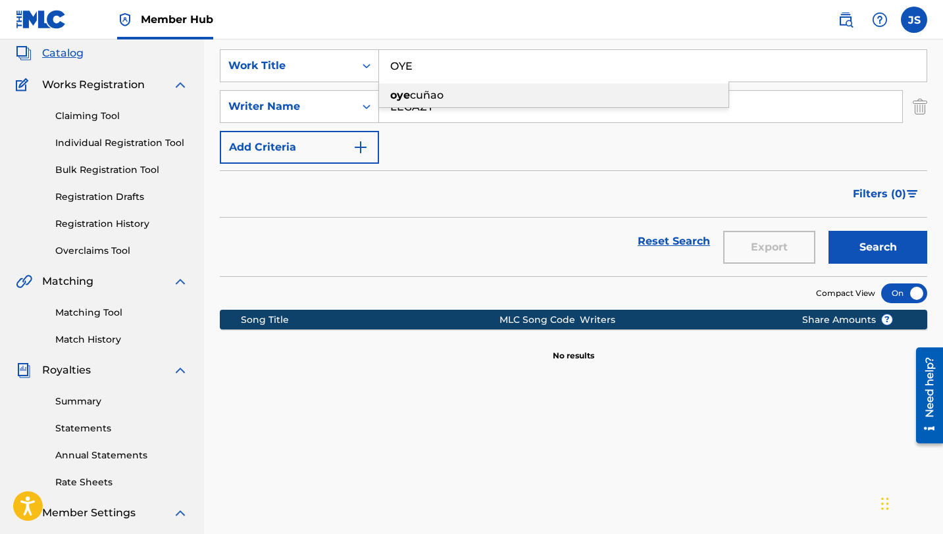
click at [390, 170] on div "Filters ( 0 )" at bounding box center [573, 193] width 707 height 47
click at [91, 313] on link "Matching Tool" at bounding box center [121, 313] width 133 height 14
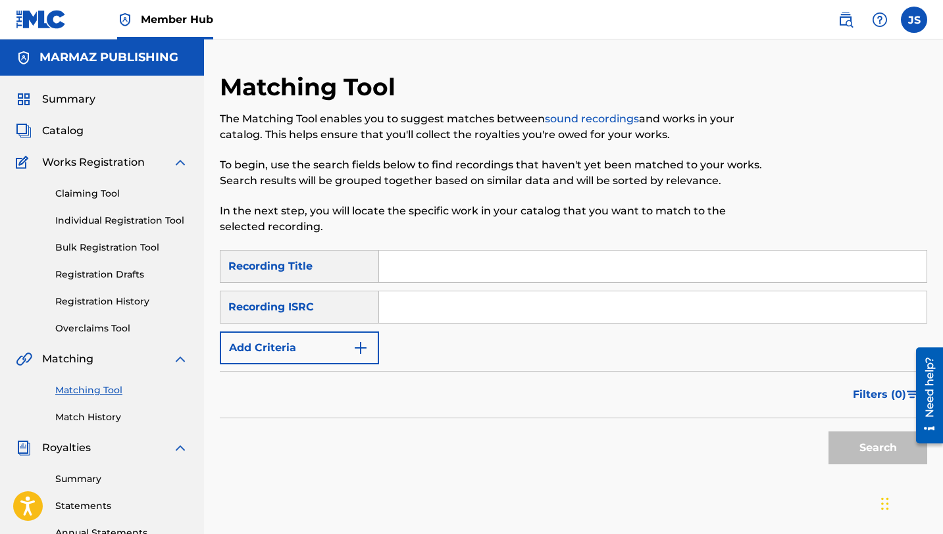
click at [380, 260] on input "Search Form" at bounding box center [652, 267] width 547 height 32
paste input "OYE"
type input "OYE"
click at [828, 431] on button "Search" at bounding box center [877, 447] width 99 height 33
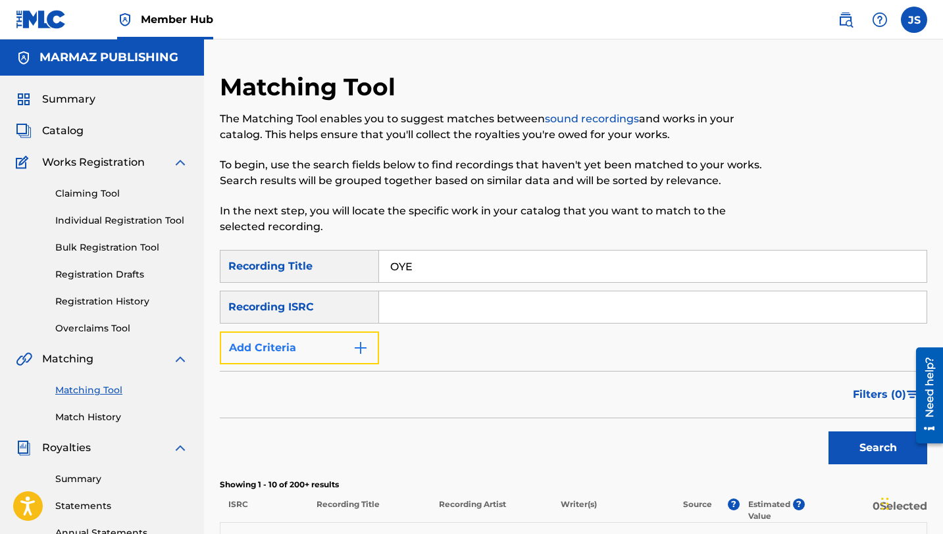
click at [323, 344] on button "Add Criteria" at bounding box center [299, 348] width 159 height 33
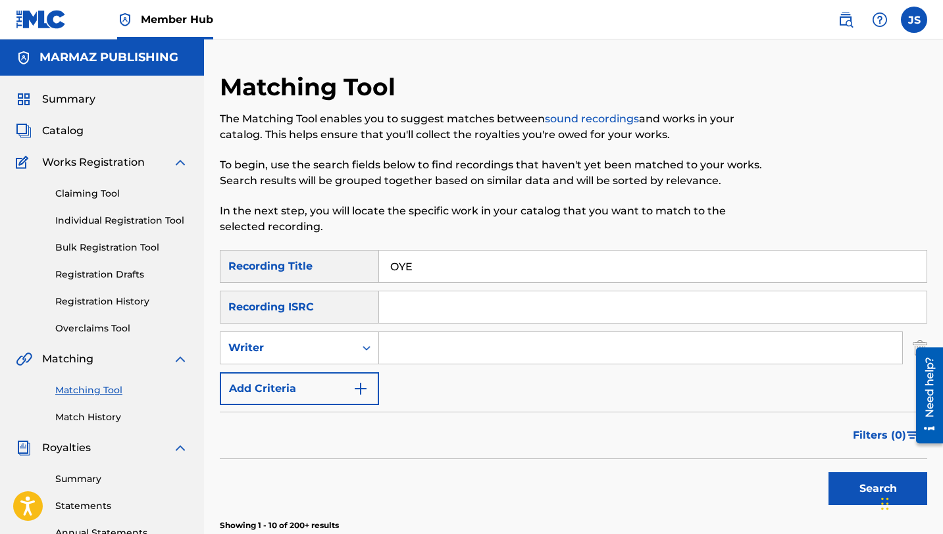
click at [398, 333] on input "Search Form" at bounding box center [640, 348] width 523 height 32
type input "[PERSON_NAME]"
click at [828, 472] on button "Search" at bounding box center [877, 488] width 99 height 33
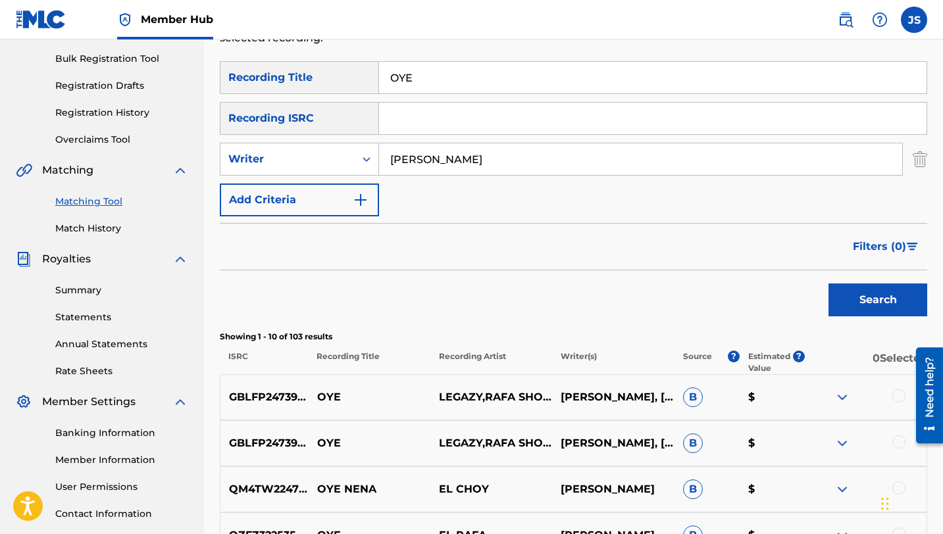
scroll to position [409, 0]
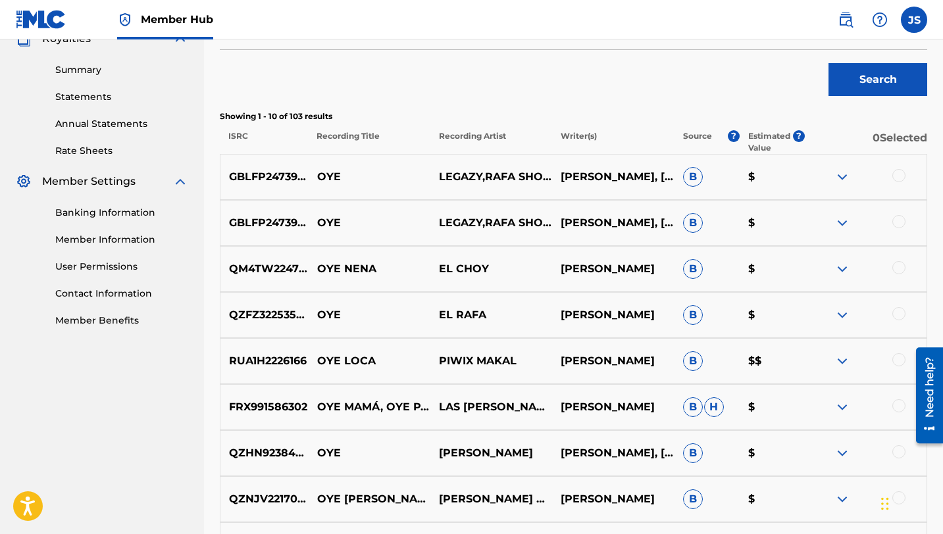
click at [899, 172] on div at bounding box center [898, 175] width 13 height 13
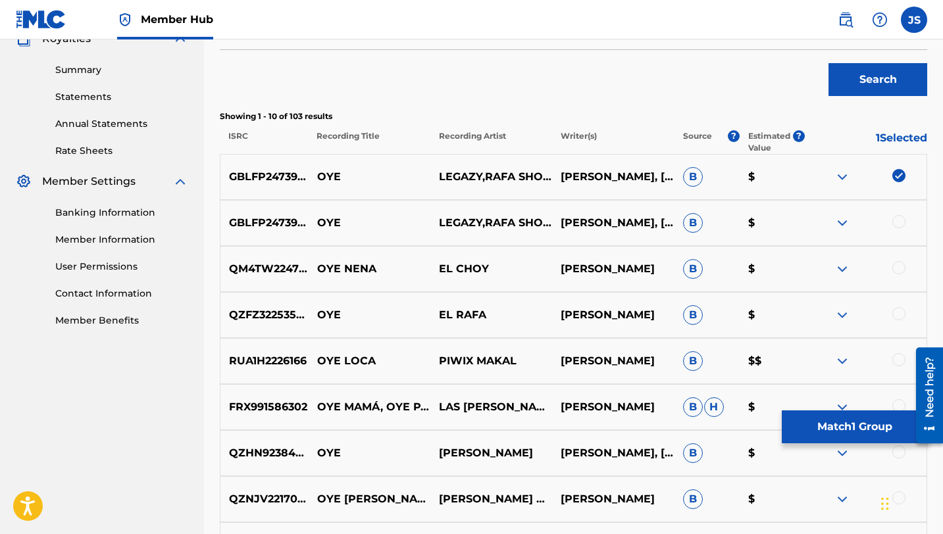
click at [894, 228] on div at bounding box center [865, 223] width 122 height 16
click at [897, 220] on div at bounding box center [898, 221] width 13 height 13
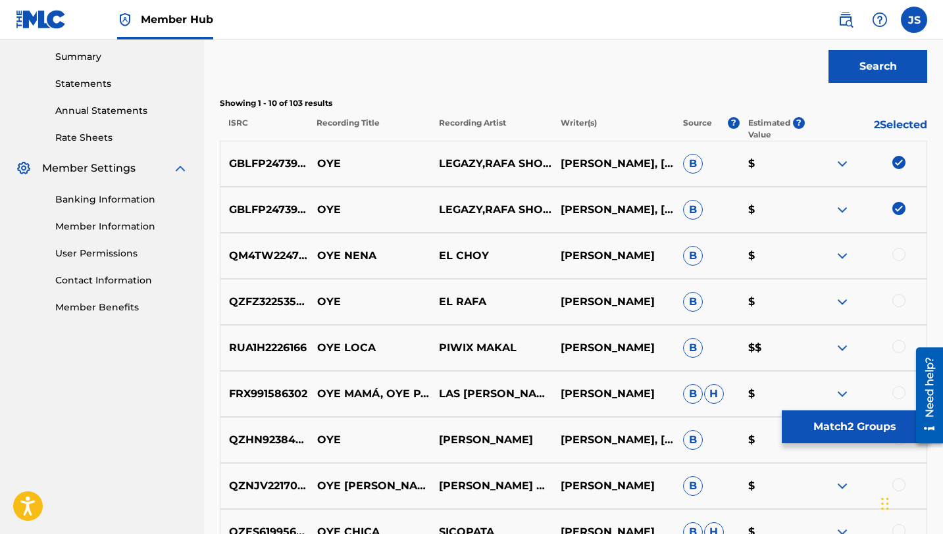
scroll to position [424, 0]
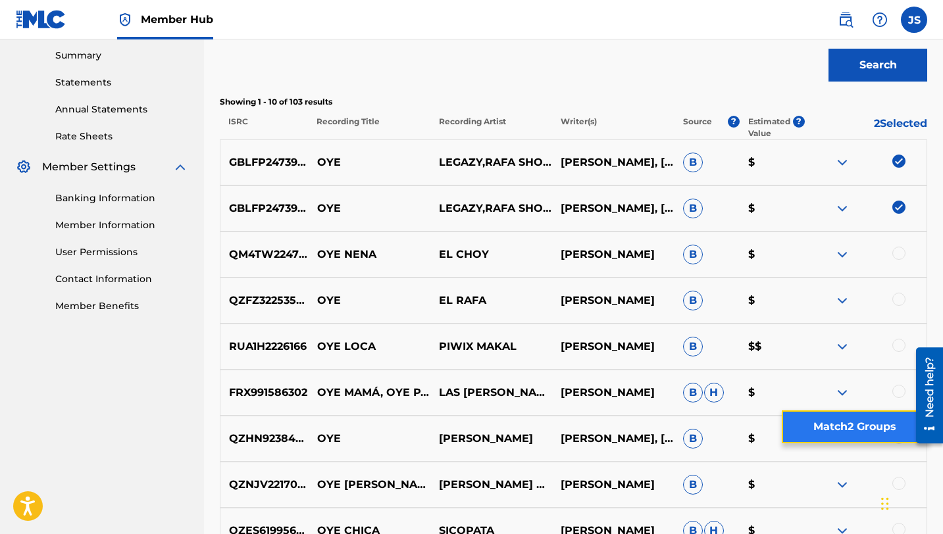
click at [849, 424] on button "Match 2 Groups" at bounding box center [853, 426] width 145 height 33
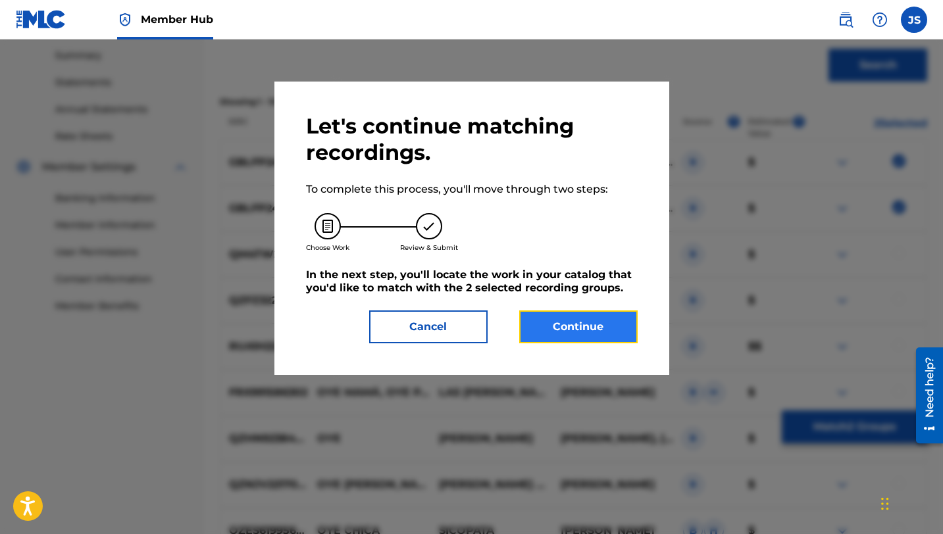
click at [619, 324] on button "Continue" at bounding box center [578, 326] width 118 height 33
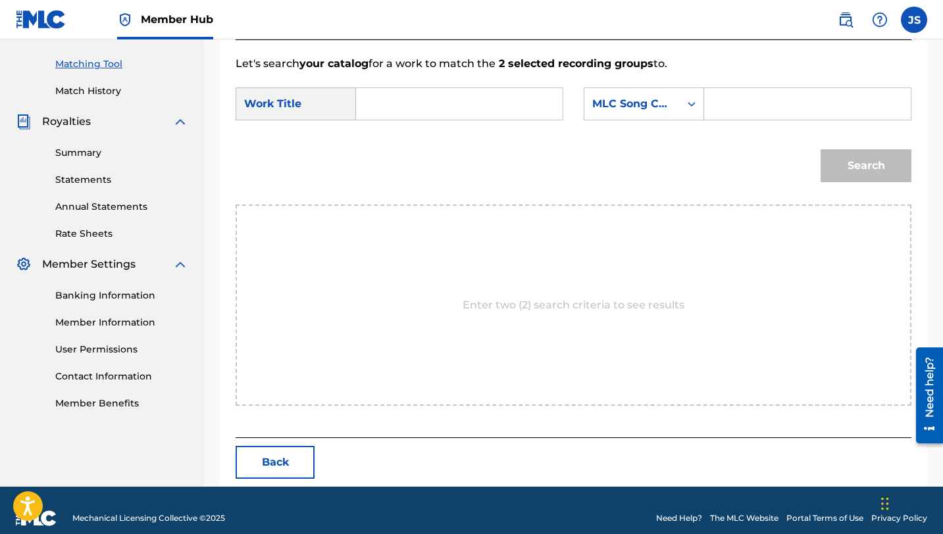
scroll to position [342, 0]
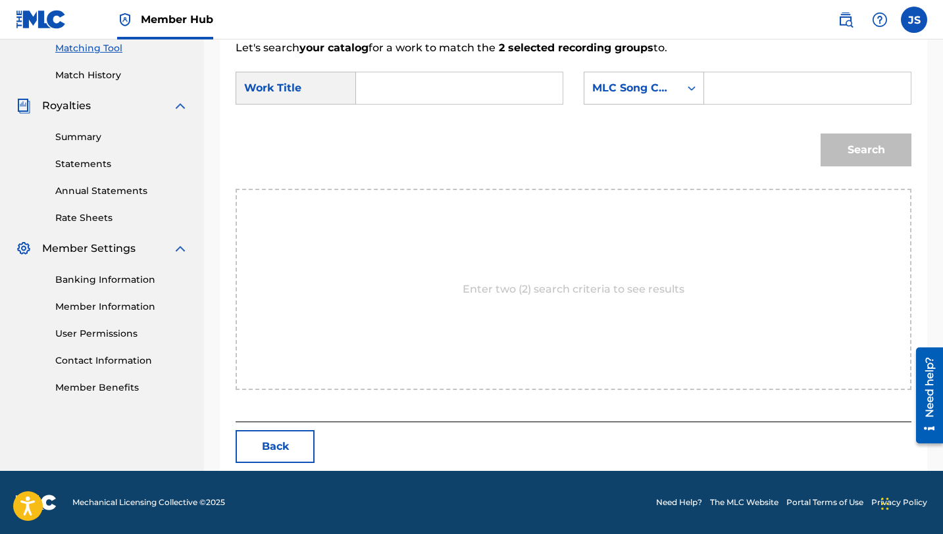
click at [493, 89] on input "Search Form" at bounding box center [459, 88] width 184 height 32
paste input "OYE"
type input "OYE"
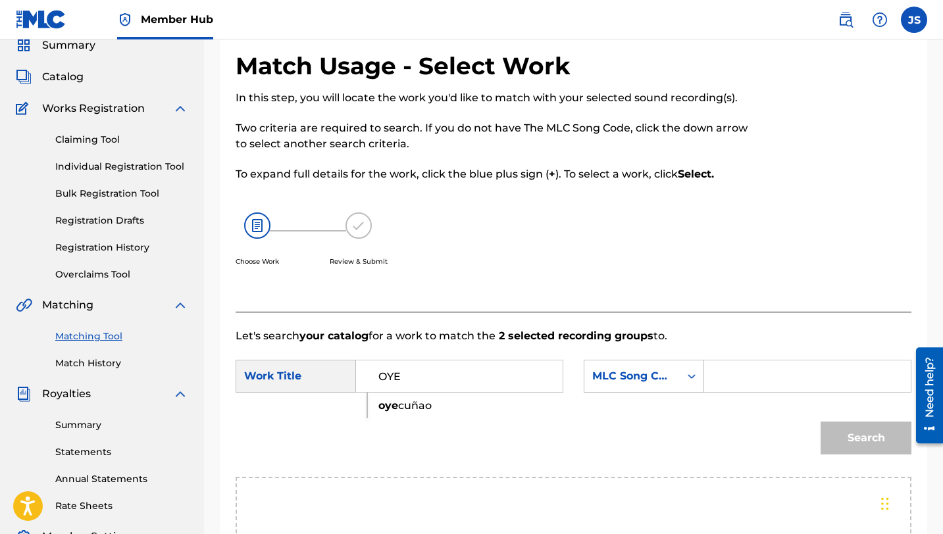
scroll to position [0, 0]
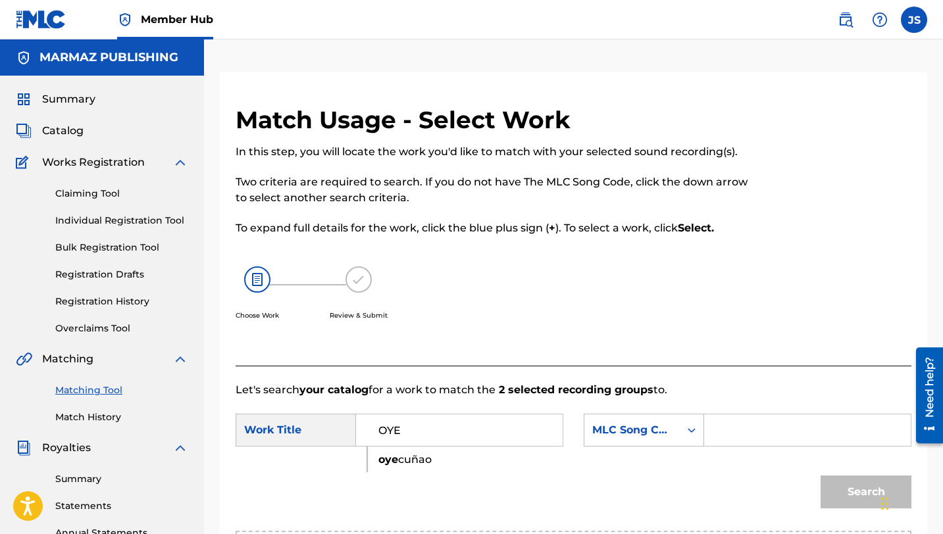
click at [83, 129] on div "Catalog" at bounding box center [102, 131] width 172 height 16
click at [64, 129] on span "Catalog" at bounding box center [62, 131] width 41 height 16
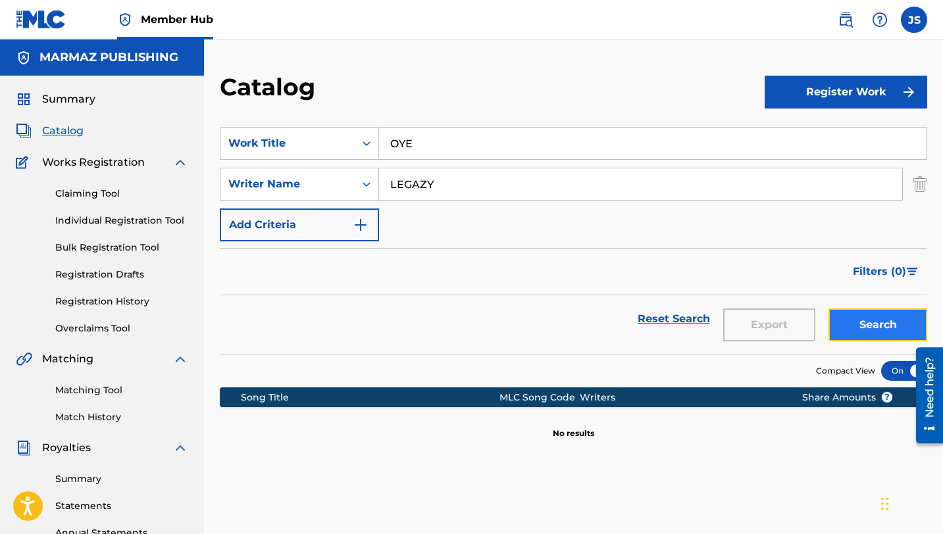
click at [862, 320] on button "Search" at bounding box center [877, 324] width 99 height 33
click at [419, 139] on input "OYE" at bounding box center [652, 144] width 547 height 32
paste input "A MI MADRE EN SU DÍA"
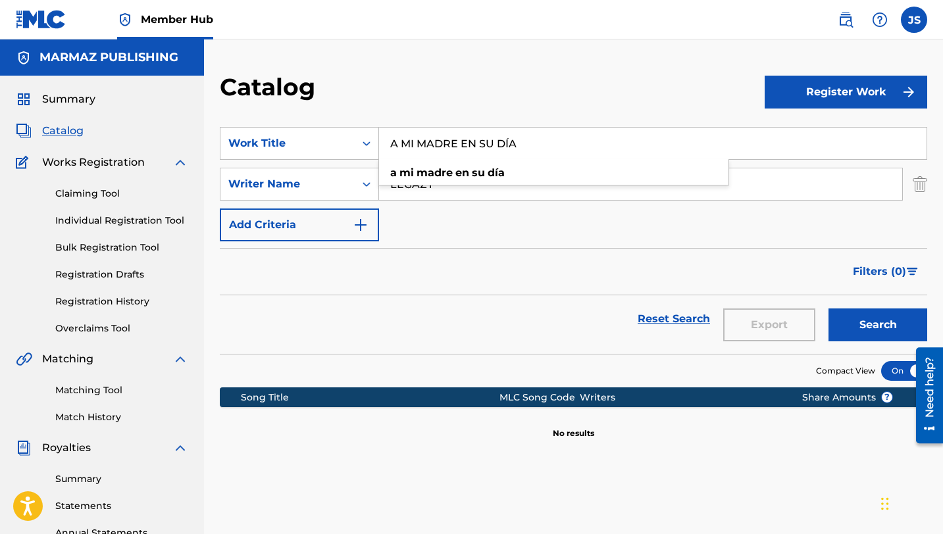
type input "A MI MADRE EN SU DÍA"
click at [465, 218] on div "SearchWithCriteriac01fbefb-cd83-480e-8c71-21ab1b1f98de Work Title A MI MADRE EN…" at bounding box center [573, 184] width 707 height 114
click at [460, 185] on input "LEGAZY" at bounding box center [640, 184] width 523 height 32
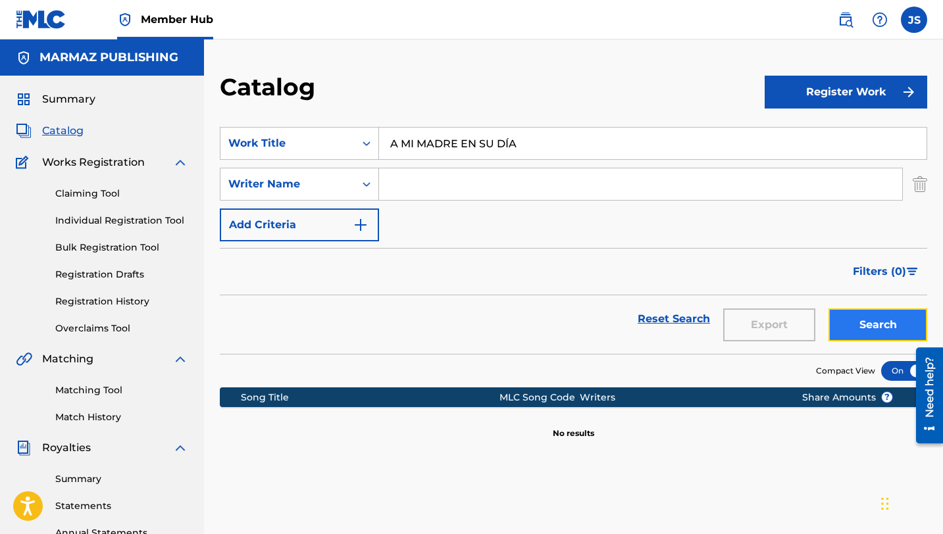
click at [853, 335] on button "Search" at bounding box center [877, 324] width 99 height 33
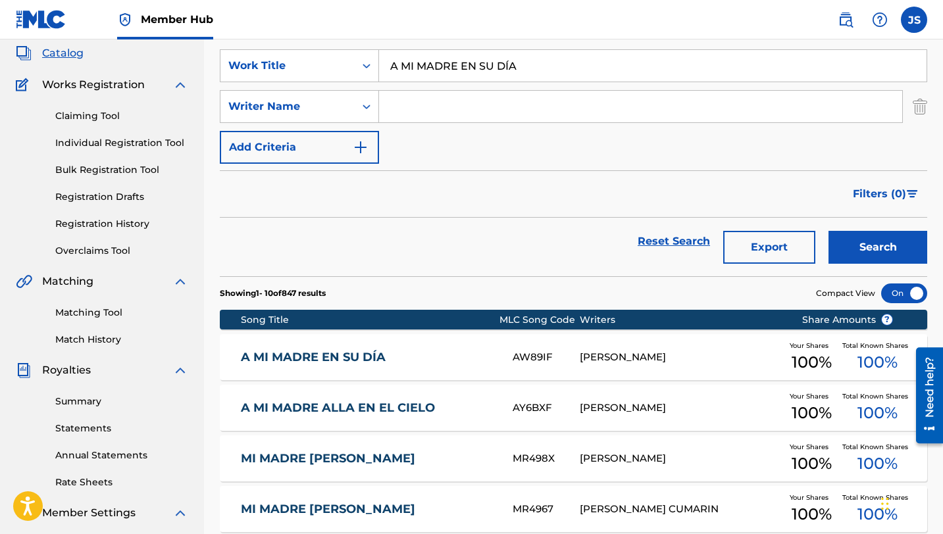
scroll to position [78, 0]
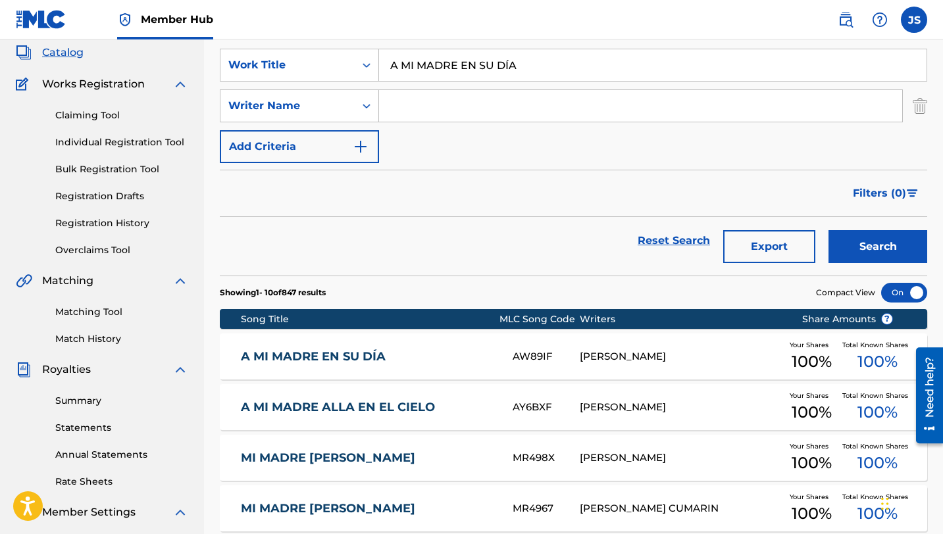
click at [591, 351] on div "[PERSON_NAME]" at bounding box center [679, 356] width 201 height 15
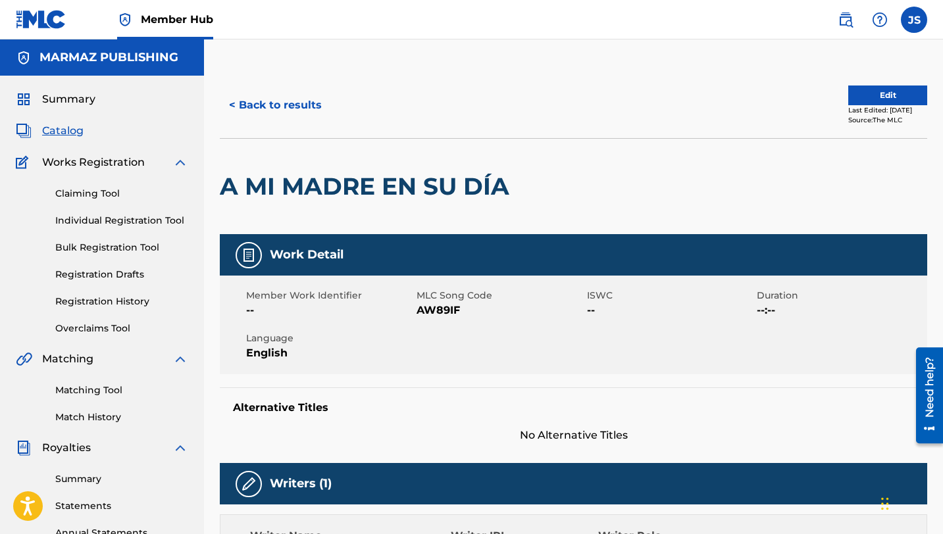
click at [424, 310] on span "AW89IF" at bounding box center [499, 311] width 167 height 16
click at [295, 103] on button "< Back to results" at bounding box center [275, 105] width 111 height 33
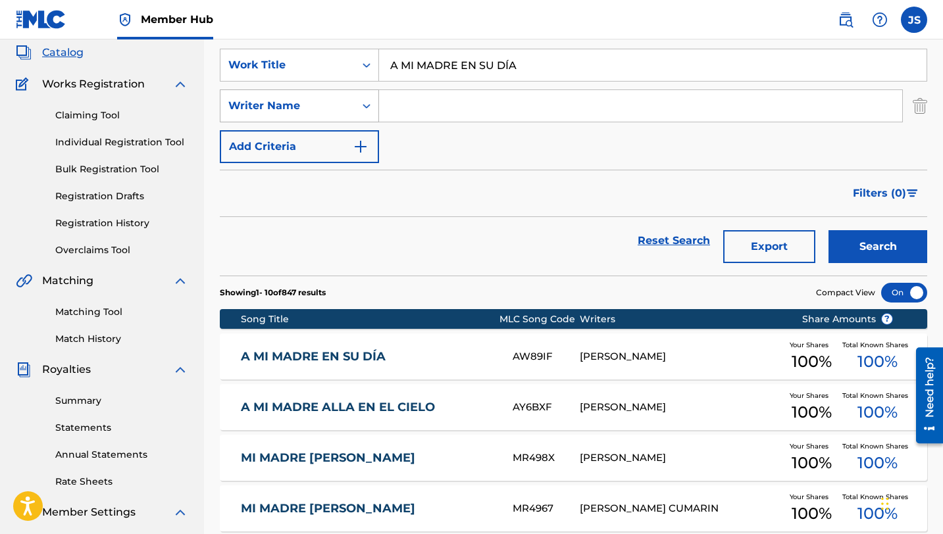
scroll to position [67, 0]
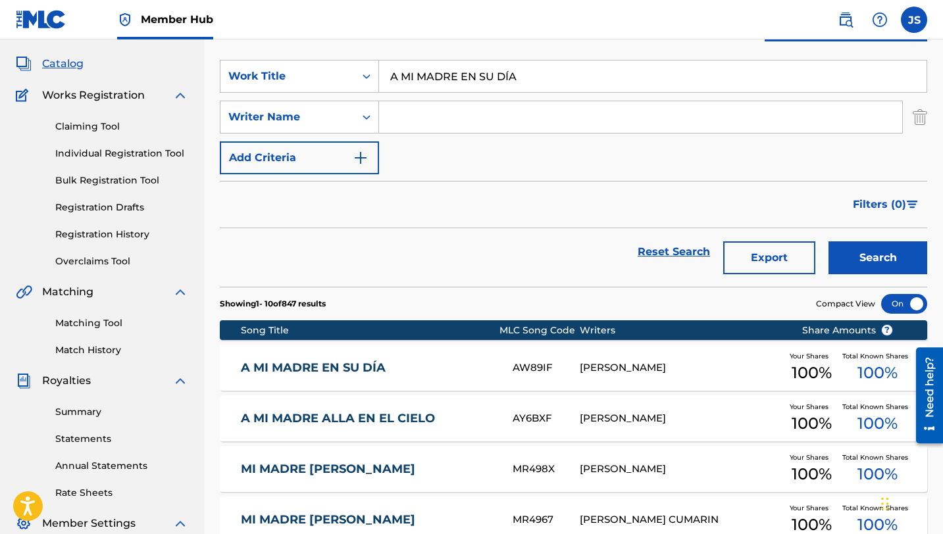
click at [403, 80] on input "A MI MADRE EN SU DÍA" at bounding box center [652, 77] width 547 height 32
paste input "PASO REAL Y SU GENTE"
type input "A PASO REAL Y SU GENTE"
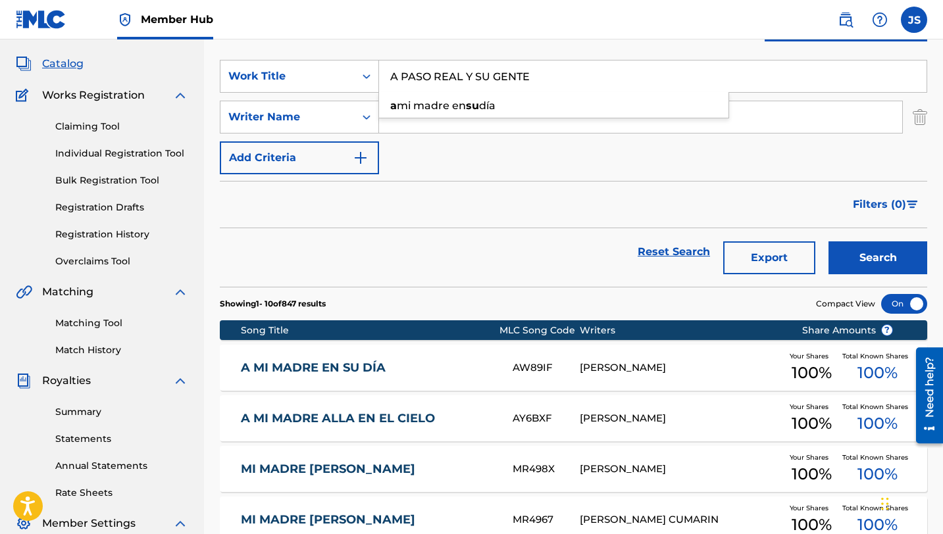
click at [828, 241] on button "Search" at bounding box center [877, 257] width 99 height 33
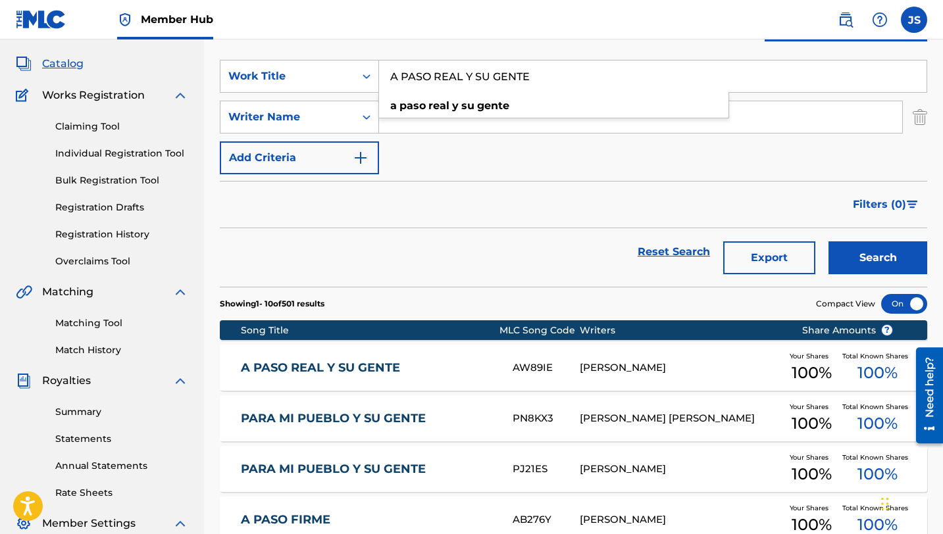
click at [664, 363] on div "[PERSON_NAME]" at bounding box center [679, 367] width 201 height 15
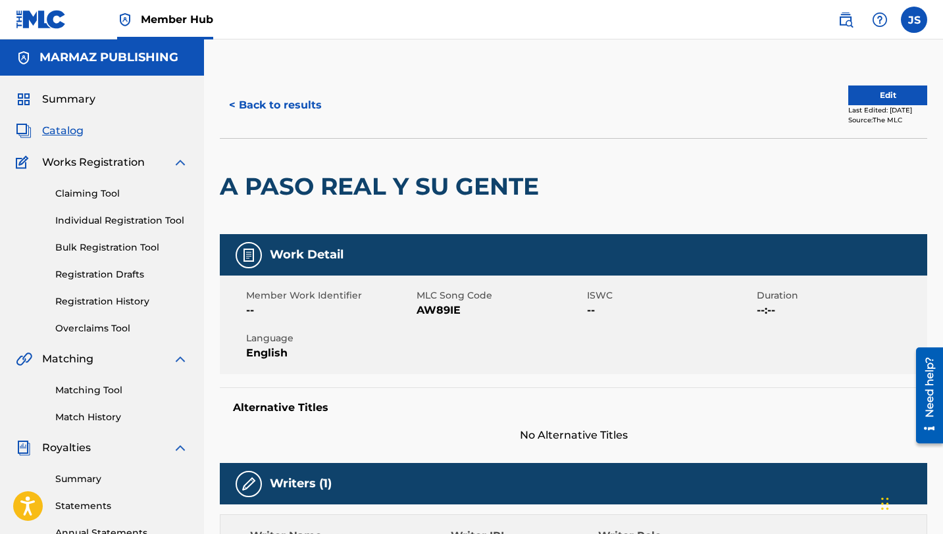
click at [434, 306] on span "AW89IE" at bounding box center [499, 311] width 167 height 16
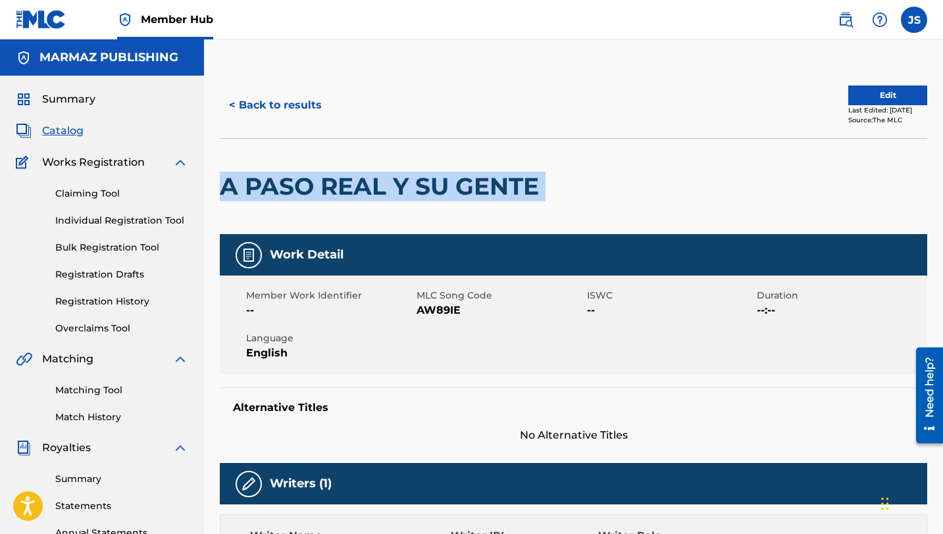
drag, startPoint x: 218, startPoint y: 184, endPoint x: 580, endPoint y: 174, distance: 362.6
click at [580, 174] on div "< Back to results Edit Last Edited: June 23, 2025 Source: The MLC A PASO REAL Y…" at bounding box center [573, 537] width 739 height 931
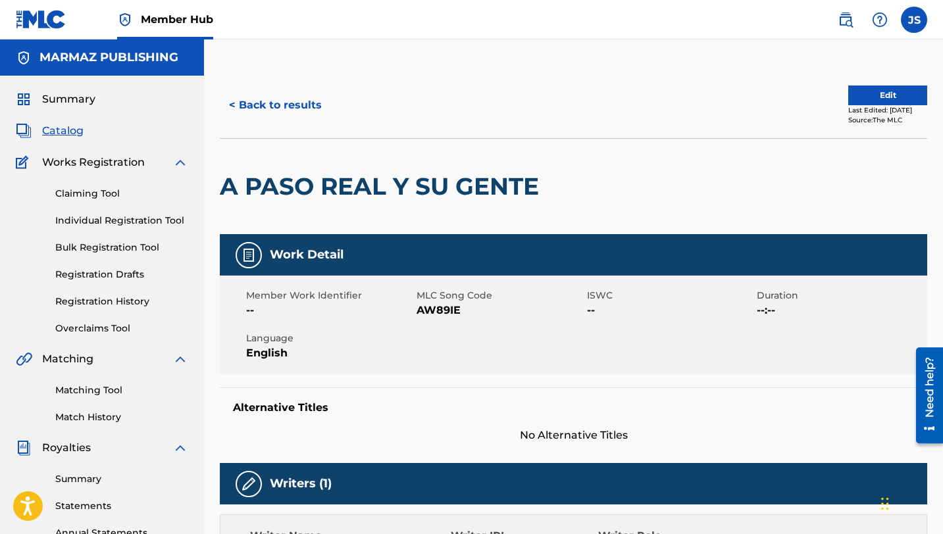
click at [449, 312] on span "AW89IE" at bounding box center [499, 311] width 167 height 16
click at [286, 94] on button "< Back to results" at bounding box center [275, 105] width 111 height 33
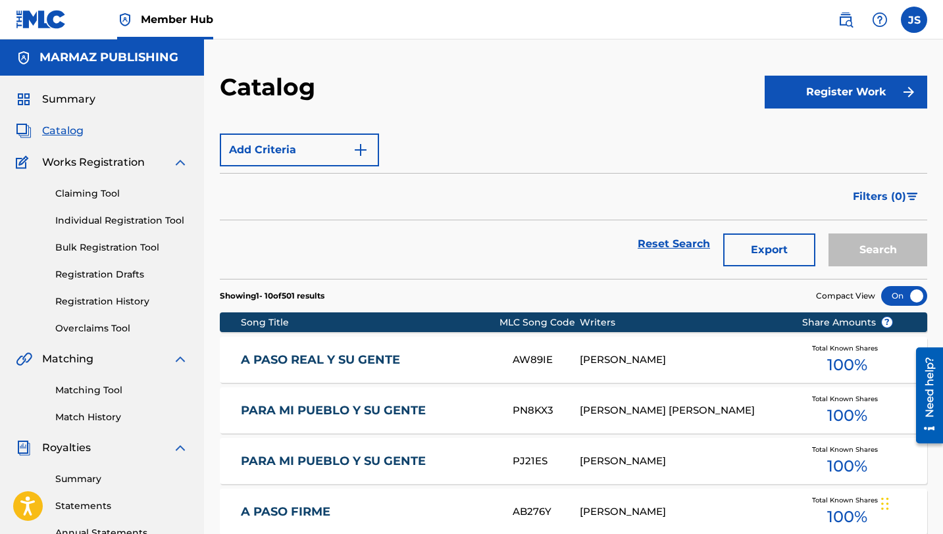
scroll to position [67, 0]
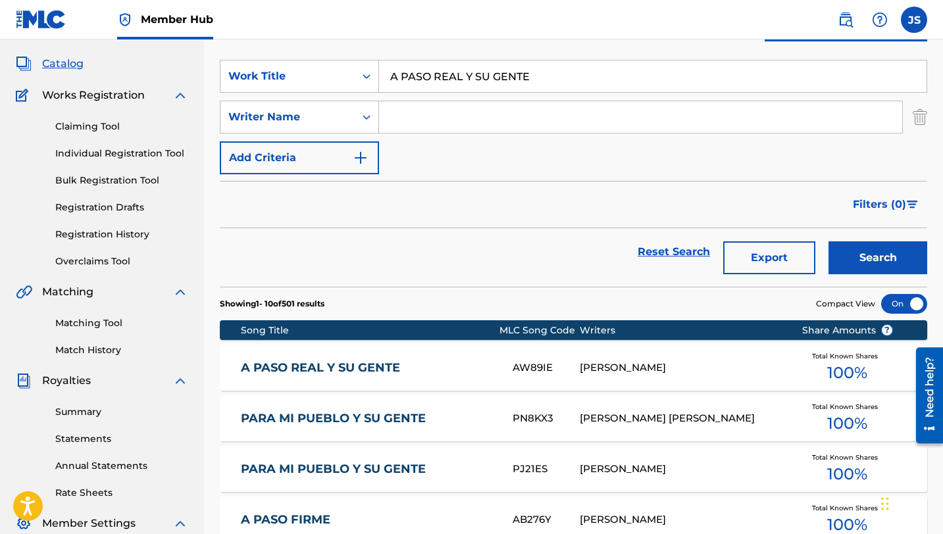
click at [519, 78] on input "A PASO REAL Y SU GENTE" at bounding box center [652, 77] width 547 height 32
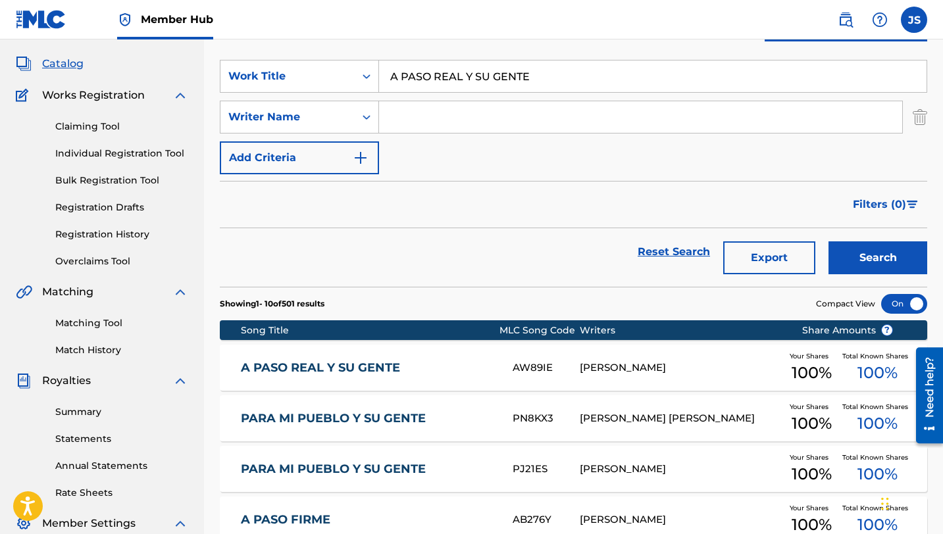
click at [519, 78] on input "A PASO REAL Y SU GENTE" at bounding box center [652, 77] width 547 height 32
paste input "MOR RESPONSABLE (feat. Justo Figueroa)"
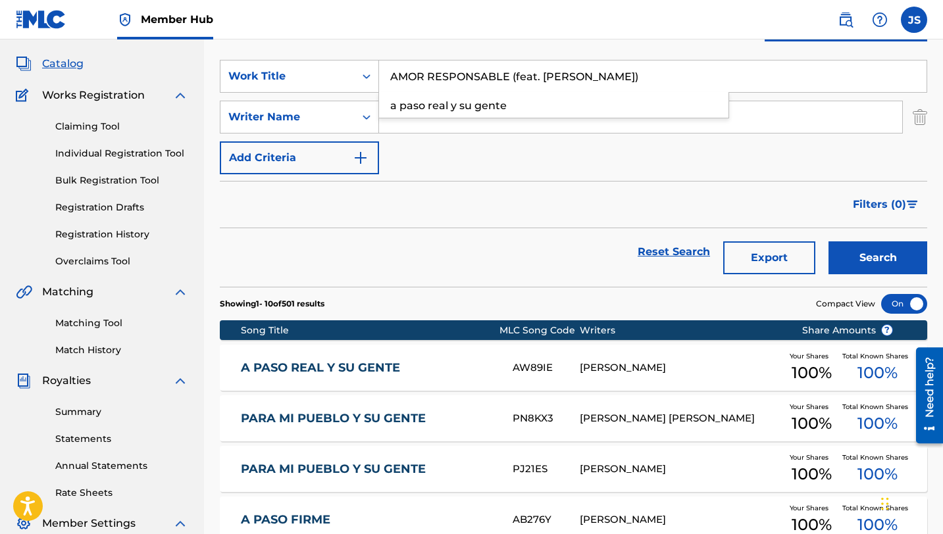
type input "AMOR RESPONSABLE (feat. [PERSON_NAME])"
click at [828, 241] on button "Search" at bounding box center [877, 257] width 99 height 33
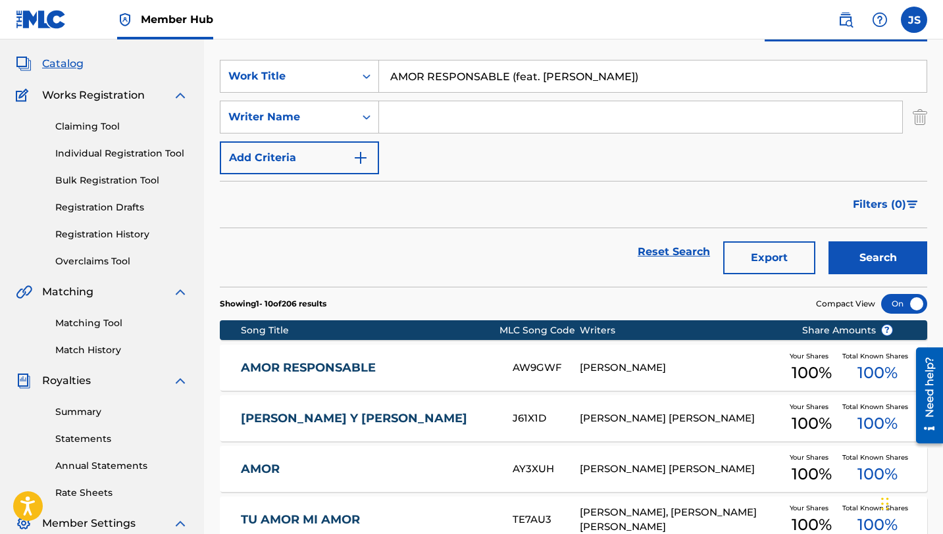
click at [415, 356] on div "AMOR RESPONSABLE AW9GWF RAFAEL ELIGIO PEREZ Your Shares 100 % Total Known Share…" at bounding box center [573, 368] width 707 height 46
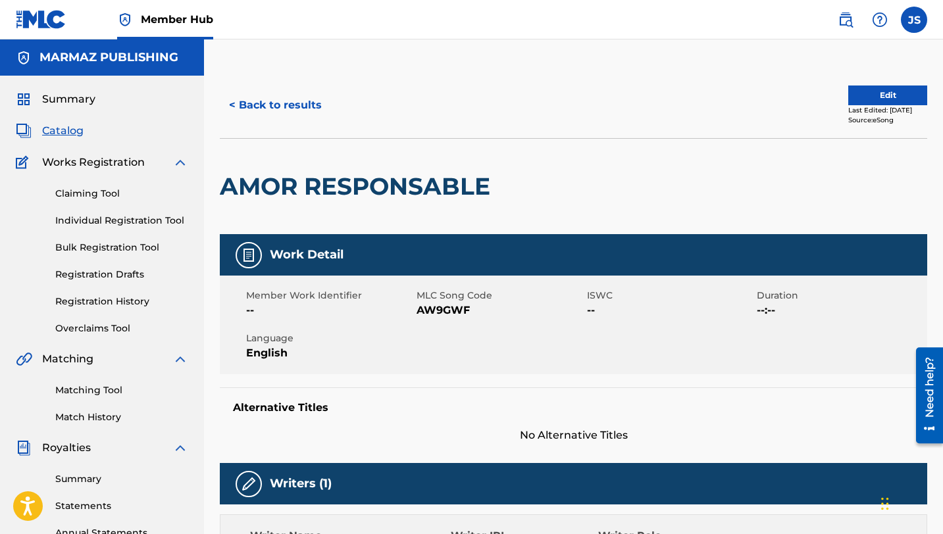
click at [450, 318] on div "Member Work Identifier -- MLC Song Code AW9GWF ISWC -- Duration --:-- Language …" at bounding box center [573, 325] width 707 height 99
click at [450, 312] on span "AW9GWF" at bounding box center [499, 311] width 167 height 16
click at [305, 111] on button "< Back to results" at bounding box center [275, 105] width 111 height 33
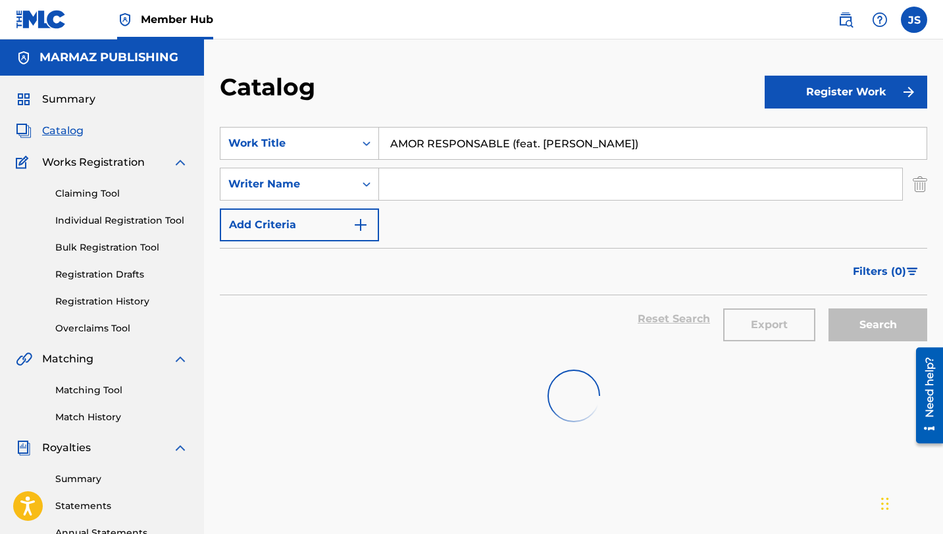
scroll to position [67, 0]
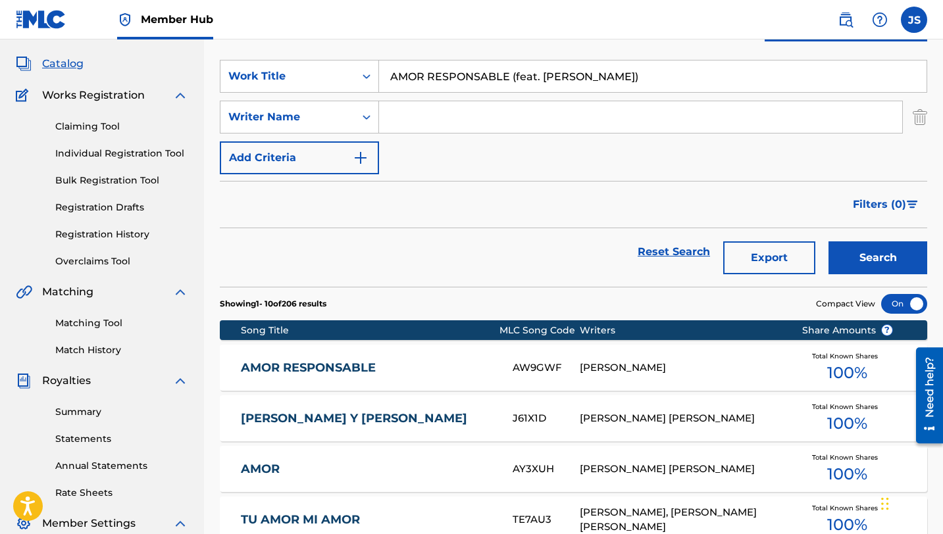
click at [431, 75] on input "AMOR RESPONSABLE (feat. [PERSON_NAME])" at bounding box center [652, 77] width 547 height 32
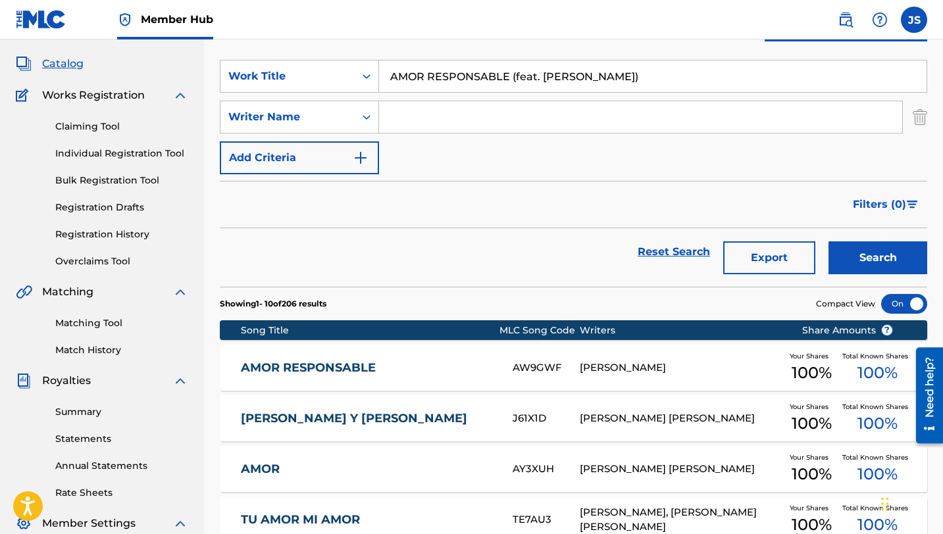
click at [431, 75] on input "AMOR RESPONSABLE (feat. [PERSON_NAME])" at bounding box center [652, 77] width 547 height 32
paste input "QUÍ ESTÁ YORBIS JOSÉ (feat. Yorbis José Colin"
type input "AQUÍ ESTÁ YORBIS [PERSON_NAME] (feat. [PERSON_NAME])"
click at [828, 241] on button "Search" at bounding box center [877, 257] width 99 height 33
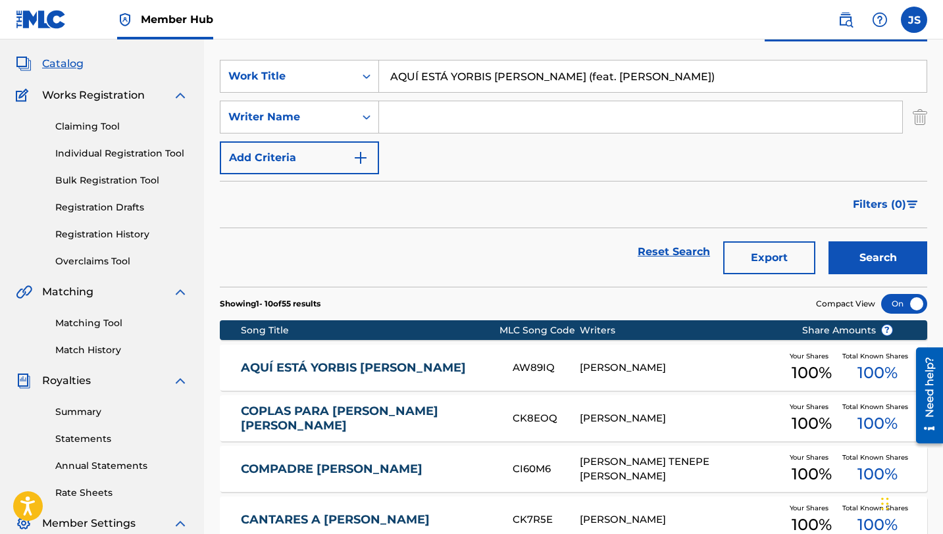
click at [389, 368] on link "AQUÍ ESTÁ YORBIS [PERSON_NAME]" at bounding box center [368, 367] width 254 height 15
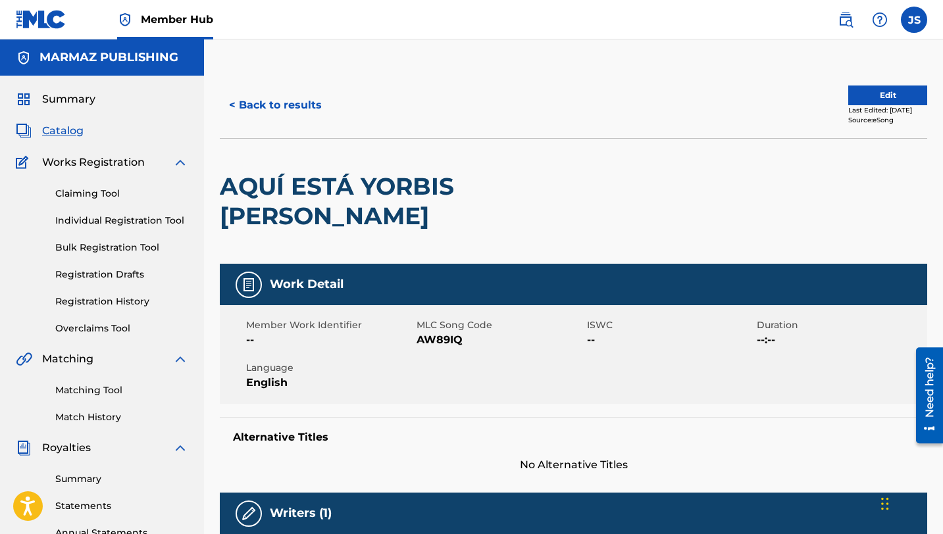
click at [431, 332] on span "AW89IQ" at bounding box center [499, 340] width 167 height 16
click at [433, 332] on span "AW89IQ" at bounding box center [499, 340] width 167 height 16
click at [253, 111] on button "< Back to results" at bounding box center [275, 105] width 111 height 33
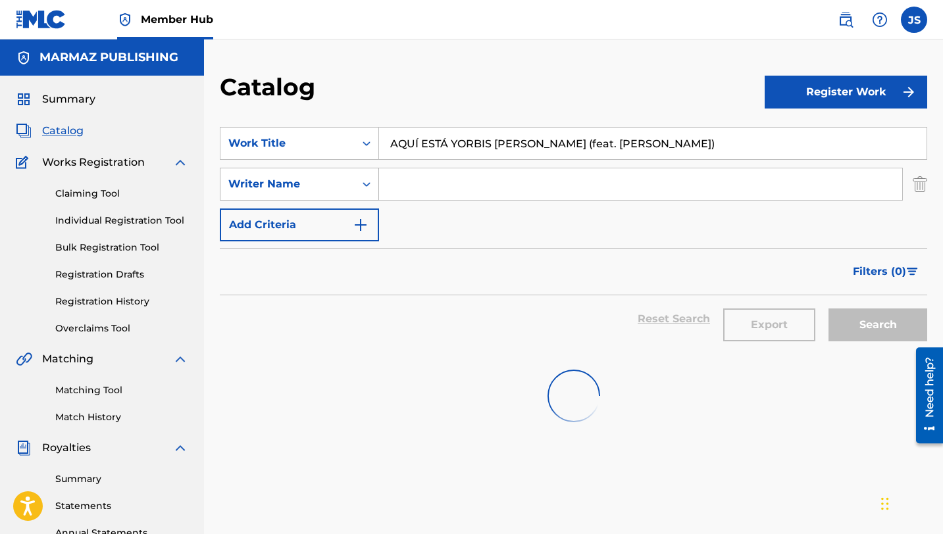
scroll to position [67, 0]
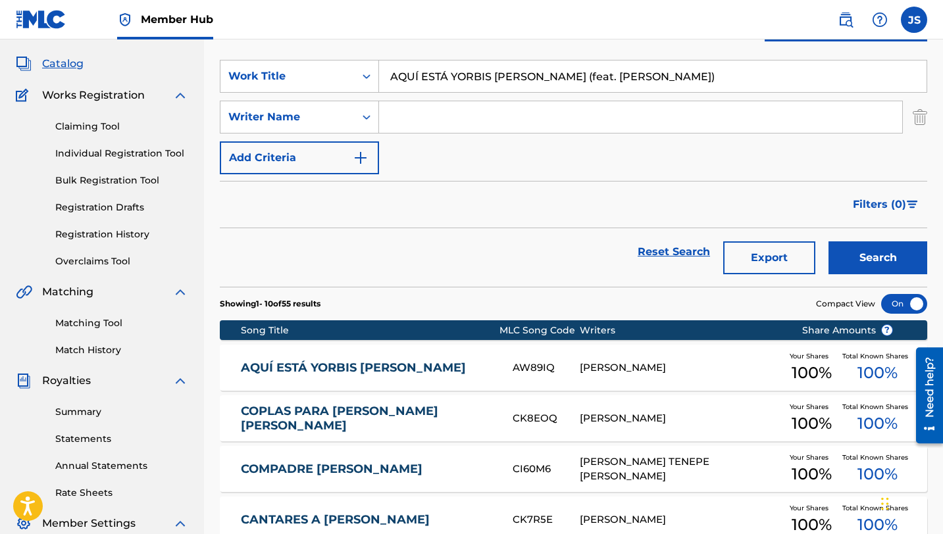
click at [443, 74] on input "AQUÍ ESTÁ YORBIS [PERSON_NAME] (feat. [PERSON_NAME])" at bounding box center [652, 77] width 547 height 32
paste input "HA LLEGADO ELICAR (feat. Elicar Pérez"
type input "AQUÍ HA LLEGADO ELICAR (feat. [PERSON_NAME])"
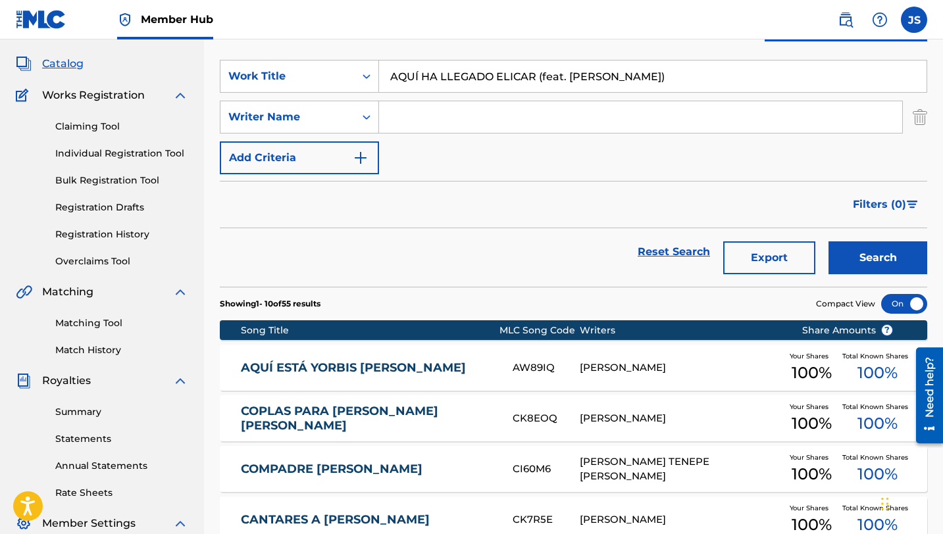
click at [828, 241] on button "Search" at bounding box center [877, 257] width 99 height 33
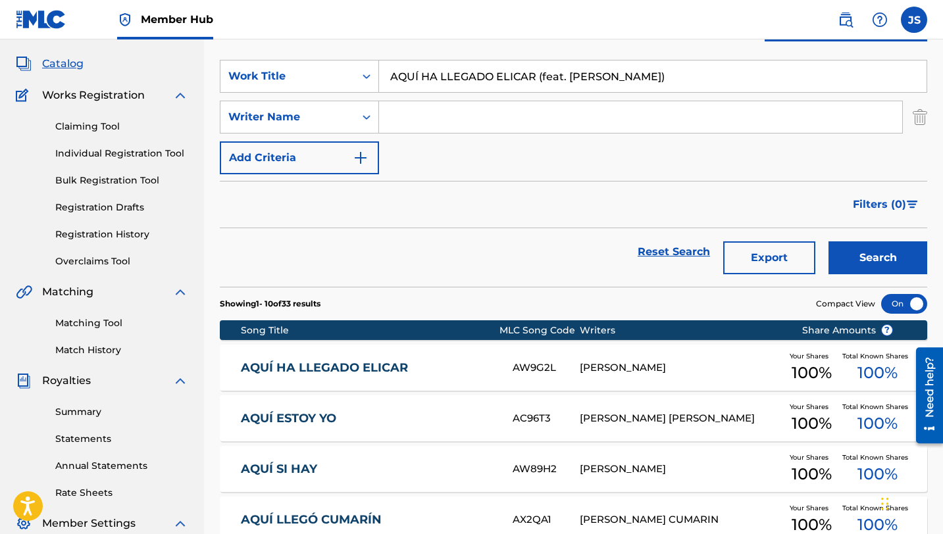
click at [439, 356] on div "AQUÍ HA LLEGADO ELICAR AW9G2L RAFAEL ELIGIO PÉREZ Your Shares 100 % Total Known…" at bounding box center [573, 368] width 707 height 46
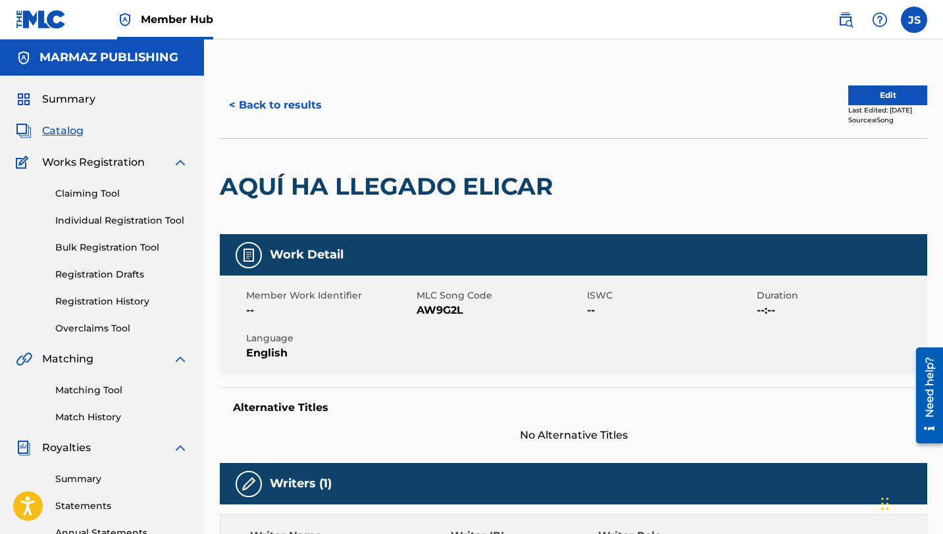
click at [446, 309] on span "AW9G2L" at bounding box center [499, 311] width 167 height 16
click at [276, 104] on button "< Back to results" at bounding box center [275, 105] width 111 height 33
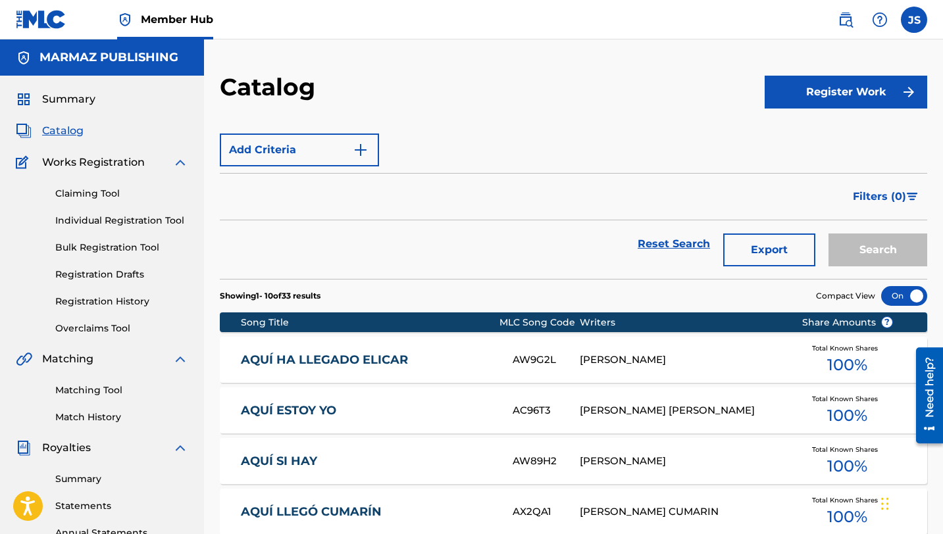
scroll to position [67, 0]
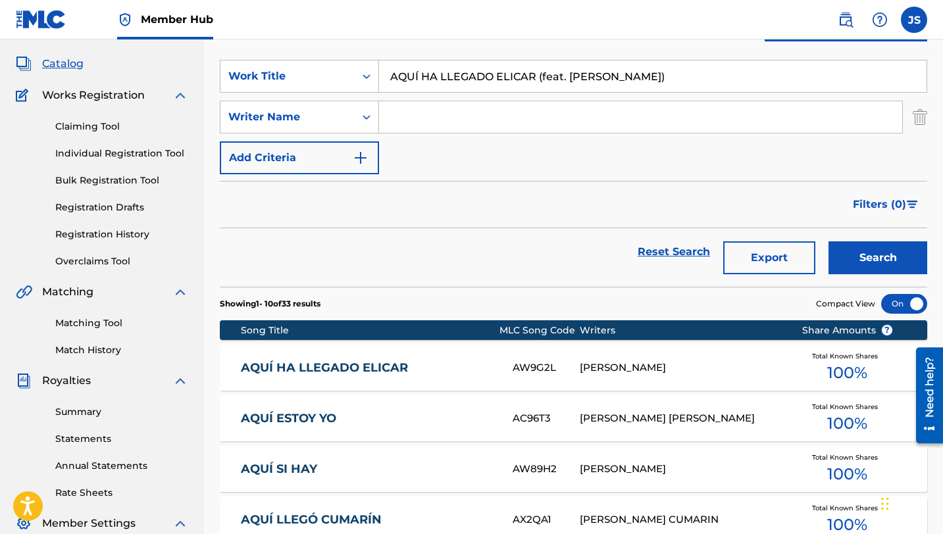
click at [401, 72] on input "AQUÍ HA LLEGADO ELICAR (feat. [PERSON_NAME])" at bounding box center [652, 77] width 547 height 32
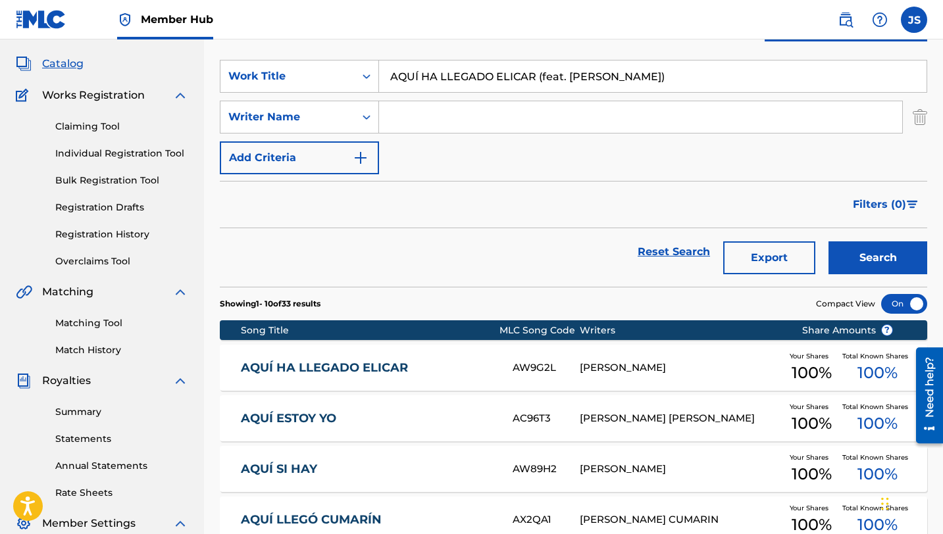
click at [401, 72] on input "AQUÍ HA LLEGADO ELICAR (feat. [PERSON_NAME])" at bounding box center [652, 77] width 547 height 32
paste input "SI HAY"
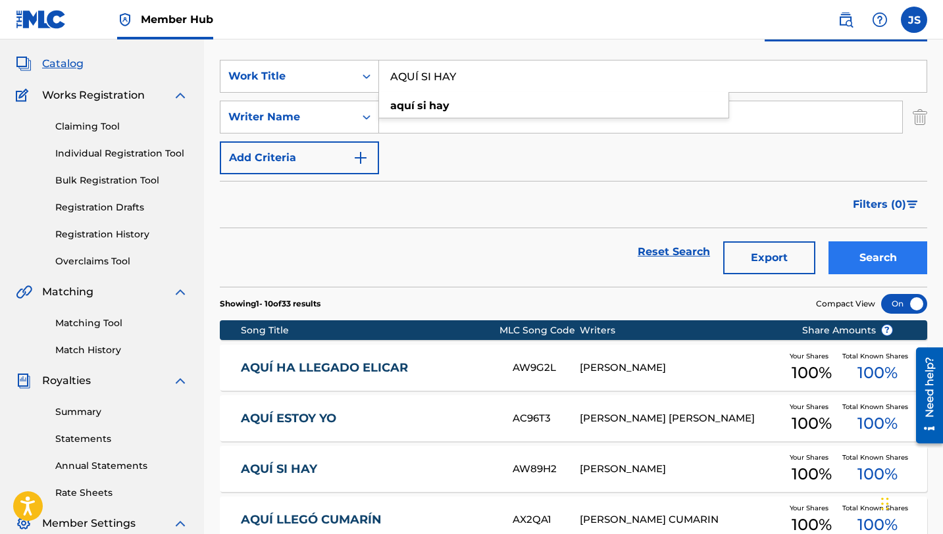
type input "AQUÍ SI HAY"
click at [846, 266] on button "Search" at bounding box center [877, 257] width 99 height 33
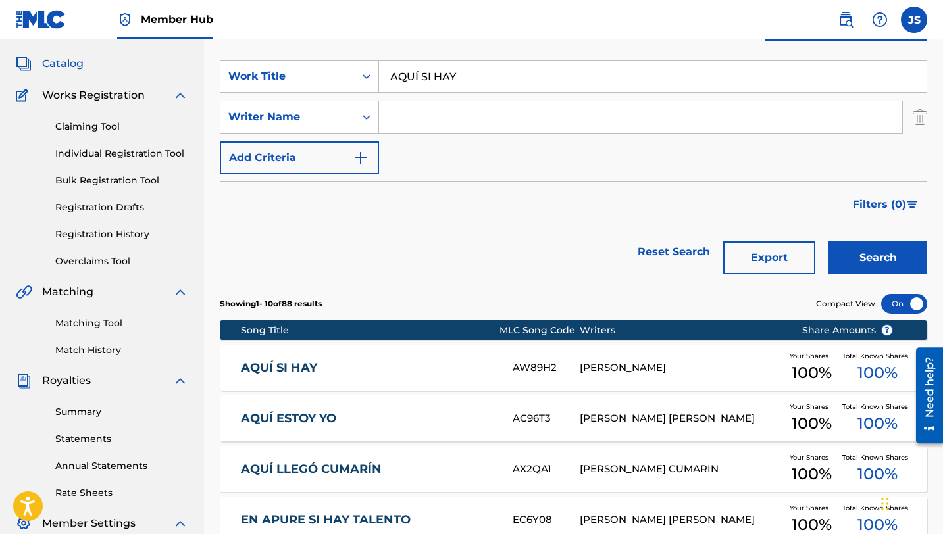
click at [437, 358] on div "AQUÍ SI HAY AW89H2 RAFAEL ELIGIO PÉREZ Your Shares 100 % Total Known Shares 100…" at bounding box center [573, 368] width 707 height 46
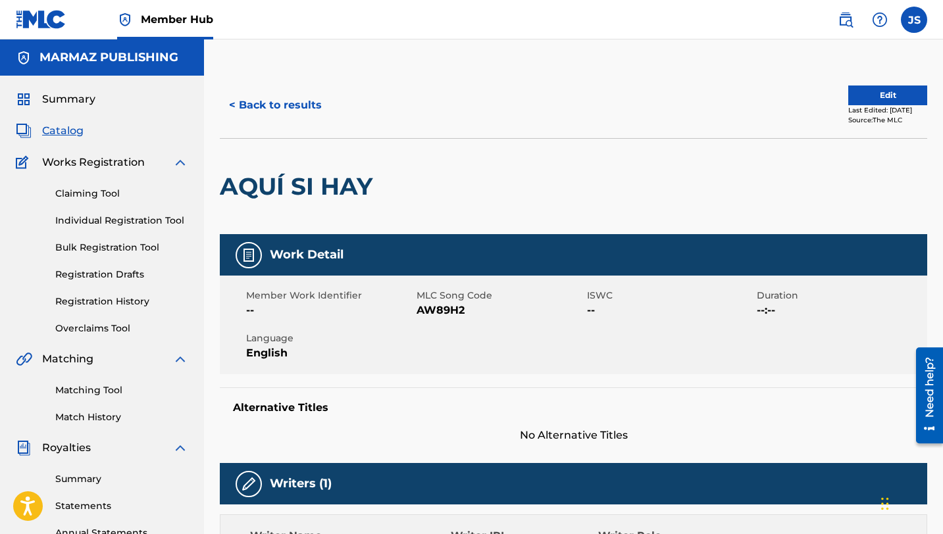
click at [454, 312] on span "AW89H2" at bounding box center [499, 311] width 167 height 16
click at [273, 106] on button "< Back to results" at bounding box center [275, 105] width 111 height 33
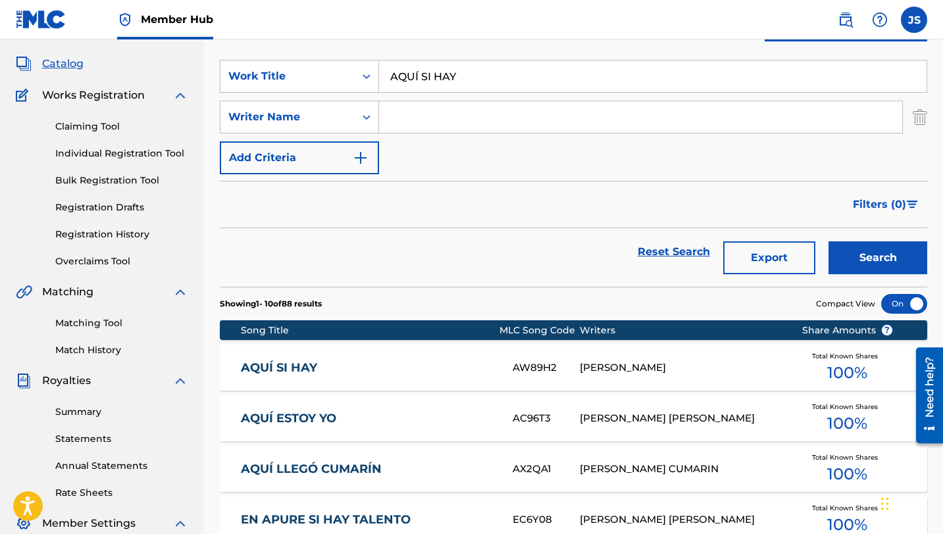
click at [406, 80] on input "AQUÍ SI HAY" at bounding box center [652, 77] width 547 height 32
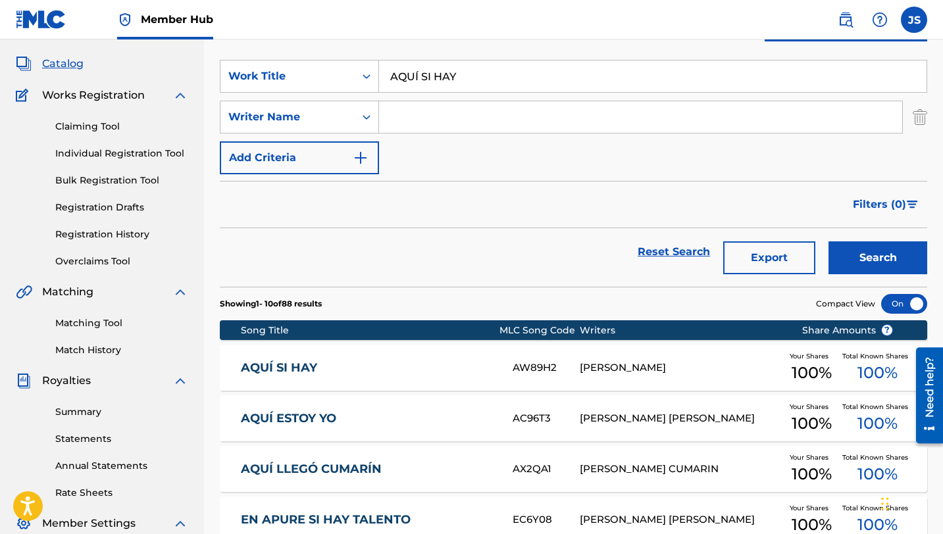
click at [406, 80] on input "AQUÍ SI HAY" at bounding box center [652, 77] width 547 height 32
paste input "SÍ SON LAS MUJERES (feat. Justo Figueroa, Justo José Figueroa)"
type input "ASÍ SON LAS MUJERES (feat. [PERSON_NAME], [PERSON_NAME])"
click at [828, 241] on button "Search" at bounding box center [877, 257] width 99 height 33
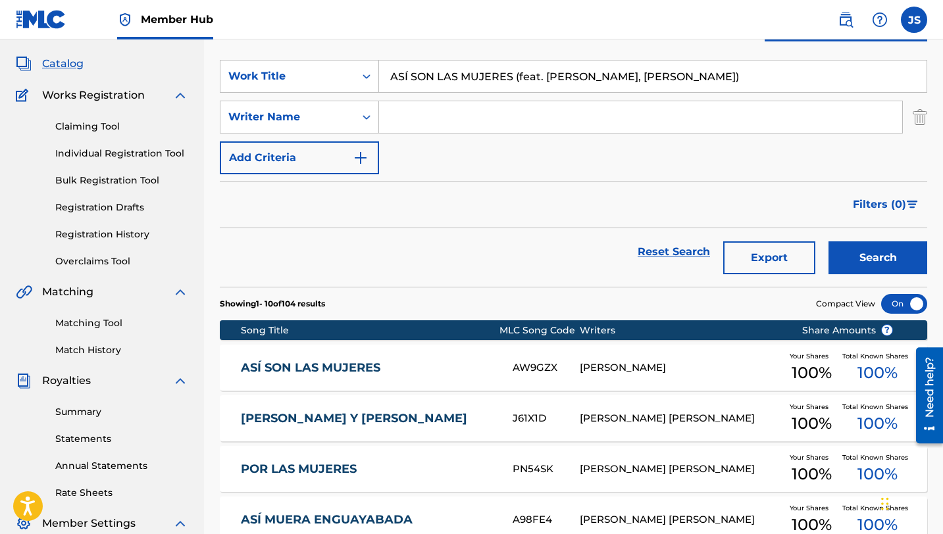
click at [385, 370] on link "ASÍ SON LAS MUJERES" at bounding box center [368, 367] width 254 height 15
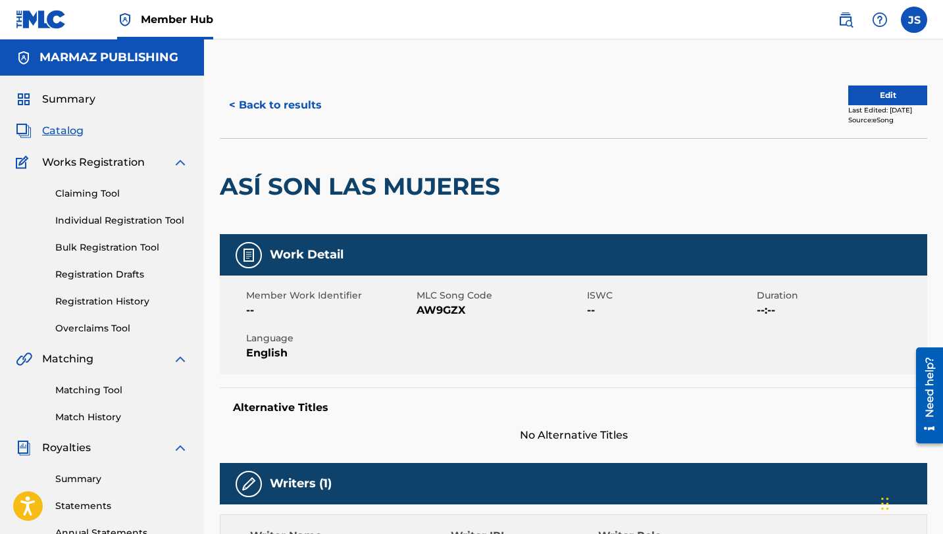
click at [448, 312] on span "AW9GZX" at bounding box center [499, 311] width 167 height 16
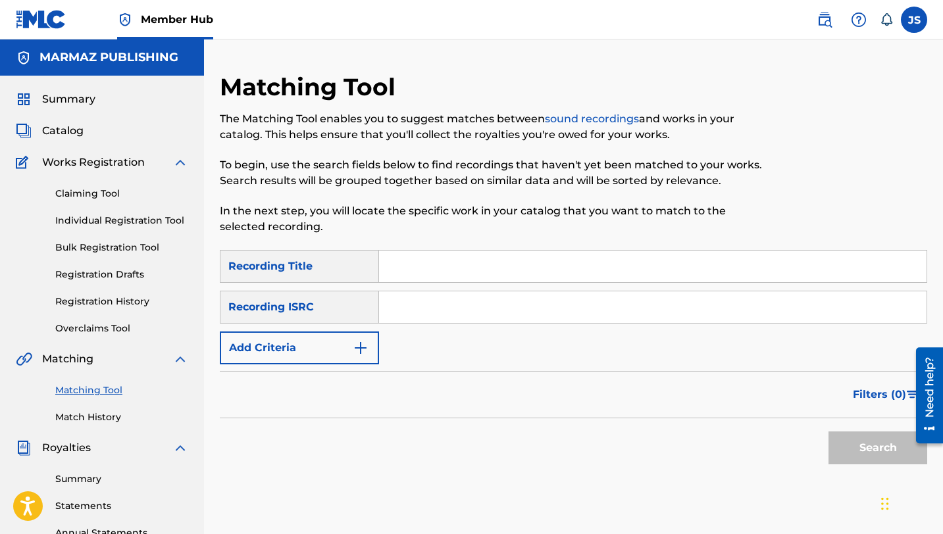
click at [654, 263] on input "Search Form" at bounding box center [652, 267] width 547 height 32
paste input "[PERSON_NAME]"
click at [828, 431] on button "Search" at bounding box center [877, 447] width 99 height 33
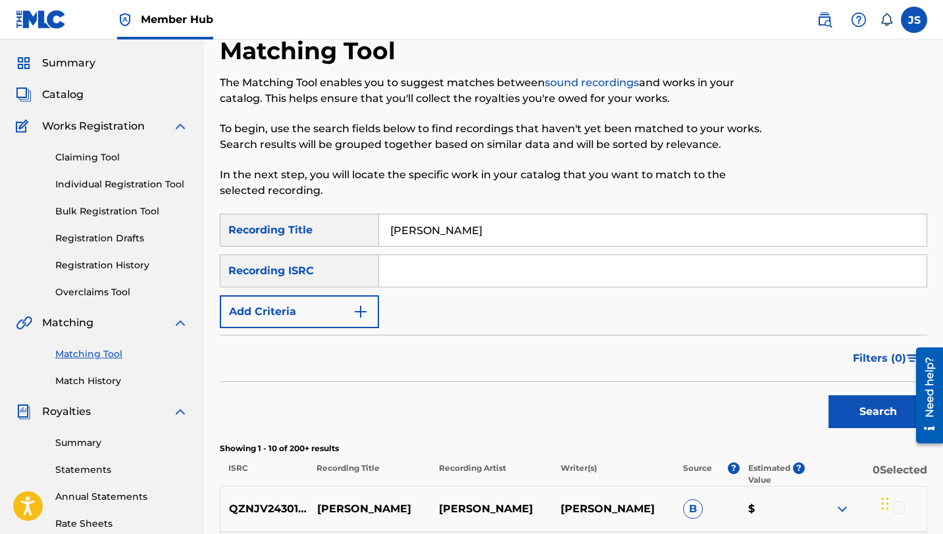
scroll to position [9, 0]
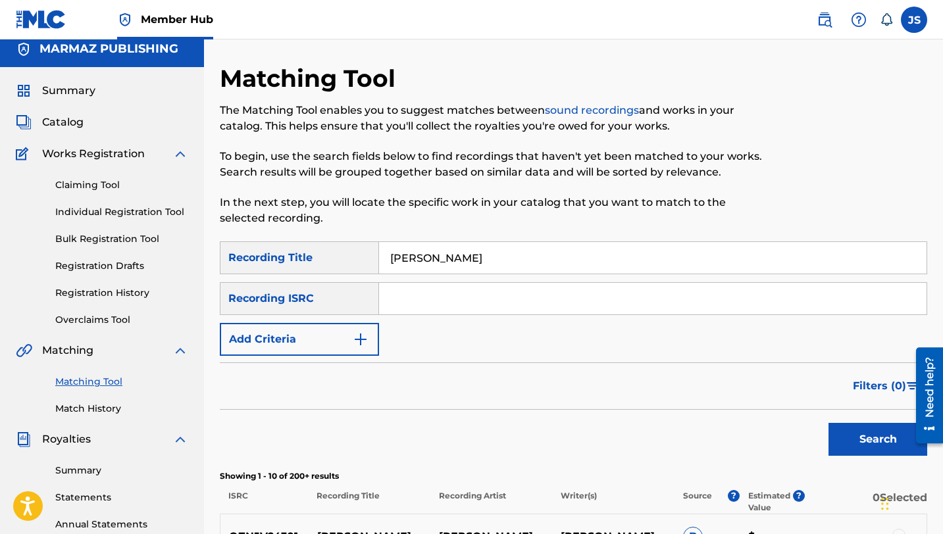
click at [428, 258] on input "[PERSON_NAME]" at bounding box center [652, 258] width 547 height 32
click at [828, 423] on button "Search" at bounding box center [877, 439] width 99 height 33
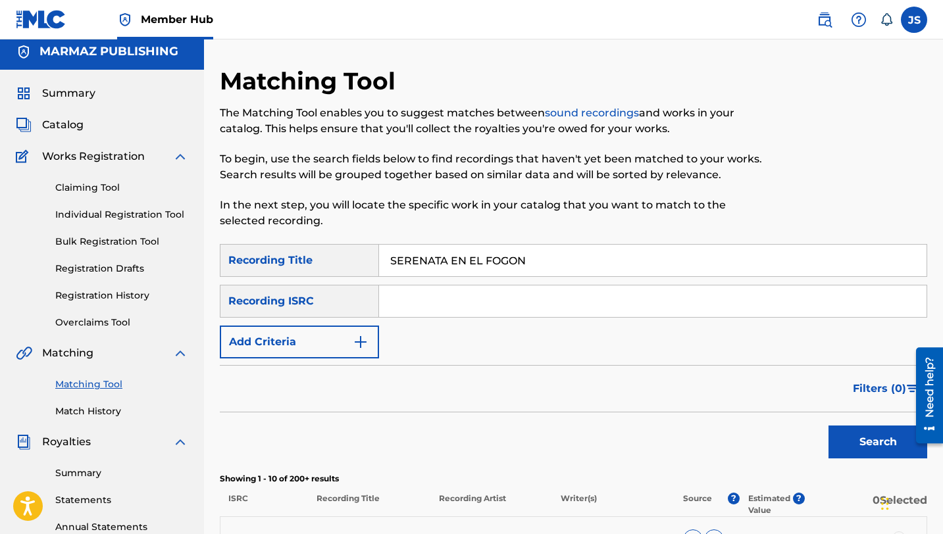
scroll to position [0, 0]
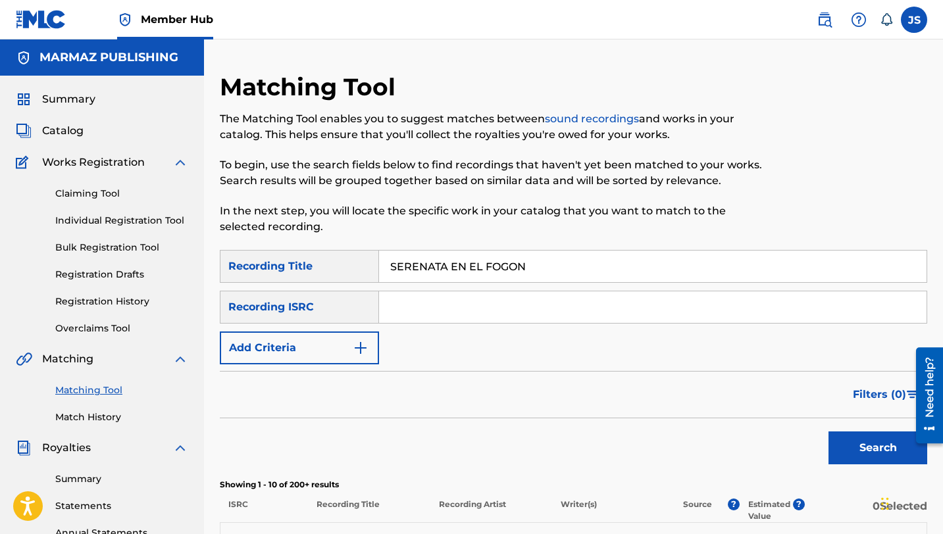
click at [426, 260] on input "SERENATA EN EL FOGON" at bounding box center [652, 267] width 547 height 32
paste input "CHIKITA"
type input "CHIKITA"
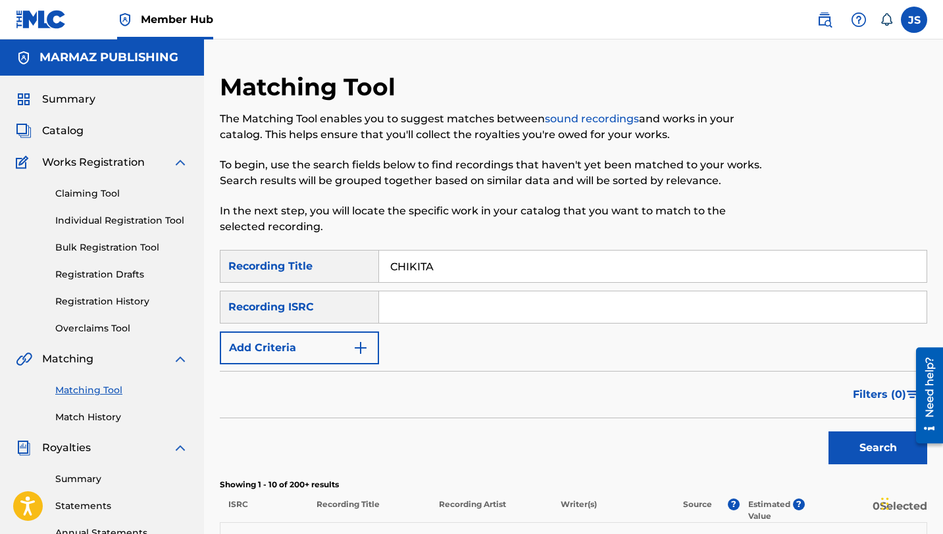
click at [828, 431] on button "Search" at bounding box center [877, 447] width 99 height 33
click at [357, 351] on img "Search Form" at bounding box center [361, 348] width 16 height 16
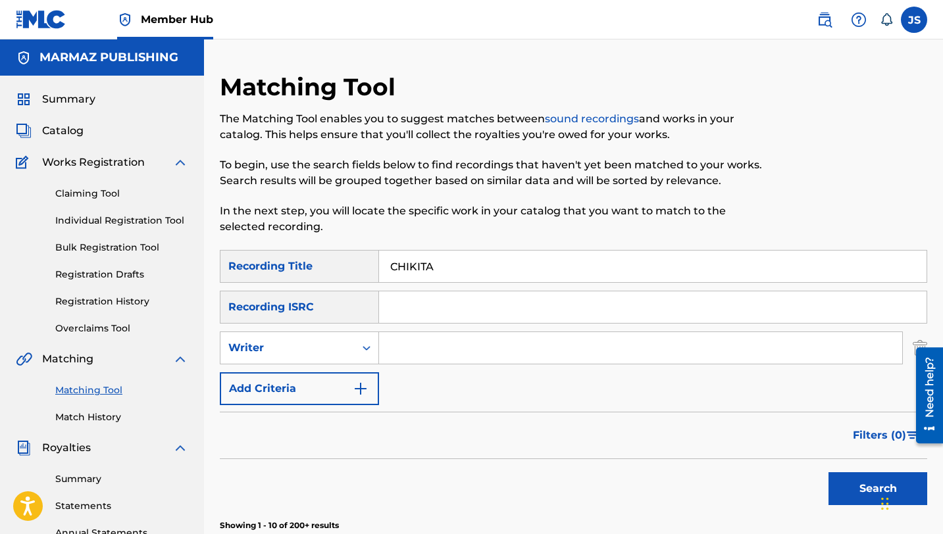
click at [408, 339] on input "Search Form" at bounding box center [640, 348] width 523 height 32
click at [828, 472] on button "Search" at bounding box center [877, 488] width 99 height 33
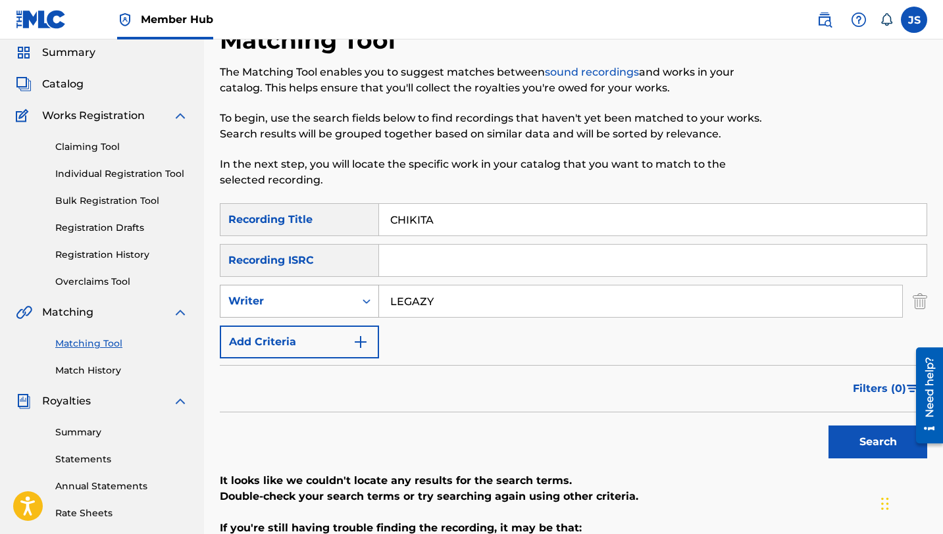
scroll to position [47, 0]
click at [401, 305] on input "LEGAZY" at bounding box center [640, 301] width 523 height 32
click at [828, 425] on button "Search" at bounding box center [877, 441] width 99 height 33
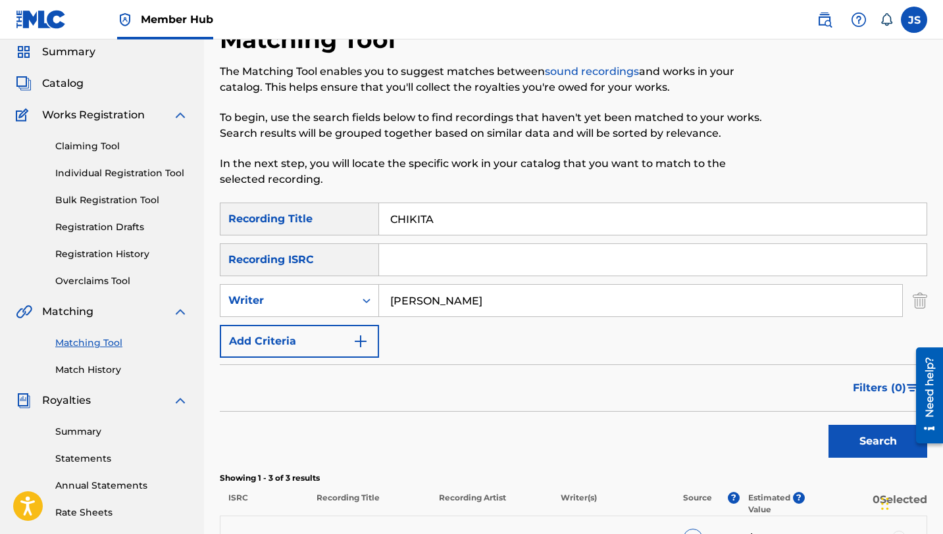
type input "[PERSON_NAME]"
click at [828, 425] on button "Search" at bounding box center [877, 441] width 99 height 33
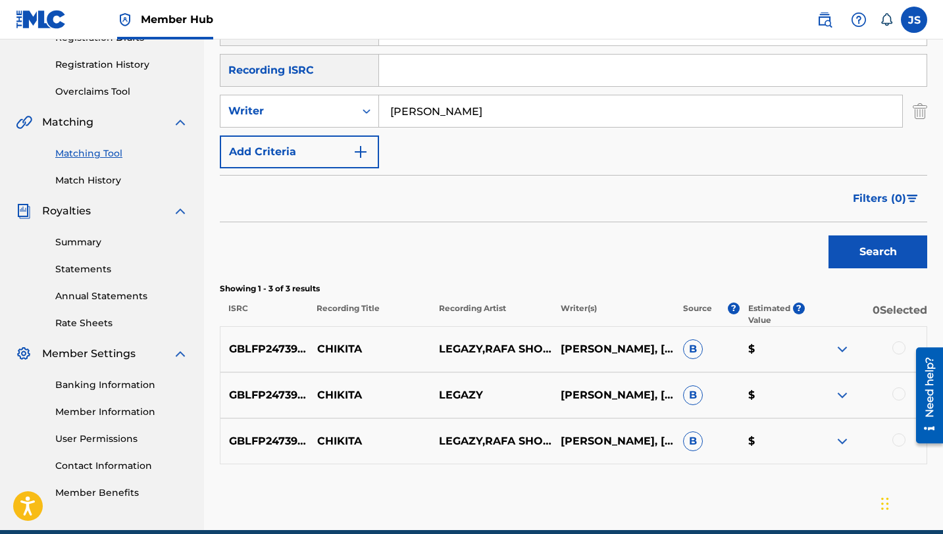
scroll to position [237, 0]
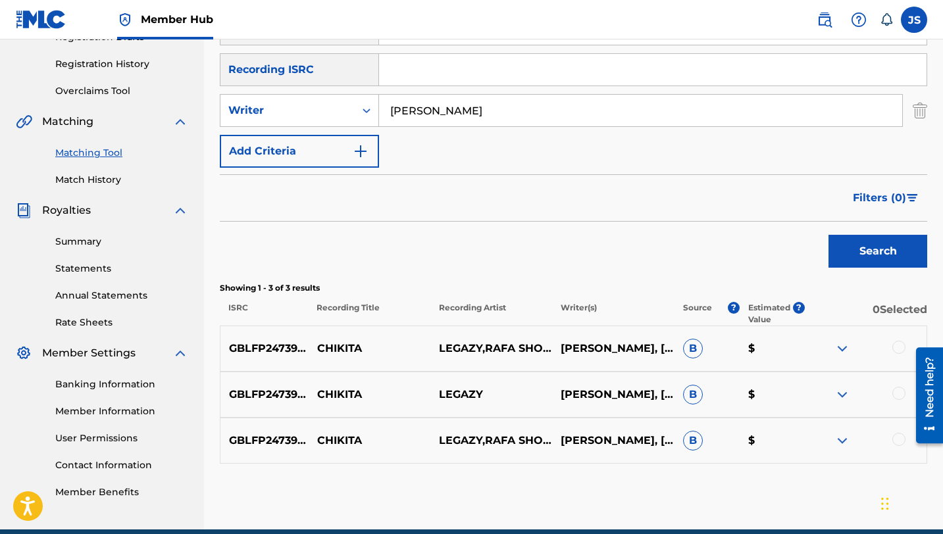
click at [894, 343] on div at bounding box center [898, 347] width 13 height 13
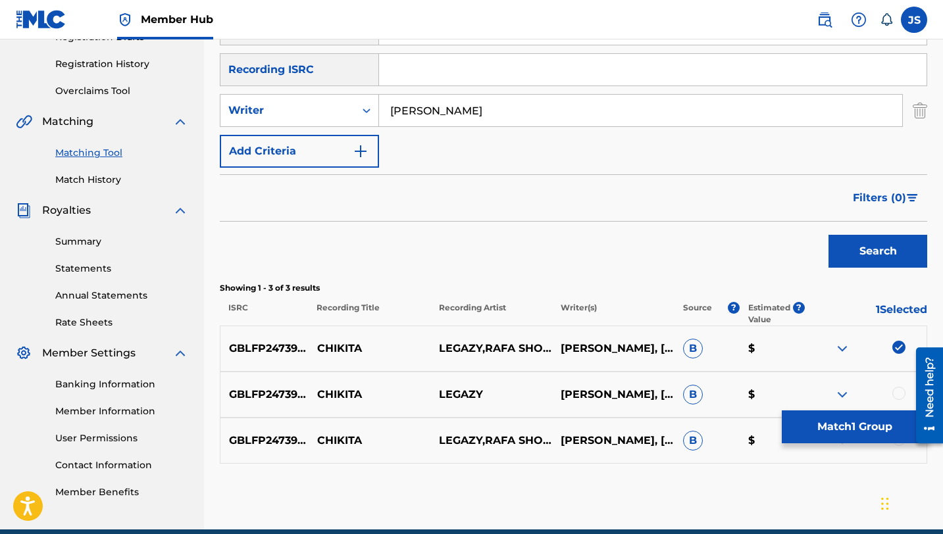
click at [896, 388] on div at bounding box center [898, 393] width 13 height 13
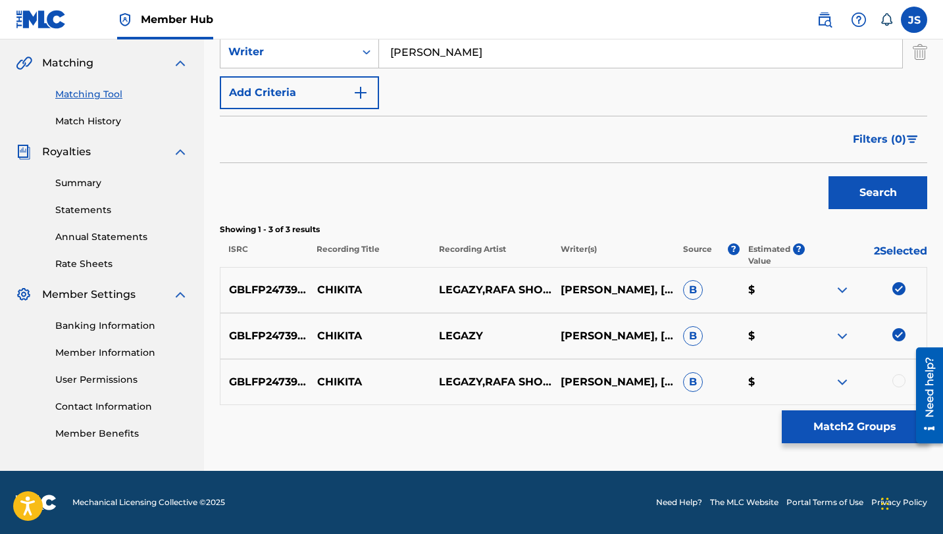
click at [895, 376] on div at bounding box center [898, 380] width 13 height 13
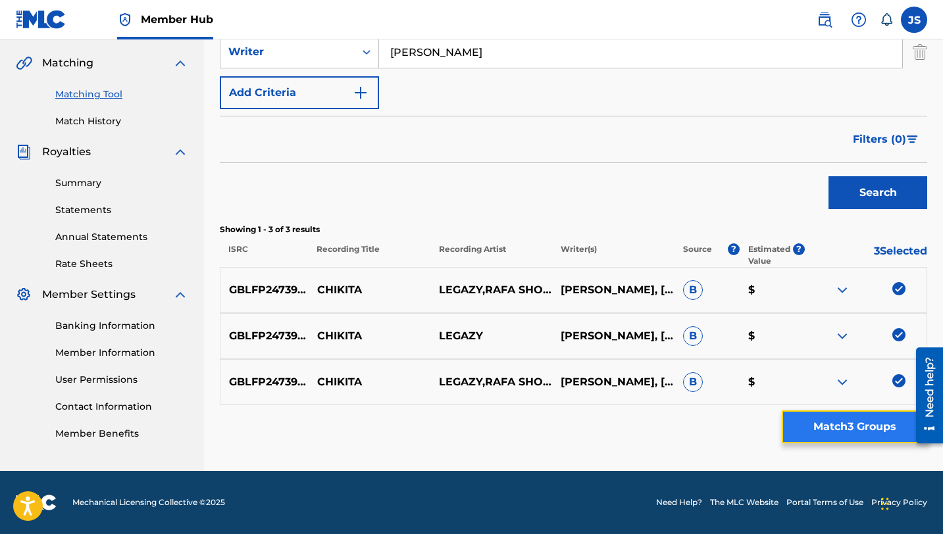
click at [860, 420] on button "Match 3 Groups" at bounding box center [853, 426] width 145 height 33
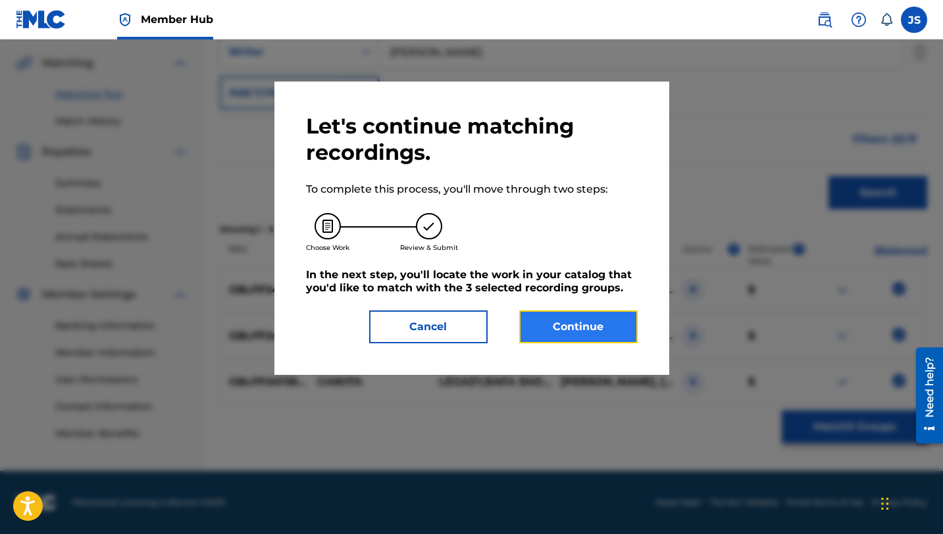
click at [531, 319] on button "Continue" at bounding box center [578, 326] width 118 height 33
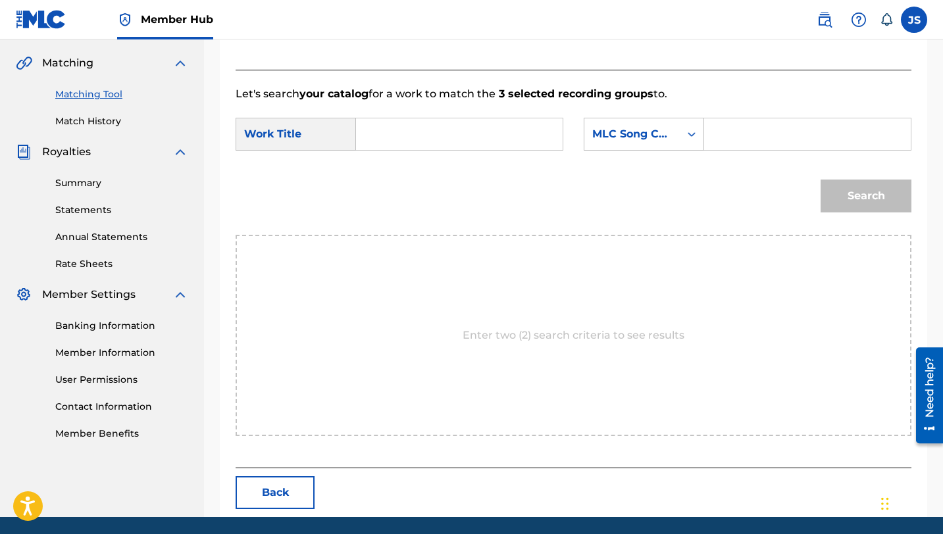
click at [395, 134] on input "Search Form" at bounding box center [459, 134] width 184 height 32
paste input "CHIKITA"
type input "CHIKITA"
click at [757, 140] on input "Search Form" at bounding box center [807, 134] width 184 height 32
click at [406, 137] on input "CHIKITA" at bounding box center [459, 134] width 184 height 32
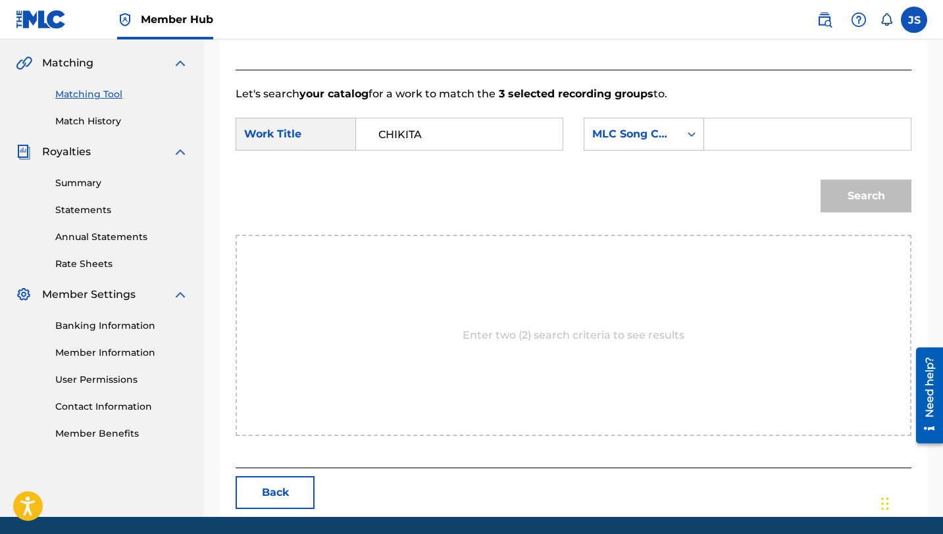
click at [406, 137] on input "CHIKITA" at bounding box center [459, 134] width 184 height 32
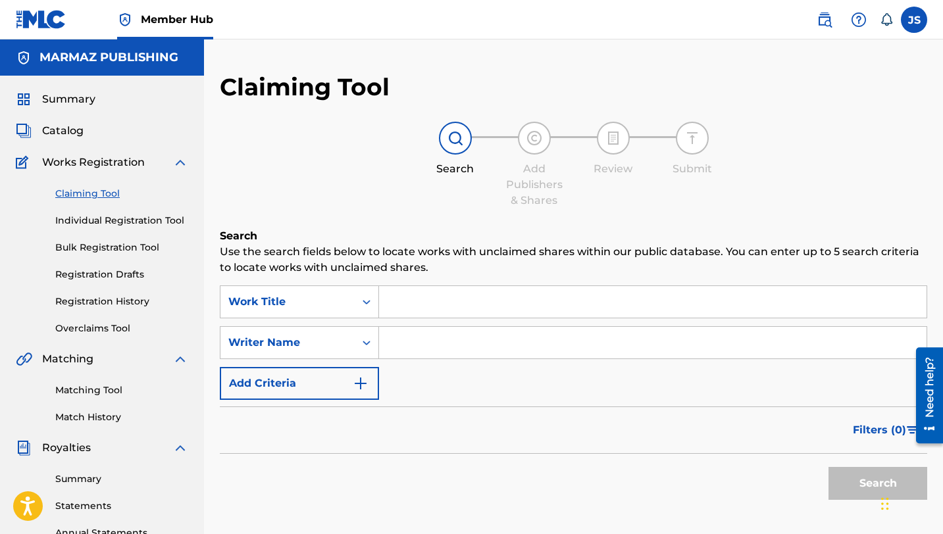
click at [412, 301] on input "Search Form" at bounding box center [652, 302] width 547 height 32
paste input "[PERSON_NAME]"
type input "[PERSON_NAME]"
click at [828, 467] on button "Search" at bounding box center [877, 483] width 99 height 33
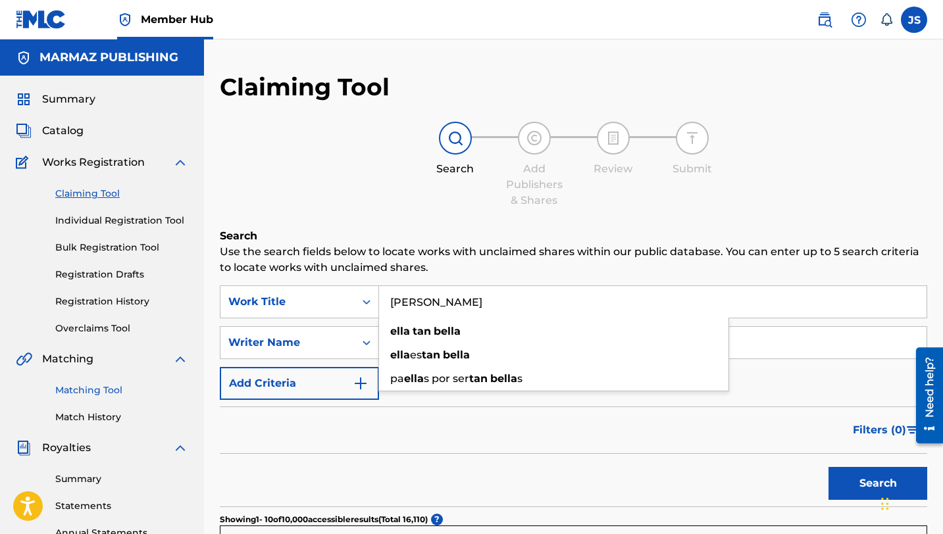
click at [92, 395] on link "Matching Tool" at bounding box center [121, 390] width 133 height 14
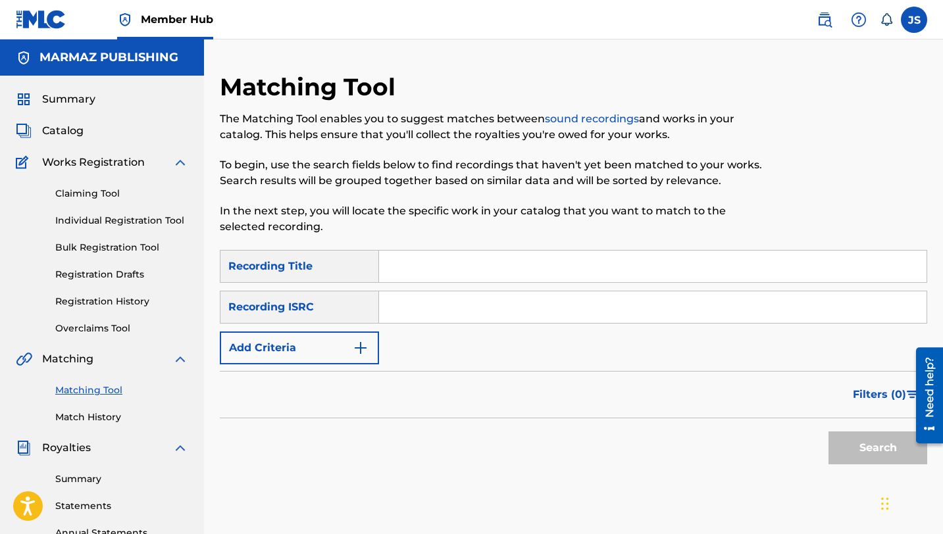
click at [382, 255] on input "Search Form" at bounding box center [652, 267] width 547 height 32
paste input "[PERSON_NAME]"
type input "[PERSON_NAME]"
click at [828, 431] on button "Search" at bounding box center [877, 447] width 99 height 33
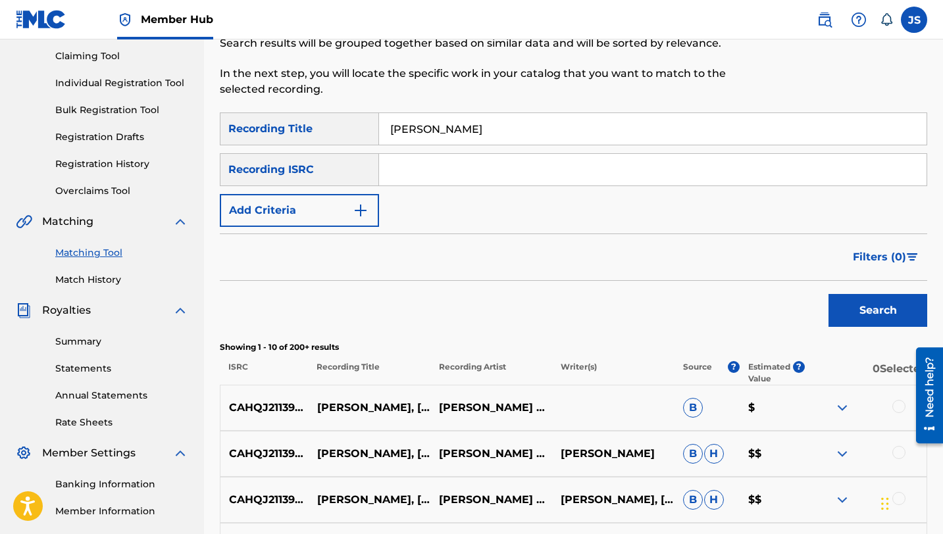
scroll to position [138, 0]
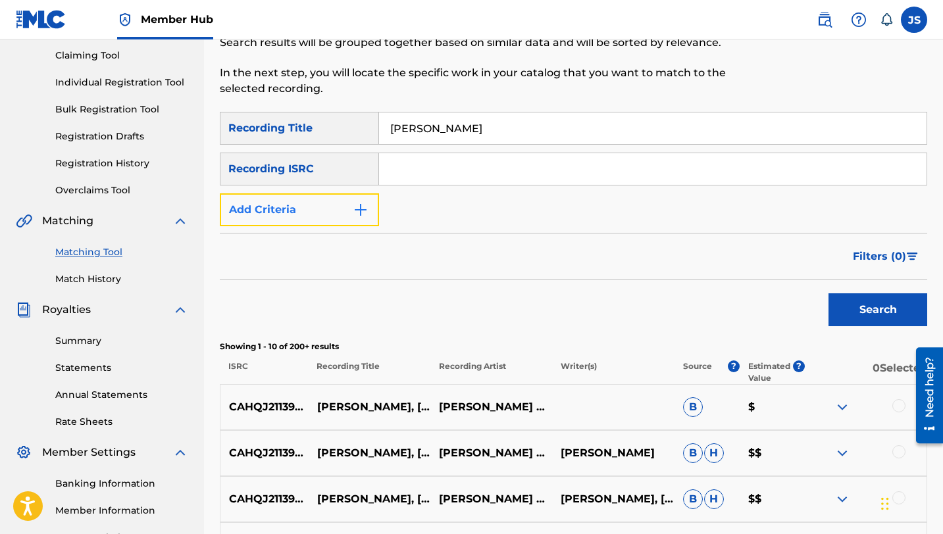
click at [349, 209] on button "Add Criteria" at bounding box center [299, 209] width 159 height 33
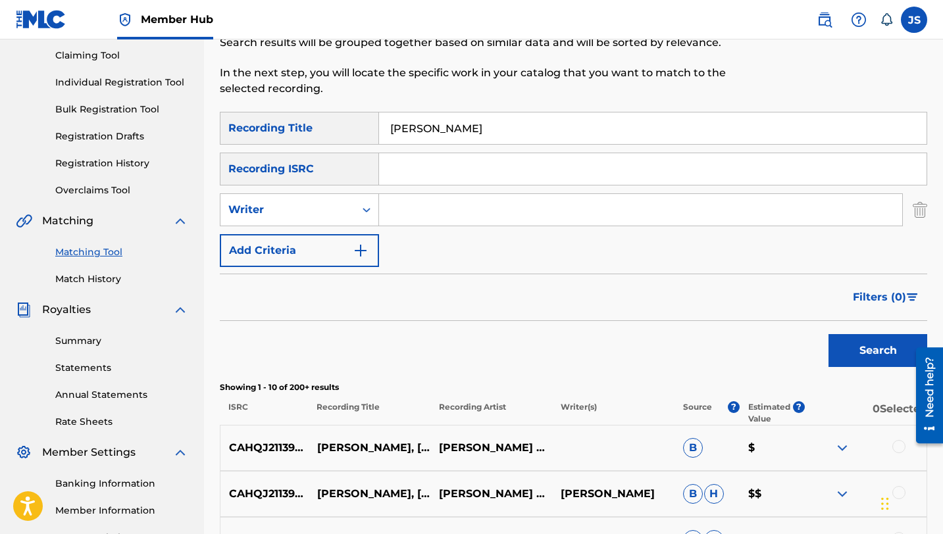
click at [424, 210] on input "Search Form" at bounding box center [640, 210] width 523 height 32
click at [828, 334] on button "Search" at bounding box center [877, 350] width 99 height 33
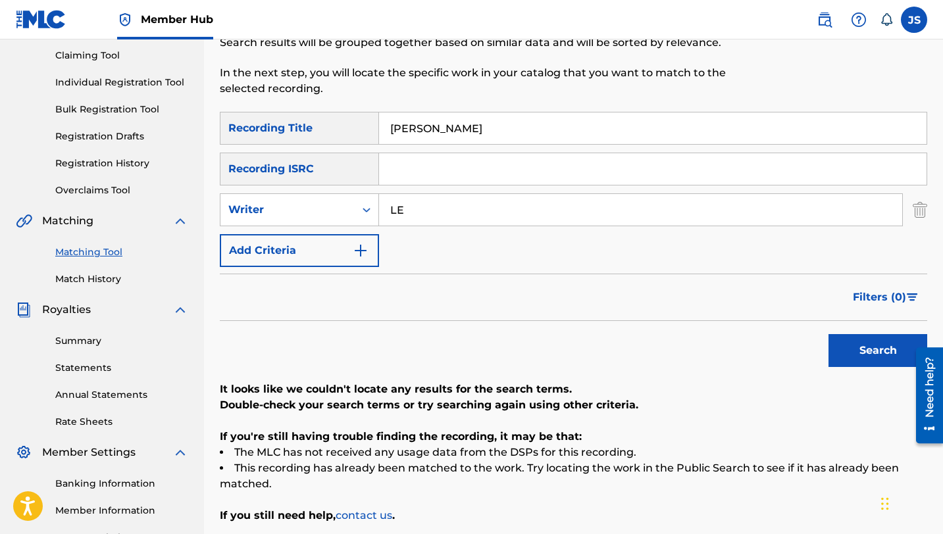
type input "L"
type input "[PERSON_NAME]"
click at [828, 334] on button "Search" at bounding box center [877, 350] width 99 height 33
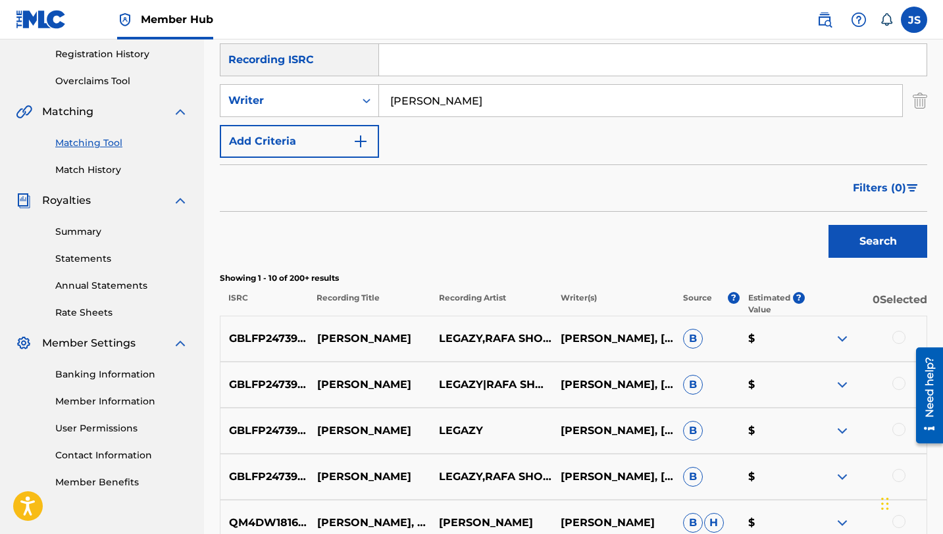
scroll to position [253, 0]
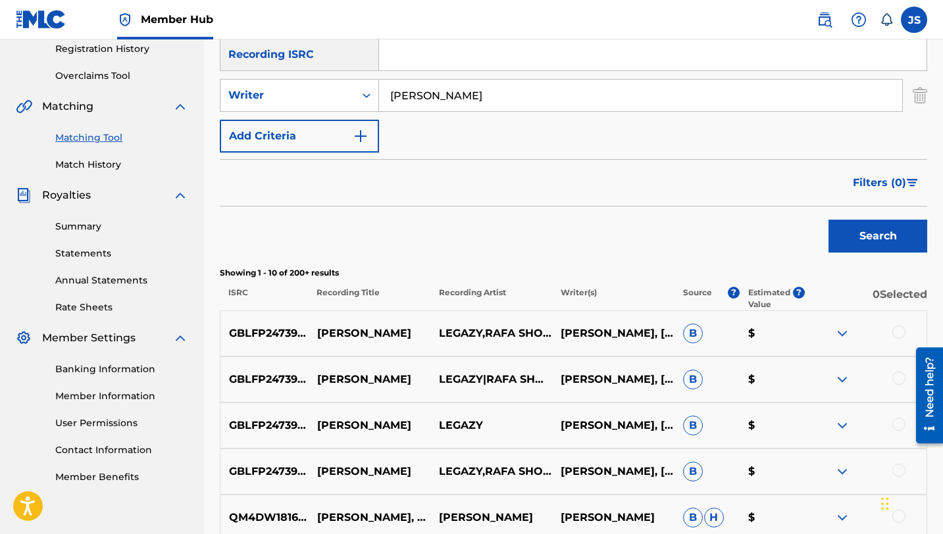
click at [890, 330] on div at bounding box center [865, 334] width 122 height 16
click at [898, 335] on div at bounding box center [898, 332] width 13 height 13
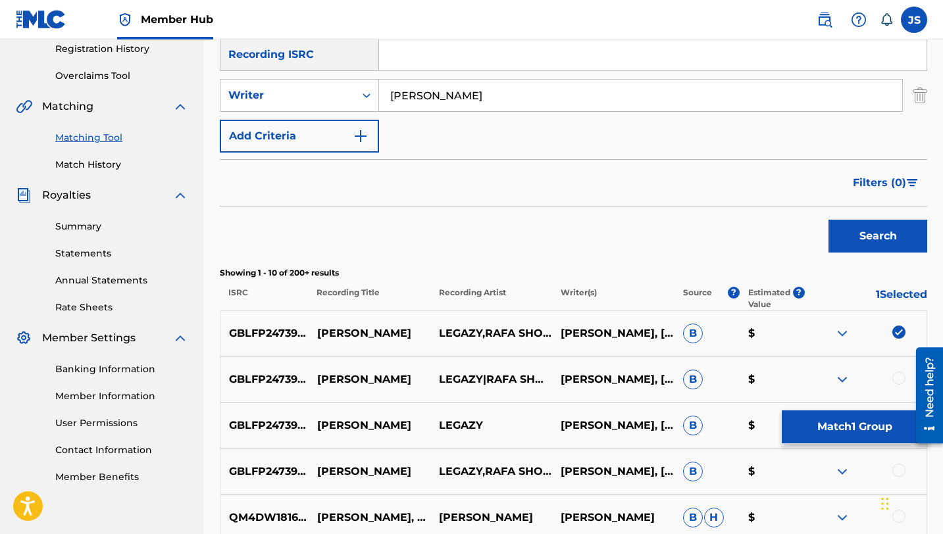
click at [900, 382] on div at bounding box center [898, 378] width 13 height 13
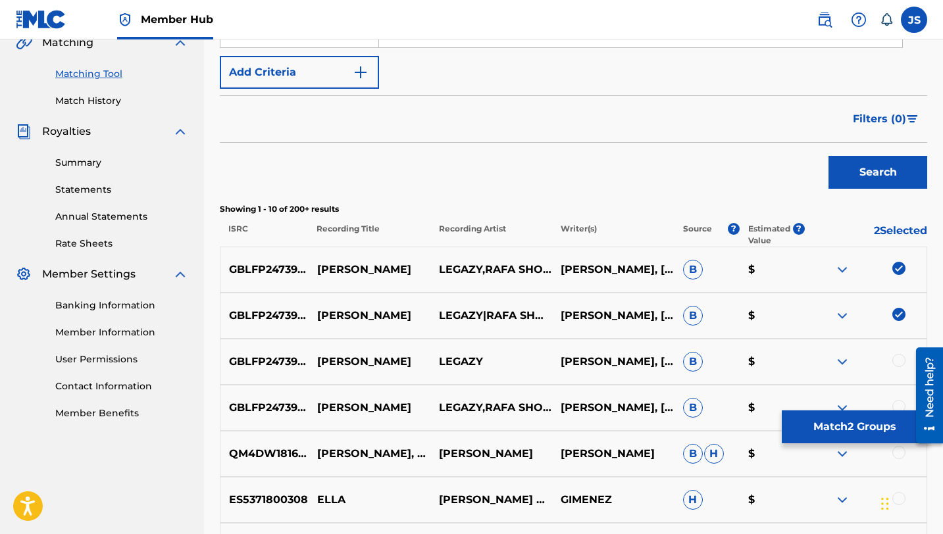
scroll to position [317, 0]
click at [896, 359] on div at bounding box center [898, 359] width 13 height 13
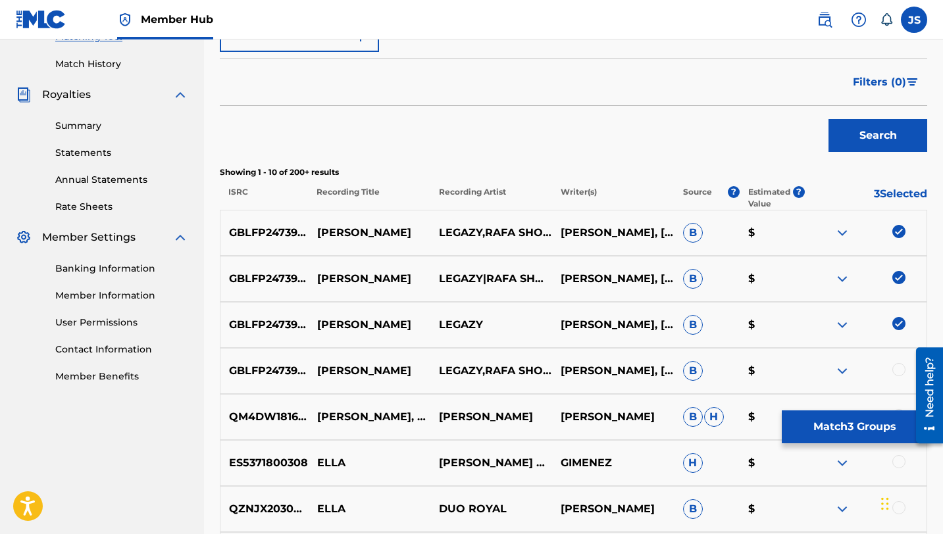
scroll to position [356, 0]
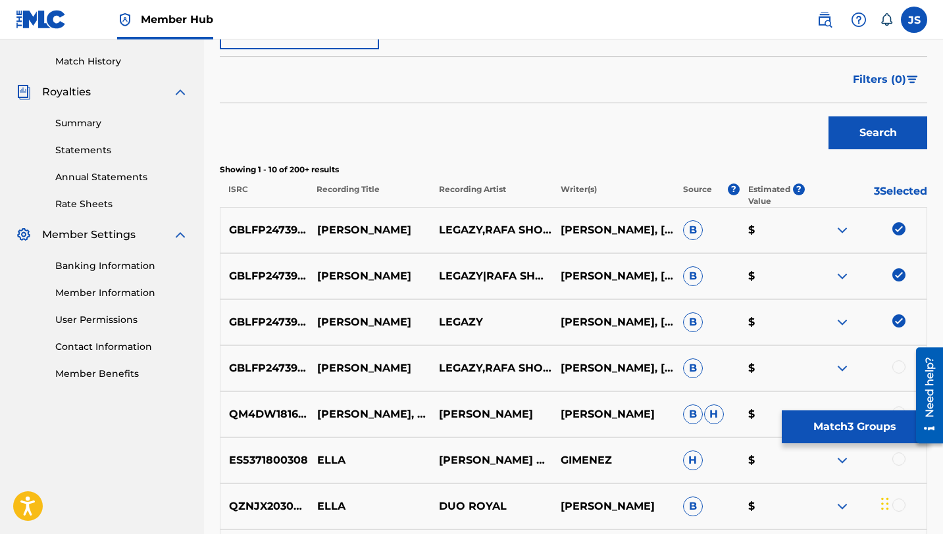
click at [901, 365] on div at bounding box center [898, 366] width 13 height 13
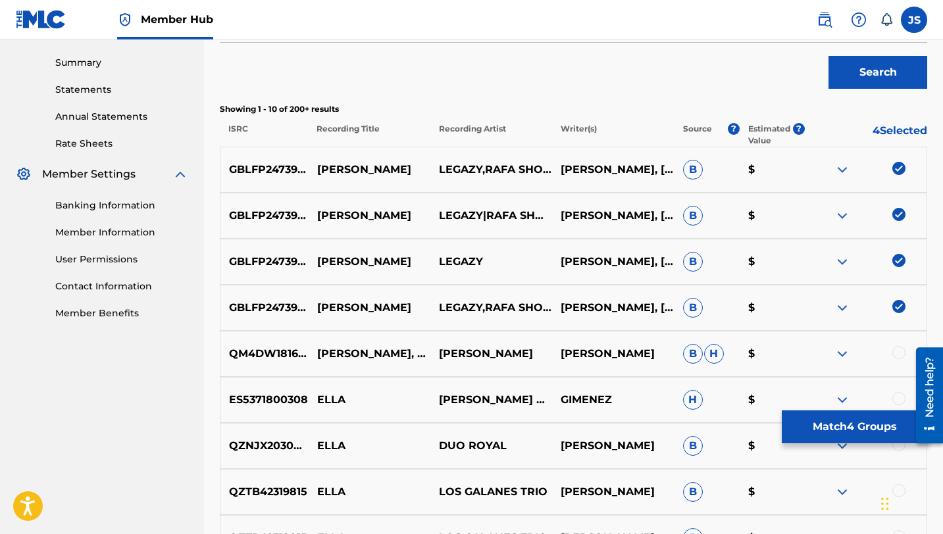
scroll to position [415, 0]
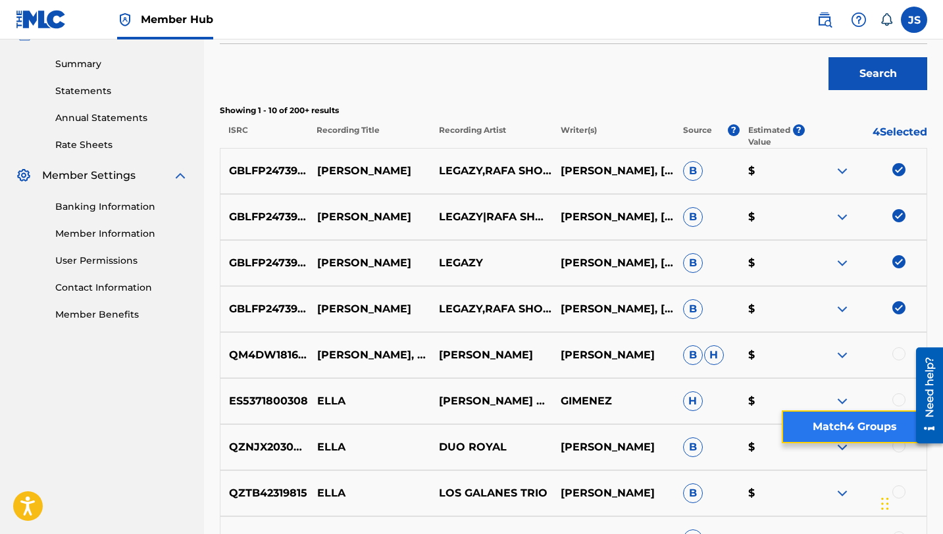
click at [827, 420] on button "Match 4 Groups" at bounding box center [853, 426] width 145 height 33
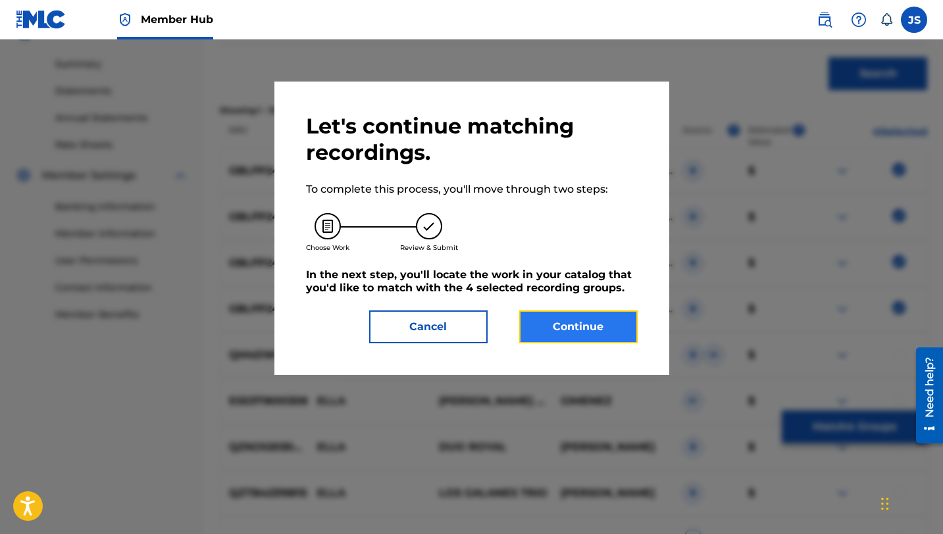
click at [602, 330] on button "Continue" at bounding box center [578, 326] width 118 height 33
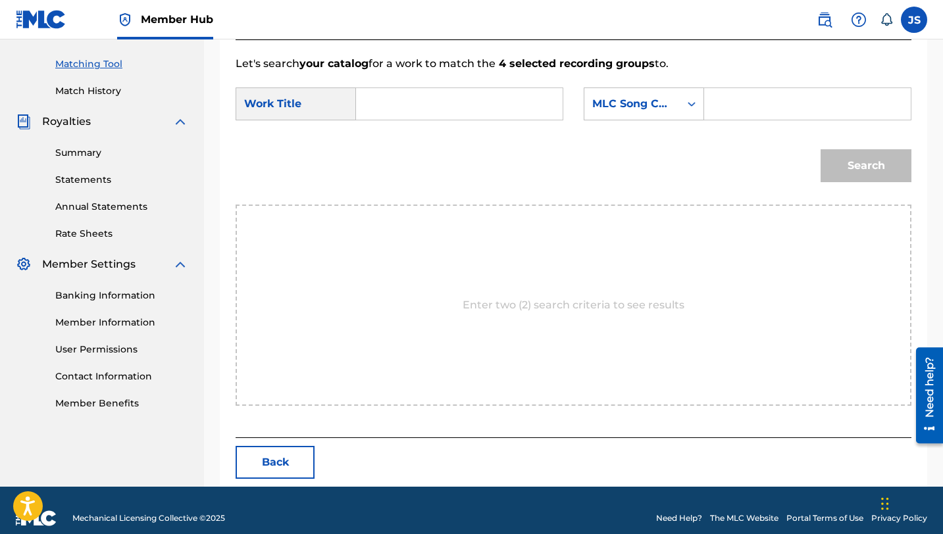
scroll to position [342, 0]
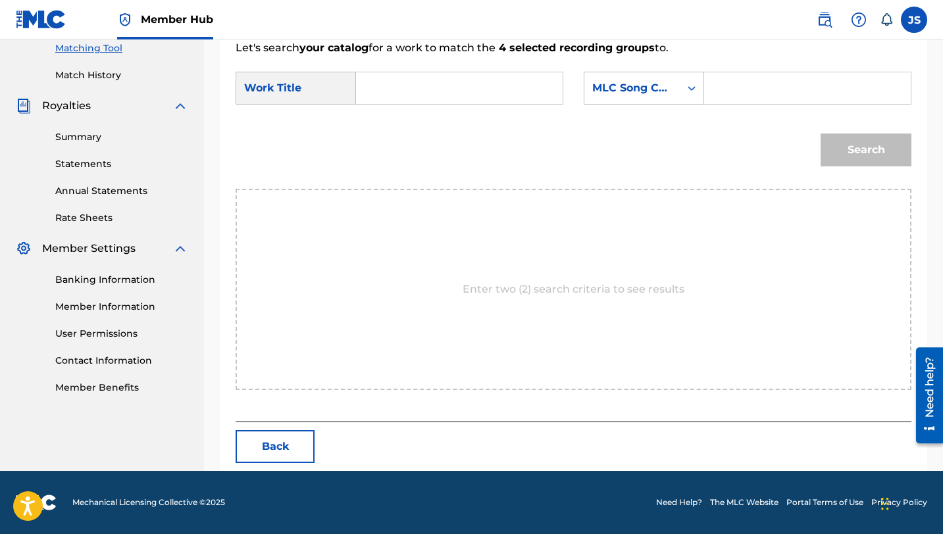
click at [474, 79] on input "Search Form" at bounding box center [459, 88] width 184 height 32
paste input "[PERSON_NAME]"
type input "[PERSON_NAME]"
click at [724, 90] on input "Search Form" at bounding box center [807, 88] width 184 height 32
click at [439, 88] on input "[PERSON_NAME]" at bounding box center [459, 88] width 184 height 32
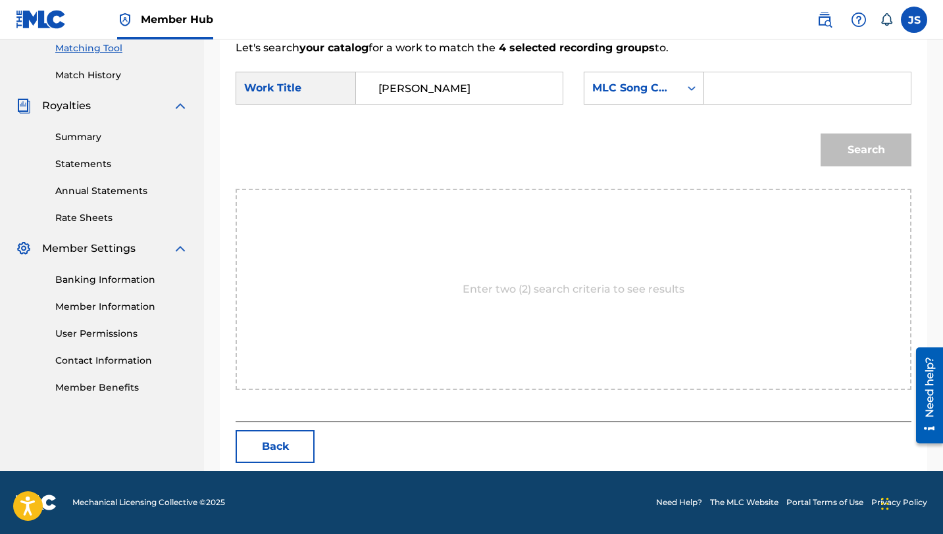
click at [439, 88] on input "[PERSON_NAME]" at bounding box center [459, 88] width 184 height 32
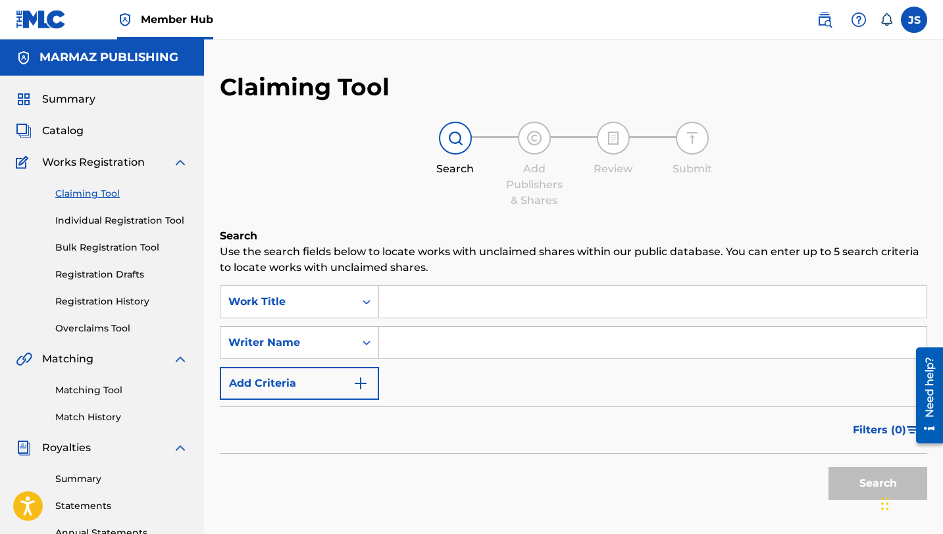
click at [89, 380] on div "Matching Tool Match History" at bounding box center [102, 395] width 172 height 57
click at [89, 390] on link "Matching Tool" at bounding box center [121, 390] width 133 height 14
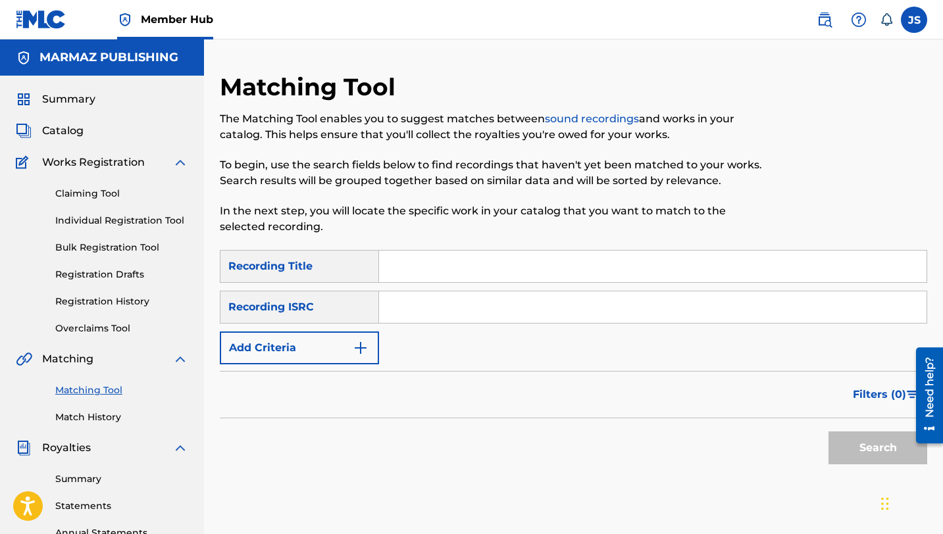
click at [408, 258] on input "Search Form" at bounding box center [652, 267] width 547 height 32
paste input "[PERSON_NAME]"
type input "[PERSON_NAME]"
click at [828, 431] on button "Search" at bounding box center [877, 447] width 99 height 33
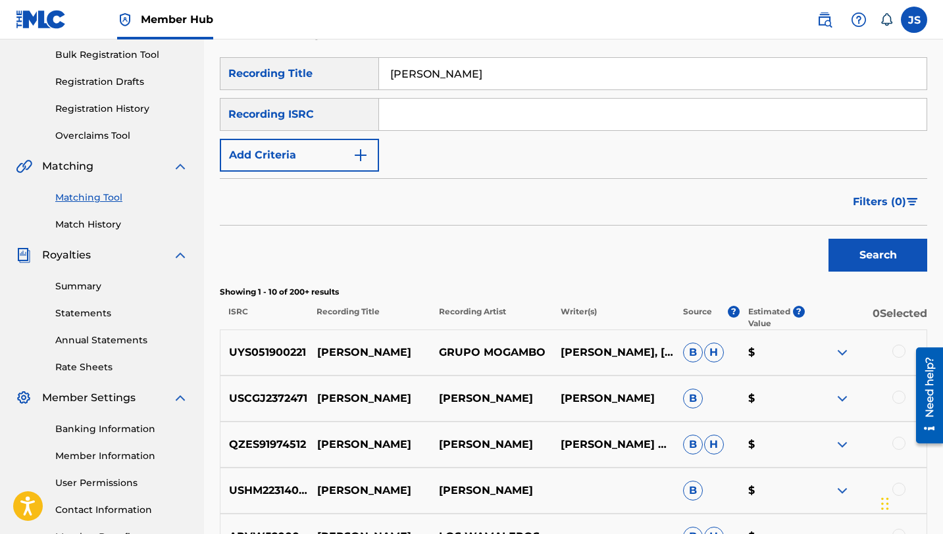
scroll to position [195, 0]
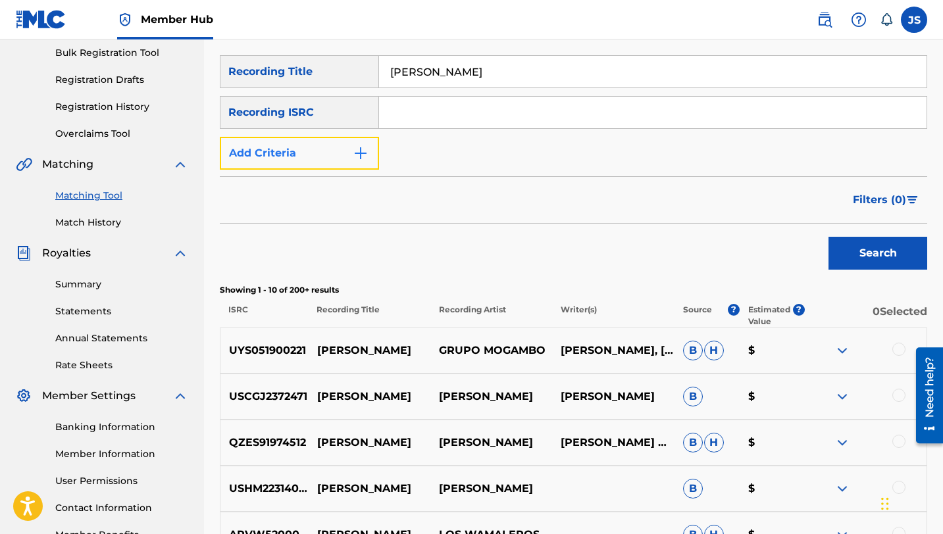
click at [330, 146] on button "Add Criteria" at bounding box center [299, 153] width 159 height 33
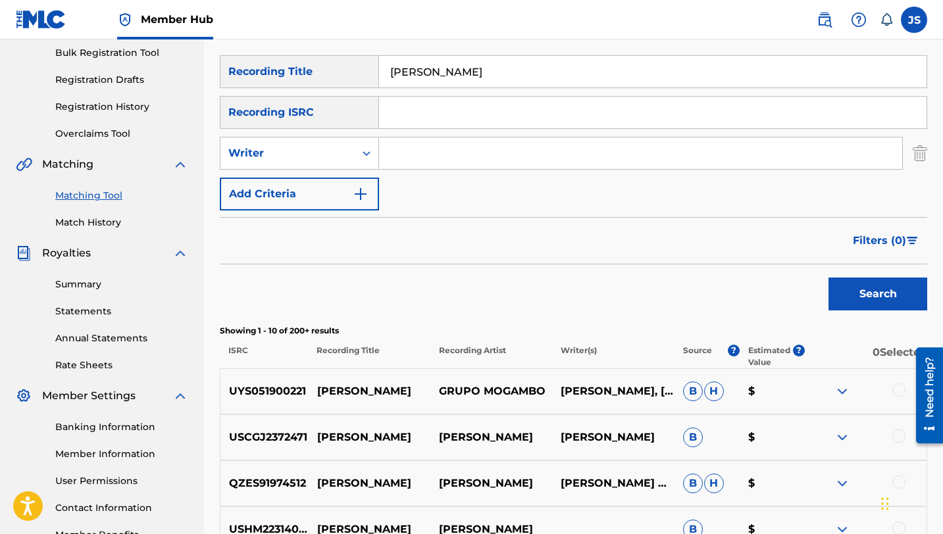
click at [383, 141] on input "Search Form" at bounding box center [640, 153] width 523 height 32
type input "[PERSON_NAME]"
click at [828, 278] on button "Search" at bounding box center [877, 294] width 99 height 33
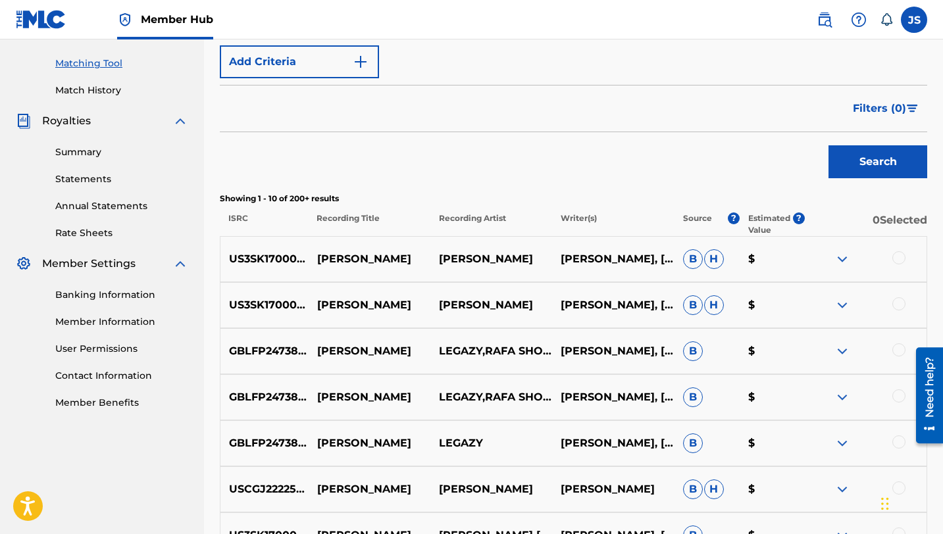
scroll to position [347, 0]
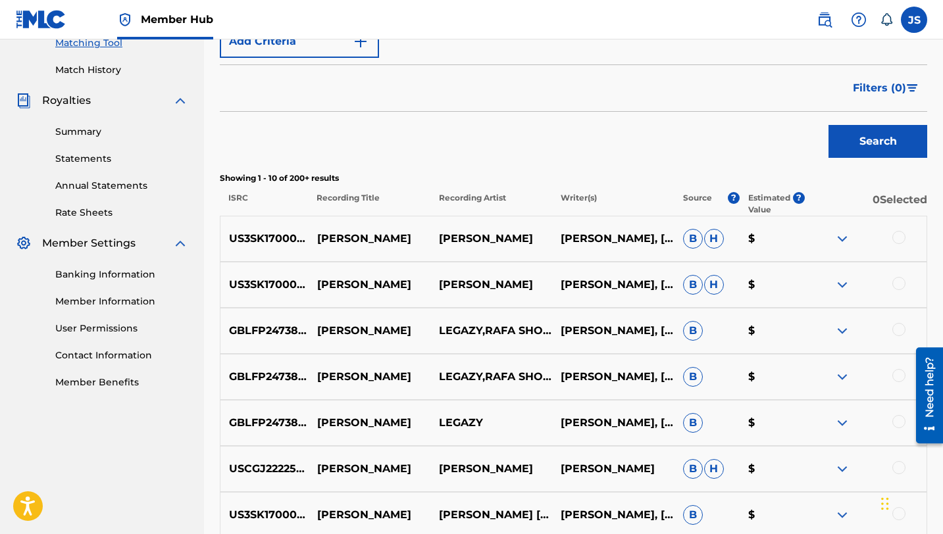
click at [892, 331] on div at bounding box center [898, 329] width 13 height 13
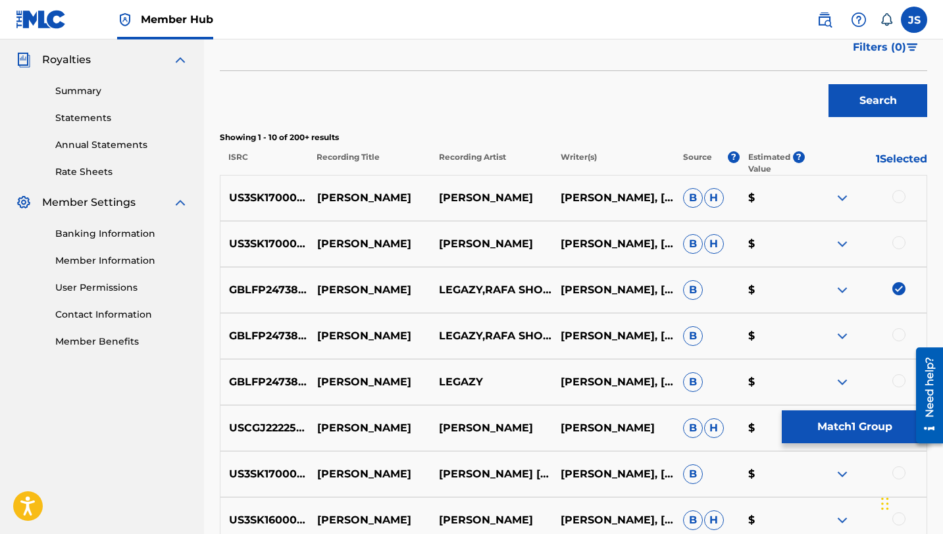
scroll to position [397, 0]
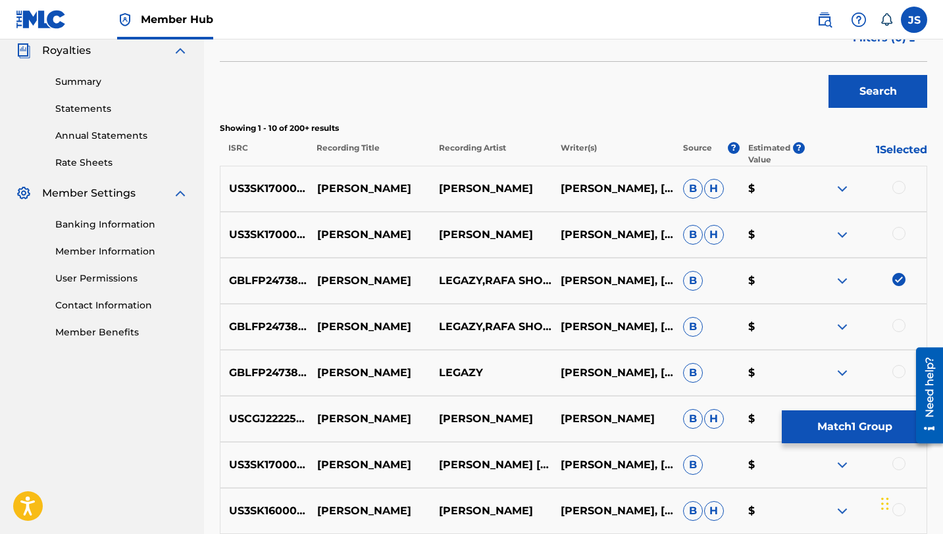
click at [898, 333] on div at bounding box center [865, 327] width 122 height 16
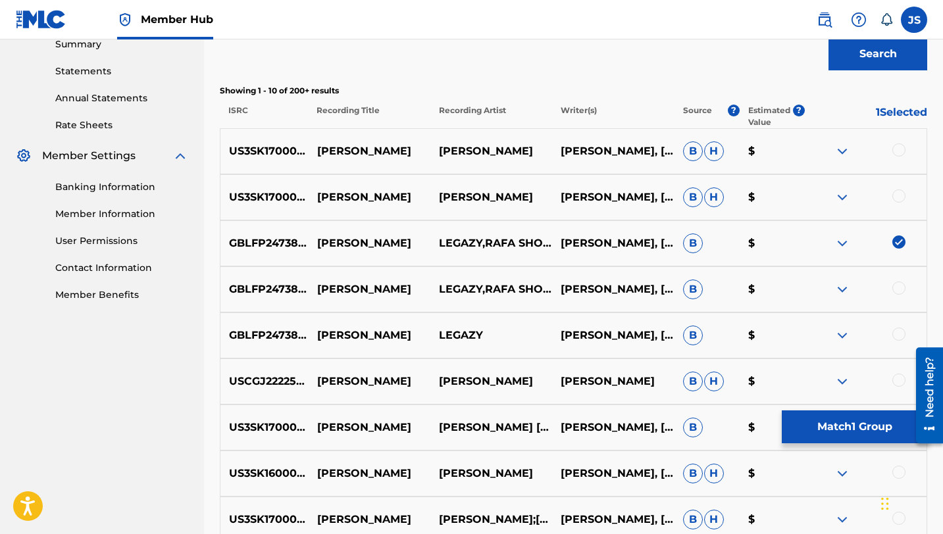
scroll to position [435, 0]
click at [903, 333] on div at bounding box center [898, 333] width 13 height 13
click at [902, 285] on div at bounding box center [898, 287] width 13 height 13
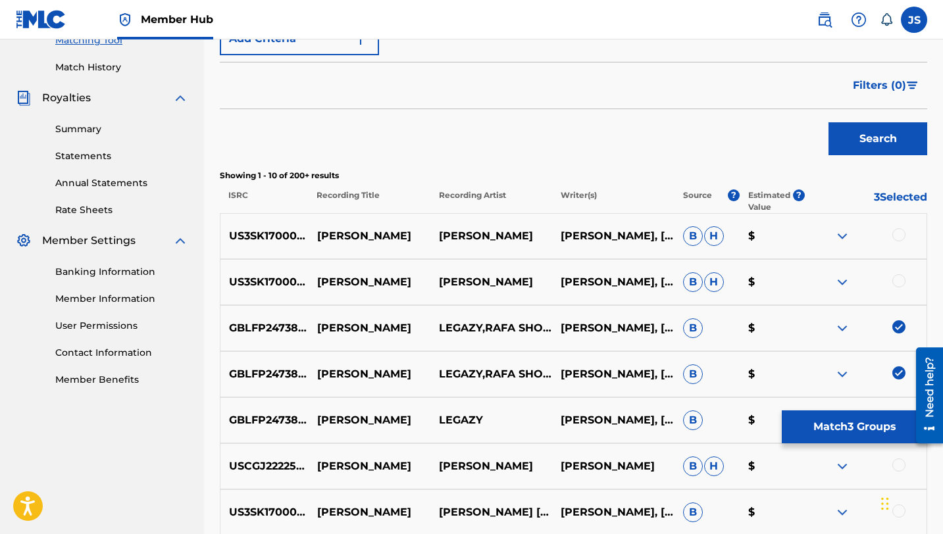
scroll to position [304, 0]
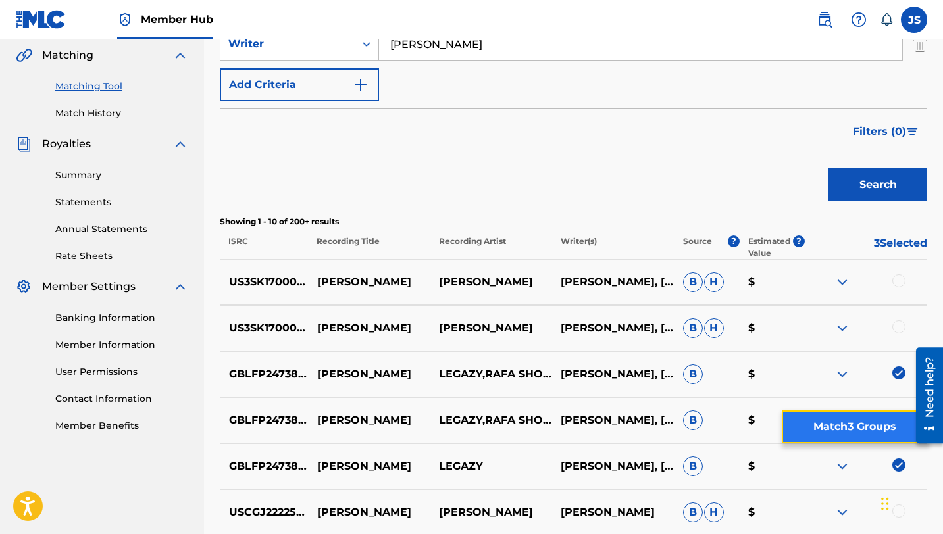
click at [823, 430] on button "Match 3 Groups" at bounding box center [853, 426] width 145 height 33
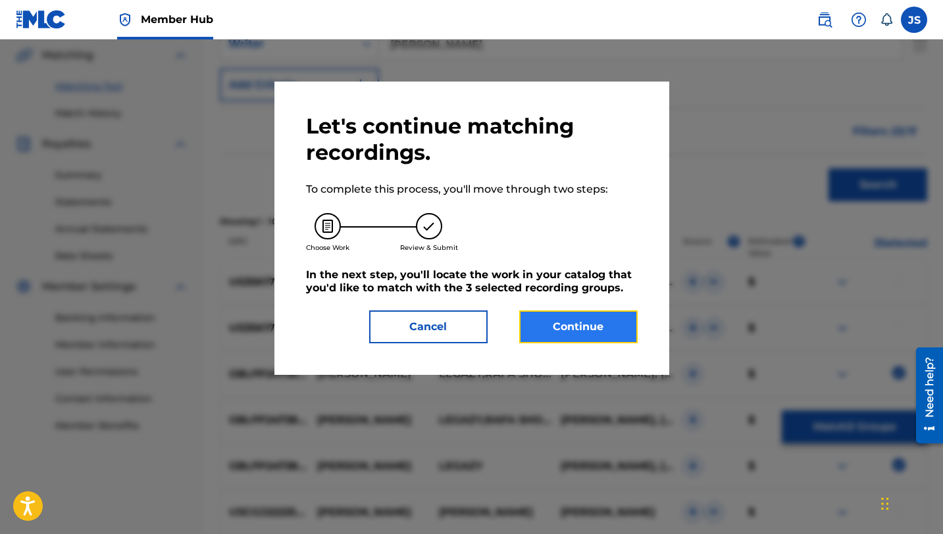
click at [574, 324] on button "Continue" at bounding box center [578, 326] width 118 height 33
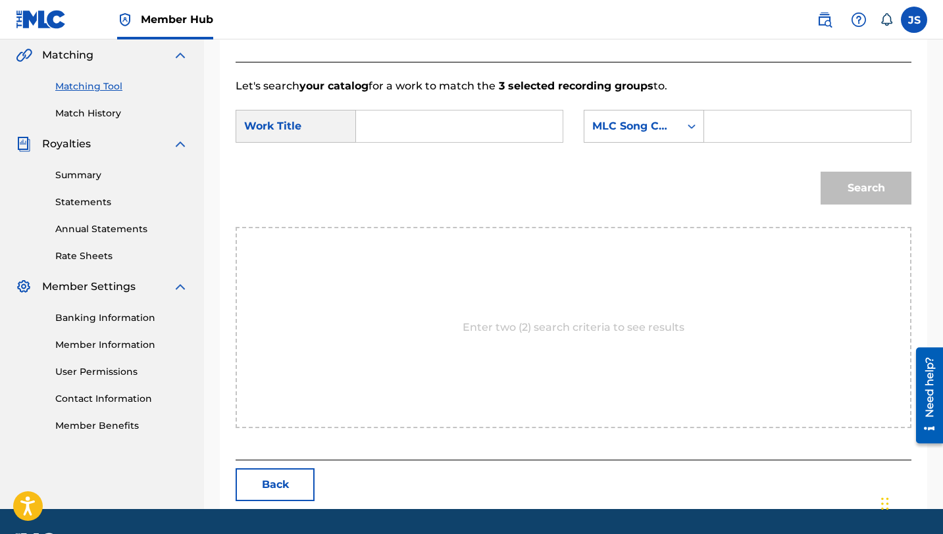
click at [440, 126] on input "Search Form" at bounding box center [459, 127] width 184 height 32
paste input "[PERSON_NAME]"
type input "[PERSON_NAME]"
click at [717, 128] on input "Search Form" at bounding box center [807, 127] width 184 height 32
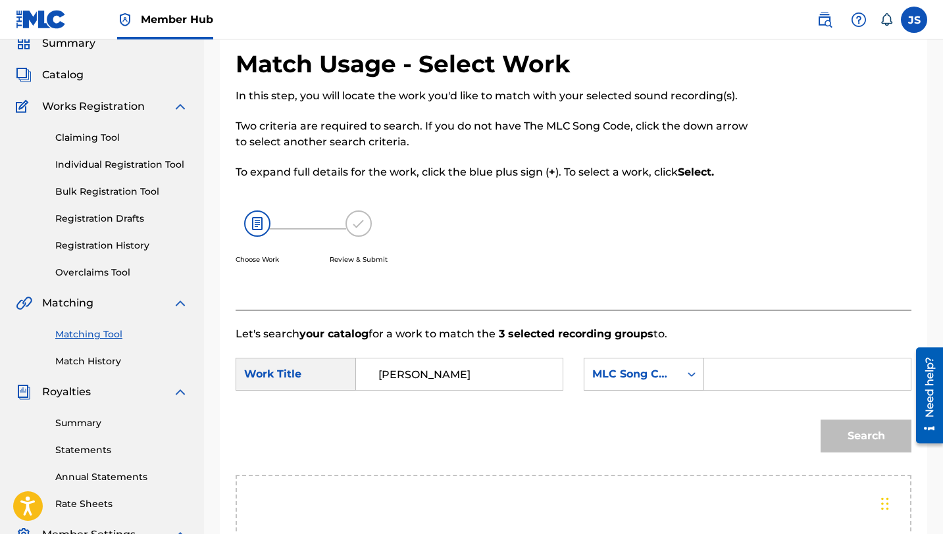
scroll to position [4, 0]
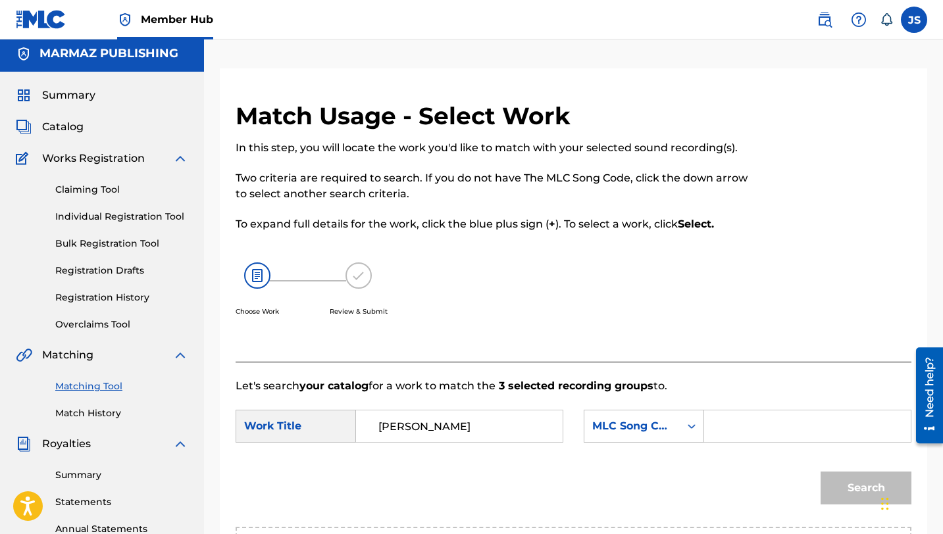
click at [76, 392] on link "Matching Tool" at bounding box center [121, 387] width 133 height 14
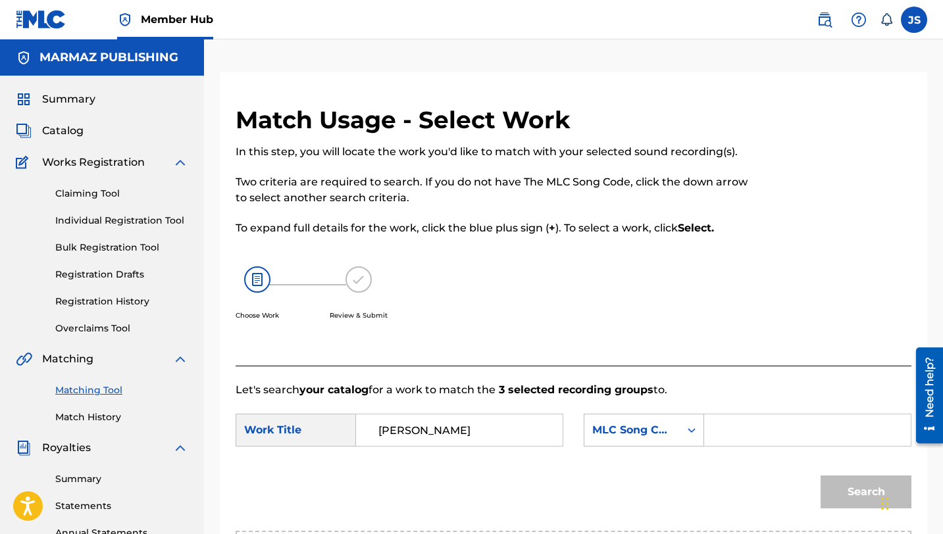
click at [76, 392] on link "Matching Tool" at bounding box center [121, 390] width 133 height 14
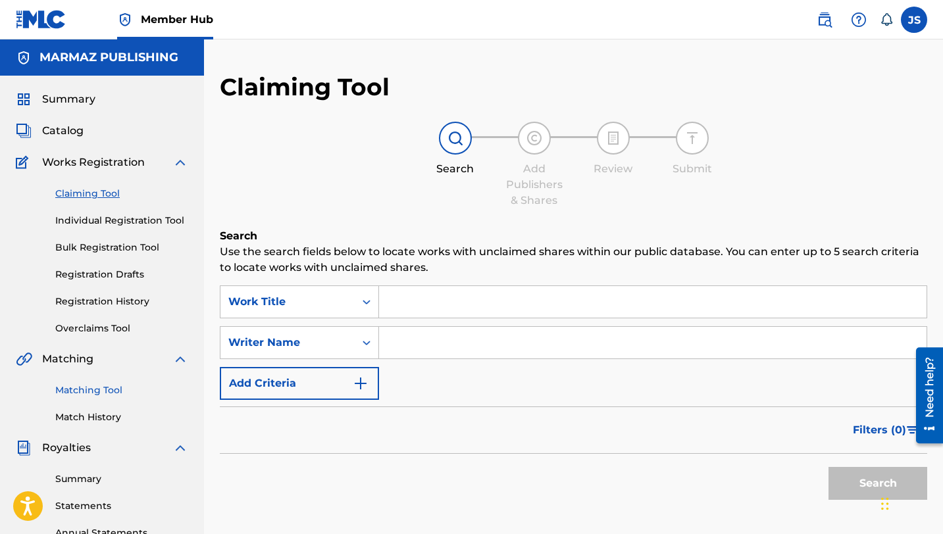
click at [77, 389] on link "Matching Tool" at bounding box center [121, 390] width 133 height 14
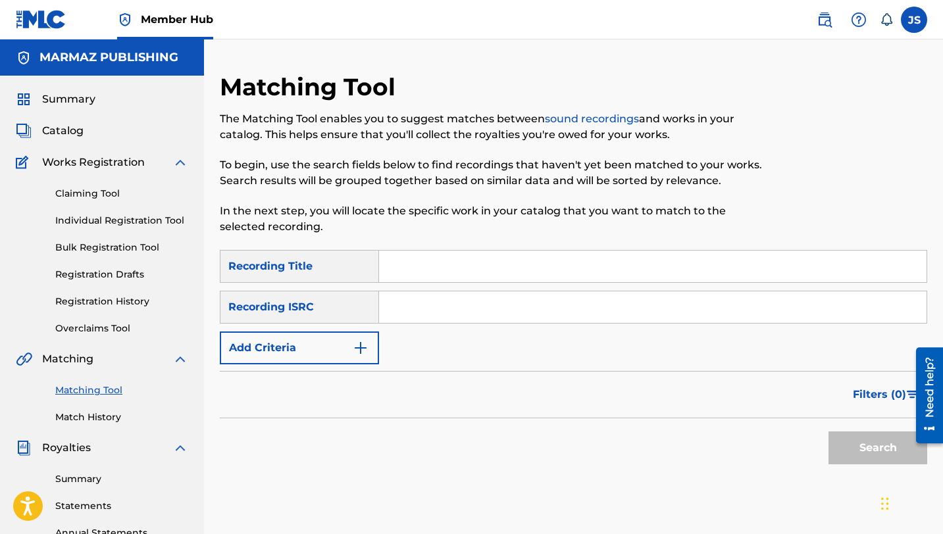
click at [466, 266] on input "Search Form" at bounding box center [652, 267] width 547 height 32
paste input "MORENA"
type input "MORENA"
click at [828, 431] on button "Search" at bounding box center [877, 447] width 99 height 33
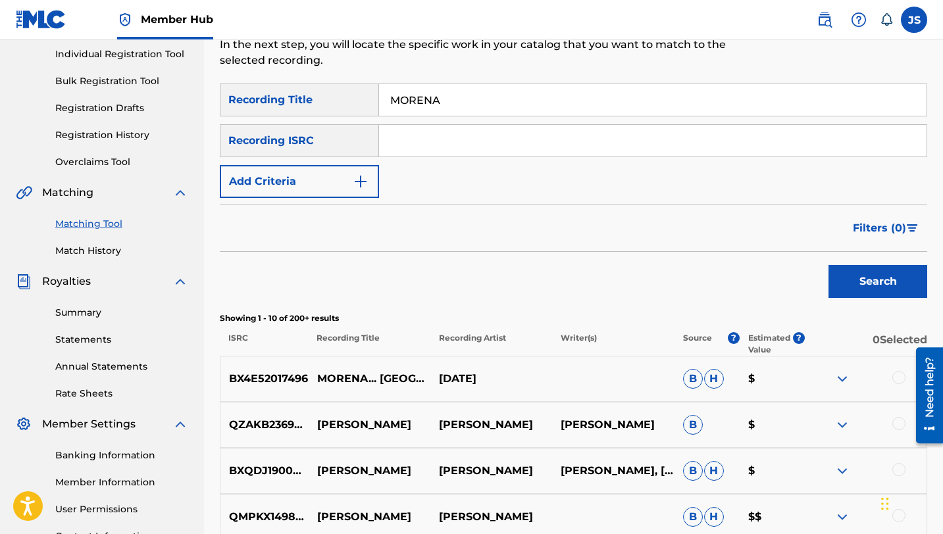
scroll to position [122, 0]
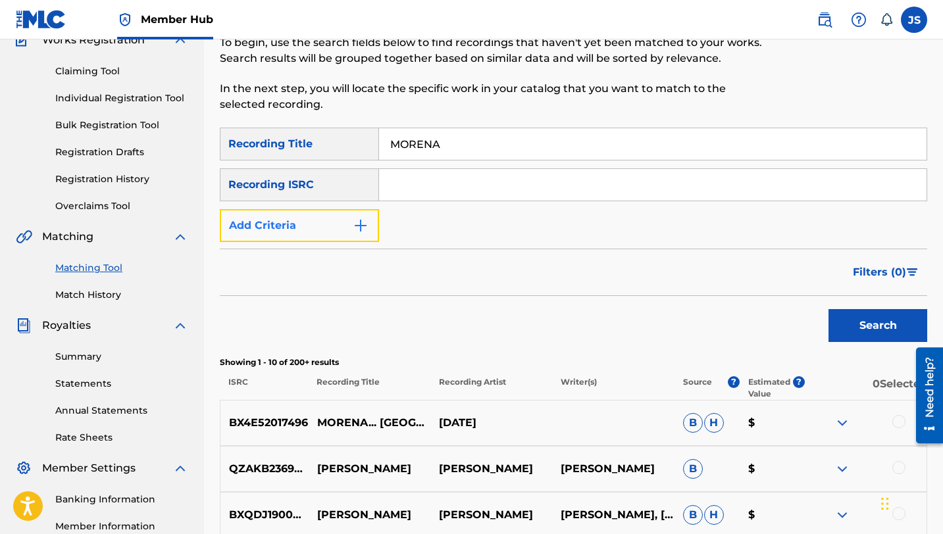
click at [342, 227] on button "Add Criteria" at bounding box center [299, 225] width 159 height 33
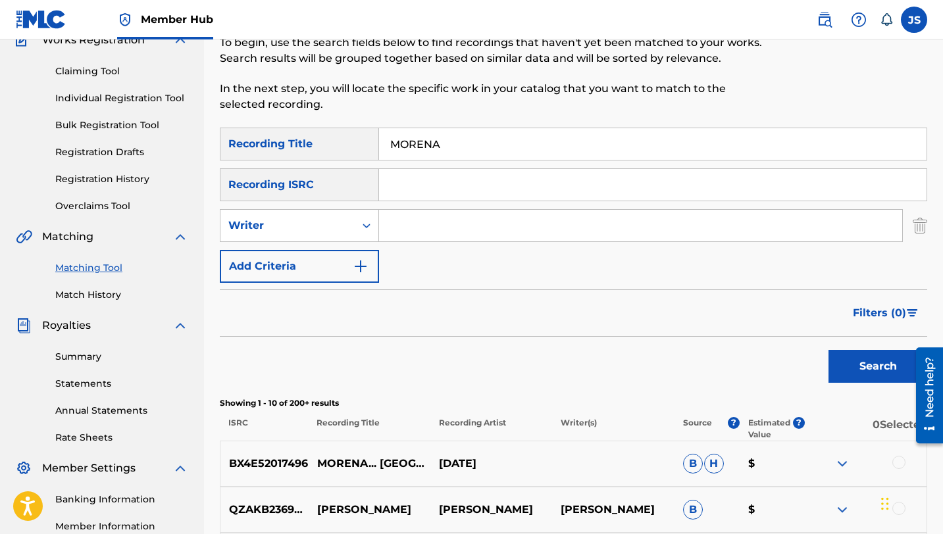
click at [408, 226] on input "Search Form" at bounding box center [640, 226] width 523 height 32
type input "[PERSON_NAME]"
click at [828, 350] on button "Search" at bounding box center [877, 366] width 99 height 33
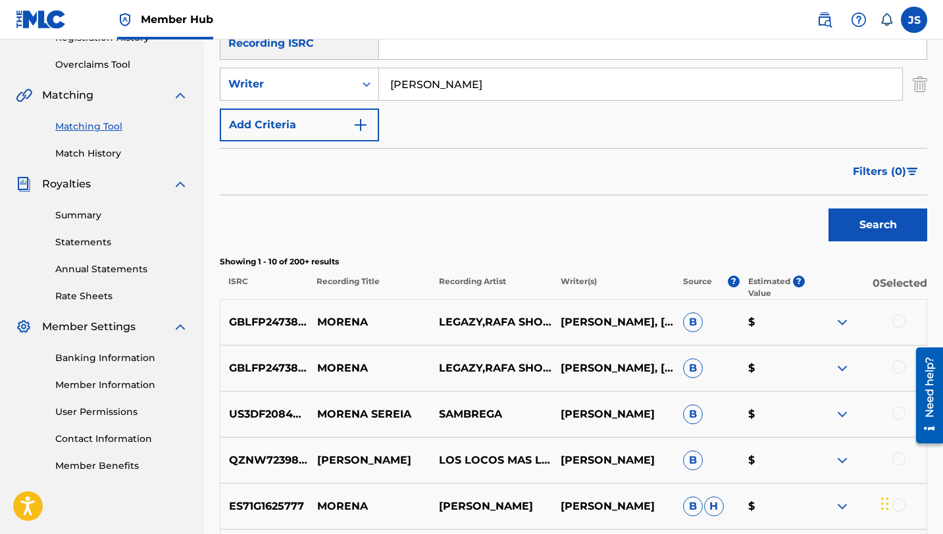
scroll to position [266, 0]
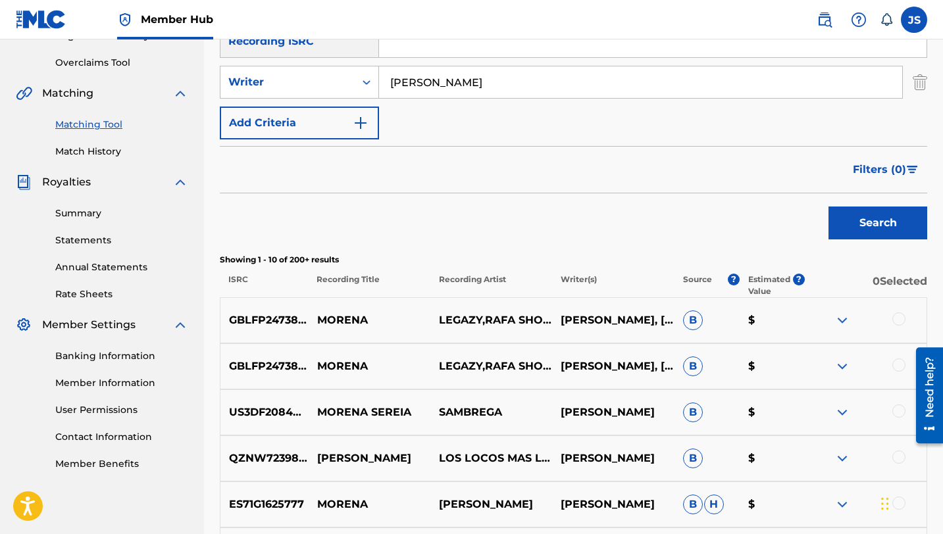
click at [898, 317] on div at bounding box center [898, 318] width 13 height 13
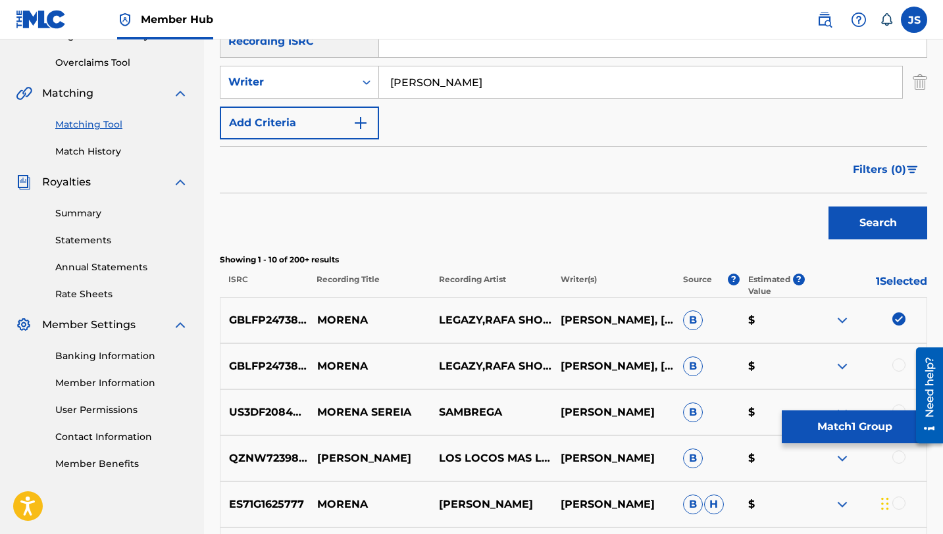
click at [900, 366] on div at bounding box center [898, 364] width 13 height 13
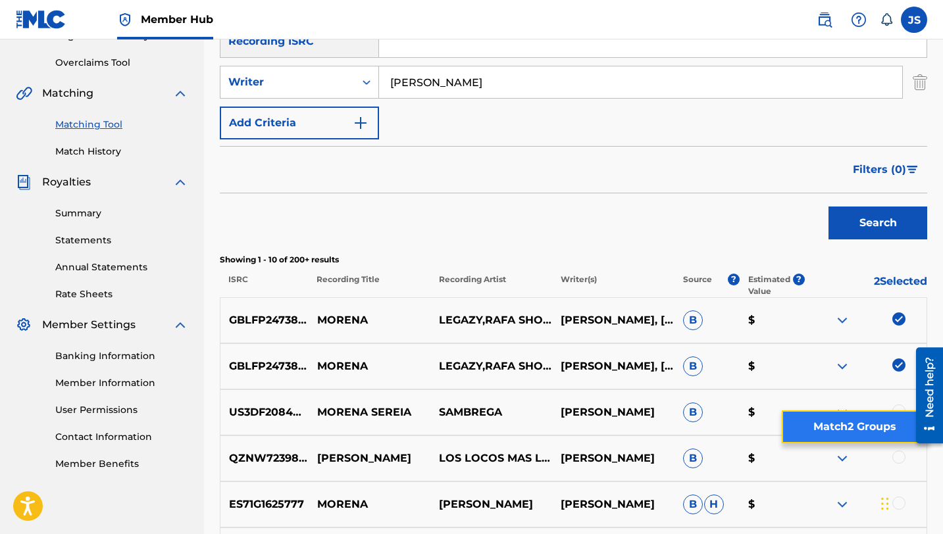
click at [849, 418] on button "Match 2 Groups" at bounding box center [853, 426] width 145 height 33
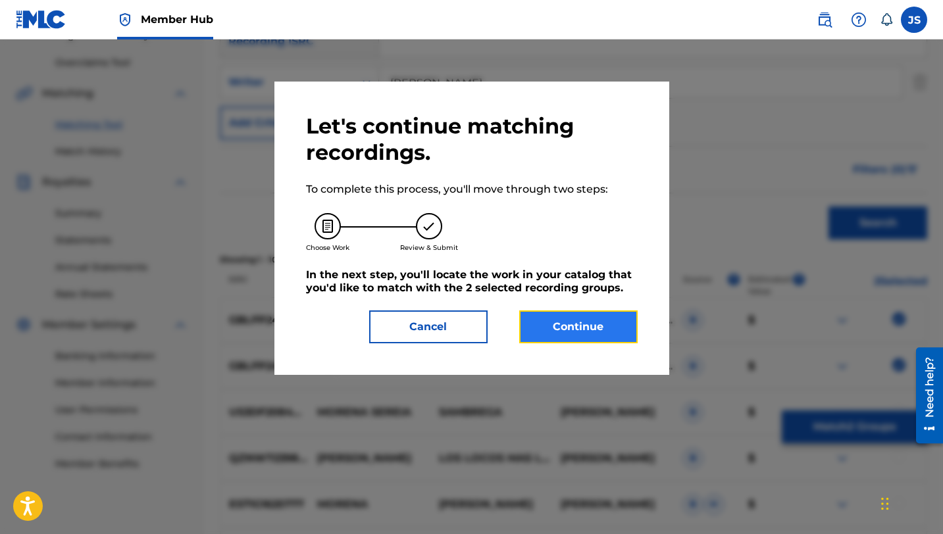
click at [587, 328] on button "Continue" at bounding box center [578, 326] width 118 height 33
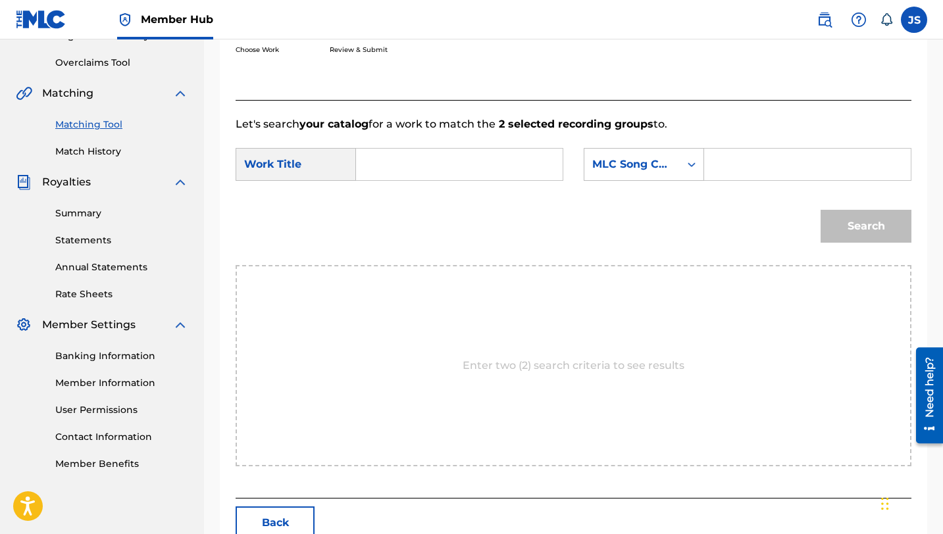
click at [397, 166] on input "Search Form" at bounding box center [459, 165] width 184 height 32
paste input "MORENA"
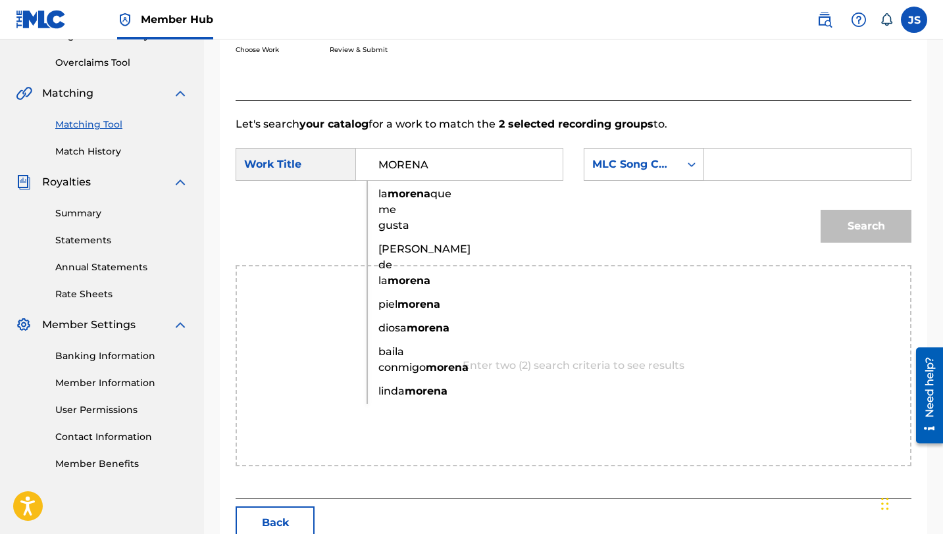
type input "MORENA"
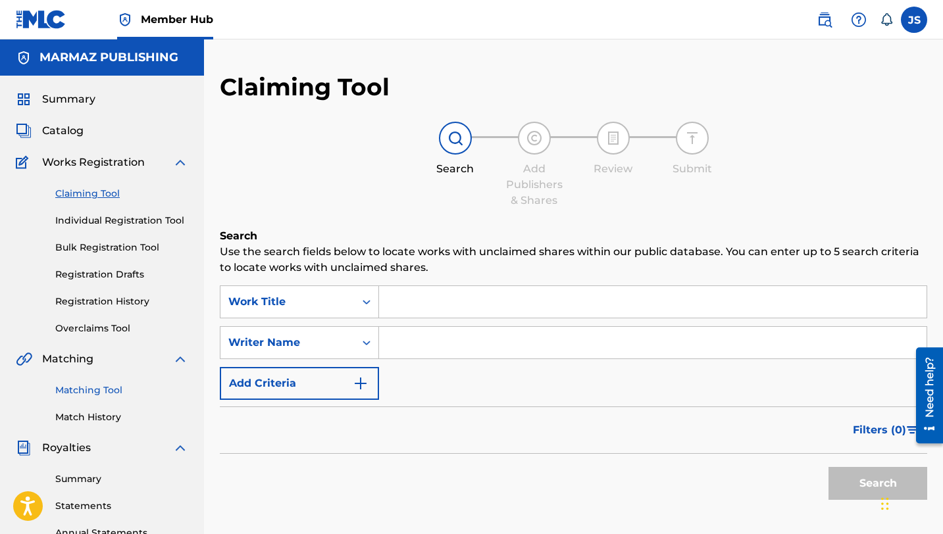
click at [114, 392] on link "Matching Tool" at bounding box center [121, 390] width 133 height 14
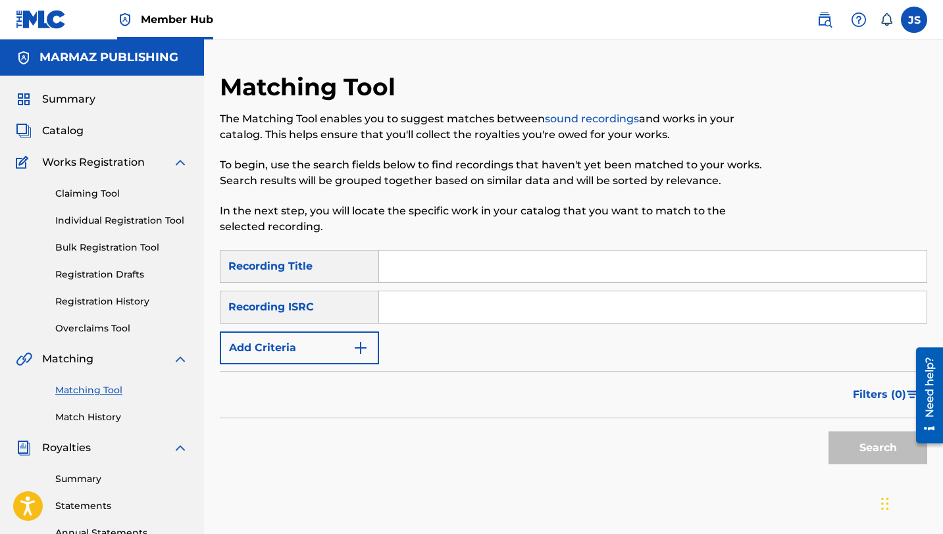
click at [451, 259] on input "Search Form" at bounding box center [652, 267] width 547 height 32
paste input "OYE"
type input "OYE"
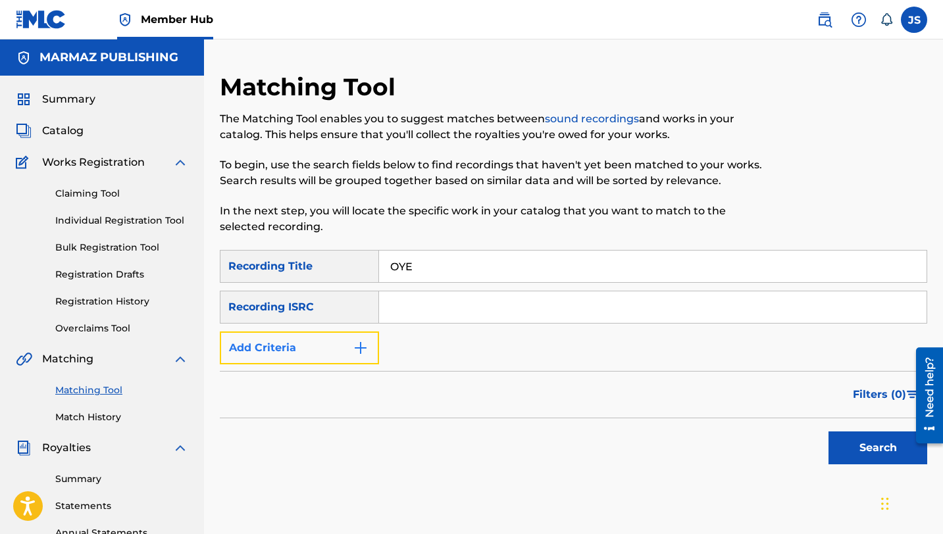
click at [370, 345] on button "Add Criteria" at bounding box center [299, 348] width 159 height 33
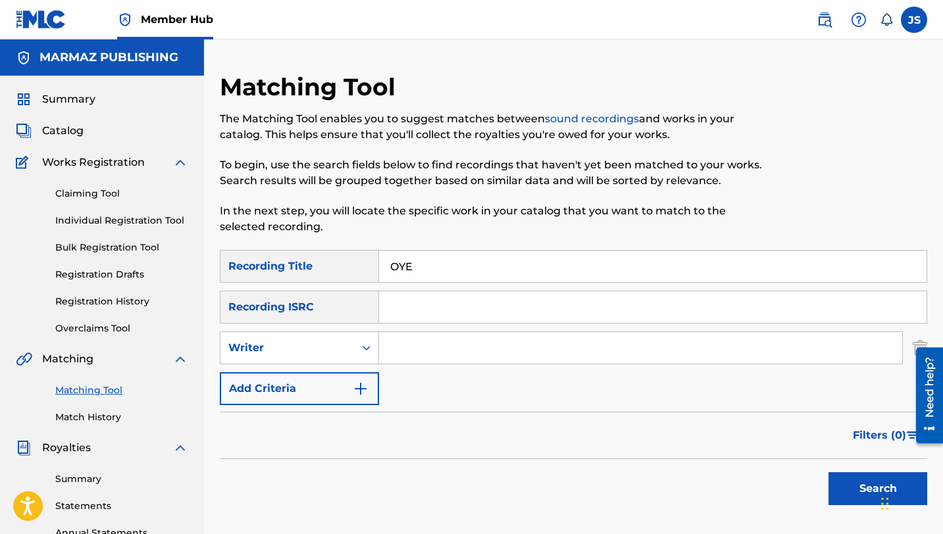
click at [408, 339] on input "Search Form" at bounding box center [640, 348] width 523 height 32
type input "[PERSON_NAME]"
click at [828, 472] on button "Search" at bounding box center [877, 488] width 99 height 33
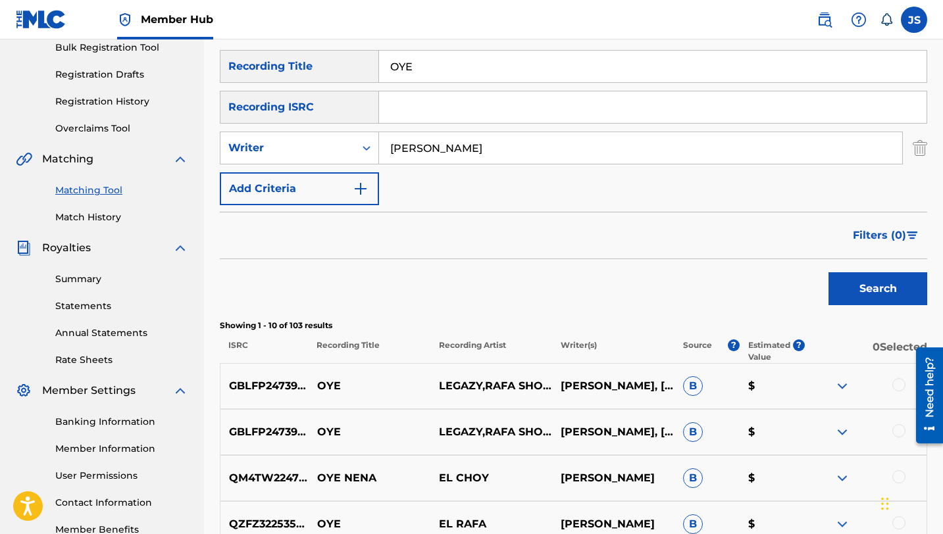
scroll to position [193, 0]
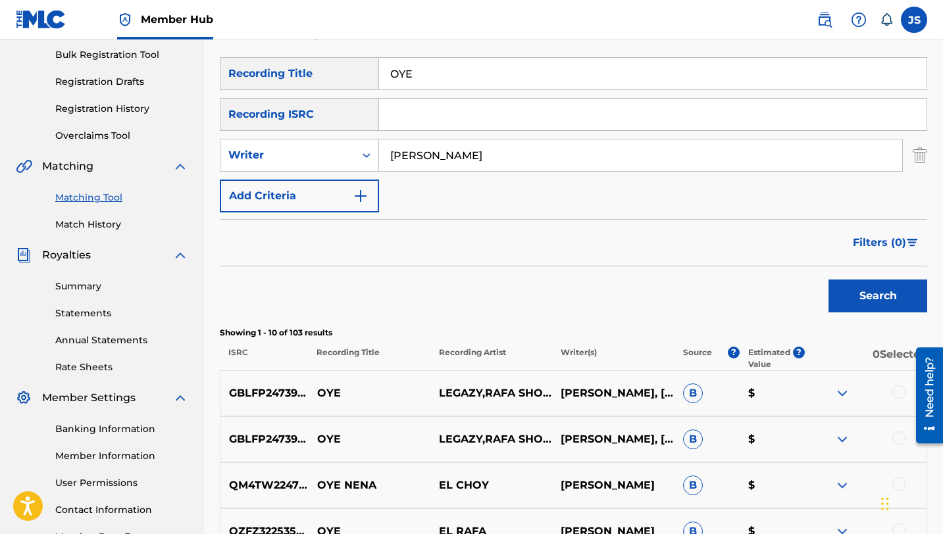
click at [431, 74] on input "OYE" at bounding box center [652, 74] width 547 height 32
paste input "A MI MADRE EN SU DÍA"
type input "A MI MADRE EN SU DÍA"
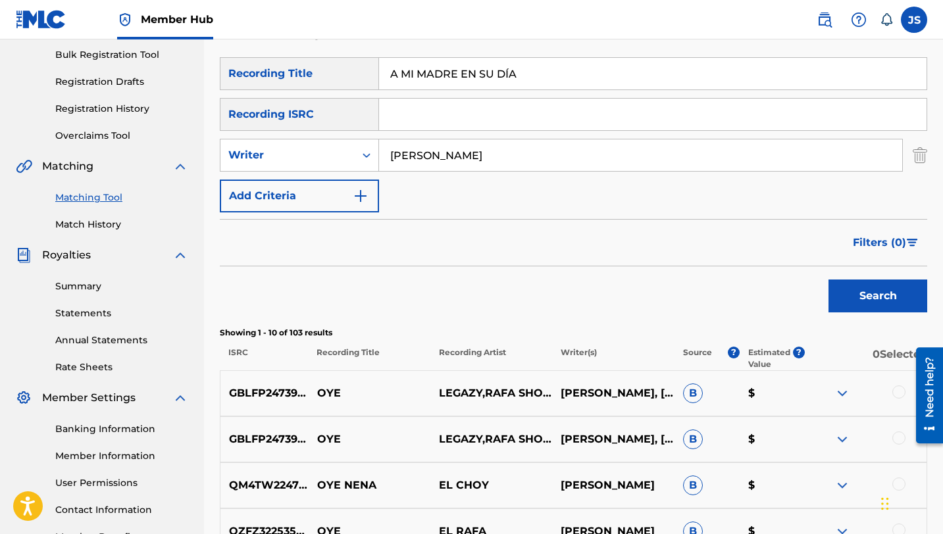
click at [419, 157] on input "[PERSON_NAME]" at bounding box center [640, 155] width 523 height 32
type input "[PERSON_NAME]"
click at [828, 280] on button "Search" at bounding box center [877, 296] width 99 height 33
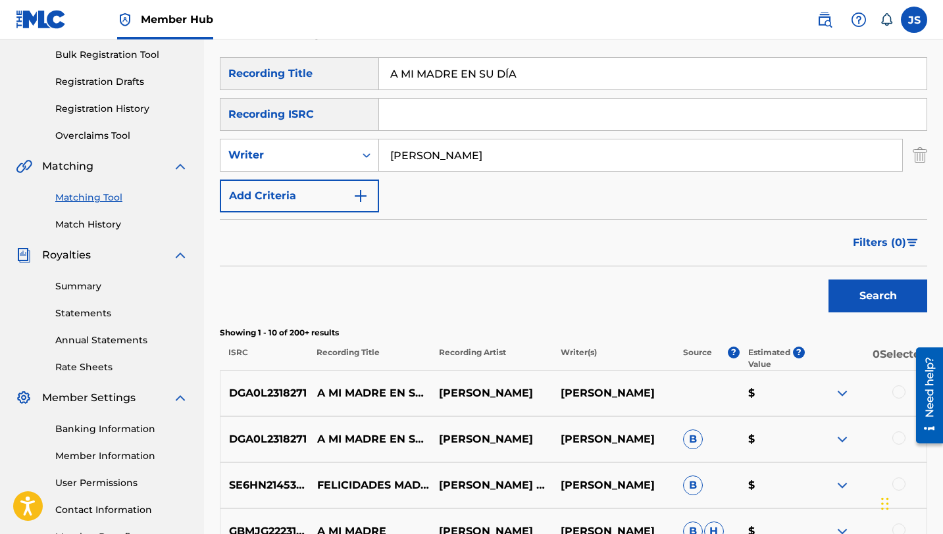
click at [900, 393] on div at bounding box center [898, 391] width 13 height 13
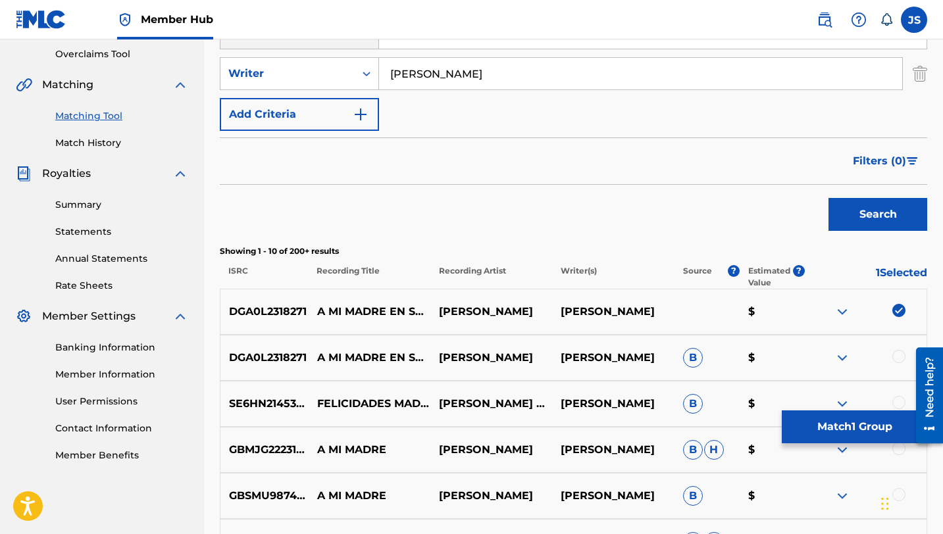
scroll to position [278, 0]
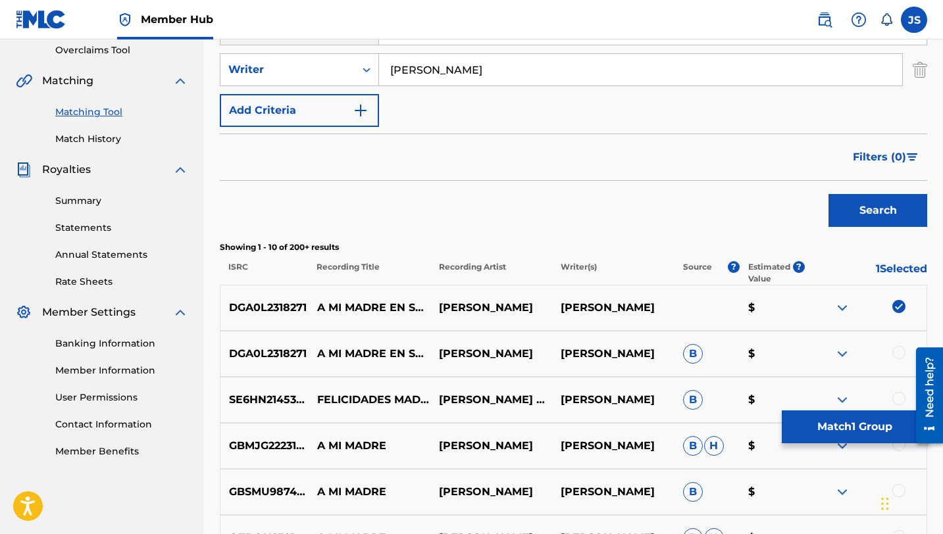
click at [893, 349] on div at bounding box center [898, 352] width 13 height 13
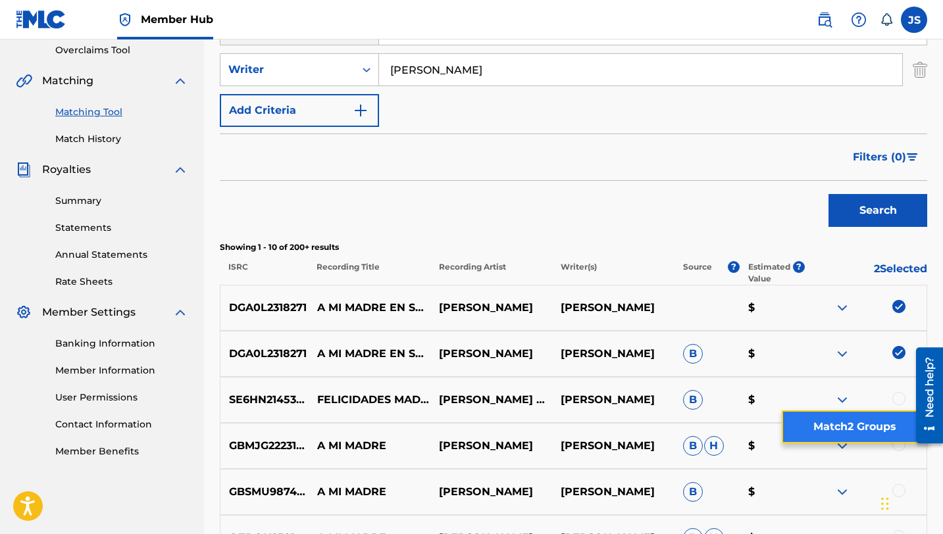
click at [822, 432] on button "Match 2 Groups" at bounding box center [853, 426] width 145 height 33
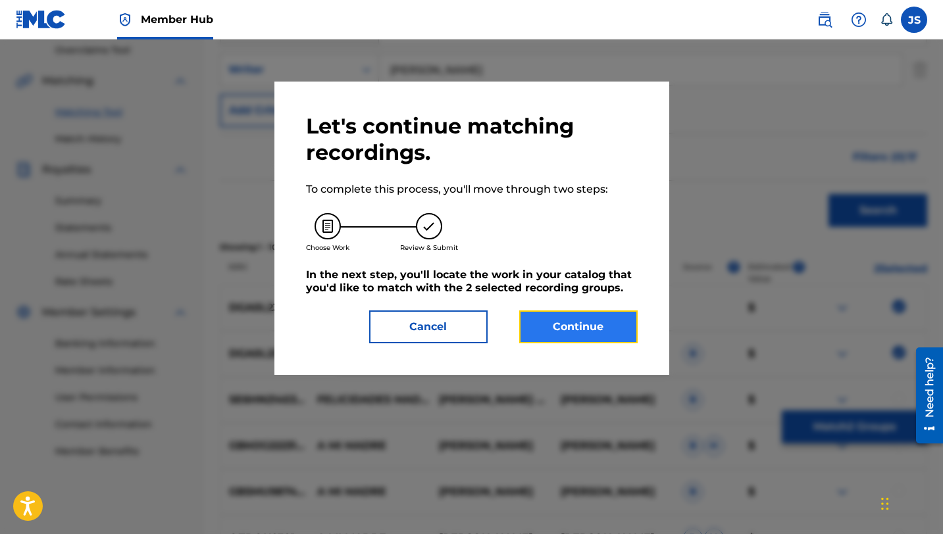
click at [591, 320] on button "Continue" at bounding box center [578, 326] width 118 height 33
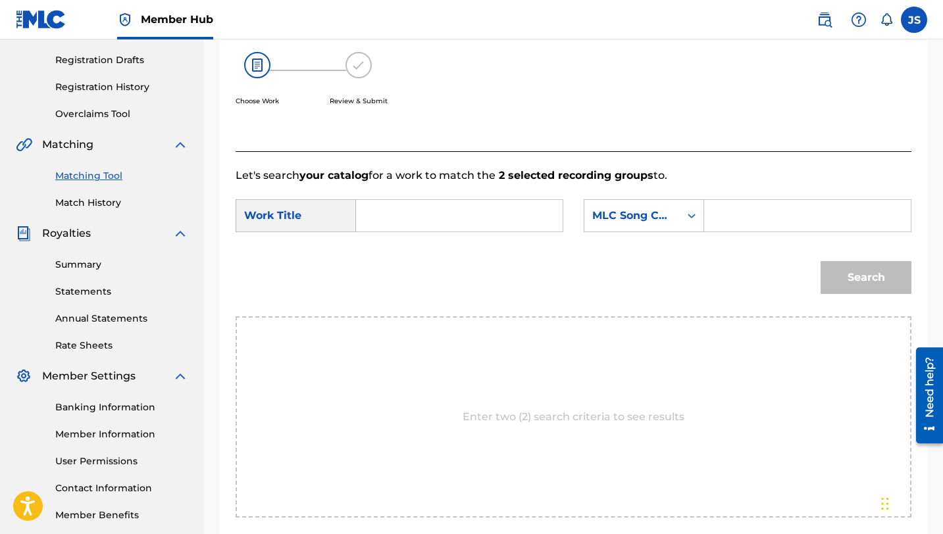
scroll to position [202, 0]
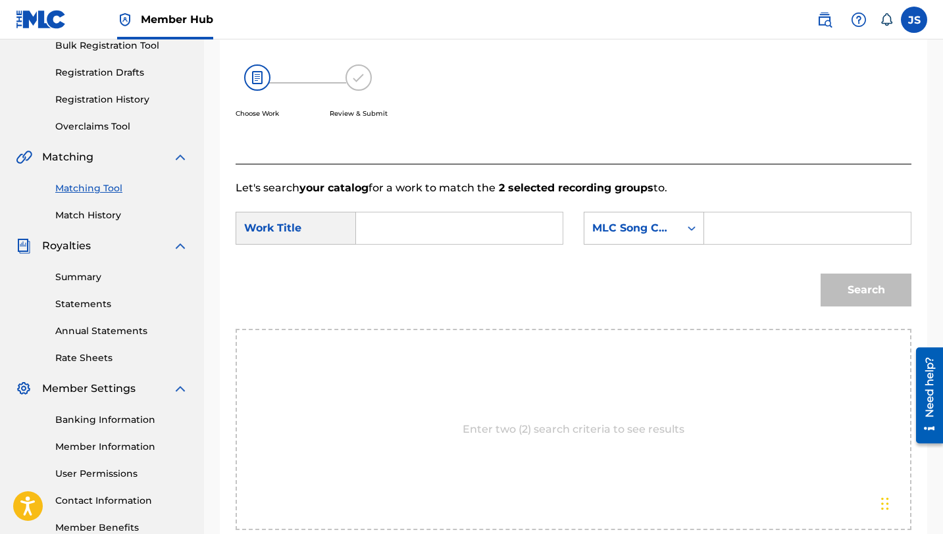
click at [441, 218] on input "Search Form" at bounding box center [459, 228] width 184 height 32
click at [421, 235] on input "Search Form" at bounding box center [459, 228] width 184 height 32
paste input "A MI MADRE EN SU DÍA"
type input "A MI MADRE EN SU DÍA"
click at [742, 226] on input "Search Form" at bounding box center [807, 228] width 184 height 32
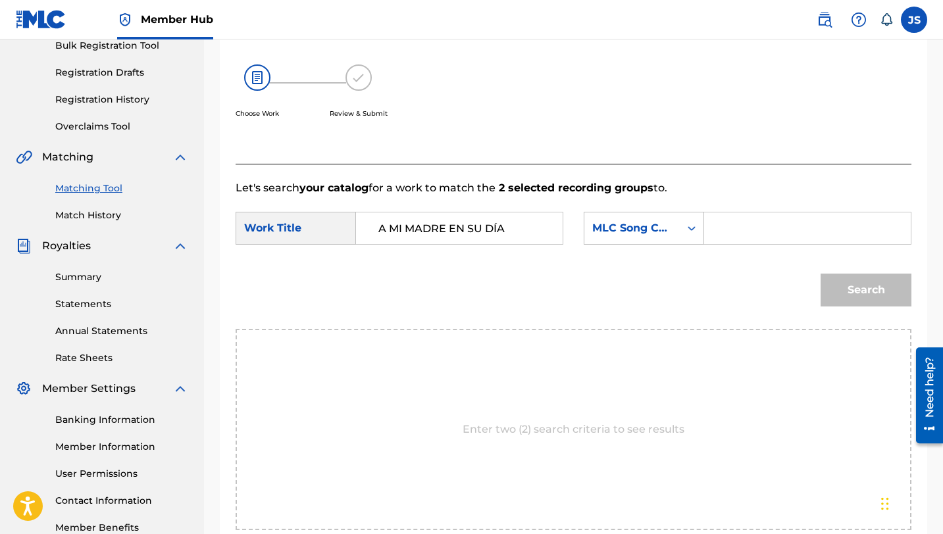
paste input "AW89IF"
type input "AW89IF"
click at [820, 274] on button "Search" at bounding box center [865, 290] width 91 height 33
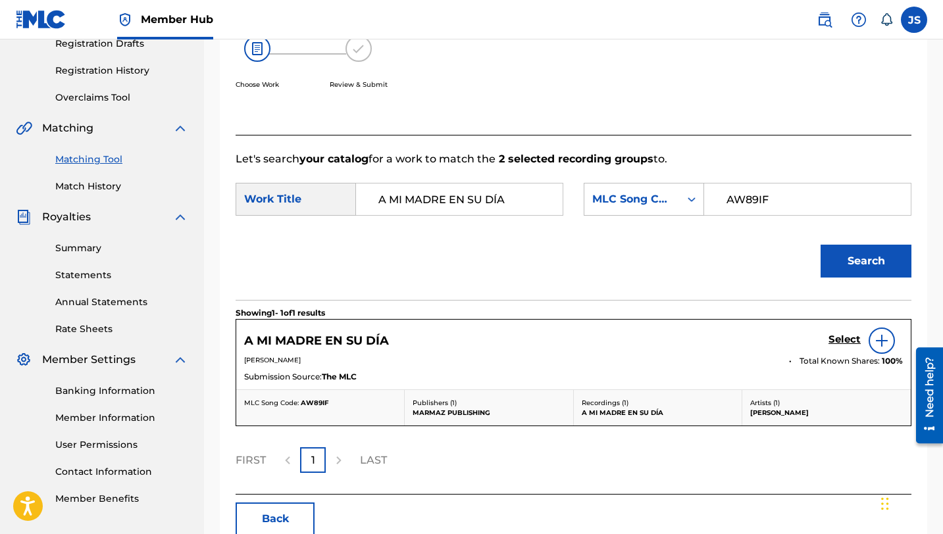
scroll to position [234, 0]
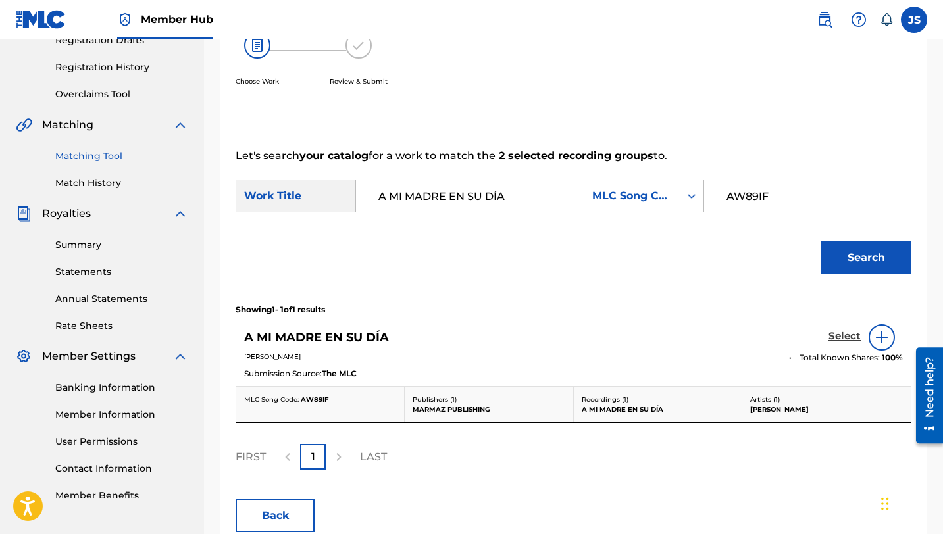
click at [840, 343] on link "Select" at bounding box center [844, 337] width 32 height 14
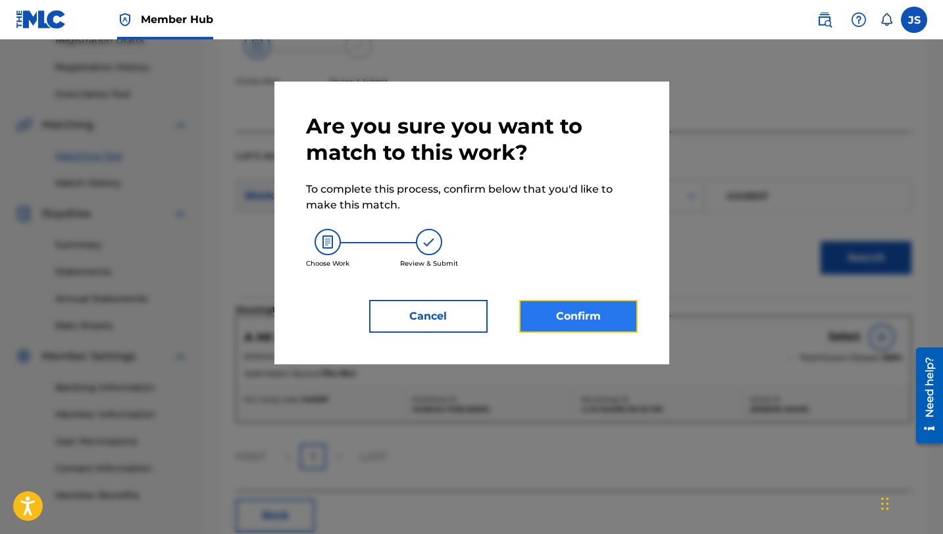
click at [608, 315] on button "Confirm" at bounding box center [578, 316] width 118 height 33
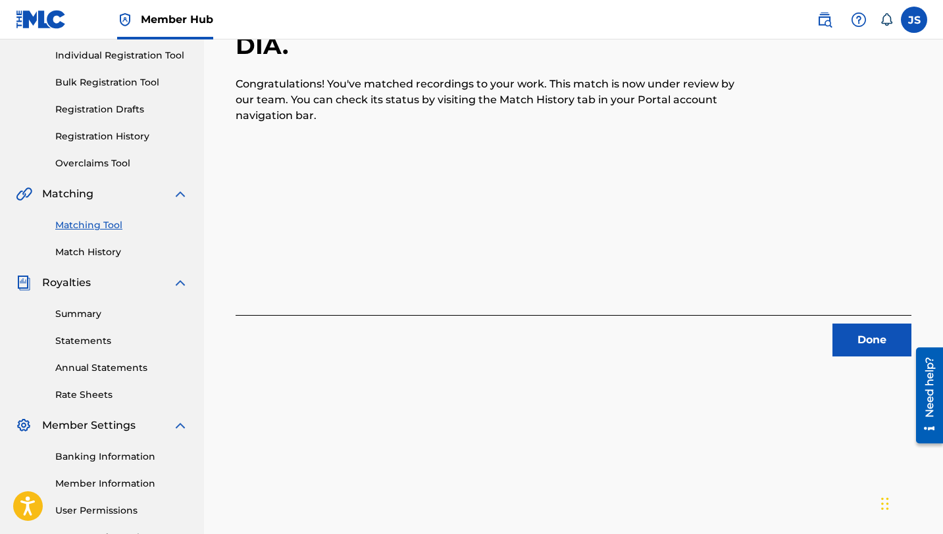
scroll to position [142, 0]
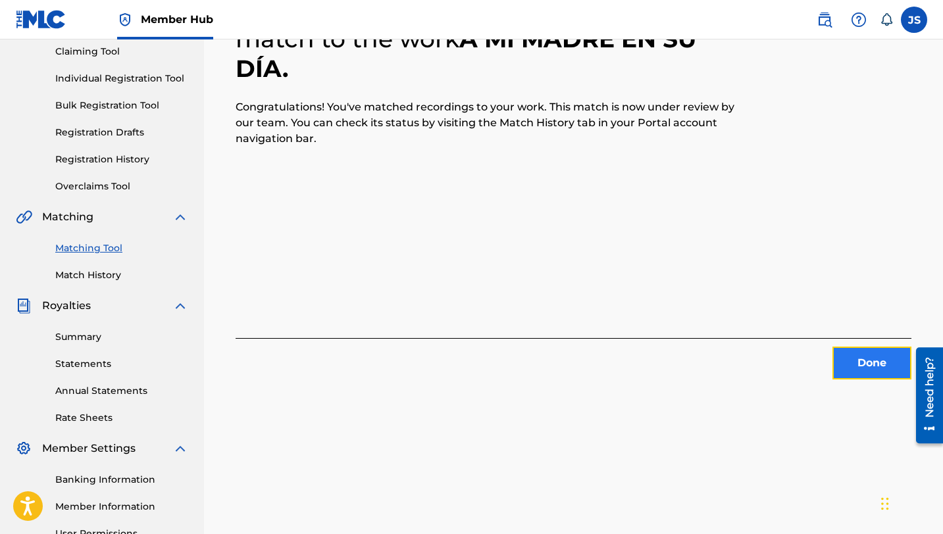
click at [849, 347] on button "Done" at bounding box center [871, 363] width 79 height 33
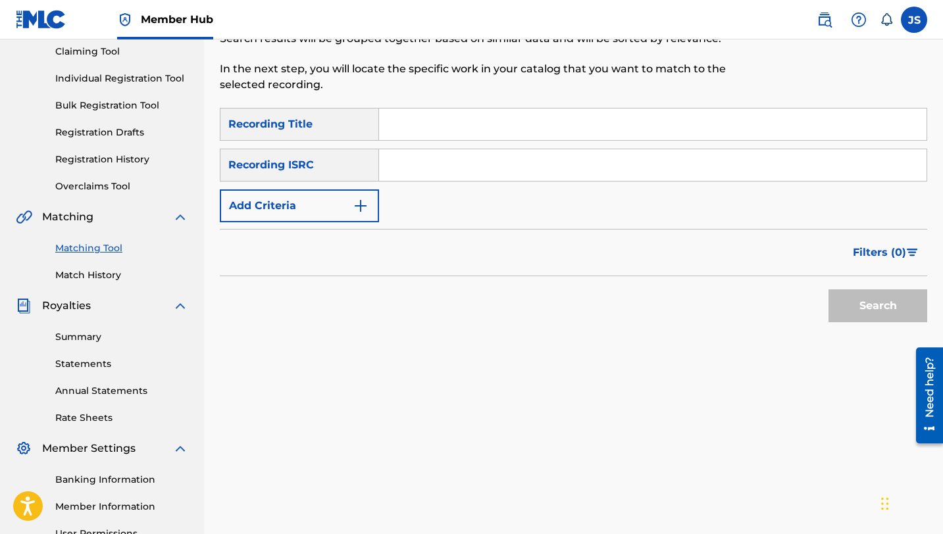
click at [399, 135] on input "Search Form" at bounding box center [652, 125] width 547 height 32
paste input "A PASO REAL Y SU GENTE"
type input "A PASO REAL Y SU GENTE"
click at [828, 289] on button "Search" at bounding box center [877, 305] width 99 height 33
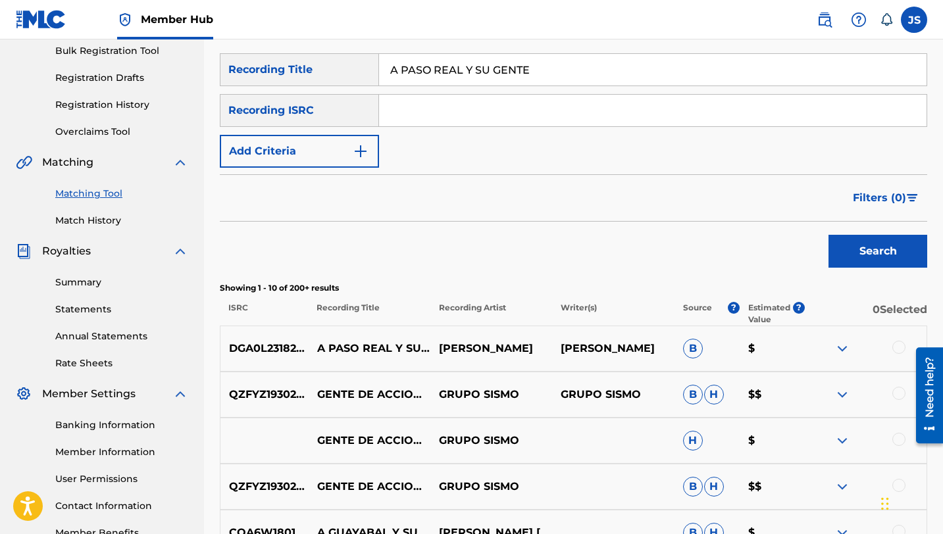
scroll to position [198, 0]
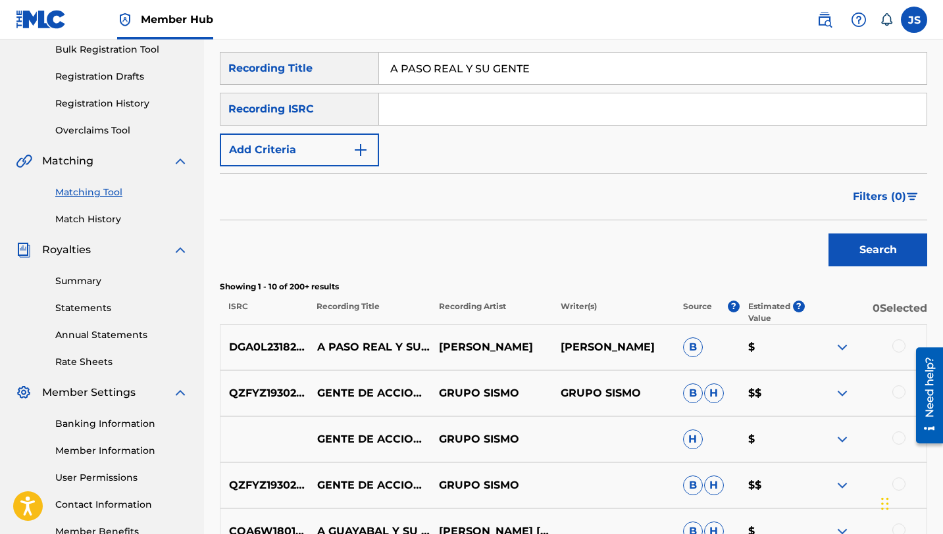
click at [896, 344] on div at bounding box center [898, 345] width 13 height 13
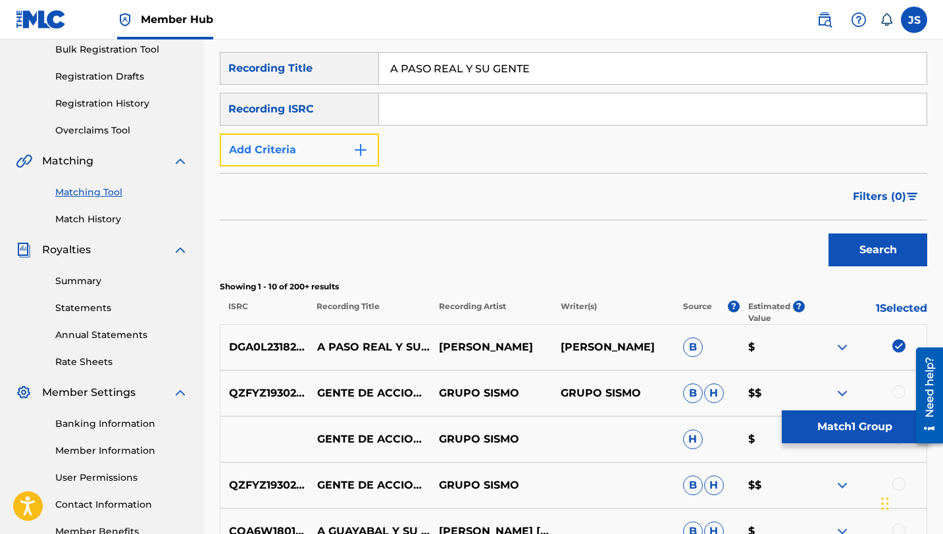
click at [342, 148] on button "Add Criteria" at bounding box center [299, 150] width 159 height 33
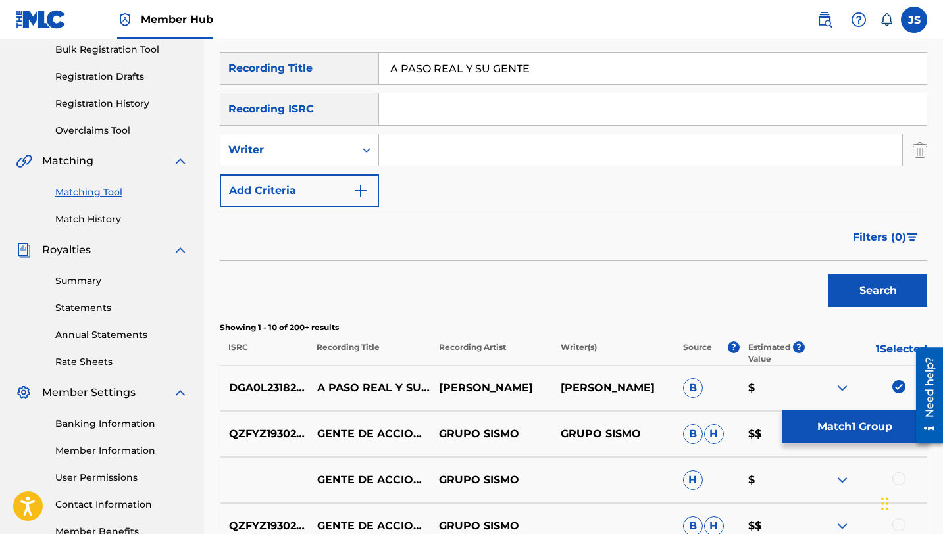
click at [410, 145] on input "Search Form" at bounding box center [640, 150] width 523 height 32
type input "r"
type input "[PERSON_NAME]"
click at [828, 274] on button "Search" at bounding box center [877, 290] width 99 height 33
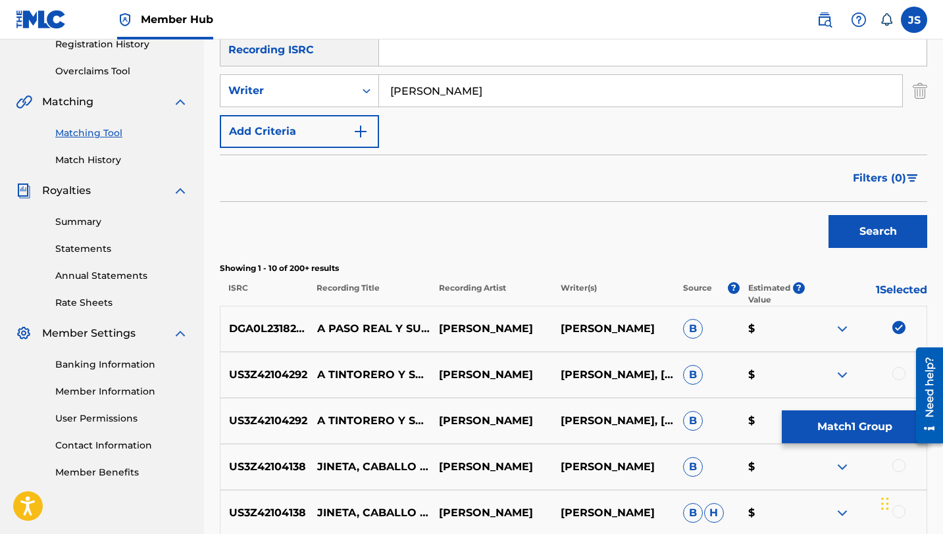
scroll to position [261, 0]
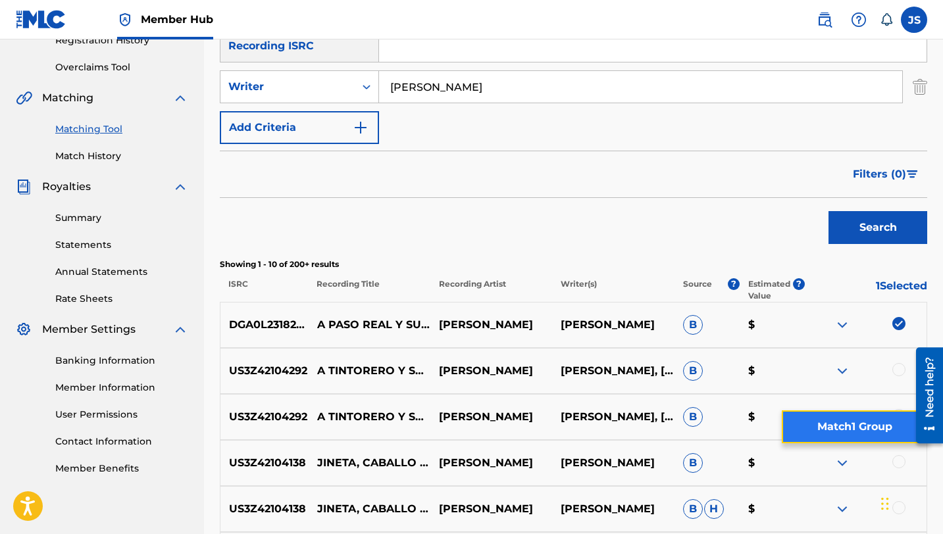
click at [814, 420] on button "Match 1 Group" at bounding box center [853, 426] width 145 height 33
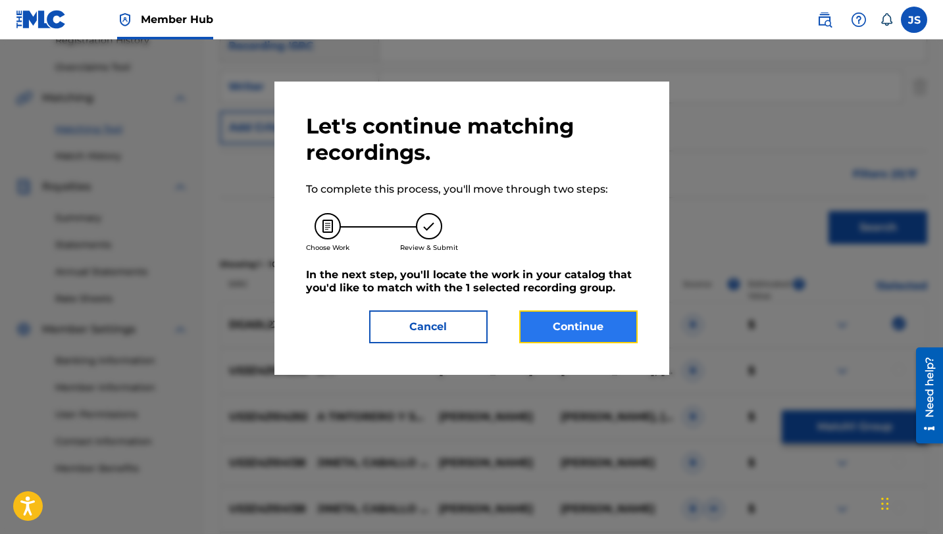
click at [534, 331] on button "Continue" at bounding box center [578, 326] width 118 height 33
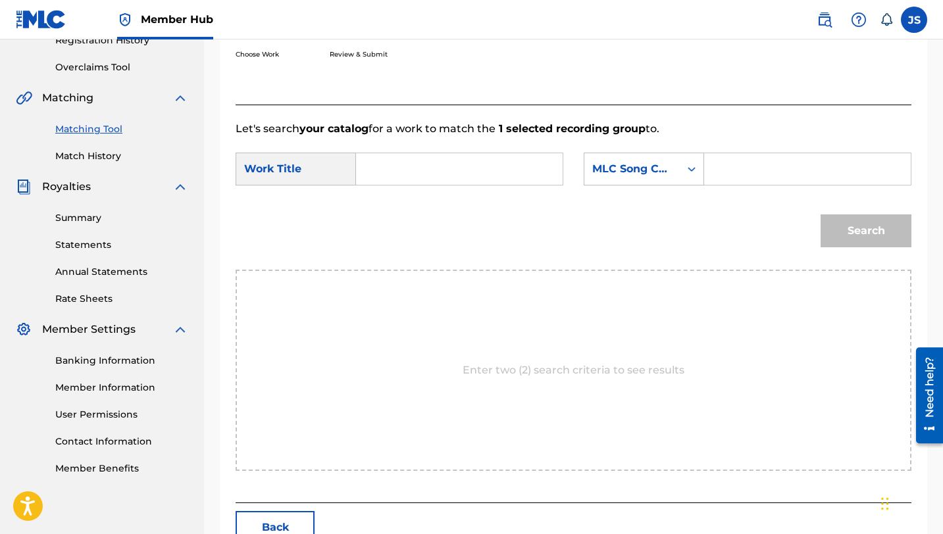
click at [441, 174] on input "Search Form" at bounding box center [459, 169] width 184 height 32
paste input "AW89IE"
type input "AW89IE"
click at [745, 168] on input "Search Form" at bounding box center [807, 169] width 184 height 32
paste input "AW89IE"
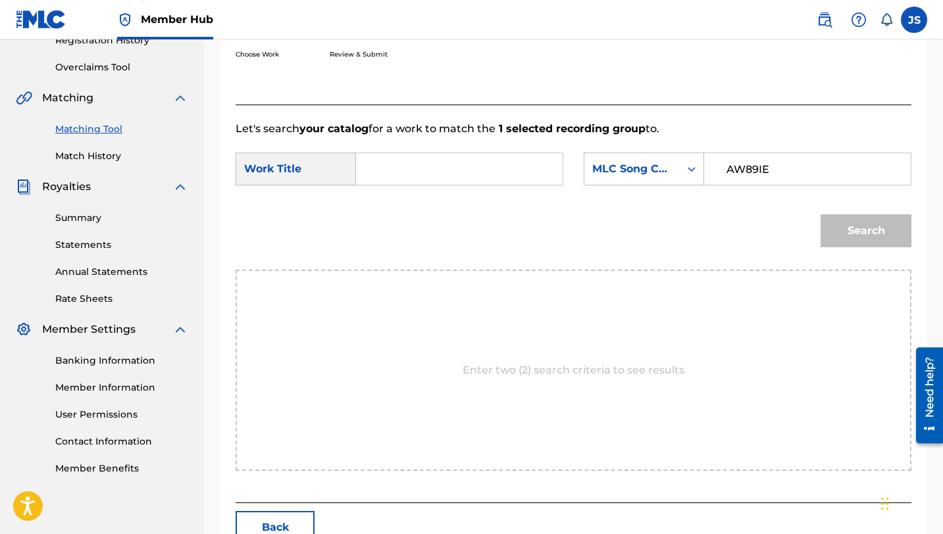
type input "AW89IE"
click at [430, 162] on input "Search Form" at bounding box center [459, 169] width 184 height 32
paste input "A PASO REAL Y SU GENTE"
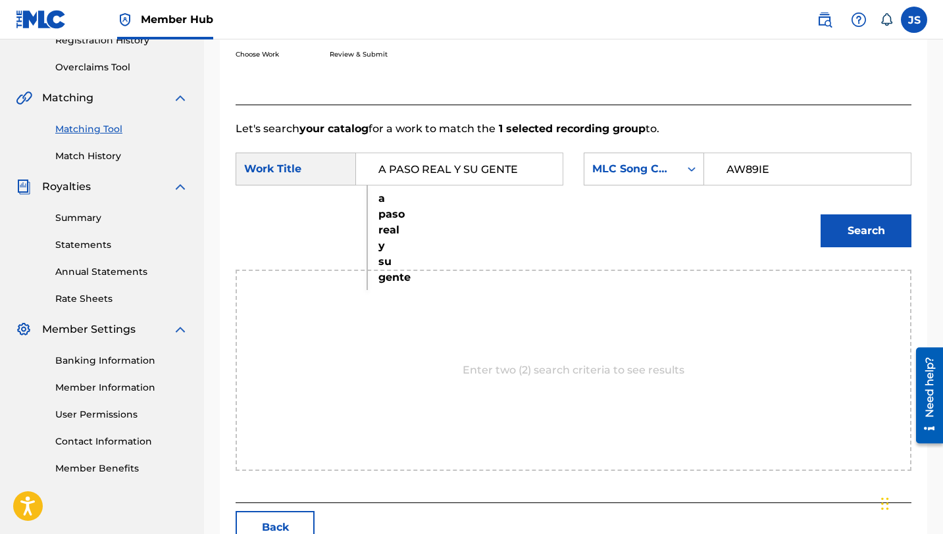
type input "A PASO REAL Y SU GENTE"
click at [820, 214] on button "Search" at bounding box center [865, 230] width 91 height 33
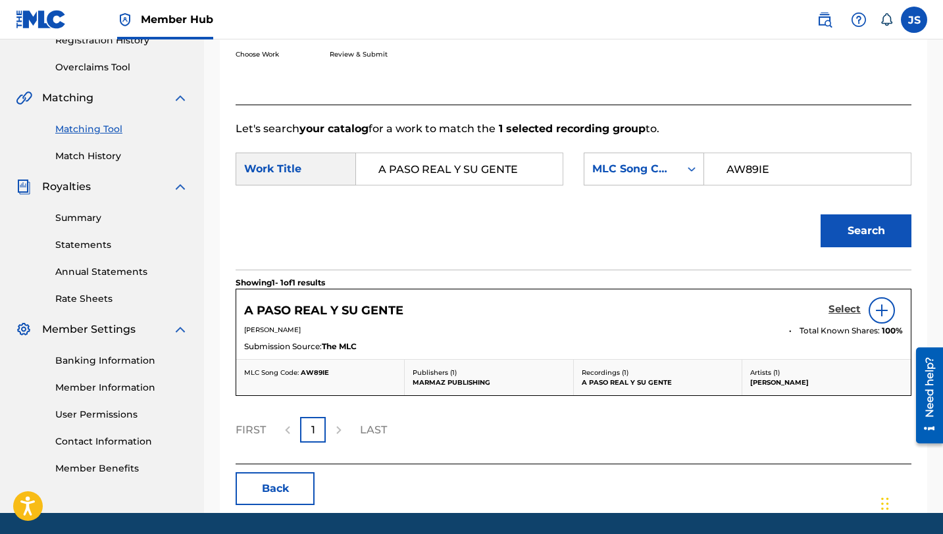
click at [832, 312] on h5 "Select" at bounding box center [844, 309] width 32 height 12
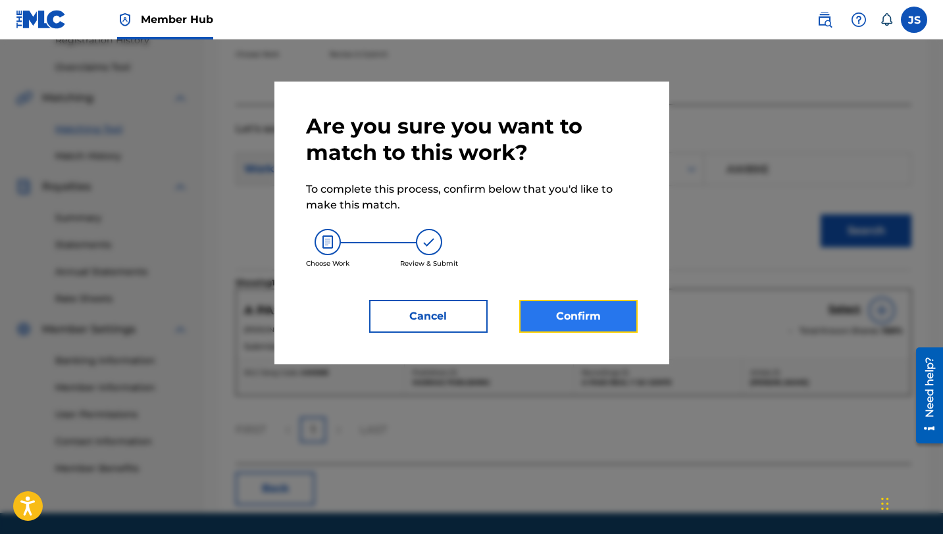
click at [579, 322] on button "Confirm" at bounding box center [578, 316] width 118 height 33
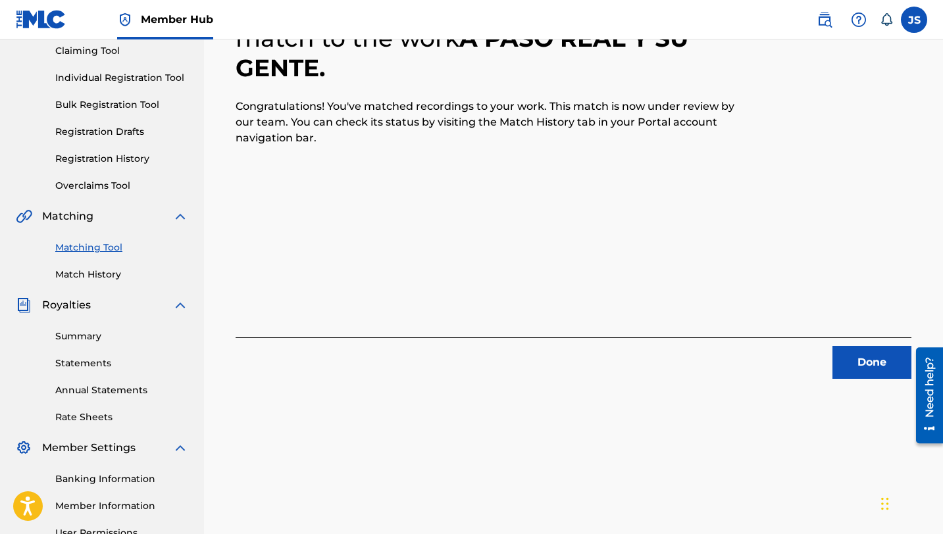
scroll to position [0, 0]
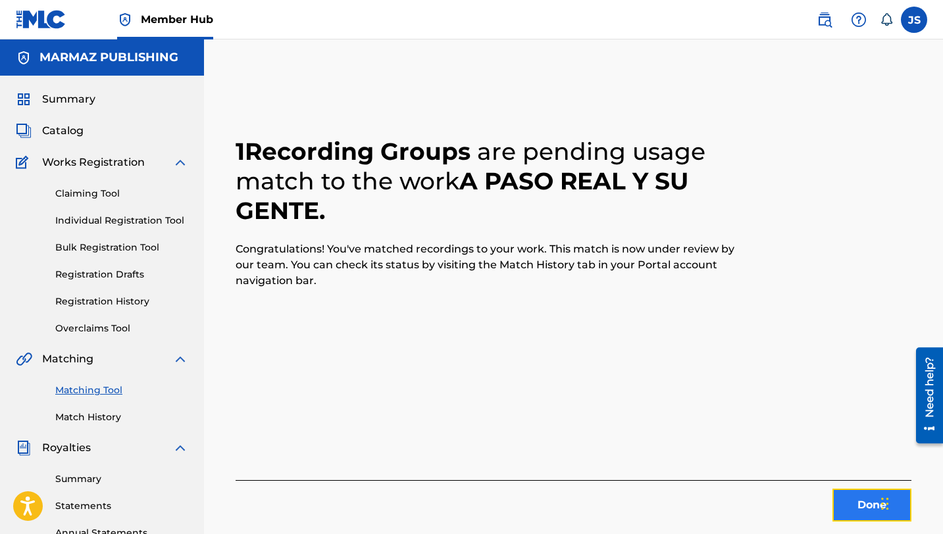
click at [849, 497] on button "Done" at bounding box center [871, 505] width 79 height 33
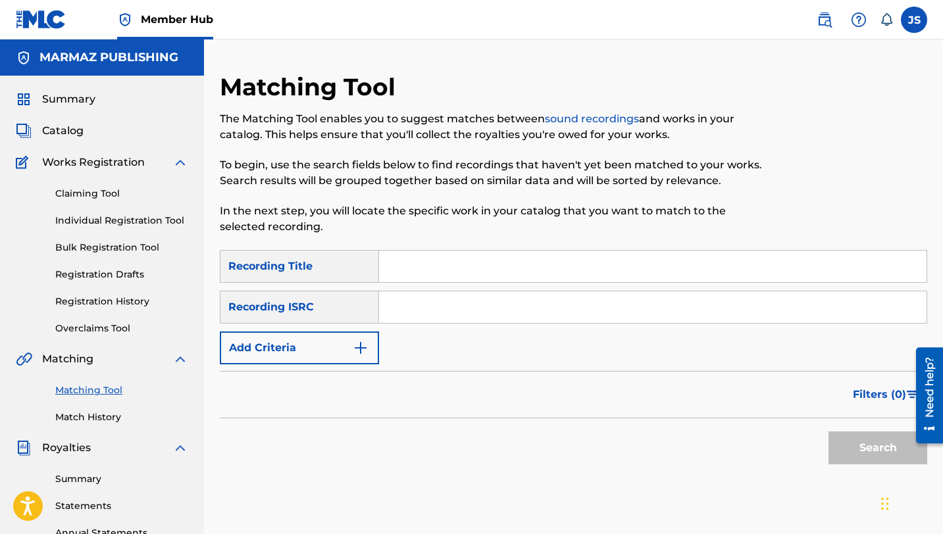
click at [399, 274] on input "Search Form" at bounding box center [652, 267] width 547 height 32
paste input "AMOR RESPONSABLE (feat. [PERSON_NAME])"
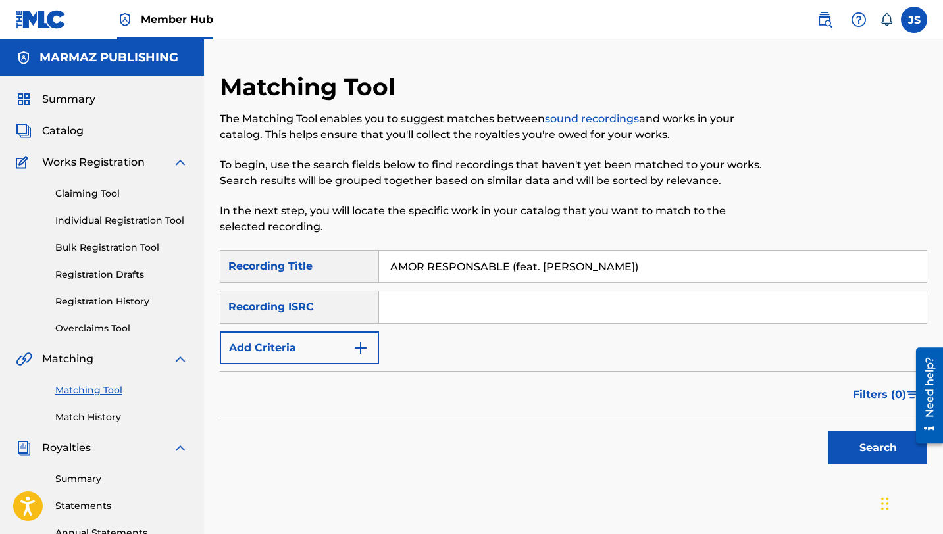
type input "AMOR RESPONSABLE (feat. [PERSON_NAME])"
click at [828, 431] on button "Search" at bounding box center [877, 447] width 99 height 33
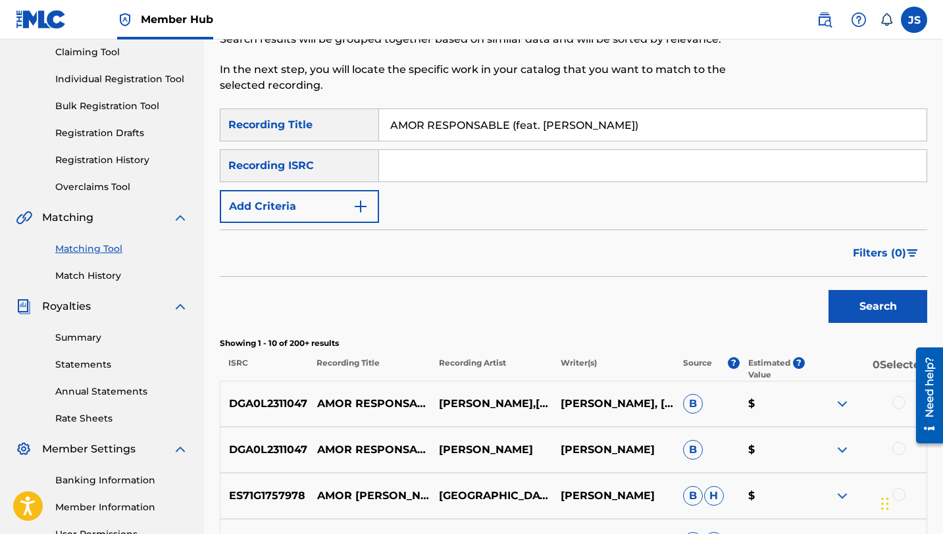
scroll to position [143, 0]
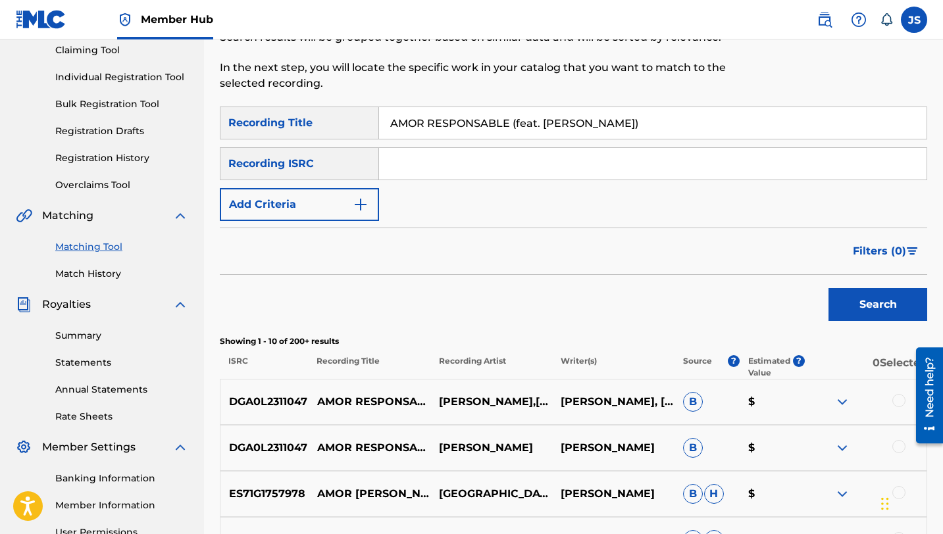
click at [895, 396] on div at bounding box center [898, 400] width 13 height 13
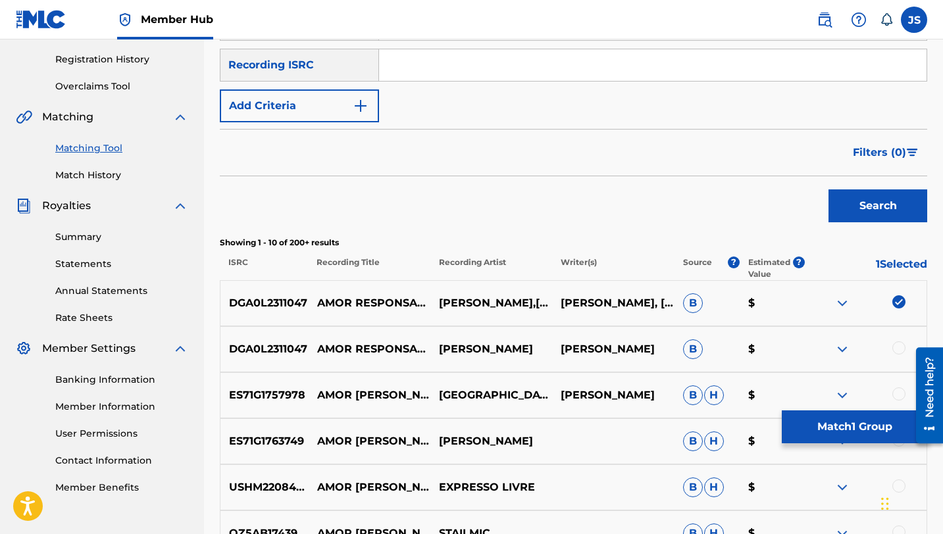
scroll to position [286, 0]
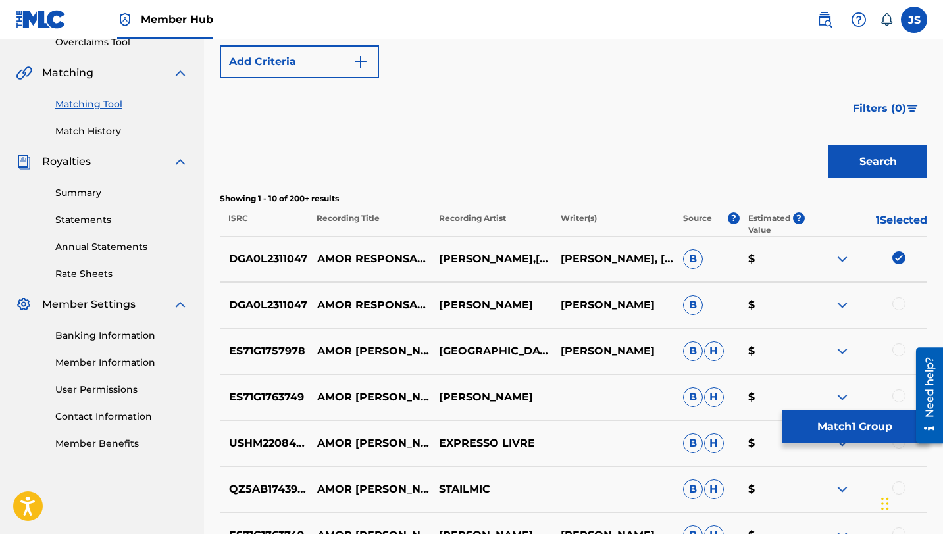
click at [894, 301] on div at bounding box center [898, 303] width 13 height 13
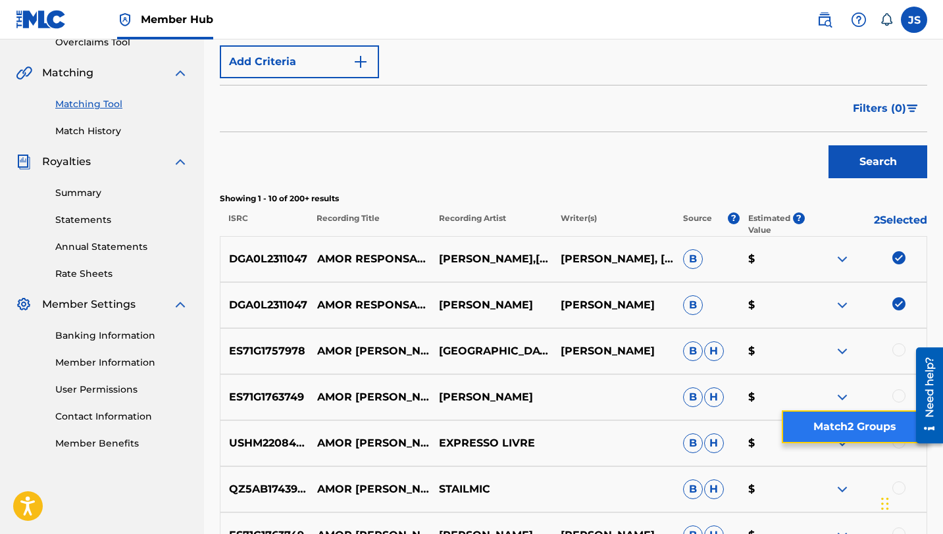
click at [818, 414] on button "Match 2 Groups" at bounding box center [853, 426] width 145 height 33
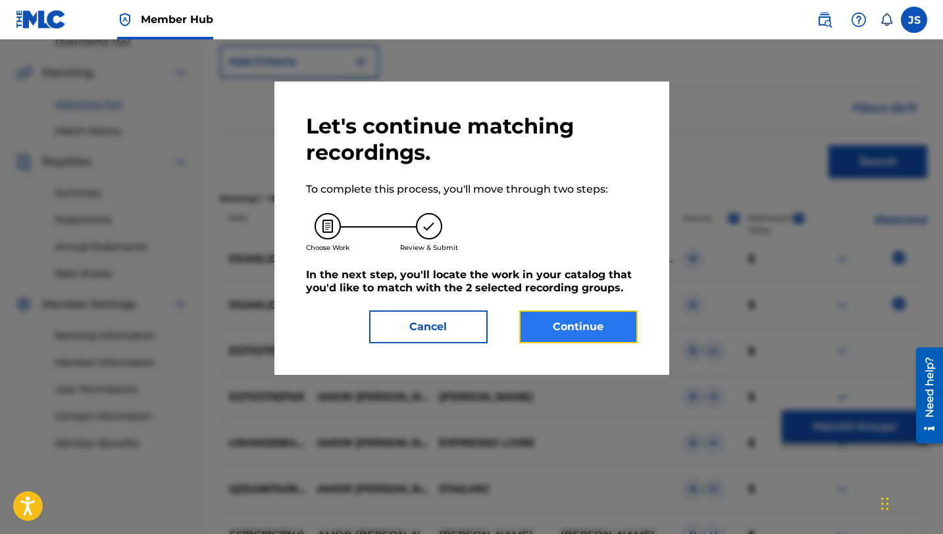
click at [634, 323] on button "Continue" at bounding box center [578, 326] width 118 height 33
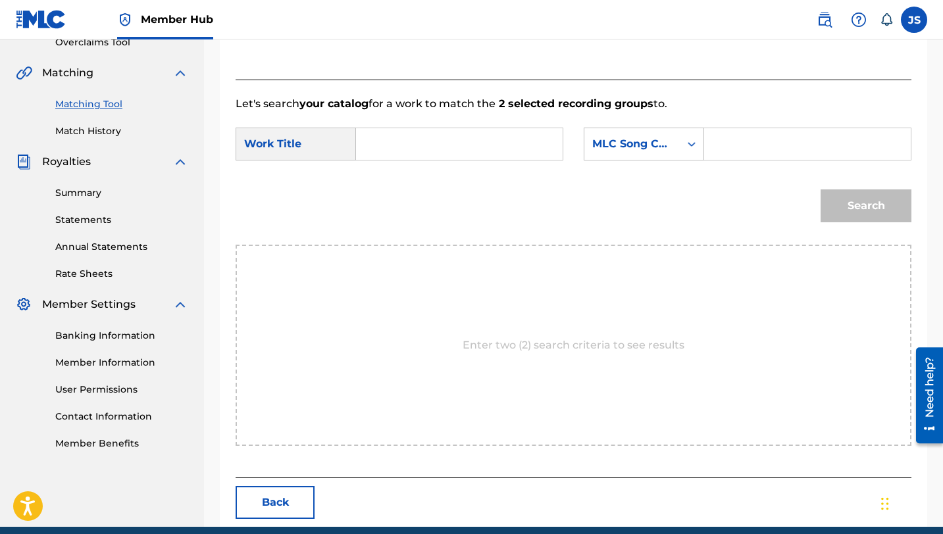
click at [393, 139] on input "Search Form" at bounding box center [459, 144] width 184 height 32
paste input "AMOR RESPONSABLE (feat. [PERSON_NAME])"
type input "AMOR RESPONSABLE (feat. [PERSON_NAME])"
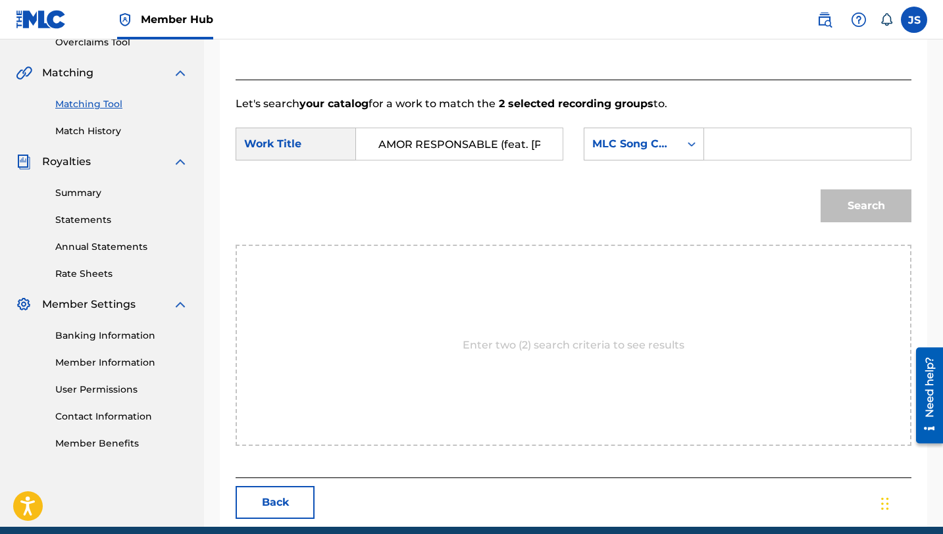
click at [721, 143] on input "Search Form" at bounding box center [807, 144] width 184 height 32
paste input "AW9GWF"
type input "AW9GWF"
click at [820, 189] on button "Search" at bounding box center [865, 205] width 91 height 33
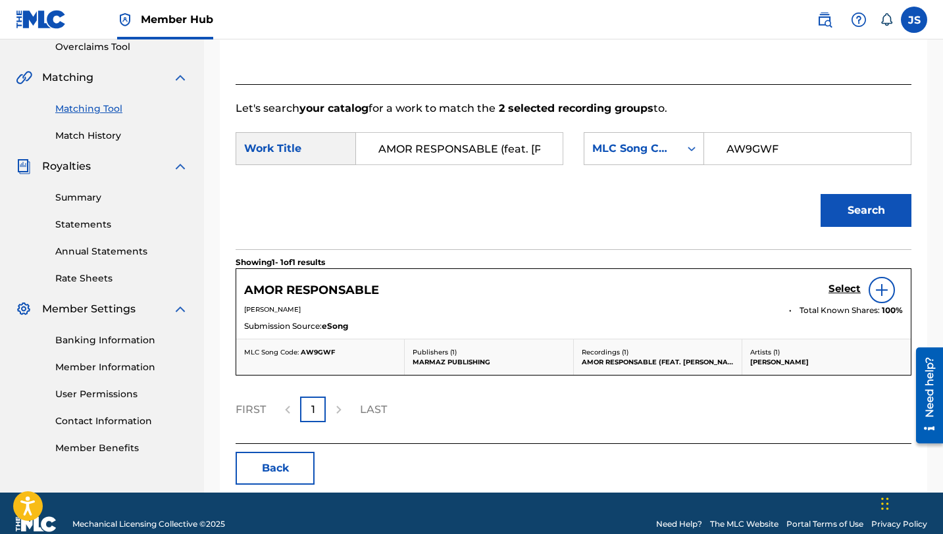
scroll to position [286, 0]
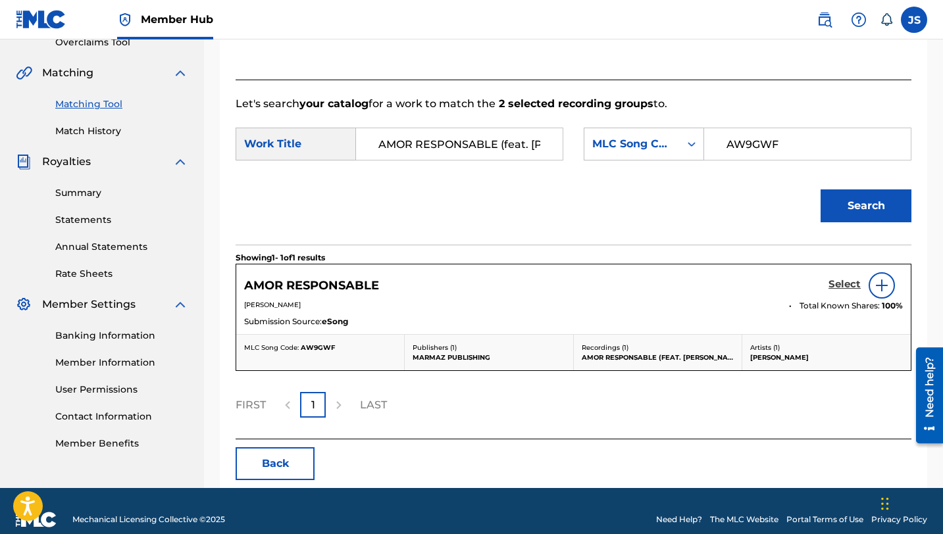
click at [839, 282] on h5 "Select" at bounding box center [844, 284] width 32 height 12
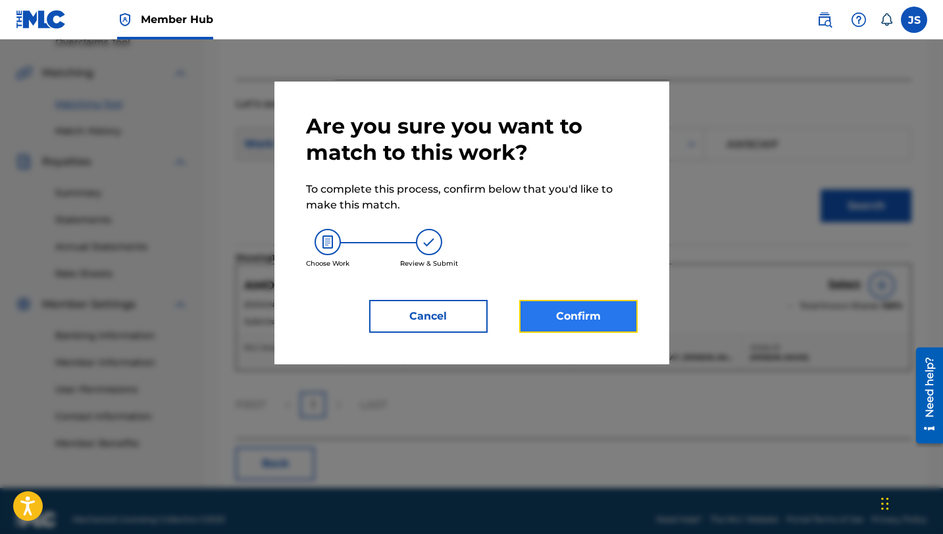
click at [580, 316] on button "Confirm" at bounding box center [578, 316] width 118 height 33
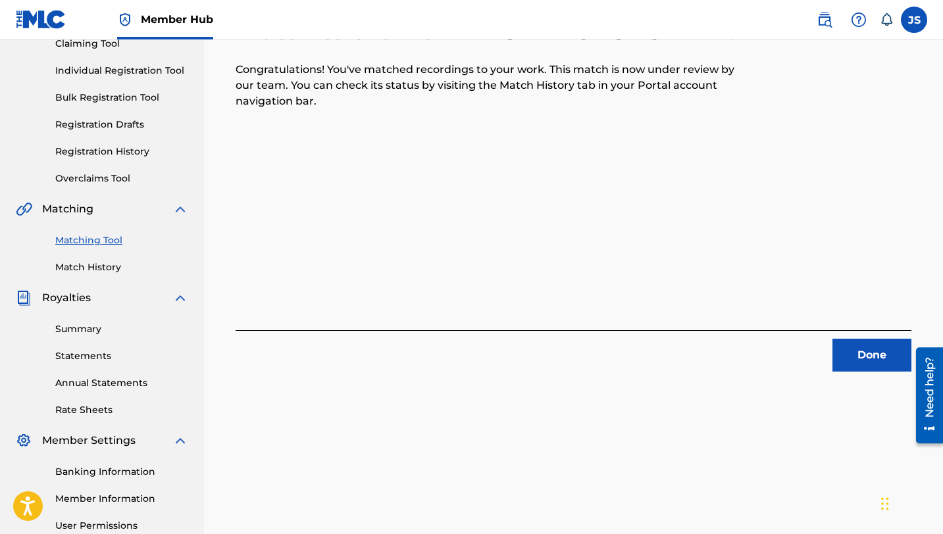
scroll to position [259, 0]
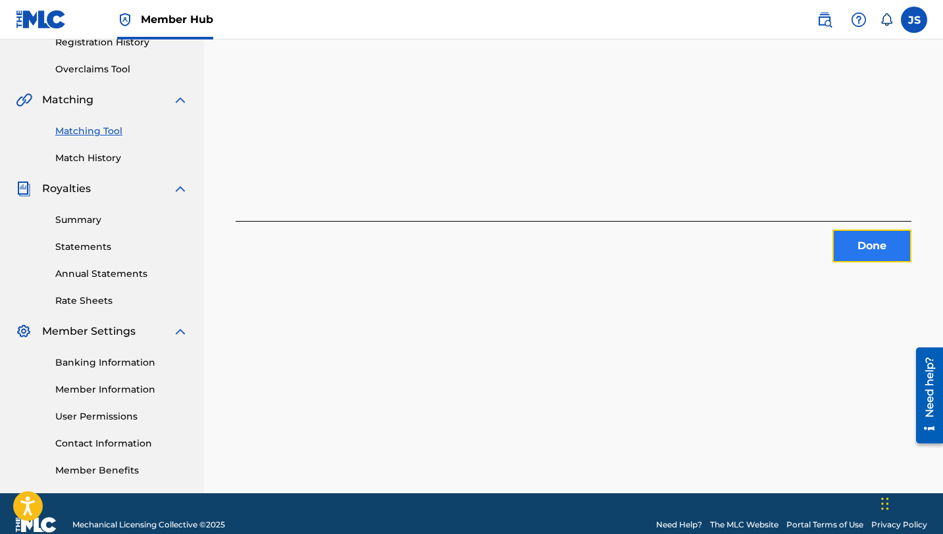
click at [858, 237] on button "Done" at bounding box center [871, 246] width 79 height 33
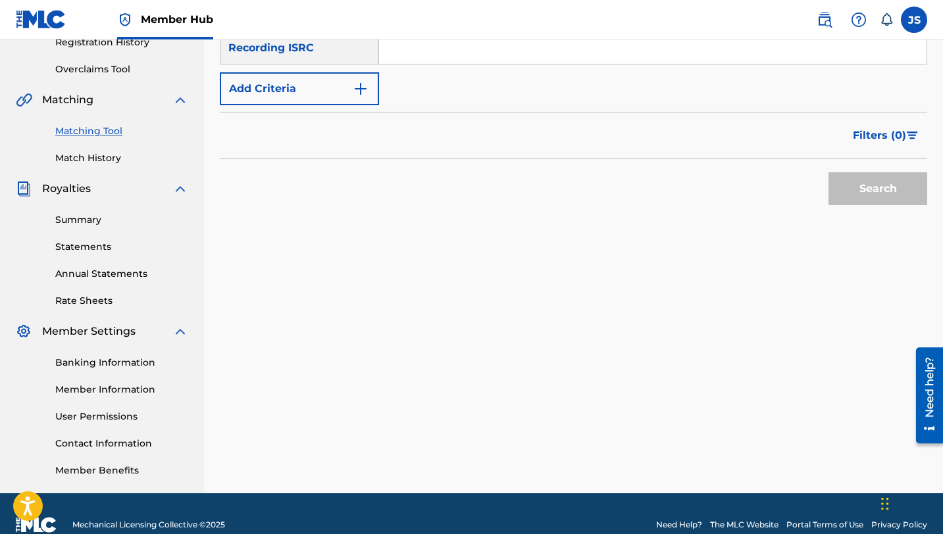
scroll to position [0, 0]
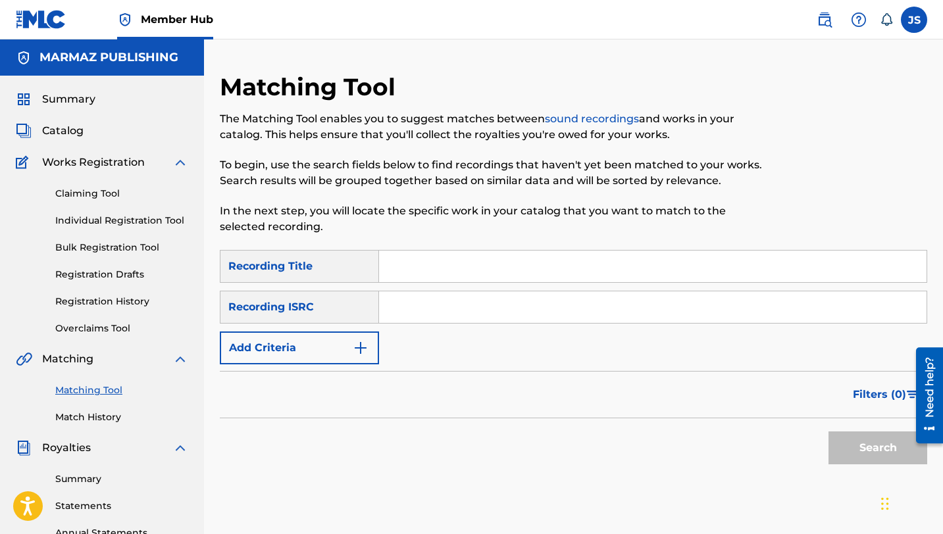
click at [430, 266] on input "Search Form" at bounding box center [652, 267] width 547 height 32
paste input "AQUÍ ESTÁ YORBIS [PERSON_NAME] (feat. [PERSON_NAME])"
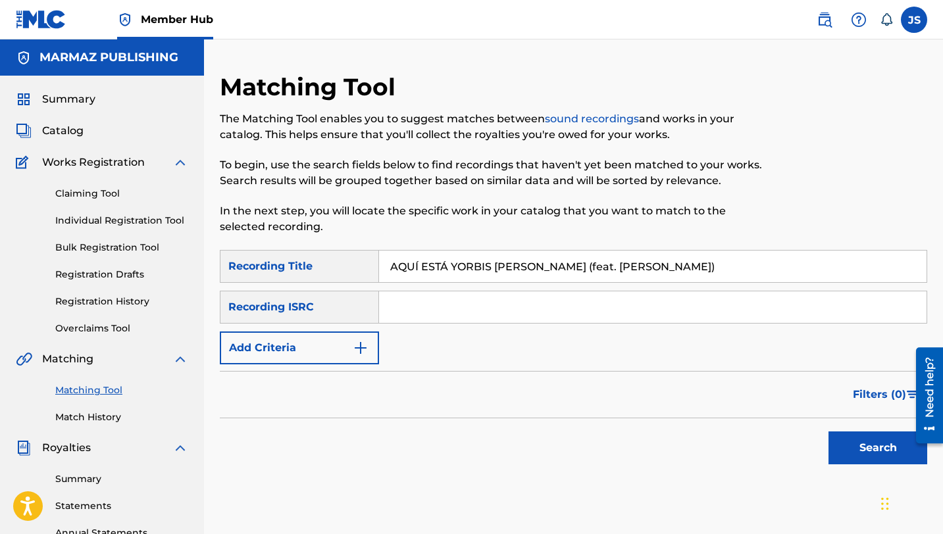
type input "AQUÍ ESTÁ YORBIS [PERSON_NAME] (feat. [PERSON_NAME])"
click at [828, 431] on button "Search" at bounding box center [877, 447] width 99 height 33
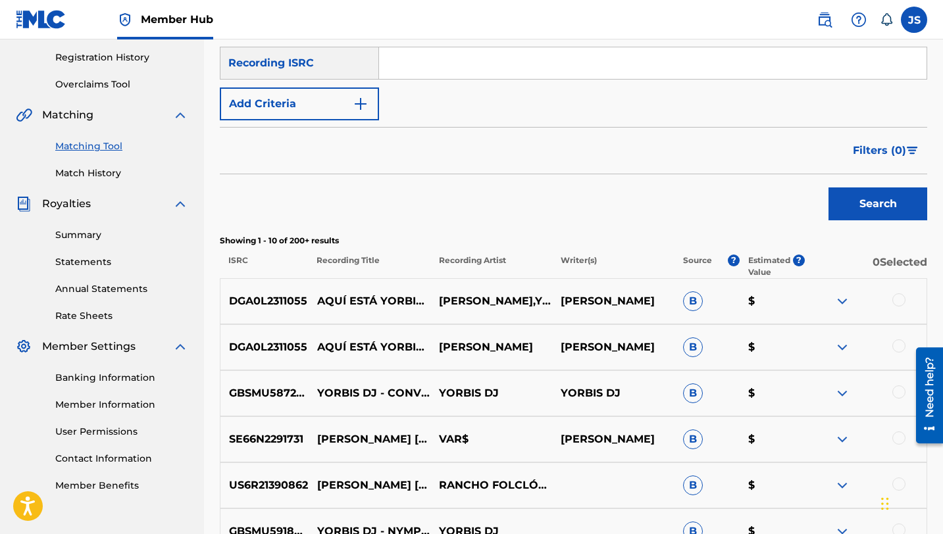
scroll to position [332, 0]
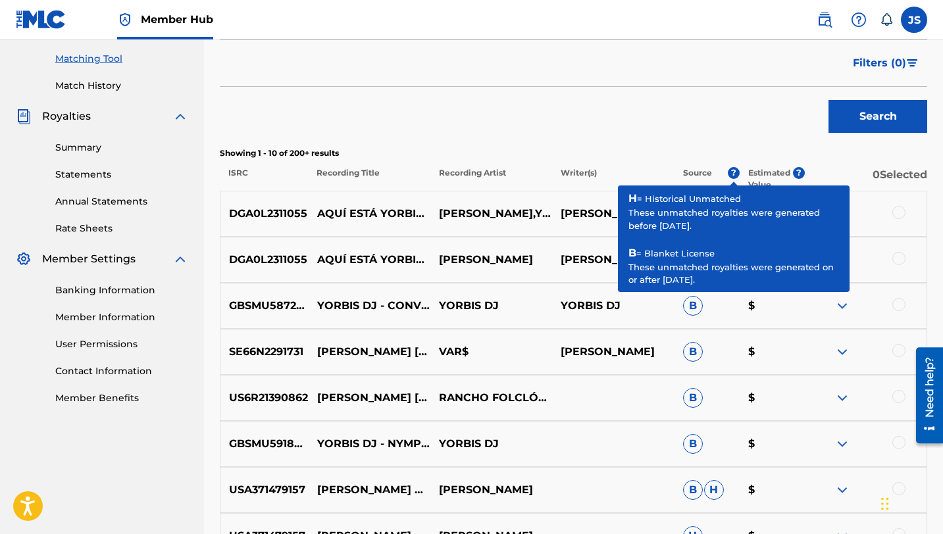
click at [891, 215] on div at bounding box center [865, 214] width 122 height 16
click at [896, 214] on div at bounding box center [898, 212] width 13 height 13
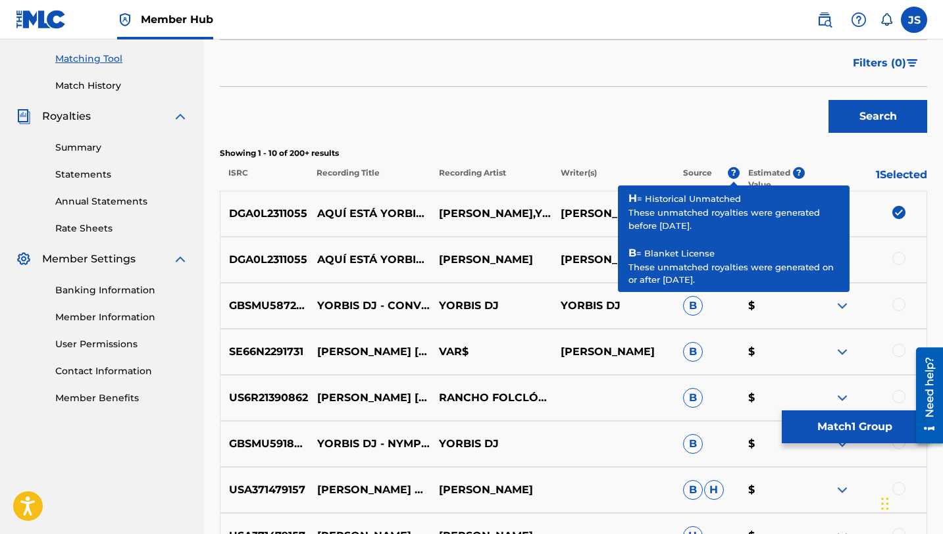
click at [898, 258] on div at bounding box center [898, 258] width 13 height 13
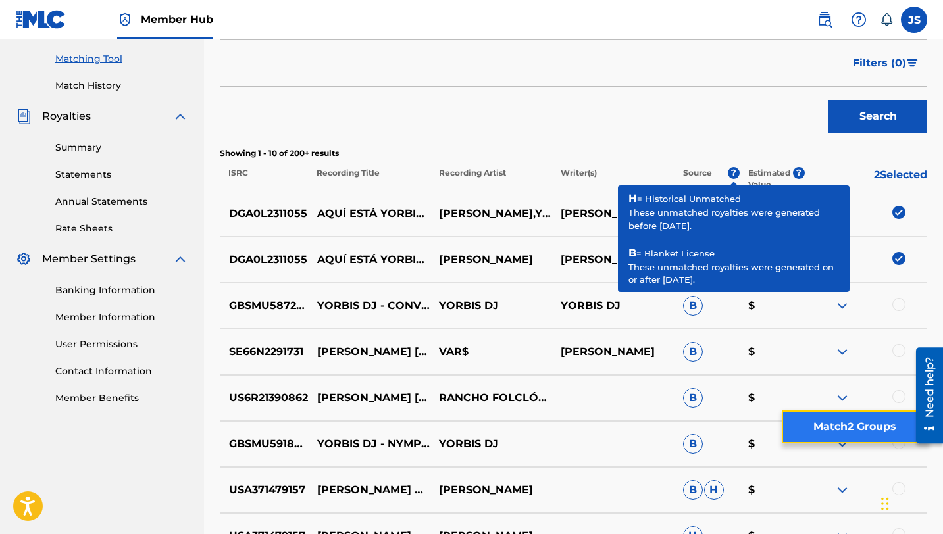
click at [843, 431] on button "Match 2 Groups" at bounding box center [853, 426] width 145 height 33
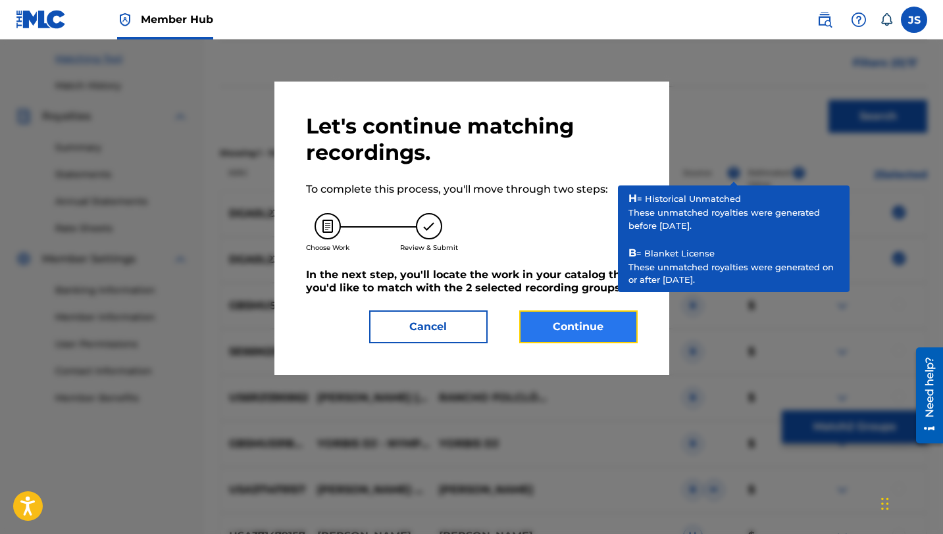
click at [541, 319] on button "Continue" at bounding box center [578, 326] width 118 height 33
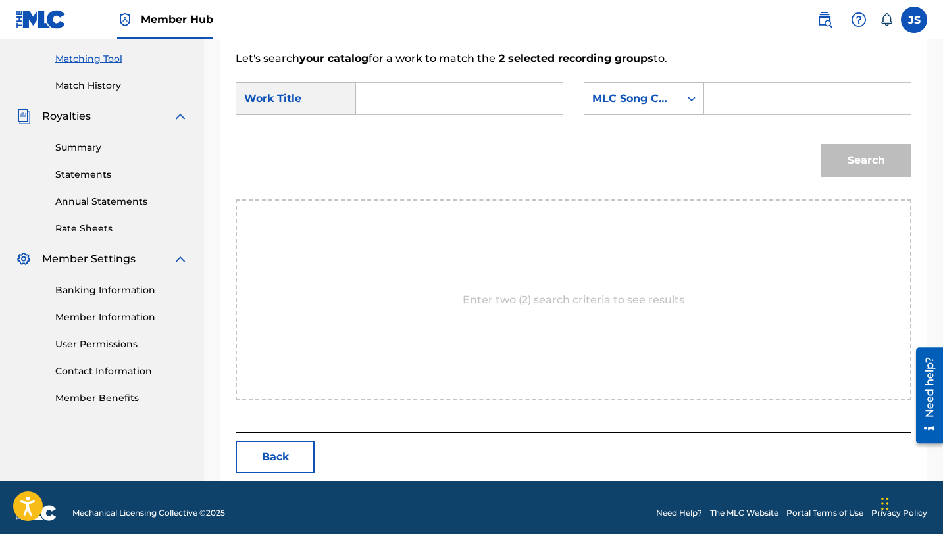
click at [437, 97] on input "Search Form" at bounding box center [459, 99] width 184 height 32
paste input "AQUÍ ESTÁ YORBIS [PERSON_NAME] (feat. [PERSON_NAME])"
type input "AQUÍ ESTÁ YORBIS [PERSON_NAME] (feat. [PERSON_NAME])"
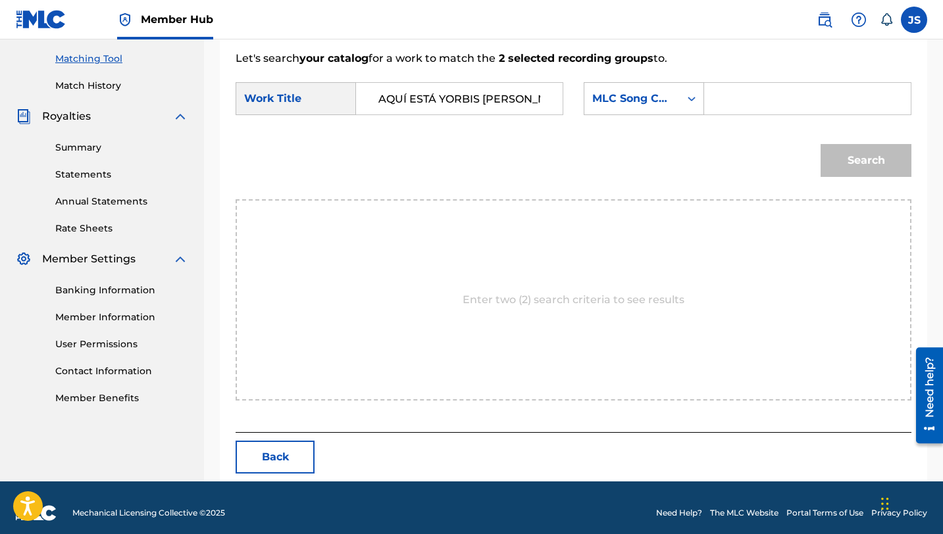
click at [719, 87] on input "Search Form" at bounding box center [807, 99] width 184 height 32
paste input "AW89IQ"
type input "AW89IQ"
click at [820, 144] on button "Search" at bounding box center [865, 160] width 91 height 33
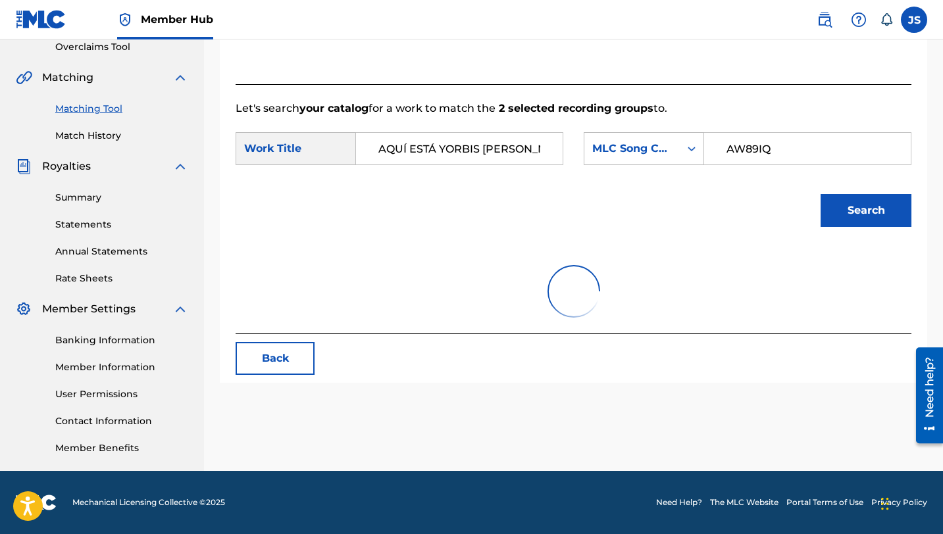
scroll to position [303, 0]
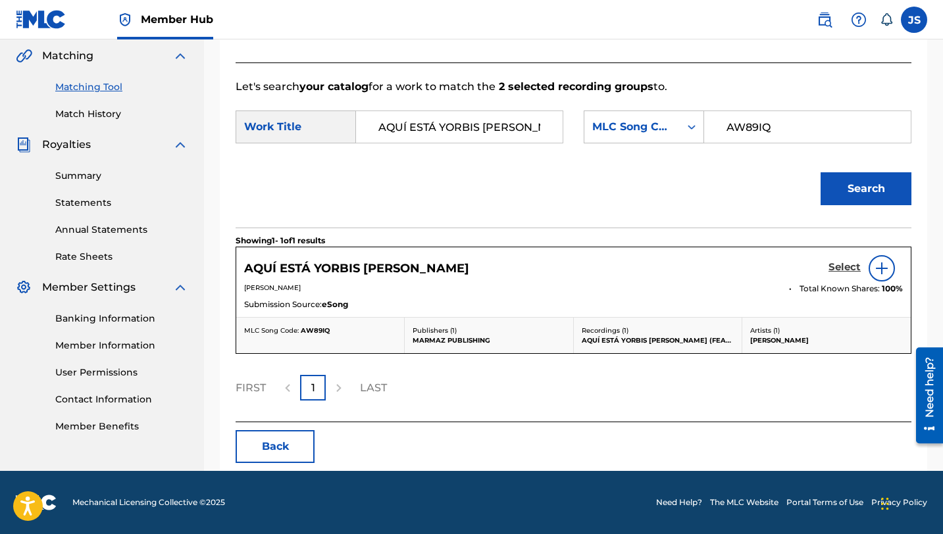
click at [846, 270] on h5 "Select" at bounding box center [844, 267] width 32 height 12
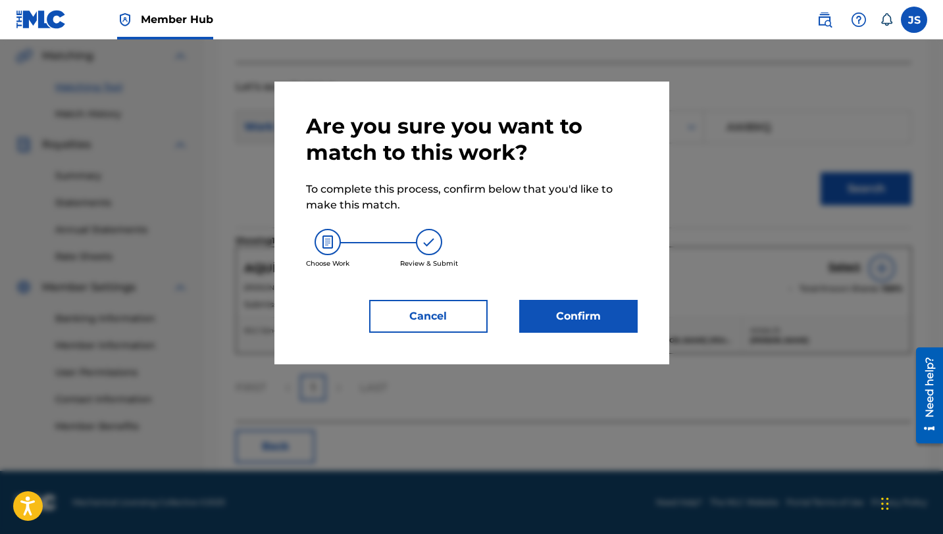
click at [638, 321] on div "Are you sure you want to match to this work? To complete this process, confirm …" at bounding box center [471, 223] width 395 height 283
click at [618, 319] on button "Confirm" at bounding box center [578, 316] width 118 height 33
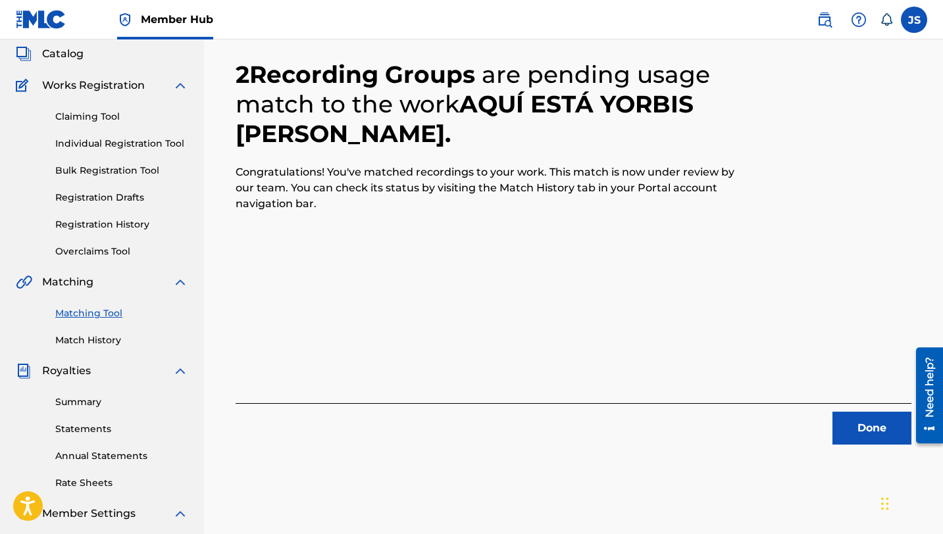
scroll to position [0, 0]
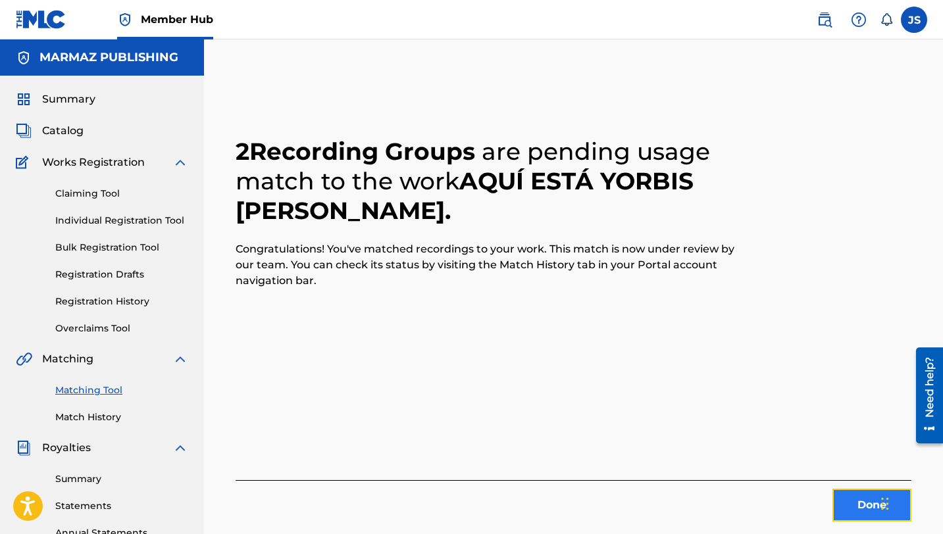
click at [849, 501] on button "Done" at bounding box center [871, 505] width 79 height 33
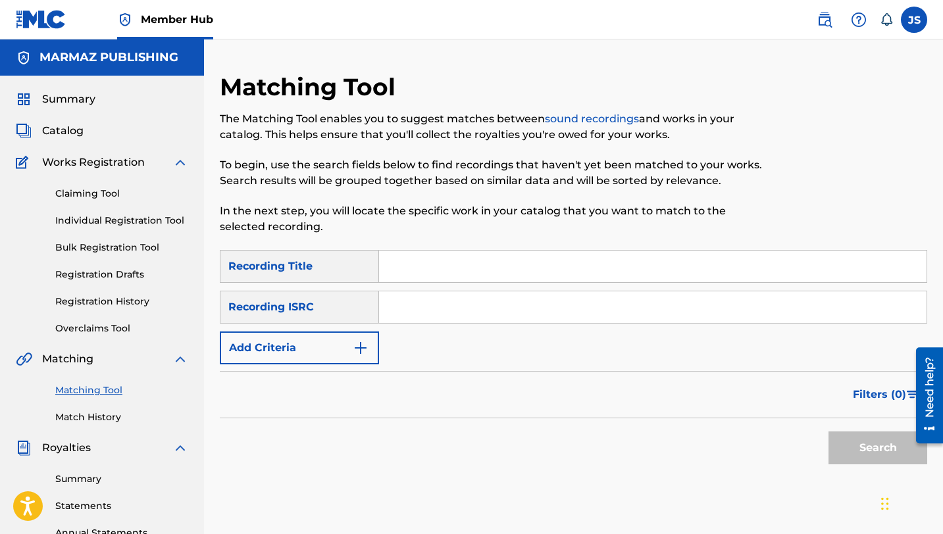
click at [425, 274] on input "Search Form" at bounding box center [652, 267] width 547 height 32
paste input "AQUÍ HA LLEGADO ELICAR (feat. [PERSON_NAME])"
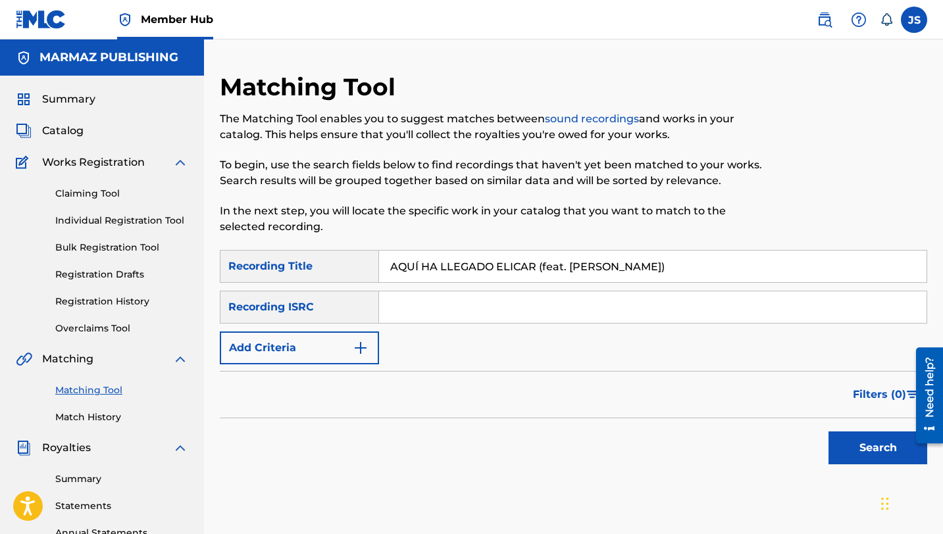
type input "AQUÍ HA LLEGADO ELICAR (feat. [PERSON_NAME])"
click at [828, 431] on button "Search" at bounding box center [877, 447] width 99 height 33
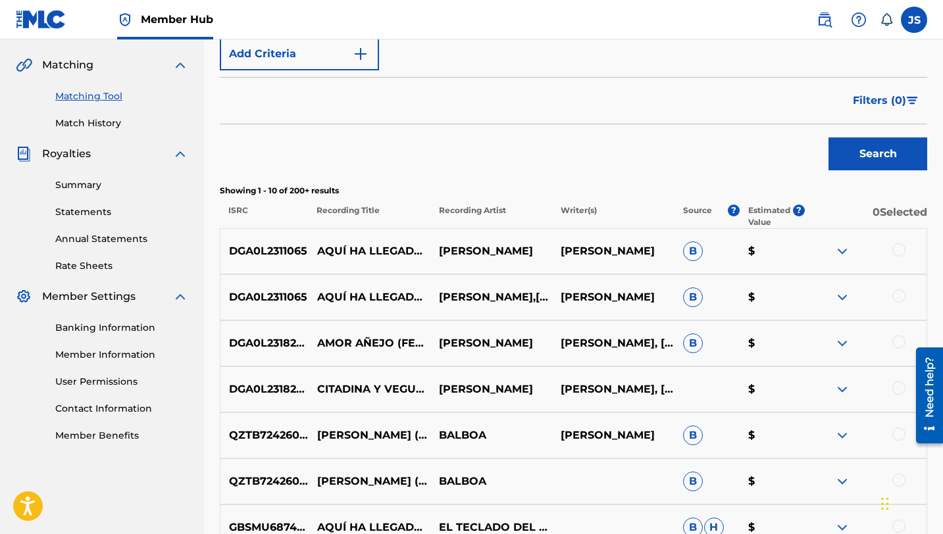
scroll to position [295, 0]
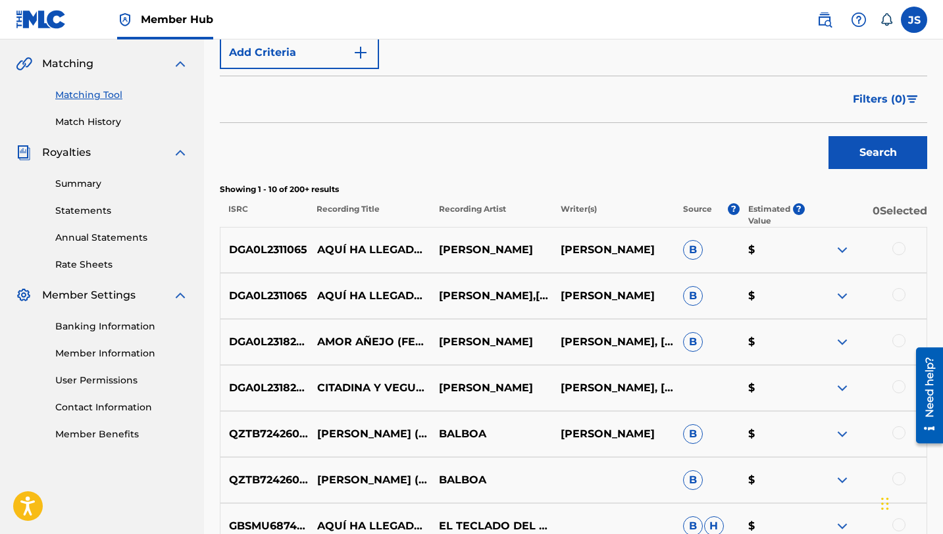
click at [899, 249] on div at bounding box center [898, 248] width 13 height 13
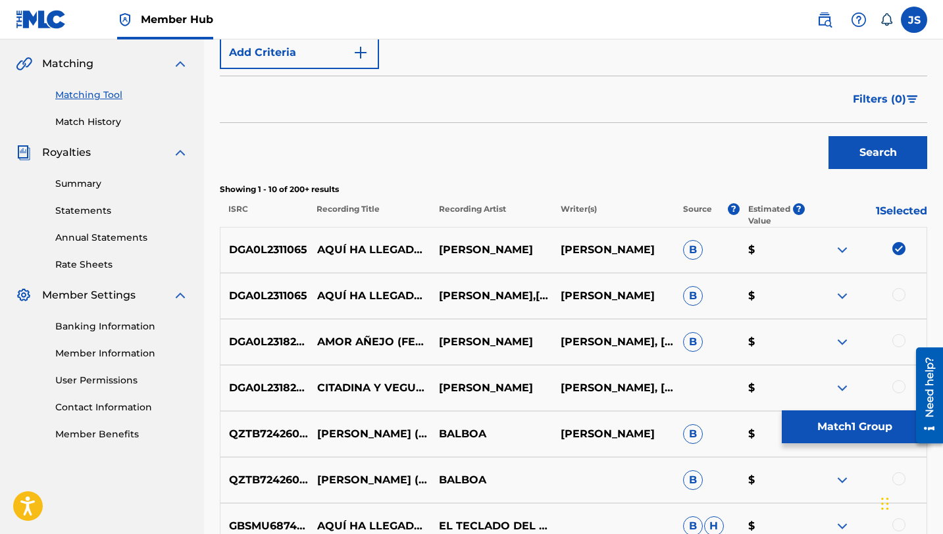
click at [897, 297] on div at bounding box center [898, 294] width 13 height 13
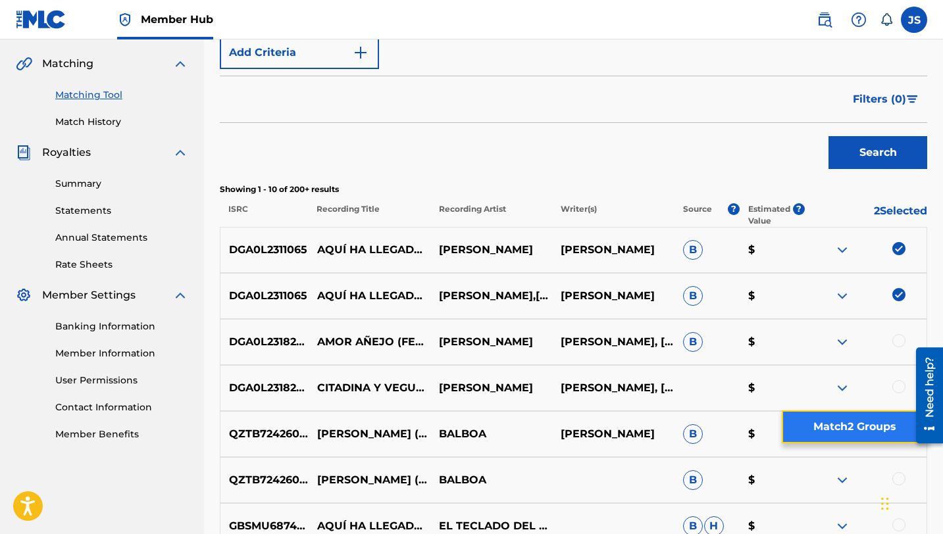
click at [841, 431] on button "Match 2 Groups" at bounding box center [853, 426] width 145 height 33
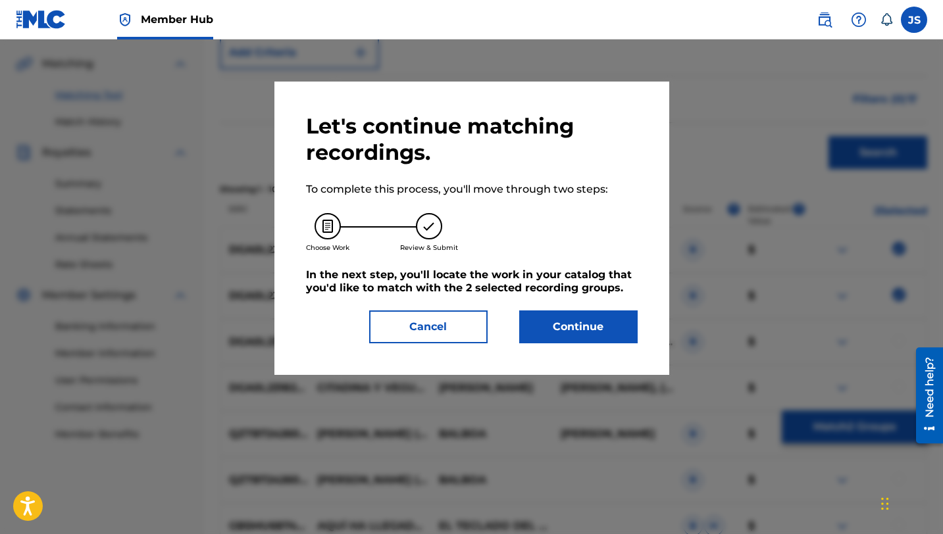
click at [549, 307] on div "Let's continue matching recordings. To complete this process, you'll move throu…" at bounding box center [472, 228] width 332 height 230
click at [551, 317] on button "Continue" at bounding box center [578, 326] width 118 height 33
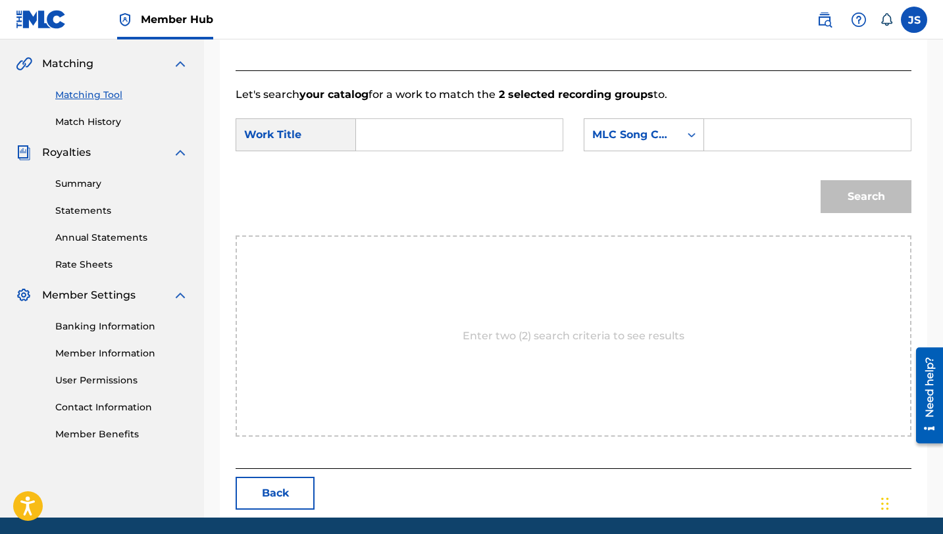
click at [412, 145] on input "Search Form" at bounding box center [459, 135] width 184 height 32
paste input "AQUÍ HA LLEGADO ELICAR (feat. [PERSON_NAME])"
type input "AQUÍ HA LLEGADO ELICAR (feat. [PERSON_NAME])"
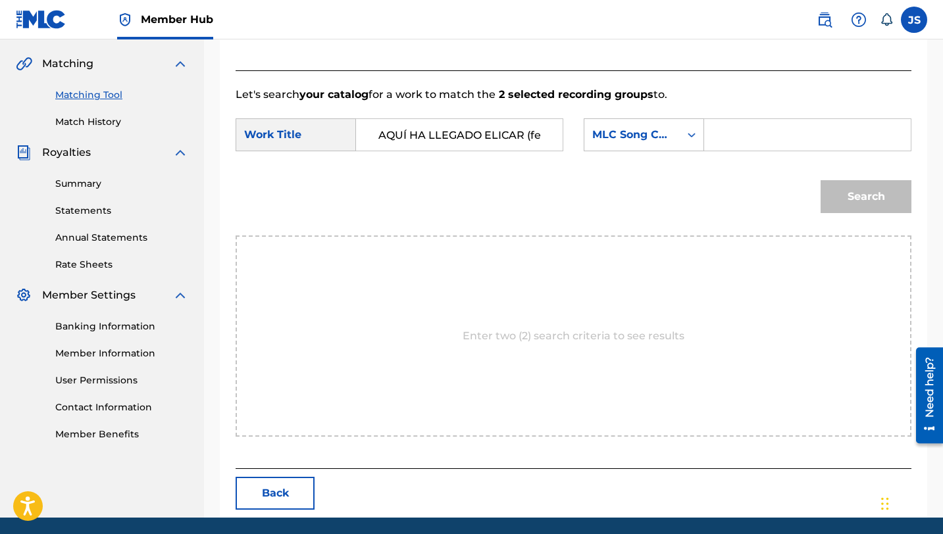
click at [737, 143] on input "Search Form" at bounding box center [807, 135] width 184 height 32
paste input "AW9G2L"
type input "AW9G2L"
click at [820, 180] on button "Search" at bounding box center [865, 196] width 91 height 33
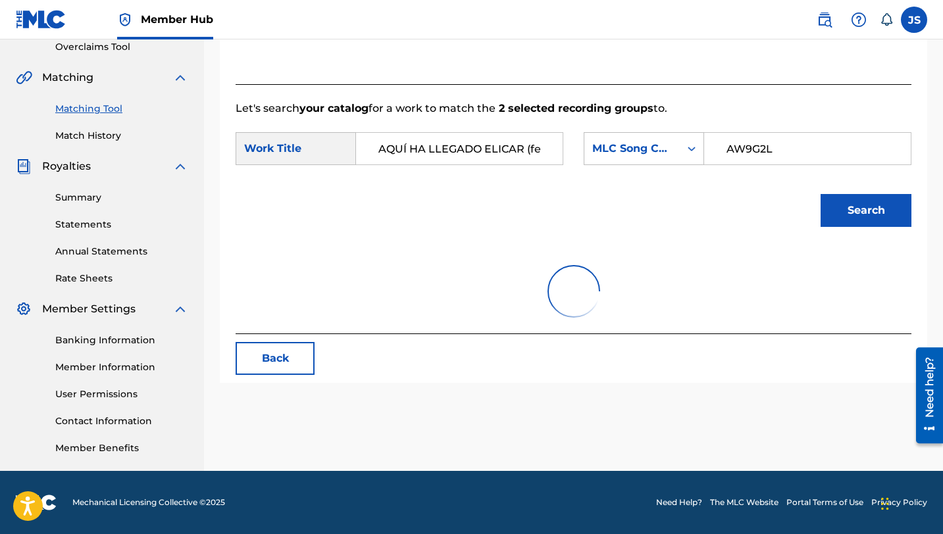
scroll to position [295, 0]
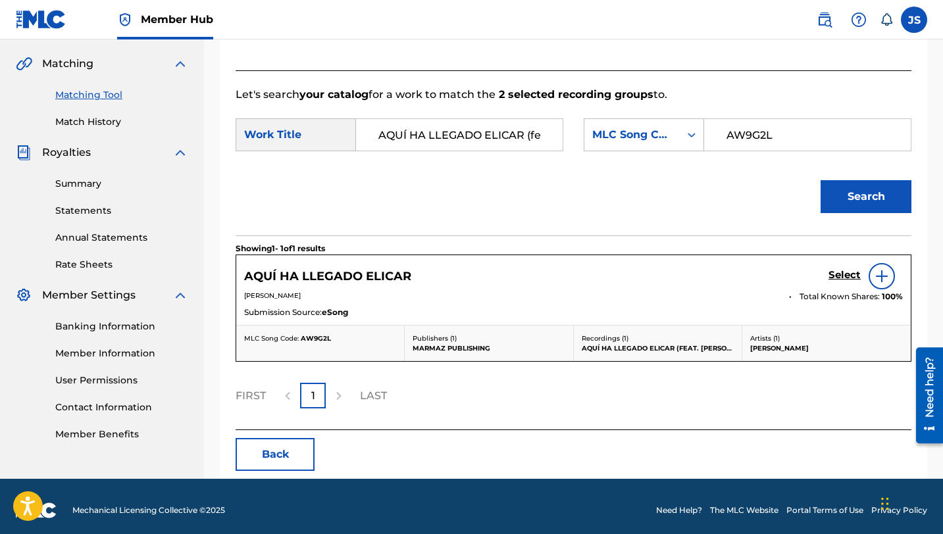
click at [835, 288] on div "Select" at bounding box center [865, 276] width 74 height 26
click at [835, 285] on div "Select" at bounding box center [865, 276] width 74 height 26
click at [835, 272] on h5 "Select" at bounding box center [844, 275] width 32 height 12
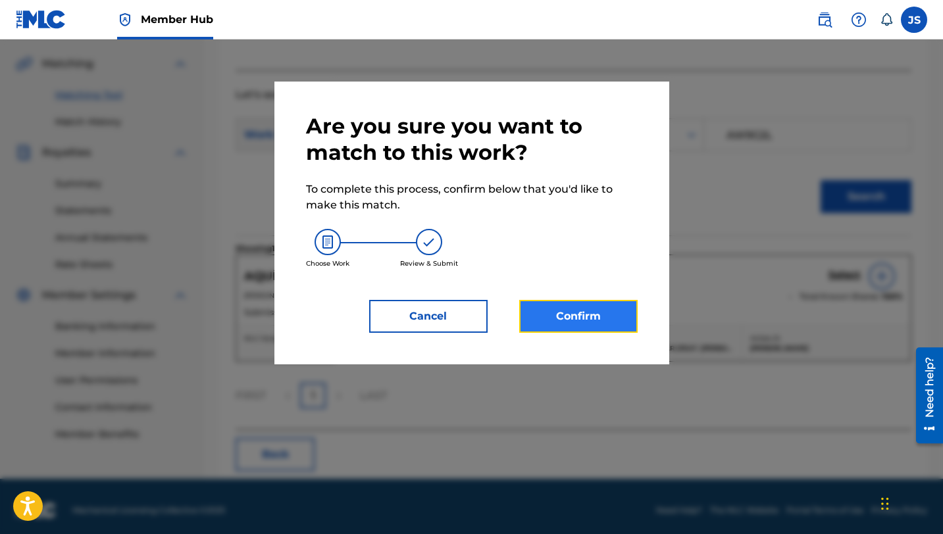
click at [622, 305] on button "Confirm" at bounding box center [578, 316] width 118 height 33
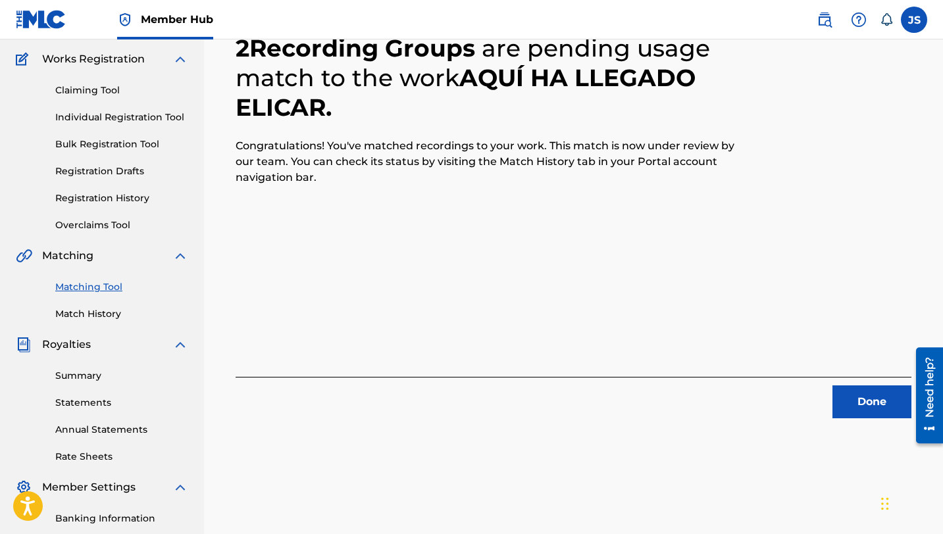
scroll to position [109, 0]
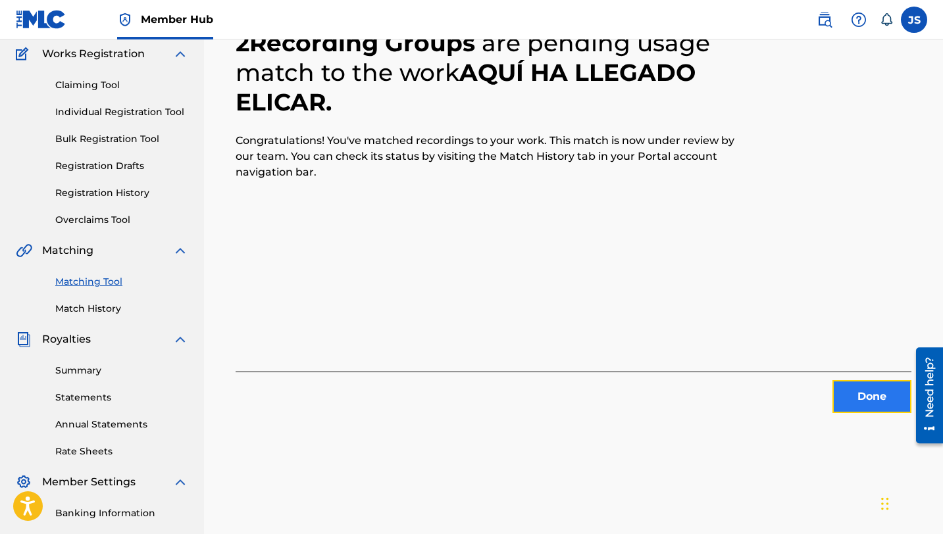
click at [841, 392] on button "Done" at bounding box center [871, 396] width 79 height 33
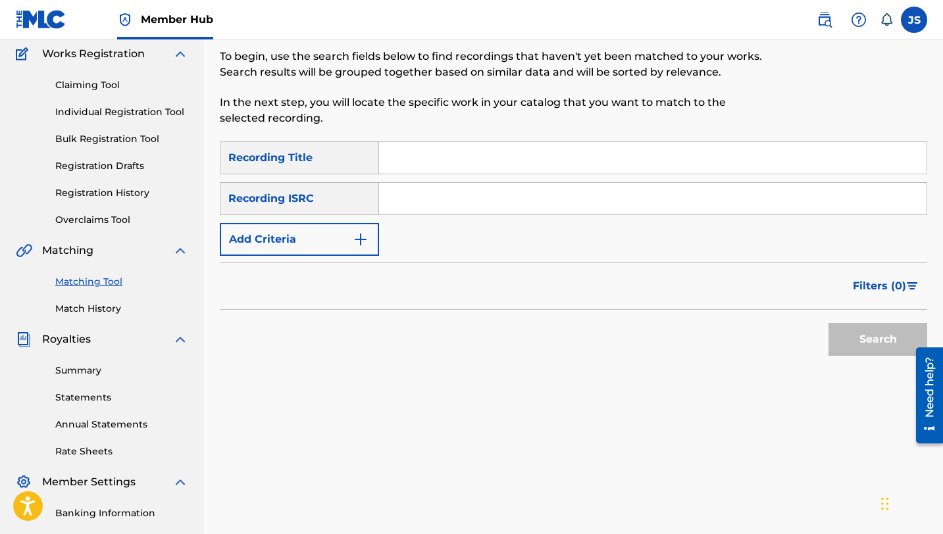
click at [467, 169] on input "Search Form" at bounding box center [652, 158] width 547 height 32
paste input "AQUÍ SI HAY"
type input "AQUÍ SI HAY"
click at [846, 337] on button "Search" at bounding box center [877, 339] width 99 height 33
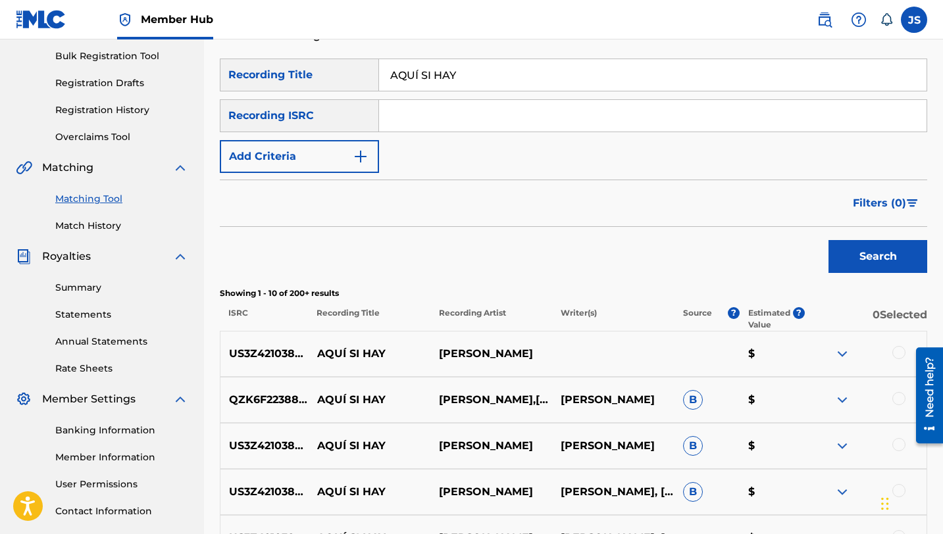
scroll to position [223, 0]
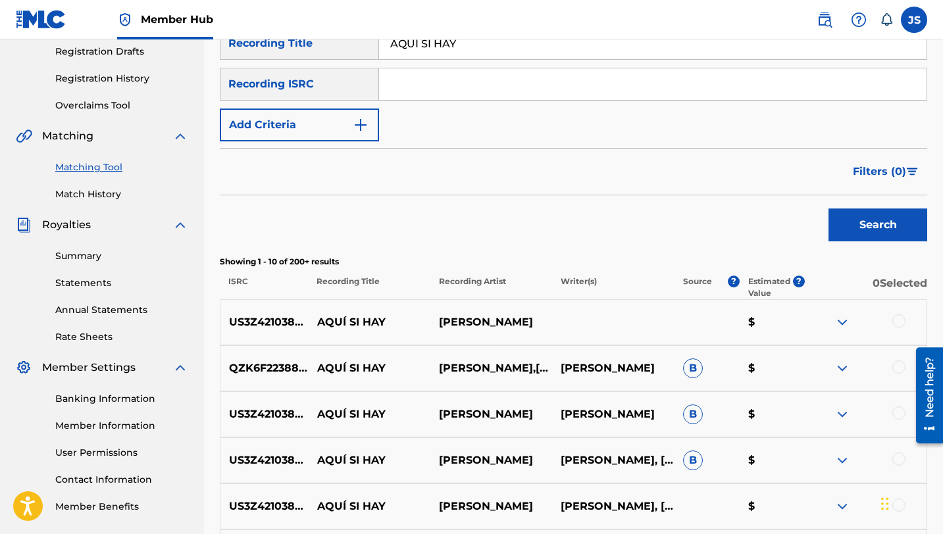
click at [897, 321] on div at bounding box center [898, 320] width 13 height 13
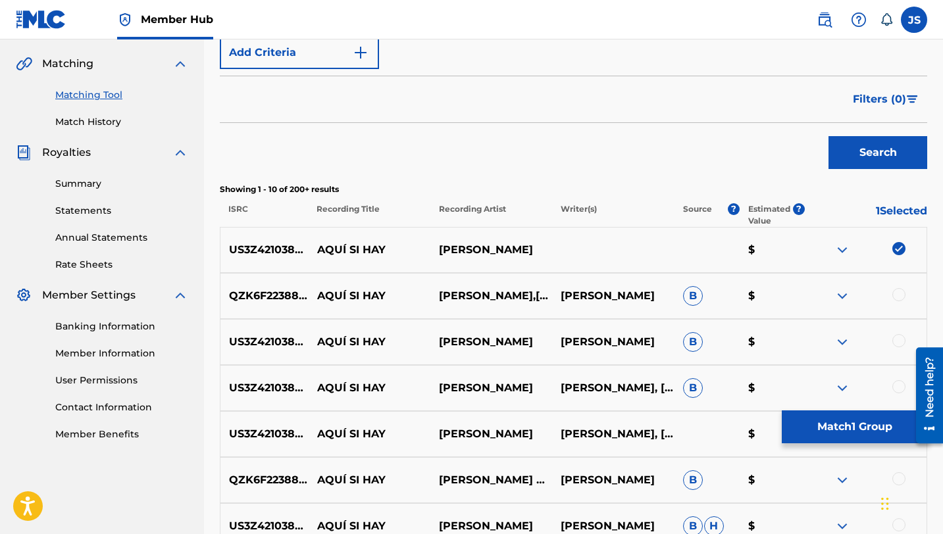
scroll to position [303, 0]
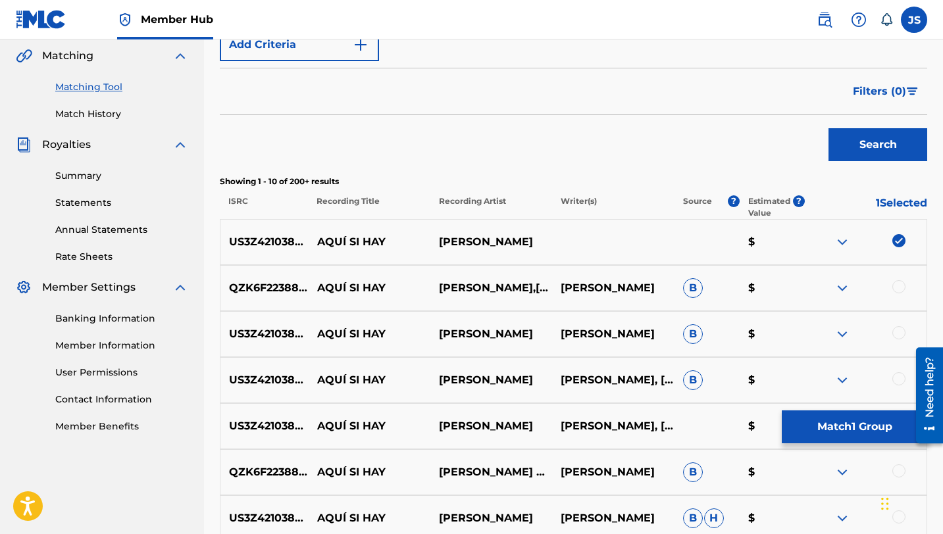
click at [900, 332] on div at bounding box center [898, 332] width 13 height 13
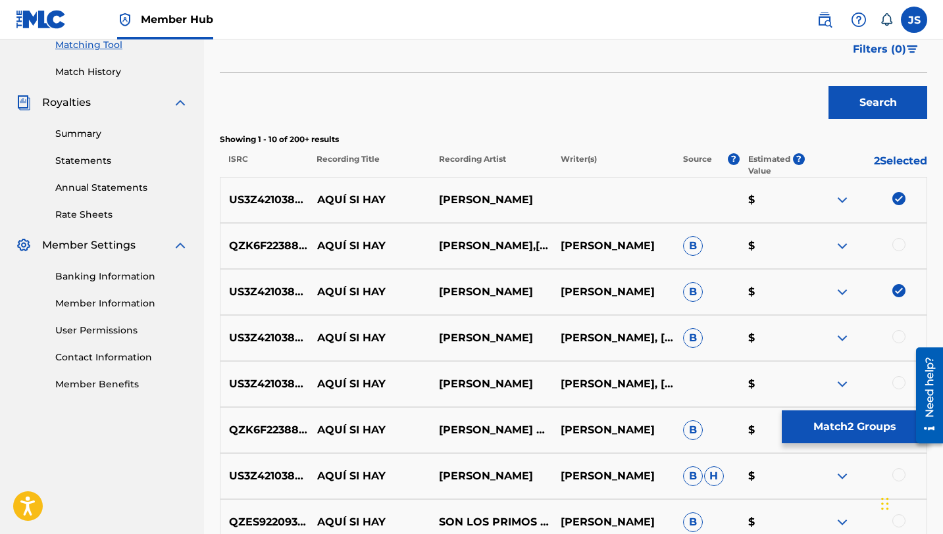
click at [896, 335] on div at bounding box center [898, 336] width 13 height 13
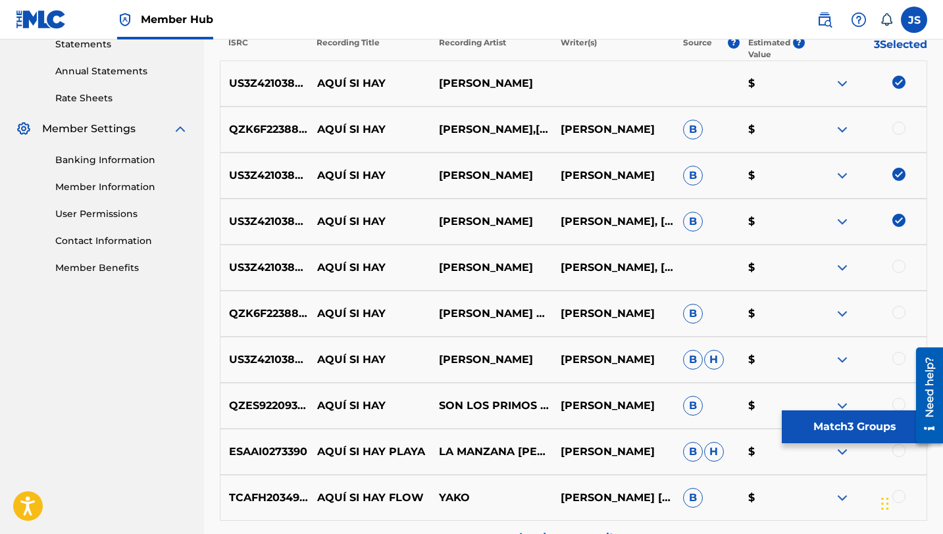
scroll to position [468, 0]
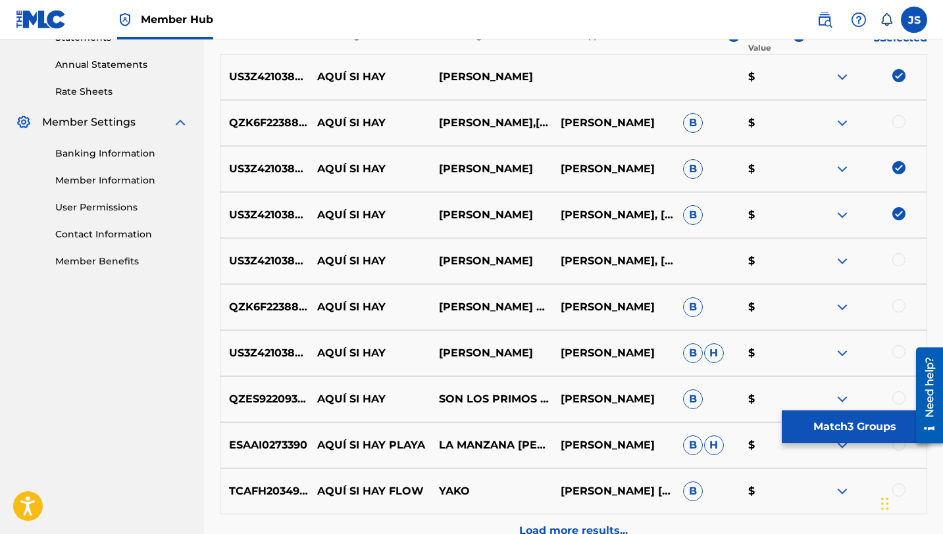
click at [900, 260] on div at bounding box center [898, 259] width 13 height 13
click at [895, 351] on div at bounding box center [898, 351] width 13 height 13
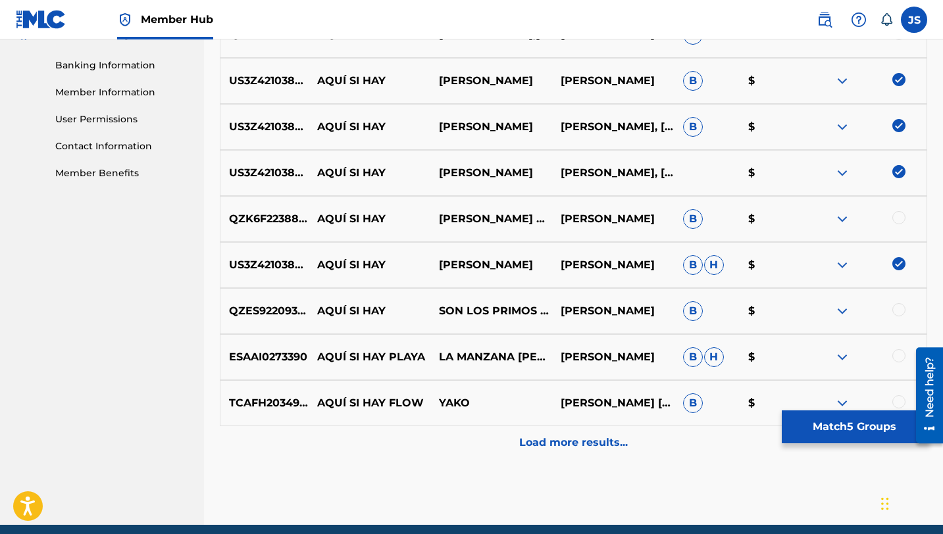
scroll to position [559, 0]
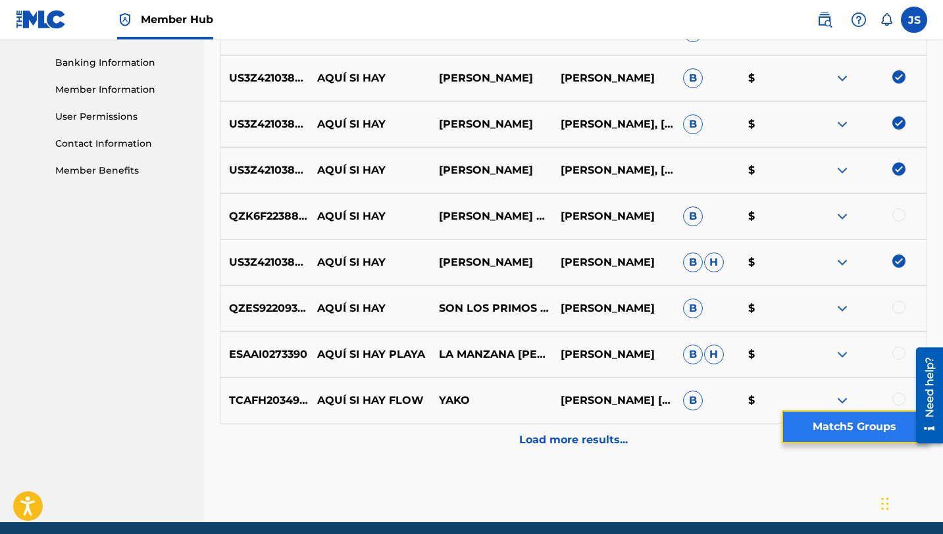
click at [831, 430] on button "Match 5 Groups" at bounding box center [853, 426] width 145 height 33
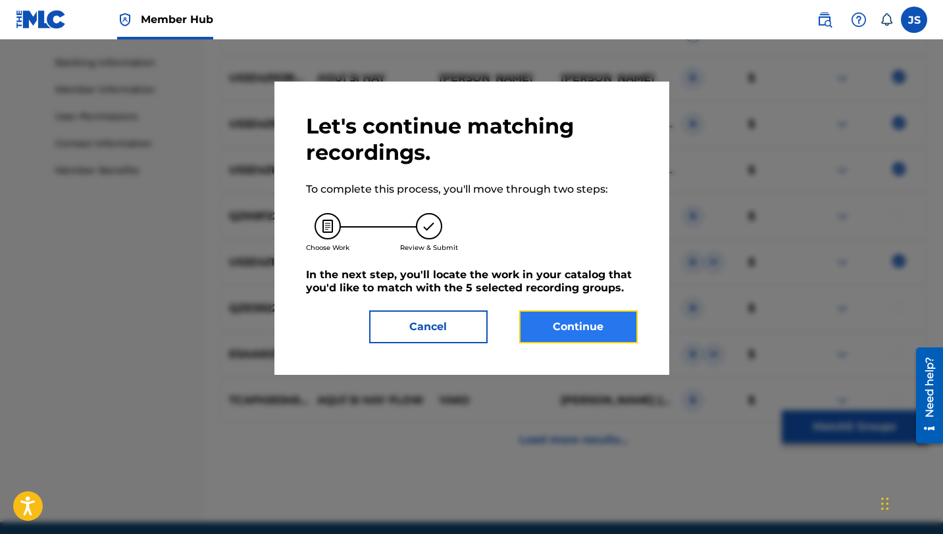
click at [544, 325] on button "Continue" at bounding box center [578, 326] width 118 height 33
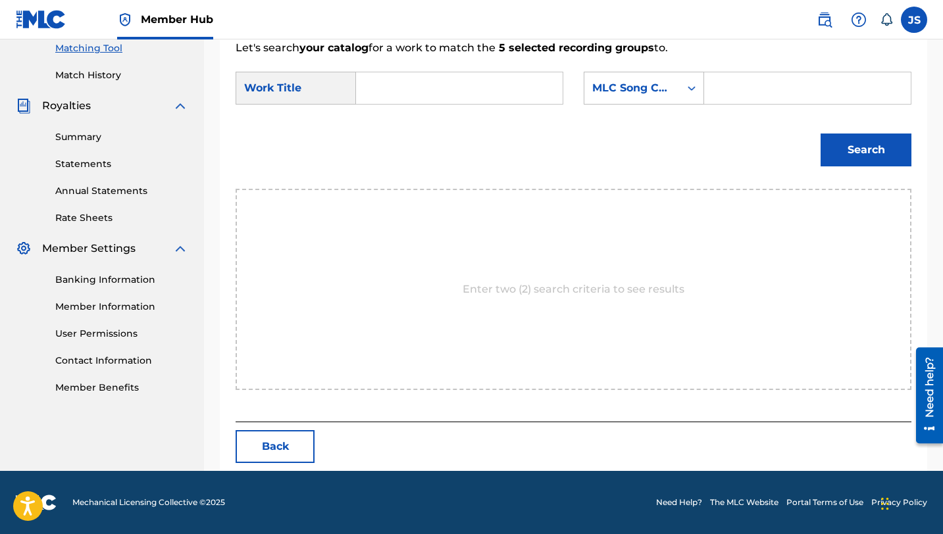
scroll to position [342, 0]
click at [403, 86] on input "Search Form" at bounding box center [459, 88] width 184 height 32
paste input "AQUÍ SI HAY"
type input "AQUÍ SI HAY"
click at [725, 97] on input "Search Form" at bounding box center [807, 88] width 184 height 32
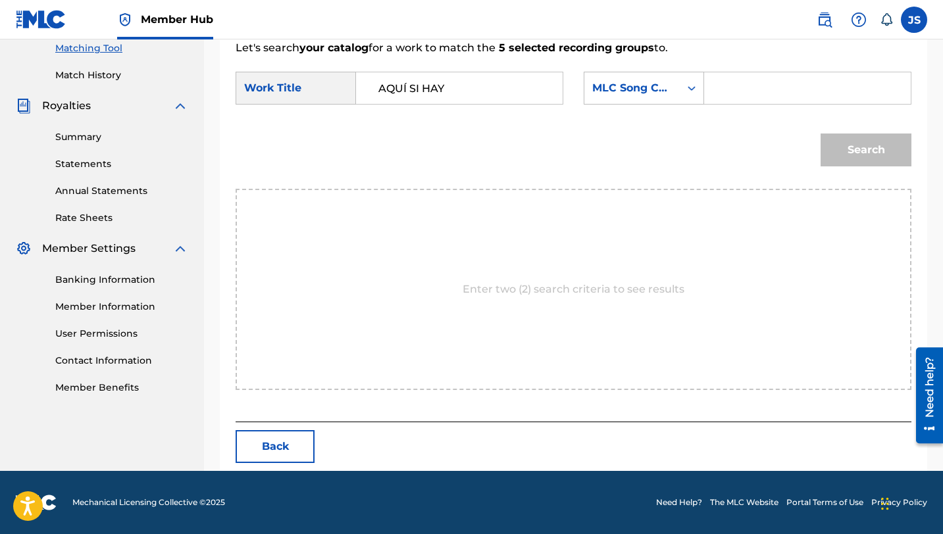
paste input "AW89H2"
type input "AW89H2"
click at [835, 153] on button "Search" at bounding box center [865, 150] width 91 height 33
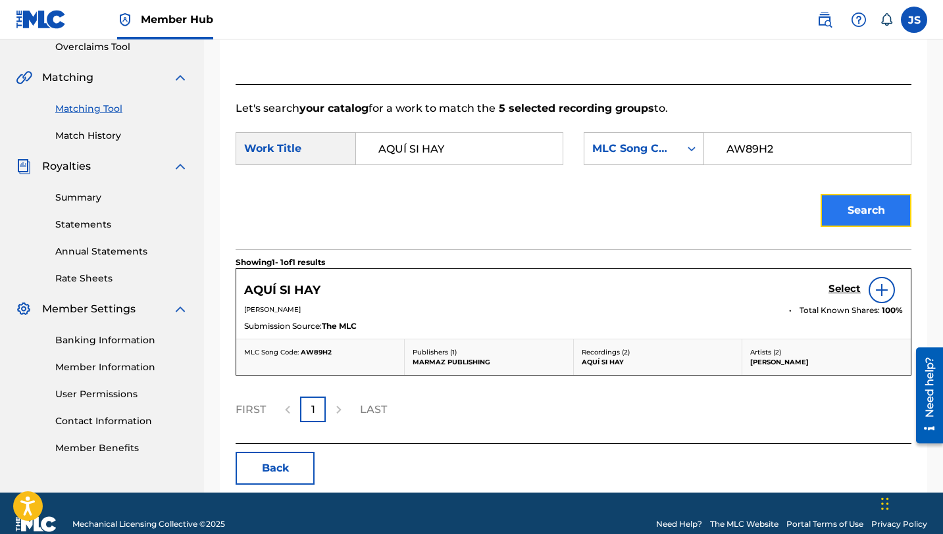
scroll to position [303, 0]
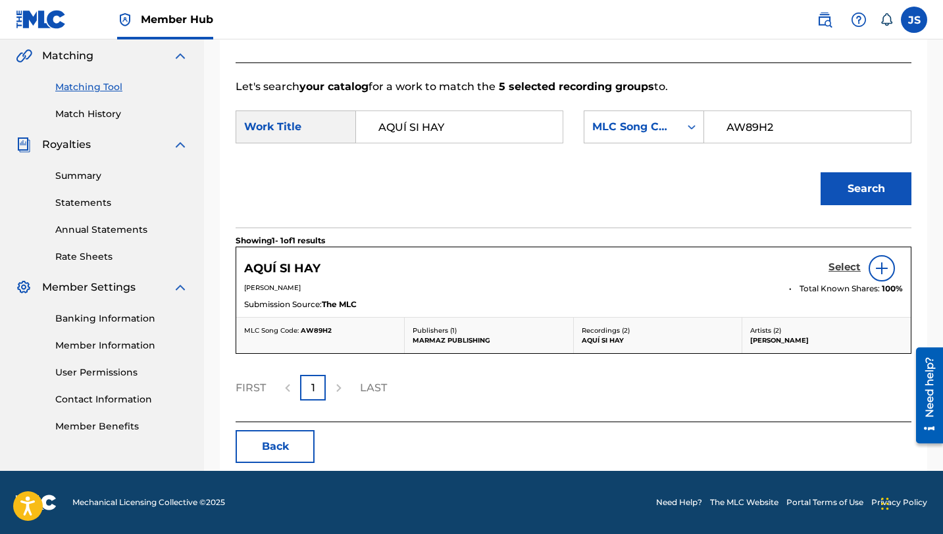
click at [836, 270] on h5 "Select" at bounding box center [844, 267] width 32 height 12
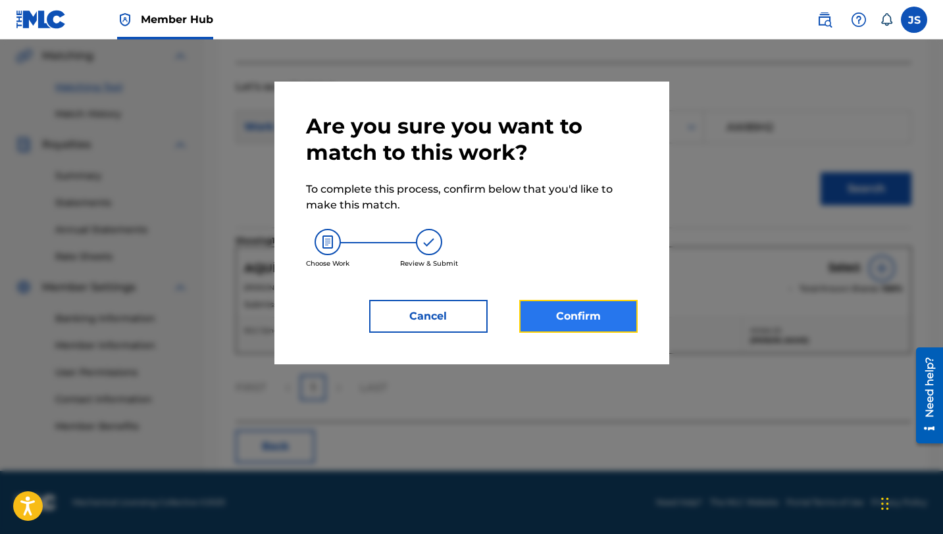
click at [533, 310] on button "Confirm" at bounding box center [578, 316] width 118 height 33
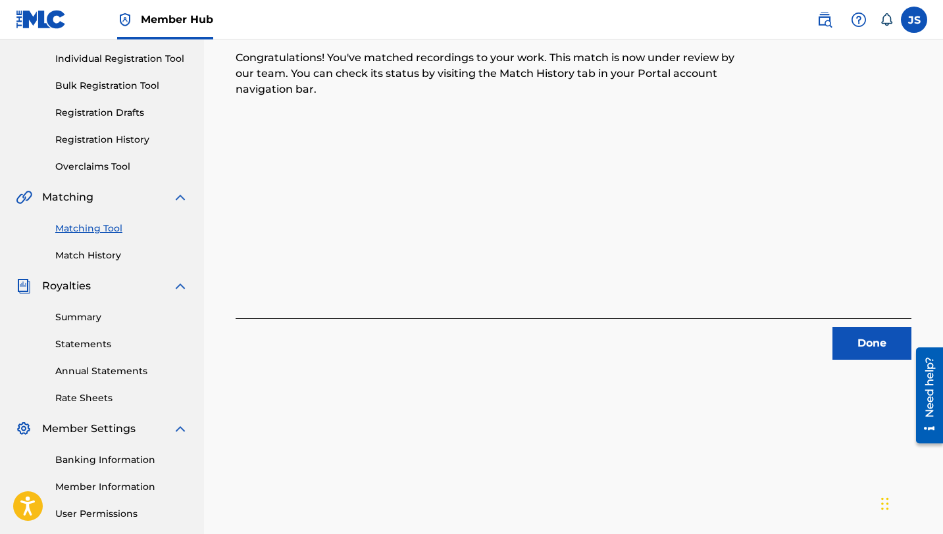
scroll to position [118, 0]
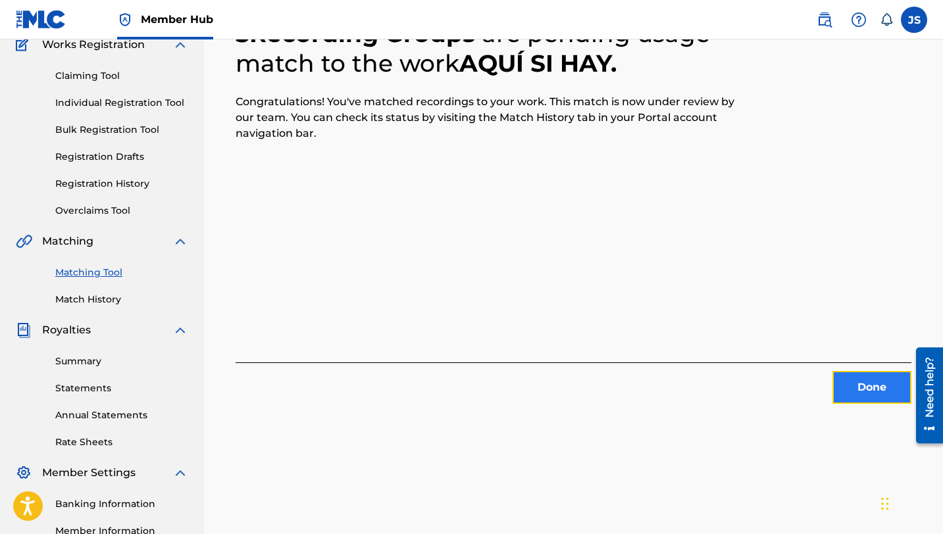
click at [858, 385] on button "Done" at bounding box center [871, 387] width 79 height 33
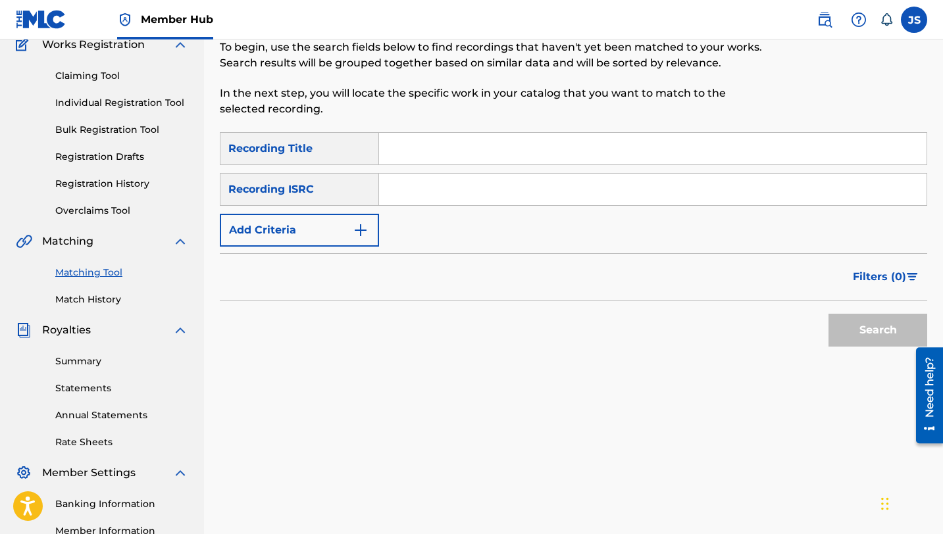
click at [415, 138] on input "Search Form" at bounding box center [652, 149] width 547 height 32
paste input "ASÍ SON LAS MUJERES (feat. [PERSON_NAME], [PERSON_NAME])"
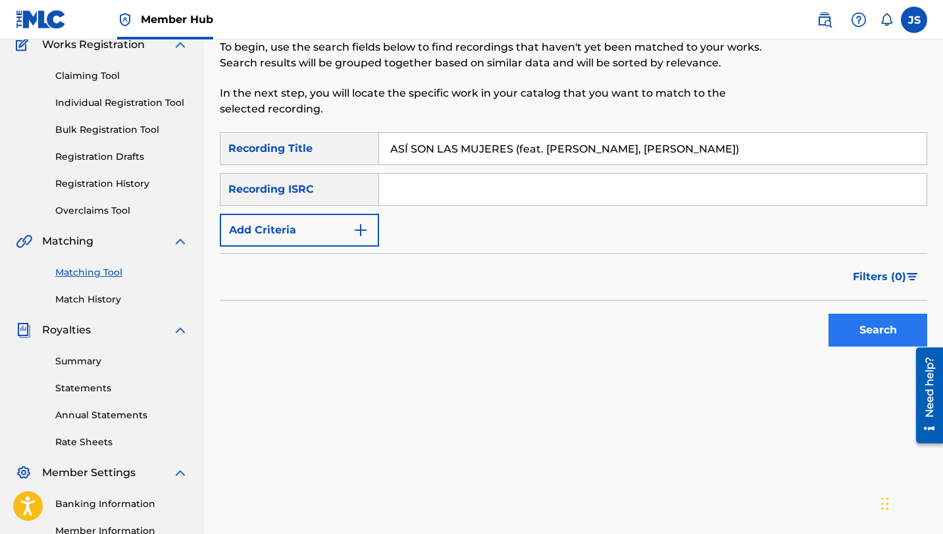
type input "ASÍ SON LAS MUJERES (feat. [PERSON_NAME], [PERSON_NAME])"
click at [865, 335] on button "Search" at bounding box center [877, 330] width 99 height 33
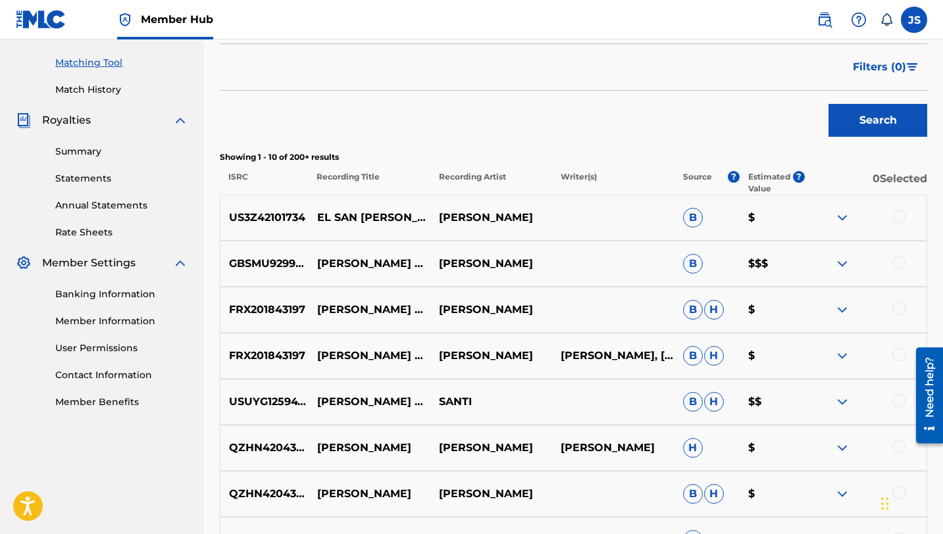
scroll to position [0, 0]
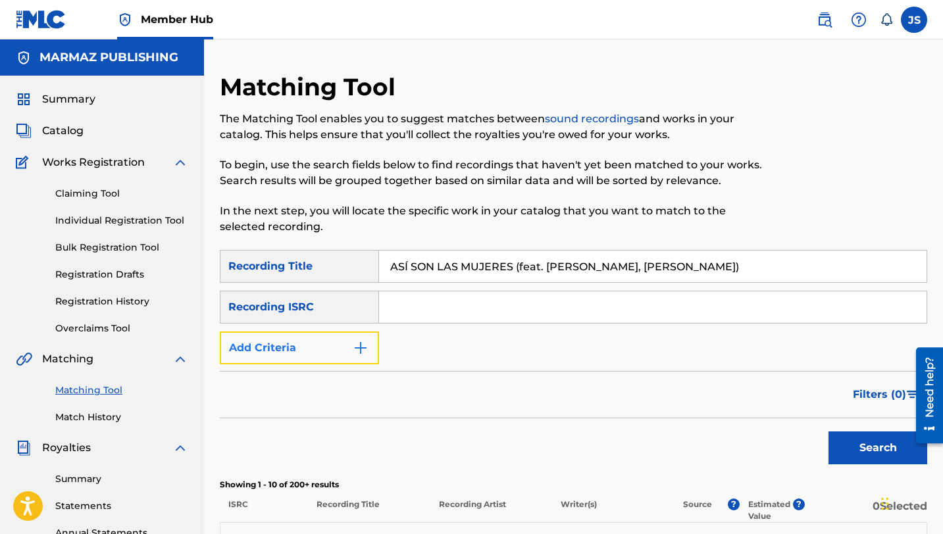
click at [372, 349] on button "Add Criteria" at bounding box center [299, 348] width 159 height 33
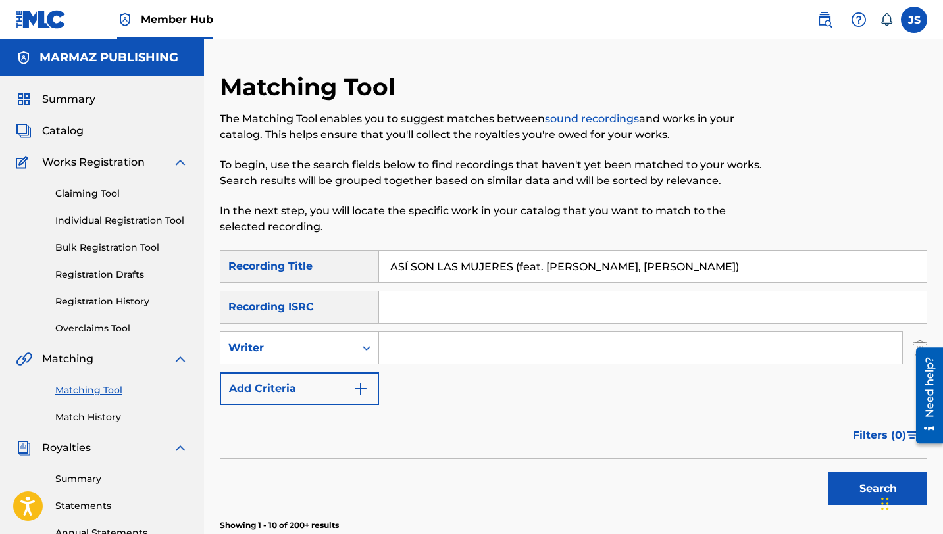
click at [405, 349] on input "Search Form" at bounding box center [640, 348] width 523 height 32
type input "[PERSON_NAME]"
click at [828, 472] on button "Search" at bounding box center [877, 488] width 99 height 33
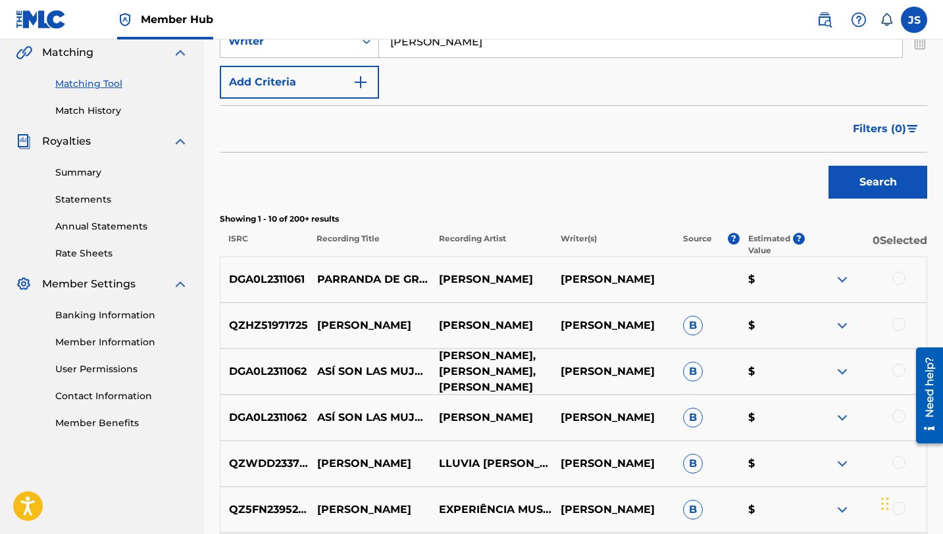
scroll to position [310, 0]
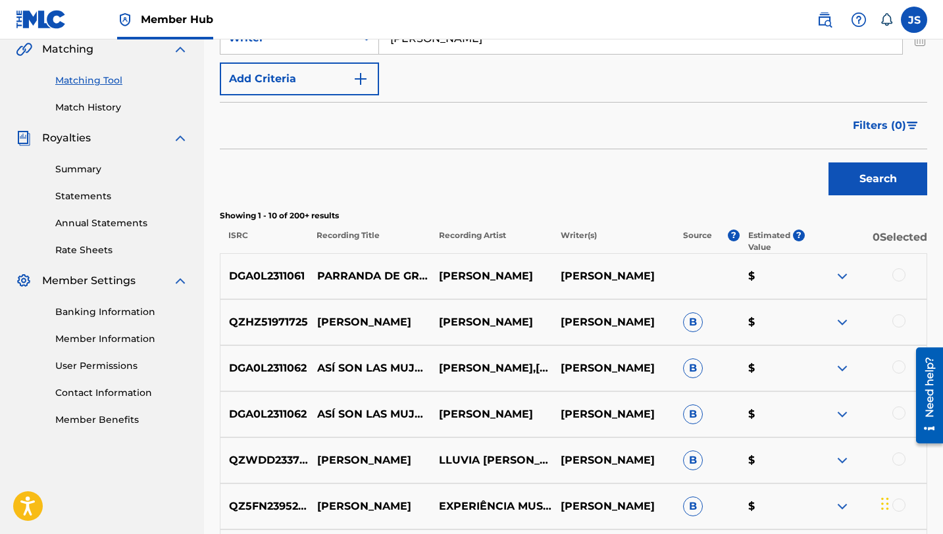
click at [895, 370] on div at bounding box center [898, 366] width 13 height 13
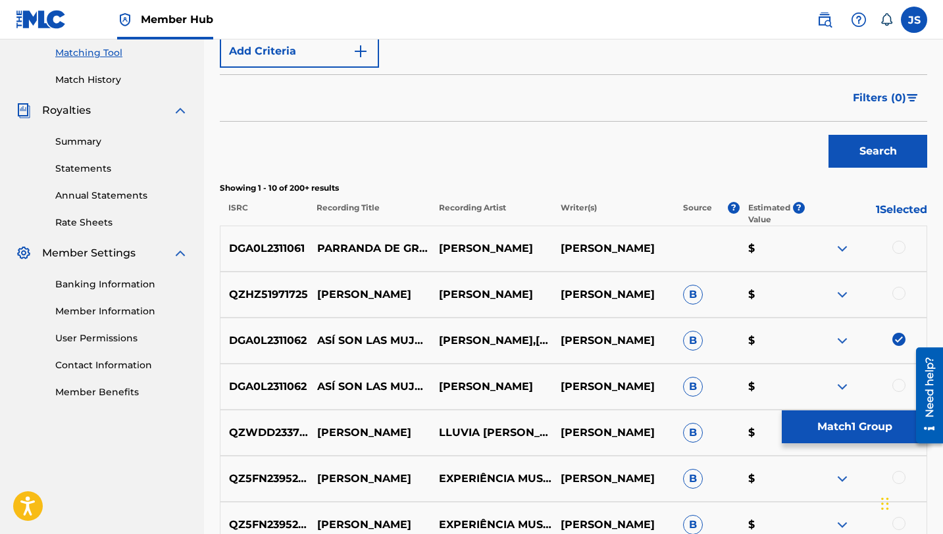
scroll to position [340, 0]
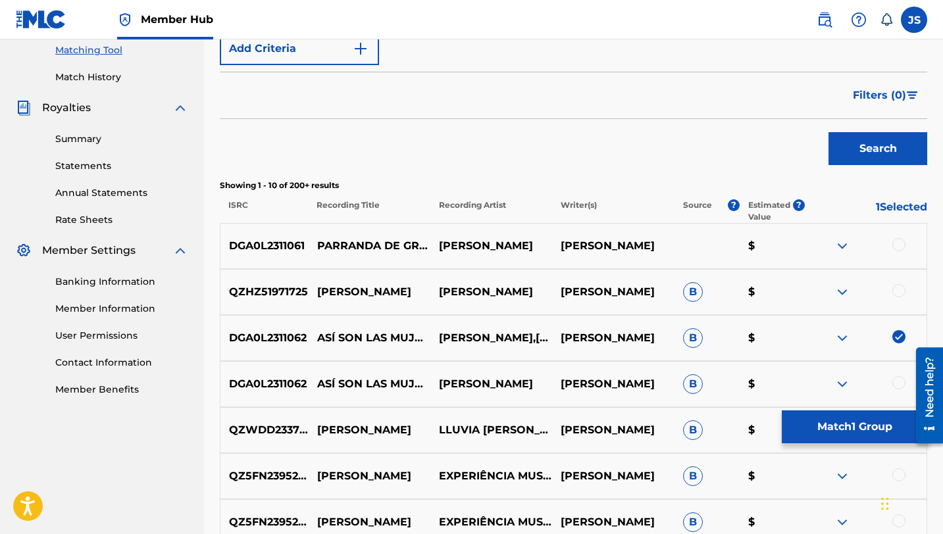
click at [895, 388] on div at bounding box center [898, 382] width 13 height 13
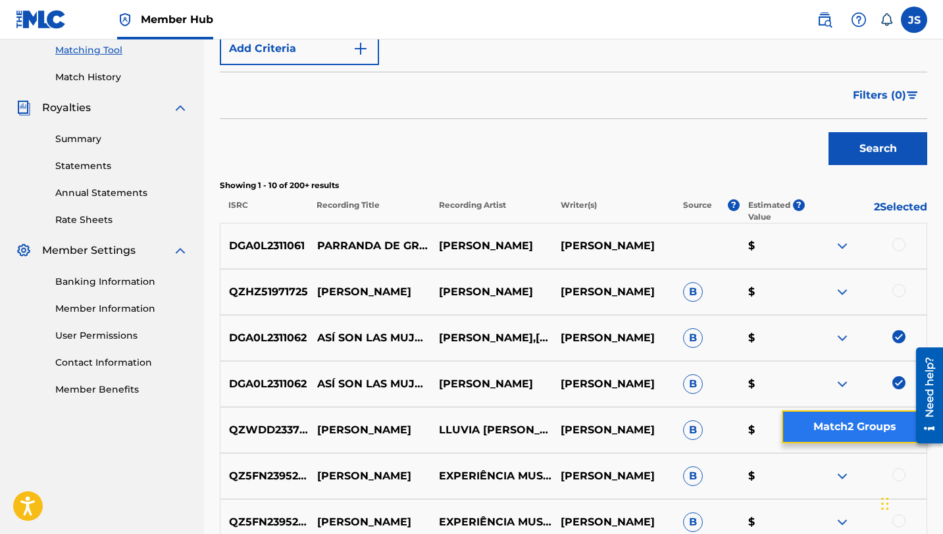
click at [818, 430] on button "Match 2 Groups" at bounding box center [853, 426] width 145 height 33
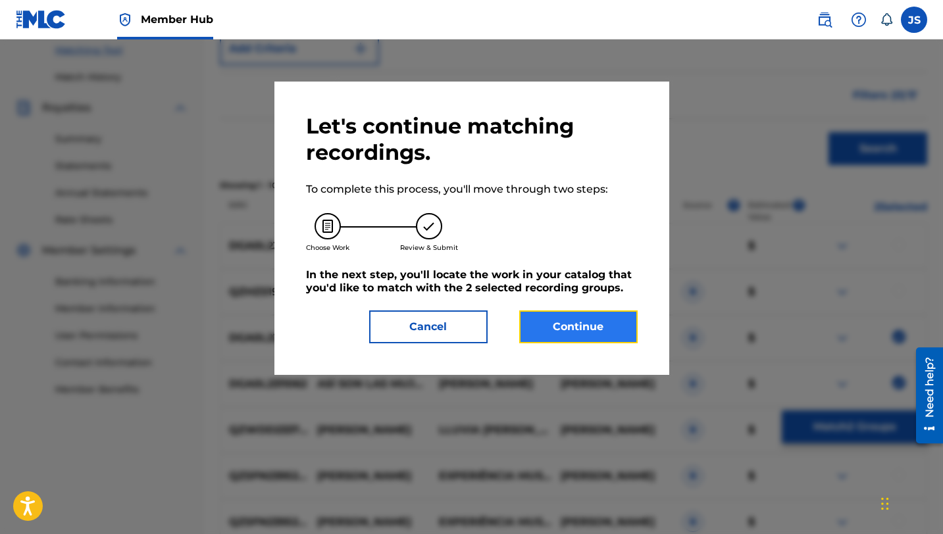
click at [565, 326] on button "Continue" at bounding box center [578, 326] width 118 height 33
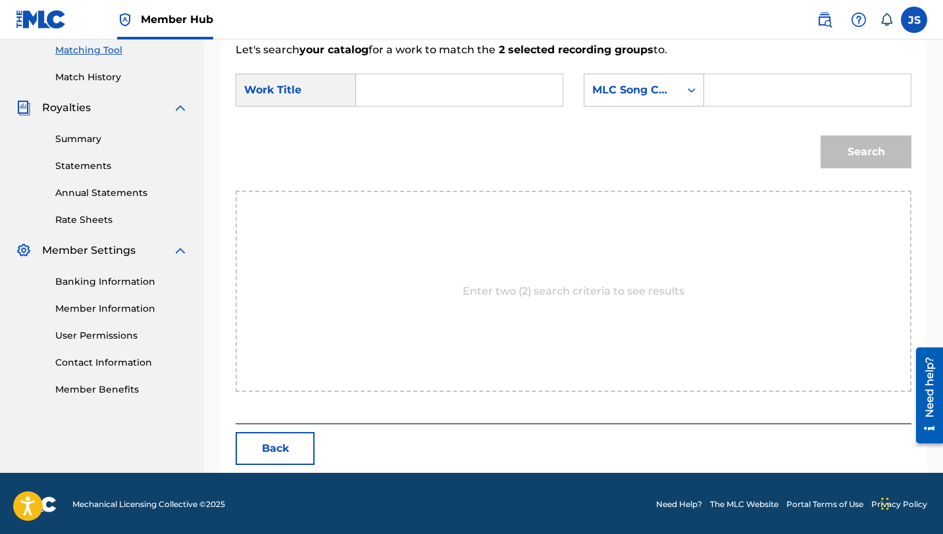
click at [431, 91] on input "Search Form" at bounding box center [459, 90] width 184 height 32
paste input "ASÍ SON LAS MUJERES (feat. [PERSON_NAME], [PERSON_NAME])"
type input "ASÍ SON LAS MUJERES (feat. [PERSON_NAME], [PERSON_NAME])"
click at [702, 84] on div "Search Form" at bounding box center [691, 90] width 24 height 24
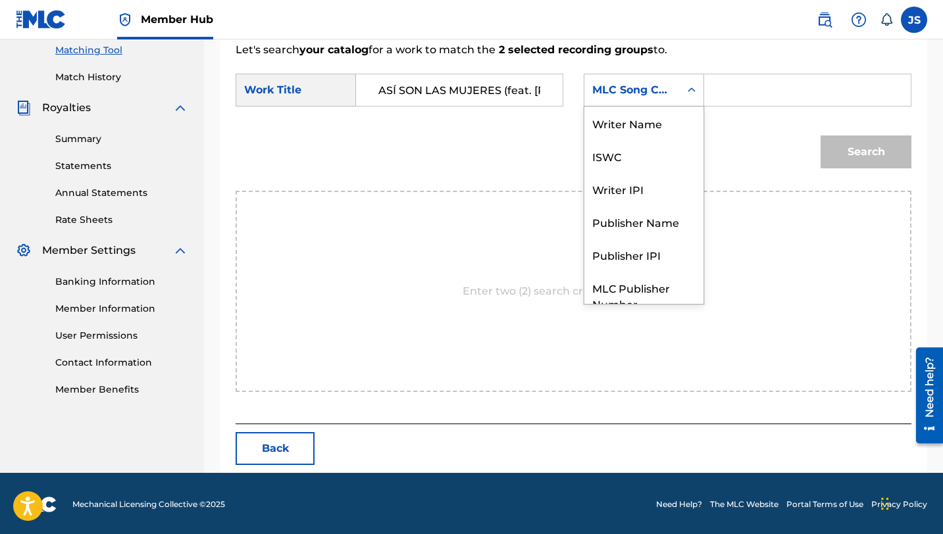
scroll to position [49, 0]
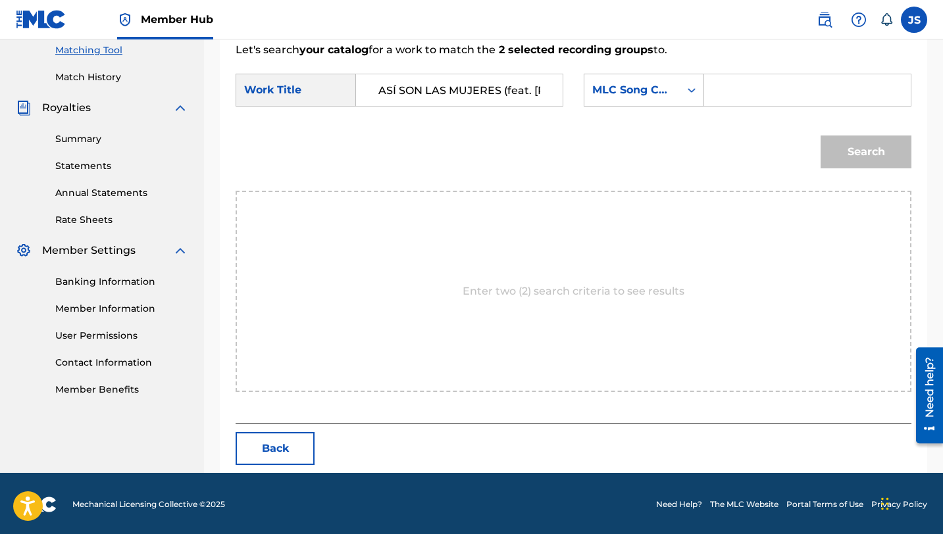
click at [714, 86] on div "Search Form" at bounding box center [807, 90] width 207 height 33
click at [731, 102] on input "Search Form" at bounding box center [807, 90] width 184 height 32
paste input "AW9GZX"
type input "AW9GZX"
click at [834, 143] on button "Search" at bounding box center [865, 151] width 91 height 33
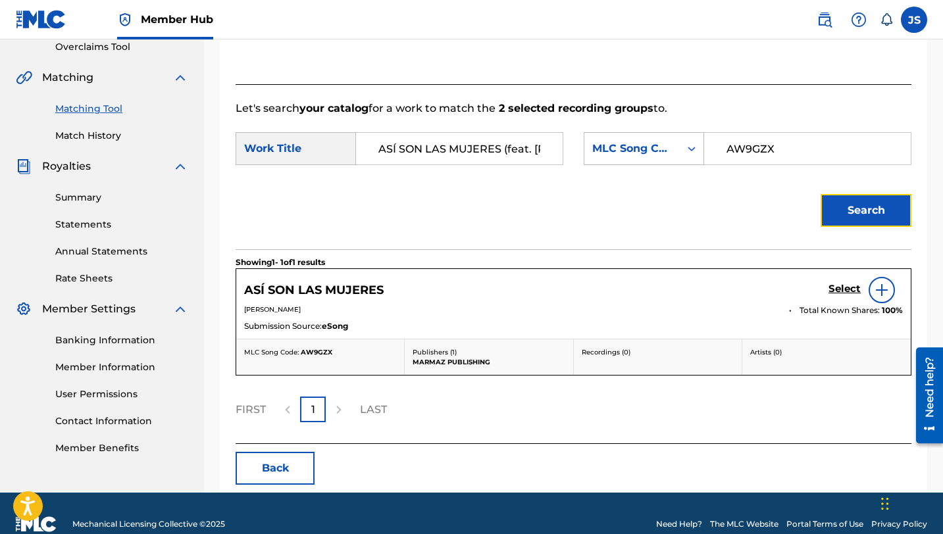
scroll to position [303, 0]
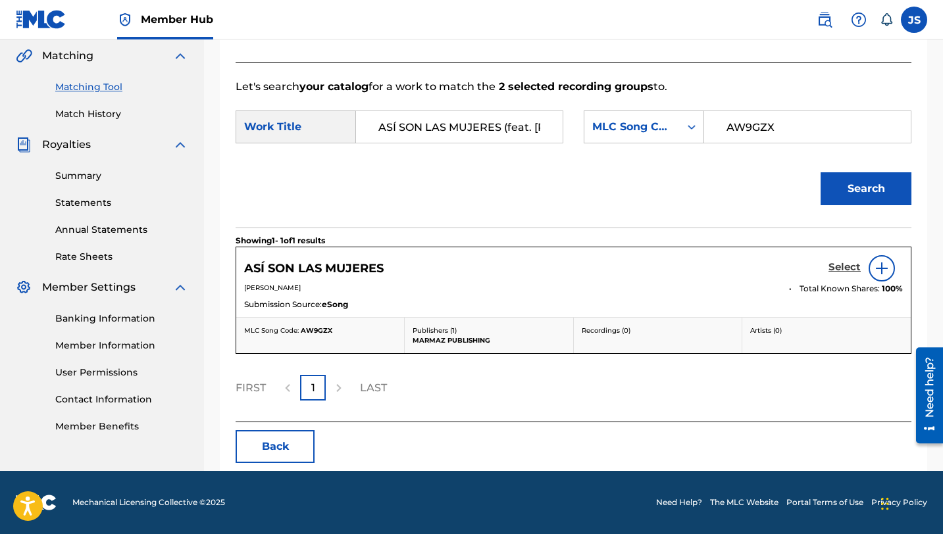
click at [834, 267] on h5 "Select" at bounding box center [844, 267] width 32 height 12
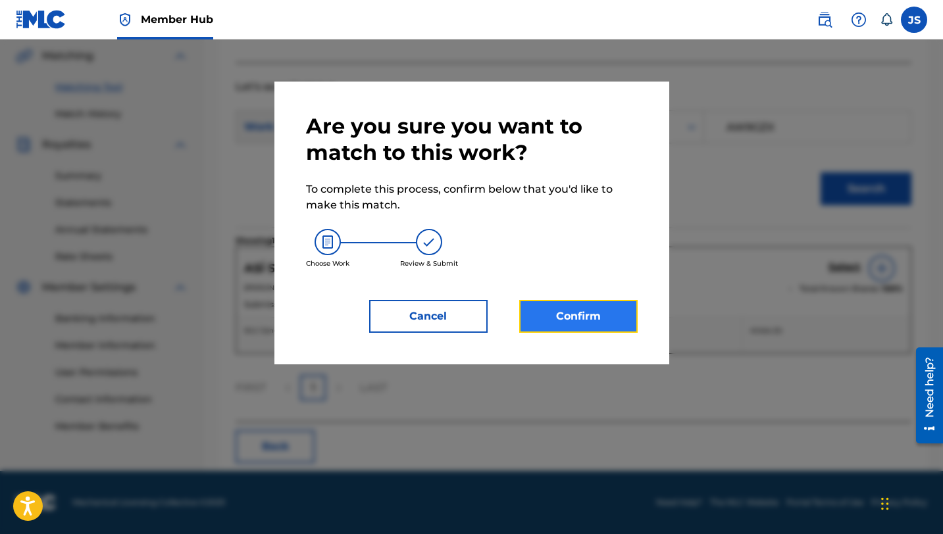
click at [555, 316] on button "Confirm" at bounding box center [578, 316] width 118 height 33
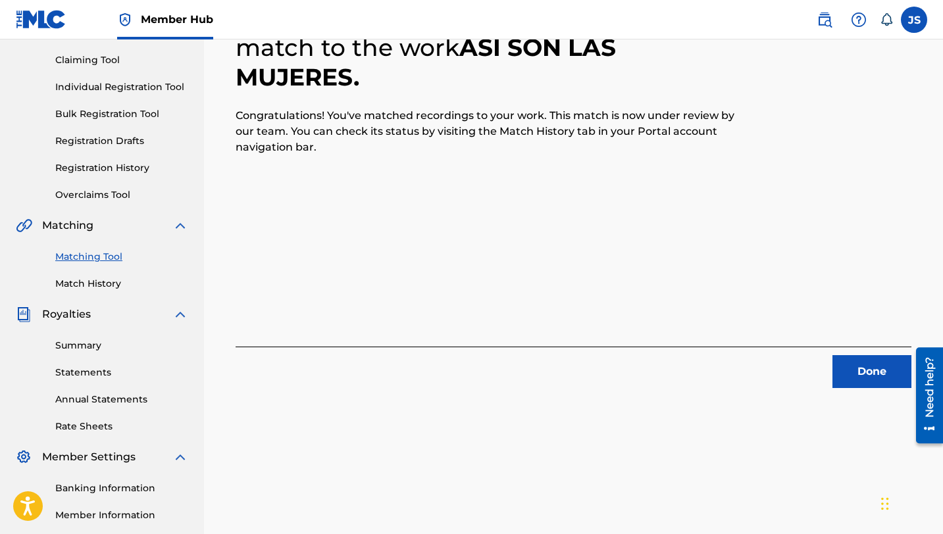
scroll to position [0, 0]
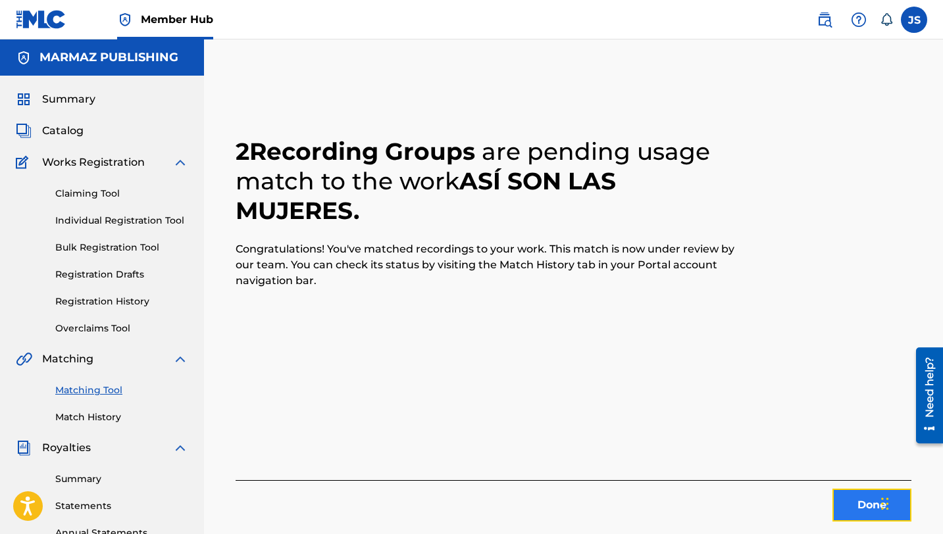
click at [852, 495] on button "Done" at bounding box center [871, 505] width 79 height 33
